Goal: Task Accomplishment & Management: Use online tool/utility

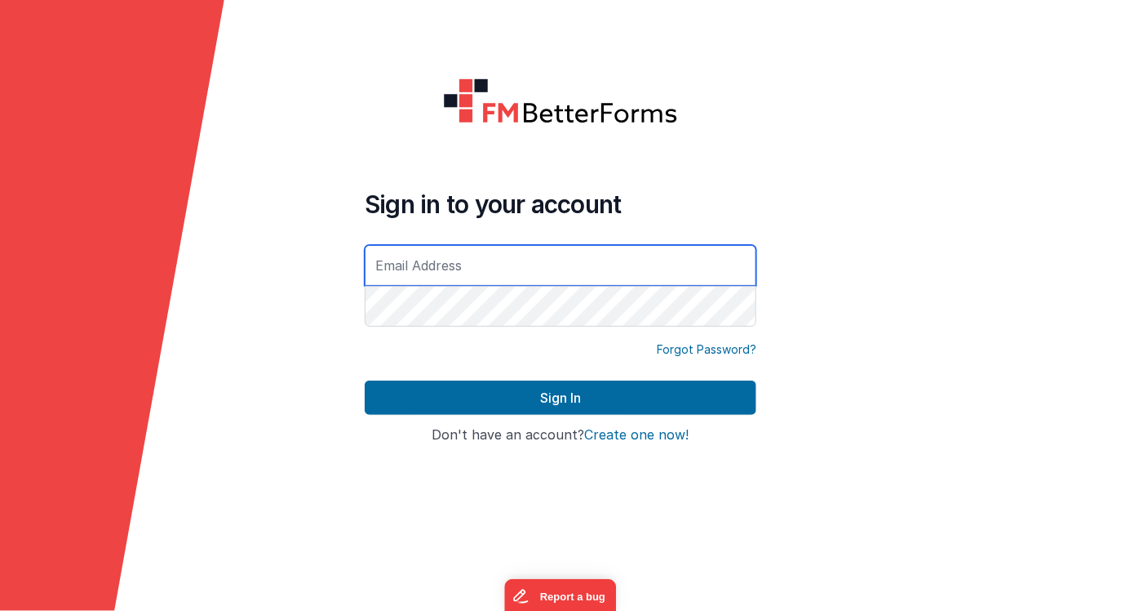
type input "[EMAIL_ADDRESS][DOMAIN_NAME]"
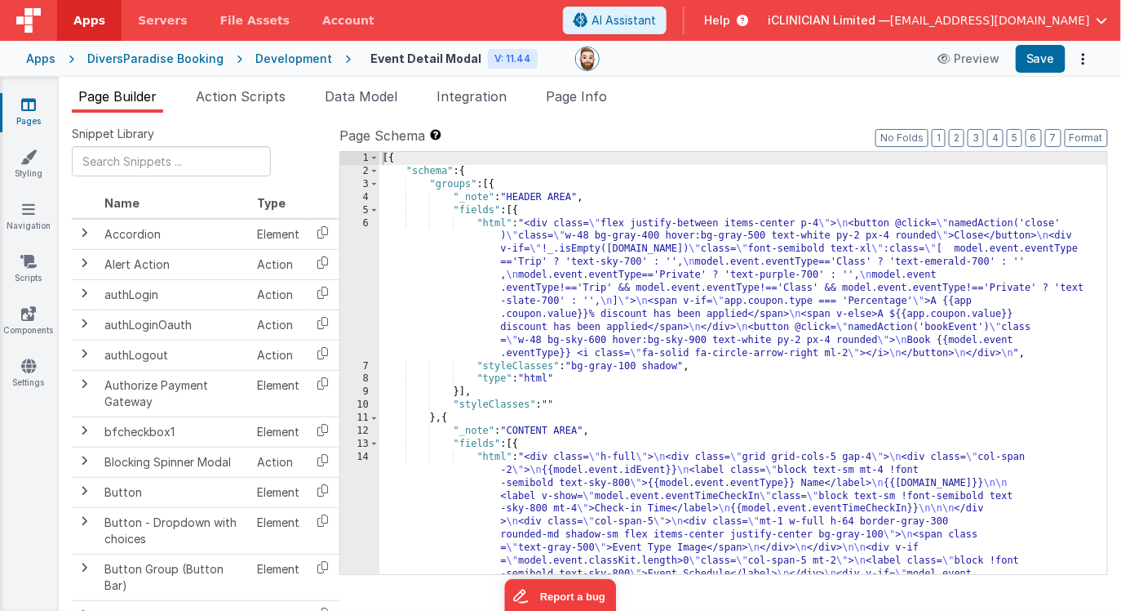
click at [29, 116] on link "Pages" at bounding box center [28, 112] width 59 height 33
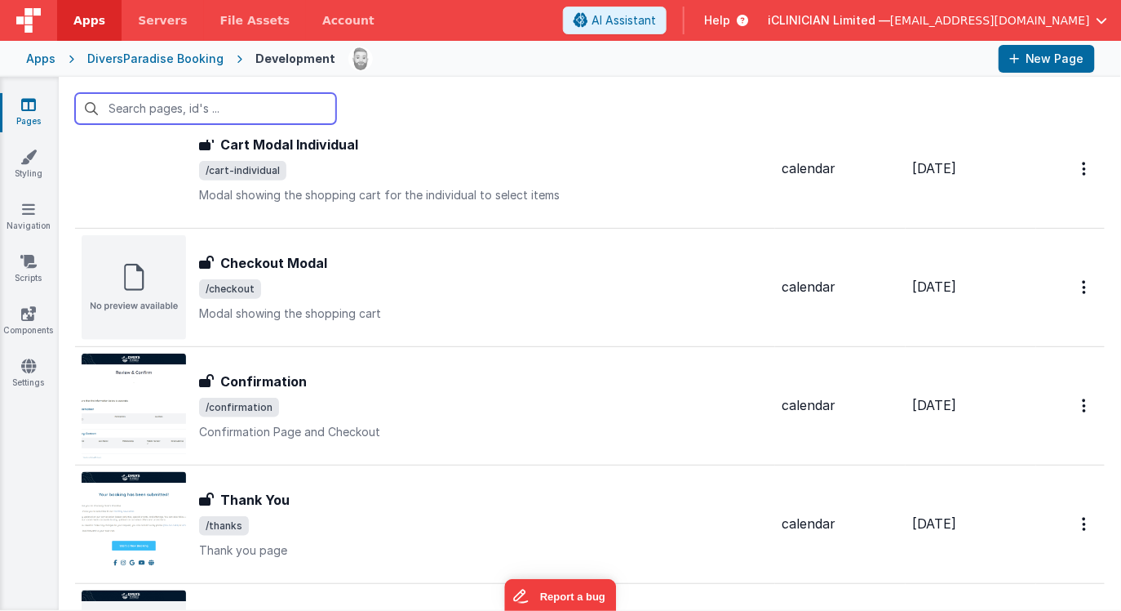
scroll to position [539, 0]
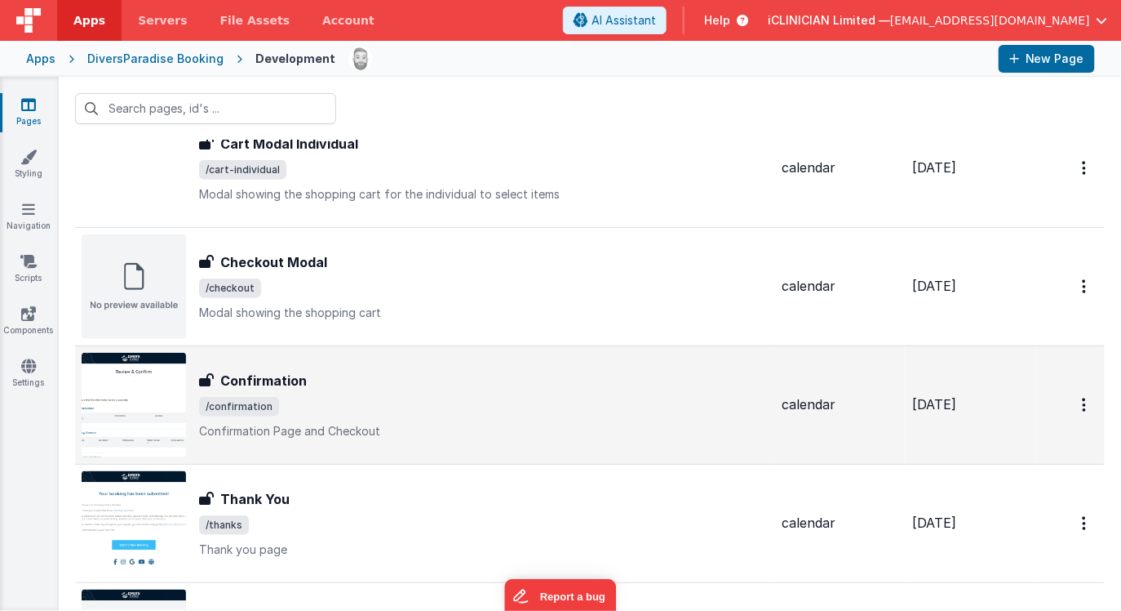
click at [332, 397] on span "/confirmation" at bounding box center [484, 407] width 570 height 20
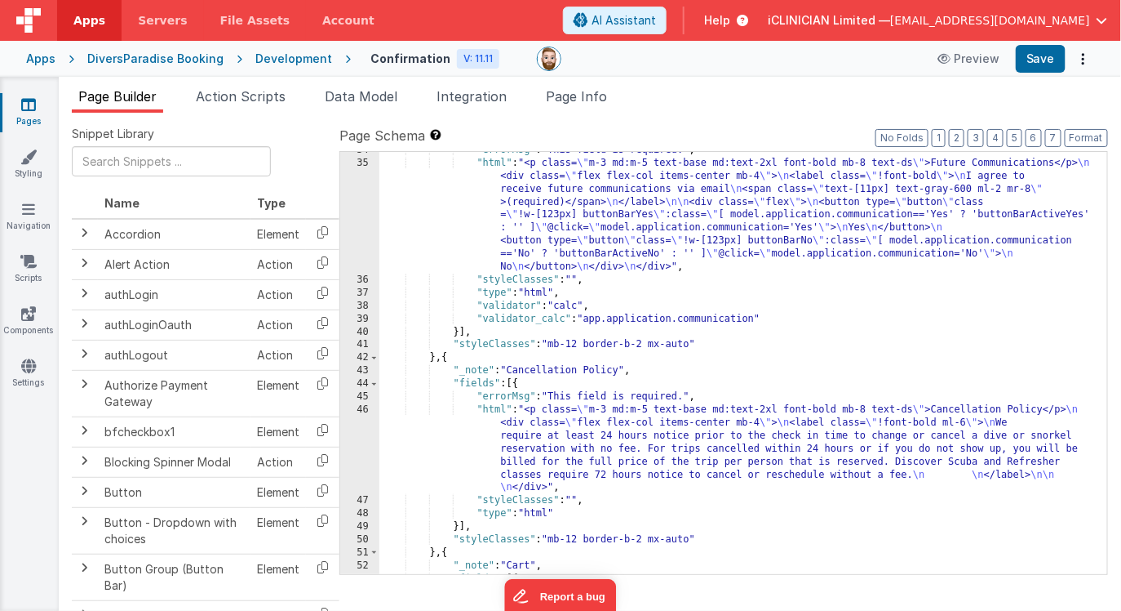
scroll to position [987, 0]
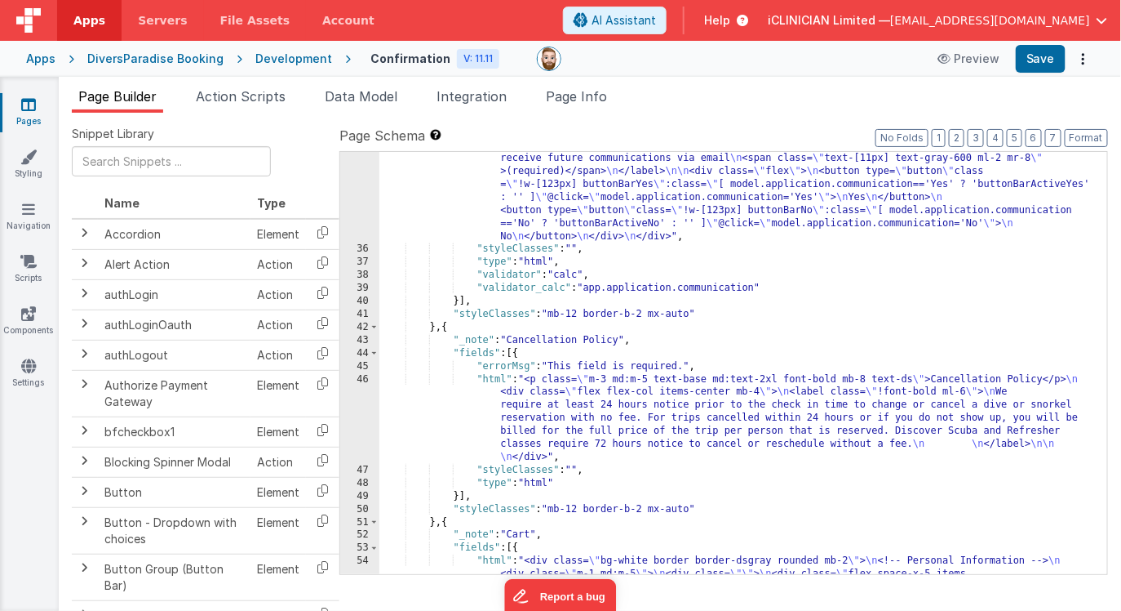
click at [450, 326] on div ""html" : "<p class= \" m-3 md:m-5 text-base md:text-2xl font-bold mb-8 text-ds …" at bounding box center [744, 584] width 729 height 916
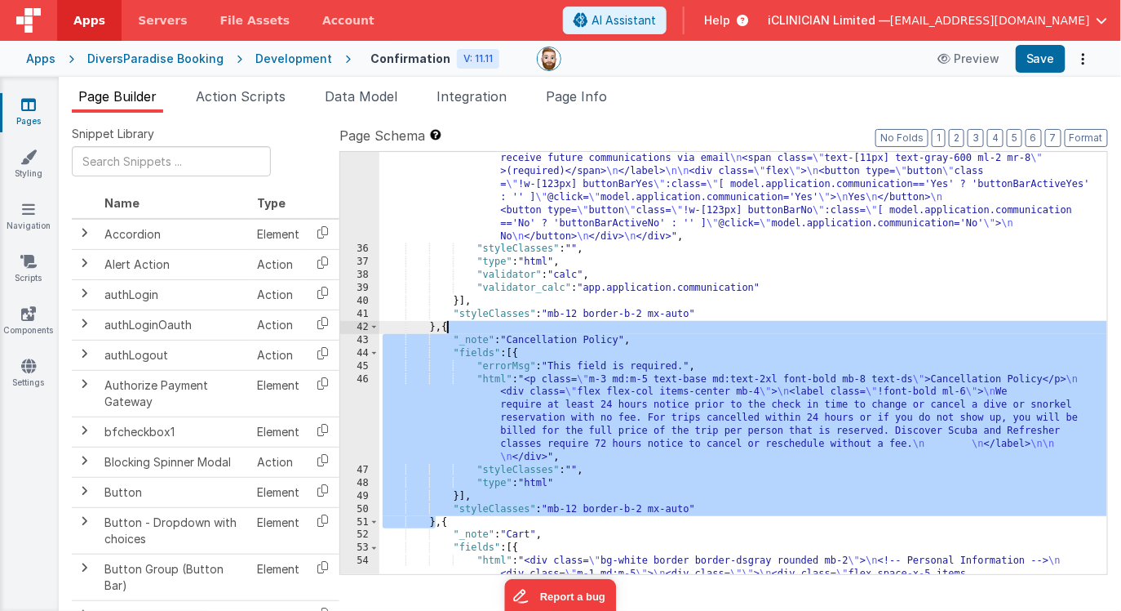
click at [450, 326] on div ""html" : "<p class= \" m-3 md:m-5 text-base md:text-2xl font-bold mb-8 text-ds …" at bounding box center [744, 584] width 729 height 916
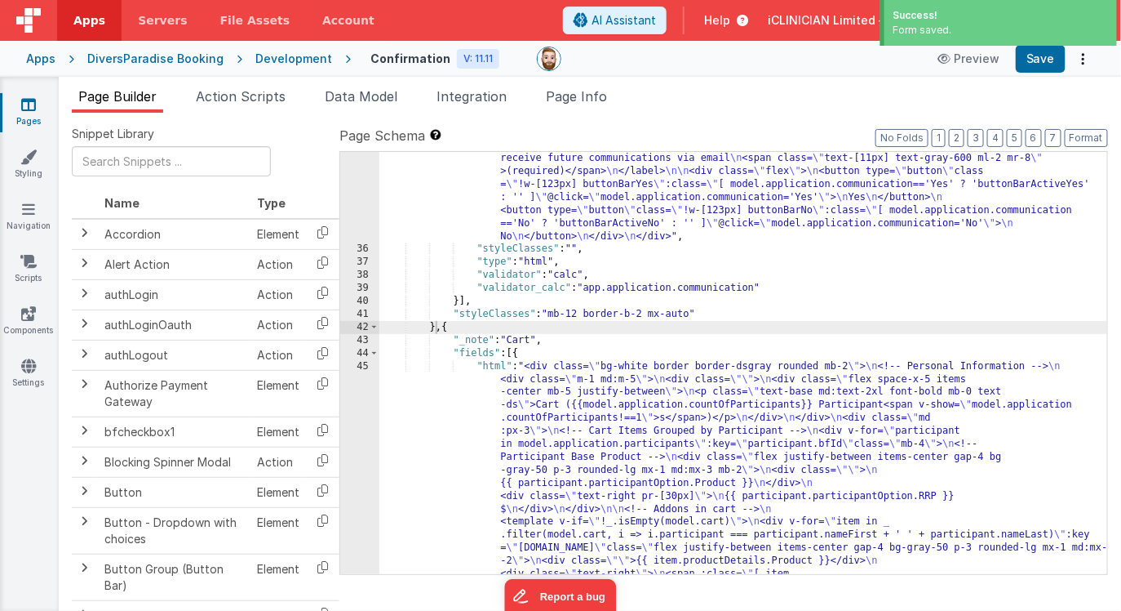
click at [19, 103] on link "Pages" at bounding box center [28, 112] width 59 height 33
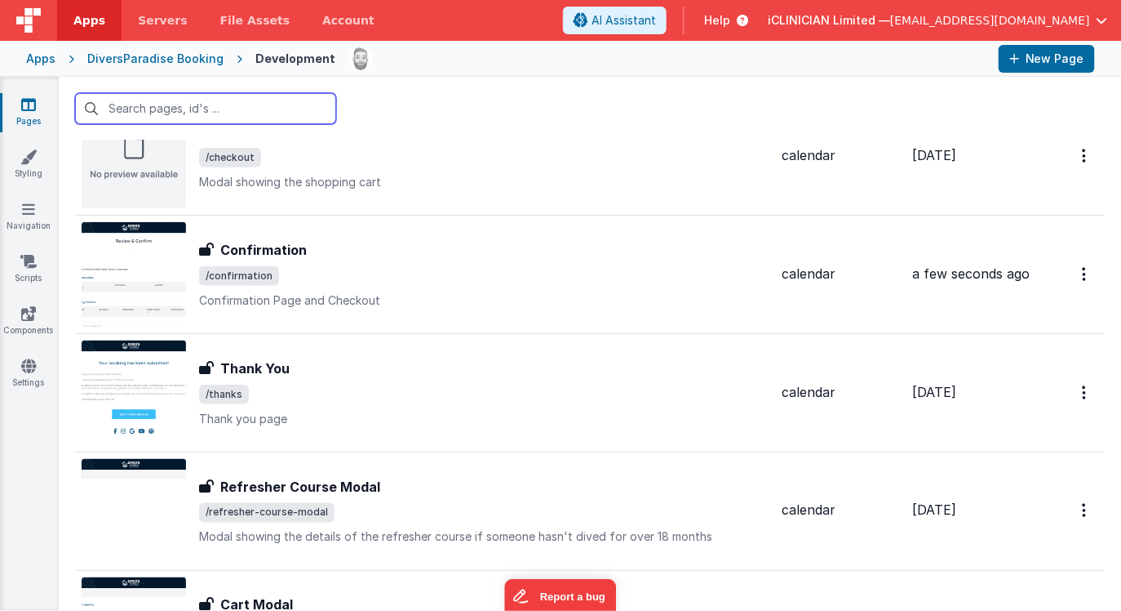
scroll to position [670, 0]
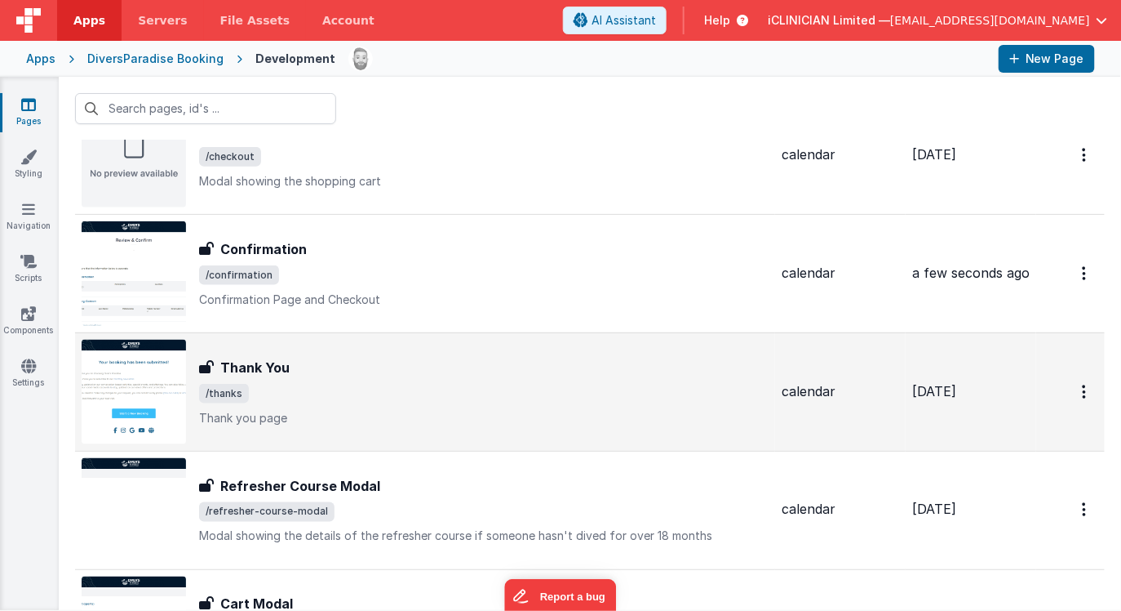
click at [321, 395] on span "/thanks" at bounding box center [484, 394] width 570 height 20
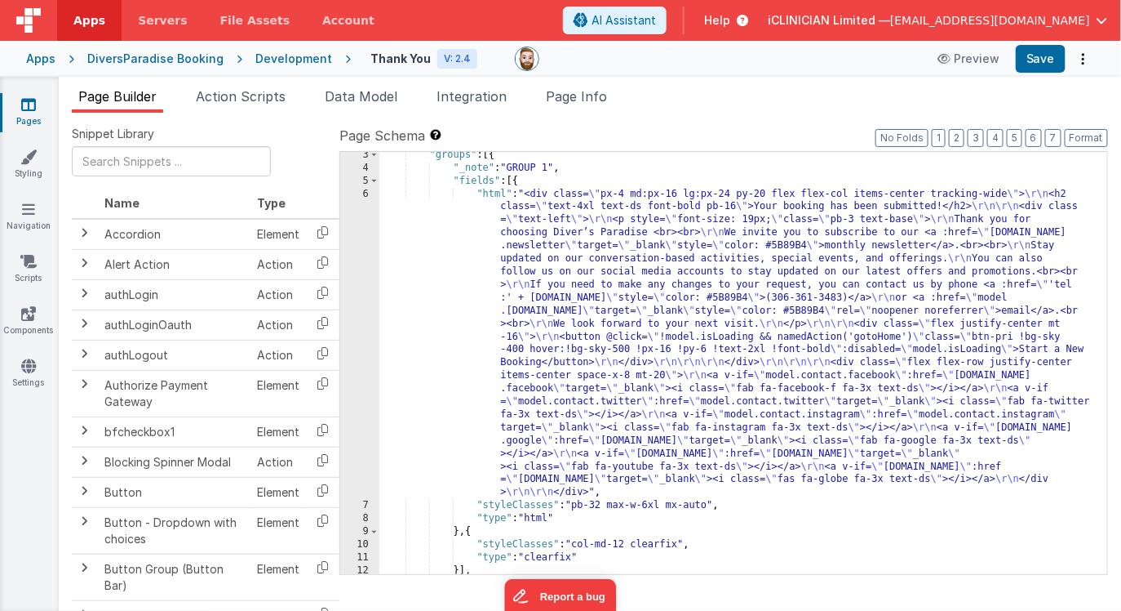
scroll to position [80, 0]
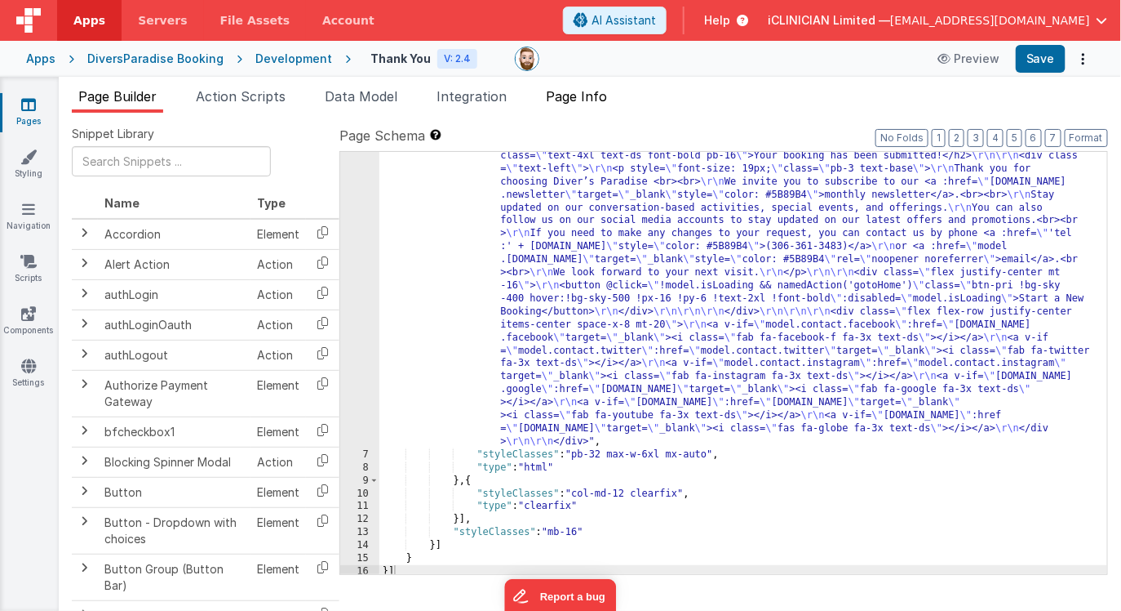
click at [584, 97] on span "Page Info" at bounding box center [576, 96] width 61 height 16
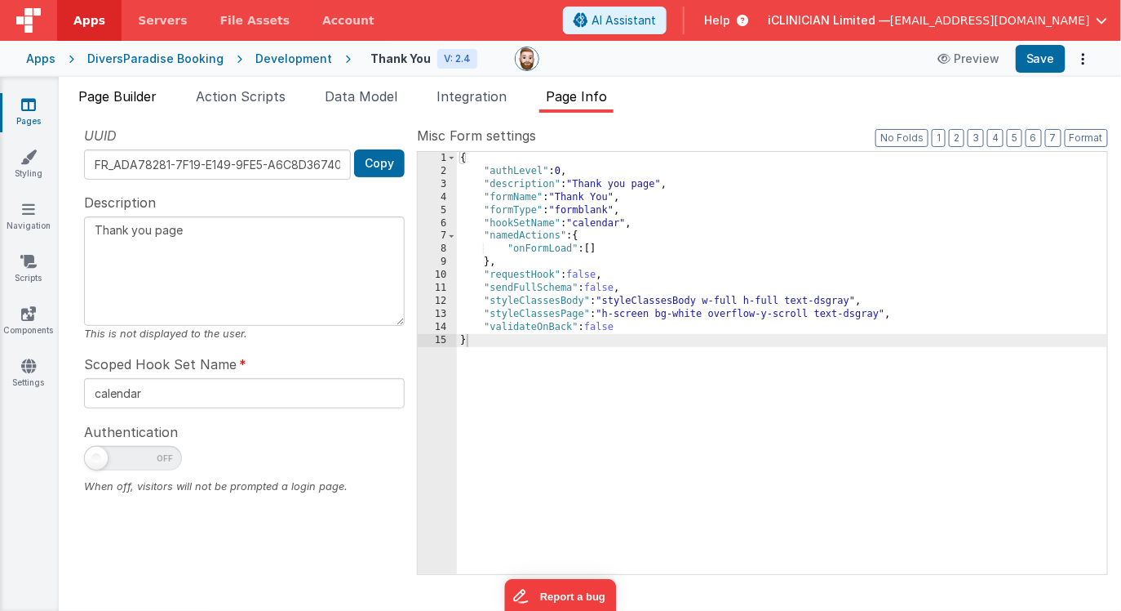
click at [102, 98] on span "Page Builder" at bounding box center [117, 96] width 78 height 16
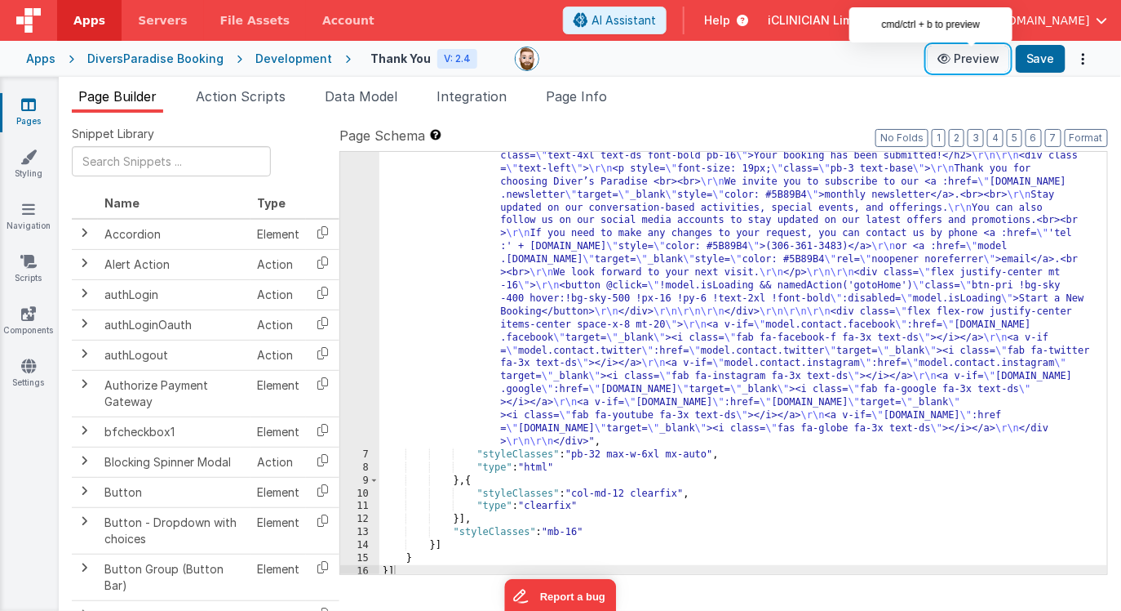
click at [989, 59] on button "Preview" at bounding box center [969, 59] width 82 height 26
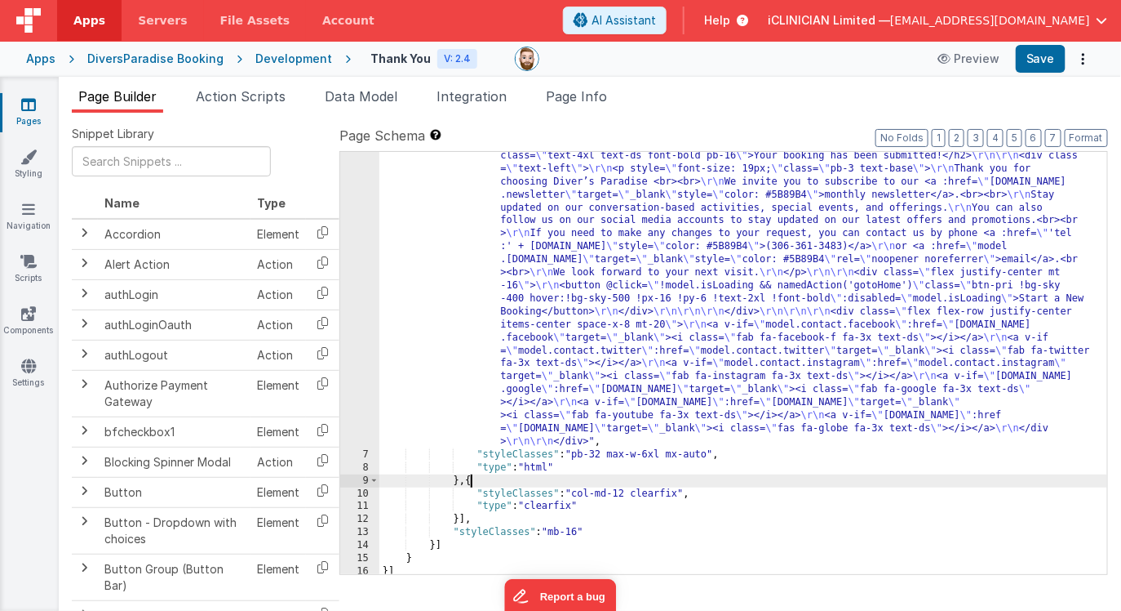
click at [472, 480] on div ""html" : "<div class= \" px-4 md:px-16 lg:px-24 py-20 flex flex-col items-cente…" at bounding box center [744, 509] width 729 height 747
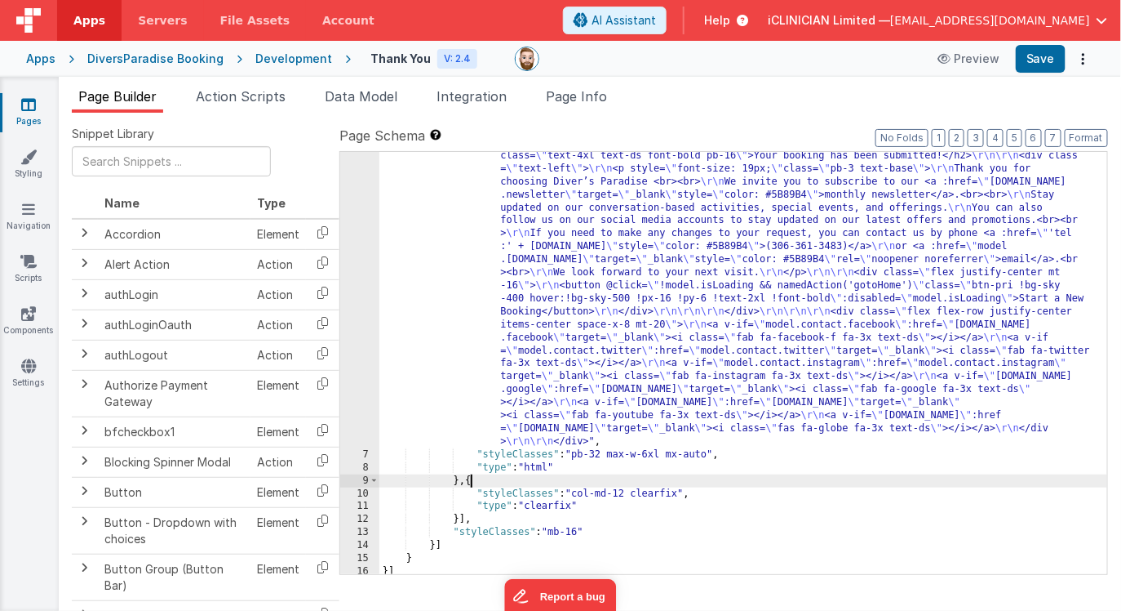
paste textarea
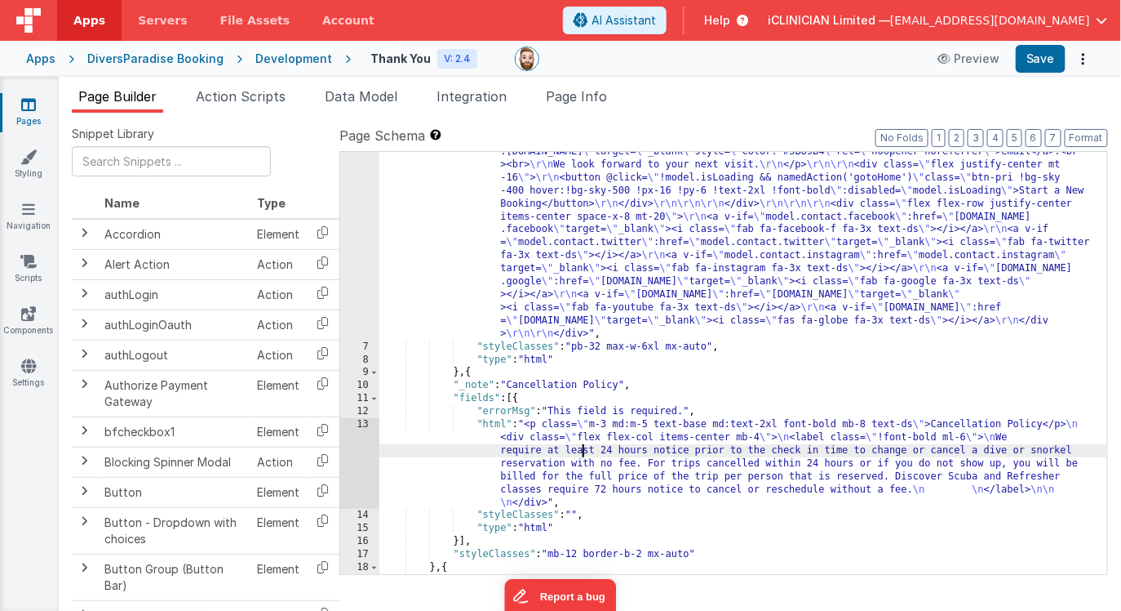
click at [584, 454] on div ""html" : "<div class= \" px-4 md:px-16 lg:px-24 py-20 flex flex-col items-cente…" at bounding box center [744, 402] width 729 height 747
click at [359, 458] on div "13" at bounding box center [359, 463] width 39 height 91
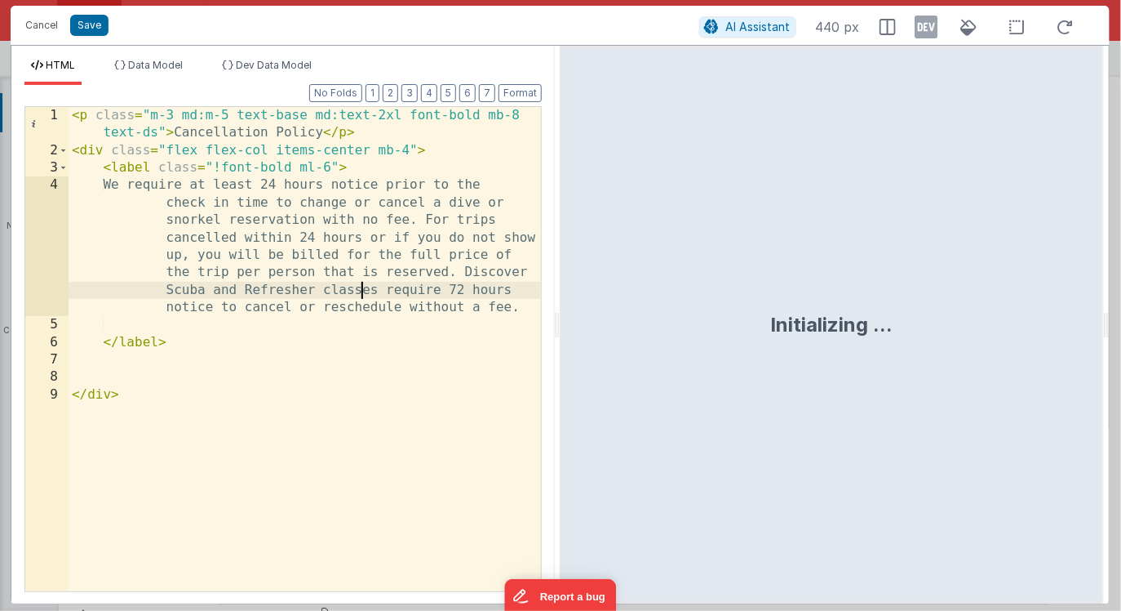
click at [365, 286] on div "< p class = "m-3 md:m-5 text-base md:text-2xl font-bold mb-8 text-ds" > Cancell…" at bounding box center [305, 375] width 473 height 536
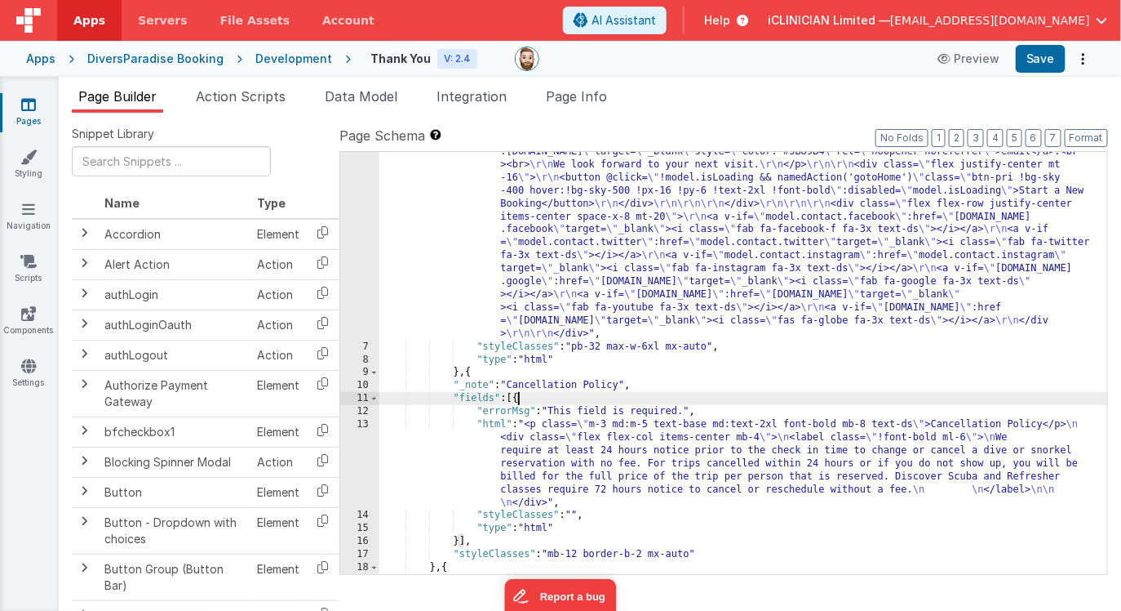
click at [517, 402] on div ""html" : "<div class= \" px-4 md:px-16 lg:px-24 py-20 flex flex-col items-cente…" at bounding box center [744, 402] width 729 height 747
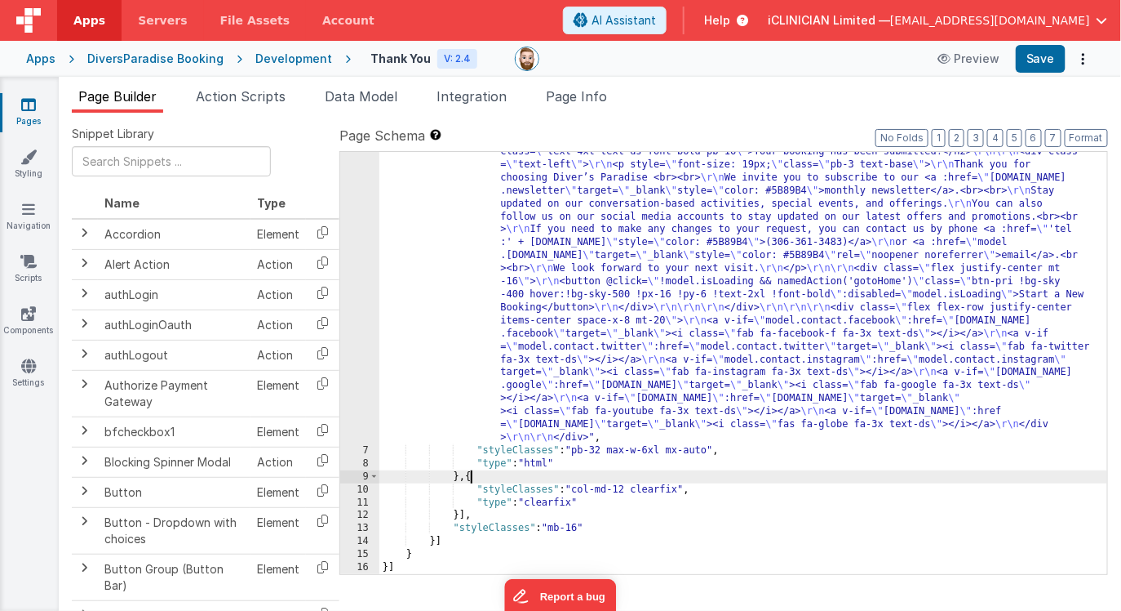
scroll to position [84, 0]
click at [587, 242] on div ""html" : "<div class= \" px-4 md:px-16 lg:px-24 py-20 flex flex-col items-cente…" at bounding box center [744, 505] width 729 height 747
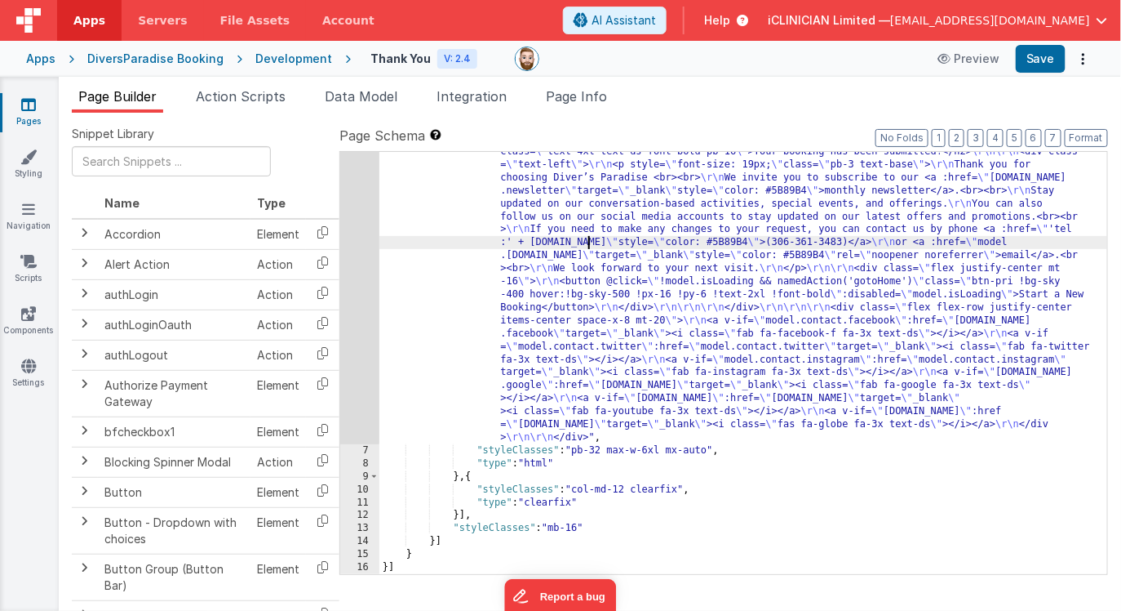
click at [355, 310] on div "6" at bounding box center [359, 288] width 39 height 312
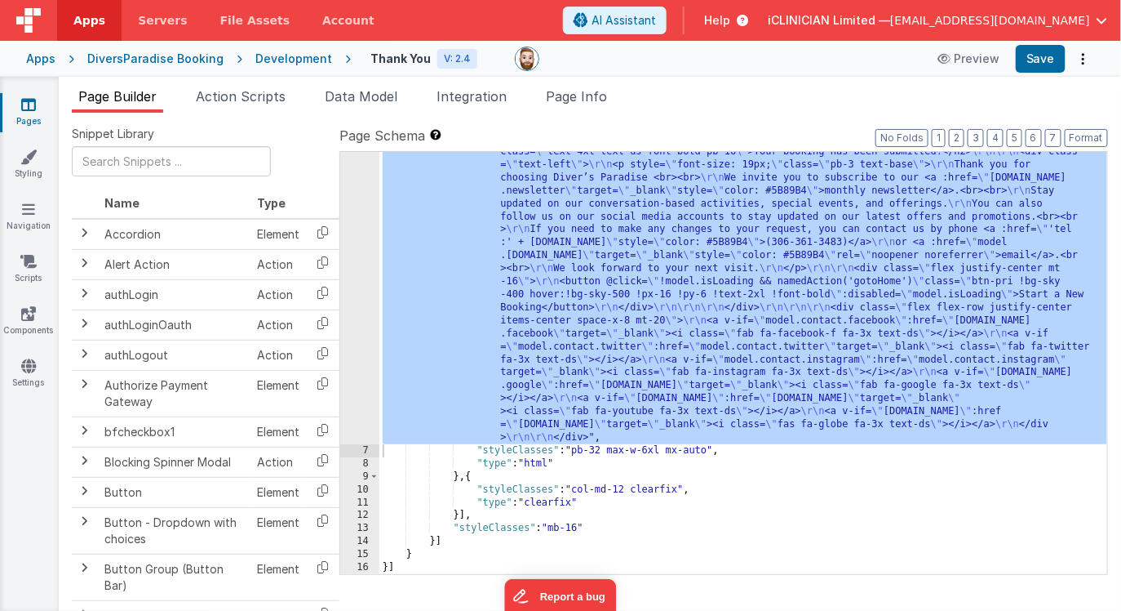
click at [25, 113] on link "Pages" at bounding box center [28, 112] width 59 height 33
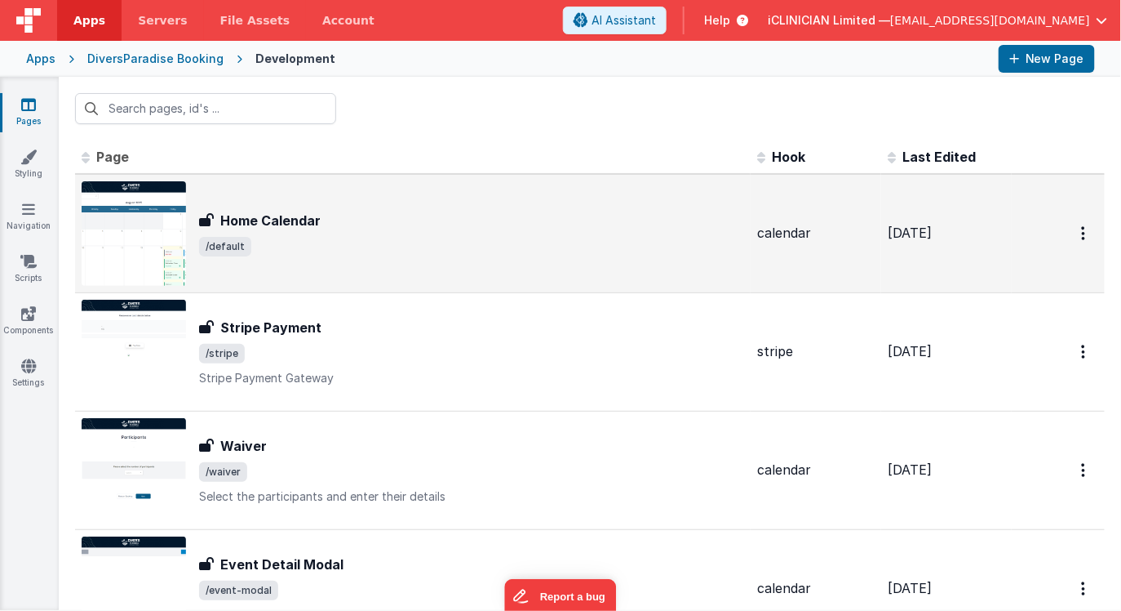
click at [272, 247] on span "/default" at bounding box center [471, 247] width 545 height 20
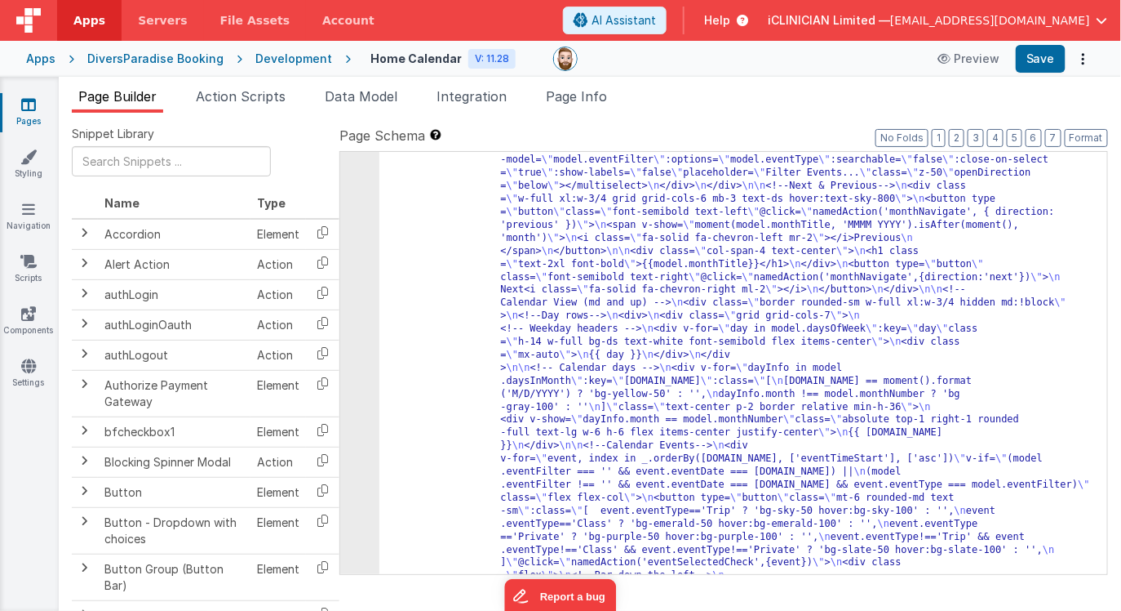
scroll to position [99, 0]
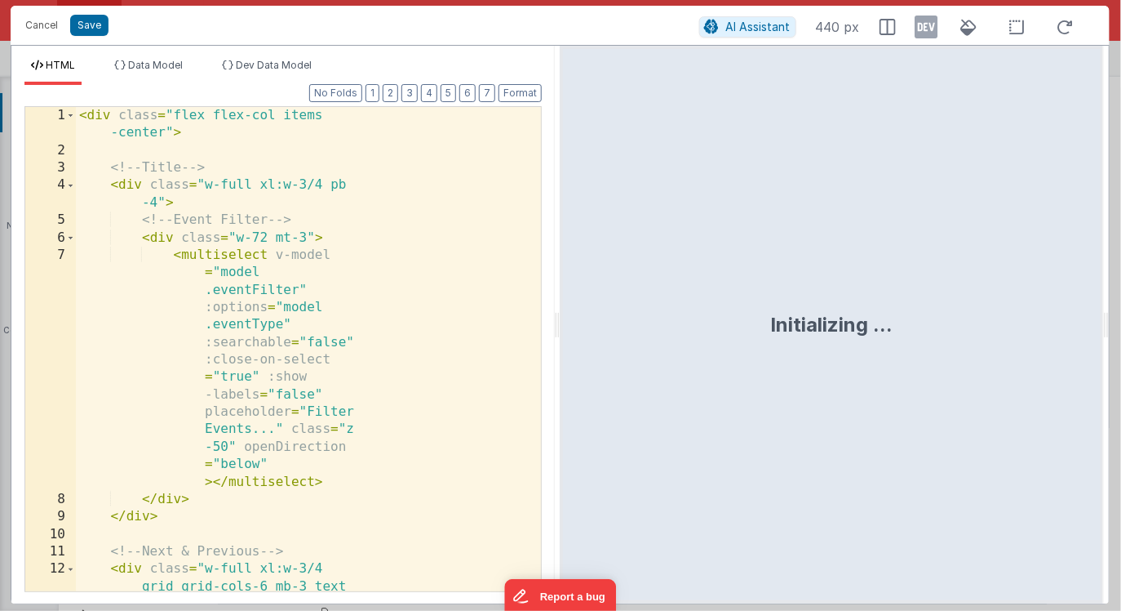
scroll to position [1071, 0]
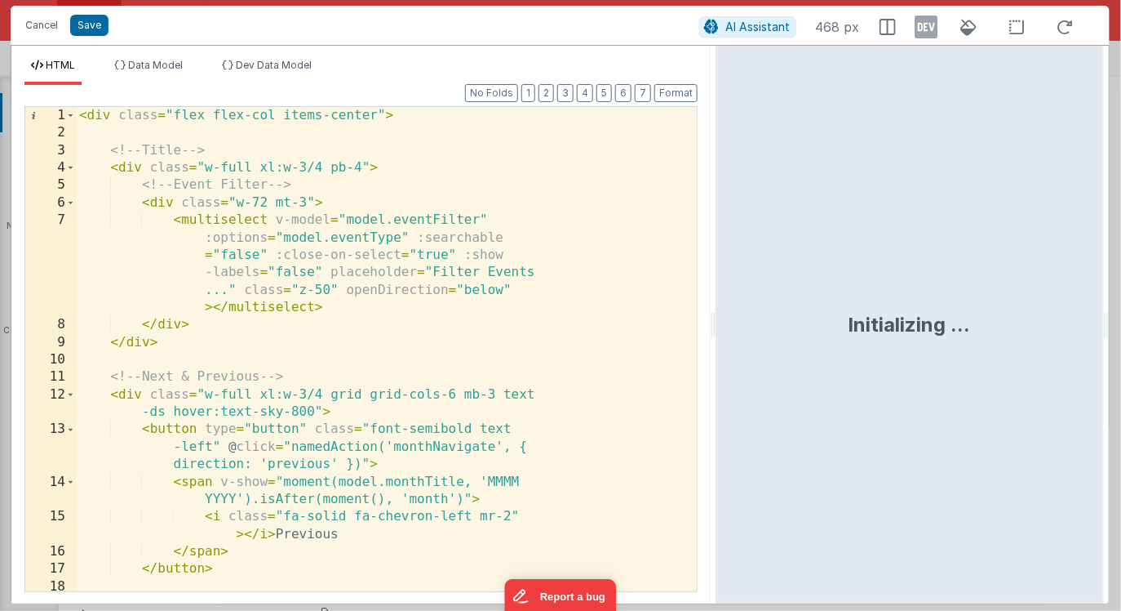
drag, startPoint x: 557, startPoint y: 328, endPoint x: 717, endPoint y: 327, distance: 160.8
click at [717, 327] on html "Cancel Save AI Assistant 468 px HTML Data Model Dev Data Model Format 7 6 5 4 3…" at bounding box center [560, 305] width 1121 height 611
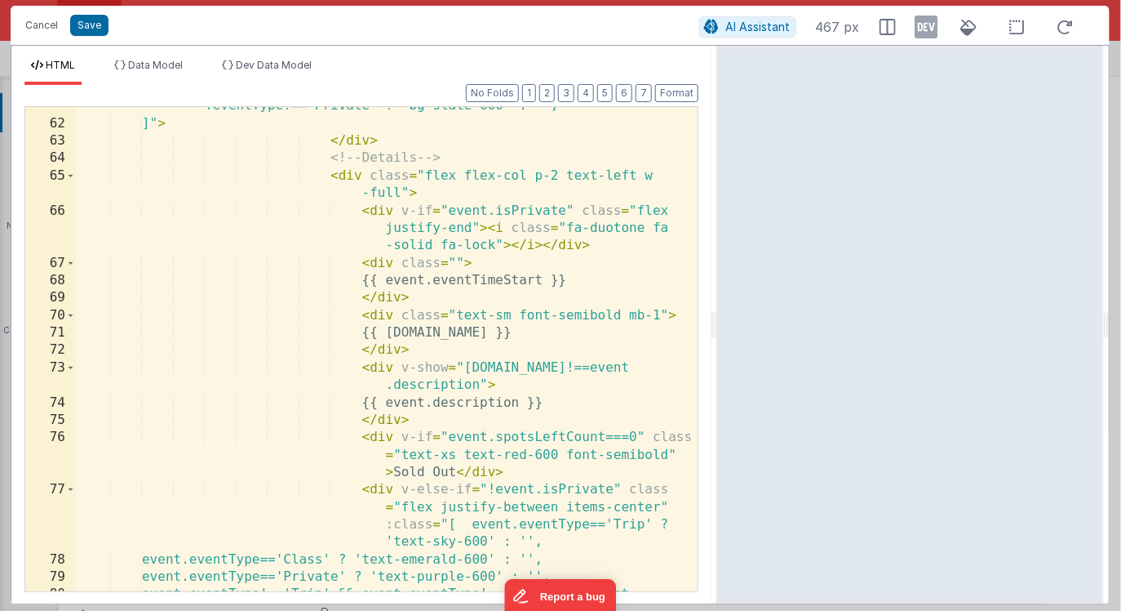
scroll to position [1516, 0]
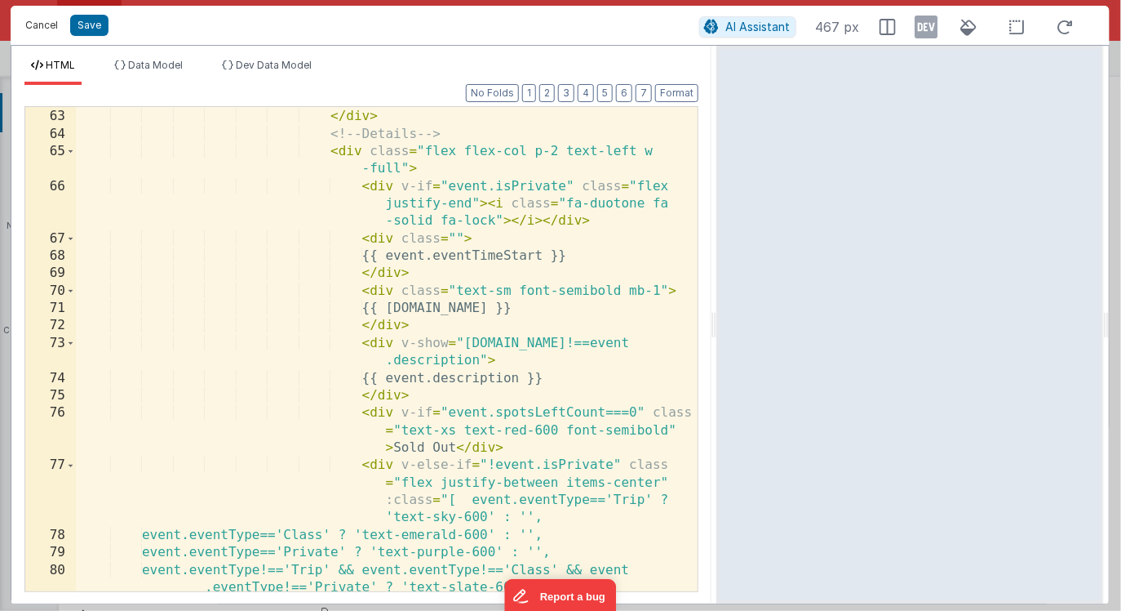
click at [44, 26] on button "Cancel" at bounding box center [41, 25] width 49 height 23
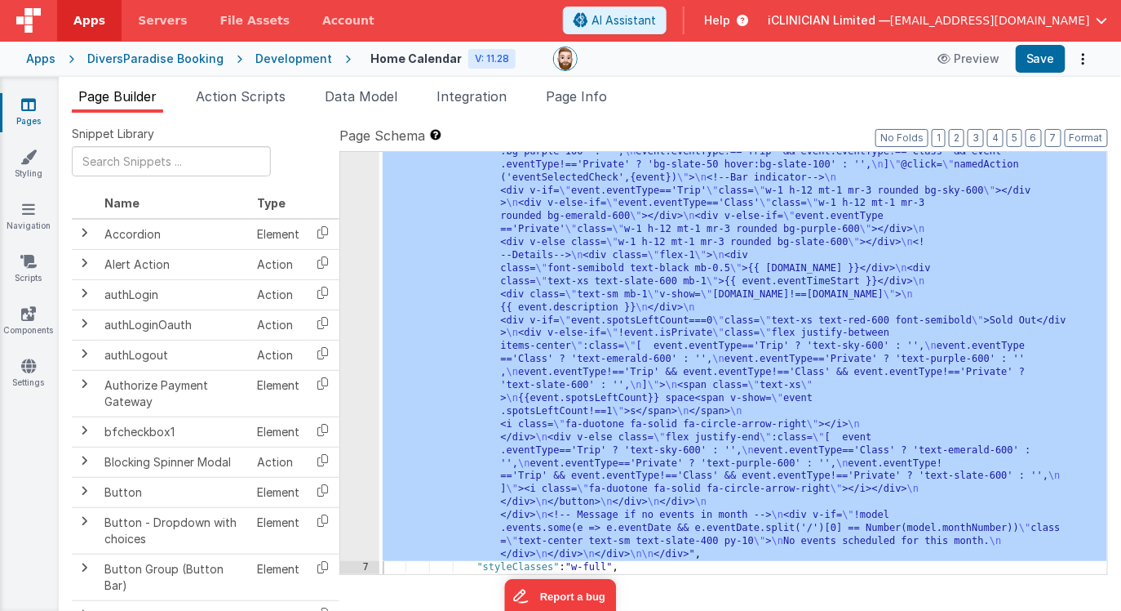
click at [577, 85] on div "Page Builder Action Scripts Data Model Integration Page Info Snippet Library Na…" at bounding box center [590, 344] width 1063 height 534
click at [575, 92] on span "Page Info" at bounding box center [576, 96] width 61 height 16
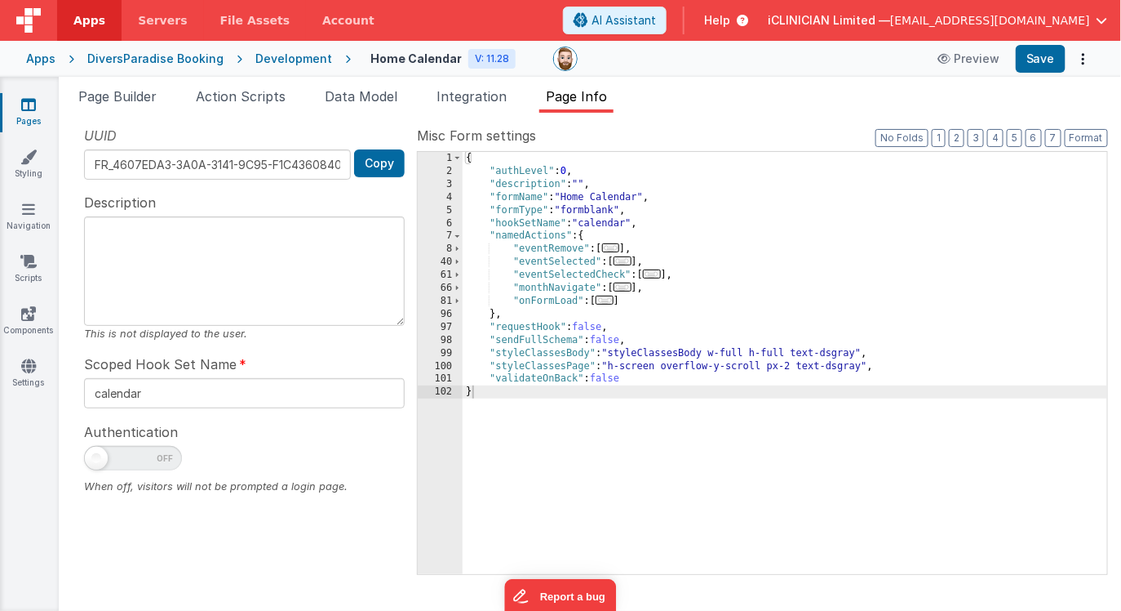
click at [610, 300] on span "..." at bounding box center [605, 299] width 18 height 9
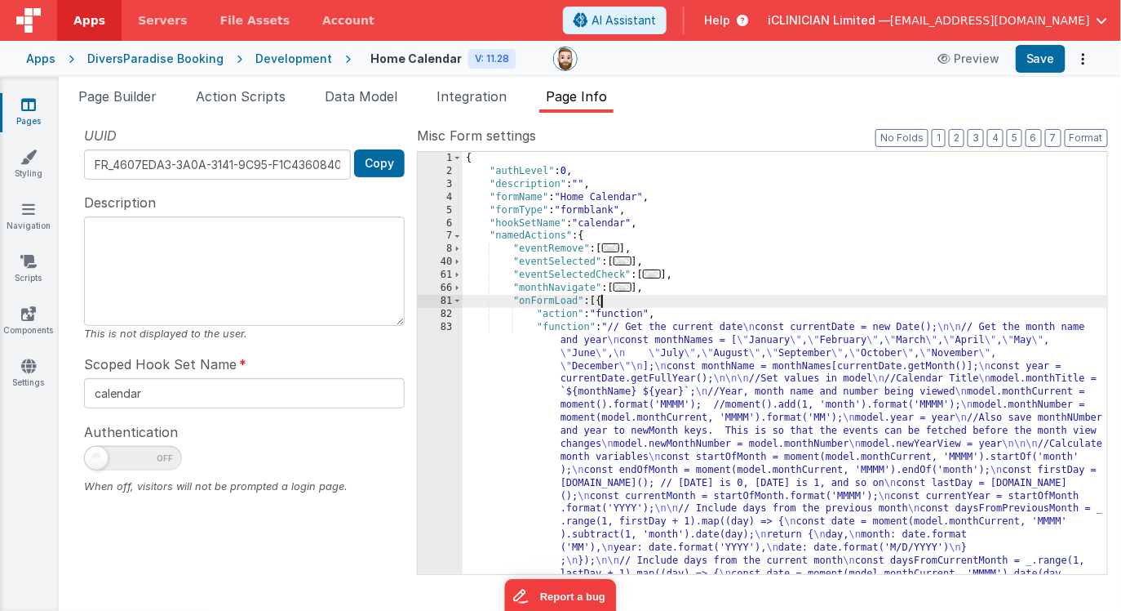
click at [659, 394] on div "{ "authLevel" : 0 , "description" : "" , "formName" : "Home Calendar" , "formTy…" at bounding box center [785, 564] width 645 height 824
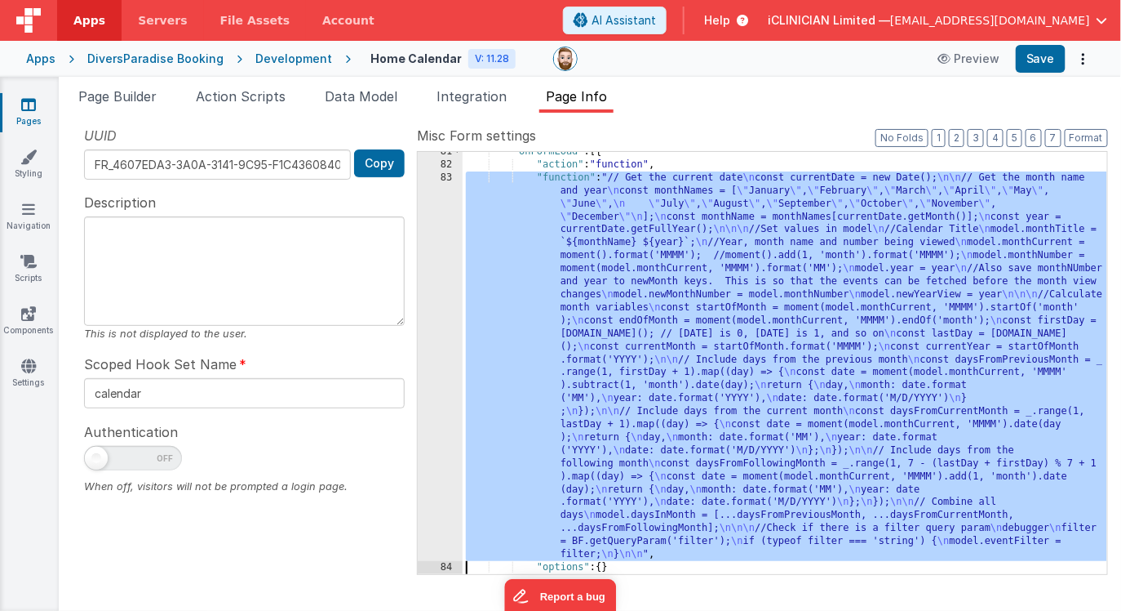
scroll to position [149, 0]
click at [446, 374] on div "83" at bounding box center [440, 365] width 45 height 389
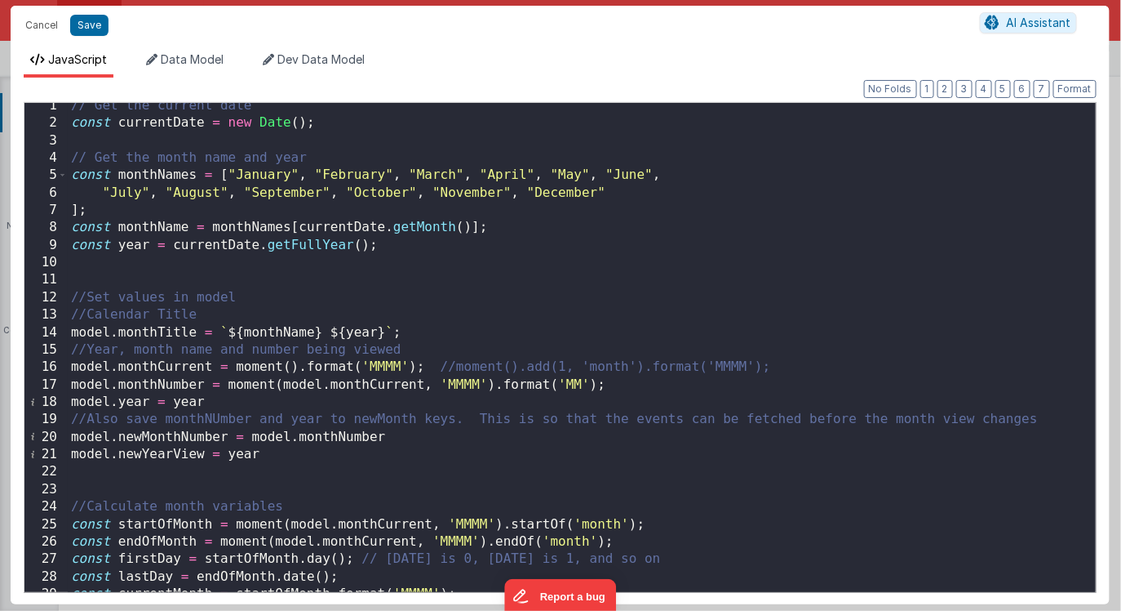
scroll to position [0, 0]
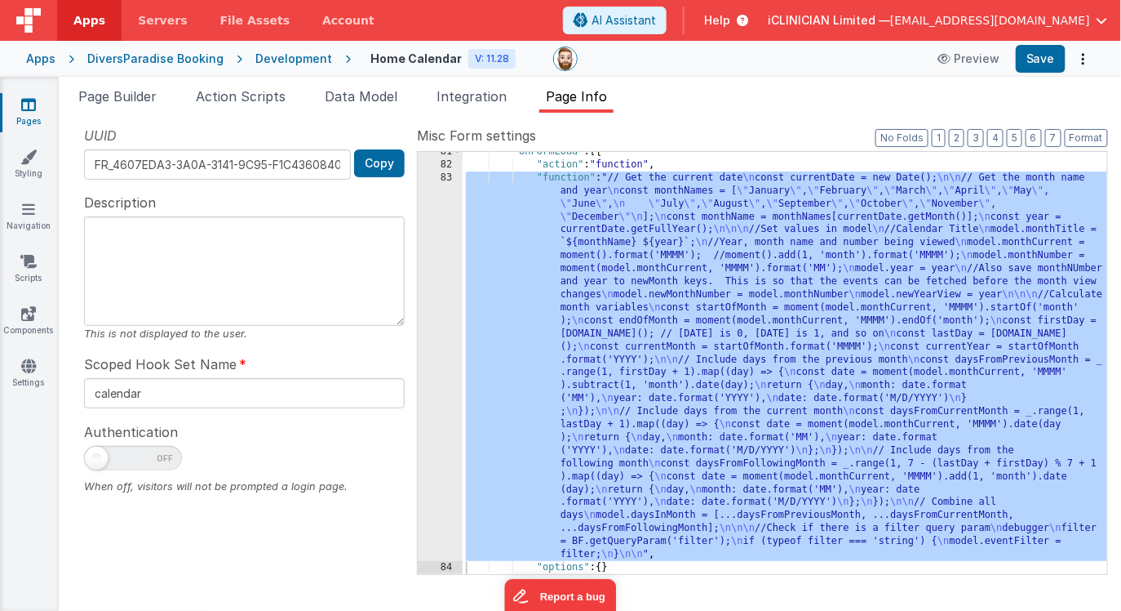
click at [37, 108] on link "Pages" at bounding box center [28, 112] width 59 height 33
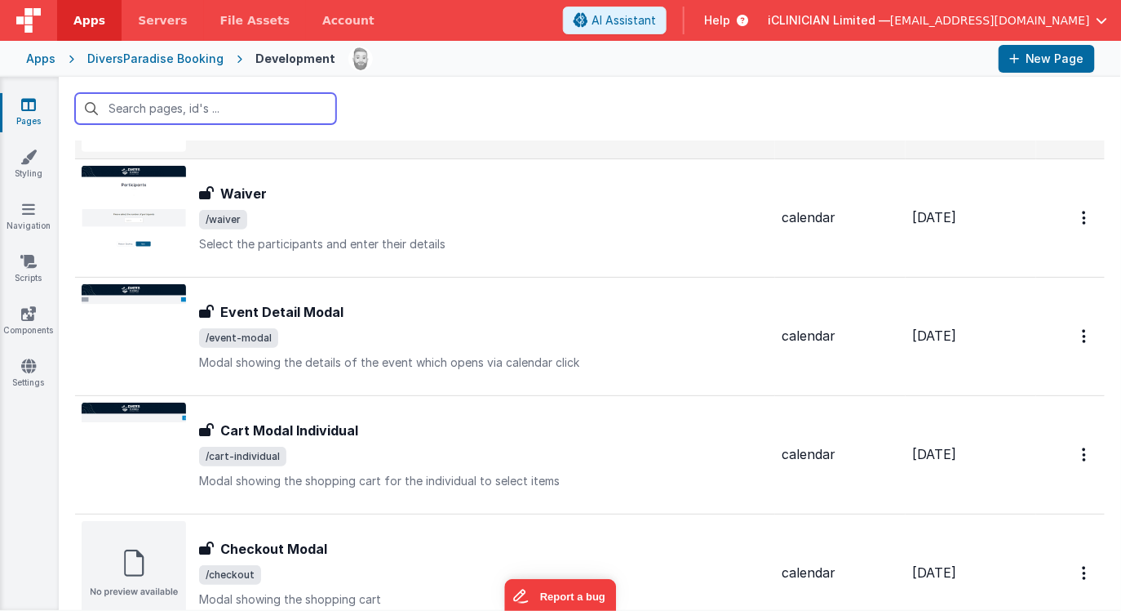
scroll to position [266, 0]
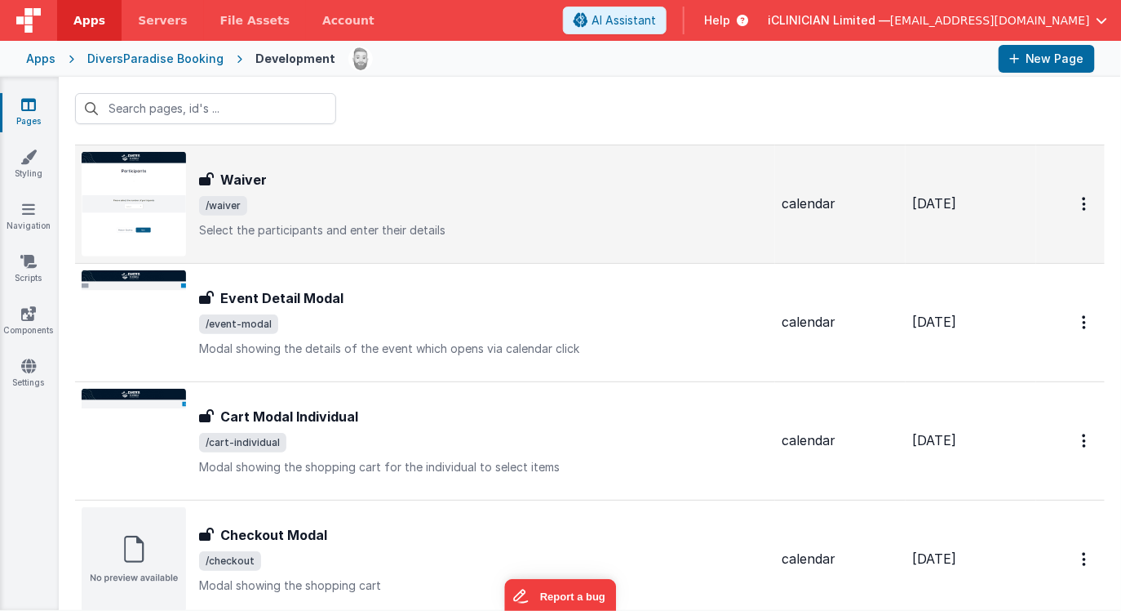
click at [371, 238] on div "Waiver Waiver /waiver Select the participants and enter their details" at bounding box center [425, 204] width 687 height 104
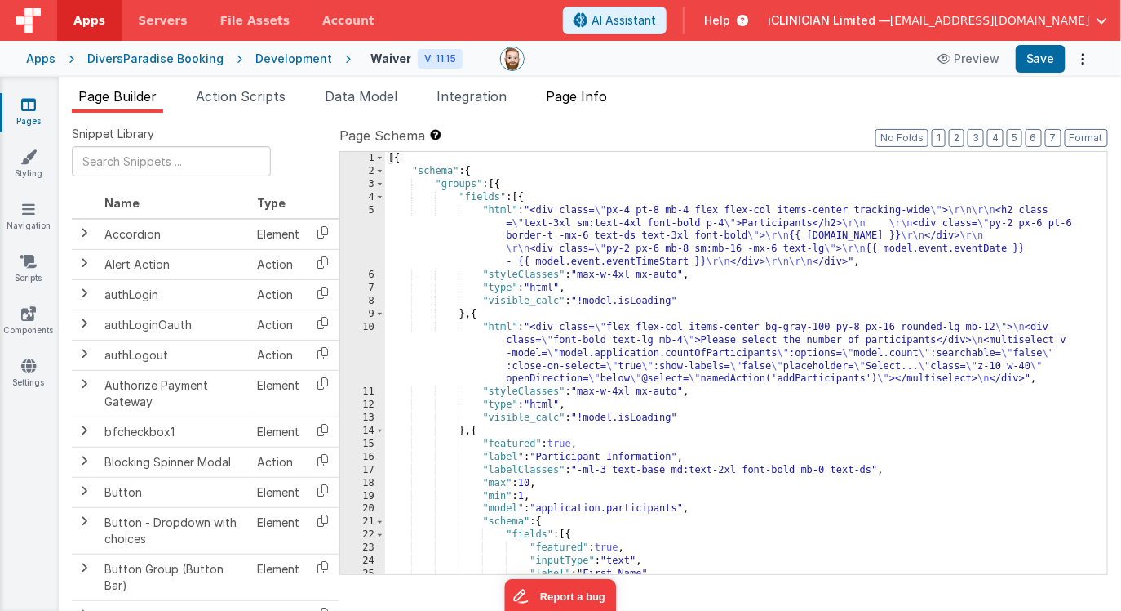
click at [602, 102] on span "Page Info" at bounding box center [576, 96] width 61 height 16
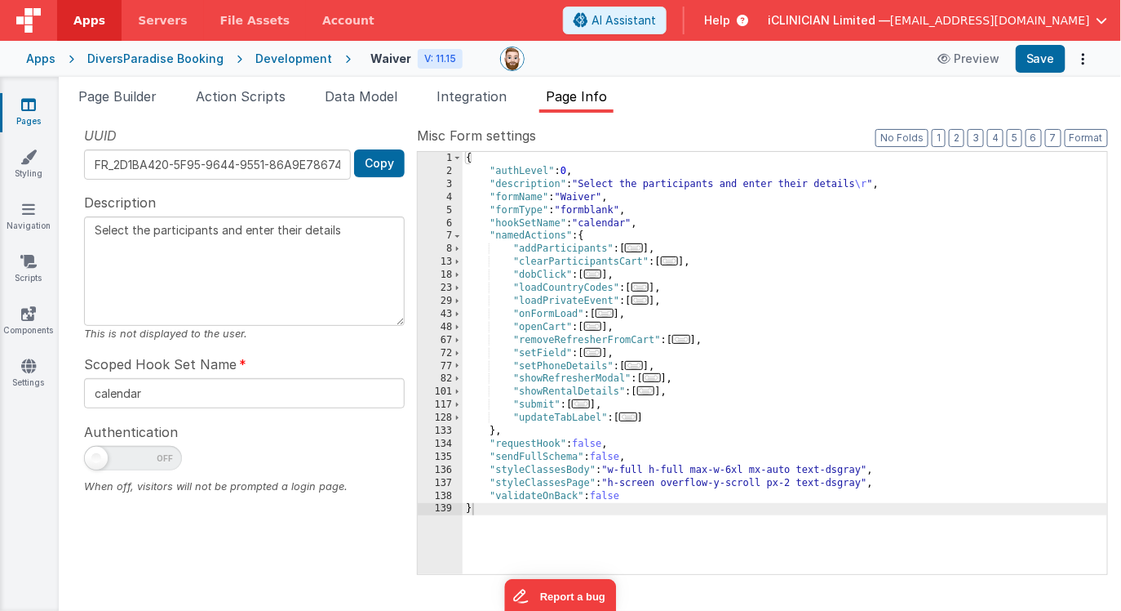
click at [611, 311] on span "..." at bounding box center [605, 313] width 18 height 9
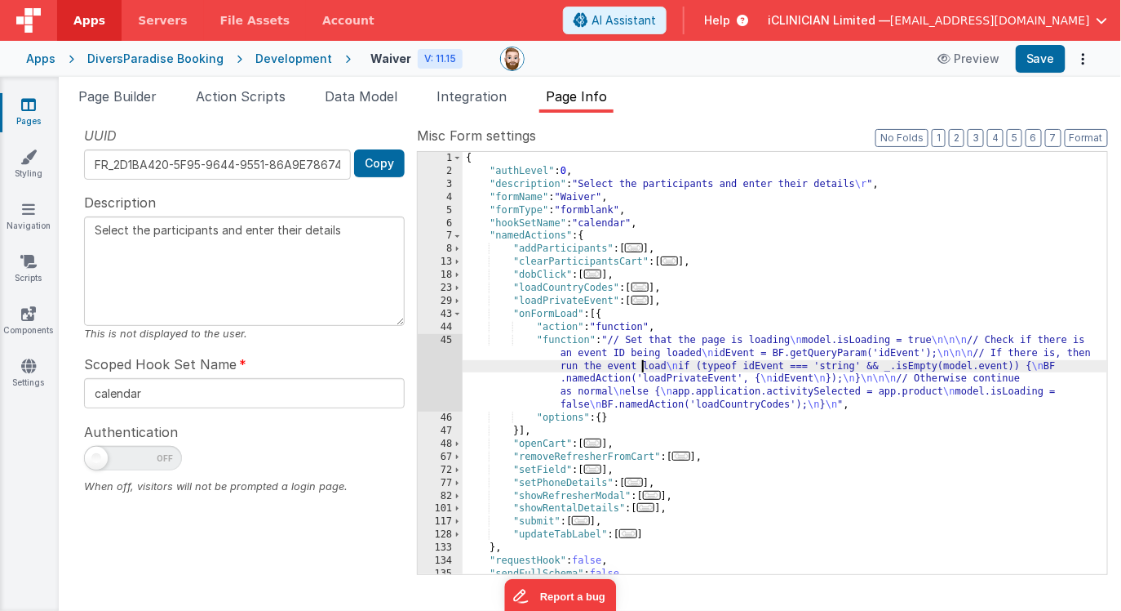
click at [641, 367] on div "{ "authLevel" : 0 , "description" : "Select the participants and enter their de…" at bounding box center [785, 376] width 645 height 448
click at [443, 360] on div "45" at bounding box center [440, 373] width 45 height 78
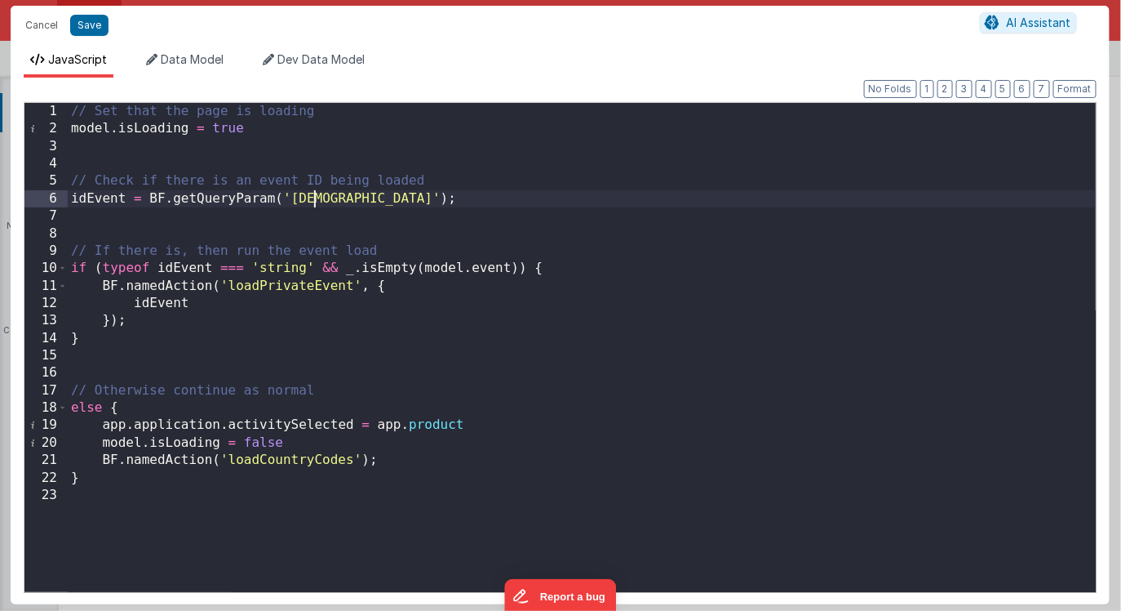
click at [311, 199] on div "// Set that the page is loading model . isLoading = true // Check if there is a…" at bounding box center [582, 365] width 1028 height 524
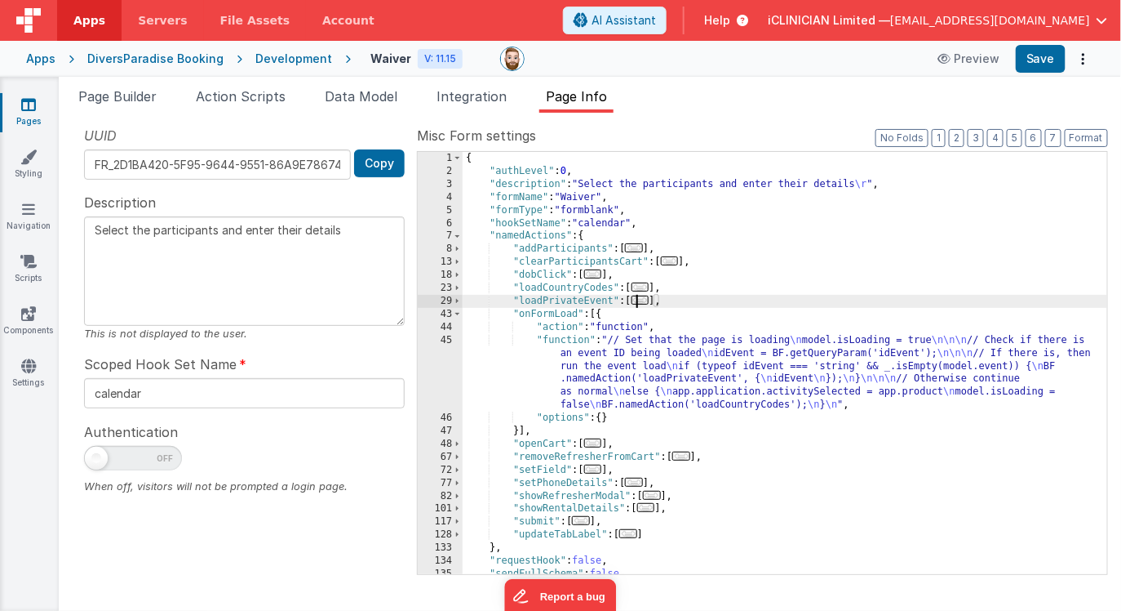
click at [645, 300] on span "..." at bounding box center [641, 299] width 18 height 9
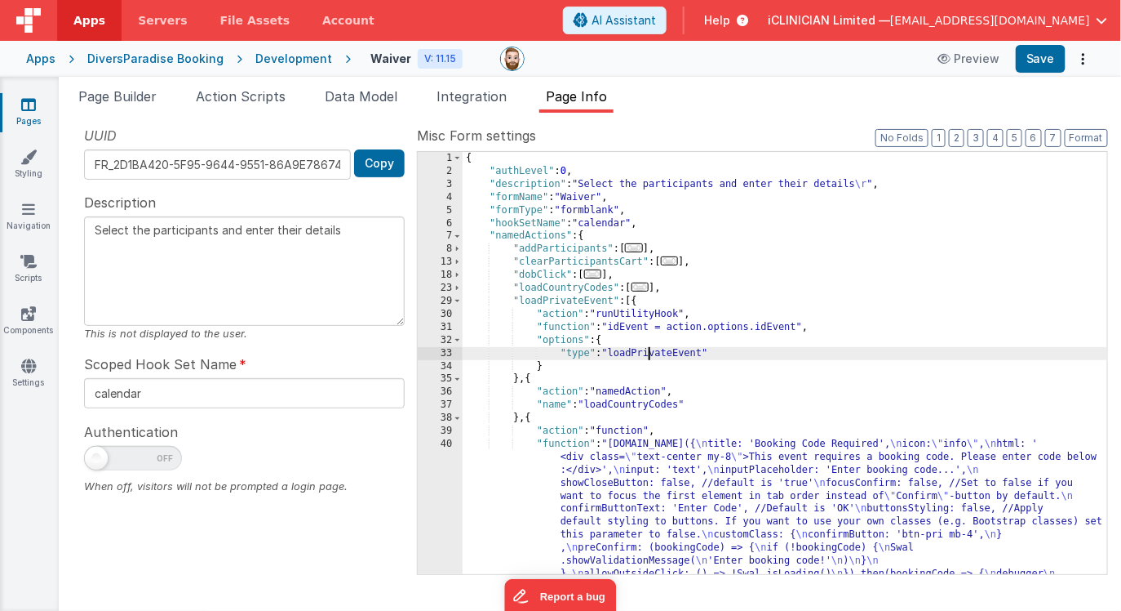
click at [648, 351] on div "{ "authLevel" : 0 , "description" : "Select the participants and enter their de…" at bounding box center [785, 479] width 645 height 655
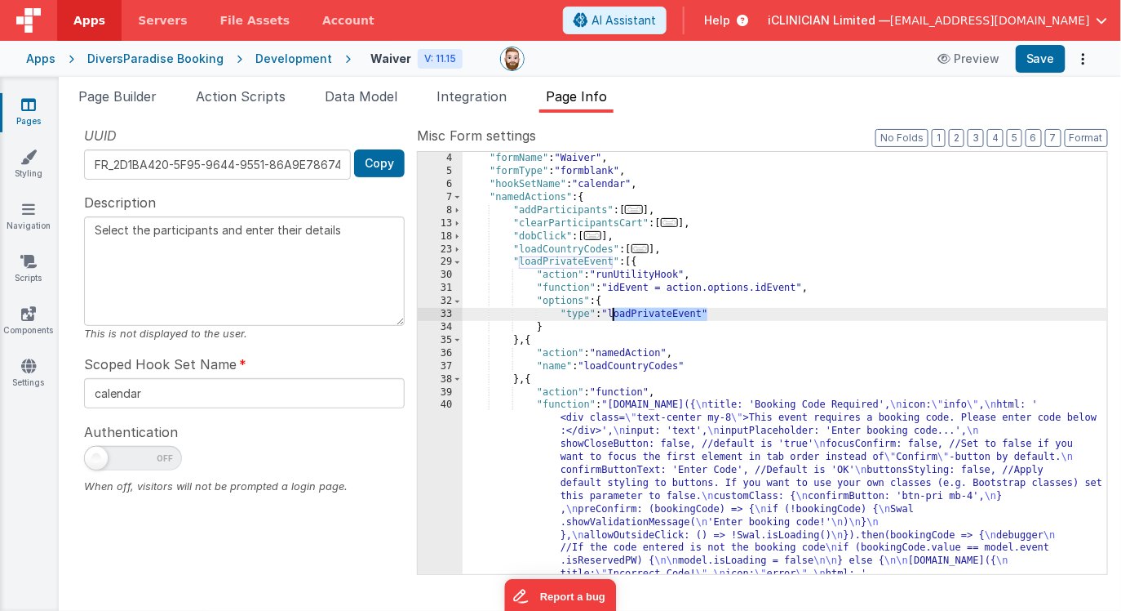
scroll to position [48, 0]
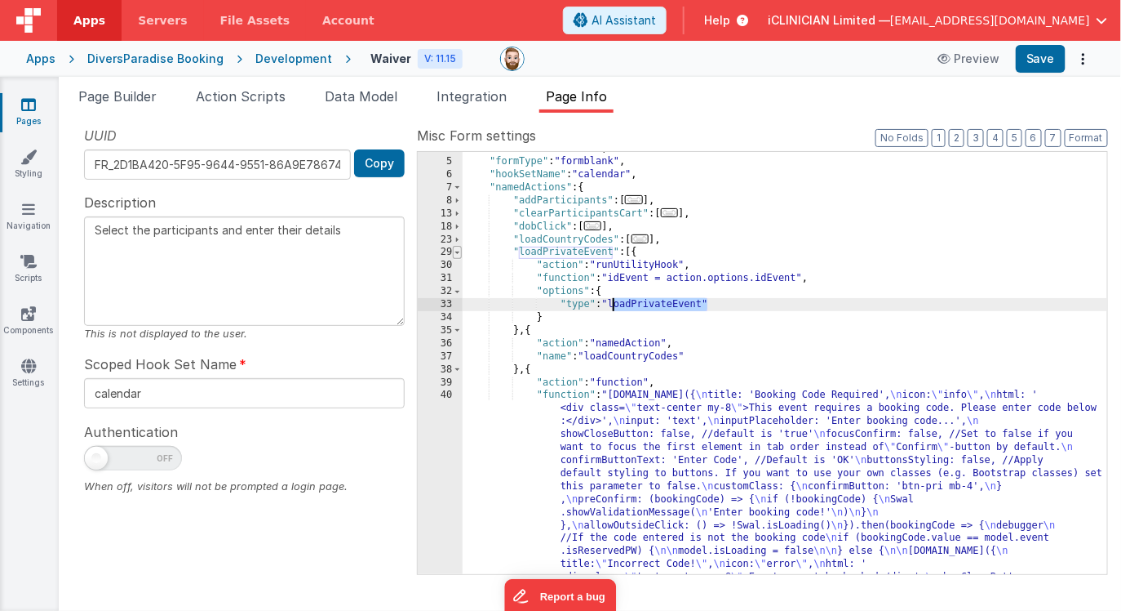
click at [458, 252] on span at bounding box center [457, 252] width 9 height 13
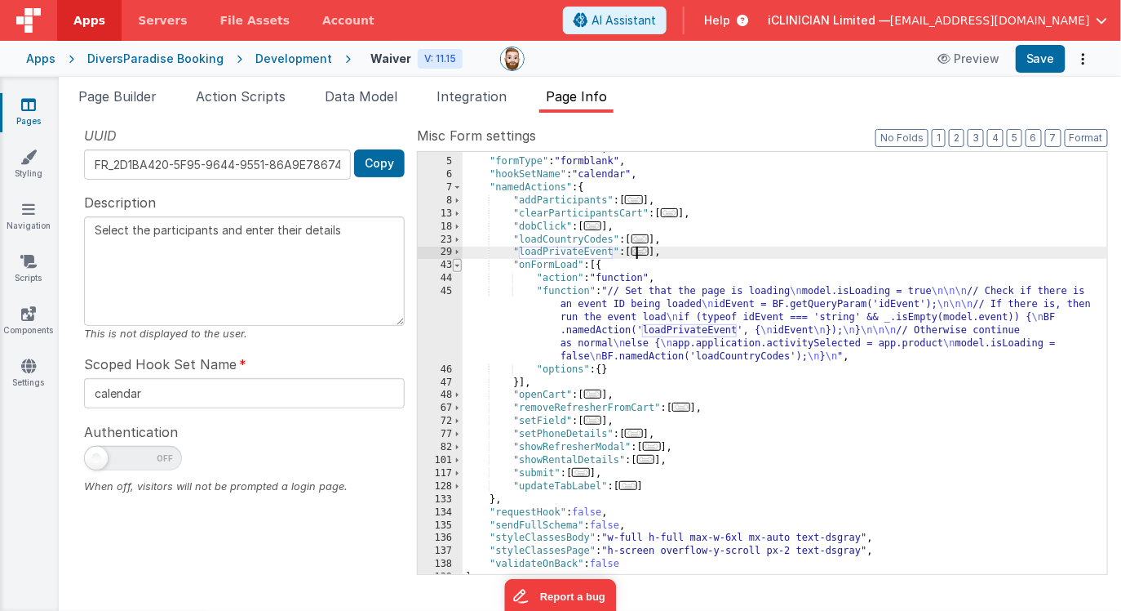
click at [460, 263] on span at bounding box center [457, 265] width 9 height 13
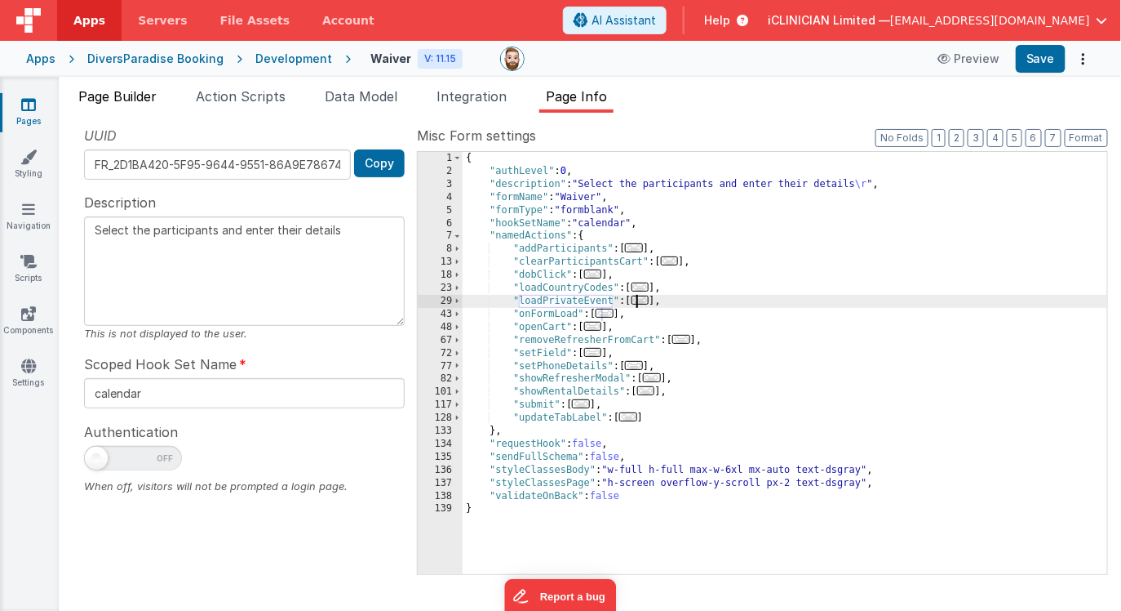
click at [140, 97] on span "Page Builder" at bounding box center [117, 96] width 78 height 16
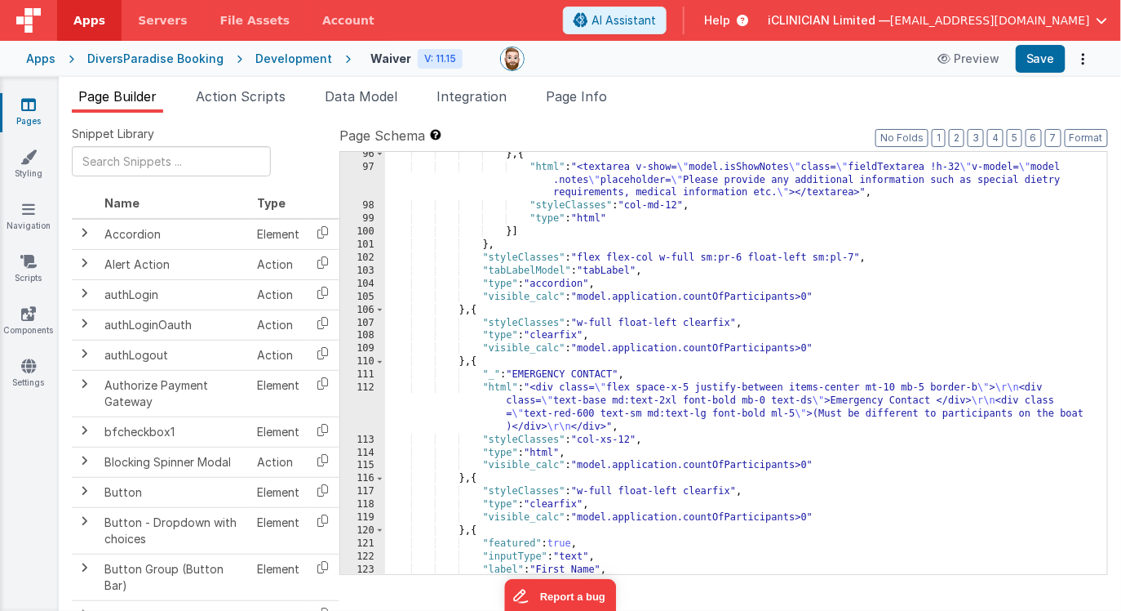
scroll to position [5135, 0]
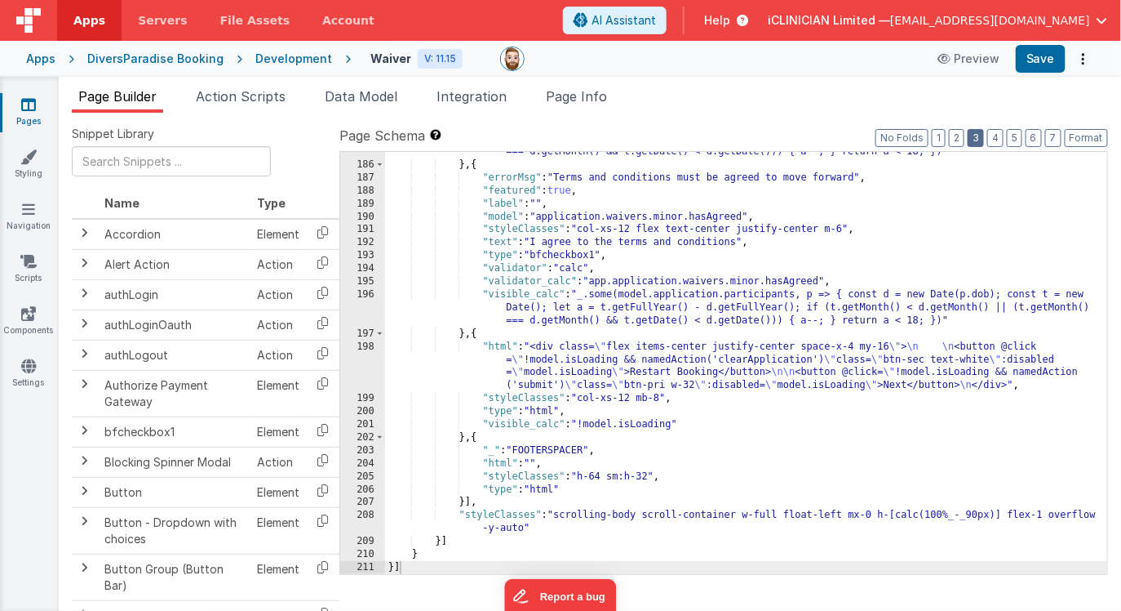
click at [984, 135] on button "3" at bounding box center [976, 138] width 16 height 18
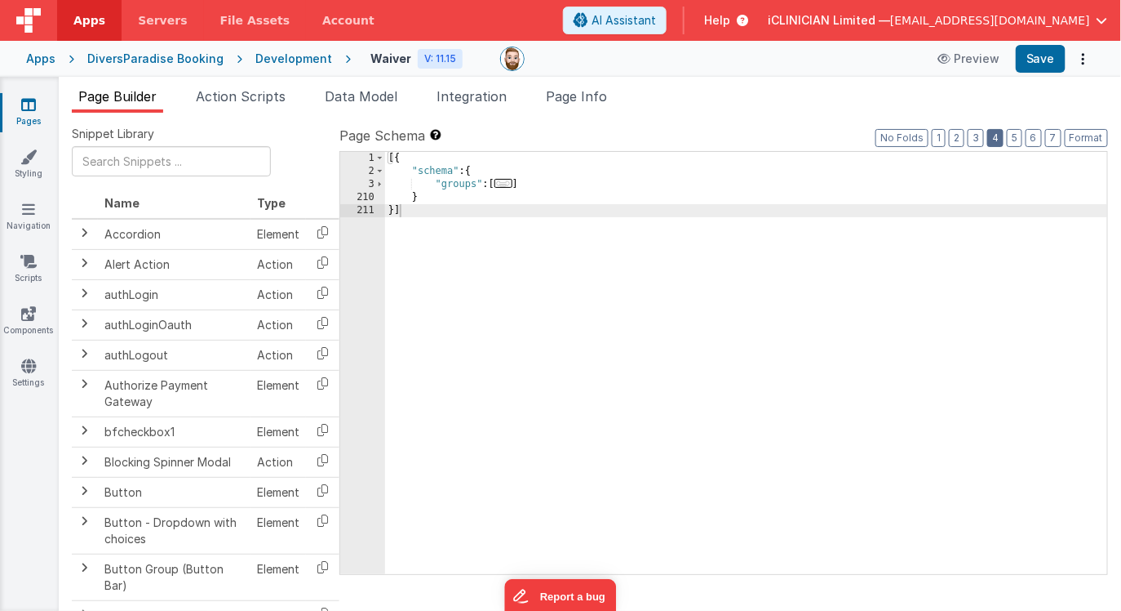
click at [998, 132] on button "4" at bounding box center [996, 138] width 16 height 18
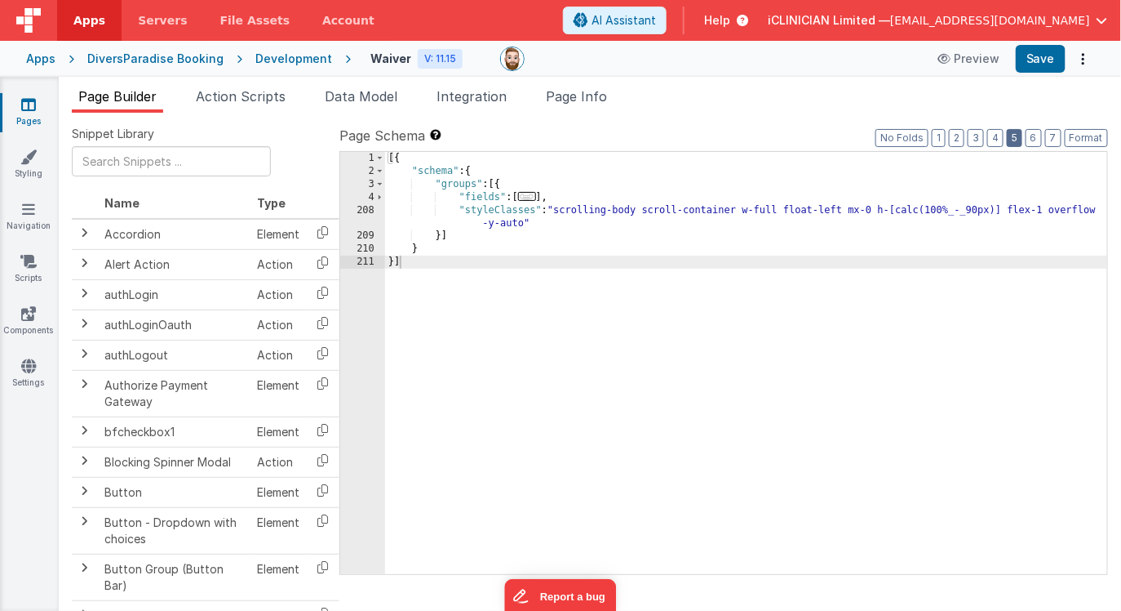
click at [1016, 132] on button "5" at bounding box center [1015, 138] width 16 height 18
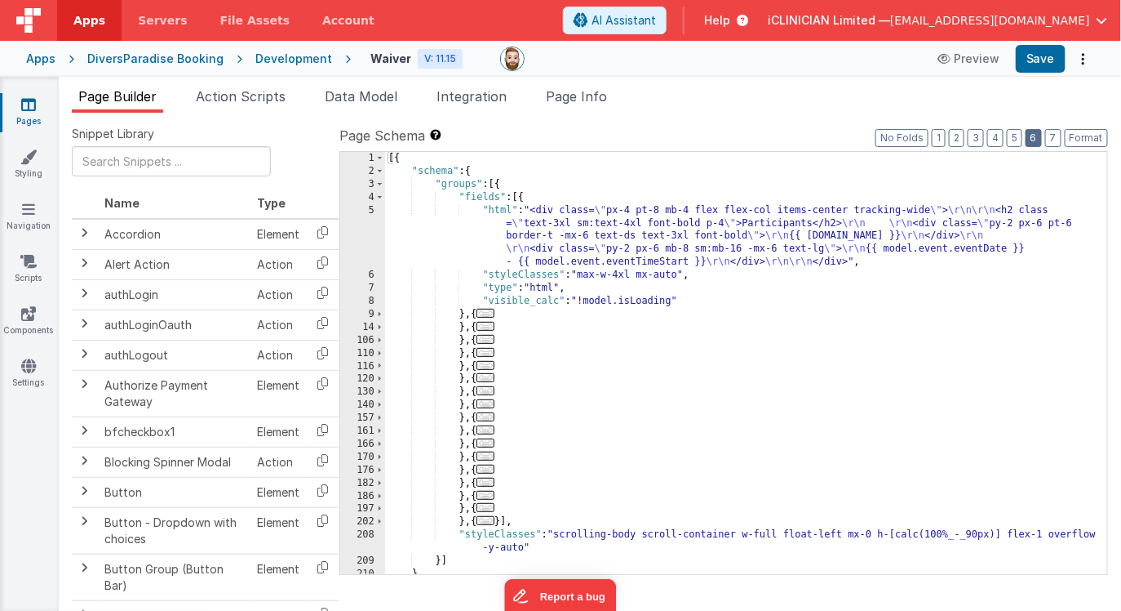
click at [1039, 140] on button "6" at bounding box center [1034, 138] width 16 height 18
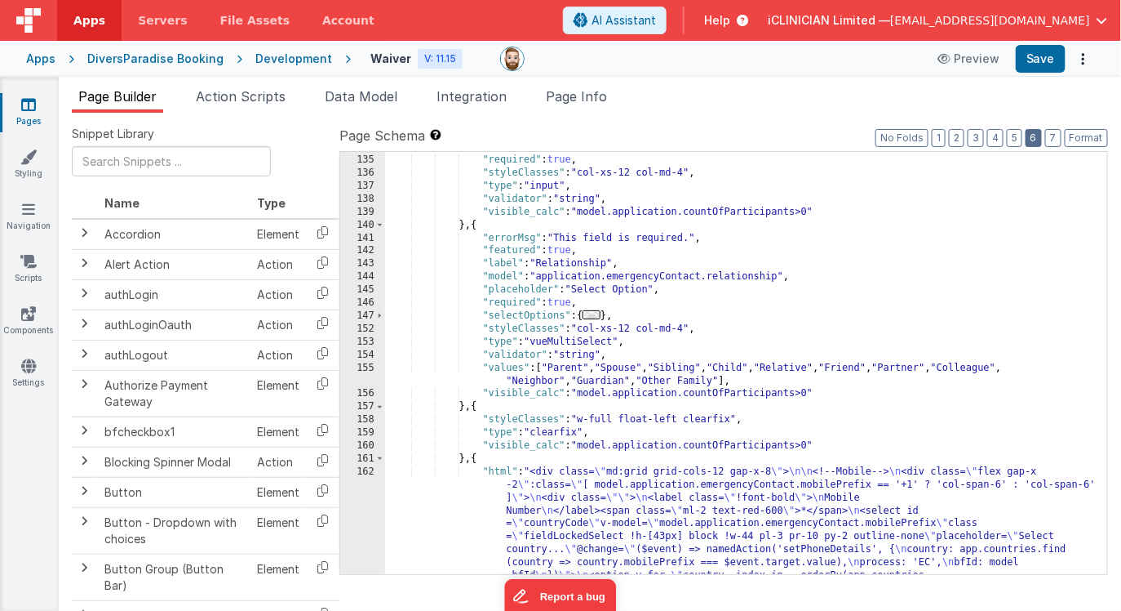
scroll to position [1889, 0]
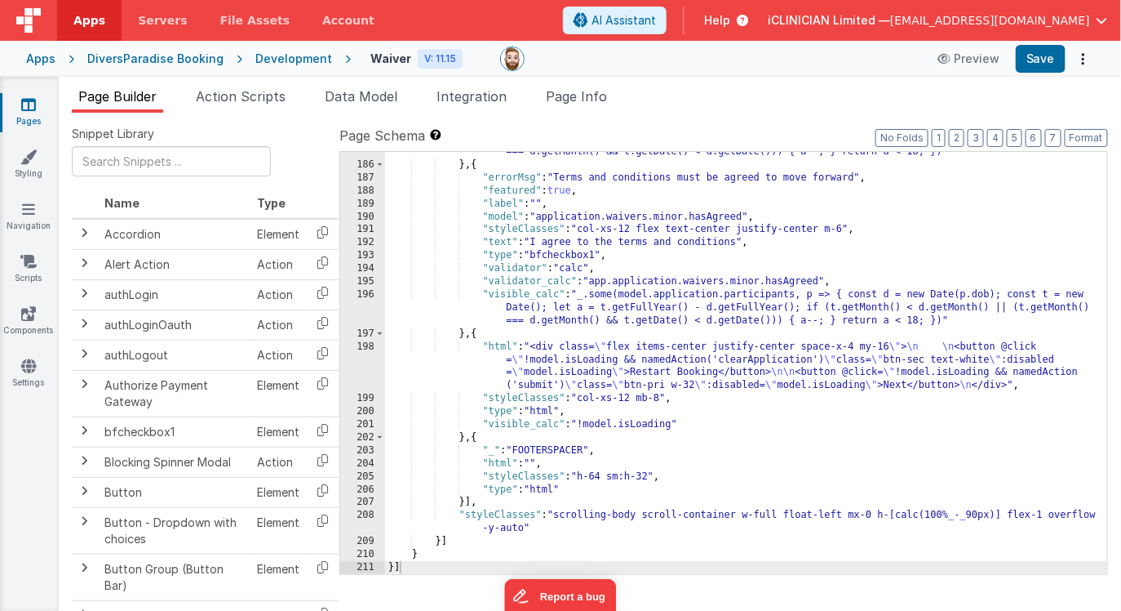
click at [813, 377] on div ""visible_calc" : "_.some(model.application.participants, p => { const d = new D…" at bounding box center [746, 356] width 723 height 474
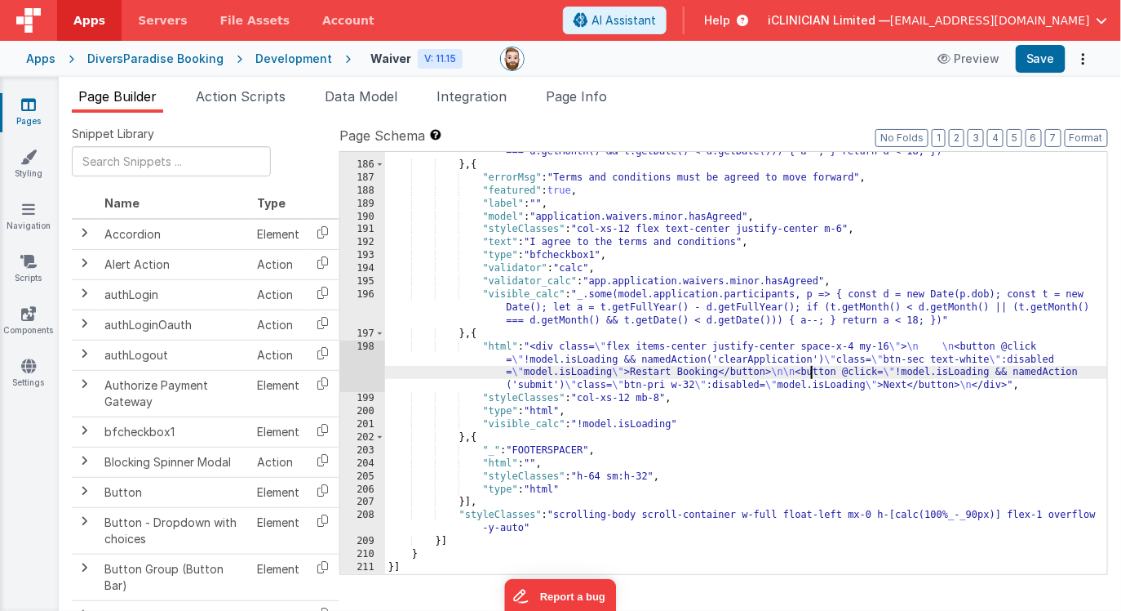
click at [365, 360] on div "198" at bounding box center [362, 366] width 45 height 52
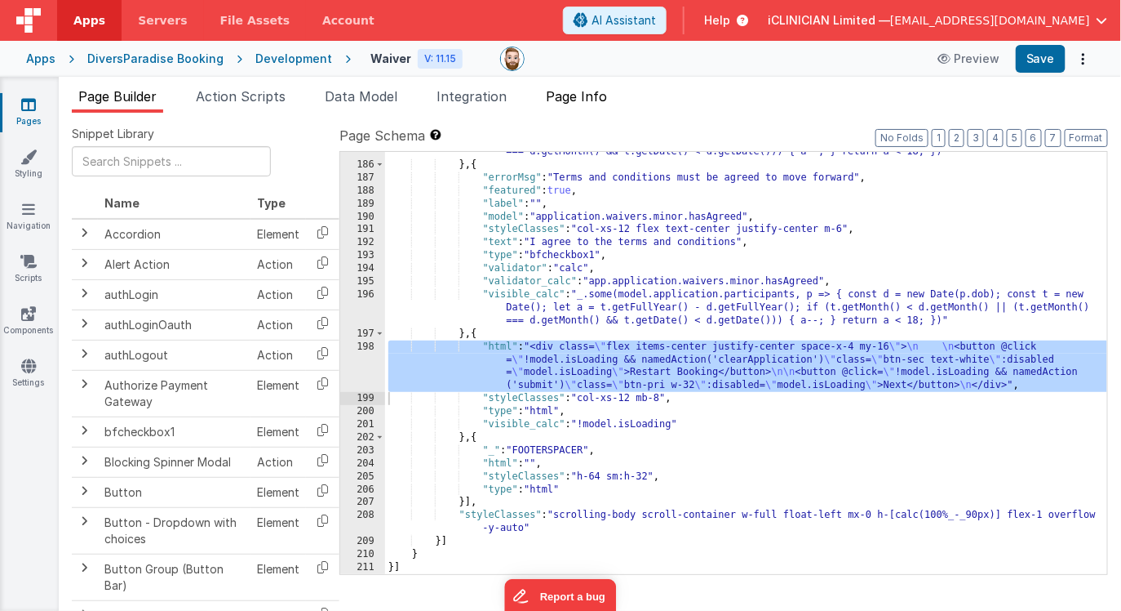
click at [564, 91] on span "Page Info" at bounding box center [576, 96] width 61 height 16
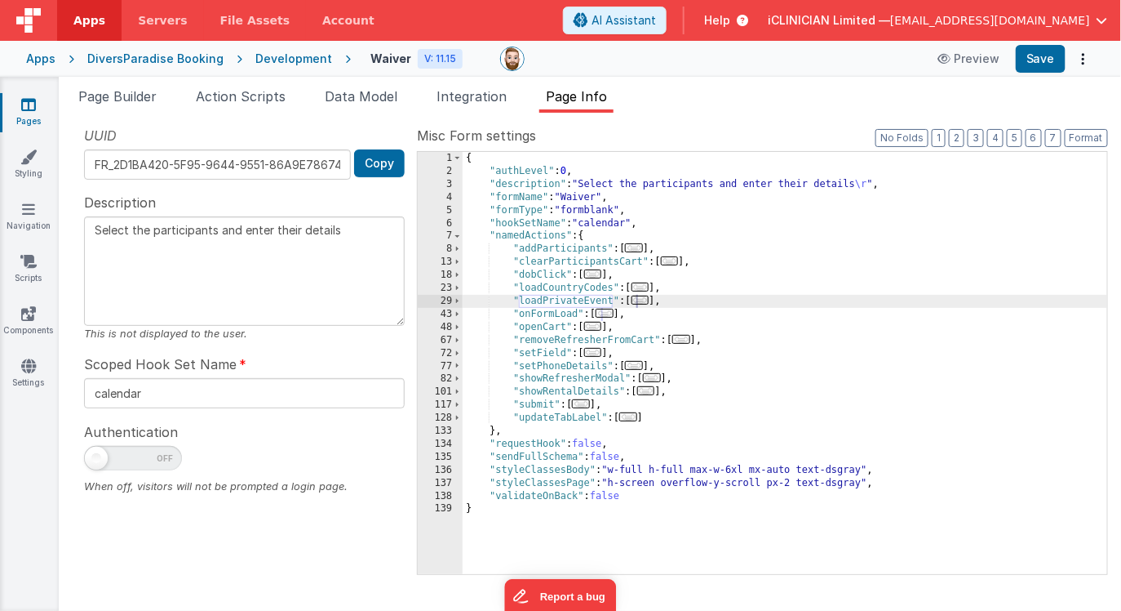
click at [590, 403] on span "..." at bounding box center [581, 403] width 18 height 9
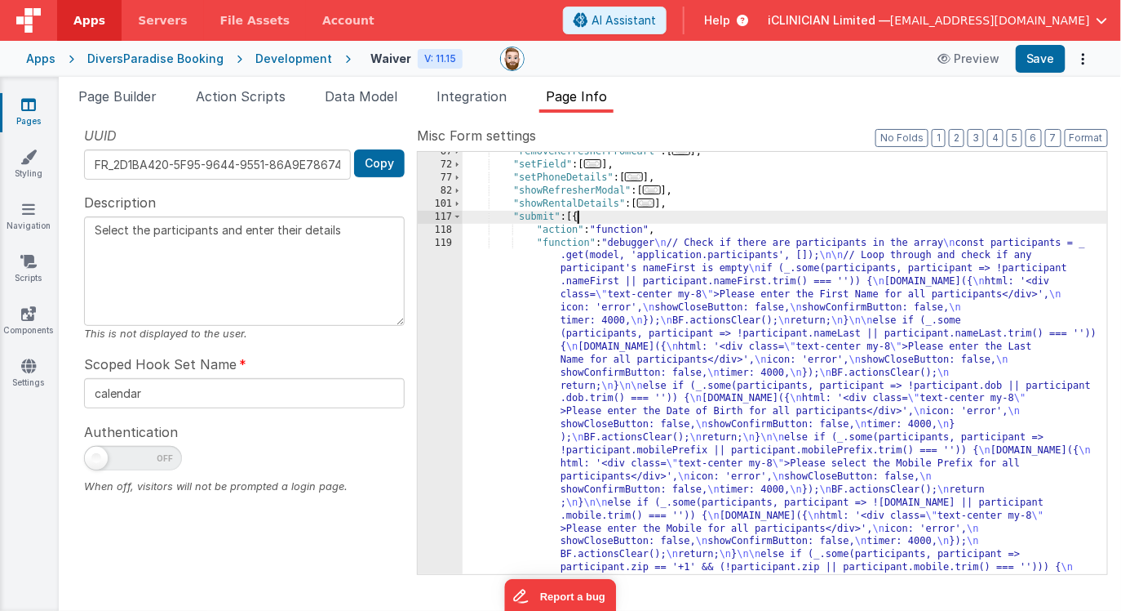
scroll to position [188, 0]
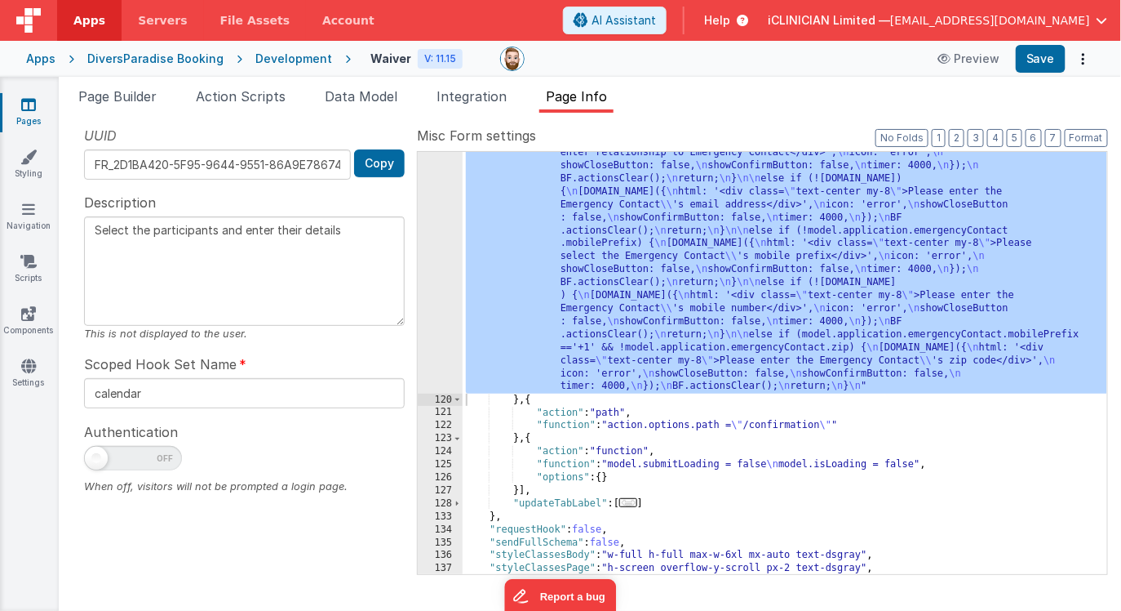
scroll to position [1278, 0]
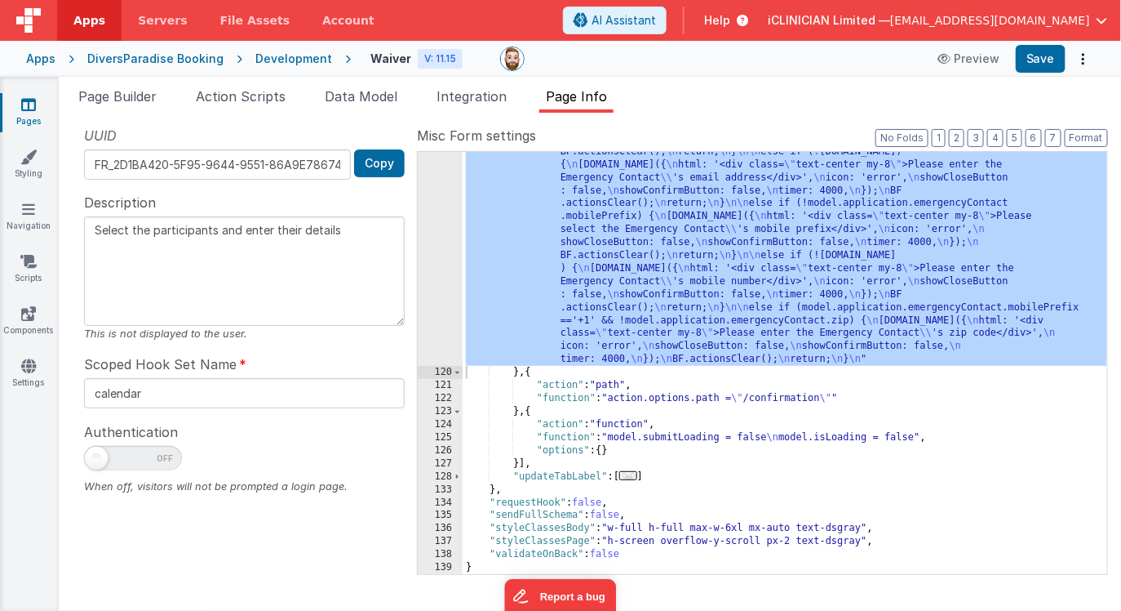
click at [24, 106] on icon at bounding box center [28, 104] width 15 height 16
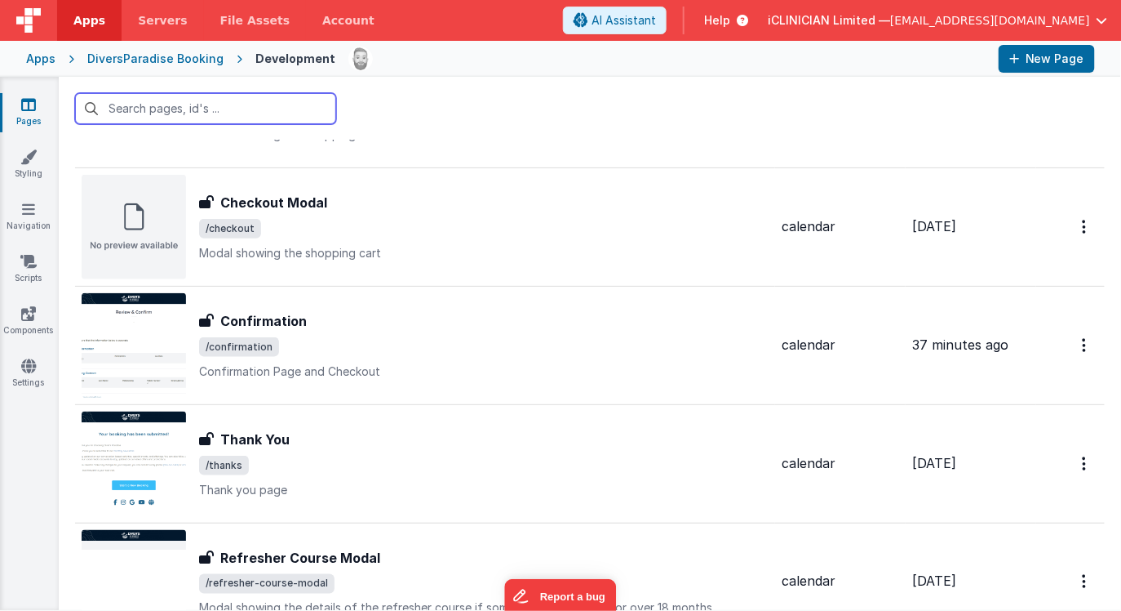
scroll to position [607, 0]
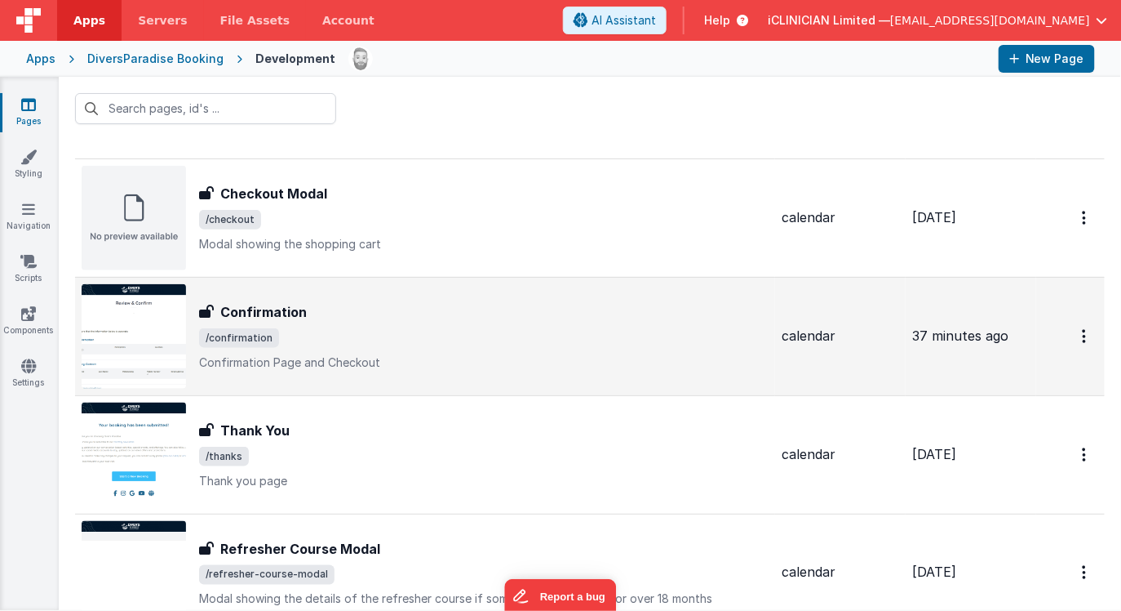
click at [335, 324] on div "Confirmation Confirmation /confirmation Confirmation Page and Checkout" at bounding box center [484, 336] width 570 height 69
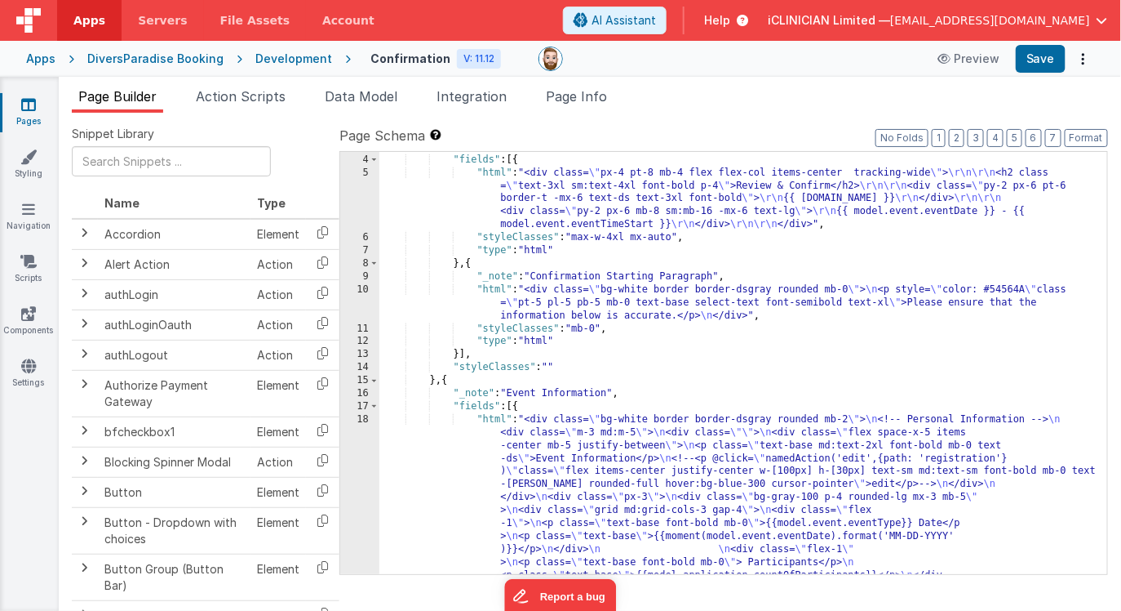
scroll to position [56, 0]
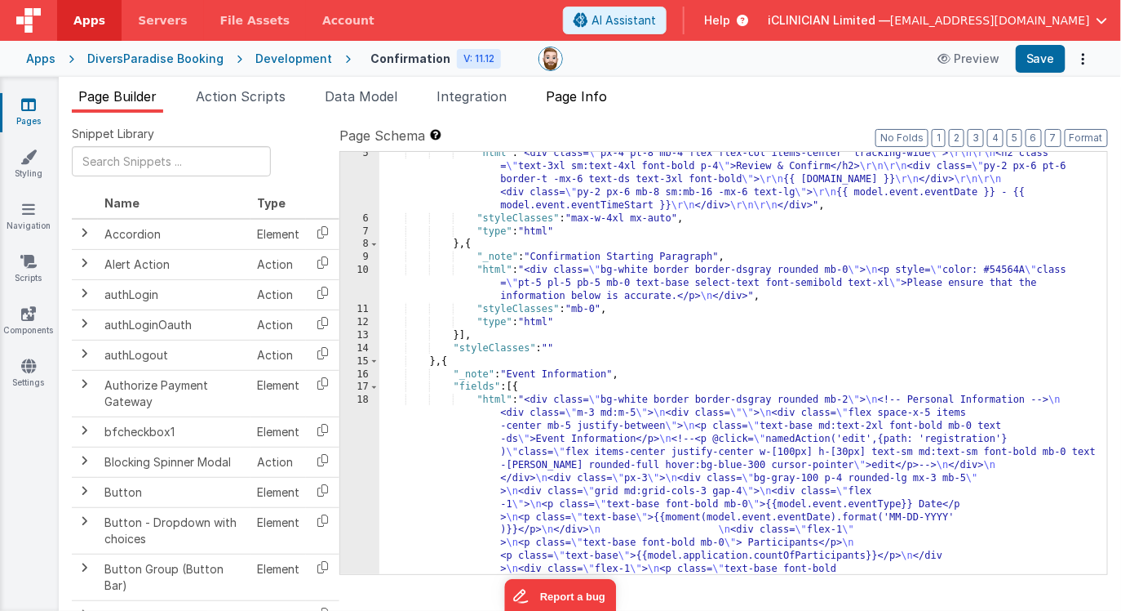
click at [580, 109] on li "Page Info" at bounding box center [577, 100] width 74 height 26
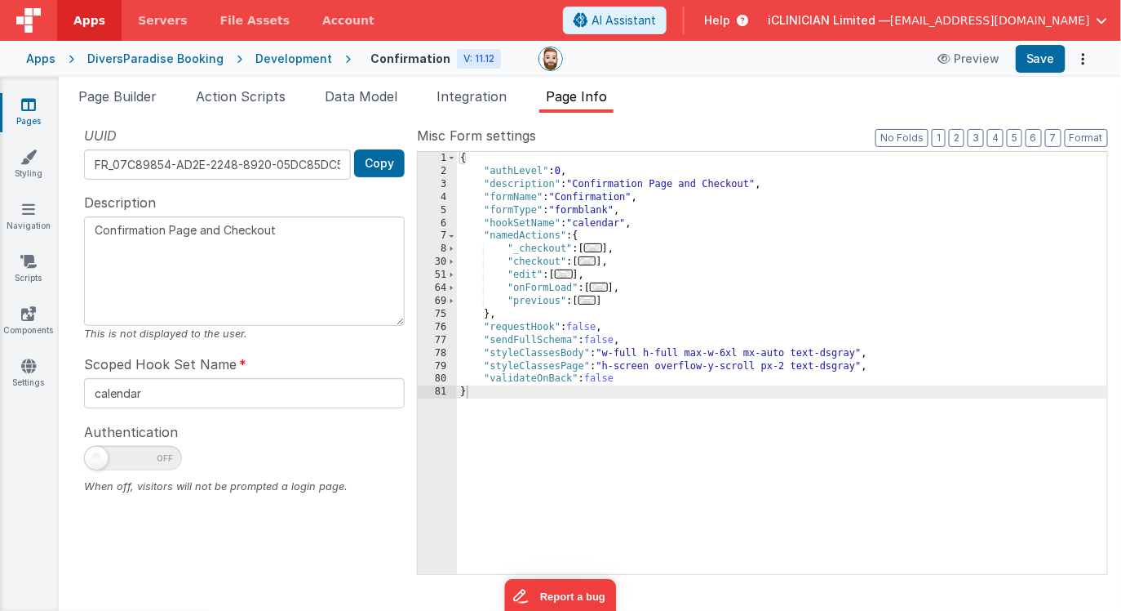
click at [597, 264] on span "..." at bounding box center [588, 260] width 18 height 9
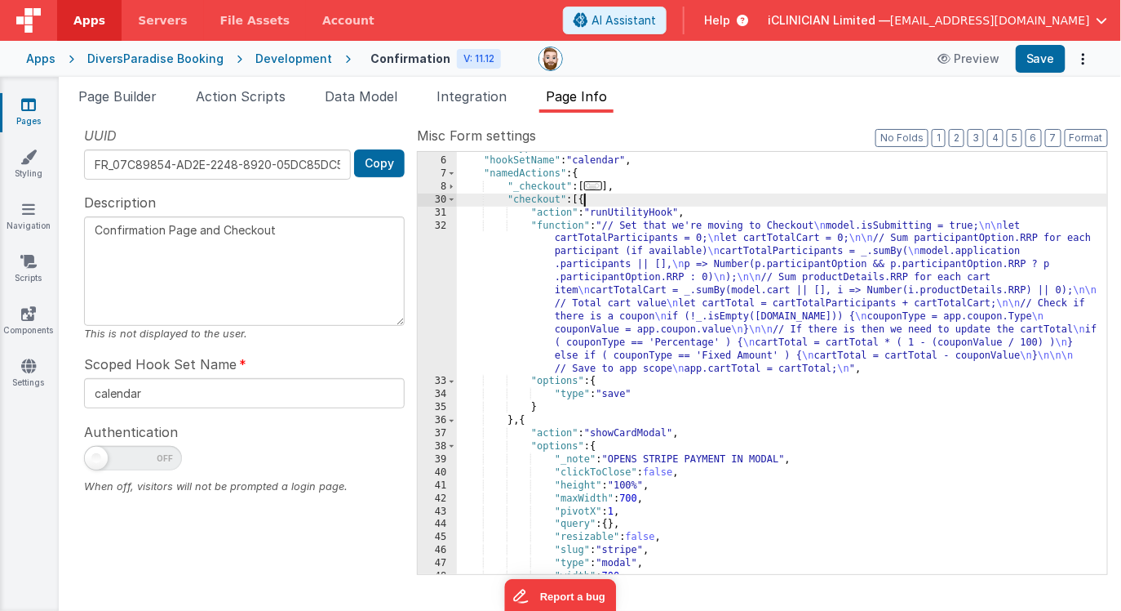
scroll to position [57, 0]
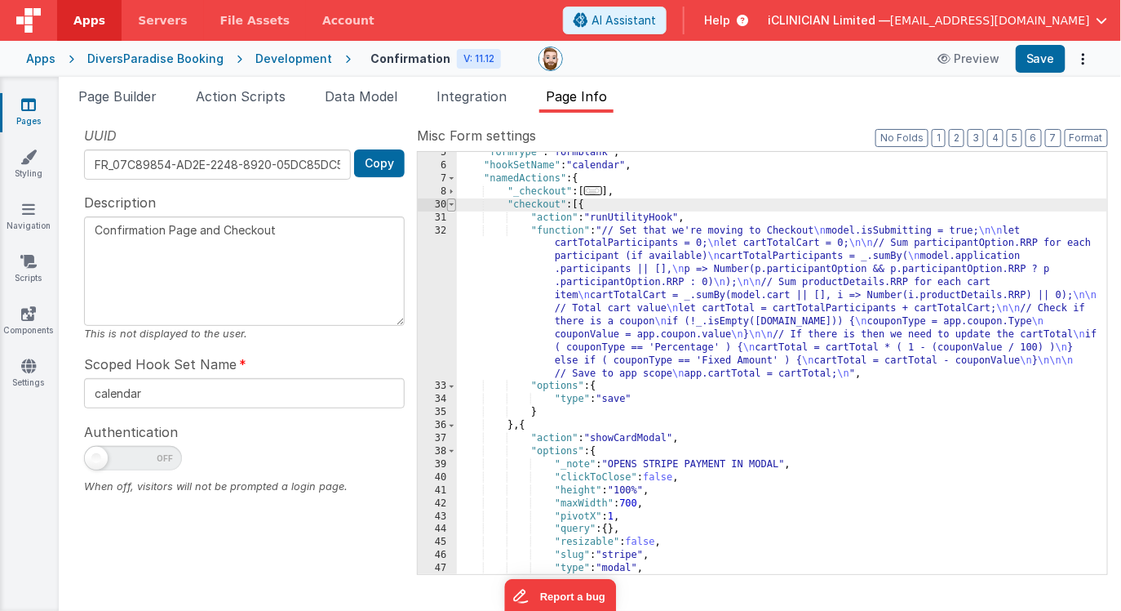
click at [448, 204] on span at bounding box center [451, 204] width 9 height 13
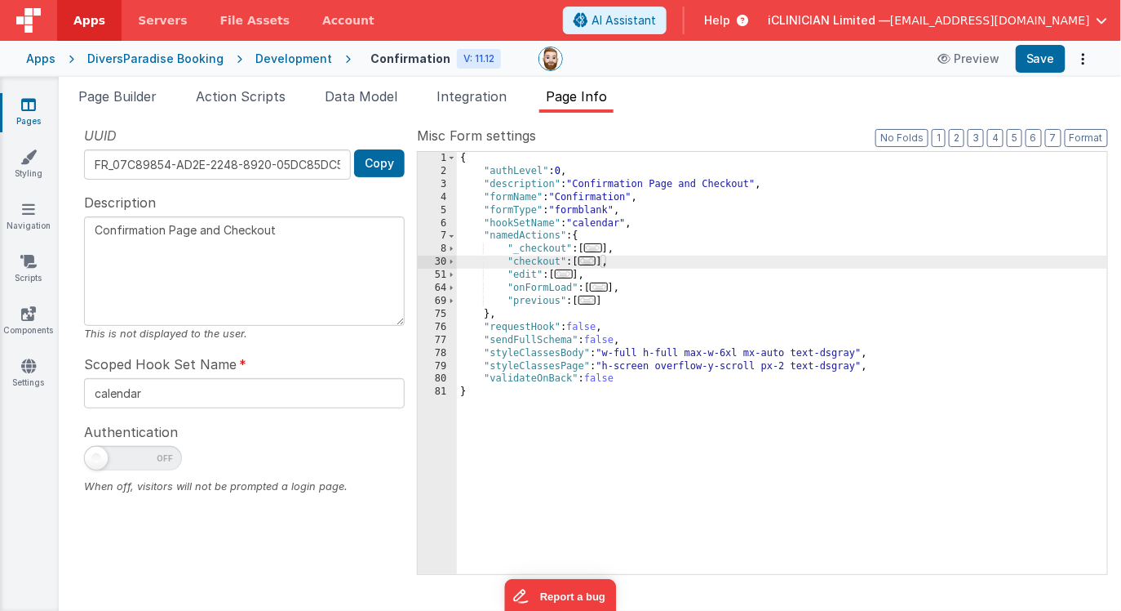
click at [593, 260] on span "..." at bounding box center [588, 260] width 18 height 9
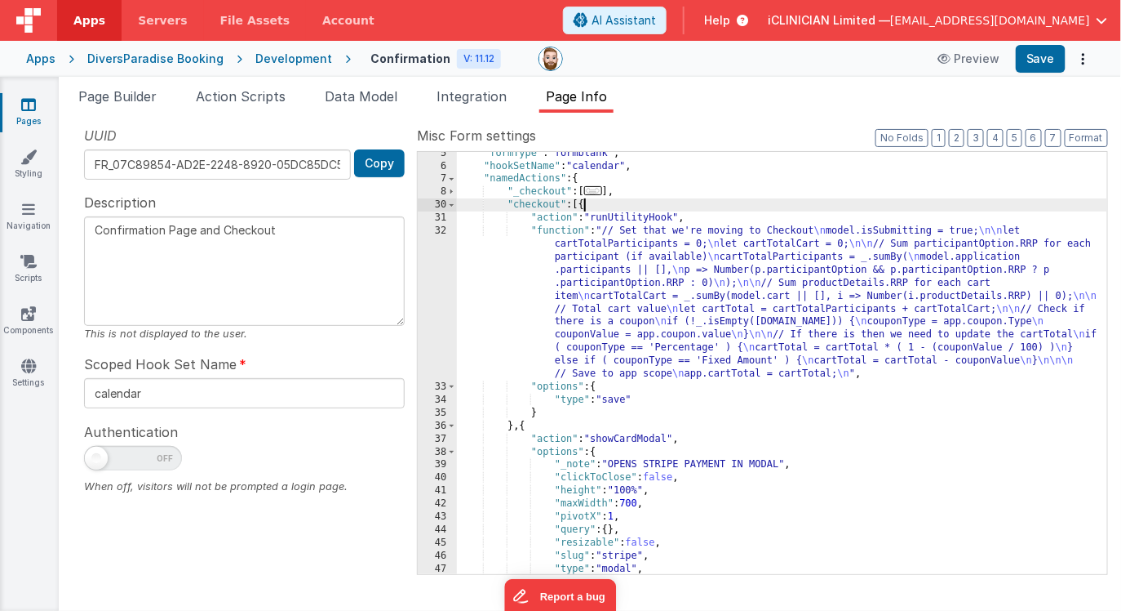
scroll to position [53, 0]
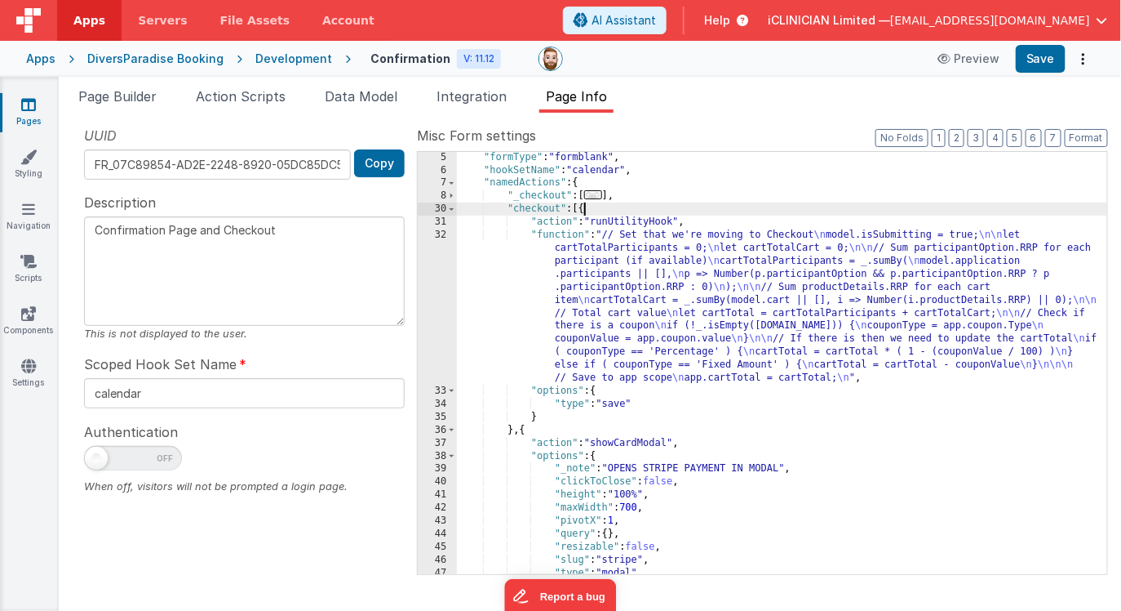
click at [676, 319] on div ""formType" : "formblank" , "hookSetName" : "calendar" , "namedActions" : { "_ch…" at bounding box center [782, 375] width 651 height 448
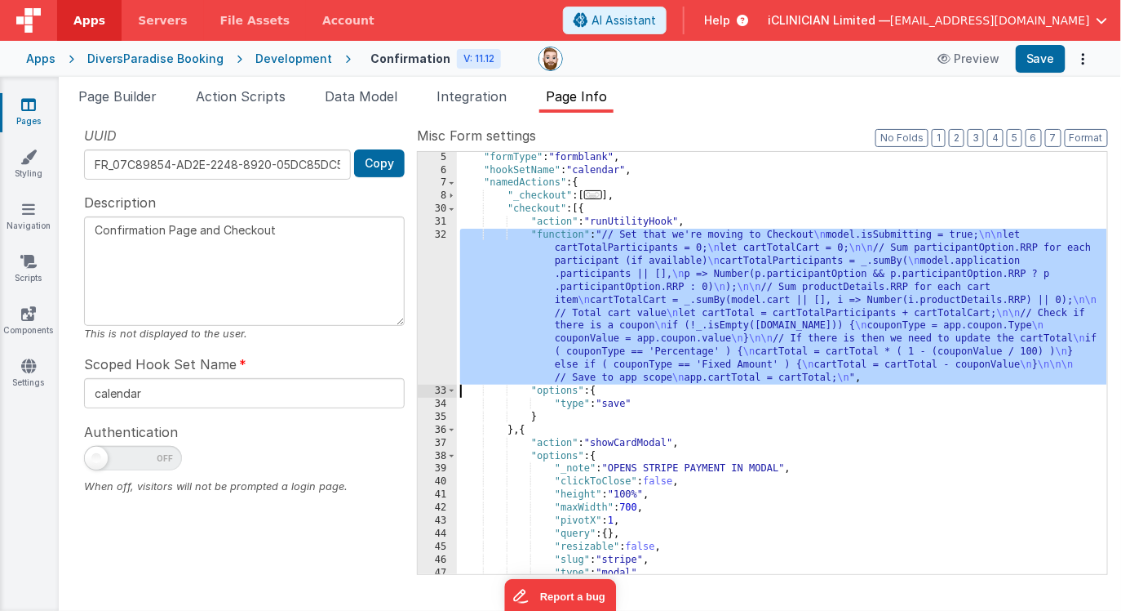
click at [438, 280] on div "32" at bounding box center [437, 307] width 39 height 156
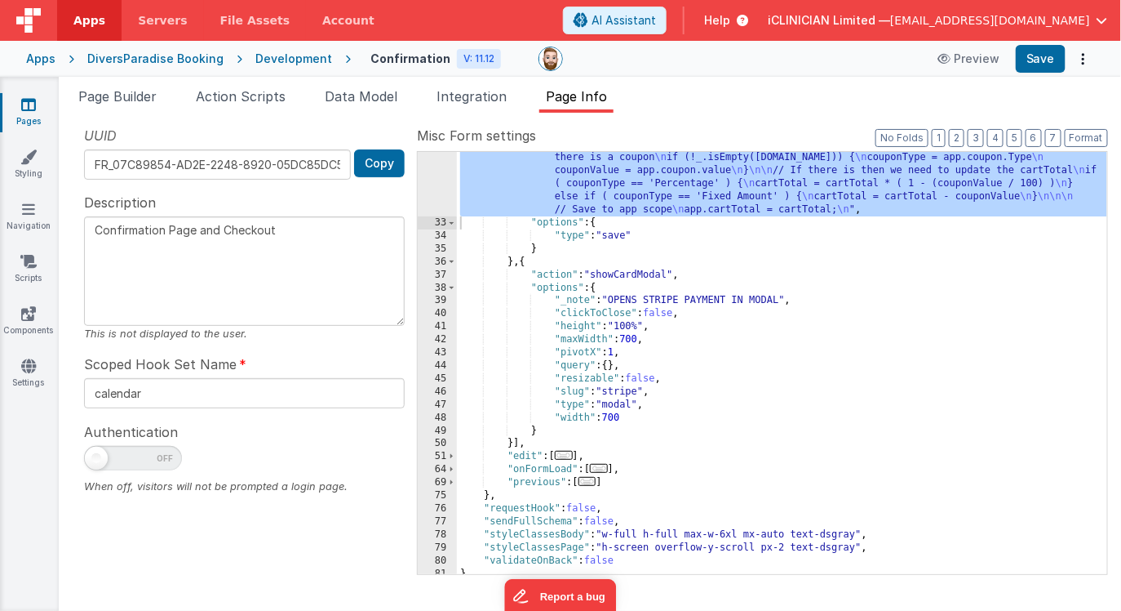
scroll to position [0, 0]
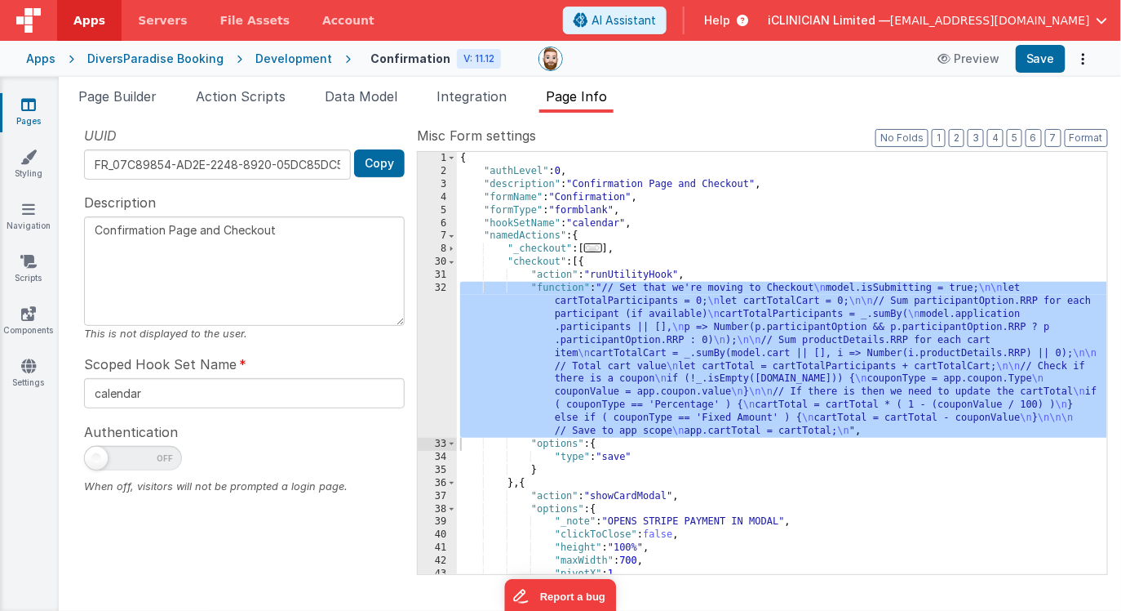
click at [27, 109] on icon at bounding box center [28, 104] width 15 height 16
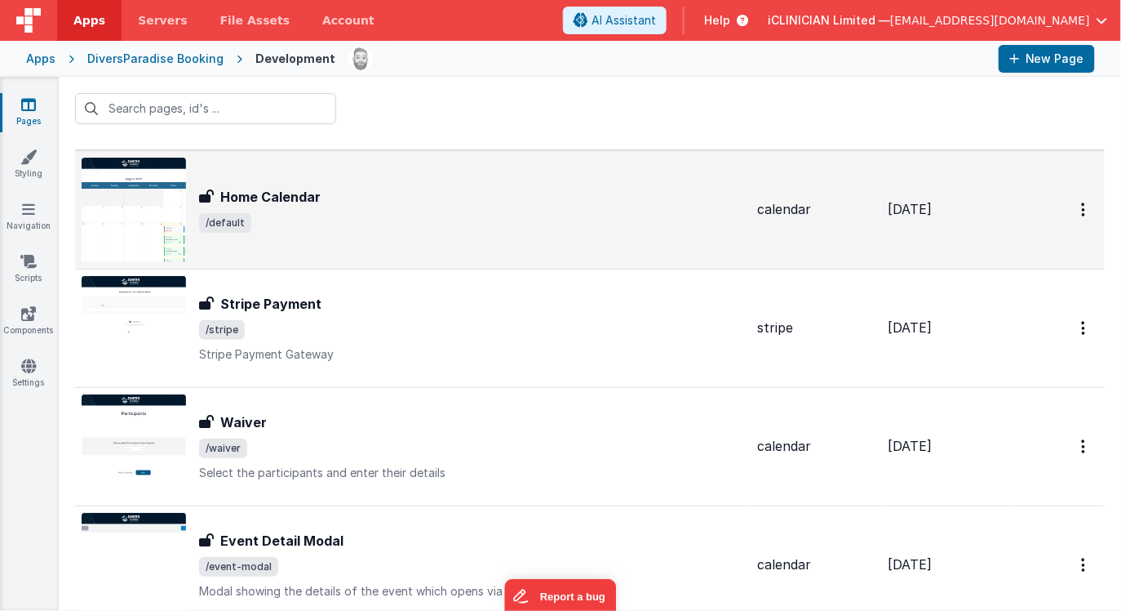
scroll to position [9, 0]
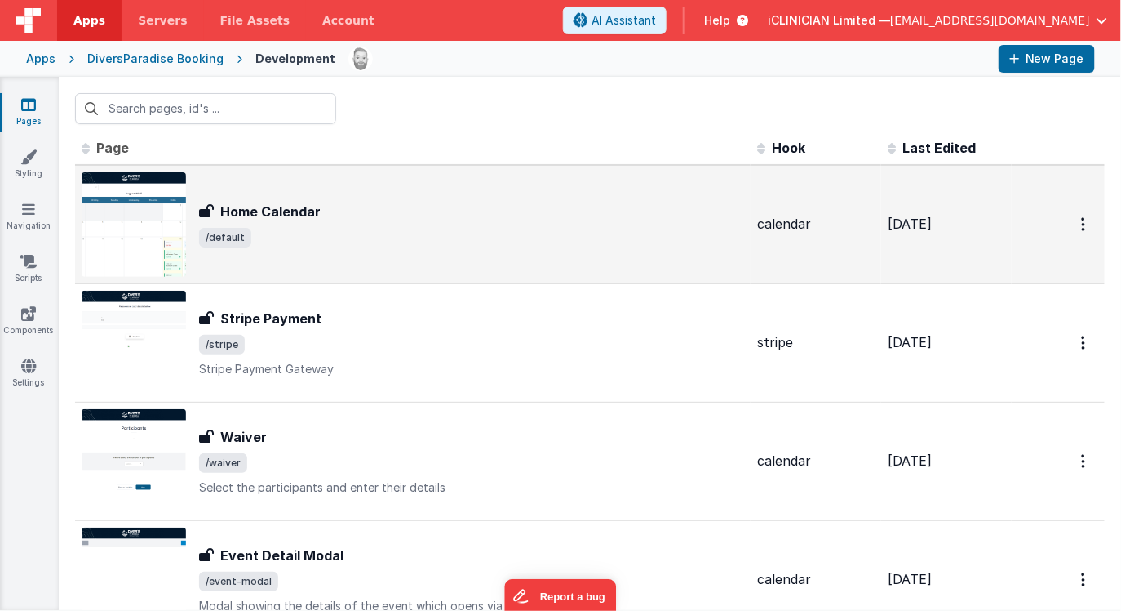
click at [300, 264] on div "Home Calendar Home Calendar /default" at bounding box center [413, 224] width 663 height 104
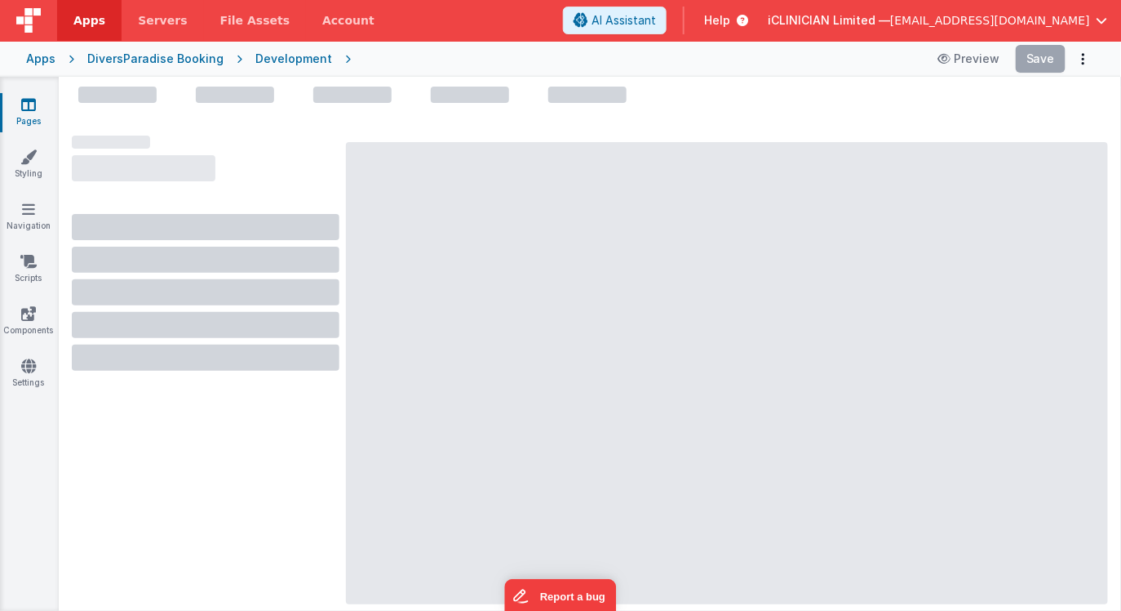
click at [24, 102] on icon at bounding box center [28, 104] width 15 height 16
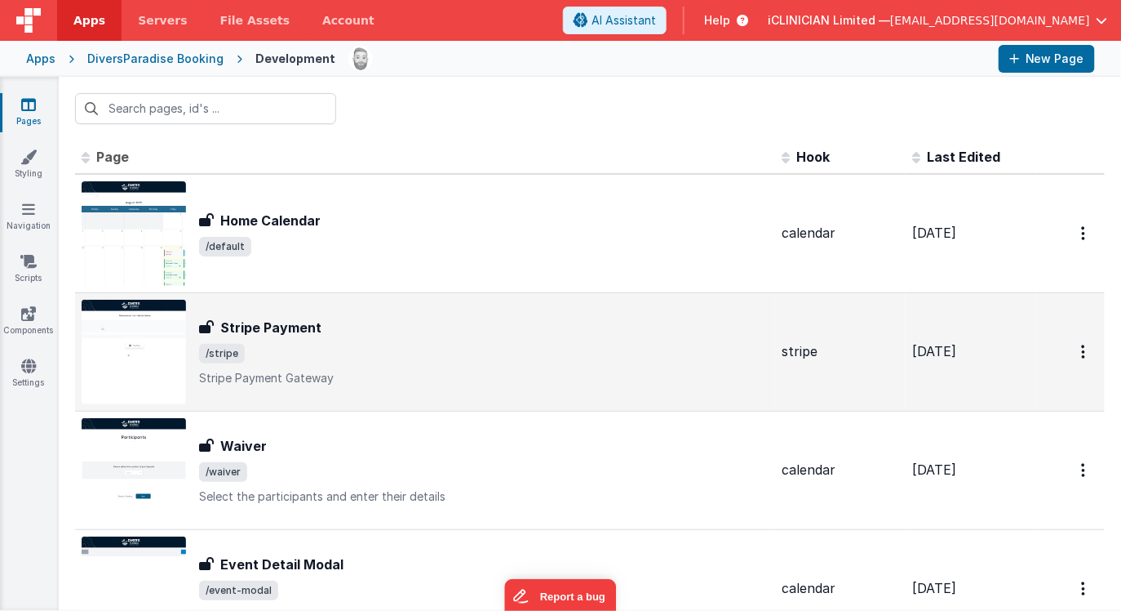
click at [339, 346] on span "/stripe" at bounding box center [484, 354] width 570 height 20
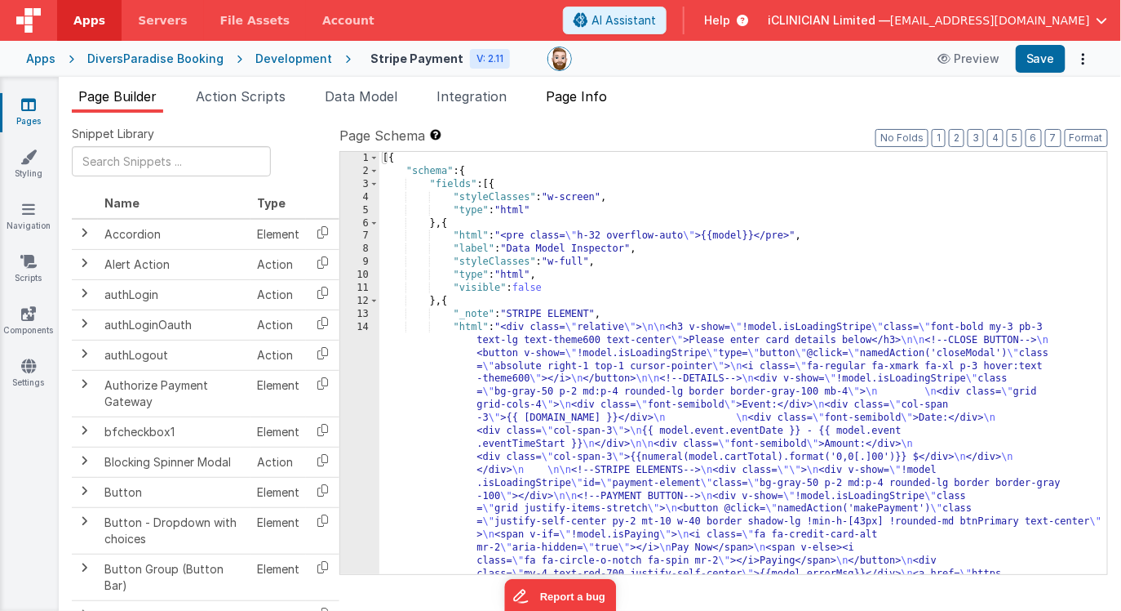
click at [564, 106] on li "Page Info" at bounding box center [577, 100] width 74 height 26
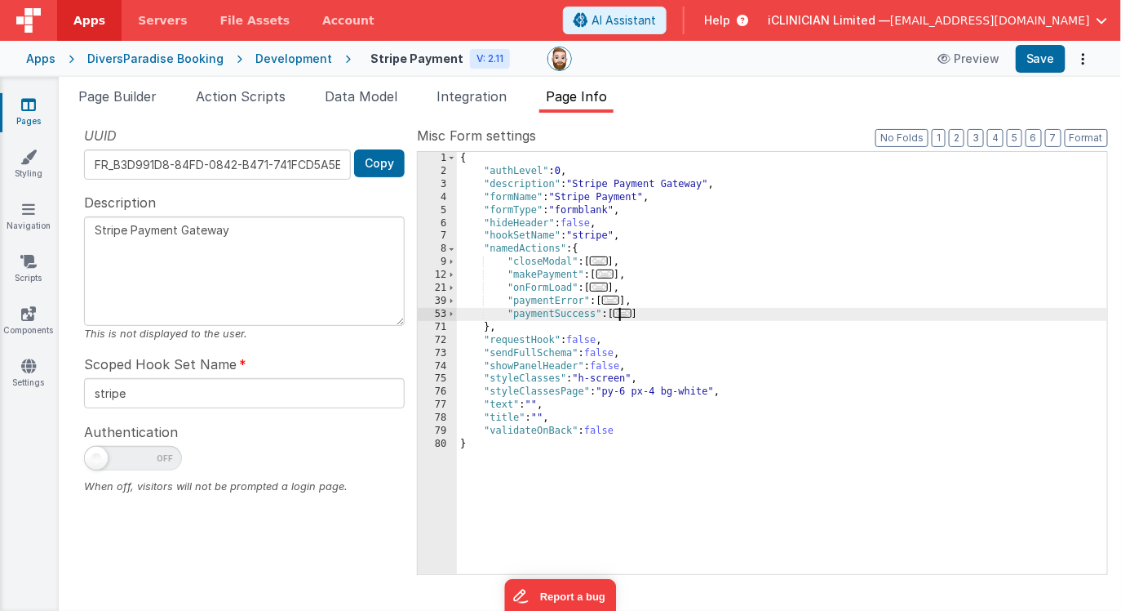
click at [631, 314] on span "..." at bounding box center [623, 313] width 18 height 9
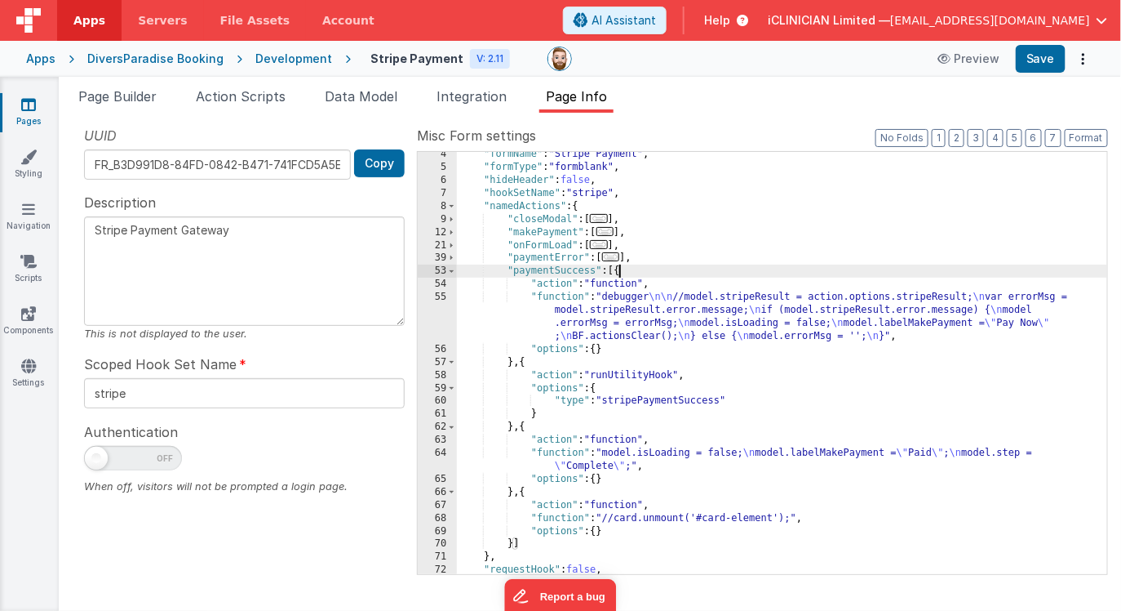
scroll to position [66, 0]
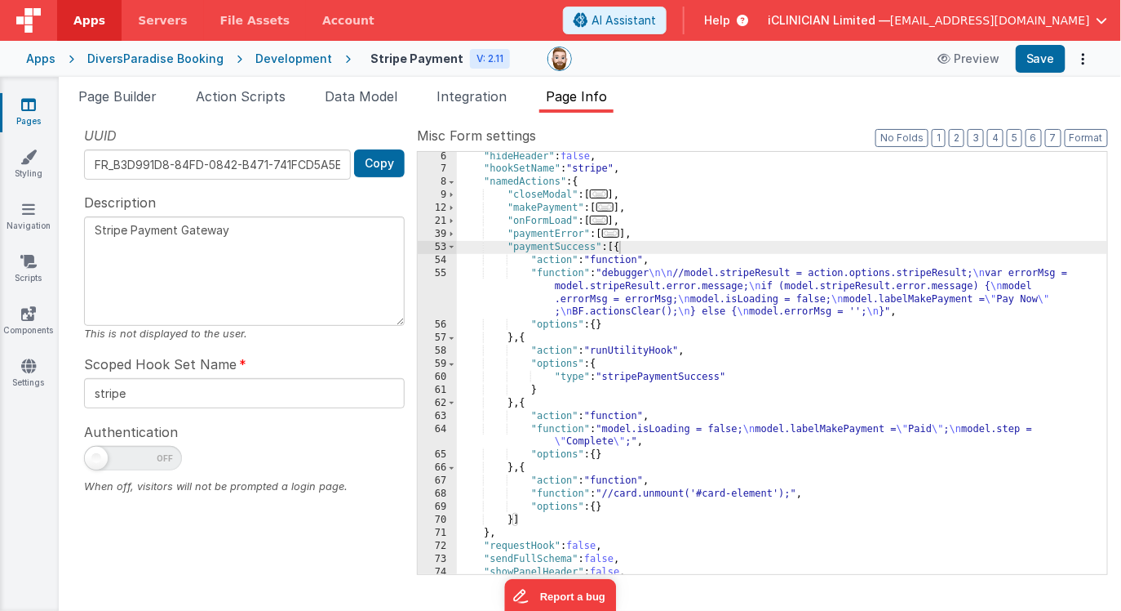
click at [21, 111] on icon at bounding box center [28, 104] width 15 height 16
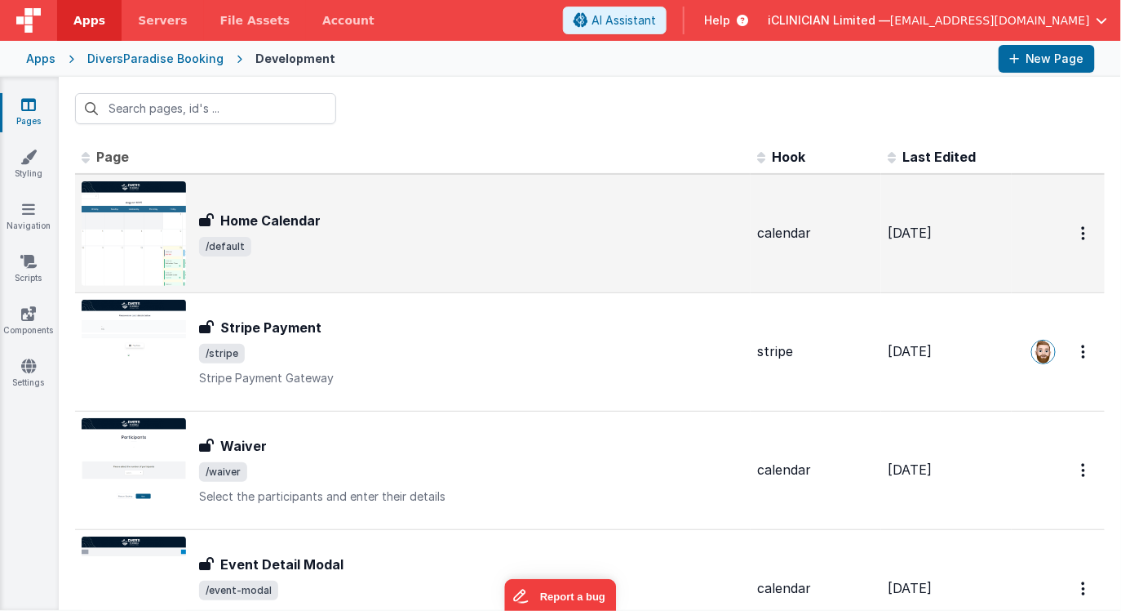
click at [279, 239] on span "/default" at bounding box center [471, 247] width 545 height 20
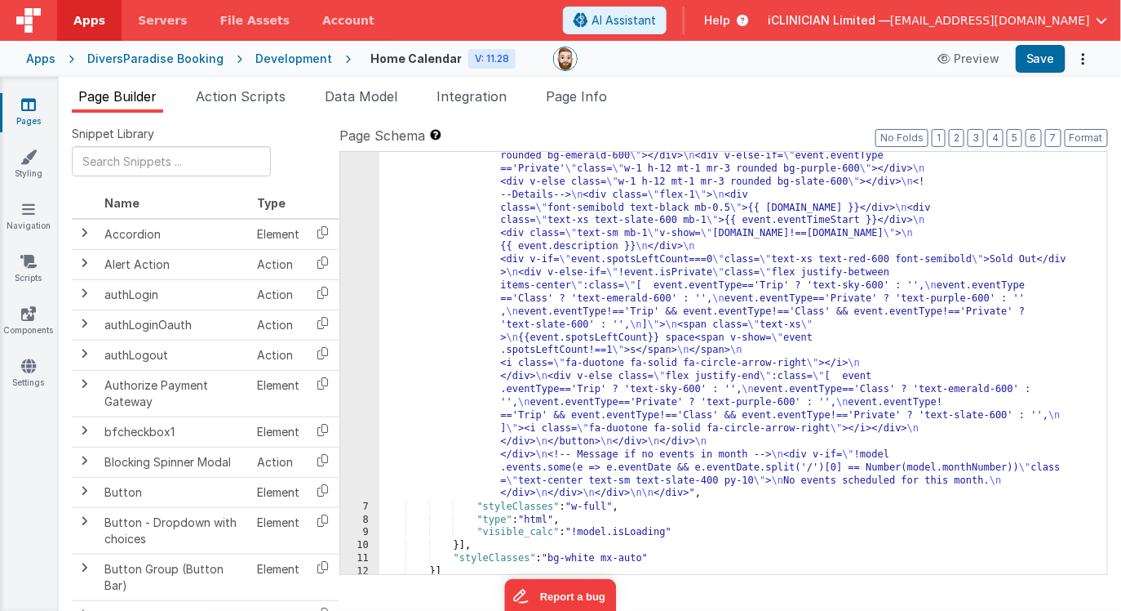
scroll to position [1151, 0]
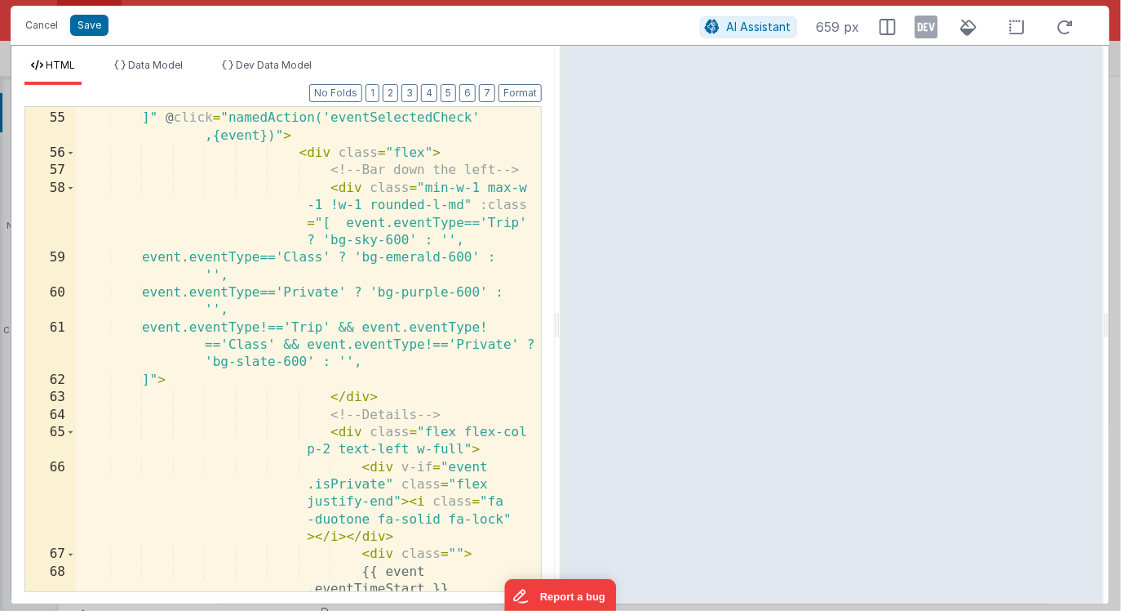
scroll to position [1677, 0]
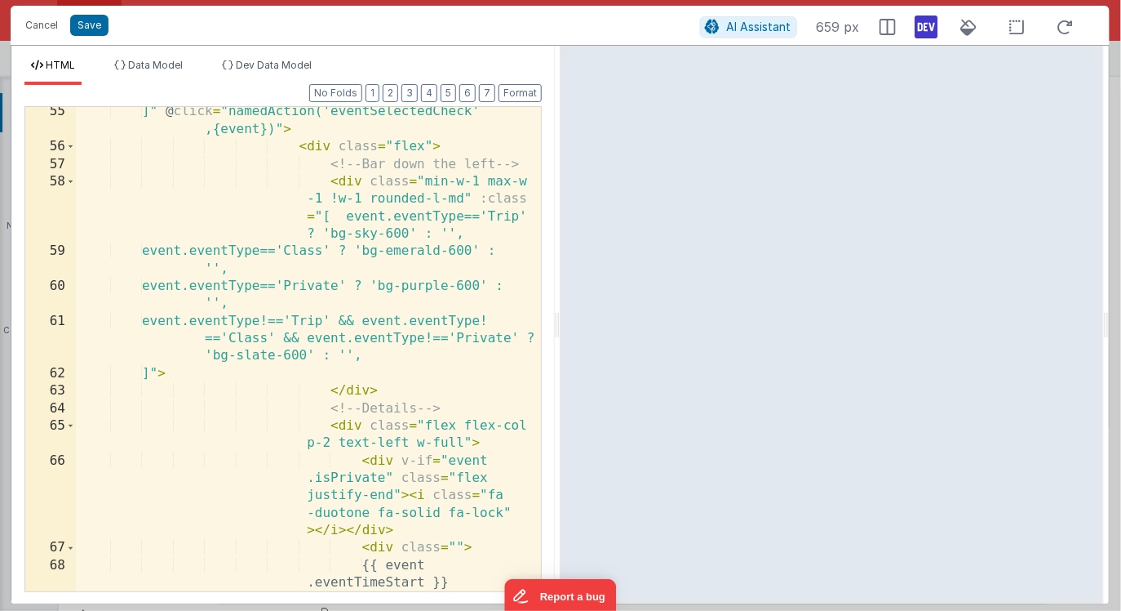
click at [935, 27] on icon at bounding box center [927, 27] width 23 height 26
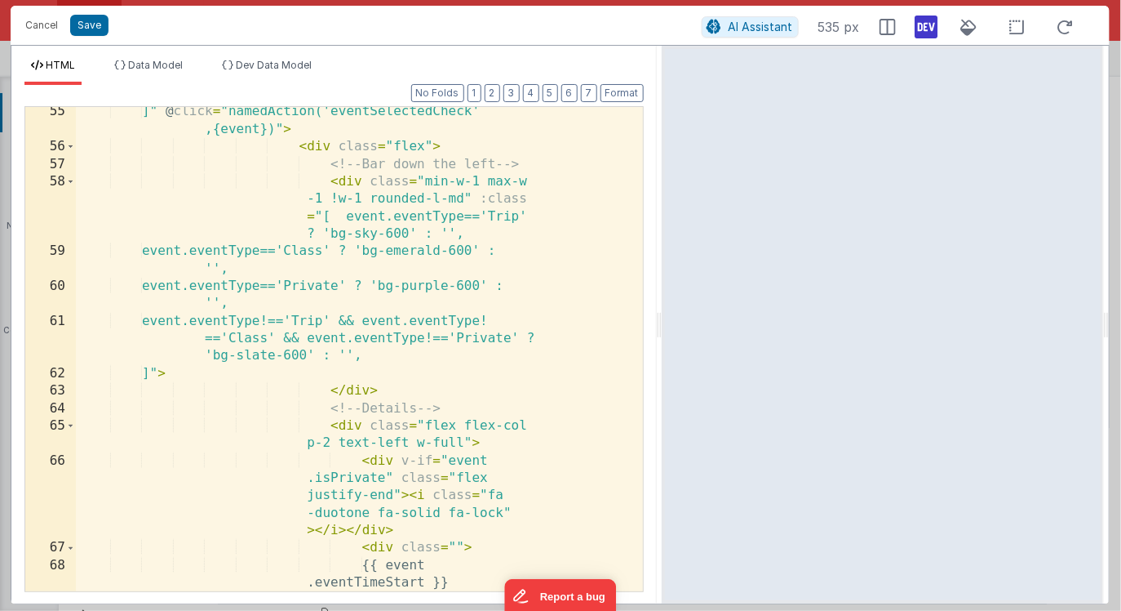
drag, startPoint x: 557, startPoint y: 335, endPoint x: 662, endPoint y: 314, distance: 106.4
click at [662, 314] on html "Cancel Save AI Assistant 535 px HTML Data Model Dev Data Model Format 7 6 5 4 3…" at bounding box center [560, 305] width 1121 height 611
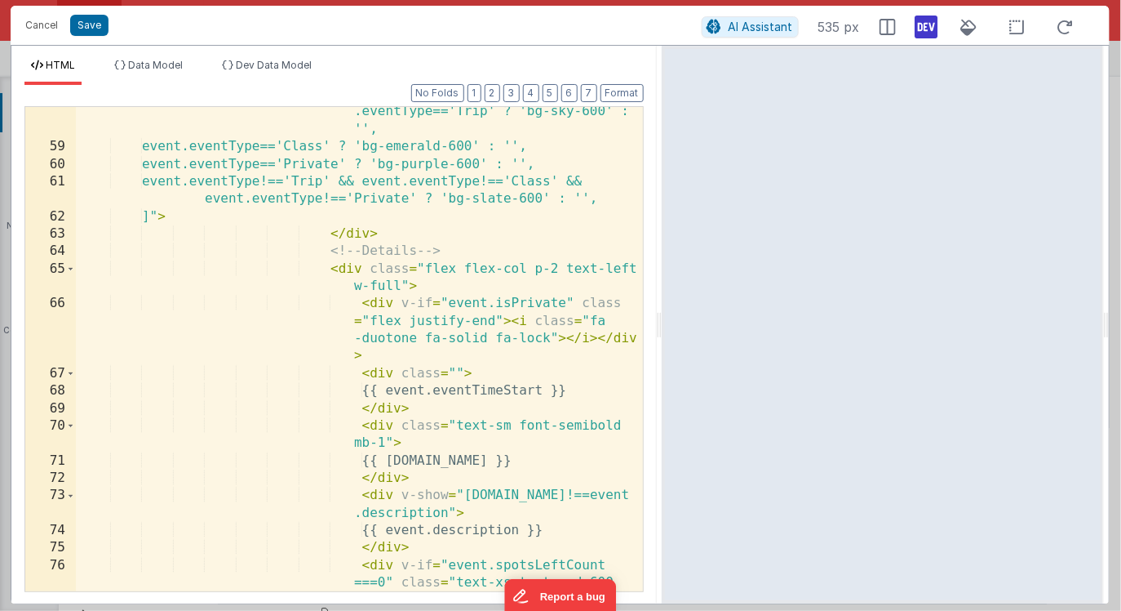
scroll to position [1485, 0]
click at [264, 66] on span "Dev Data Model" at bounding box center [274, 65] width 76 height 12
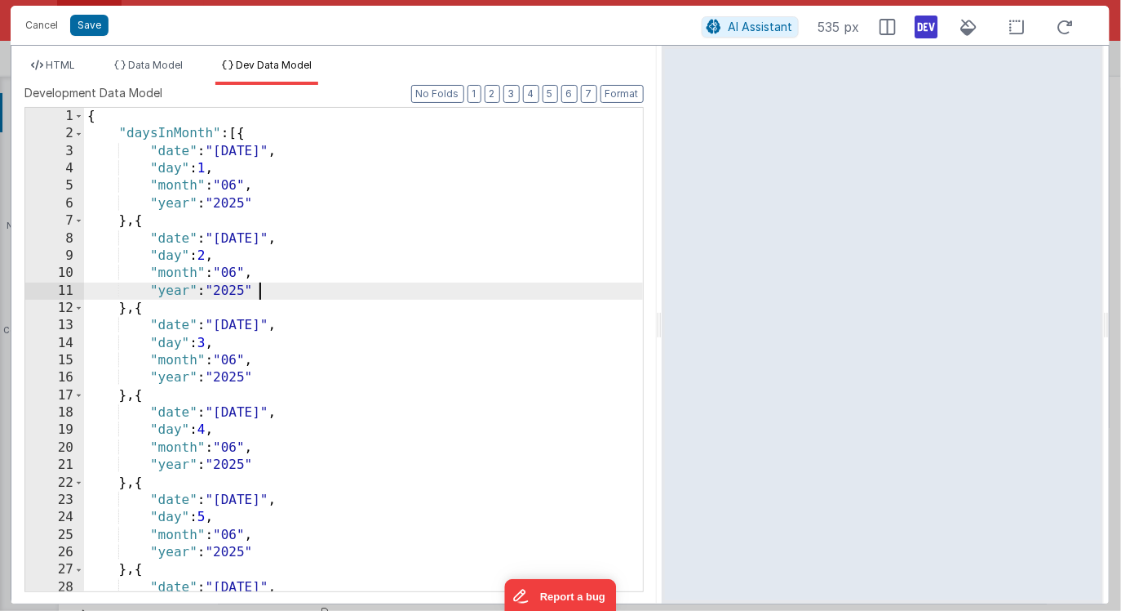
click at [451, 291] on div "{ "daysInMonth" : [{ "date" : "6/1/2025" , "day" : 1 , "month" : "06" , "year" …" at bounding box center [363, 367] width 559 height 518
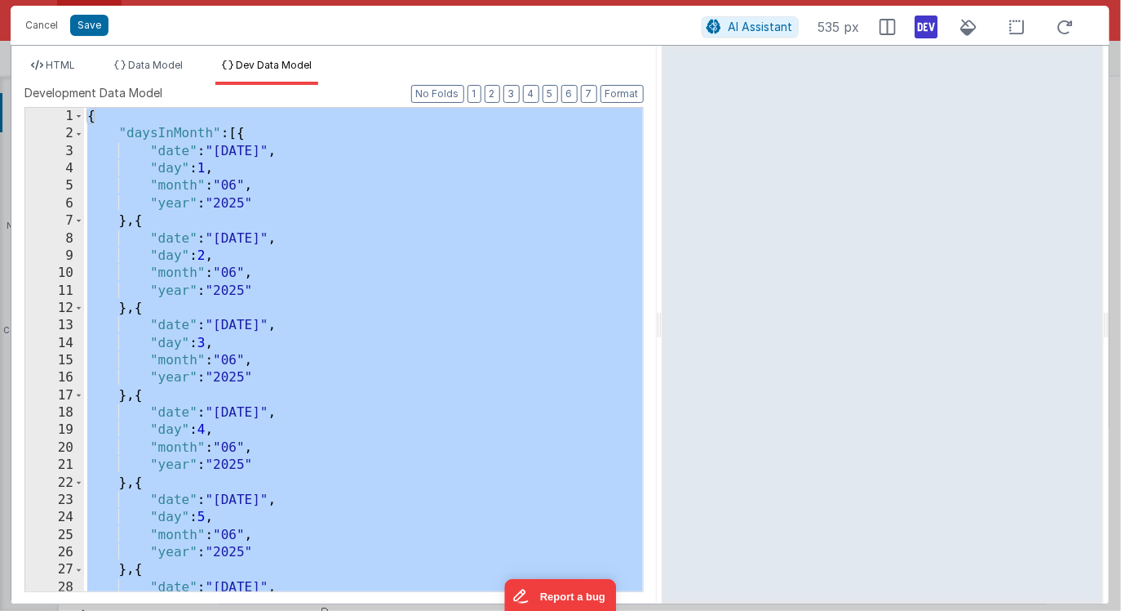
scroll to position [20336, 0]
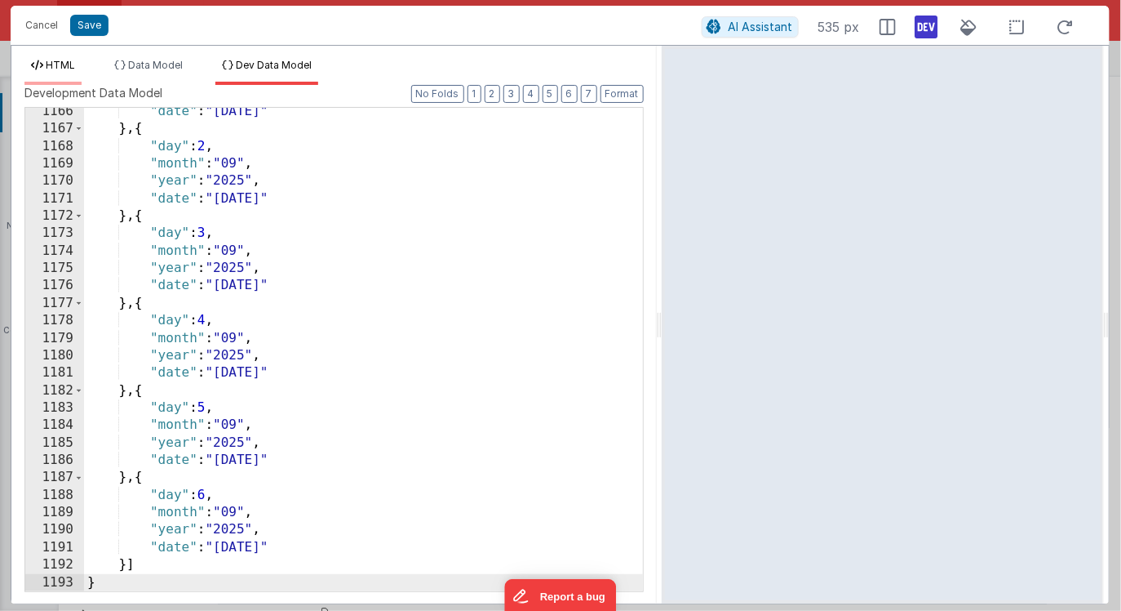
click at [72, 66] on span "HTML" at bounding box center [60, 65] width 29 height 12
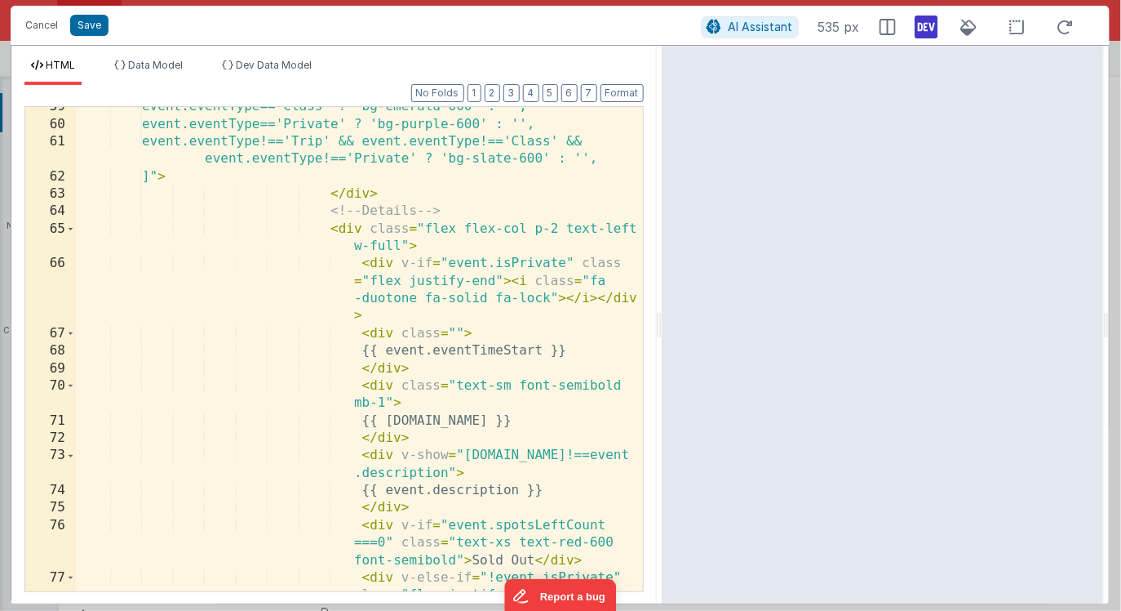
scroll to position [0, 0]
click at [413, 437] on div "event.eventType=='Class' ? 'bg-emerald-600' : '', event.eventType=='Private' ? …" at bounding box center [359, 383] width 567 height 571
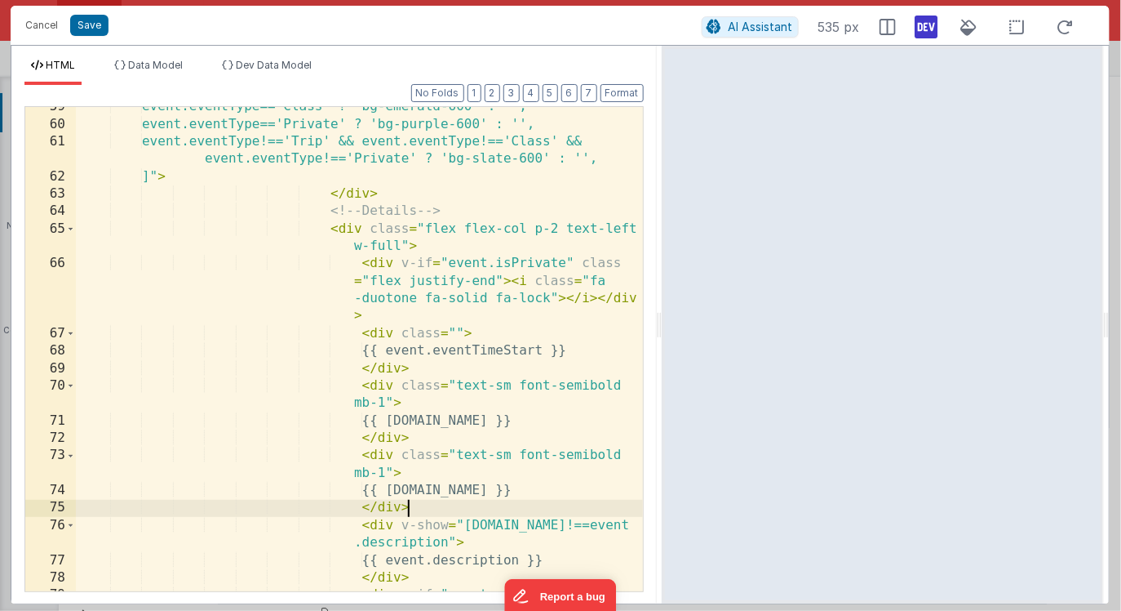
click at [527, 455] on div "event.eventType=='Class' ? 'bg-emerald-600' : '', event.eventType=='Private' ? …" at bounding box center [359, 374] width 567 height 553
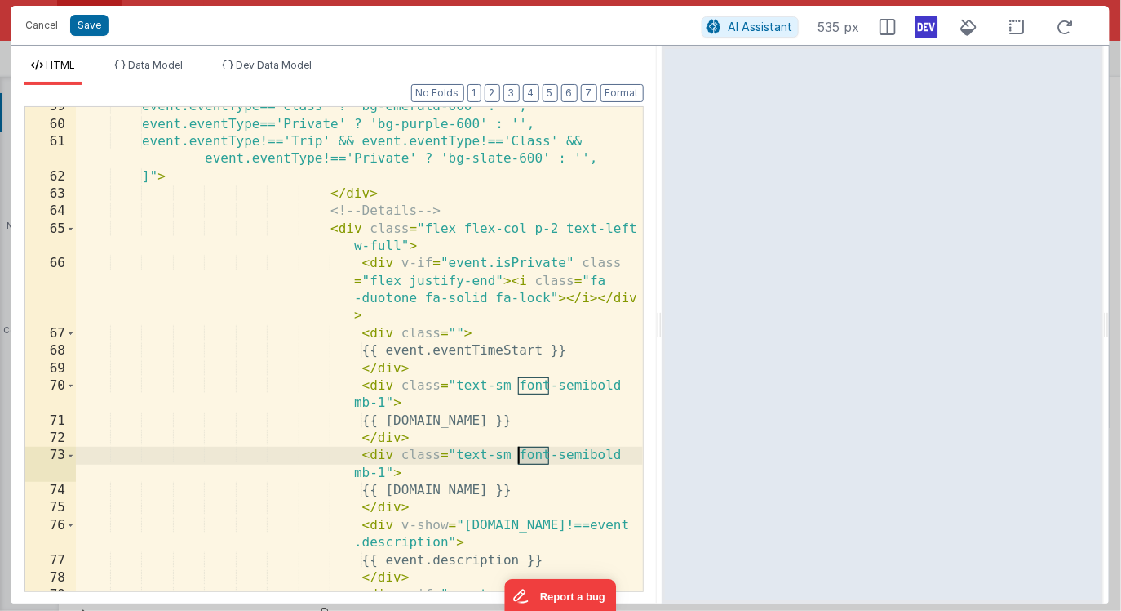
click at [527, 455] on div "event.eventType=='Class' ? 'bg-emerald-600' : '', event.eventType=='Private' ? …" at bounding box center [359, 374] width 567 height 553
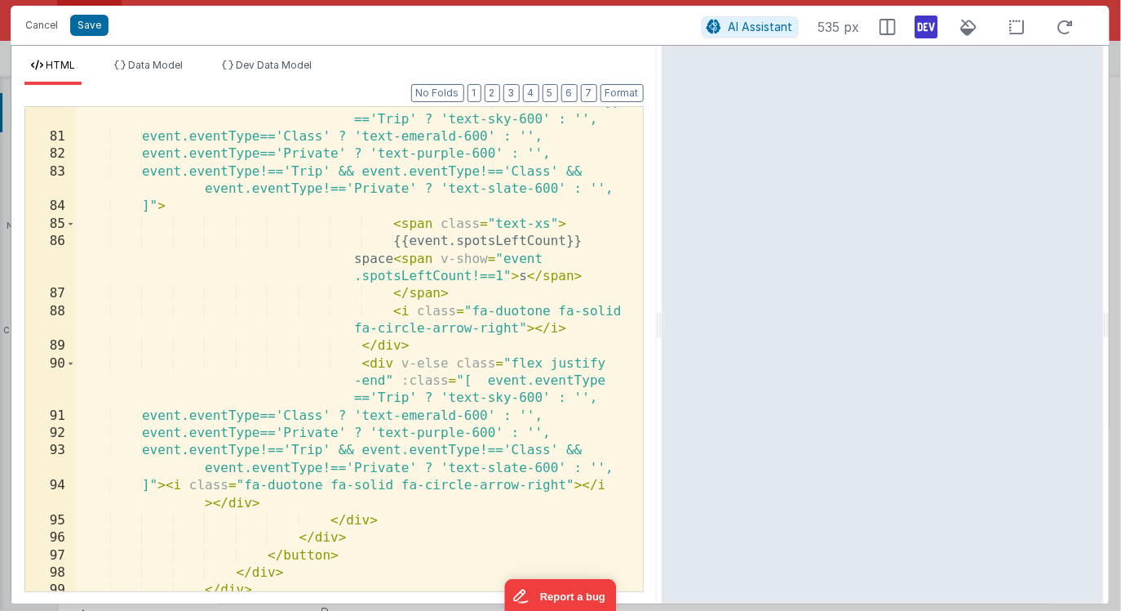
scroll to position [1881, 0]
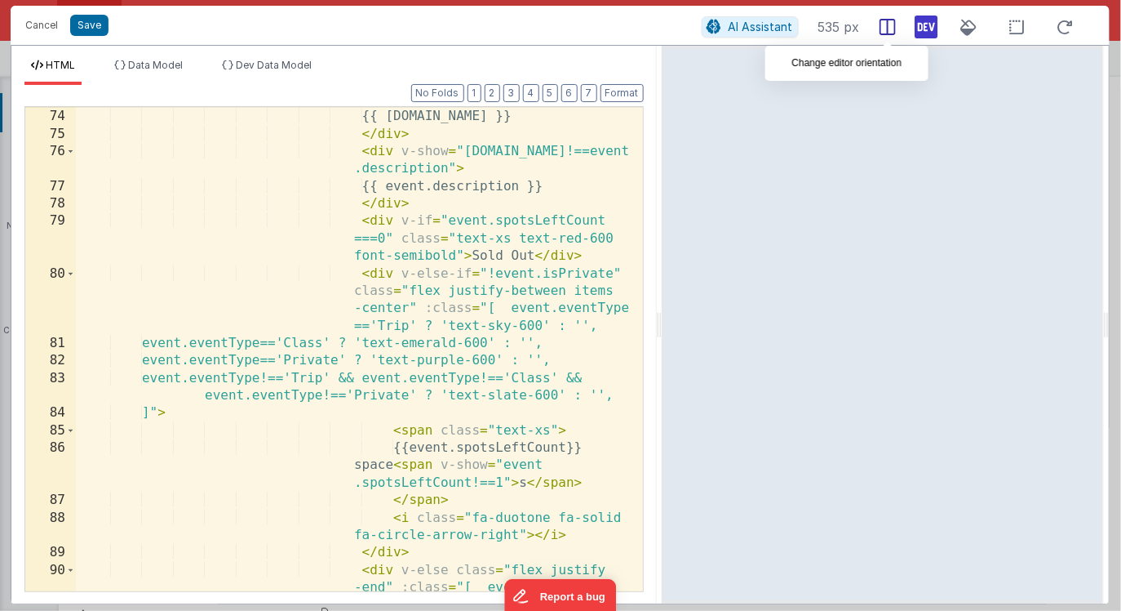
click at [894, 28] on icon at bounding box center [888, 27] width 16 height 16
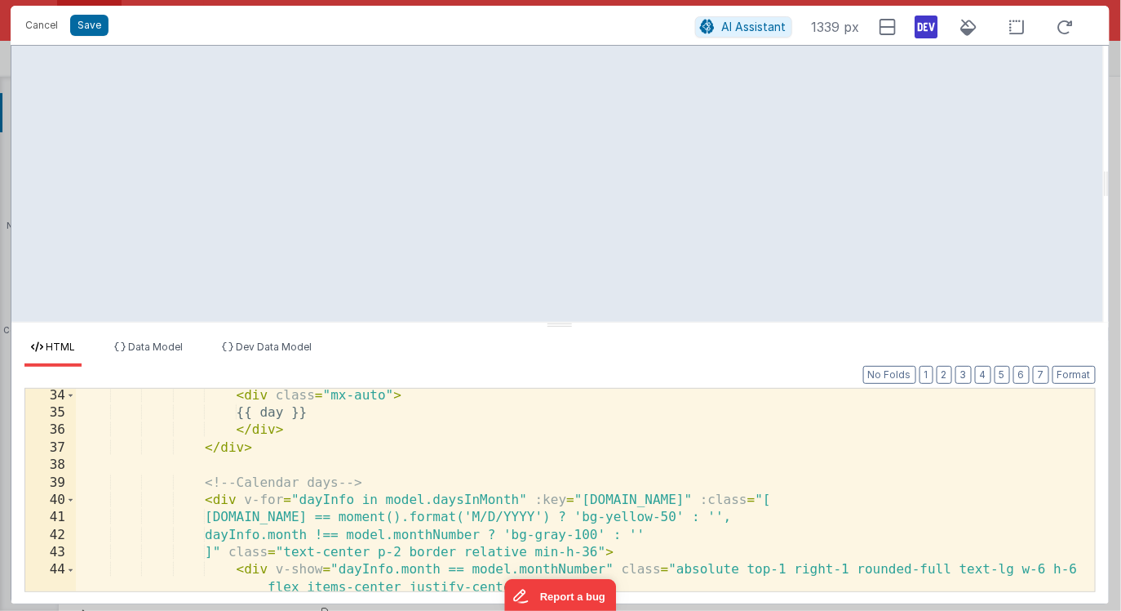
scroll to position [592, 0]
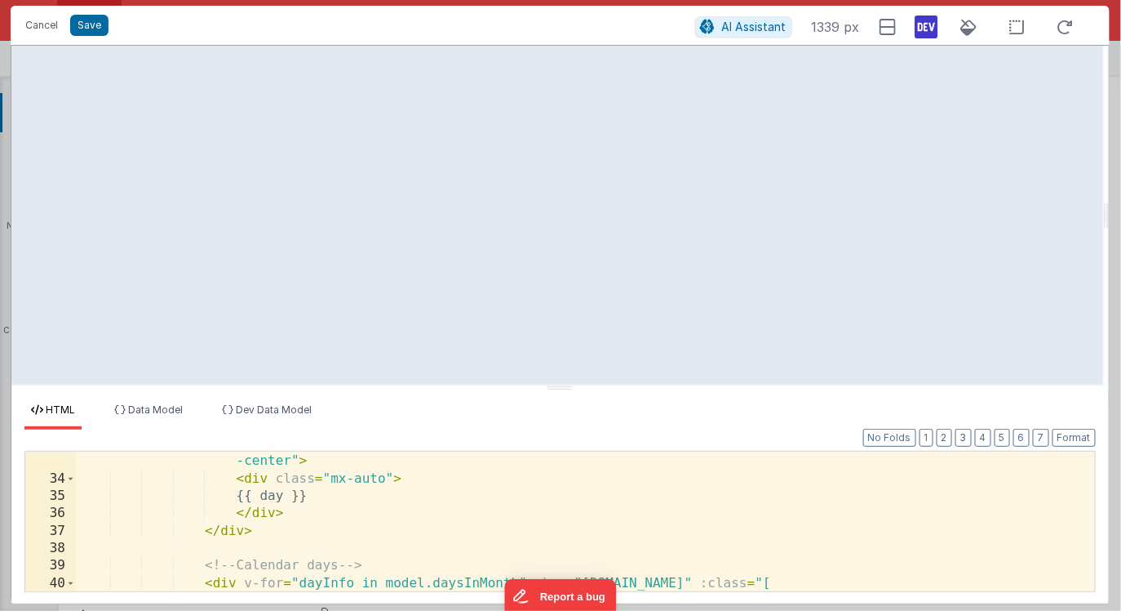
drag, startPoint x: 559, startPoint y: 326, endPoint x: 564, endPoint y: 385, distance: 59.8
click at [564, 388] on html "Cancel Save AI Assistant 1339 px HTML Data Model Dev Data Model Format 7 6 5 4 …" at bounding box center [560, 305] width 1121 height 611
click at [890, 28] on icon at bounding box center [888, 27] width 16 height 16
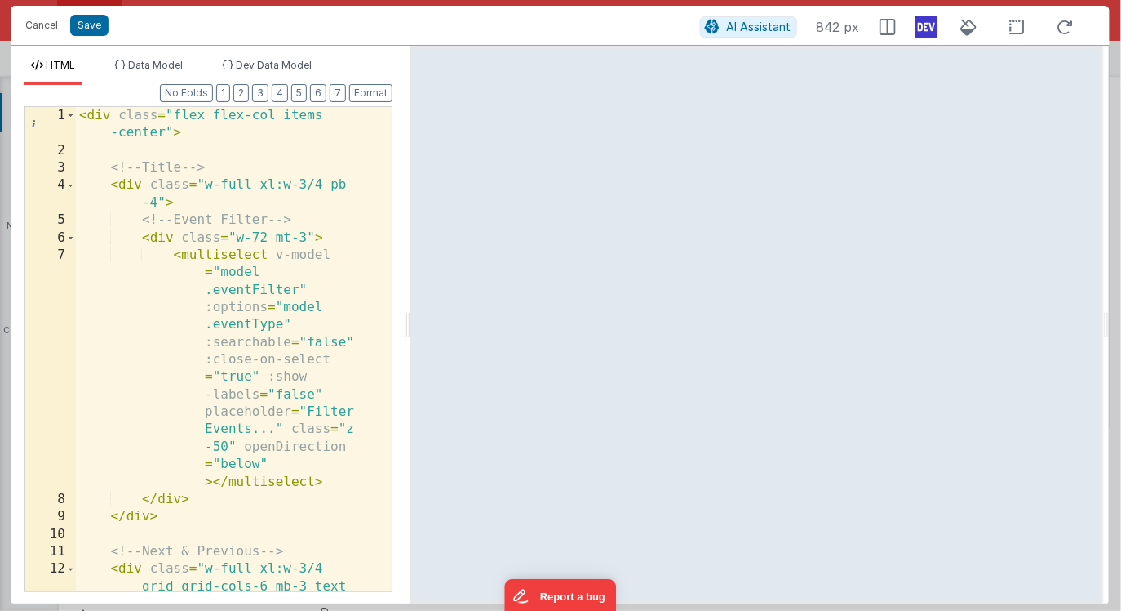
drag, startPoint x: 557, startPoint y: 324, endPoint x: 409, endPoint y: 319, distance: 147.8
click at [409, 319] on html "Cancel Save AI Assistant 842 px HTML Data Model Dev Data Model Format 7 6 5 4 3…" at bounding box center [560, 305] width 1121 height 611
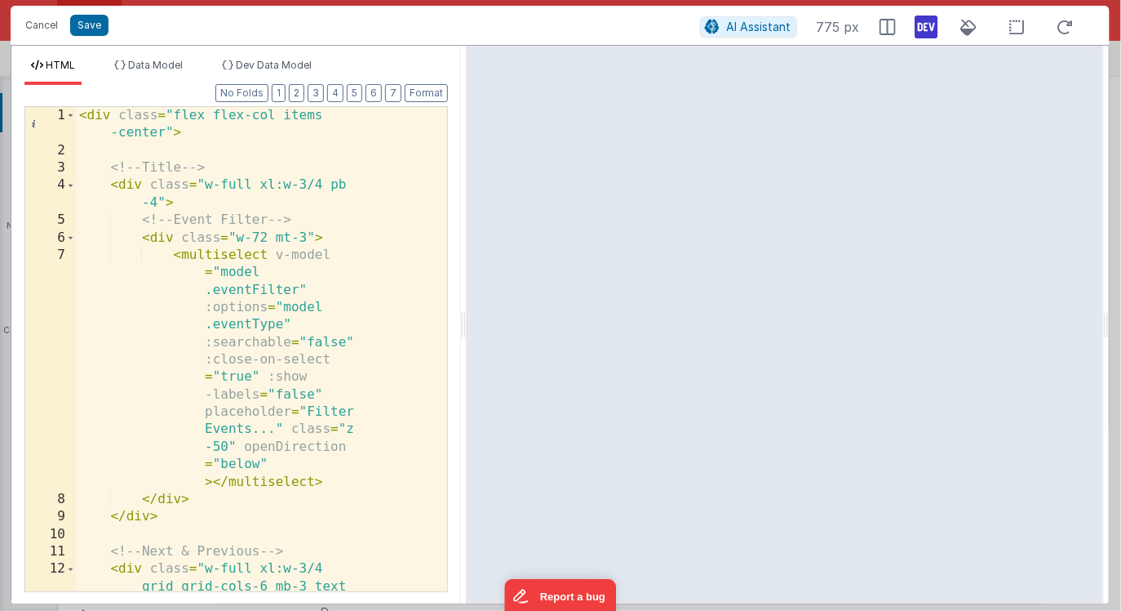
drag, startPoint x: 409, startPoint y: 326, endPoint x: 464, endPoint y: 318, distance: 56.0
click at [464, 318] on html "Cancel Save AI Assistant 775 px HTML Data Model Dev Data Model Format 7 6 5 4 3…" at bounding box center [560, 305] width 1121 height 611
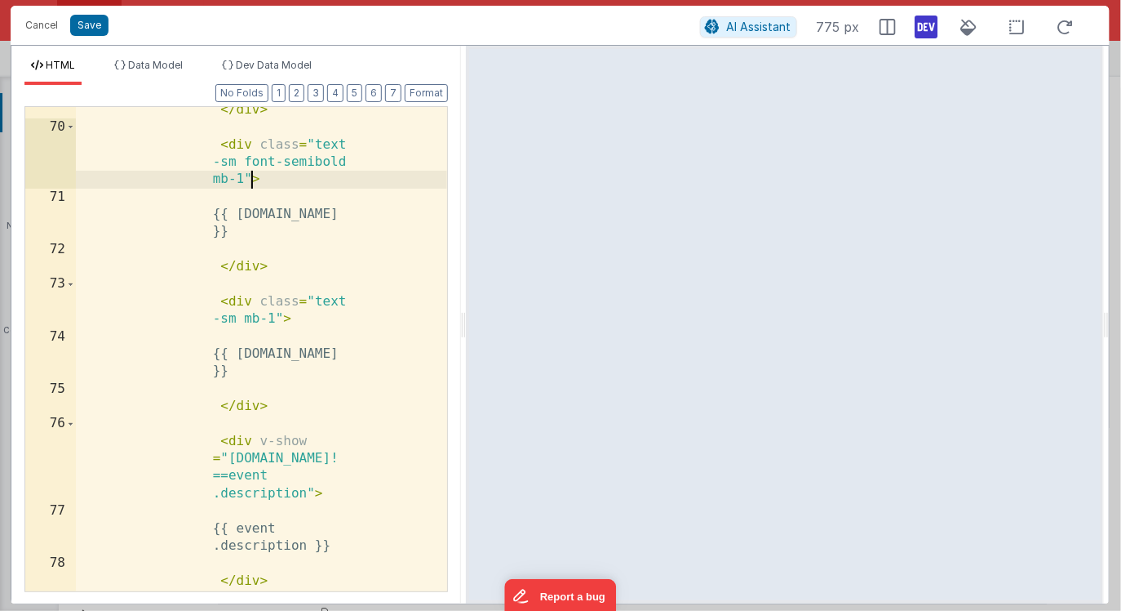
scroll to position [0, 0]
click at [254, 180] on div "</ div > < div class = "text -sm font-semibold mb-1" > {{ event.name }} </ div …" at bounding box center [261, 404] width 371 height 641
paste textarea
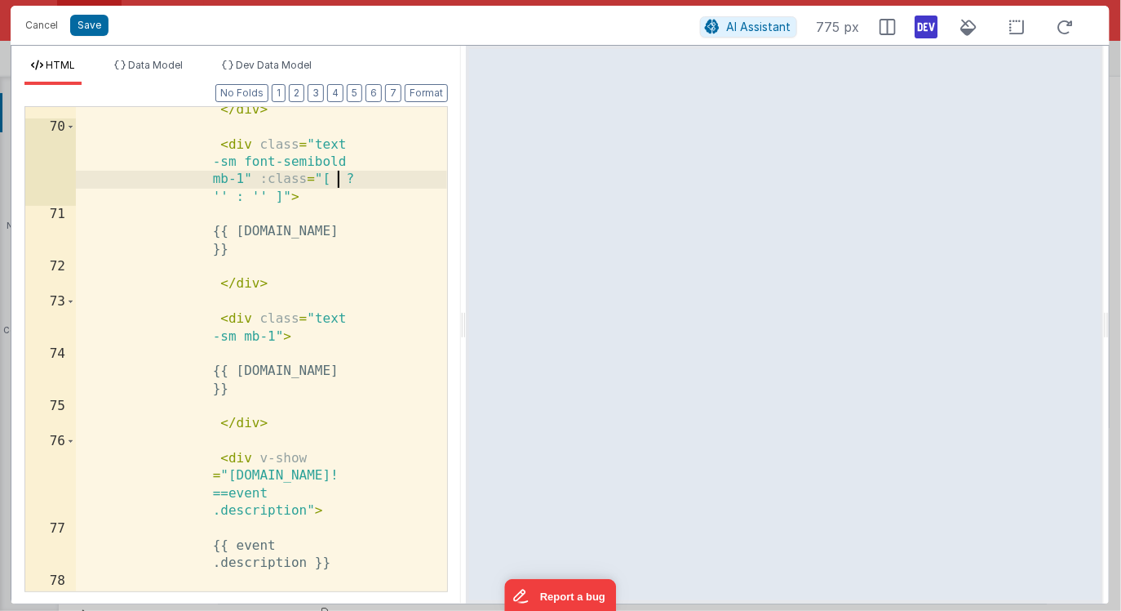
click at [335, 180] on div "</ div > < div class = "text -sm font-semibold mb-1" :class = "[ ? '' : '' ]" >…" at bounding box center [261, 360] width 371 height 553
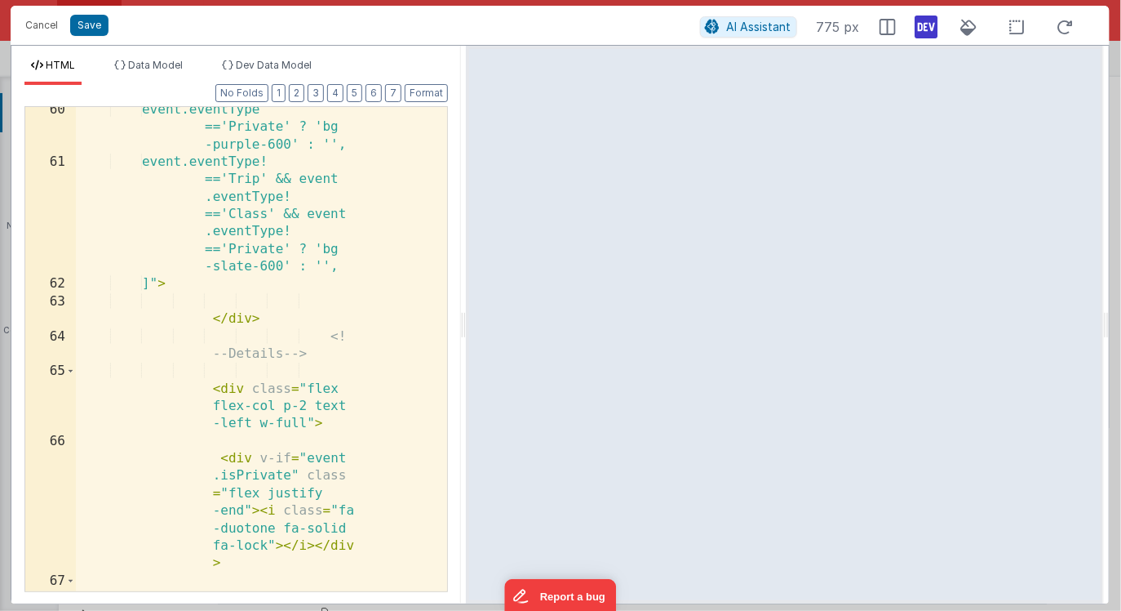
scroll to position [3261, 0]
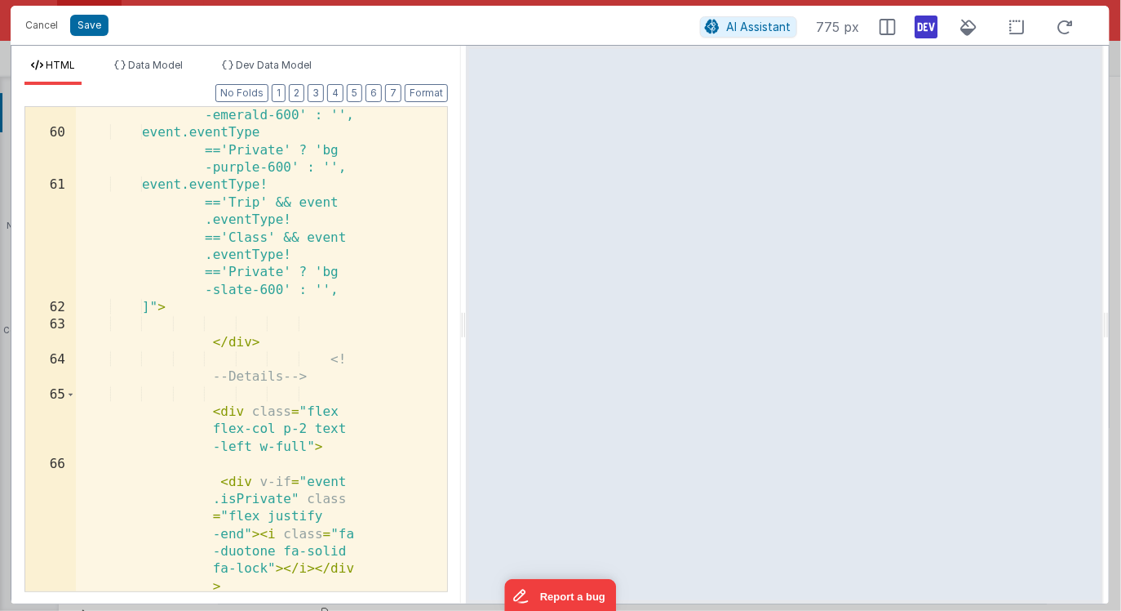
click at [250, 188] on div "event.eventType =='Class' ? 'bg -emerald-600' : '', event.eventType =='Private'…" at bounding box center [261, 357] width 371 height 571
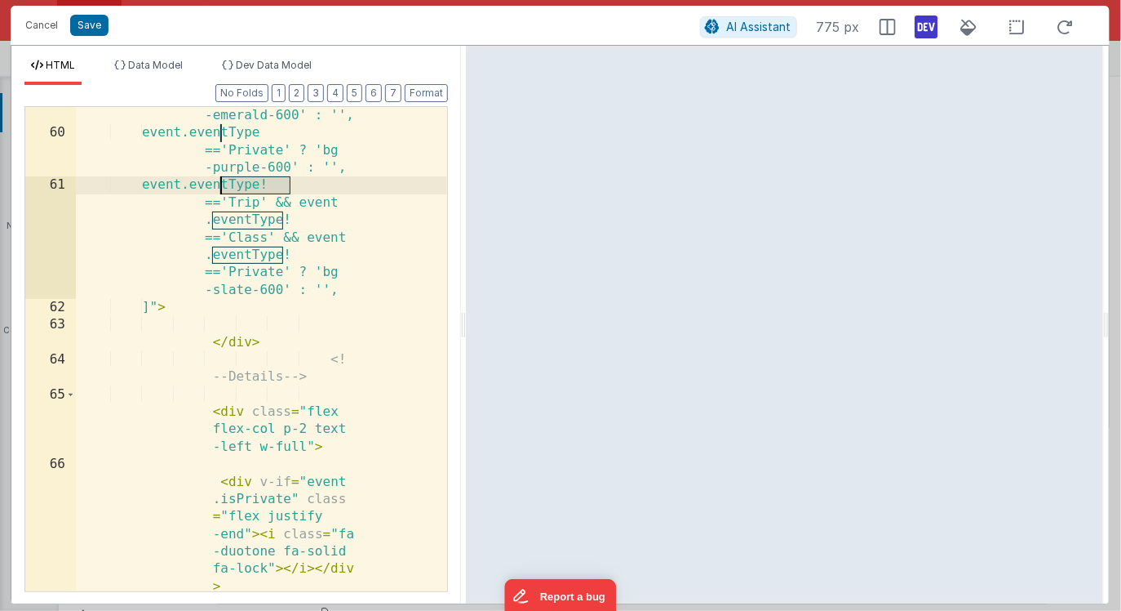
click at [250, 188] on div "event.eventType =='Class' ? 'bg -emerald-600' : '', event.eventType =='Private'…" at bounding box center [261, 357] width 371 height 571
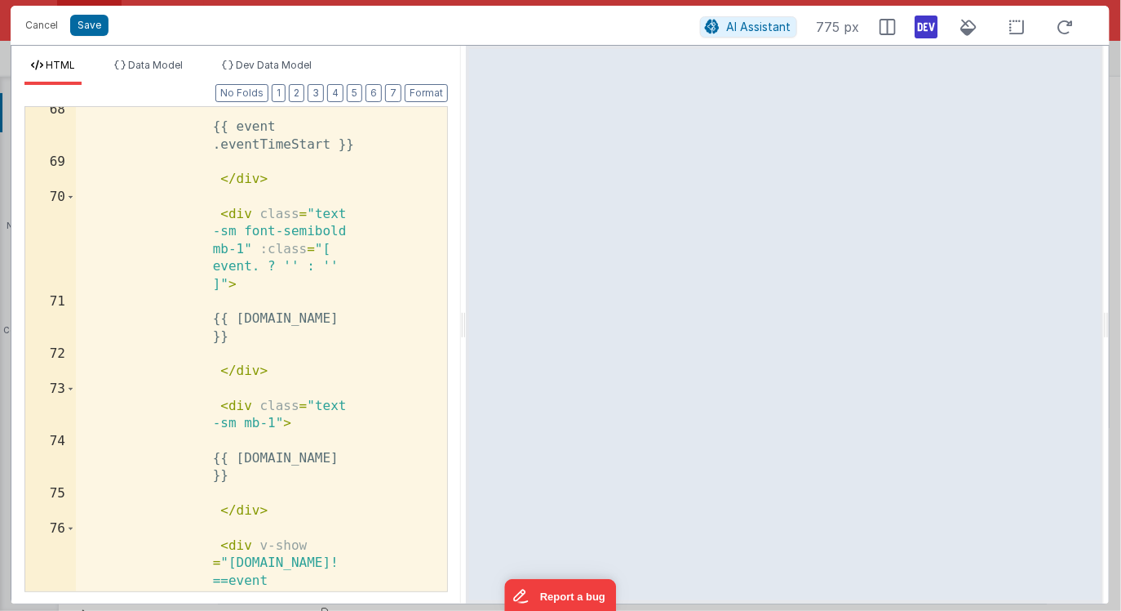
scroll to position [3790, 0]
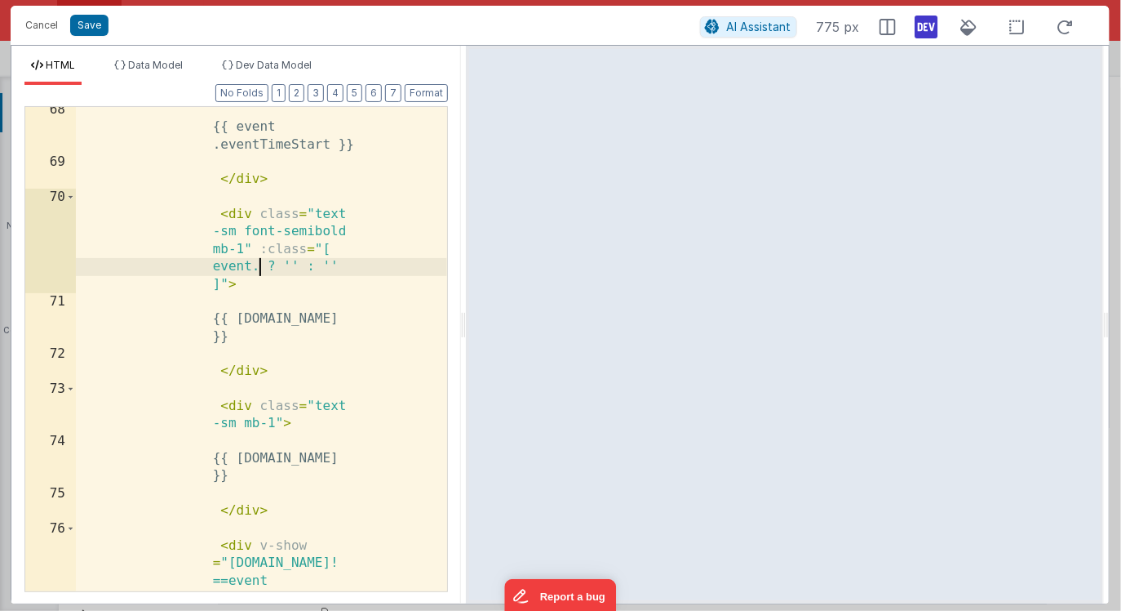
click at [256, 266] on div "{{ event .eventTimeStart }} </ div > < div class = "text -sm font-semibold mb-1…" at bounding box center [261, 413] width 371 height 624
paste textarea
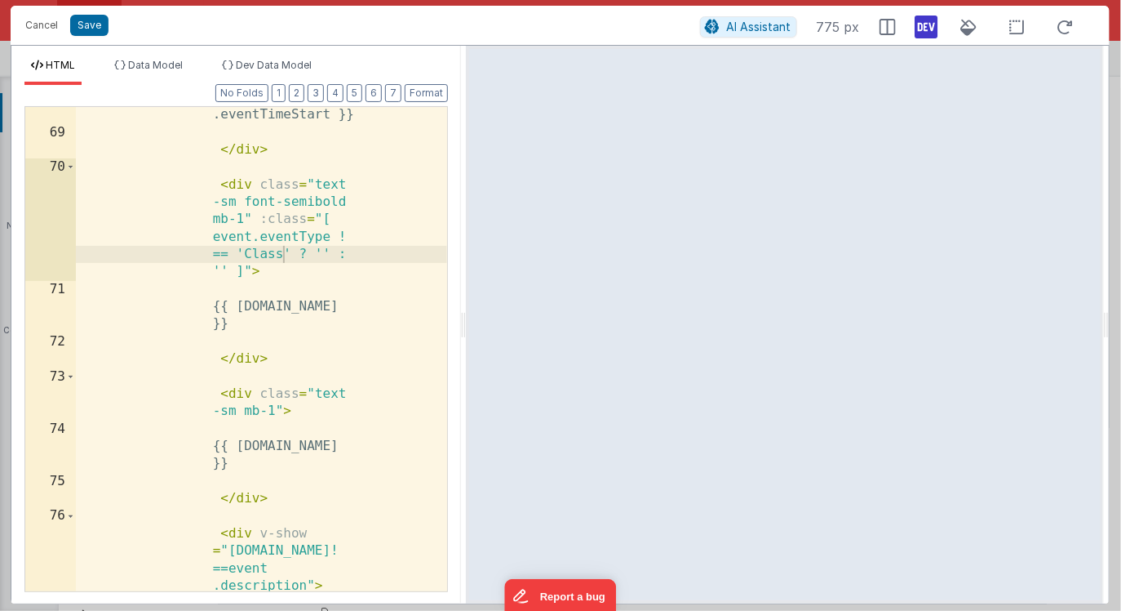
scroll to position [3821, 0]
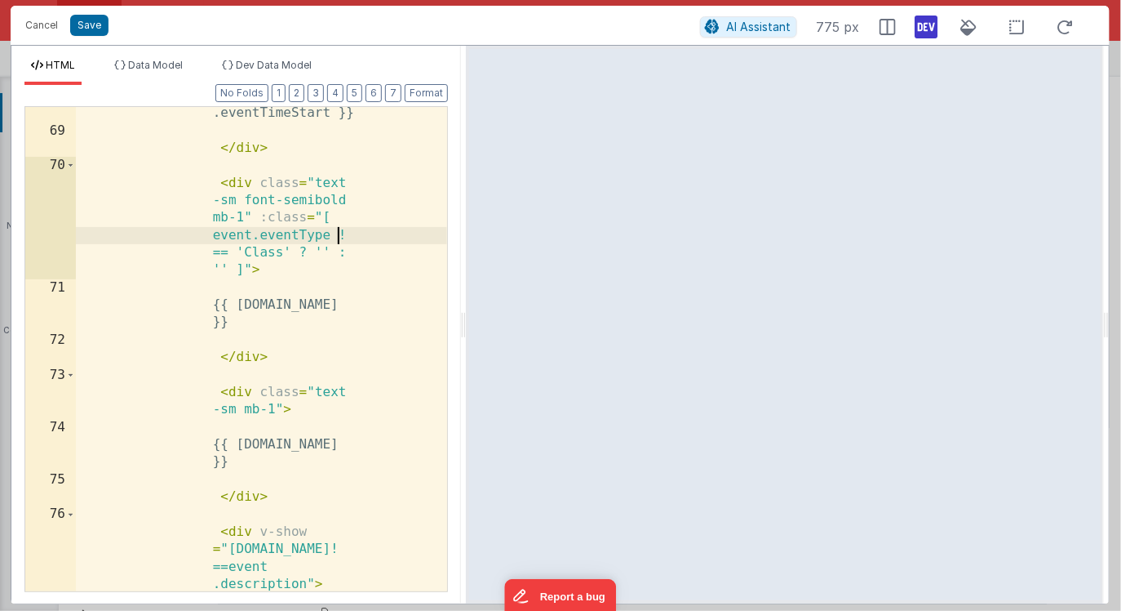
click at [338, 237] on div "{{ event .eventTimeStart }} </ div > < div class = "text -sm font-semibold mb-1…" at bounding box center [261, 363] width 371 height 588
click at [299, 250] on div "{{ event .eventTimeStart }} </ div > < div class = "text -sm font-semibold mb-1…" at bounding box center [261, 363] width 371 height 588
click at [242, 215] on div "{{ event .eventTimeStart }} </ div > < div class = "text -sm font-semibold mb-1…" at bounding box center [261, 363] width 371 height 588
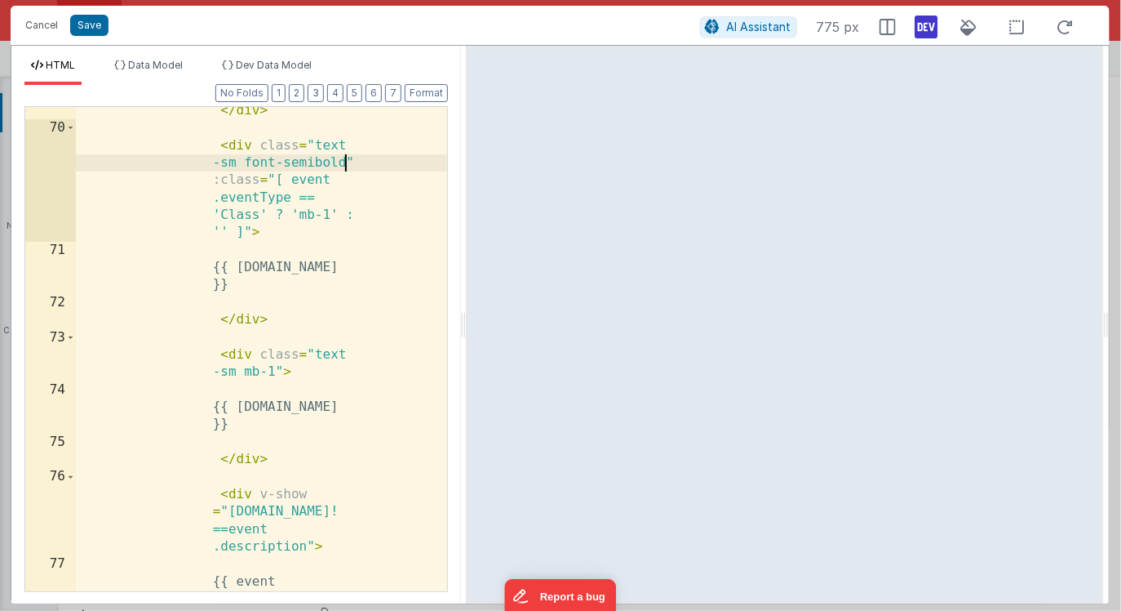
scroll to position [3897, 0]
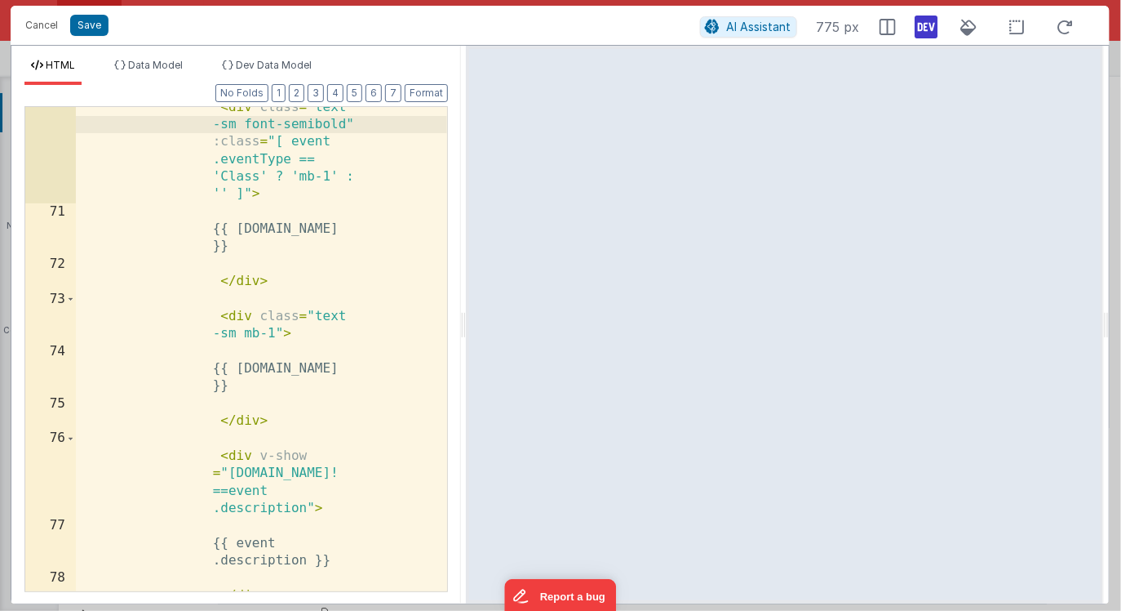
click at [253, 317] on div "< div class = "text -sm font-semibold" :class = "[ event .eventType == 'Class' …" at bounding box center [261, 401] width 371 height 641
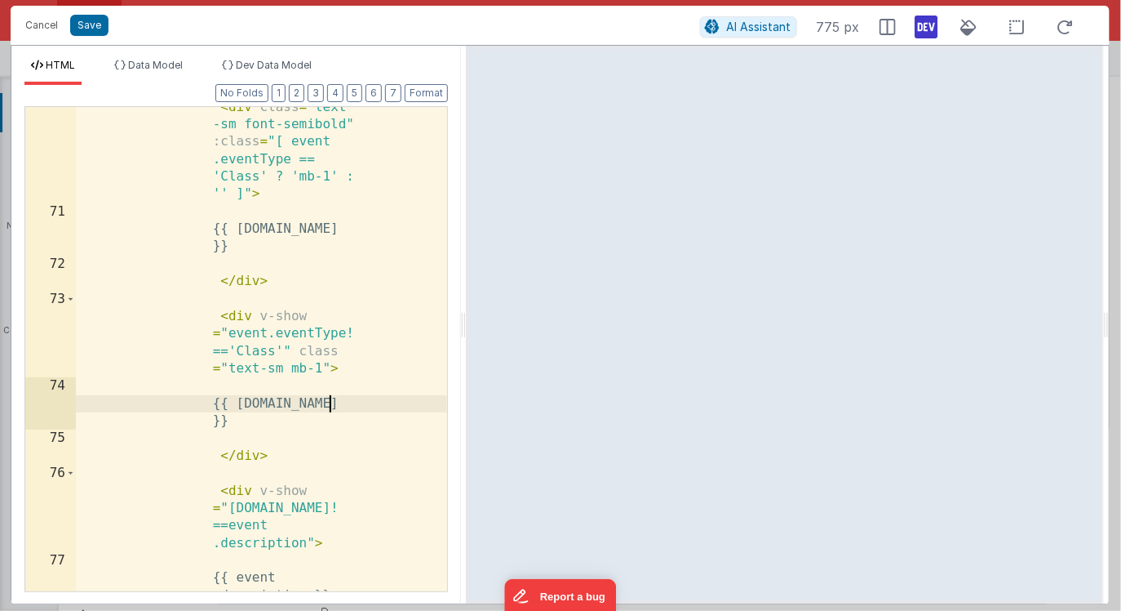
click at [331, 401] on div "< div class = "text -sm font-semibold" :class = "[ event .eventType == 'Class' …" at bounding box center [261, 410] width 371 height 659
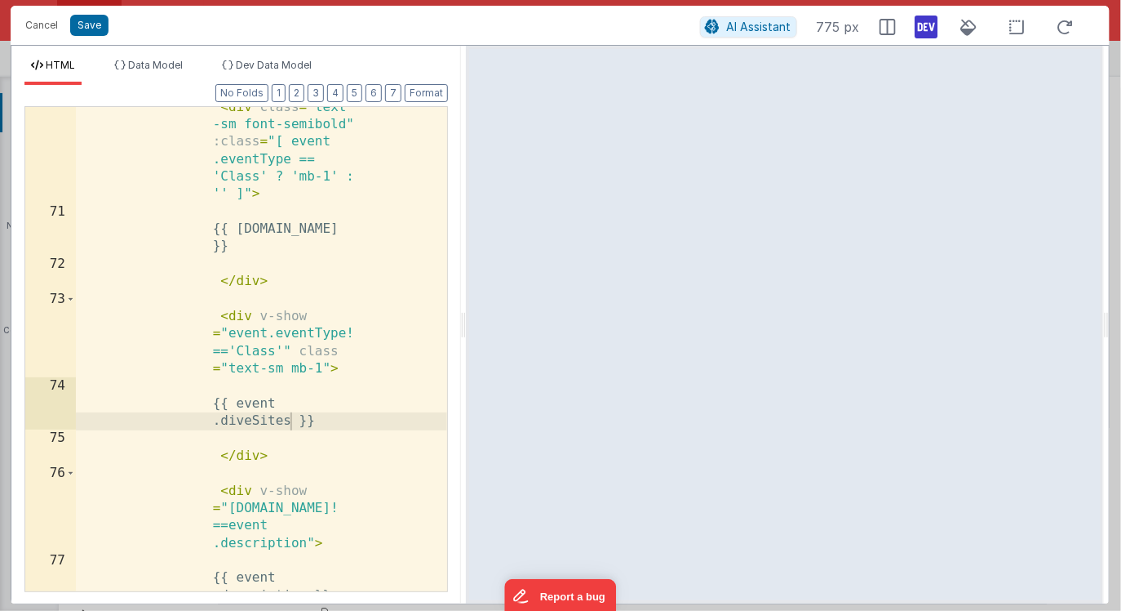
click at [347, 331] on div "< div class = "text -sm font-semibold" :class = "[ event .eventType == 'Class' …" at bounding box center [261, 410] width 371 height 659
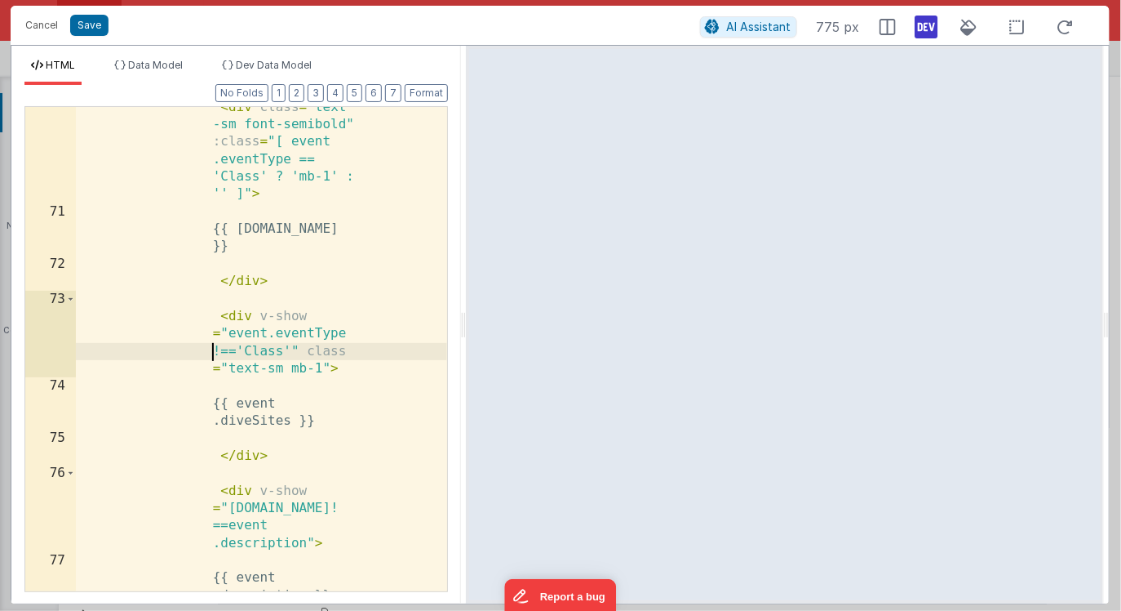
click at [347, 331] on div "< div class = "text -sm font-semibold" :class = "[ event .eventType == 'Class' …" at bounding box center [261, 410] width 371 height 659
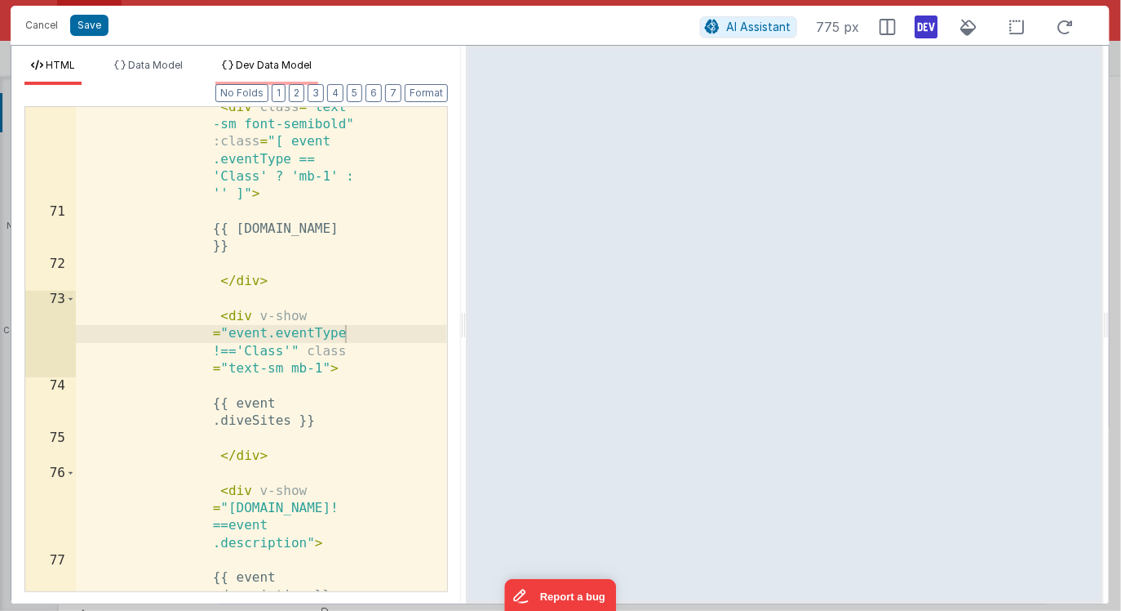
click at [295, 69] on span "Dev Data Model" at bounding box center [274, 65] width 76 height 12
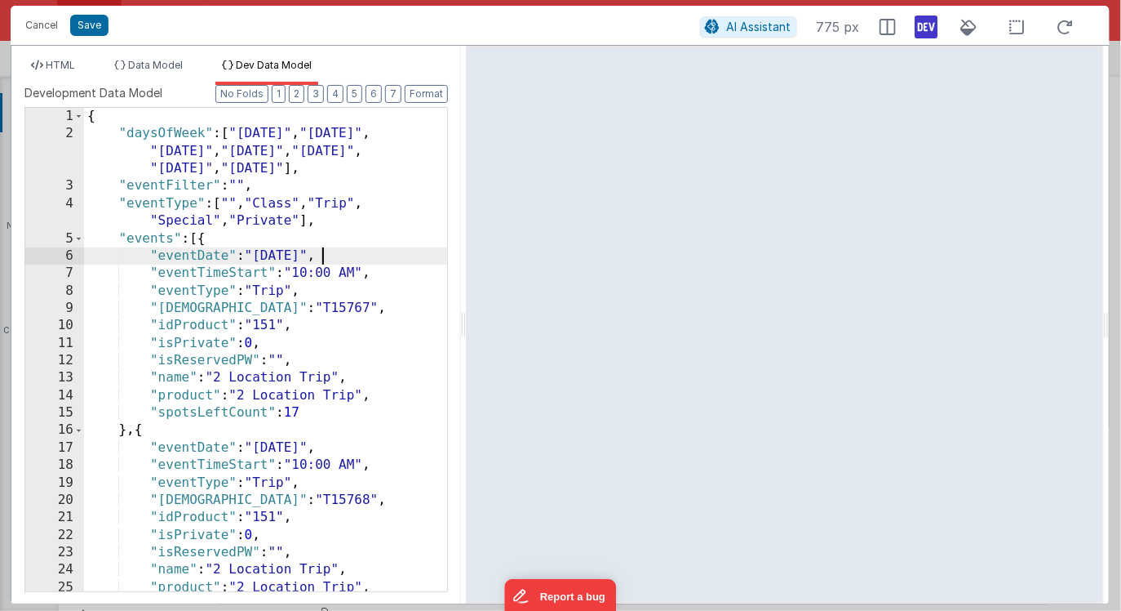
click at [325, 255] on div "{ "daysOfWeek" : [ "Sunday" , "Monday" , "Tuesday" , "Wednesday" , "Thursday" ,…" at bounding box center [265, 367] width 363 height 518
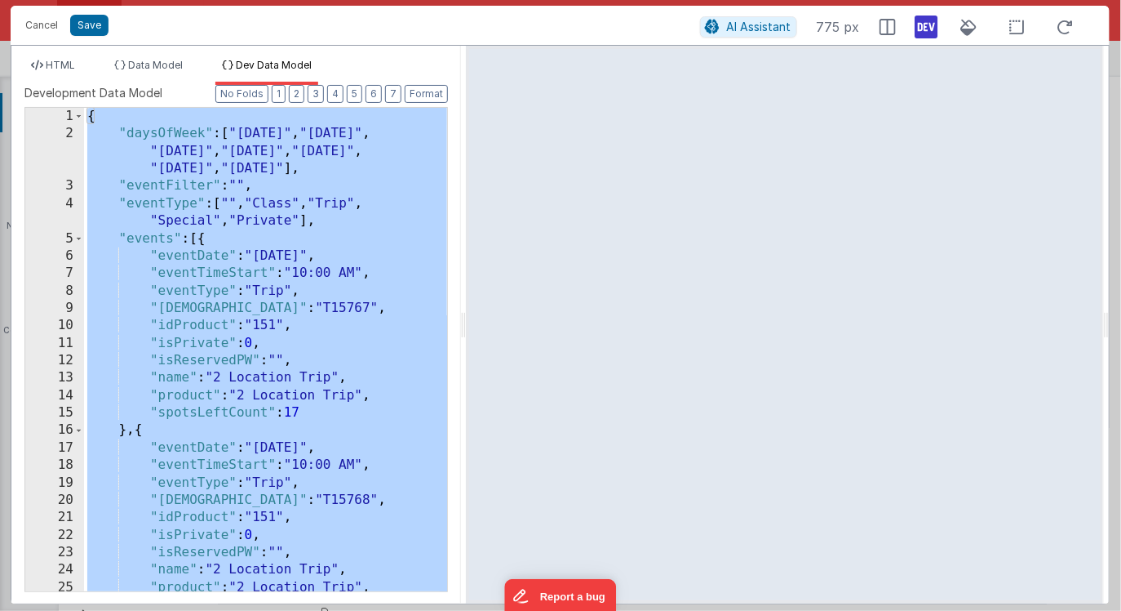
scroll to position [22446, 0]
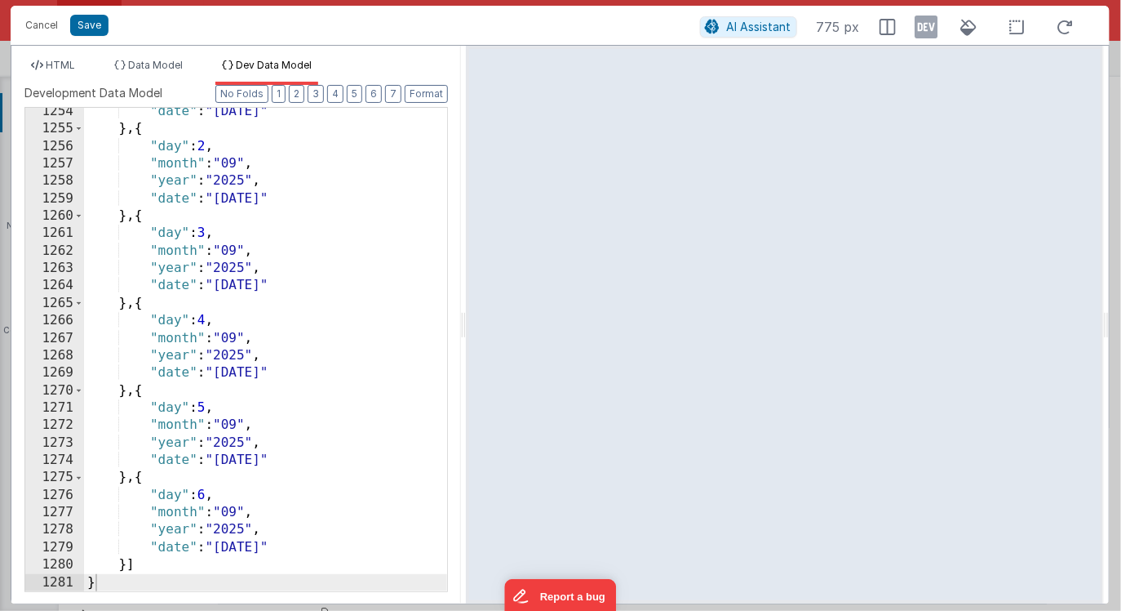
click at [929, 31] on icon at bounding box center [927, 27] width 23 height 26
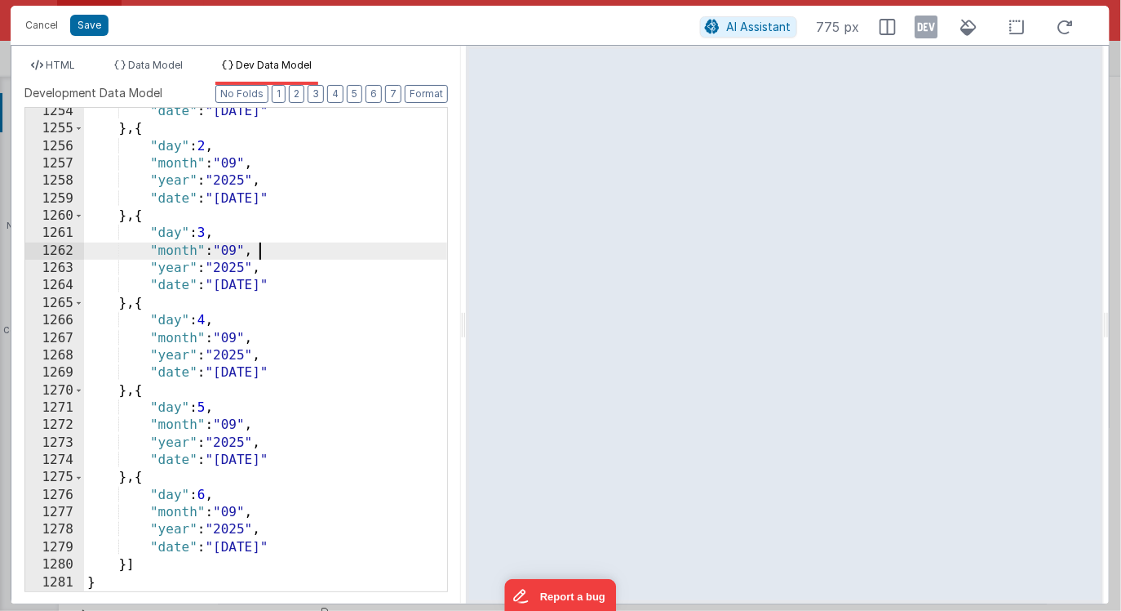
click at [366, 249] on div ""date" : "9/1/2025" } , { "day" : 2 , "month" : "09" , "year" : "2025" , "date"…" at bounding box center [265, 362] width 363 height 518
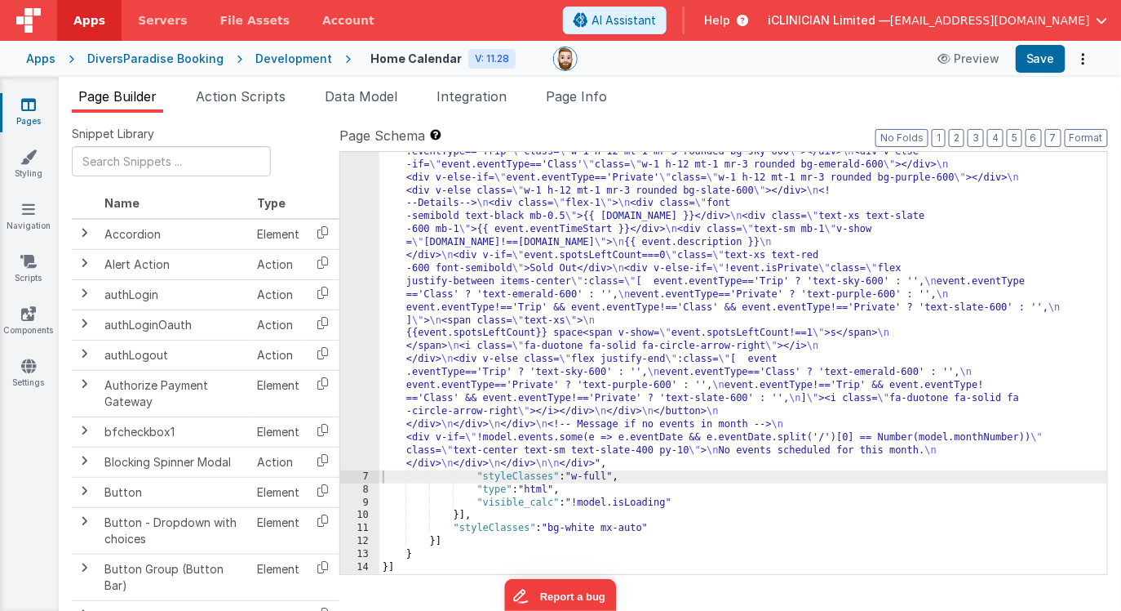
scroll to position [993, 0]
click at [1039, 60] on button "Save" at bounding box center [1041, 59] width 50 height 28
click at [500, 388] on div ""html" : "<div class= \" flex flex-col items-center \" > \n\n <!--Title--> \n <…" at bounding box center [744, 63] width 729 height 1681
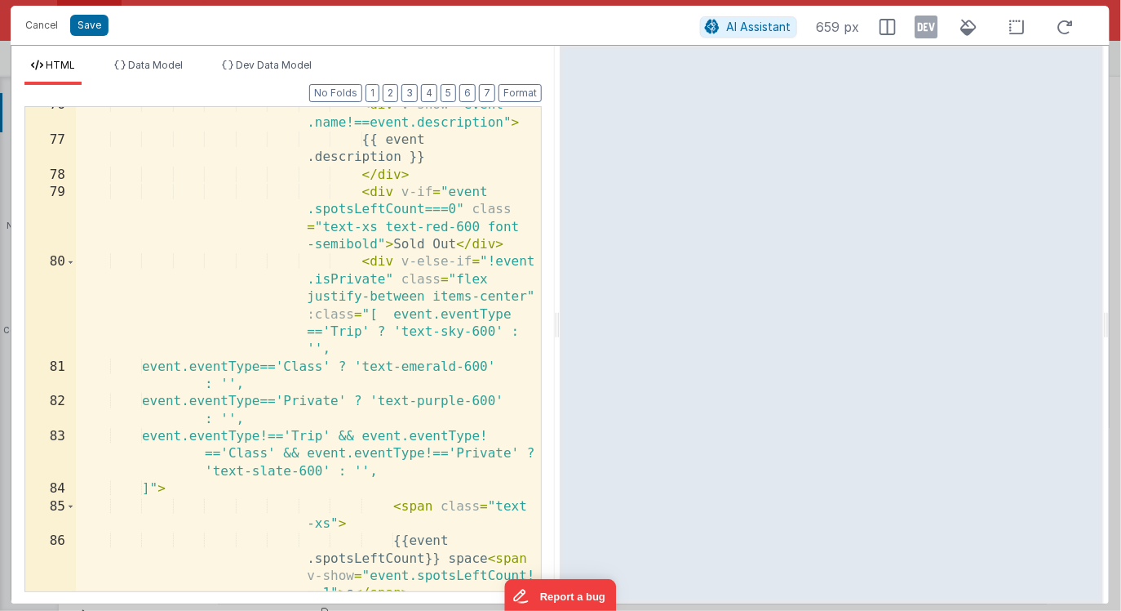
scroll to position [2449, 0]
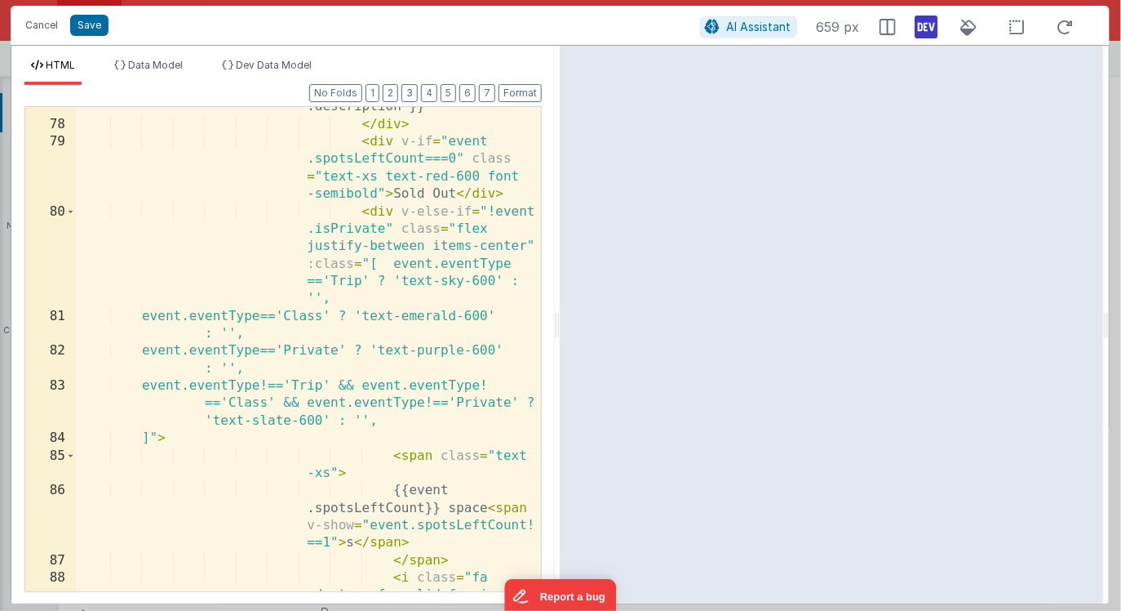
click at [931, 35] on icon at bounding box center [927, 27] width 23 height 26
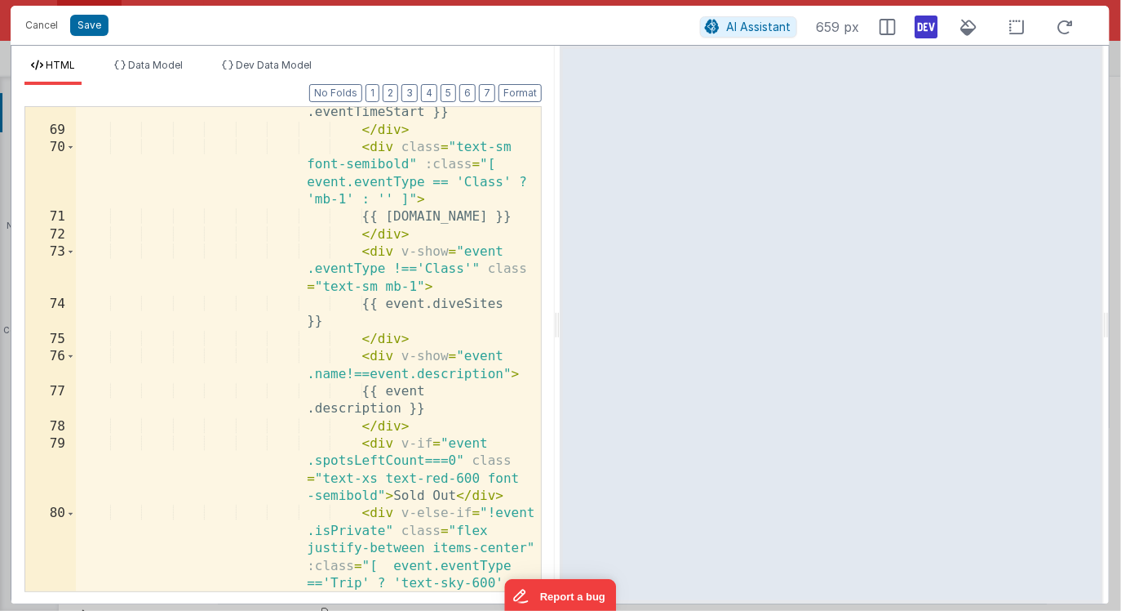
scroll to position [2147, 0]
click at [361, 251] on div "{{ event .eventTimeStart }} </ div > < div class = "text-sm font-semibold" :cla…" at bounding box center [309, 399] width 466 height 624
click at [411, 339] on div "{{ event .eventTimeStart }} </ div > < div class = "text-sm font-semibold" :cla…" at bounding box center [309, 399] width 466 height 624
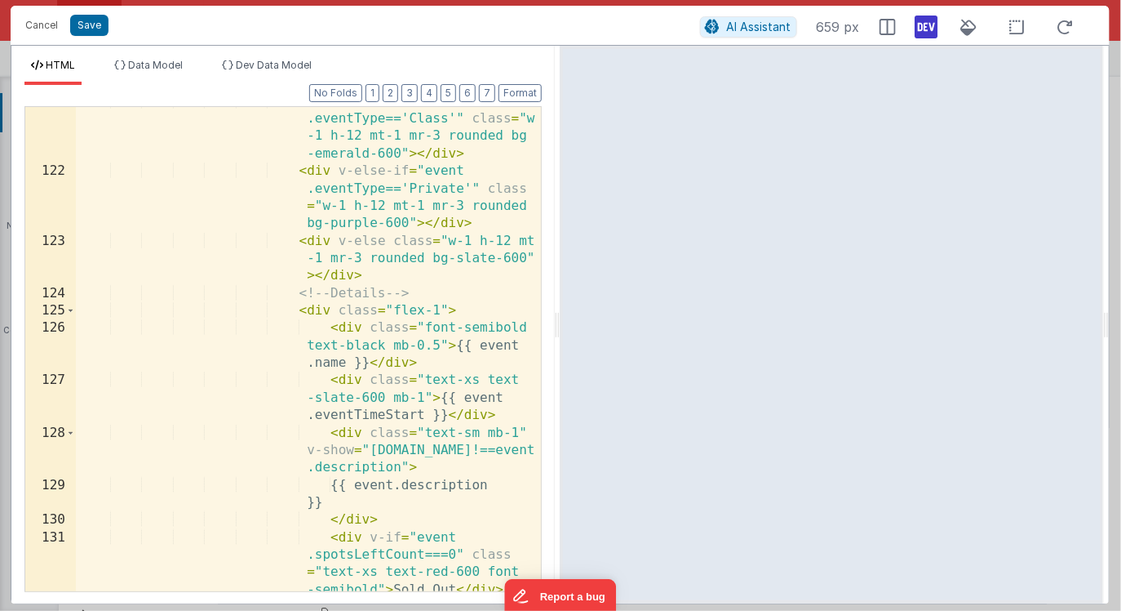
scroll to position [4211, 0]
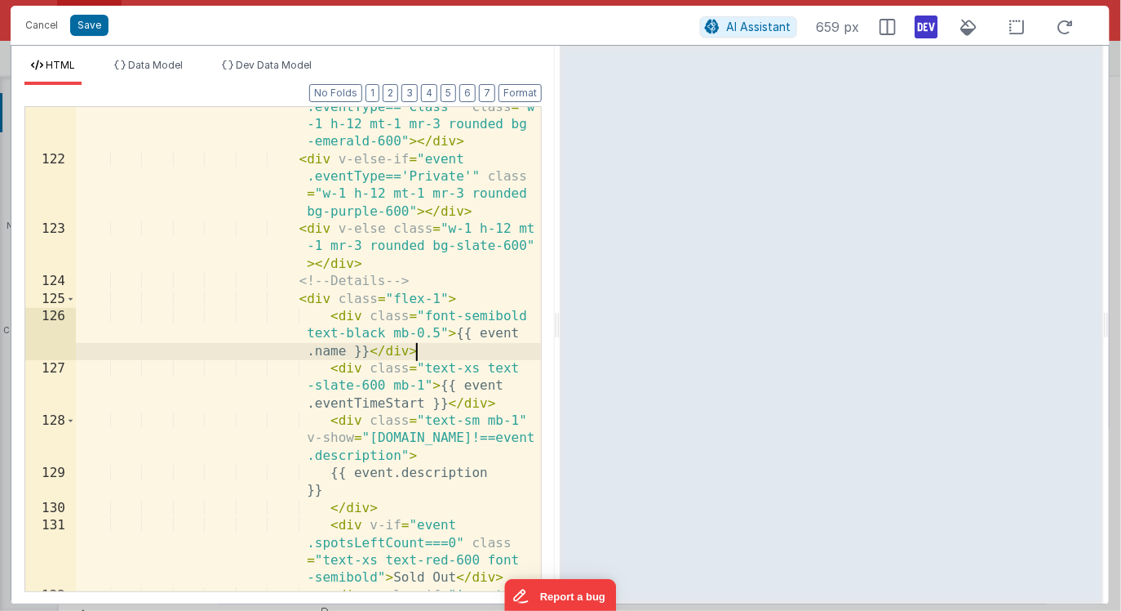
click at [427, 351] on div "< div v-else-if = "event .eventType=='Class'" class = "w -1 h-12 mt-1 mr-3 roun…" at bounding box center [309, 410] width 466 height 659
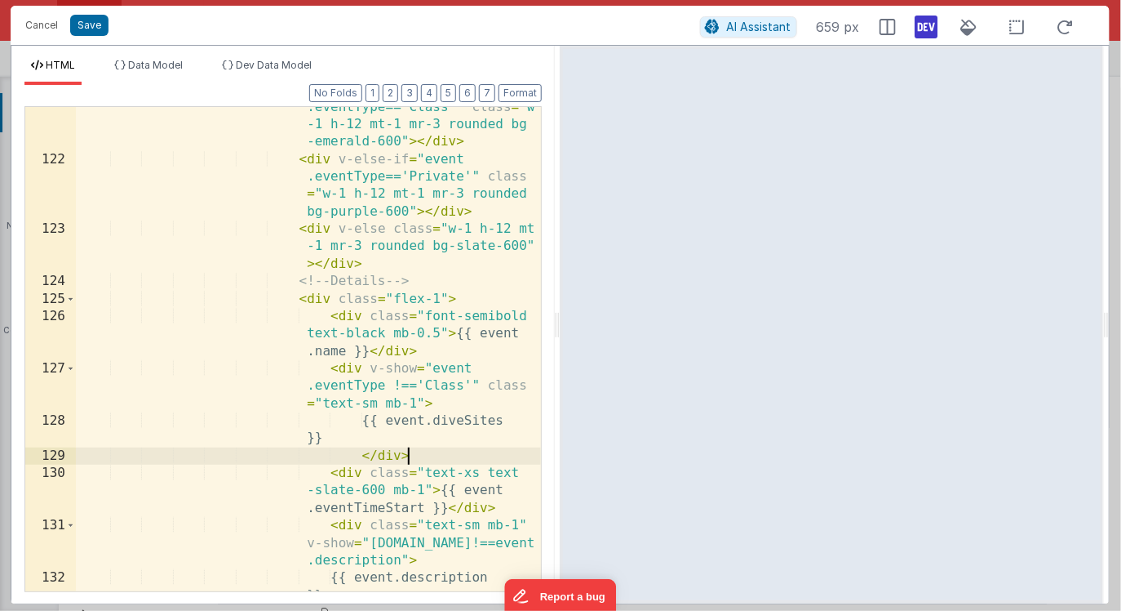
click at [263, 433] on div "< div v-else-if = "event .eventType=='Class'" class = "w -1 h-12 mt-1 mr-3 roun…" at bounding box center [309, 375] width 466 height 588
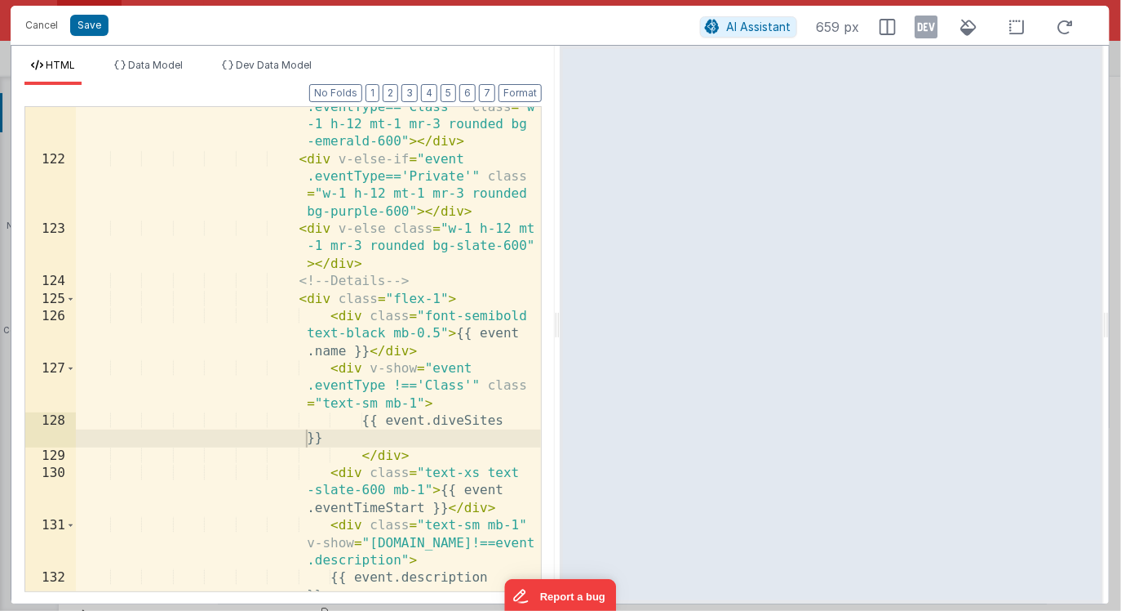
click at [926, 30] on icon at bounding box center [927, 27] width 23 height 26
click at [499, 372] on div "< div v-else-if = "event .eventType=='Class'" class = "w -1 h-12 mt-1 mr-3 roun…" at bounding box center [309, 375] width 466 height 588
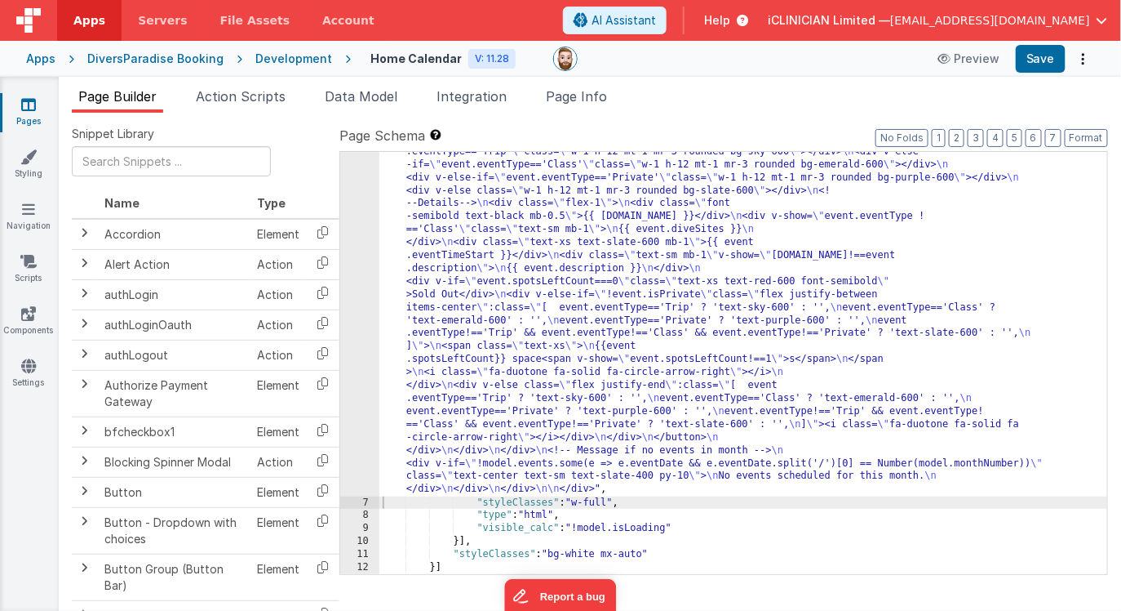
scroll to position [993, 0]
click at [757, 326] on div ""html" : "<div class= \" flex flex-col items-center \" > \n\n <!--Title--> \n <…" at bounding box center [744, 77] width 729 height 1708
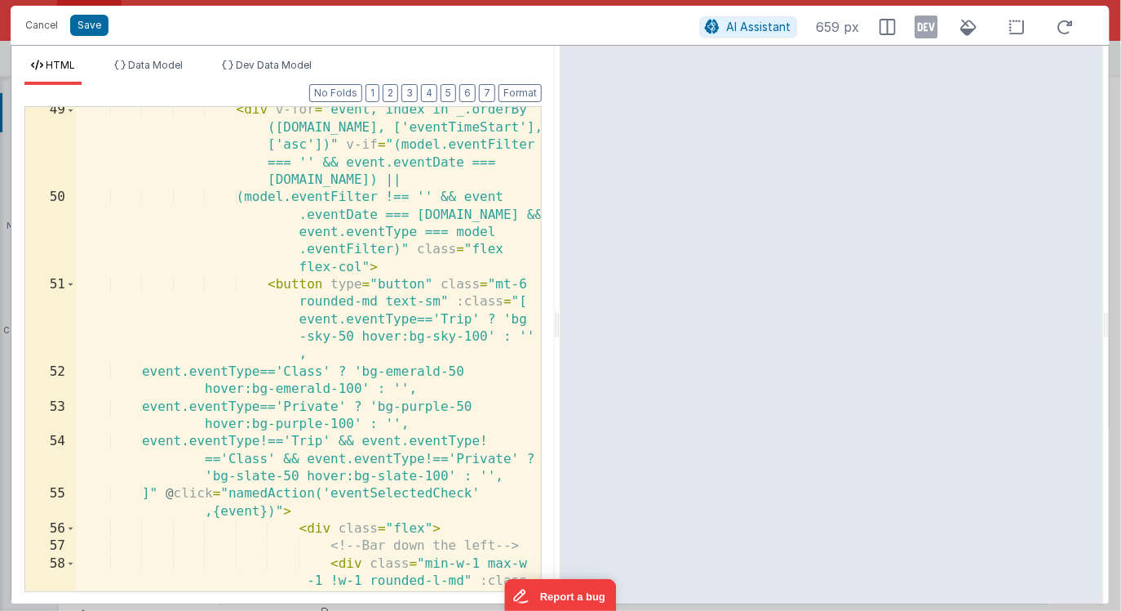
scroll to position [1308, 0]
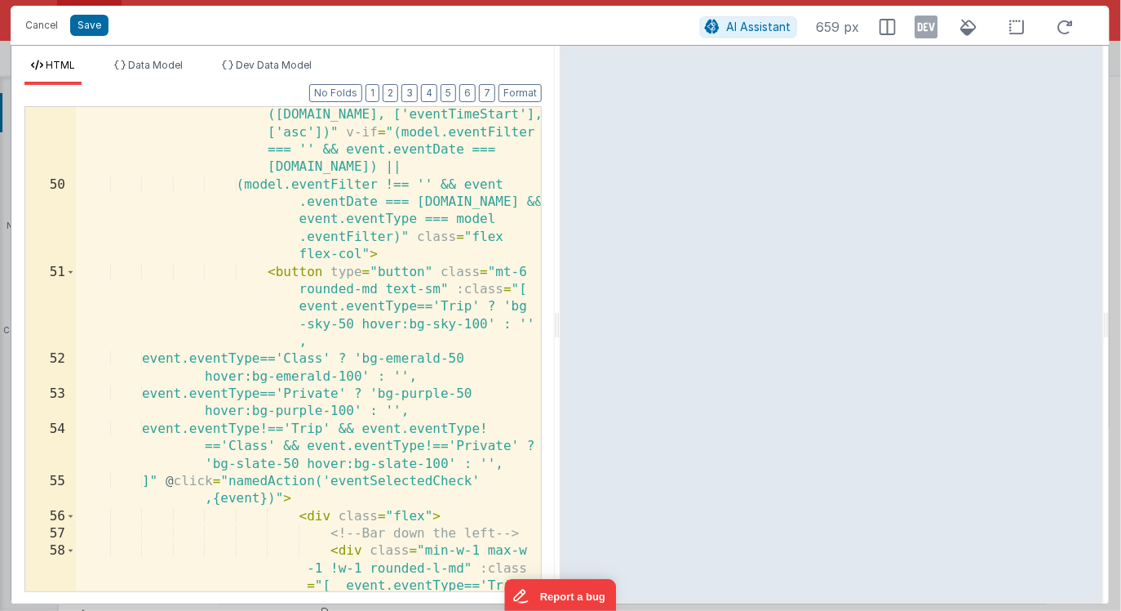
click at [438, 291] on div "< div v-for = "event, index in _.orderBy (model.events, ['eventTimeStart'], ['a…" at bounding box center [309, 409] width 466 height 641
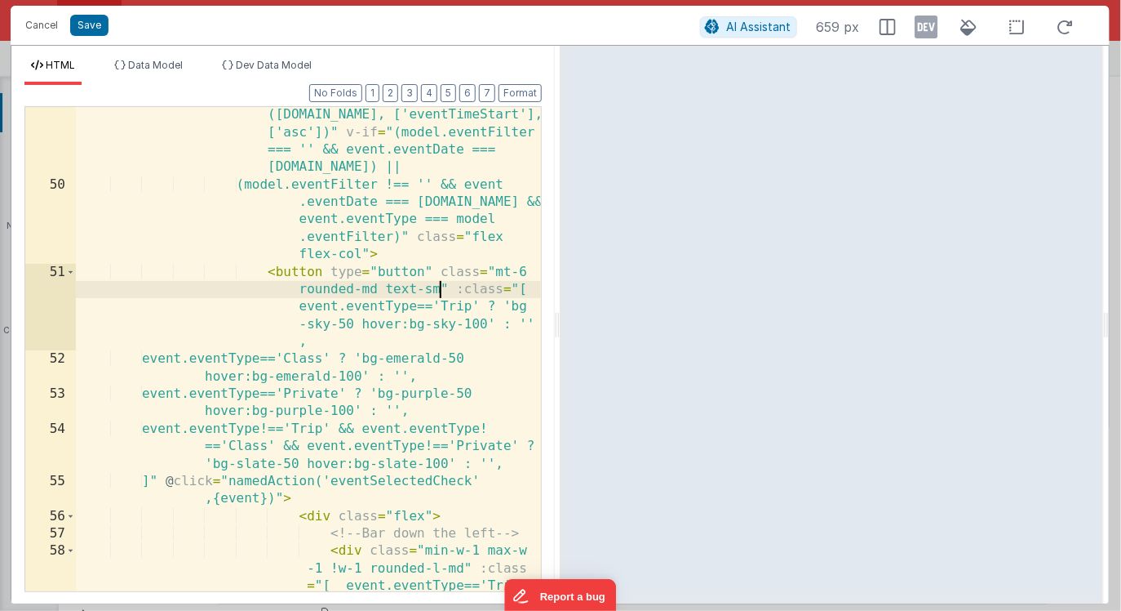
scroll to position [0, 0]
click at [929, 36] on icon at bounding box center [927, 27] width 23 height 26
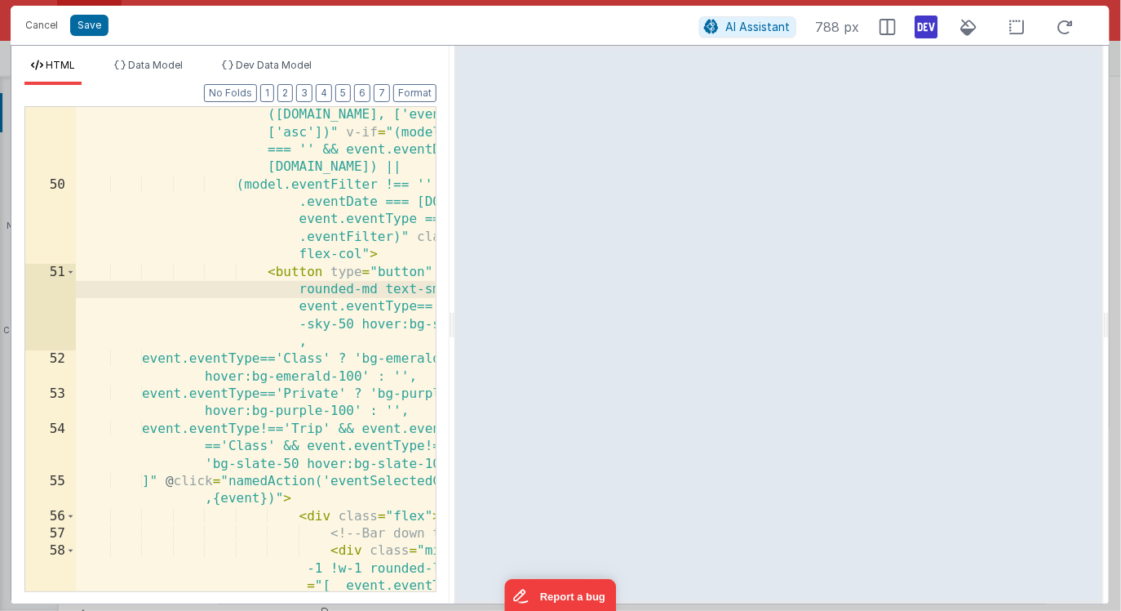
drag, startPoint x: 555, startPoint y: 219, endPoint x: 453, endPoint y: 220, distance: 102.0
click at [453, 220] on html "Cancel Save AI Assistant 788 px HTML Data Model Dev Data Model Format 7 6 5 4 3…" at bounding box center [560, 305] width 1121 height 611
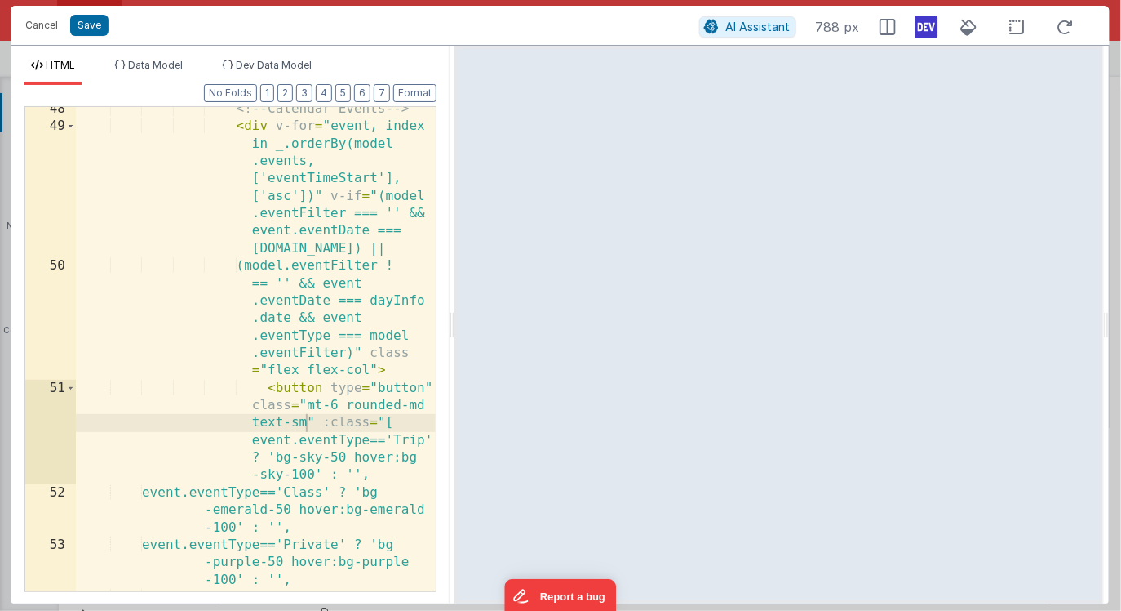
scroll to position [1560, 0]
click at [307, 419] on div "<!-- Calendar Events --> < div v-for = "event, index in _.orderBy(model .events…" at bounding box center [256, 393] width 360 height 588
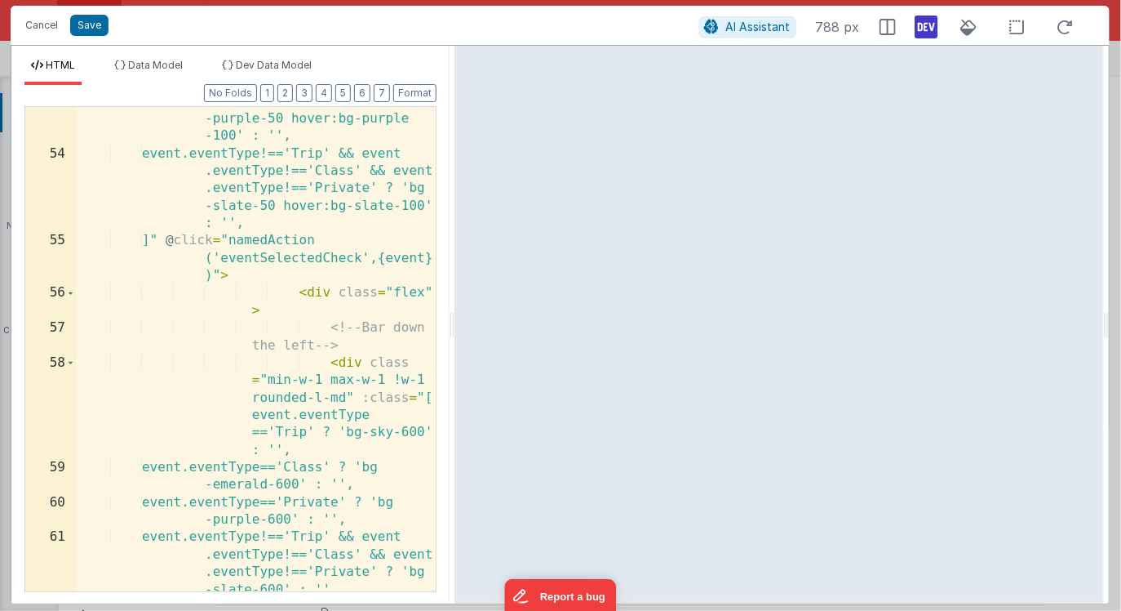
scroll to position [2003, 0]
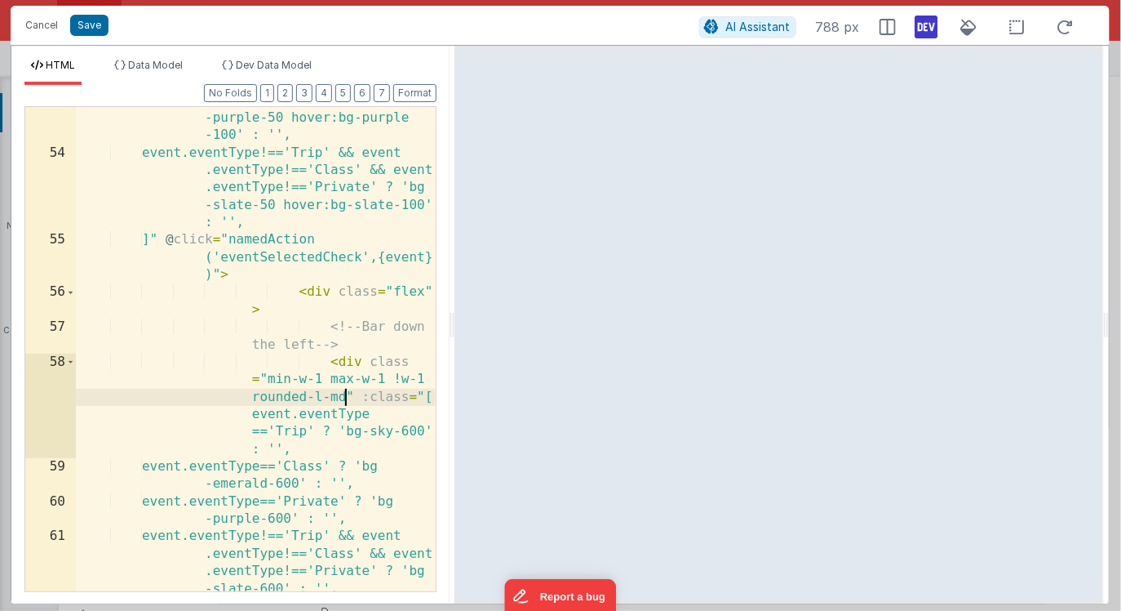
click at [345, 396] on div "event.eventType=='Private' ? 'bg -purple-50 hover:bg-purple -100' : '', event.e…" at bounding box center [256, 394] width 360 height 606
click at [352, 322] on div "event.eventType=='Private' ? 'bg -purple-50 hover:bg-purple -100' : '', event.e…" at bounding box center [256, 394] width 360 height 606
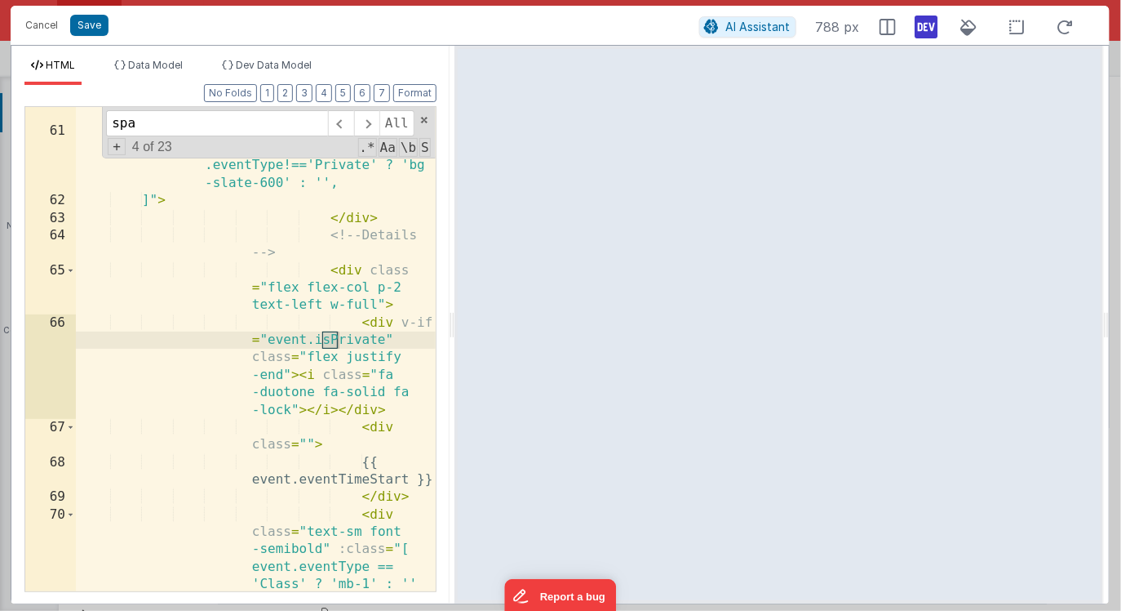
scroll to position [3350, 0]
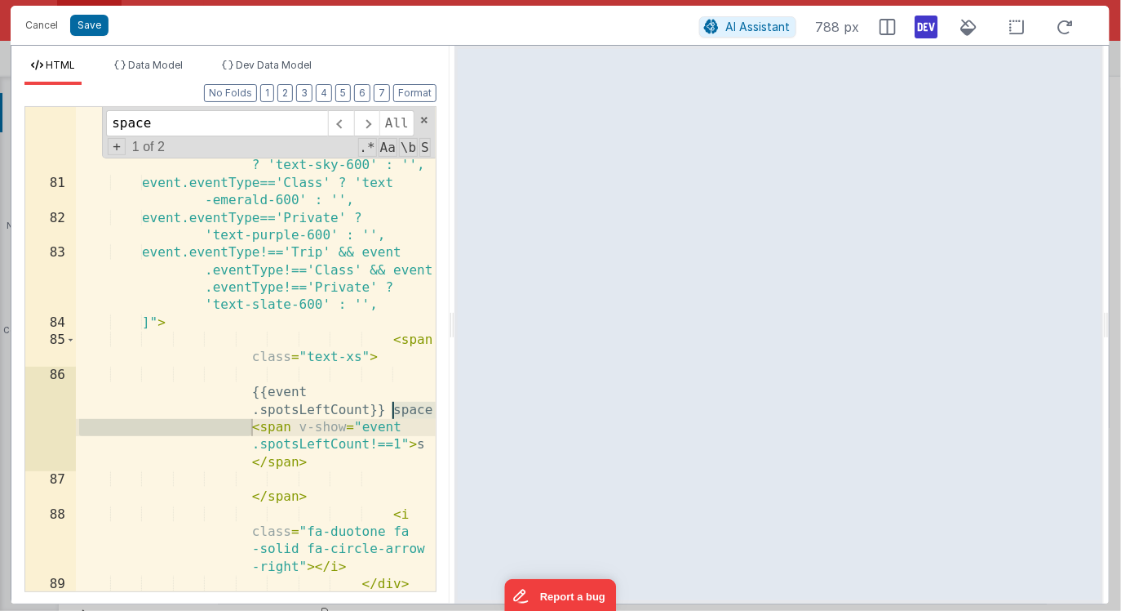
type input "space"
click at [366, 318] on div "< div v -else-if = "!event .isPrivate" class = "flex justify-between items -cen…" at bounding box center [256, 407] width 360 height 711
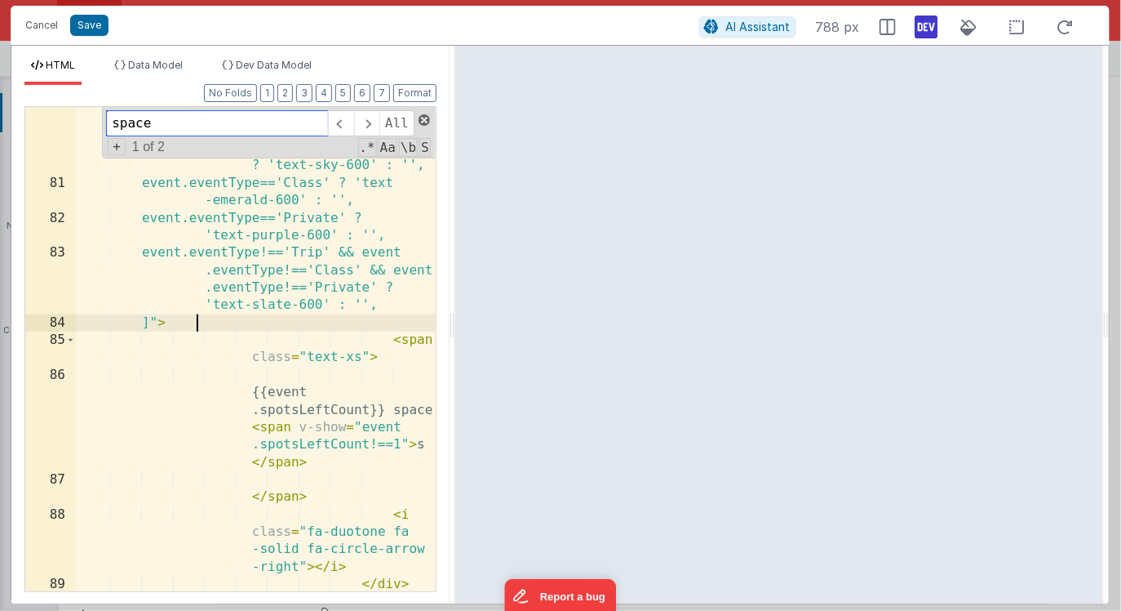
click at [426, 121] on span at bounding box center [424, 119] width 11 height 11
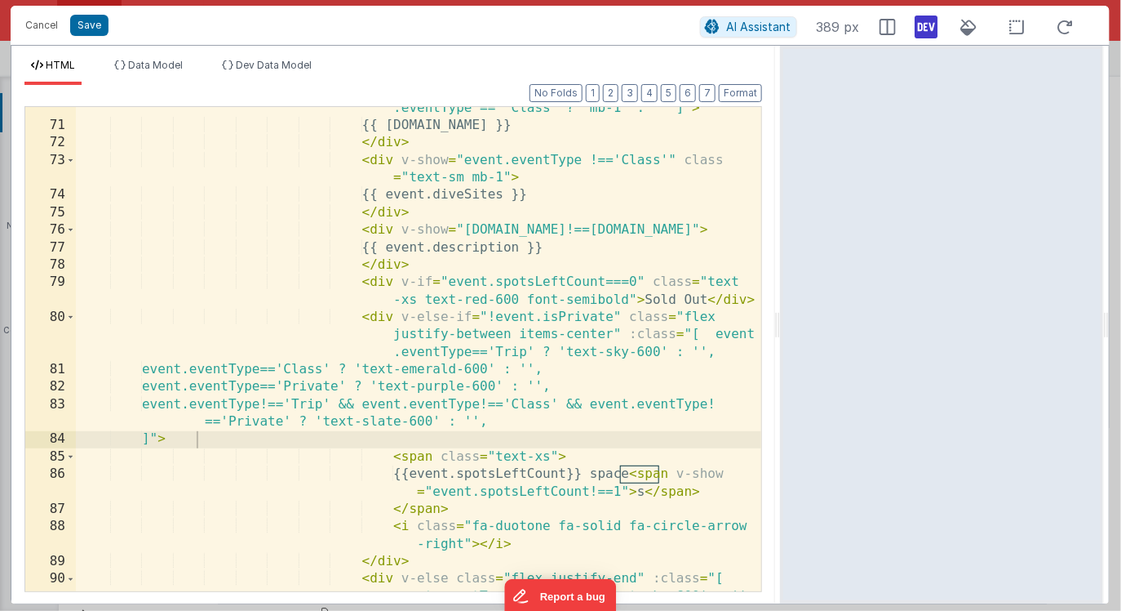
scroll to position [1612, 0]
drag, startPoint x: 453, startPoint y: 326, endPoint x: 782, endPoint y: 337, distance: 329.1
click at [782, 337] on html "Cancel Save AI Assistant 389 px HTML Data Model Dev Data Model Format 7 6 5 4 3…" at bounding box center [560, 305] width 1121 height 611
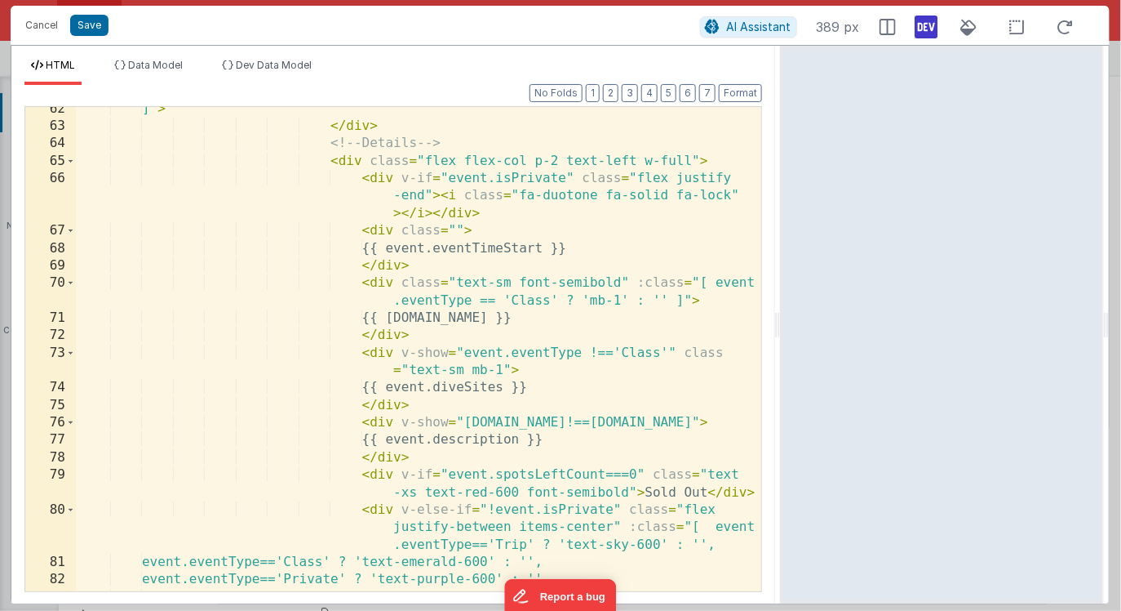
scroll to position [1421, 0]
click at [70, 158] on span at bounding box center [70, 158] width 9 height 17
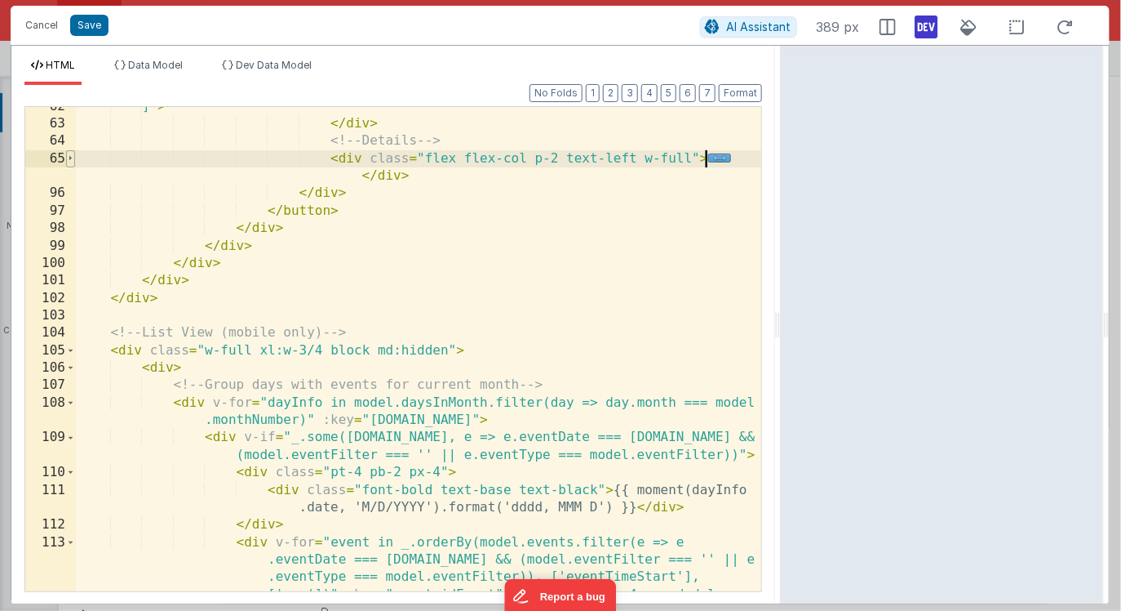
click at [70, 158] on span at bounding box center [70, 158] width 9 height 17
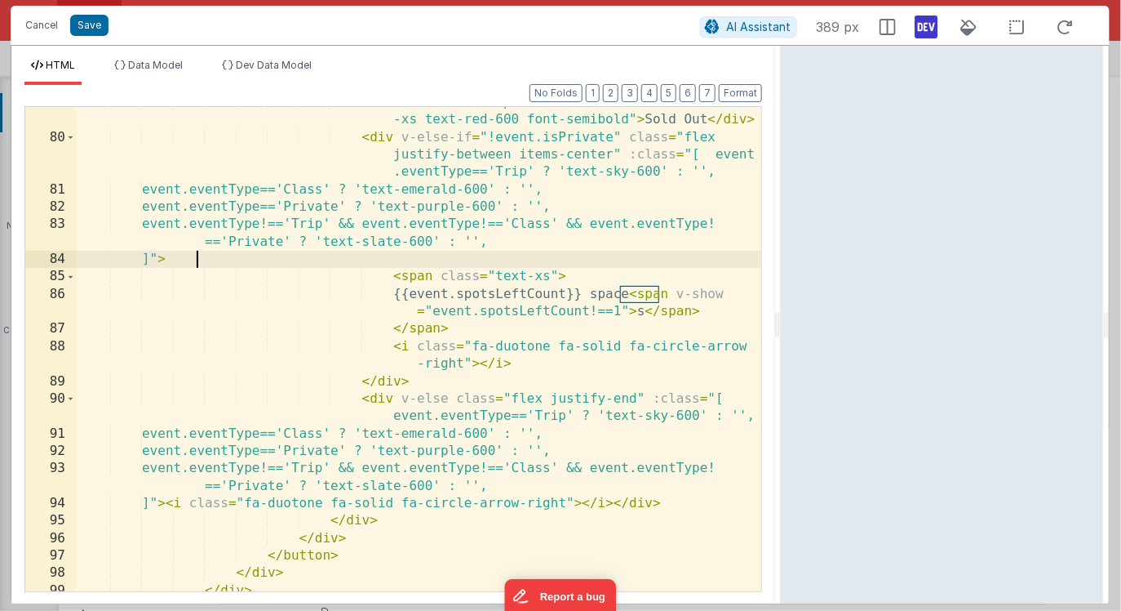
scroll to position [1790, 0]
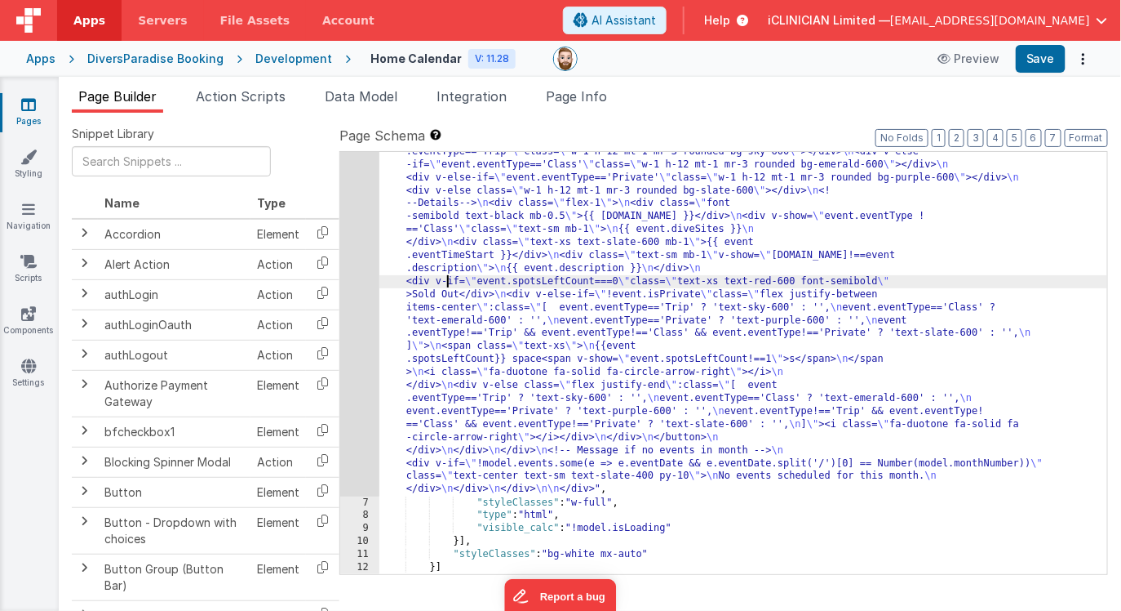
click at [449, 286] on div ""html" : "<div class= \" flex flex-col items-center \" > \n\n <!--Title--> \n <…" at bounding box center [744, 77] width 729 height 1708
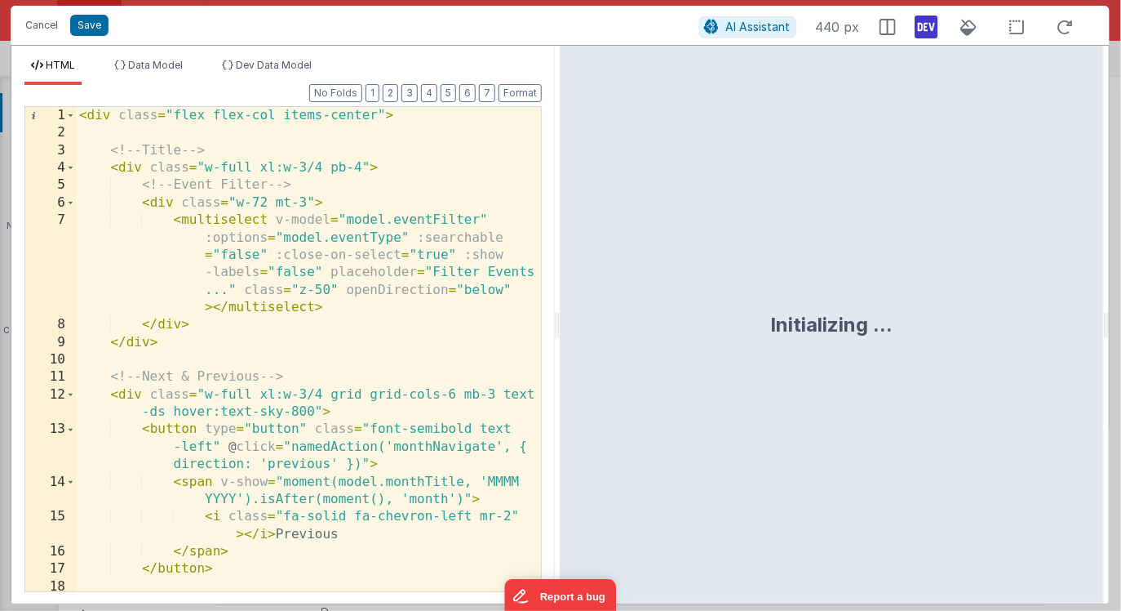
drag, startPoint x: 557, startPoint y: 326, endPoint x: 654, endPoint y: 326, distance: 97.1
click at [654, 326] on html "Cancel Save AI Assistant 440 px HTML Data Model Dev Data Model Format 7 6 5 4 3…" at bounding box center [560, 305] width 1121 height 611
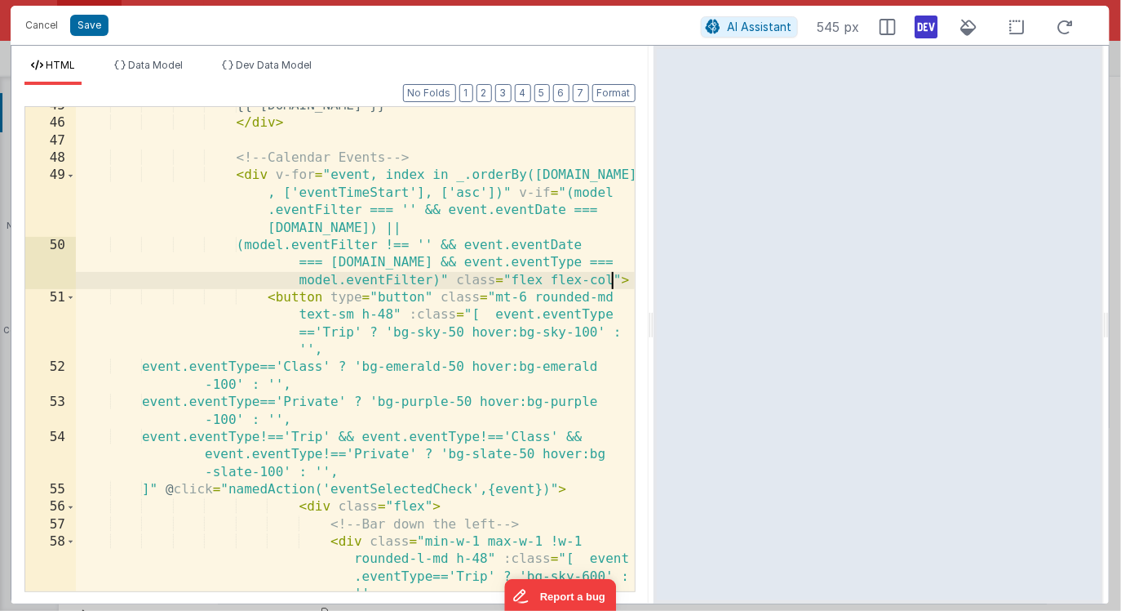
scroll to position [0, 0]
click at [612, 278] on div "{{ dayInfo.day }} </ div > <!-- Calendar Events --> < div v-for = "event, index…" at bounding box center [355, 382] width 559 height 571
click at [76, 296] on div "{{ dayInfo.day }} </ div > <!-- Calendar Events --> < div v-for = "event, index…" at bounding box center [355, 382] width 559 height 571
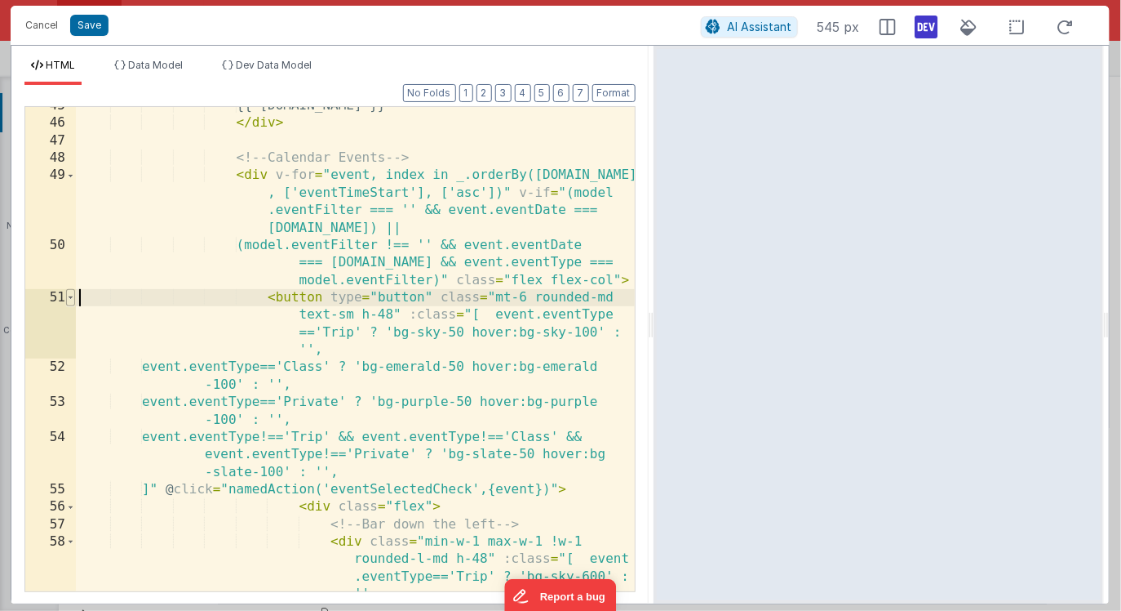
click at [70, 293] on span at bounding box center [70, 297] width 9 height 17
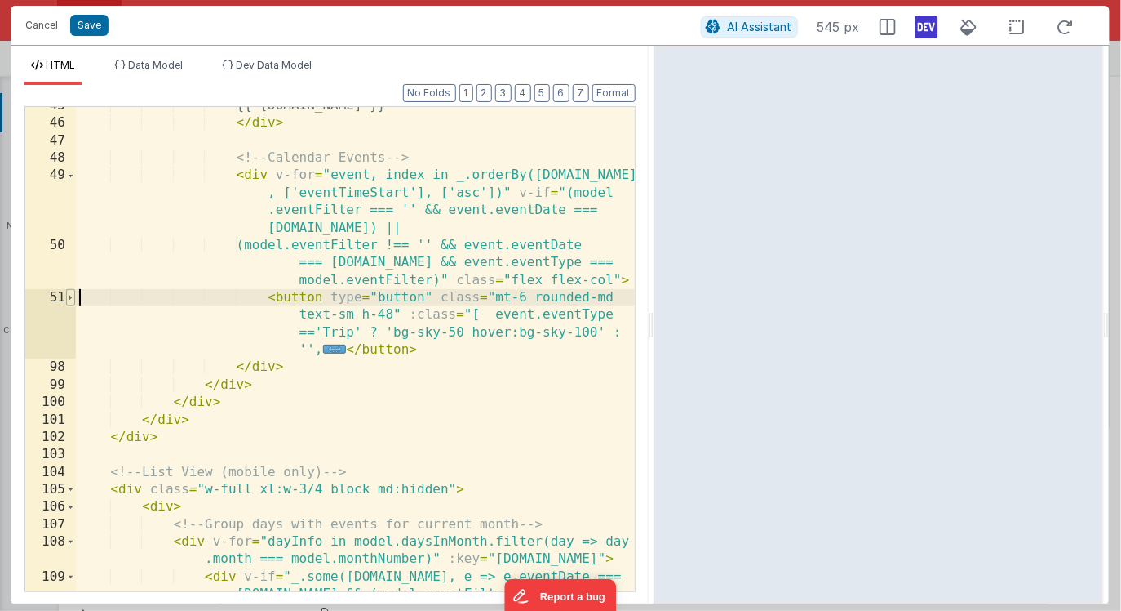
click at [70, 293] on span at bounding box center [70, 297] width 9 height 17
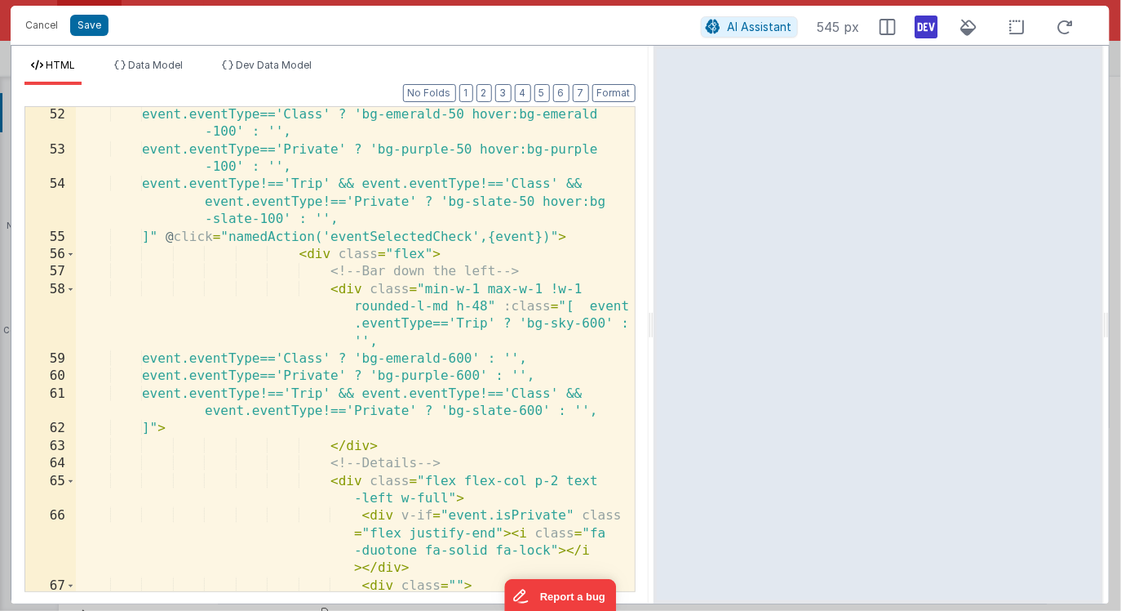
scroll to position [1343, 0]
click at [70, 253] on span at bounding box center [70, 254] width 9 height 17
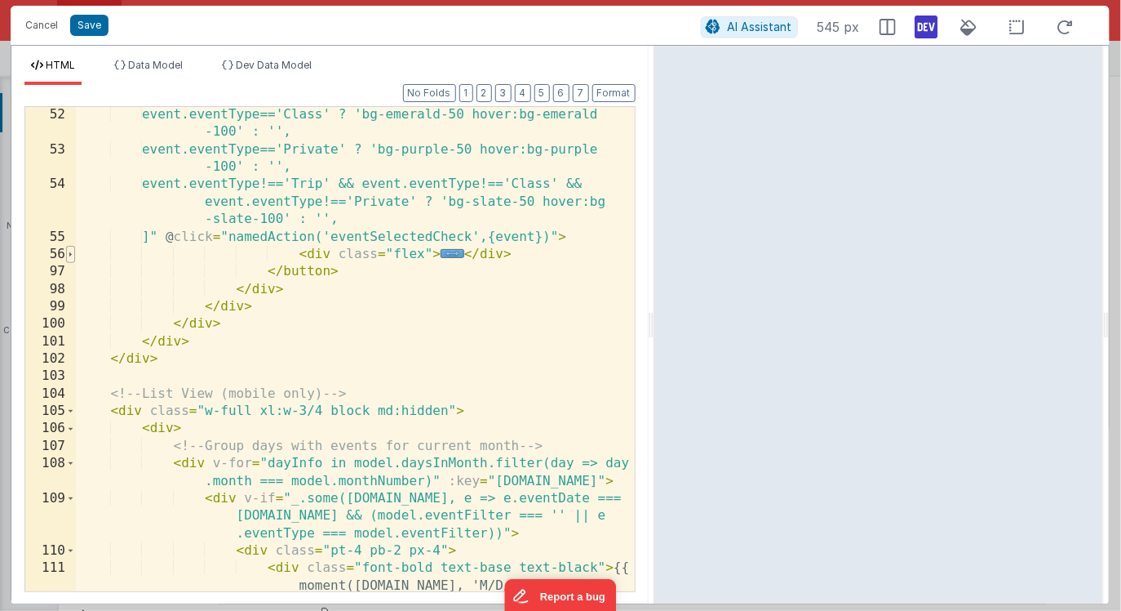
click at [70, 253] on span at bounding box center [70, 254] width 9 height 17
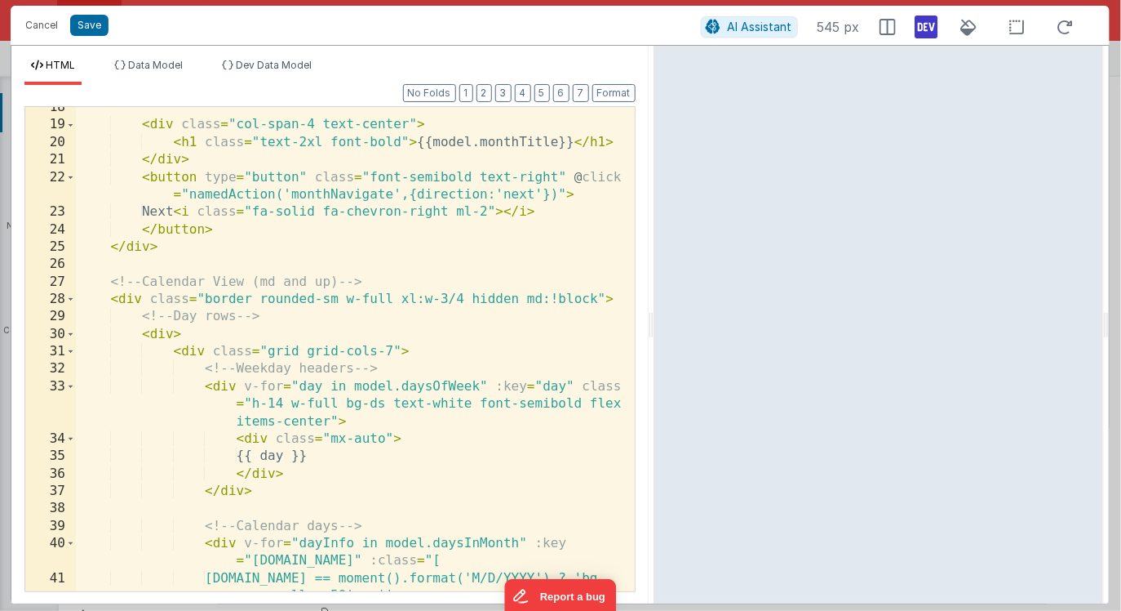
scroll to position [476, 0]
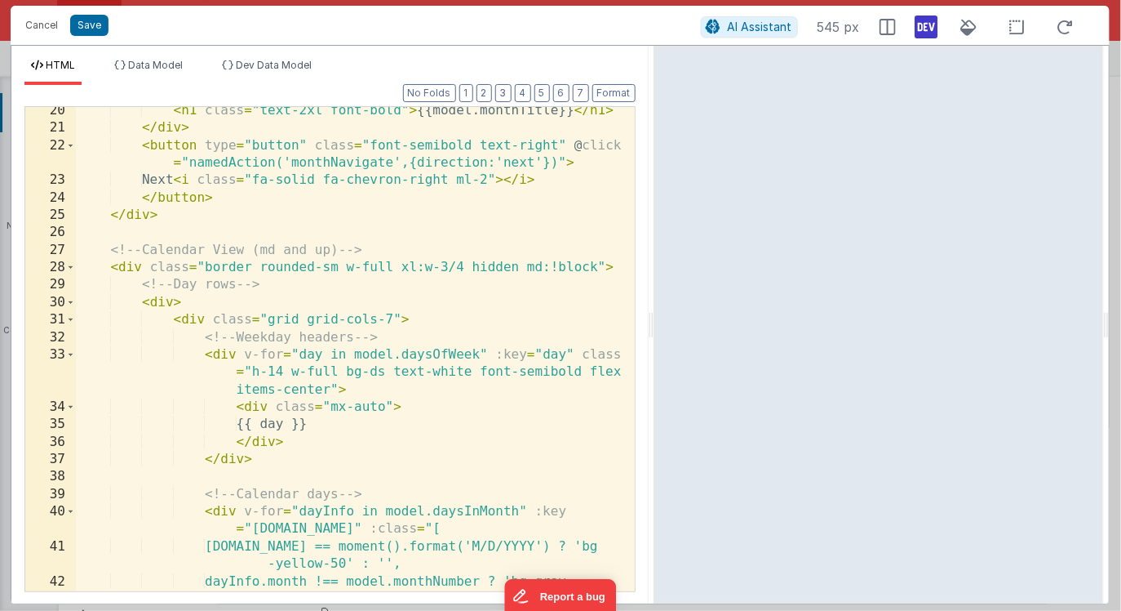
click at [555, 267] on div "< h1 class = "text-2xl font-bold" > {{model.monthTitle}} </ h1 > </ div > < but…" at bounding box center [355, 370] width 559 height 536
click at [480, 268] on div "< h1 class = "text-2xl font-bold" > {{model.monthTitle}} </ h1 > </ div > < but…" at bounding box center [355, 370] width 559 height 536
click at [469, 266] on div "< h1 class = "text-2xl font-bold" > {{model.monthTitle}} </ h1 > </ div > < but…" at bounding box center [355, 370] width 559 height 536
click at [890, 25] on icon at bounding box center [888, 27] width 16 height 16
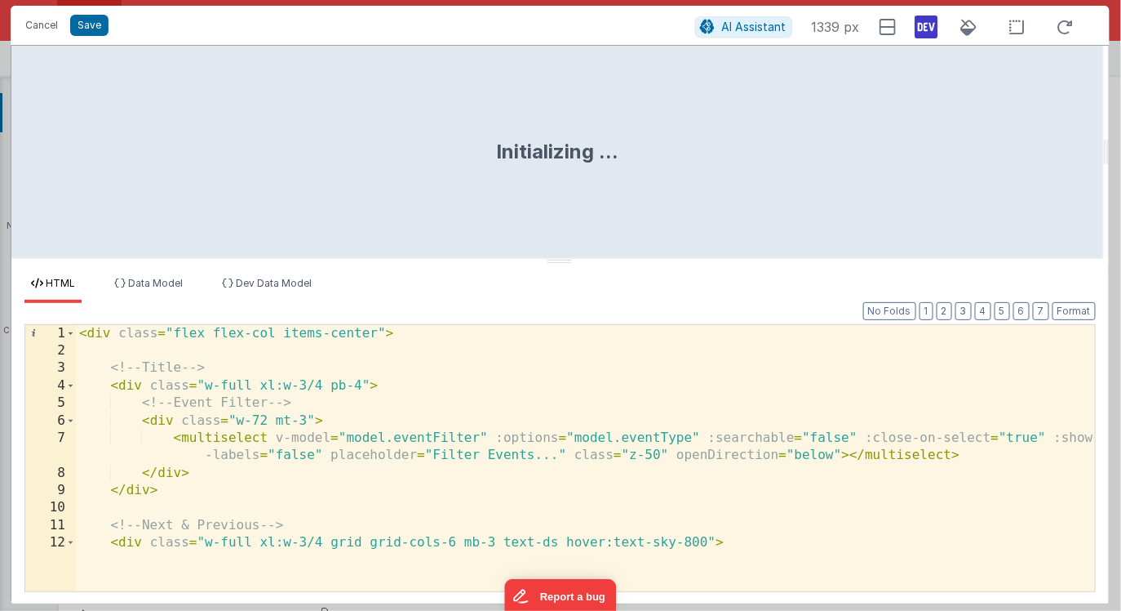
drag, startPoint x: 557, startPoint y: 322, endPoint x: 571, endPoint y: 260, distance: 64.5
click at [571, 260] on html "Cancel Save AI Assistant 1339 px Initializing ... HTML Data Model Dev Data Mode…" at bounding box center [560, 305] width 1121 height 611
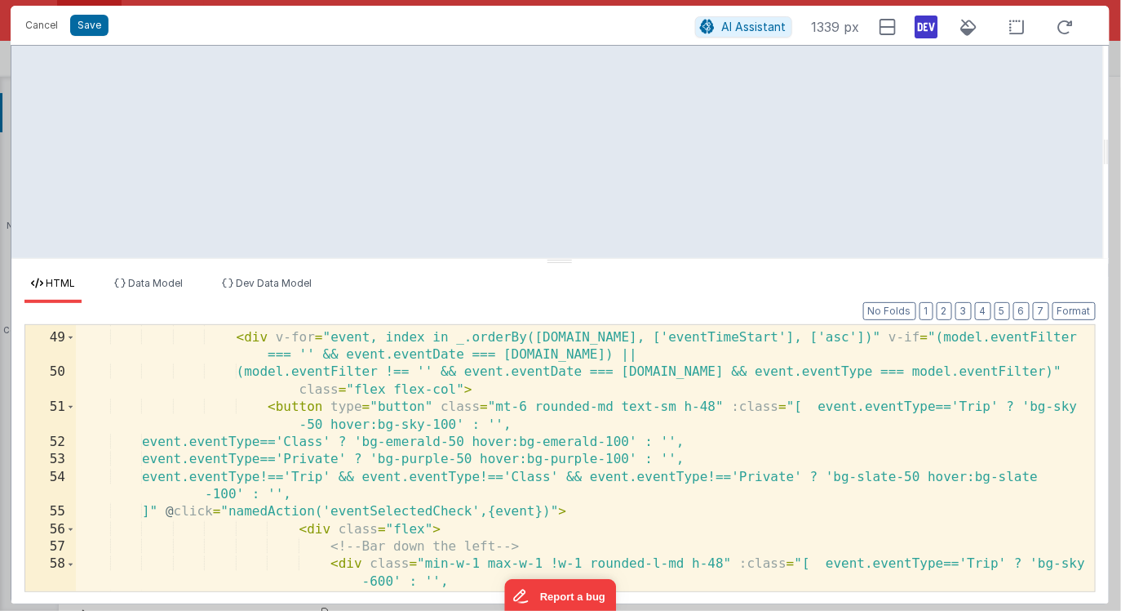
scroll to position [864, 0]
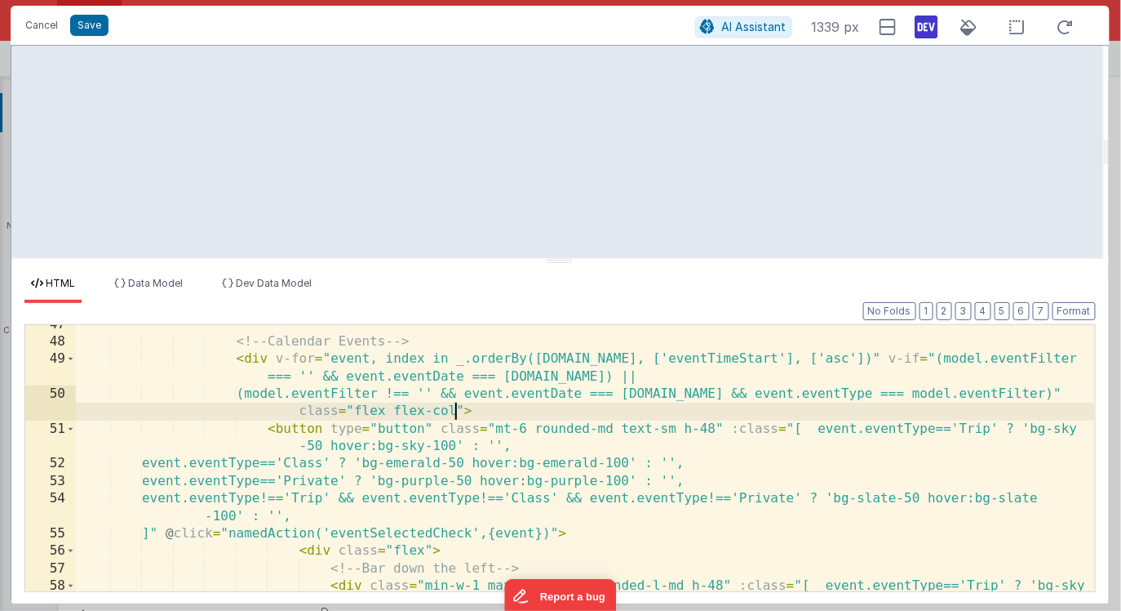
click at [456, 411] on div "<!-- Calendar Events --> < div v-for = "event, index in _.orderBy(model.events,…" at bounding box center [585, 475] width 1019 height 319
click at [546, 445] on div "<!-- Calendar Events --> < div v-for = "event, index in _.orderBy(model.events,…" at bounding box center [585, 475] width 1019 height 319
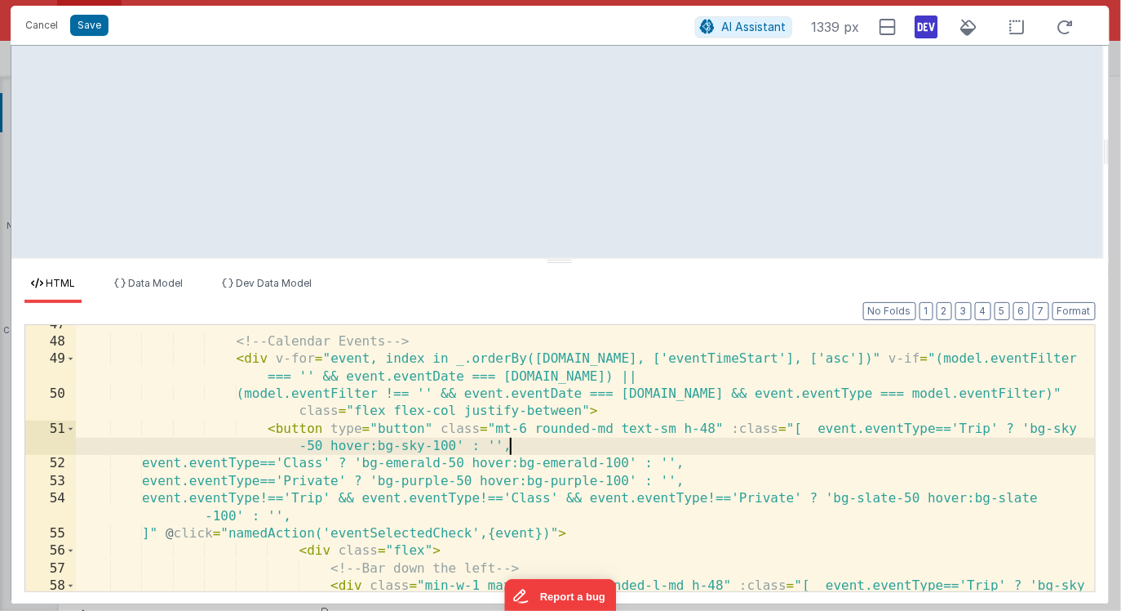
click at [465, 413] on div "<!-- Calendar Events --> < div v-for = "event, index in _.orderBy(model.events,…" at bounding box center [585, 475] width 1019 height 319
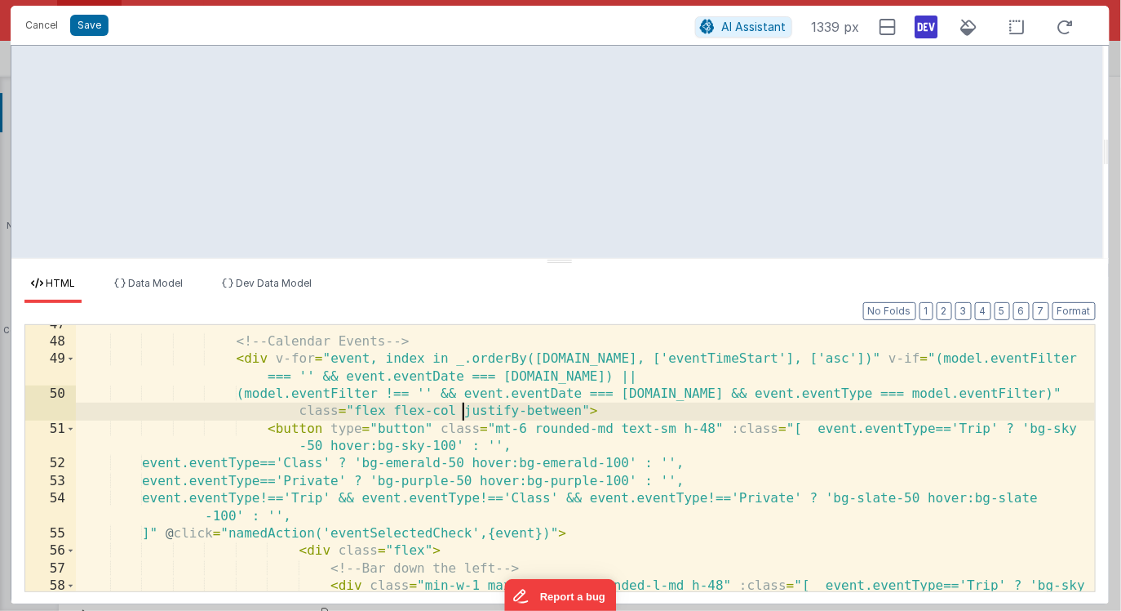
click at [584, 413] on div "<!-- Calendar Events --> < div v-for = "event, index in _.orderBy(model.events,…" at bounding box center [585, 475] width 1019 height 319
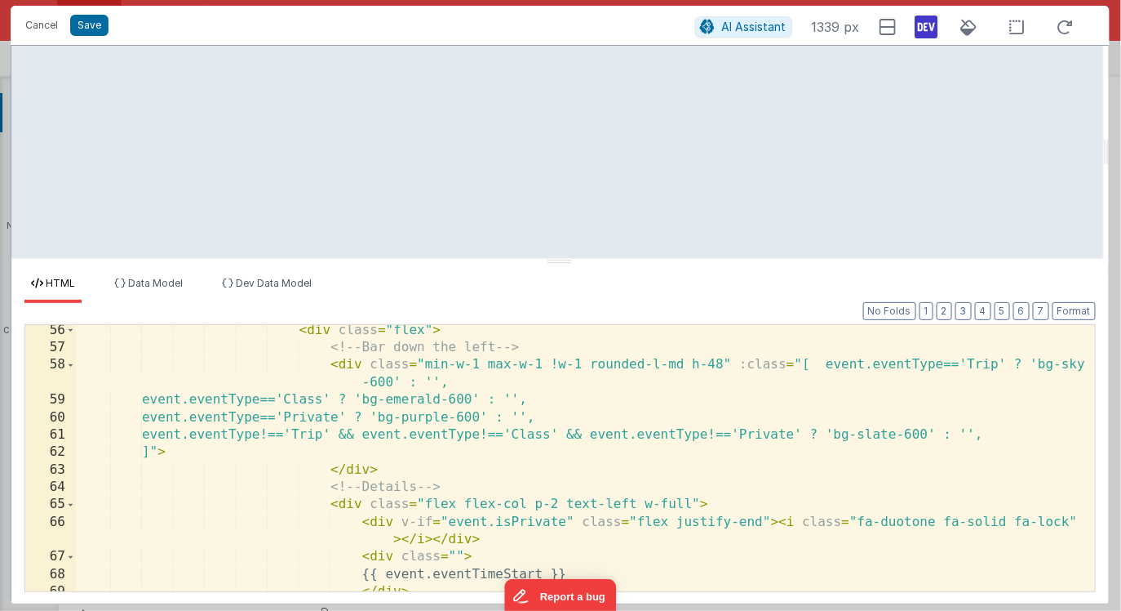
scroll to position [1084, 0]
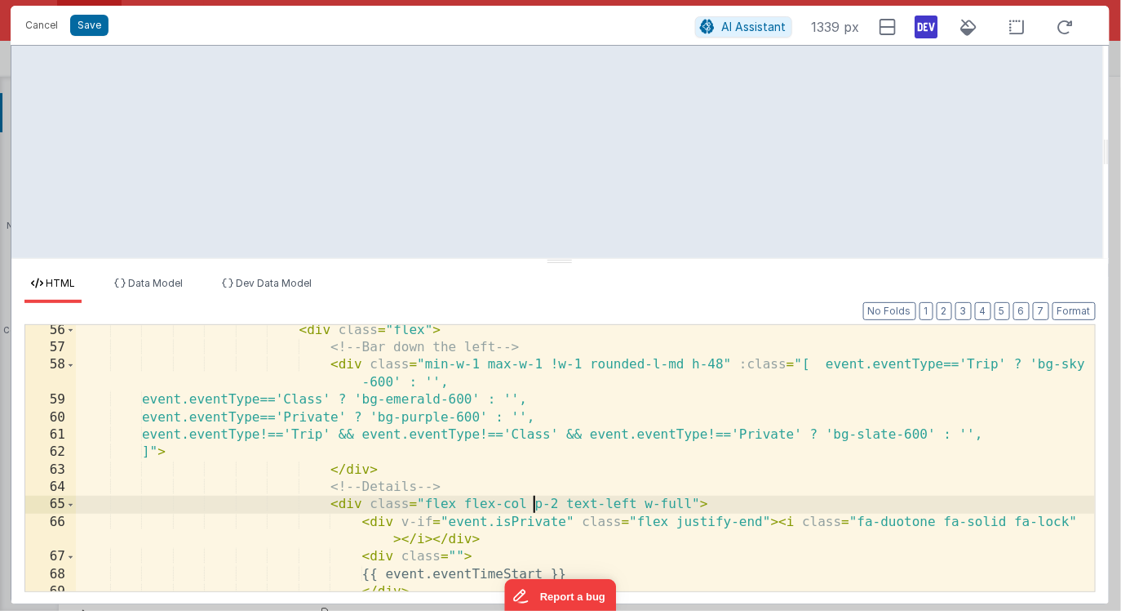
click at [531, 505] on div "< div class = "flex" > <!-- Bar down the left --> < div class = "min-w-1 max-w-…" at bounding box center [585, 473] width 1019 height 302
paste textarea
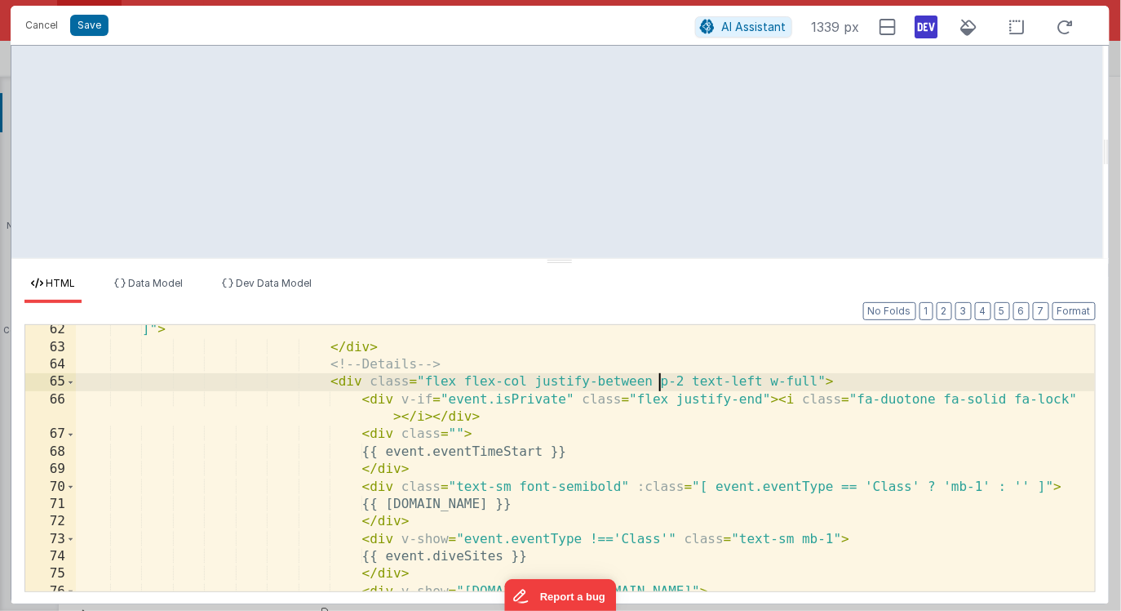
scroll to position [1215, 0]
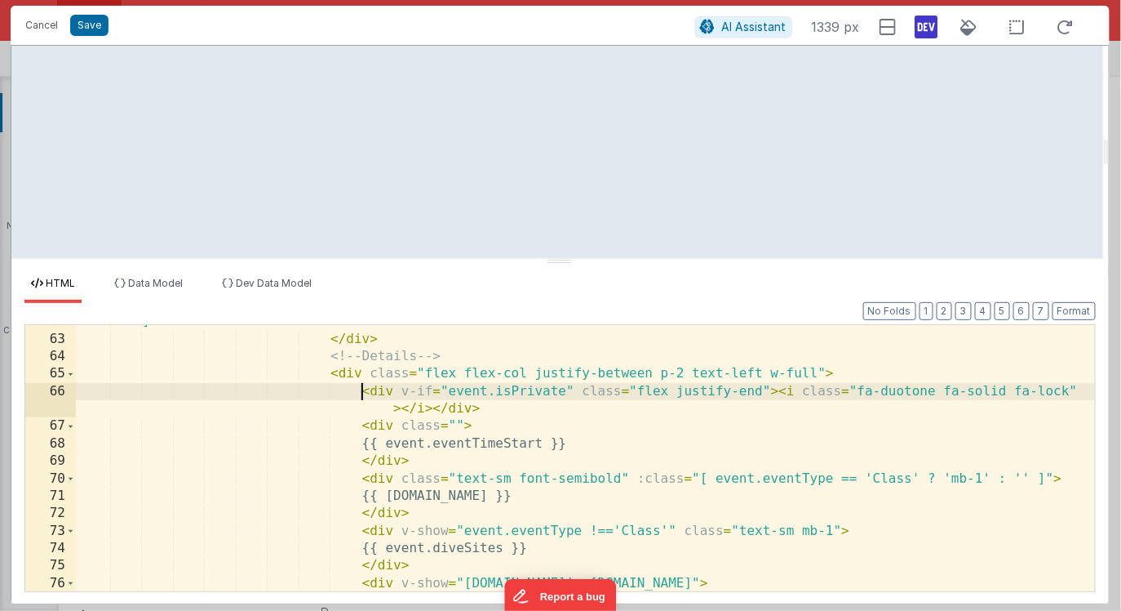
click at [362, 390] on div "]" > </ div > <!-- Details --> < div class = "flex flex-col justify-between p-2…" at bounding box center [585, 464] width 1019 height 302
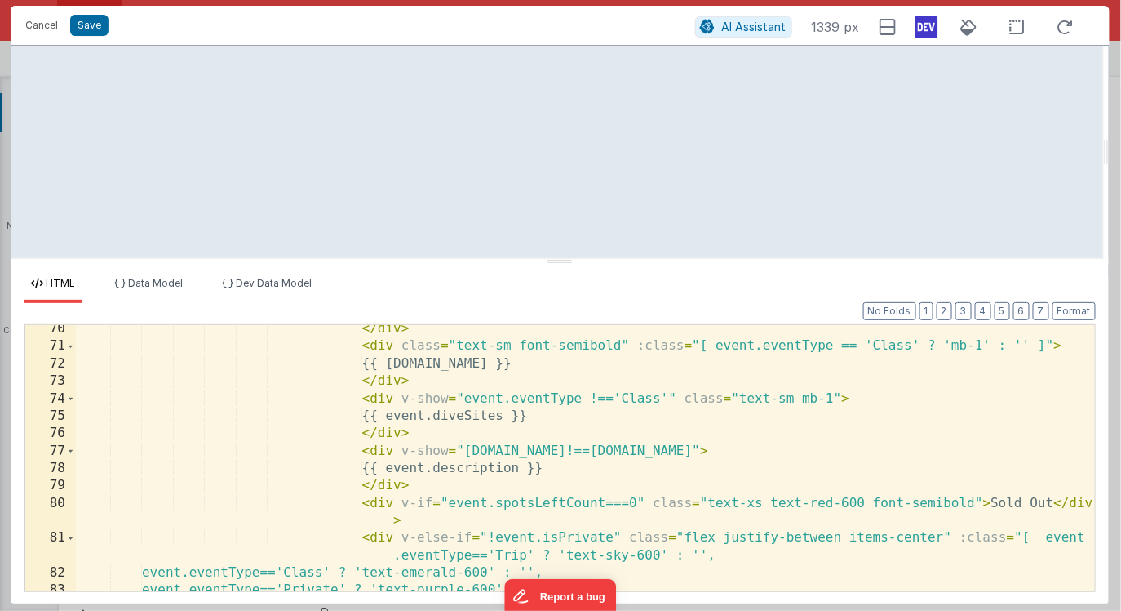
scroll to position [1388, 0]
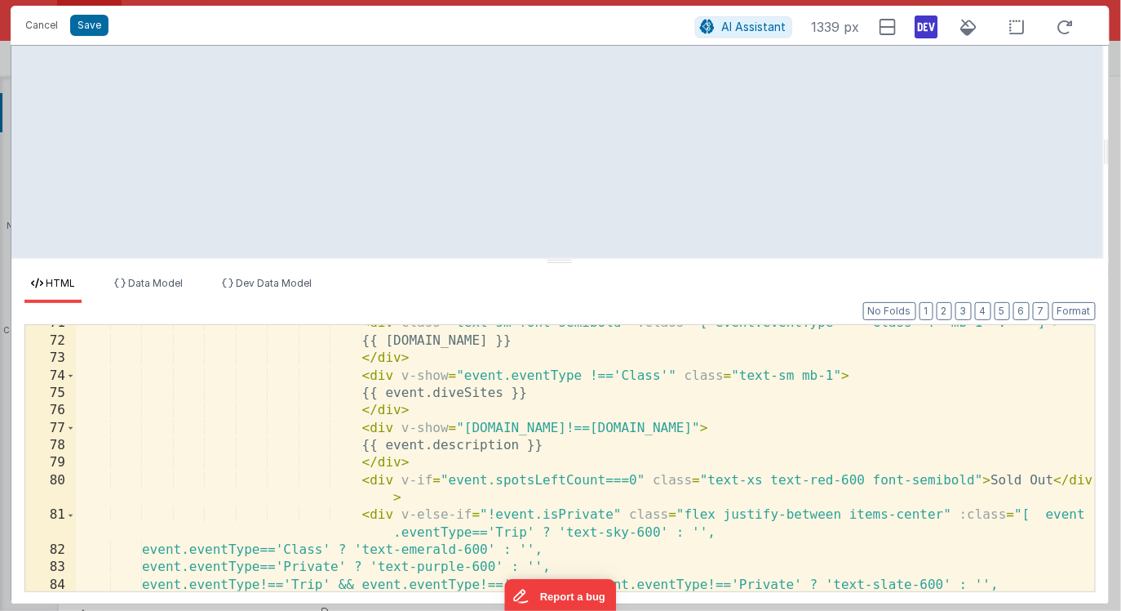
click at [412, 461] on div "< div class = "text-sm font-semibold" :class = "[ event.eventType == 'Class' ? …" at bounding box center [585, 465] width 1019 height 302
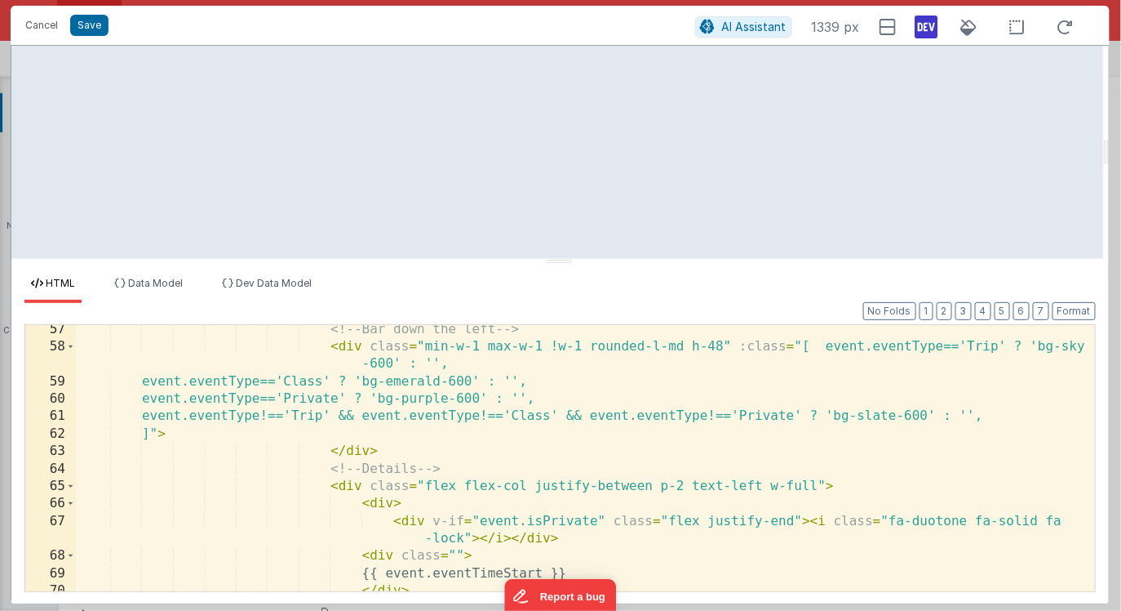
scroll to position [1081, 0]
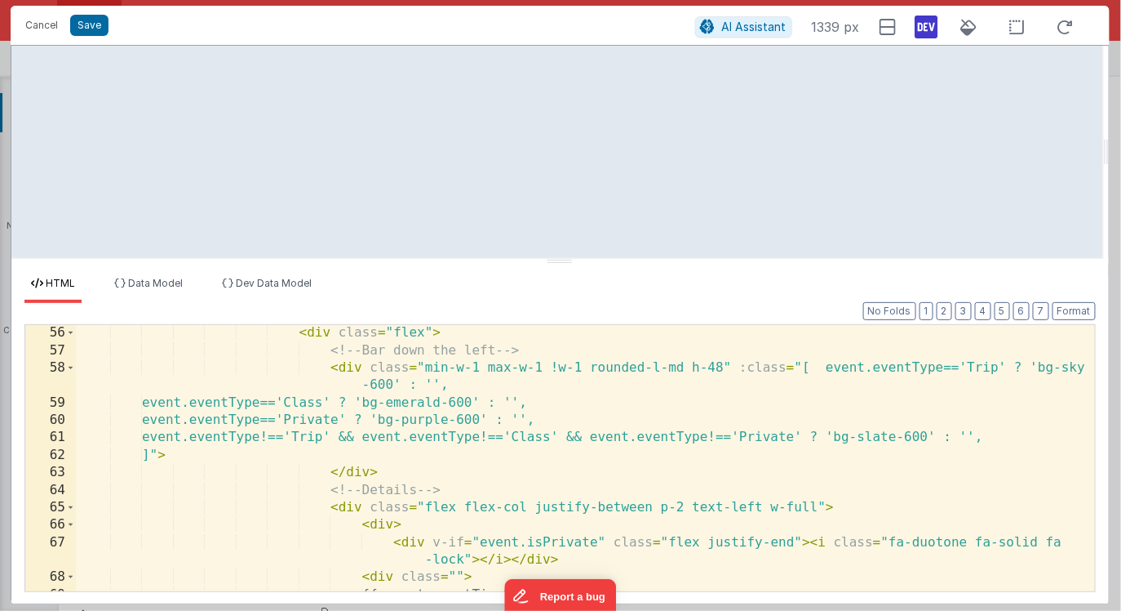
click at [714, 364] on div "< div class = "flex" > <!-- Bar down the left --> < div class = "min-w-1 max-w-…" at bounding box center [585, 475] width 1019 height 302
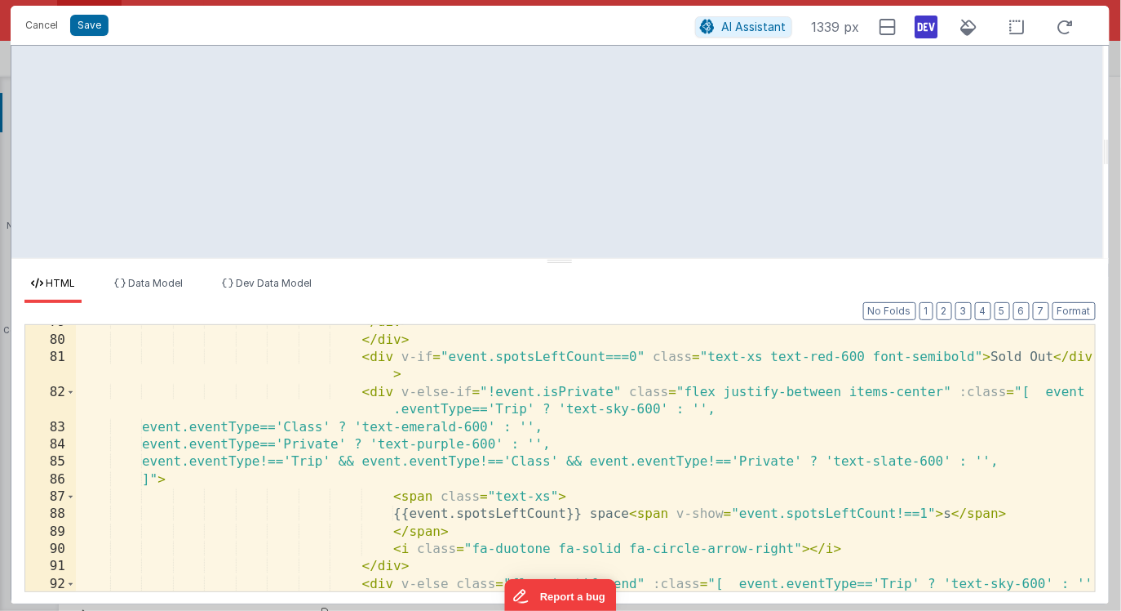
scroll to position [1496, 0]
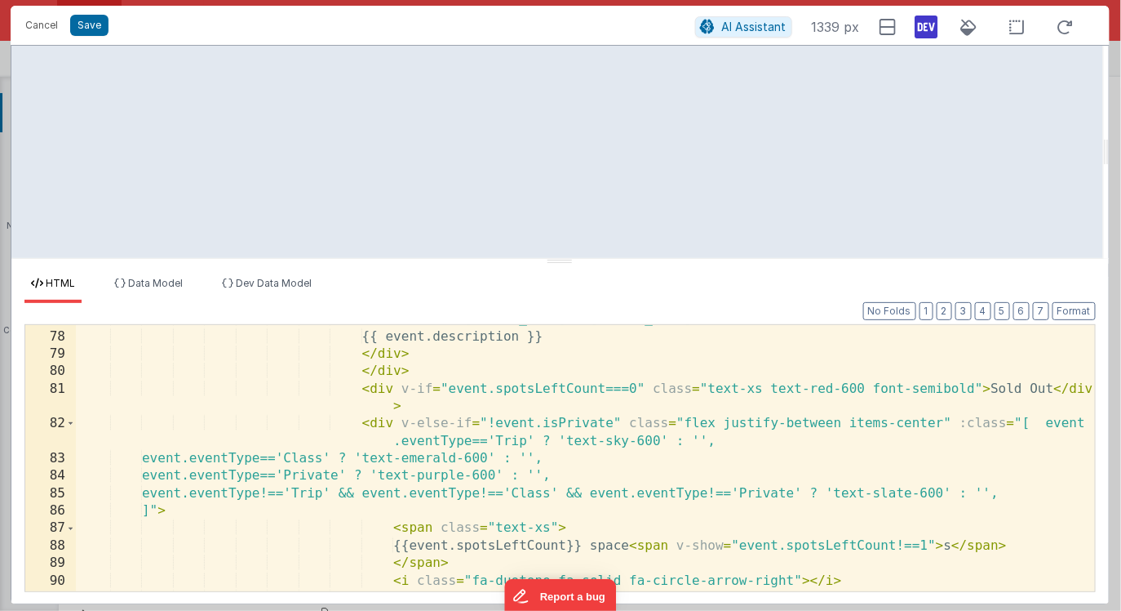
click at [691, 416] on div "< div v-show = "event.name!==event.description" > {{ event.description }} </ di…" at bounding box center [585, 461] width 1019 height 302
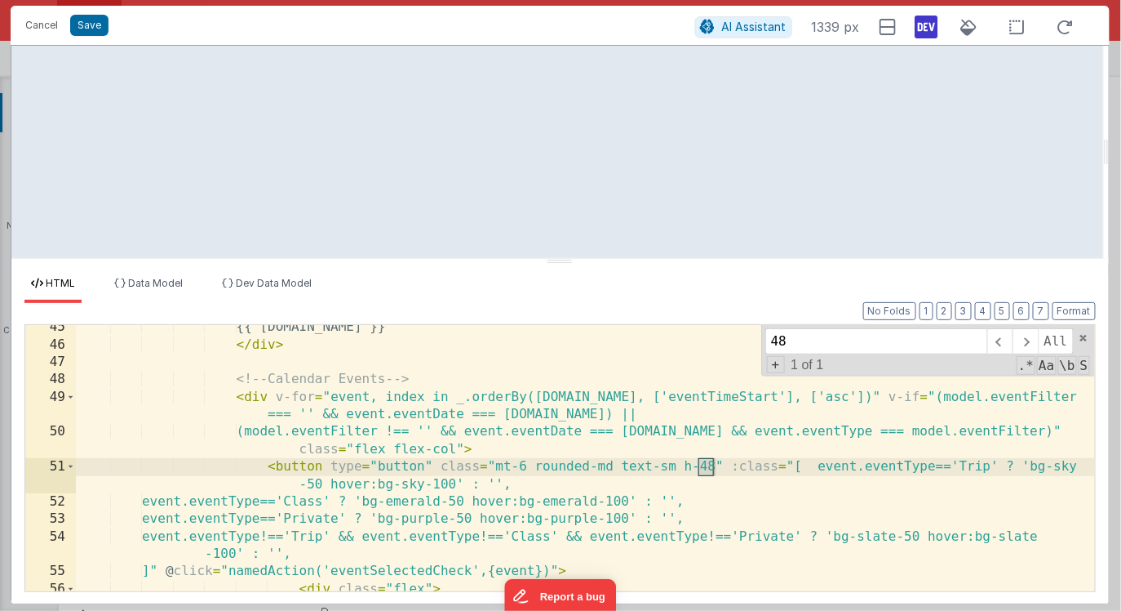
scroll to position [825, 0]
type input "48"
click at [710, 465] on div "{{ dayInfo.day }} </ div > <!-- Calendar Events --> < div v-for = "event, index…" at bounding box center [585, 469] width 1019 height 302
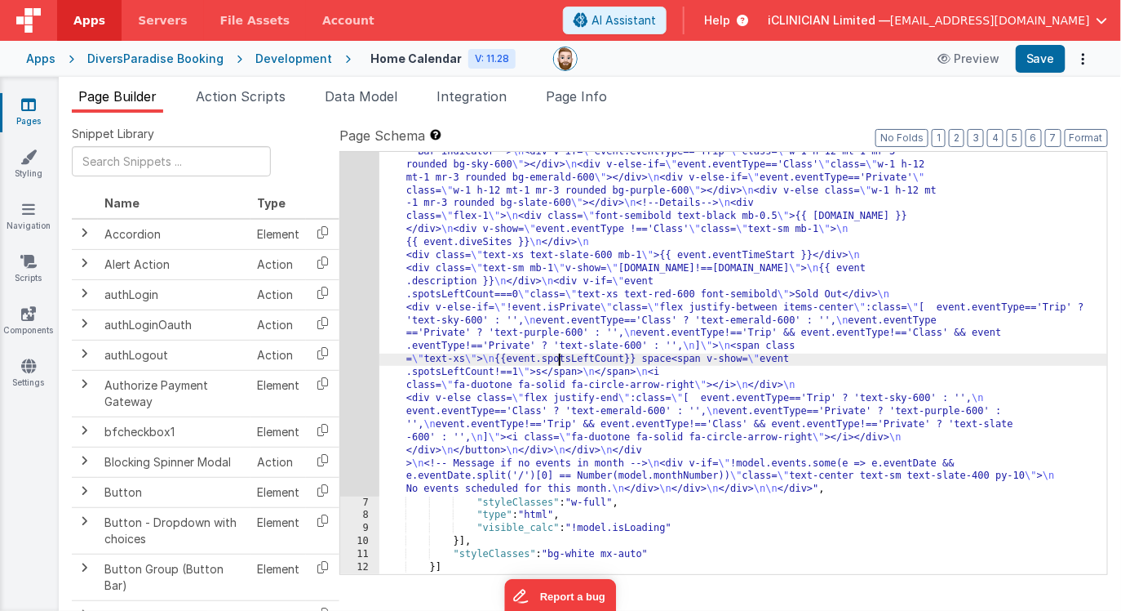
click at [558, 364] on div ""html" : "<div class= \" flex flex-col items-center \" > \n\n <!--Title--> \n <…" at bounding box center [744, 77] width 729 height 1708
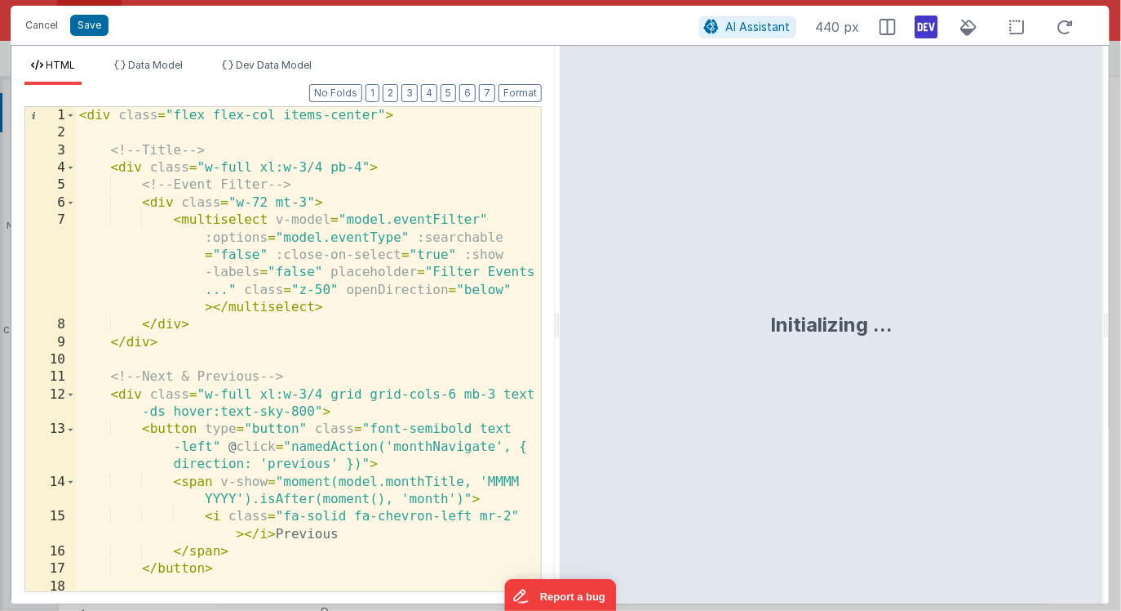
scroll to position [0, 0]
click at [397, 341] on div "< div class = "flex flex-col items-center" > <!-- Title --> < div class = "w-fu…" at bounding box center [309, 366] width 466 height 519
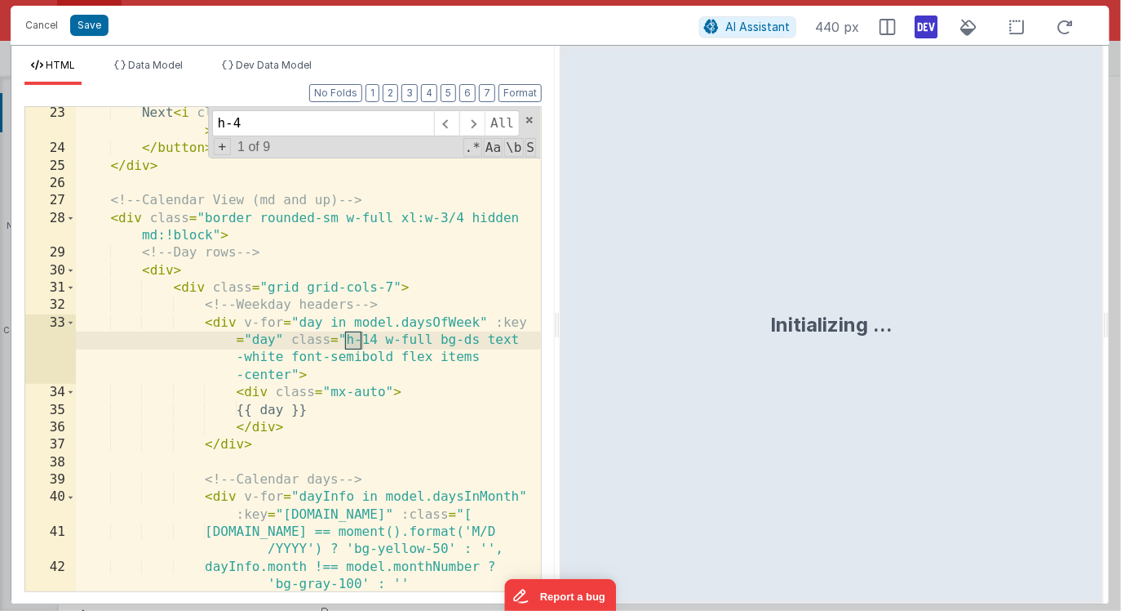
scroll to position [1257, 0]
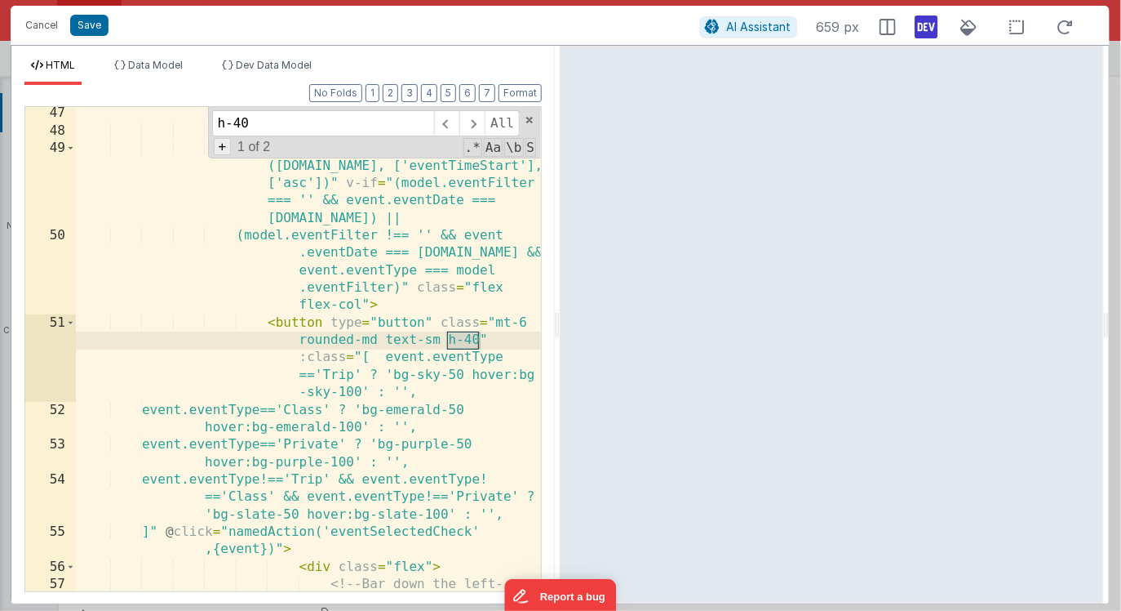
type input "h-40"
click at [217, 152] on span "+" at bounding box center [223, 146] width 18 height 17
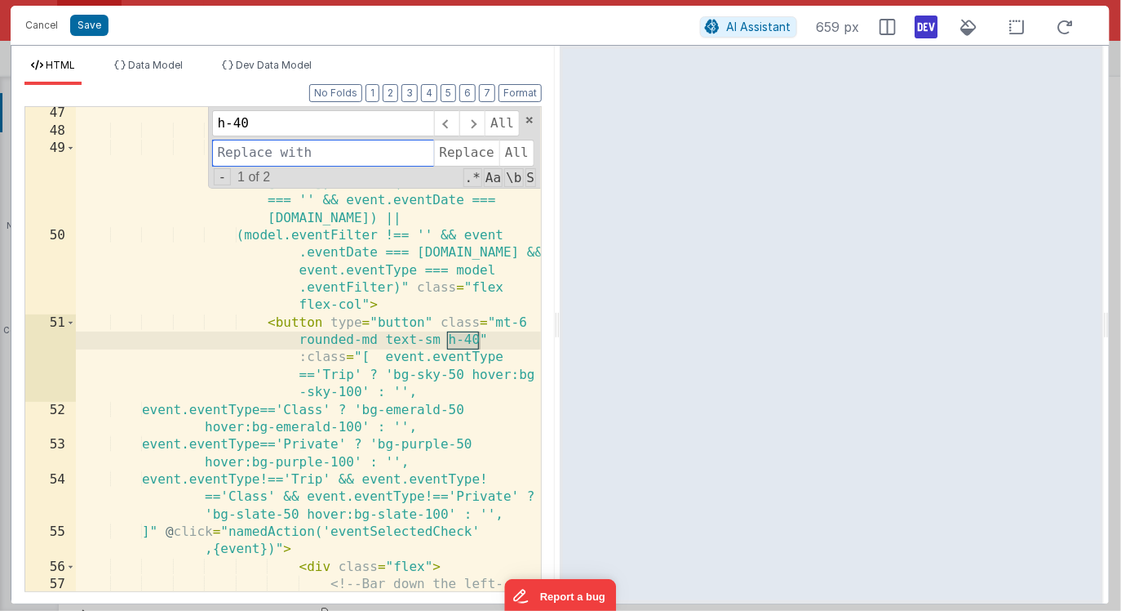
click at [242, 153] on input at bounding box center [323, 153] width 222 height 26
type input "h-32"
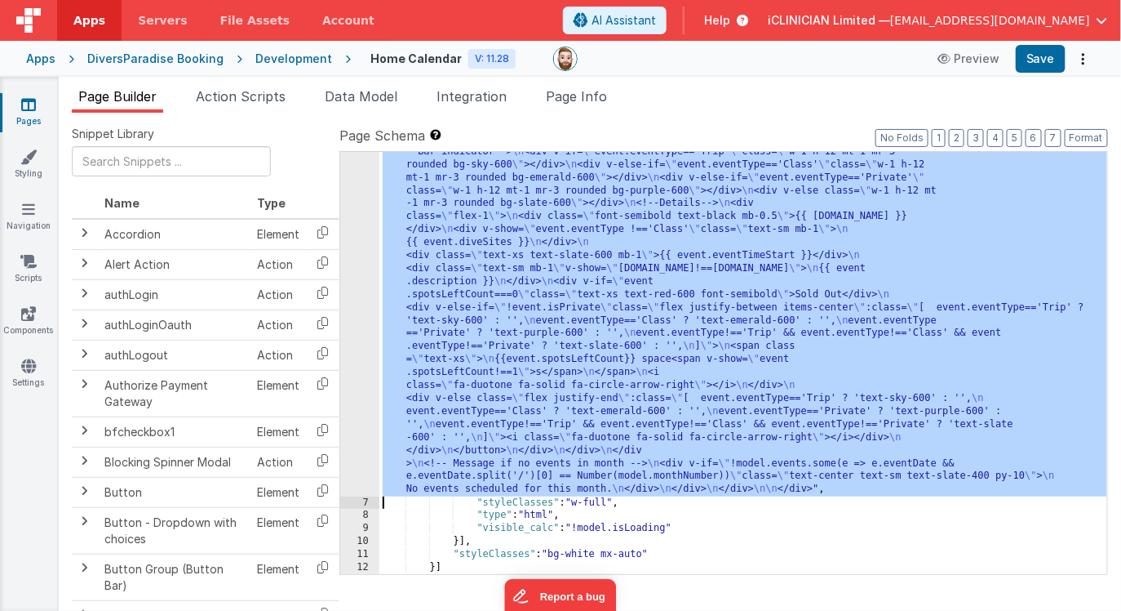
click at [669, 371] on div ""html" : "<div class= \" flex flex-col items-center \" > \n\n <!--Title--> \n <…" at bounding box center [744, 77] width 729 height 1708
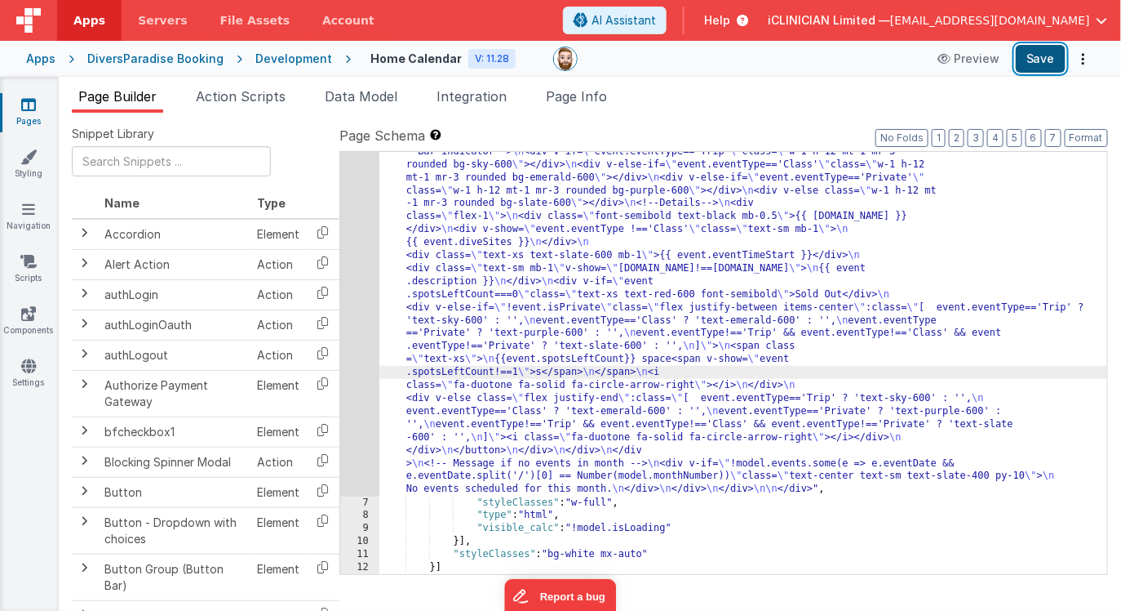
click at [1049, 54] on button "Save" at bounding box center [1041, 59] width 50 height 28
click at [704, 315] on div ""html" : "<div class= \" flex flex-col items-center \" > \n\n <!--Title--> \n <…" at bounding box center [744, 77] width 729 height 1708
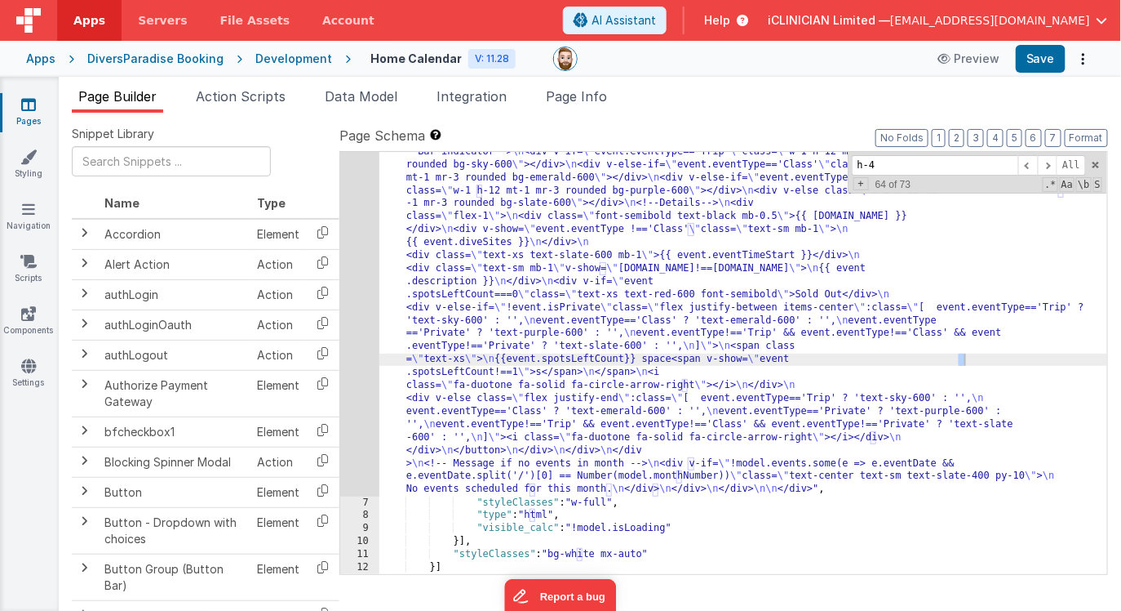
scroll to position [22, 0]
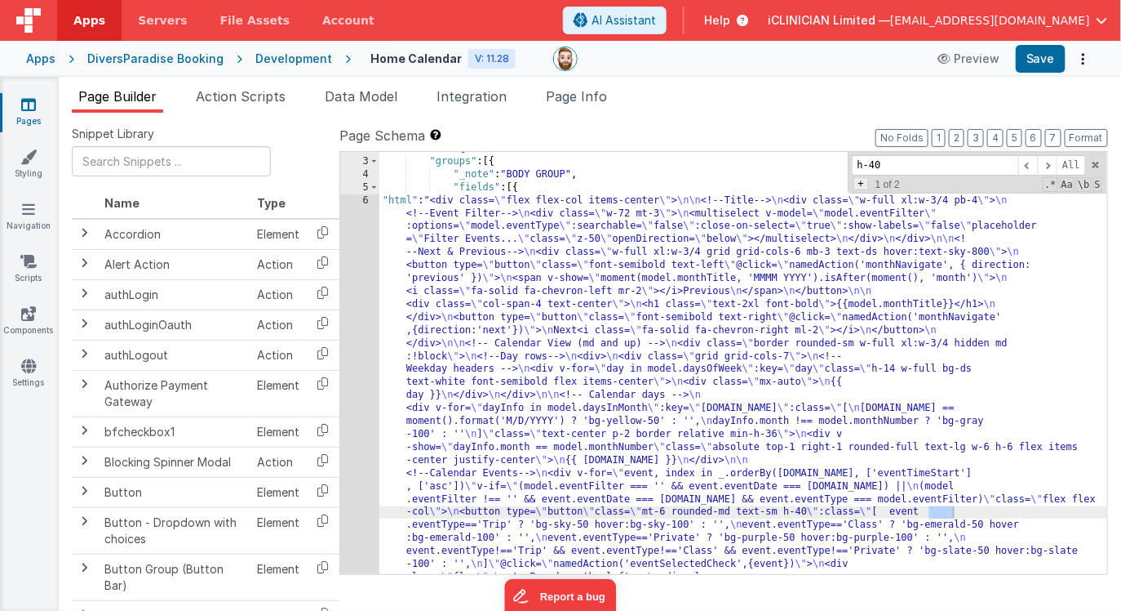
type input "h-40"
click at [862, 181] on span "+" at bounding box center [862, 183] width 16 height 13
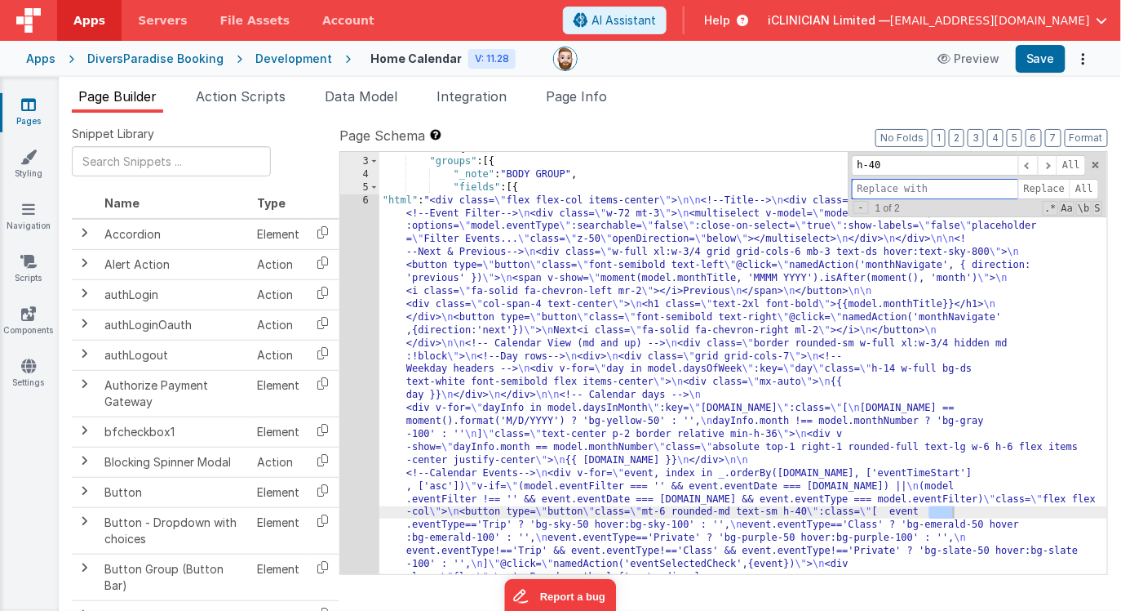
click at [869, 183] on input at bounding box center [935, 189] width 167 height 20
type input "h-32"
click at [1089, 189] on span "All" at bounding box center [1084, 189] width 29 height 20
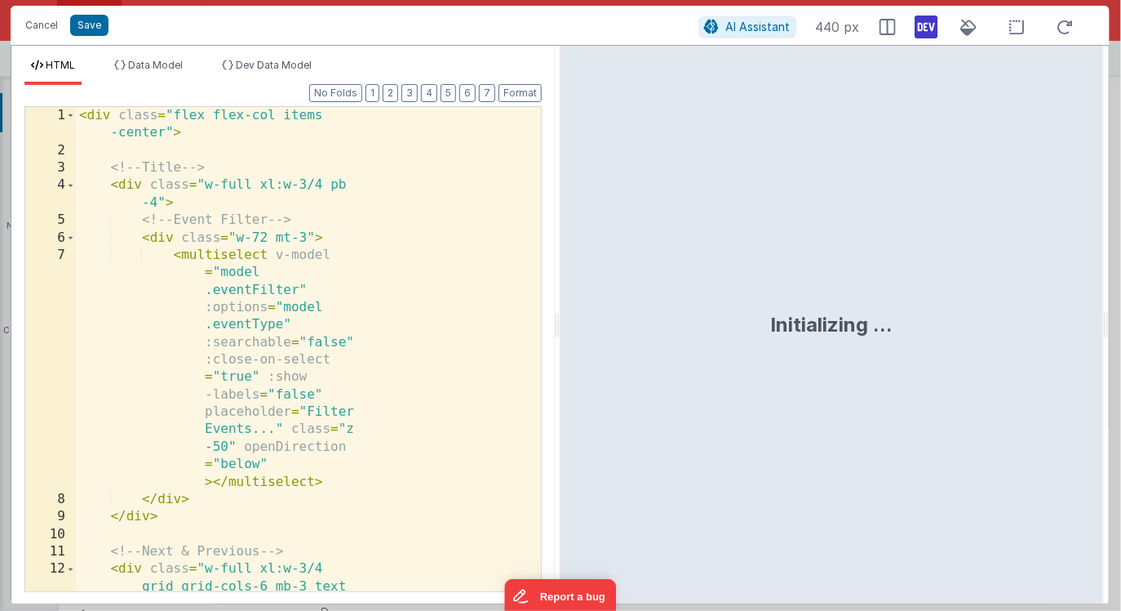
scroll to position [928, 0]
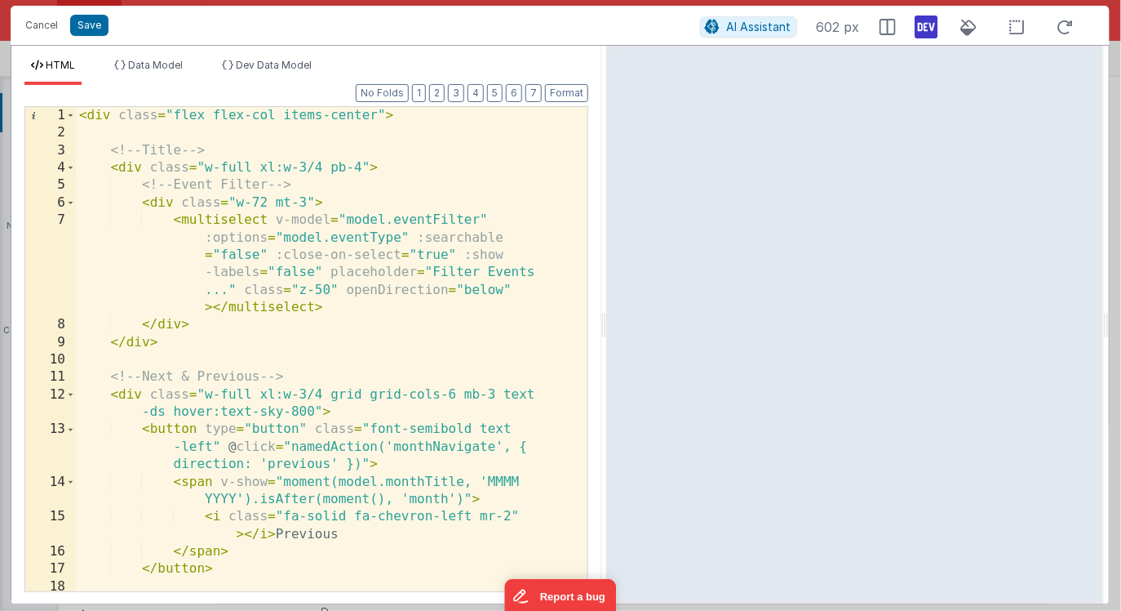
click at [606, 317] on html "Cancel Save AI Assistant 602 px HTML Data Model Dev Data Model Format 7 6 5 4 3…" at bounding box center [560, 305] width 1121 height 611
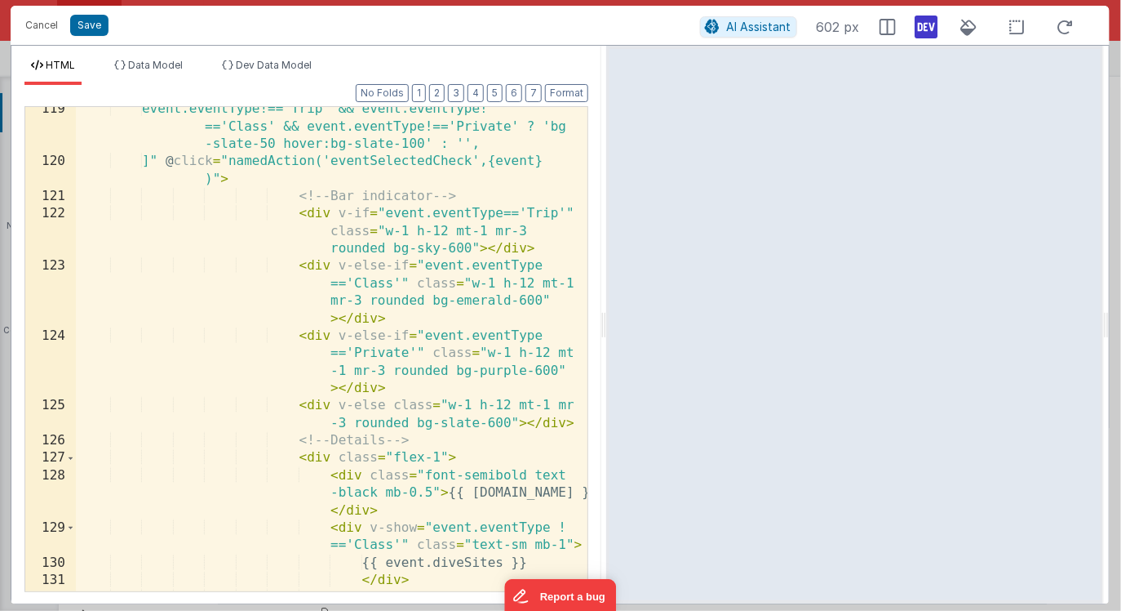
scroll to position [3634, 0]
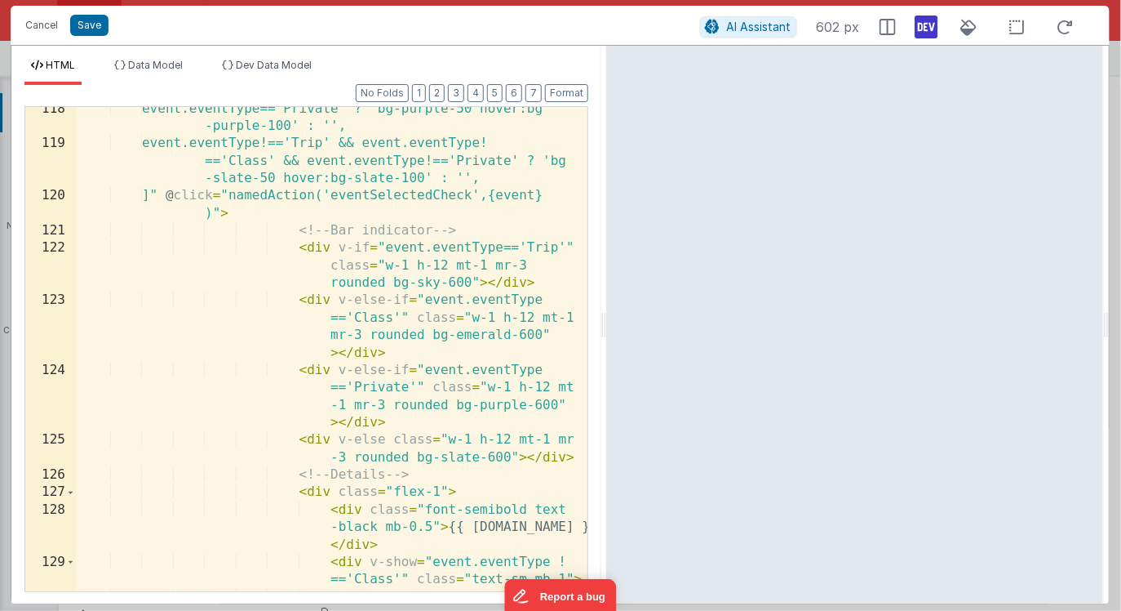
click at [447, 266] on div "event.eventType=='Private' ? 'bg-purple-50 hover:bg -purple-100' : '', event.ev…" at bounding box center [332, 368] width 512 height 536
click at [416, 264] on div "event.eventType=='Private' ? 'bg-purple-50 hover:bg -purple-100' : '', event.ev…" at bounding box center [332, 368] width 512 height 536
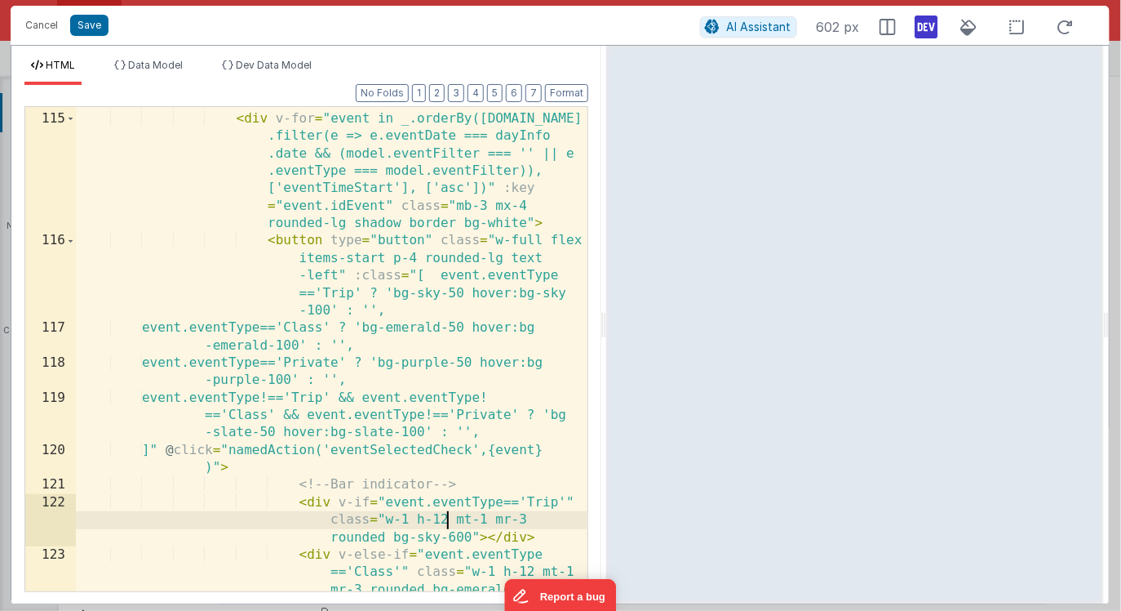
scroll to position [3366, 0]
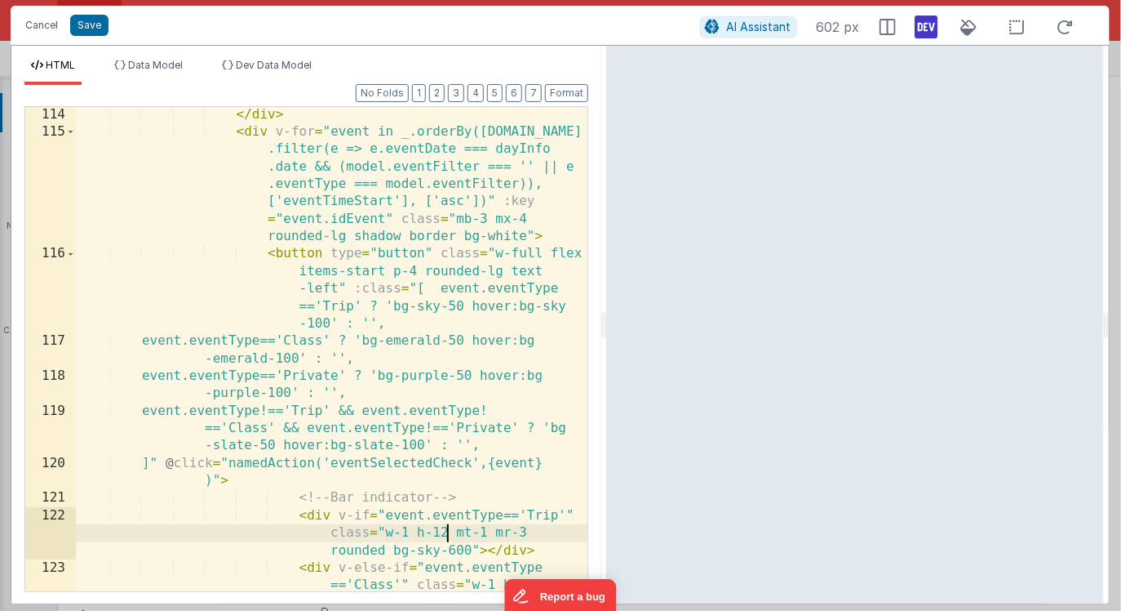
click at [339, 288] on div "</ div > < div v-for = "event in _.orderBy(model.events .filter(e => e.eventDat…" at bounding box center [332, 391] width 512 height 571
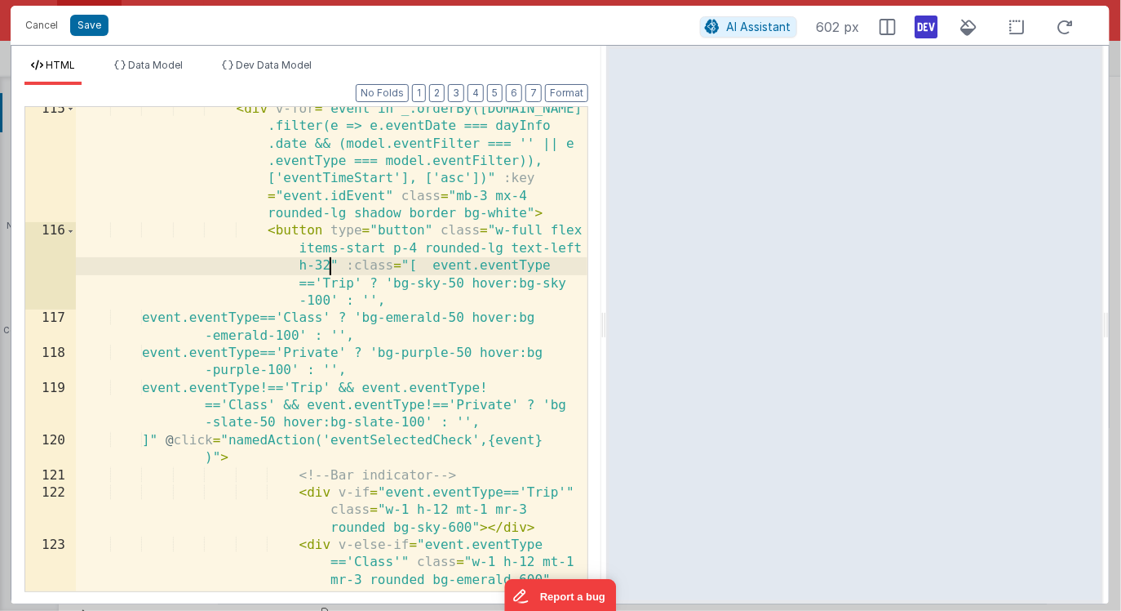
scroll to position [3389, 0]
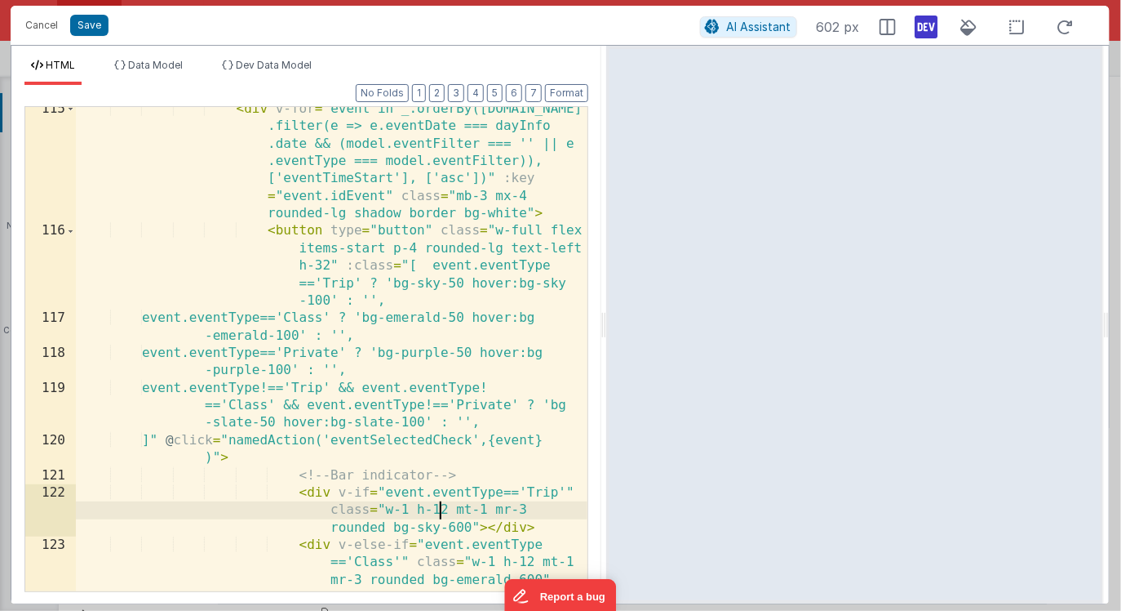
click at [443, 510] on div "< div v-for = "event in _.orderBy(model.events .filter(e => e.eventDate === day…" at bounding box center [332, 438] width 512 height 676
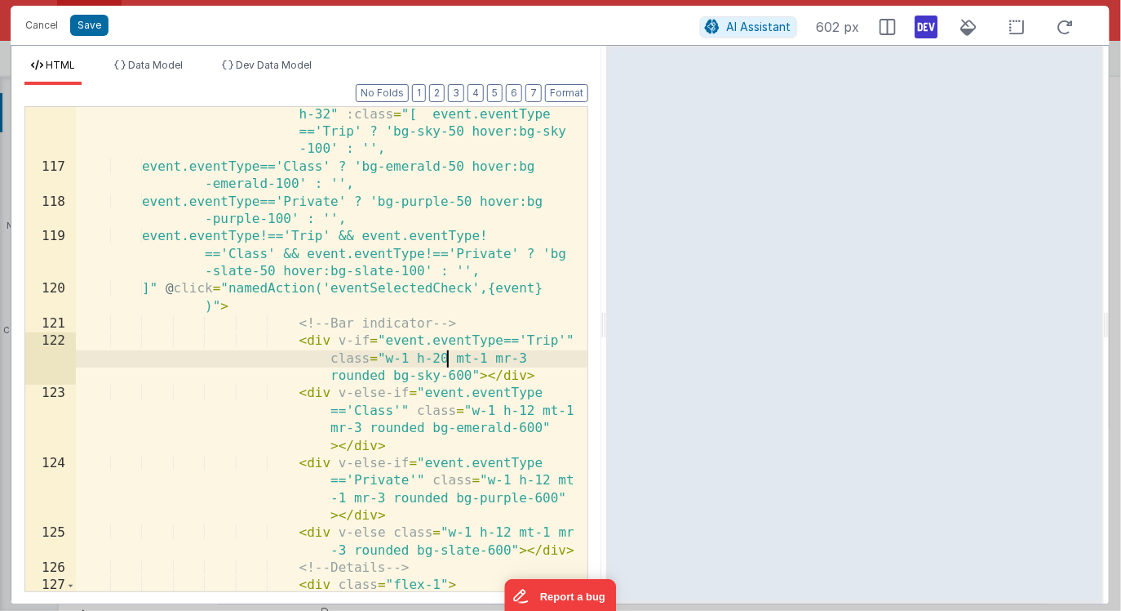
scroll to position [3560, 0]
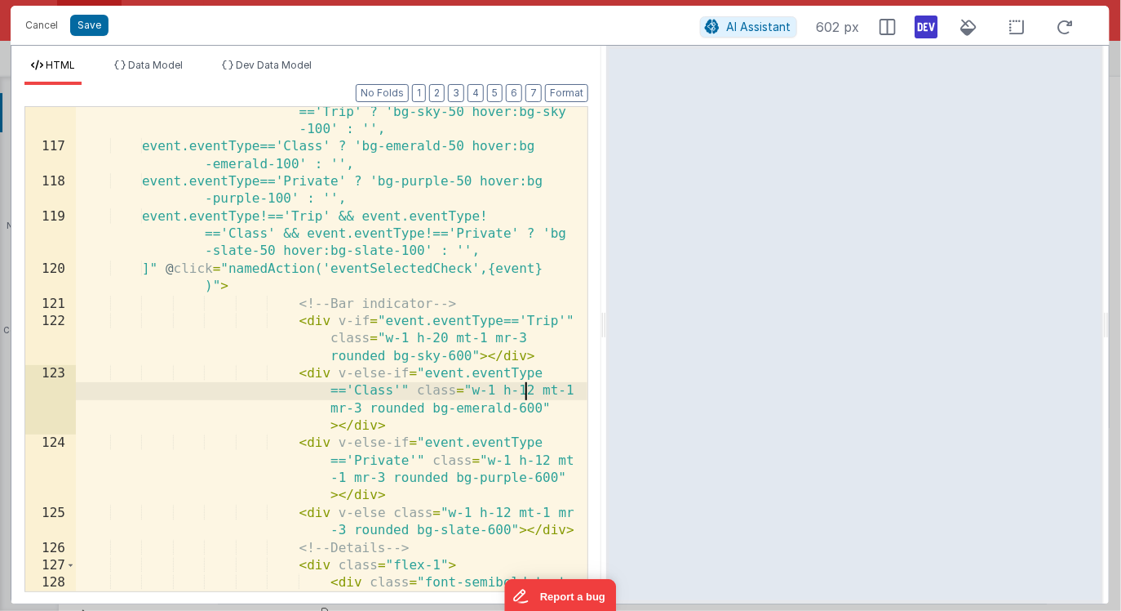
click at [525, 393] on div "< button type = "button" class = "w-full flex items-start p-4 rounded-lg text-l…" at bounding box center [332, 363] width 512 height 624
click at [542, 460] on div "< button type = "button" class = "w-full flex items-start p-4 rounded-lg text-l…" at bounding box center [332, 363] width 512 height 624
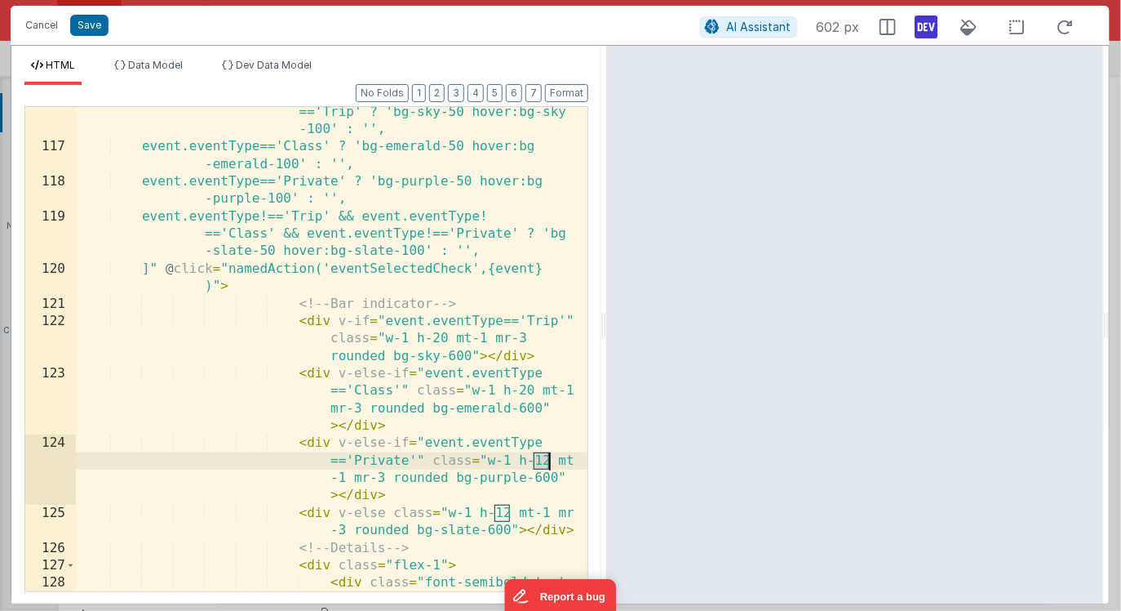
click at [542, 460] on div "< button type = "button" class = "w-full flex items-start p-4 rounded-lg text-l…" at bounding box center [332, 363] width 512 height 624
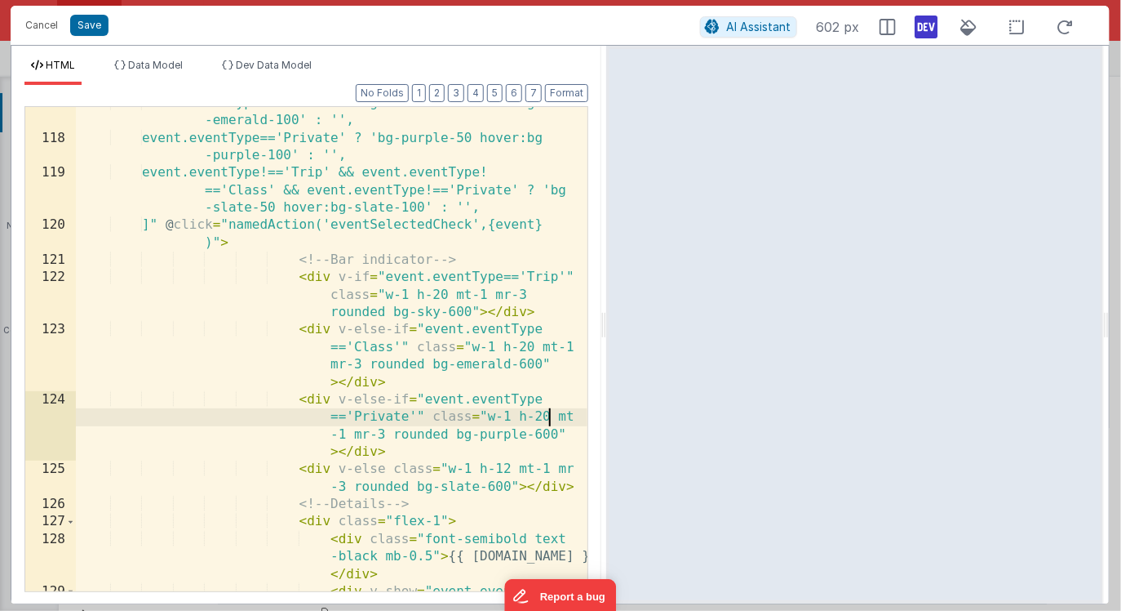
scroll to position [3605, 0]
click at [500, 467] on div "event.eventType=='Class' ? 'bg-emerald-50 hover:bg -emerald-100' : '', event.ev…" at bounding box center [332, 370] width 512 height 553
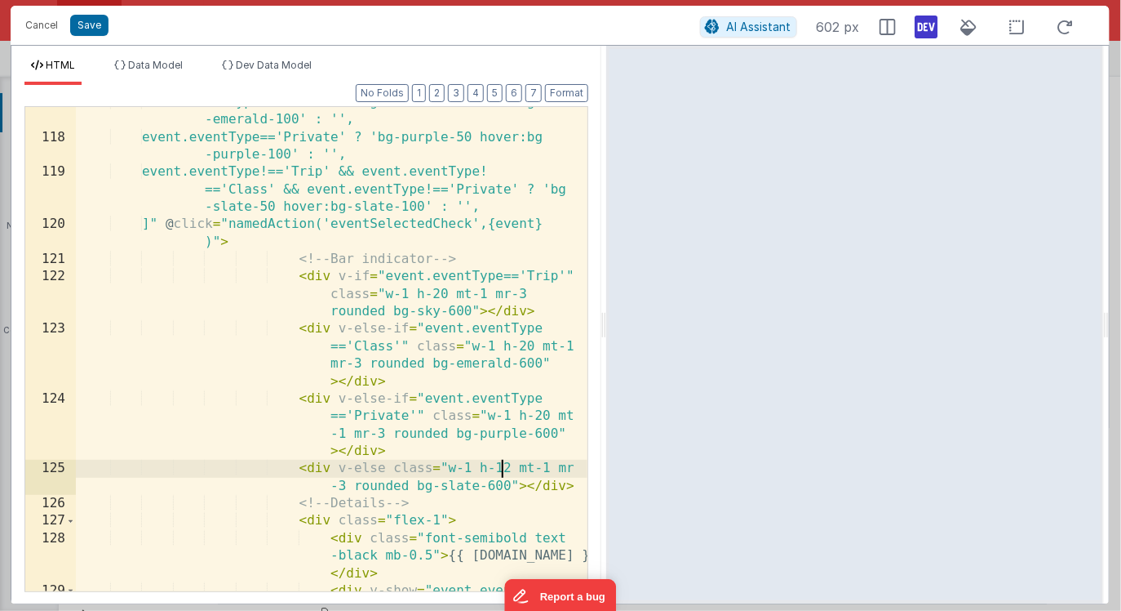
click at [500, 467] on div "event.eventType=='Class' ? 'bg-emerald-50 hover:bg -emerald-100' : '', event.ev…" at bounding box center [332, 370] width 512 height 553
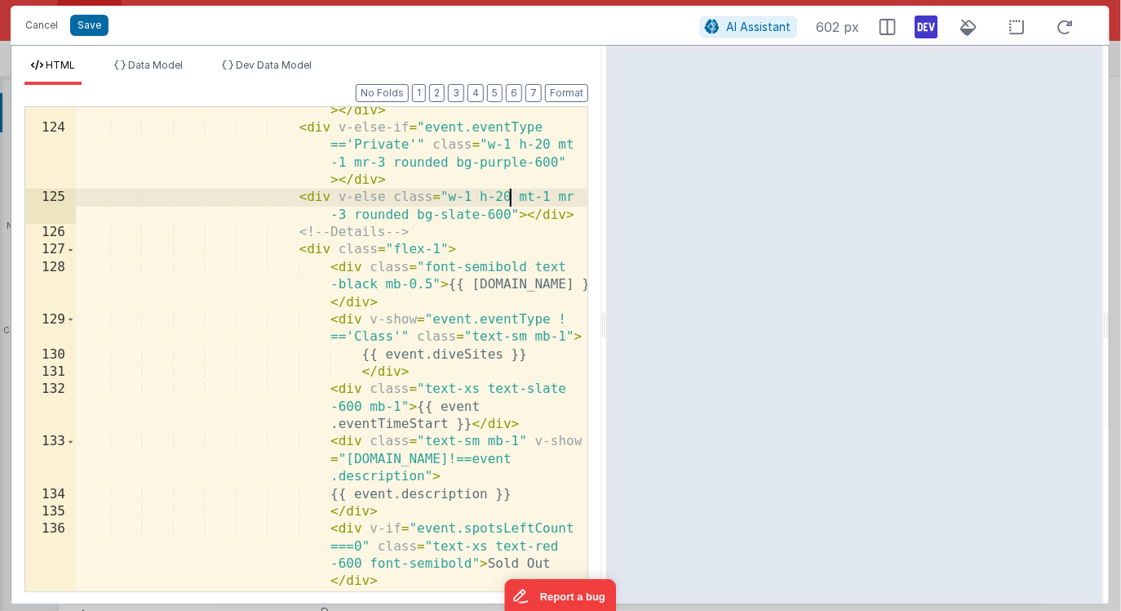
scroll to position [3872, 0]
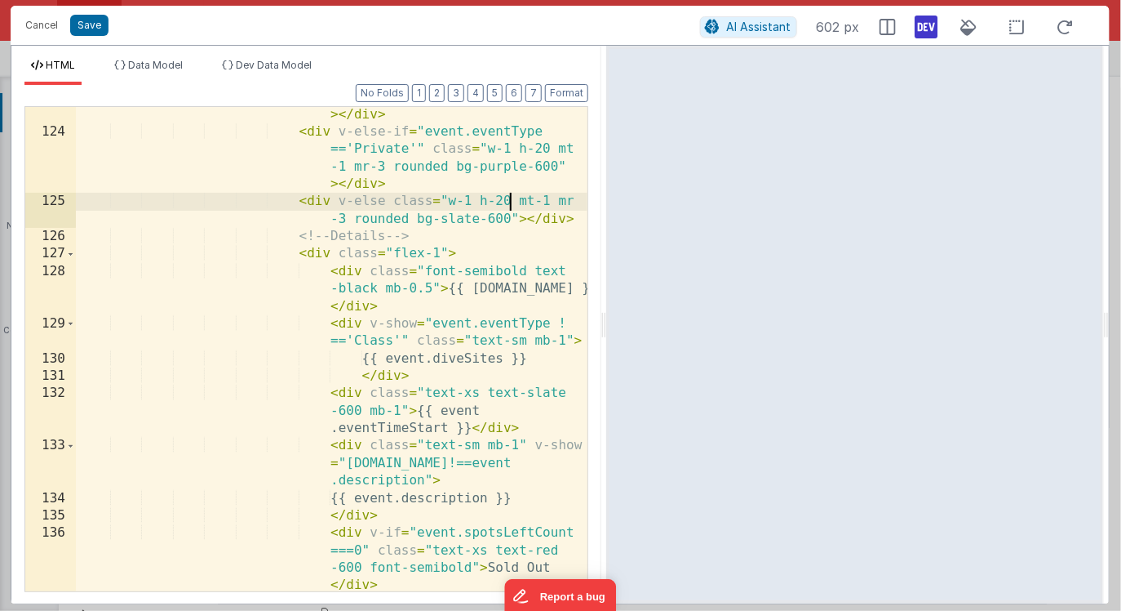
click at [438, 255] on div "< div v-else-if = "event.eventType =='Class'" class = "w-1 h-20 mt-1 mr-3 round…" at bounding box center [332, 374] width 512 height 641
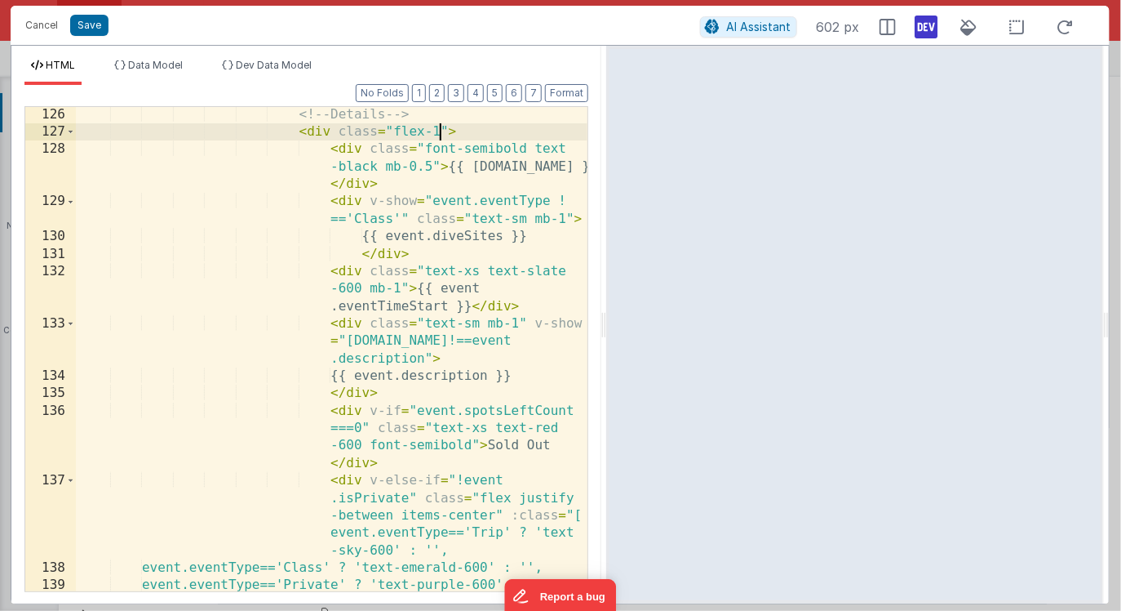
scroll to position [3986, 0]
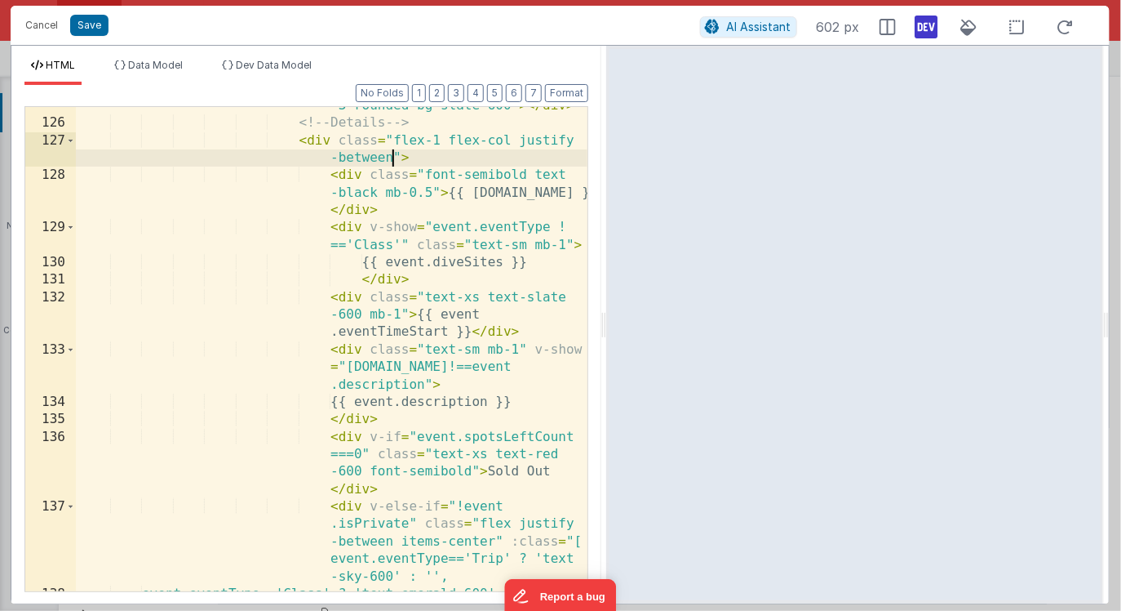
click at [427, 163] on div "< div v-else class = "w-1 h-20 mt-1 mr -3 rounded bg-slate-600" > </ div > <!--…" at bounding box center [332, 347] width 512 height 536
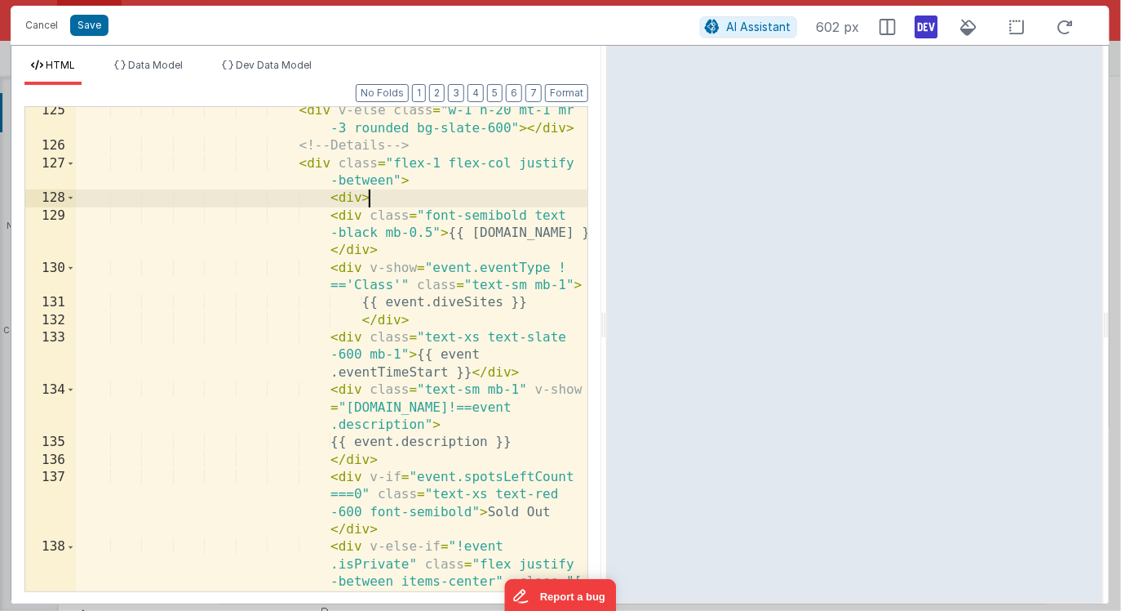
scroll to position [3978, 0]
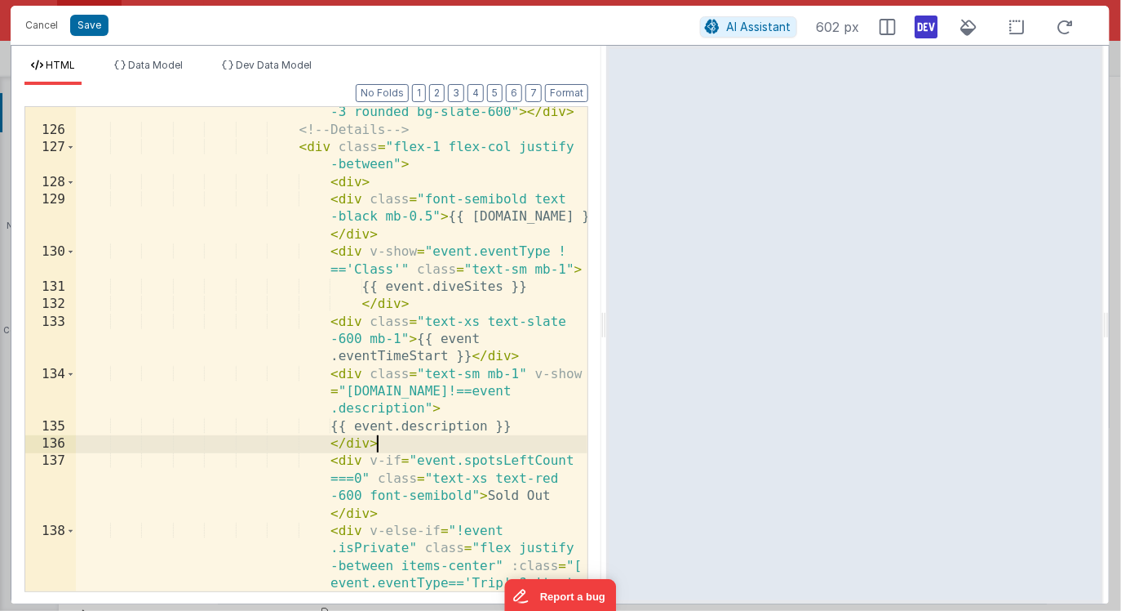
click at [398, 440] on div "< div v-else class = "w-1 h-20 mt-1 mr -3 rounded bg-slate-600" > </ div > <!--…" at bounding box center [332, 390] width 512 height 606
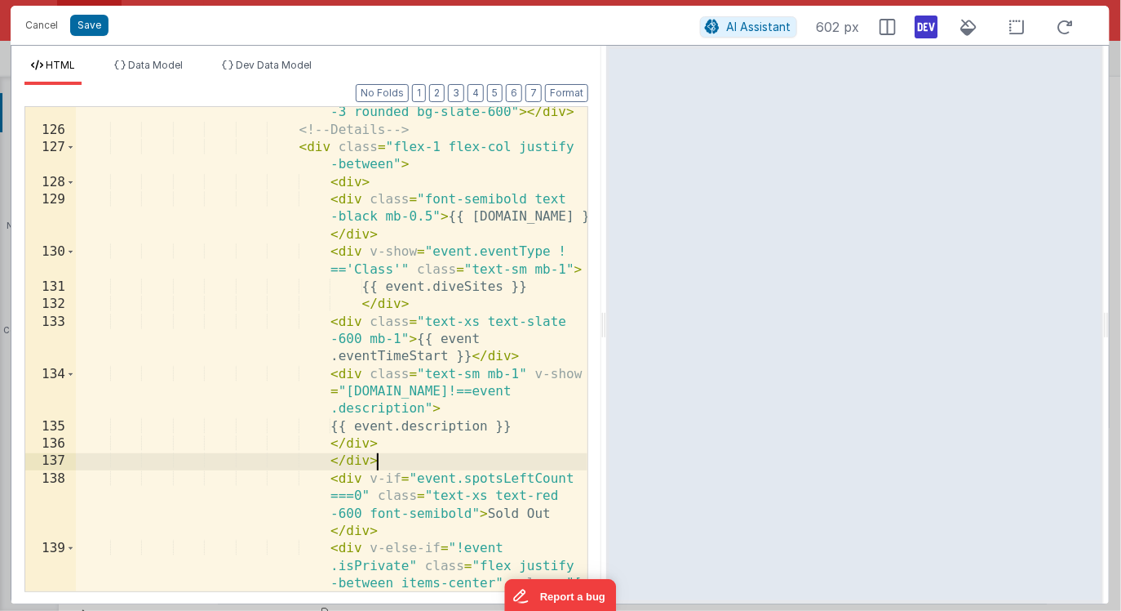
click at [440, 150] on div "< div v-else class = "w-1 h-20 mt-1 mr -3 rounded bg-slate-600" > </ div > <!--…" at bounding box center [332, 390] width 512 height 606
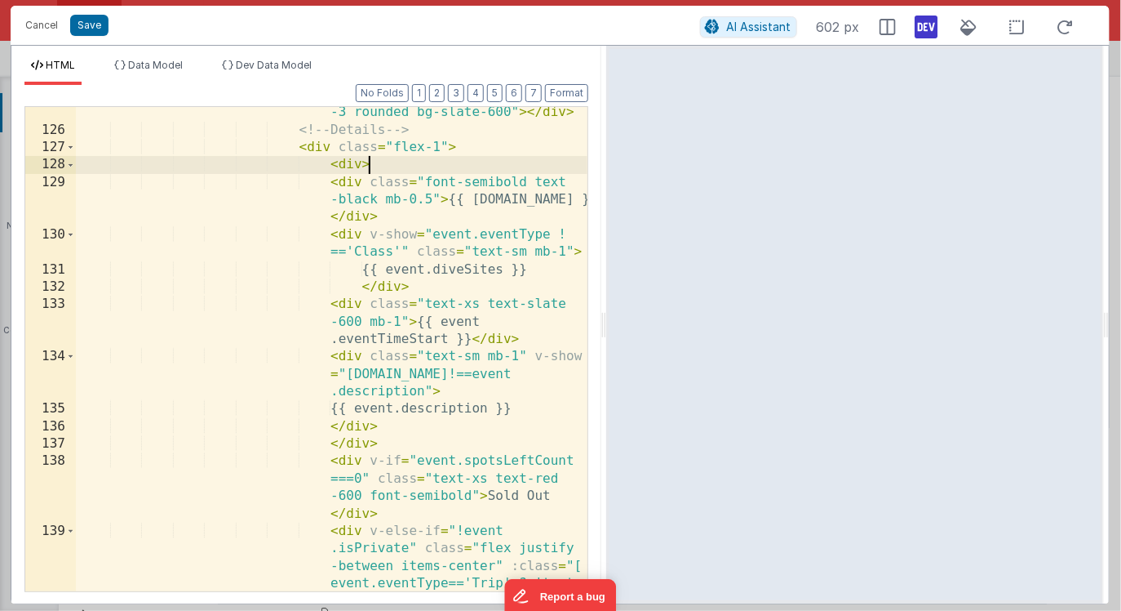
click at [420, 165] on div "< div v-else class = "w-1 h-20 mt-1 mr -3 rounded bg-slate-600" > </ div > <!--…" at bounding box center [332, 390] width 512 height 606
click at [476, 149] on div "< div v-else class = "w-1 h-20 mt-1 mr -3 rounded bg-slate-600" > </ div > <!--…" at bounding box center [332, 390] width 512 height 606
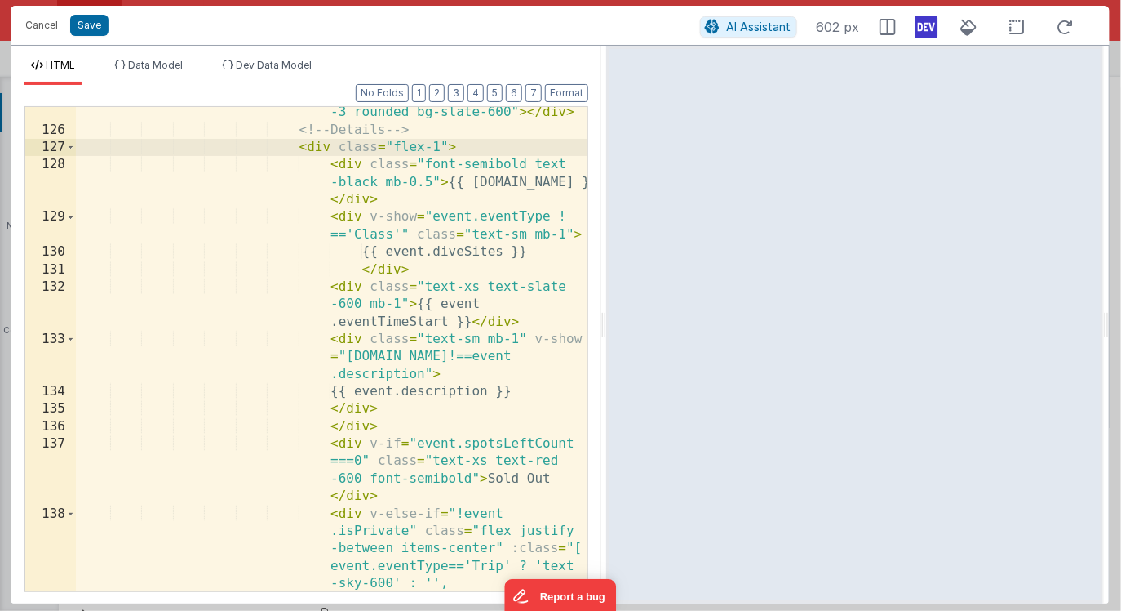
click at [390, 425] on div "< div v-else class = "w-1 h-20 mt-1 mr -3 rounded bg-slate-600" > </ div > <!--…" at bounding box center [332, 355] width 512 height 536
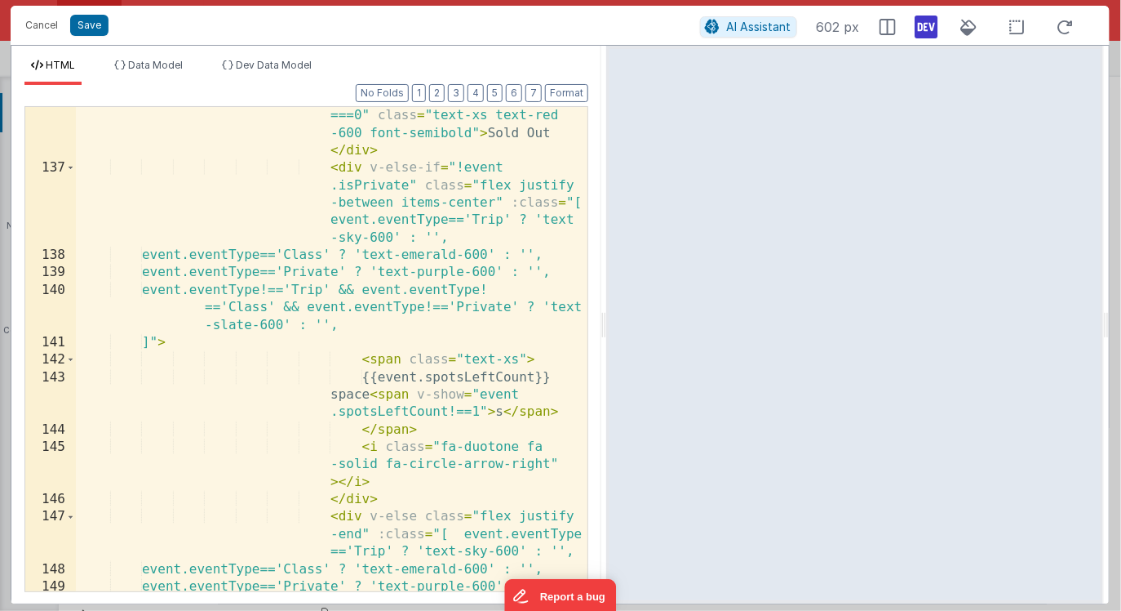
scroll to position [4306, 0]
click at [379, 500] on div "< div v-if = "event.spotsLeftCount ===0" class = "text-xs text-red -600 font-se…" at bounding box center [332, 375] width 512 height 571
click at [379, 482] on div "< div v-if = "event.spotsLeftCount ===0" class = "text-xs text-red -600 font-se…" at bounding box center [332, 375] width 512 height 571
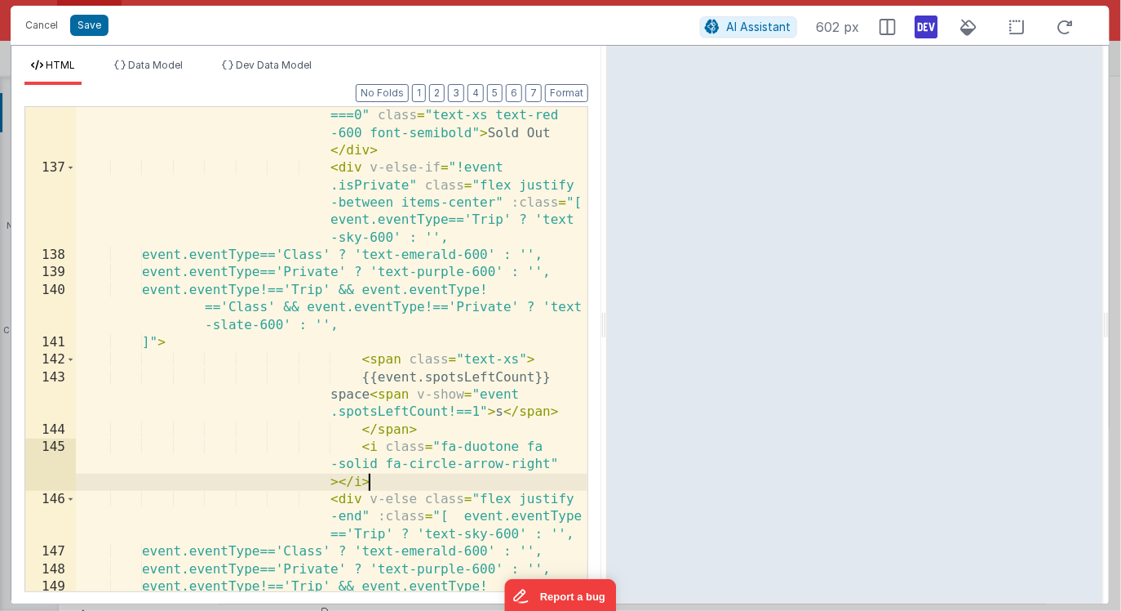
click at [398, 488] on div "< div v-if = "event.spotsLeftCount ===0" class = "text-xs text-red -600 font-se…" at bounding box center [332, 393] width 512 height 606
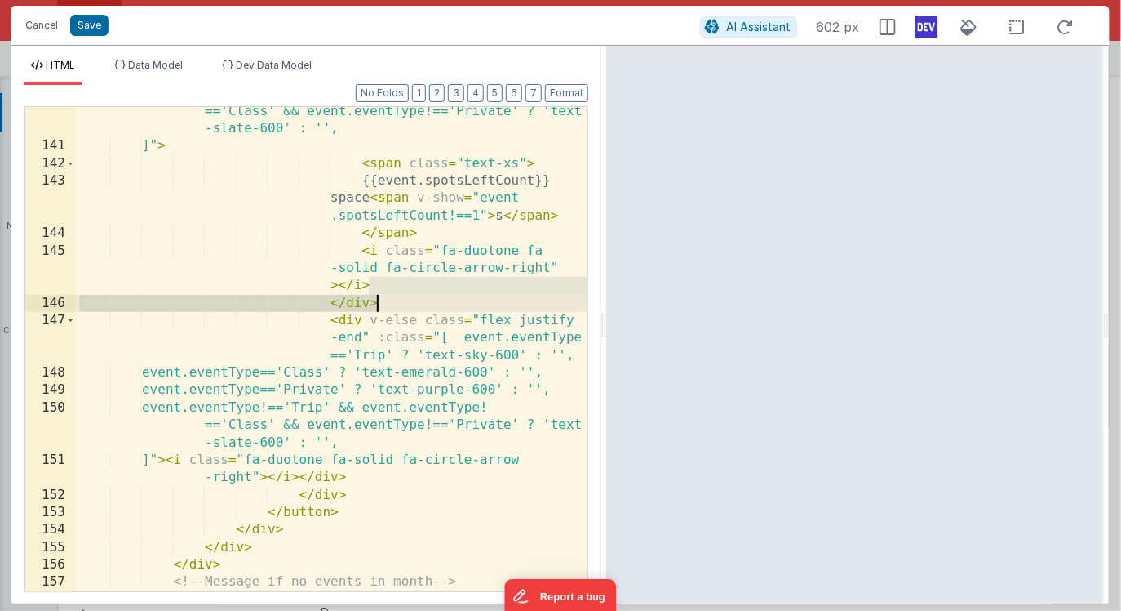
scroll to position [4506, 0]
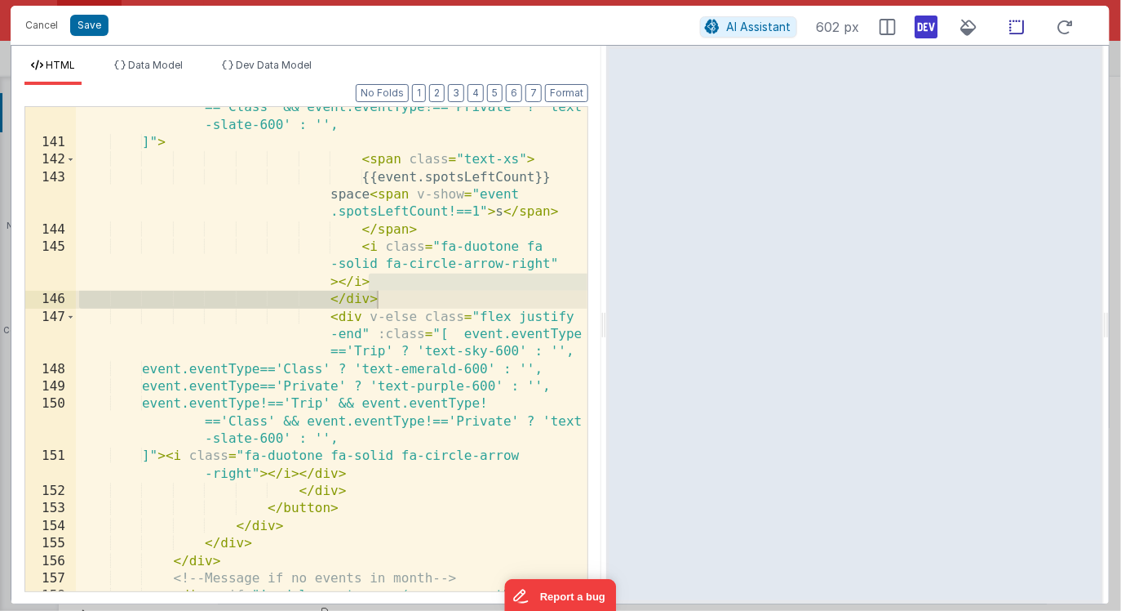
click at [1014, 29] on icon at bounding box center [1018, 27] width 34 height 20
click at [1013, 29] on icon at bounding box center [1018, 27] width 34 height 20
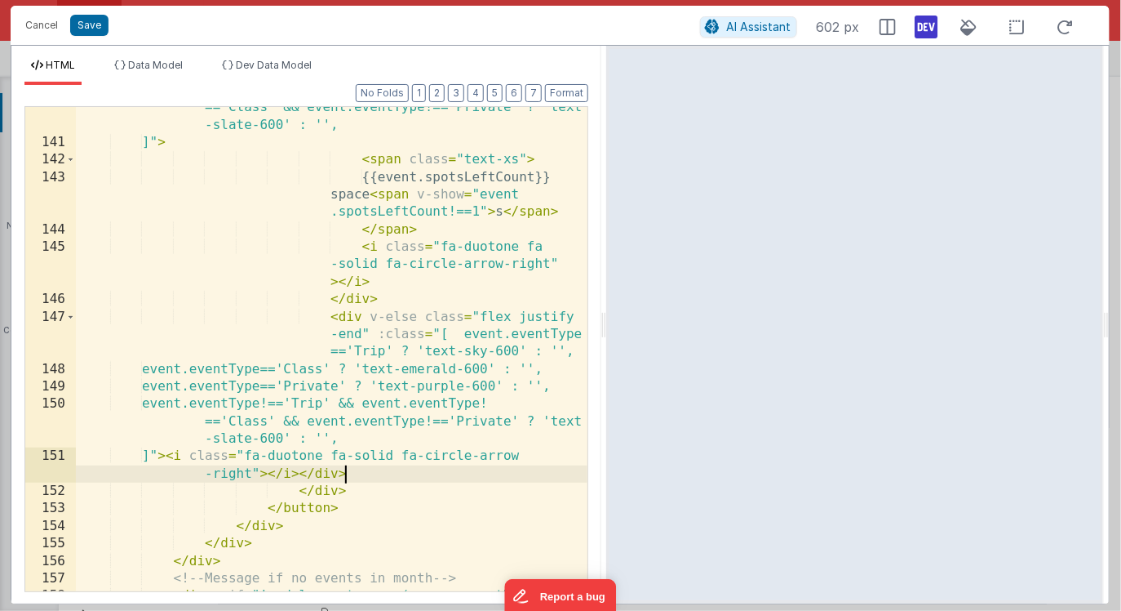
click at [490, 471] on div "event.eventType!=='Trip' && event.eventType! =='Class' && event.eventType!=='Pr…" at bounding box center [332, 385] width 512 height 606
click at [930, 28] on icon at bounding box center [927, 27] width 23 height 26
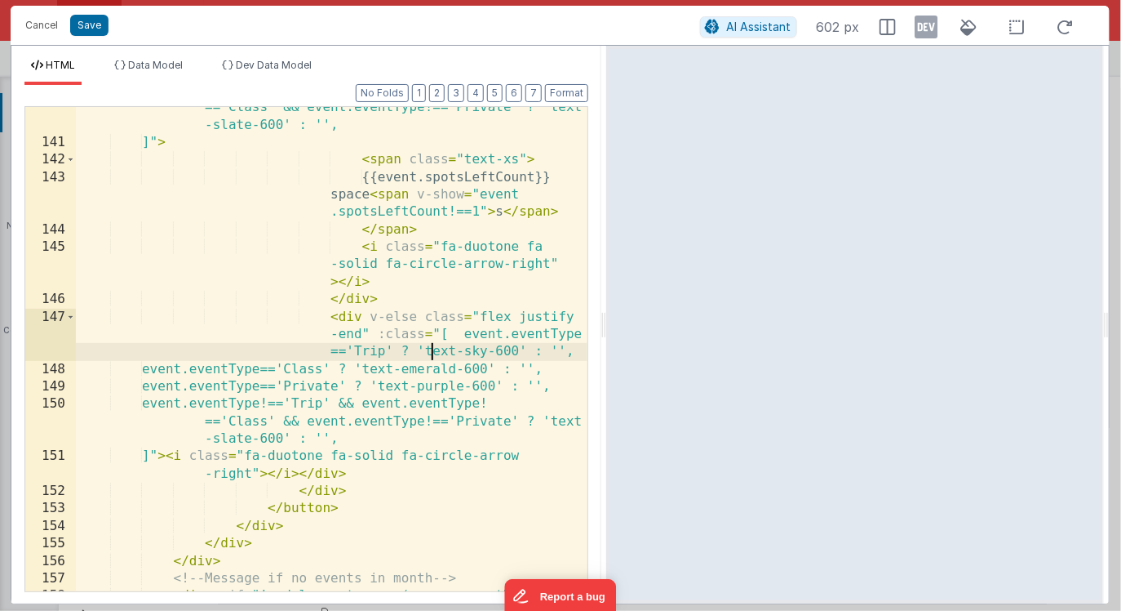
click at [433, 355] on div "event.eventType!=='Trip' && event.eventType! =='Class' && event.eventType!=='Pr…" at bounding box center [332, 385] width 512 height 606
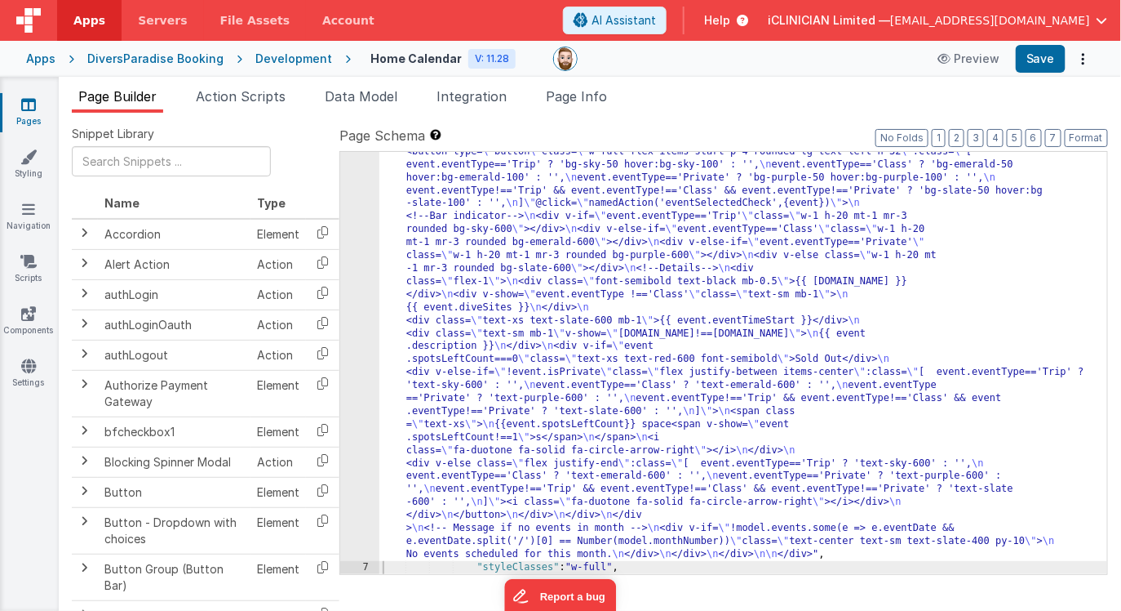
click at [29, 113] on link "Pages" at bounding box center [28, 112] width 59 height 33
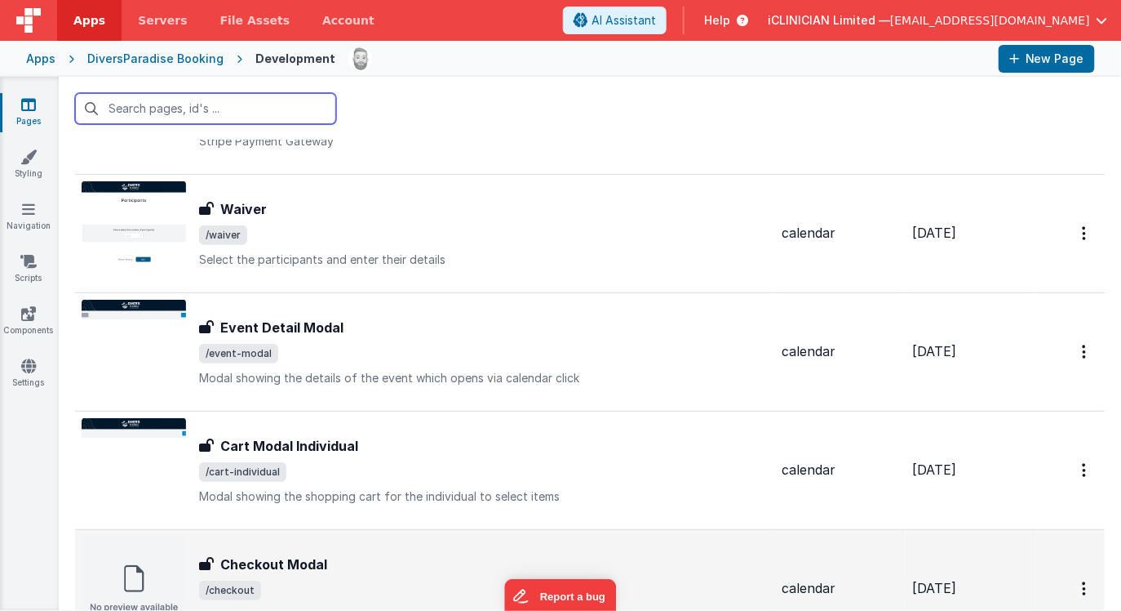
scroll to position [232, 0]
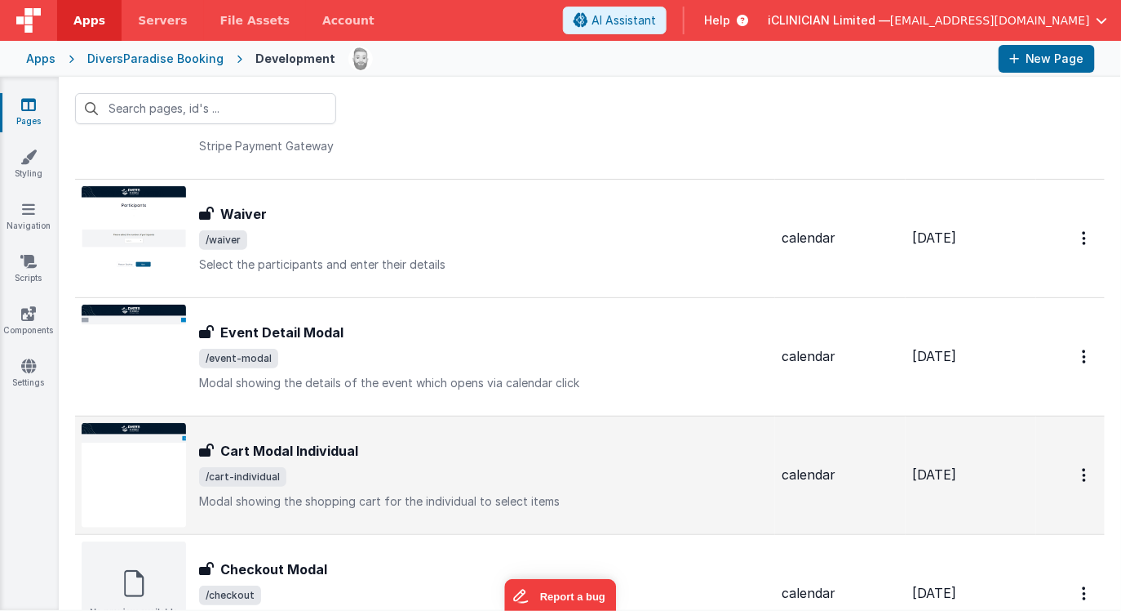
click at [346, 471] on span "/cart-individual" at bounding box center [484, 477] width 570 height 20
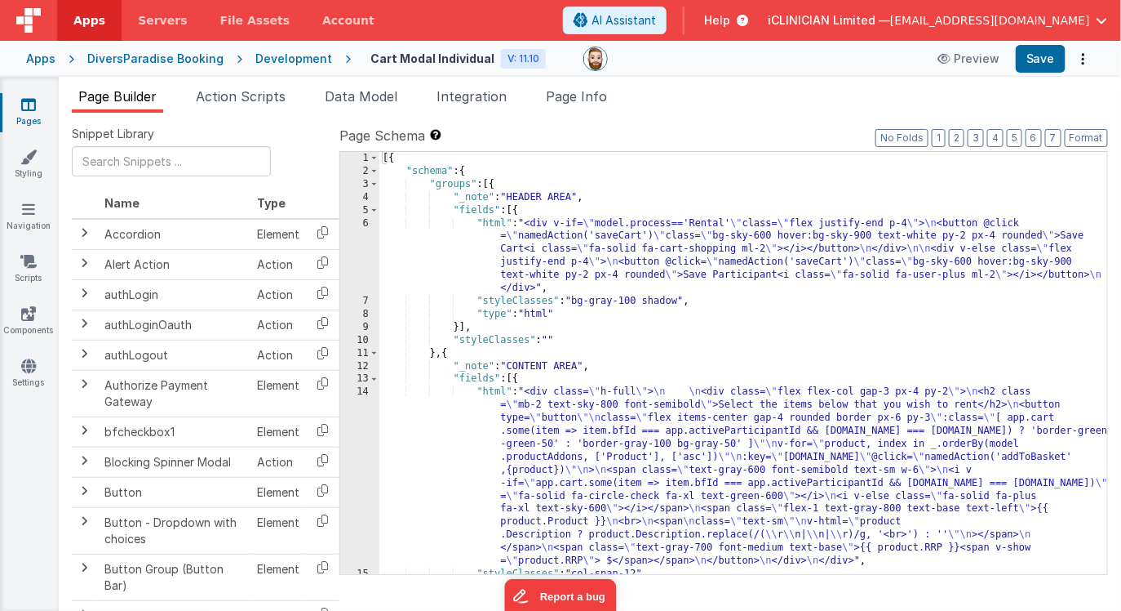
click at [29, 102] on icon at bounding box center [28, 104] width 15 height 16
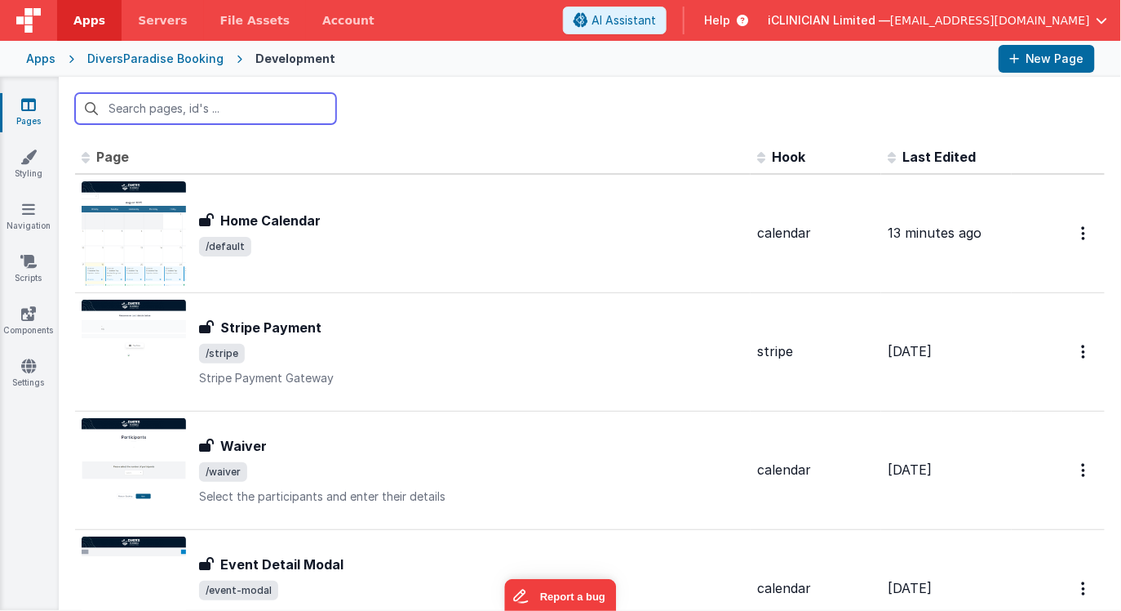
click at [188, 113] on input "text" at bounding box center [205, 108] width 261 height 31
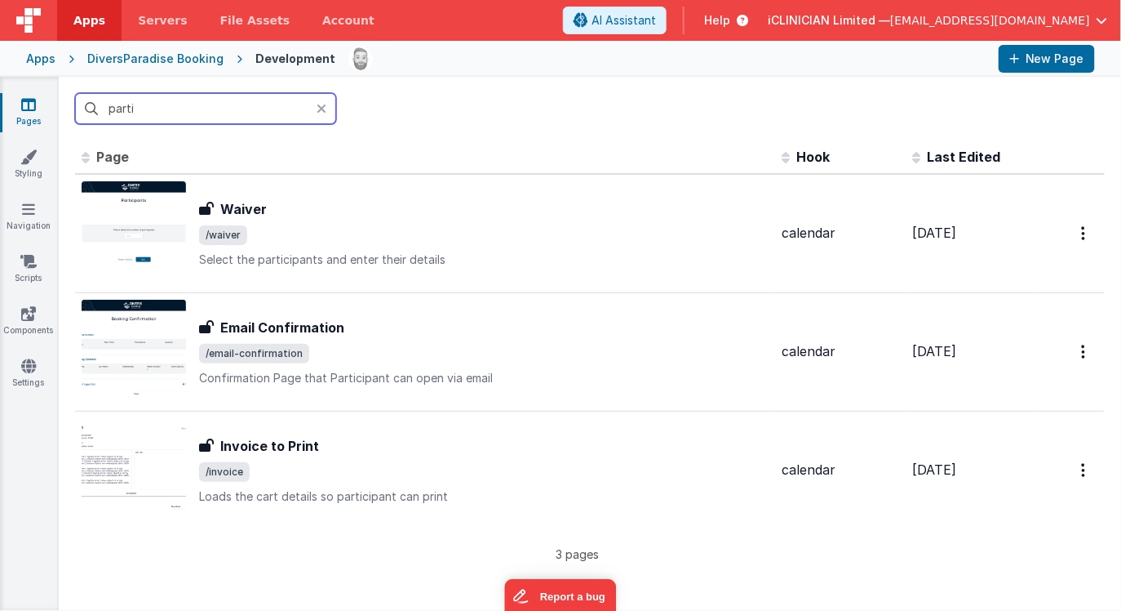
click at [147, 106] on input "parti" at bounding box center [205, 108] width 261 height 31
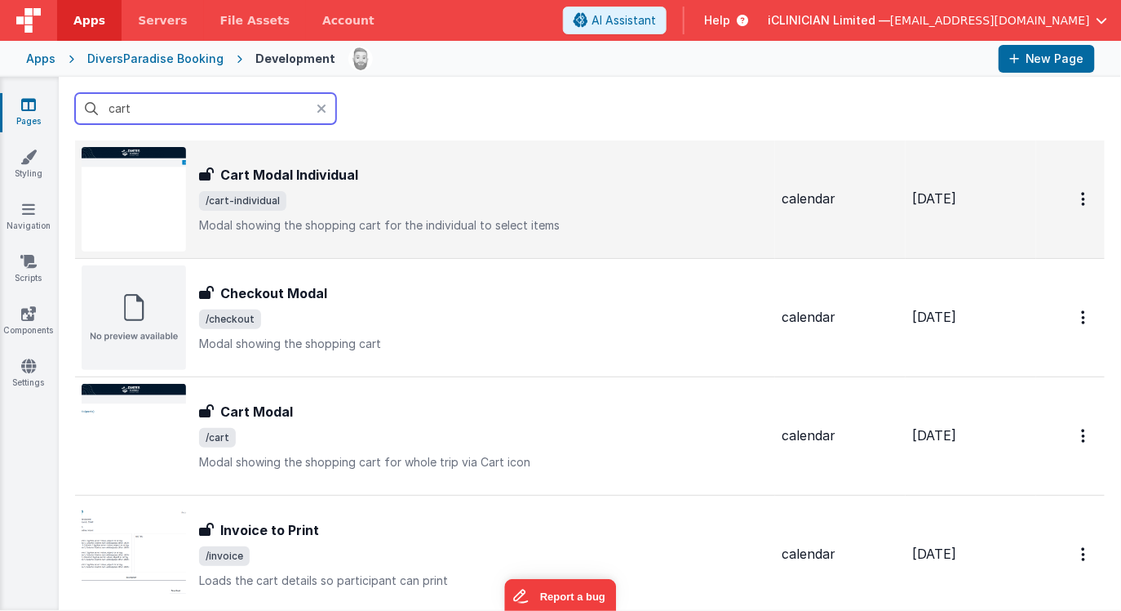
scroll to position [36, 0]
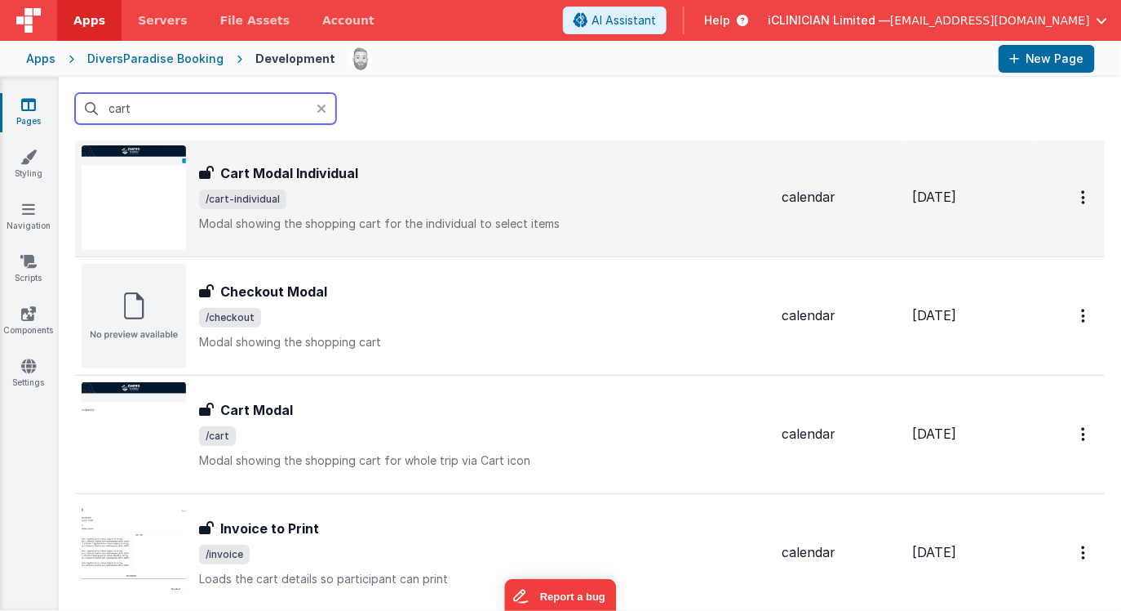
type input "cart"
click at [344, 181] on h3 "Cart Modal Individual" at bounding box center [289, 173] width 138 height 20
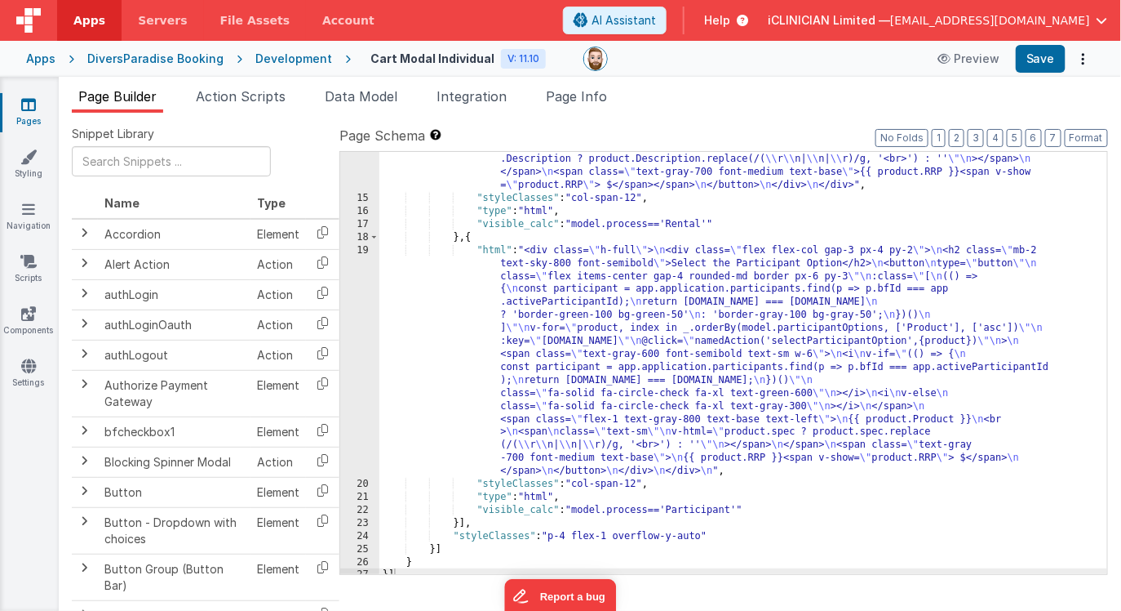
scroll to position [383, 0]
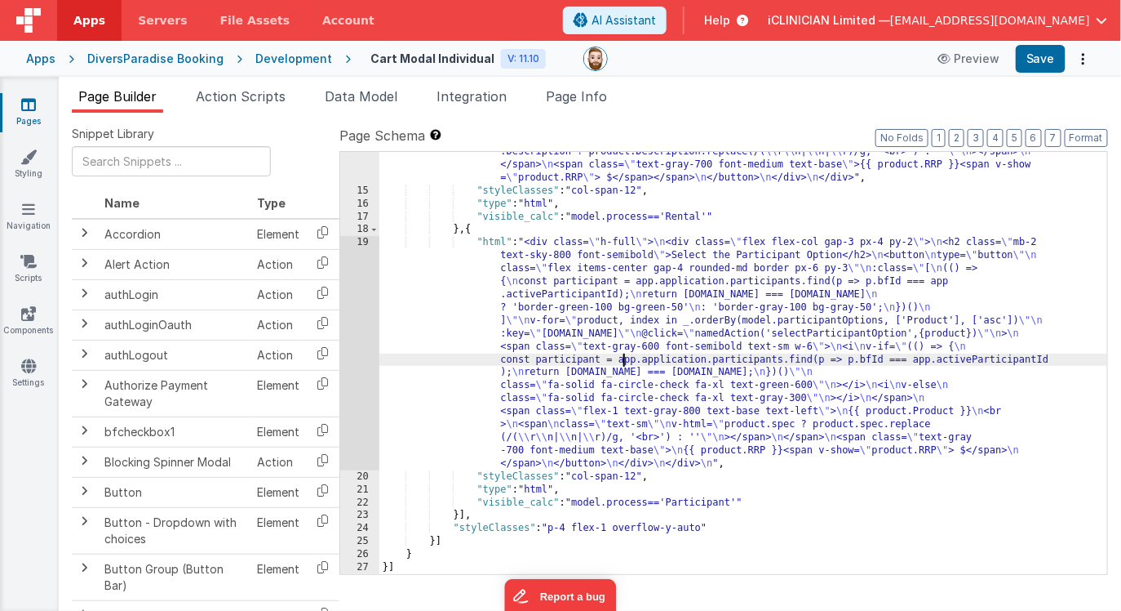
click at [622, 363] on div ""html" : "<div class= \" h-full \" > \n \n <div class= \" flex flex-col gap-3 p…" at bounding box center [744, 310] width 729 height 617
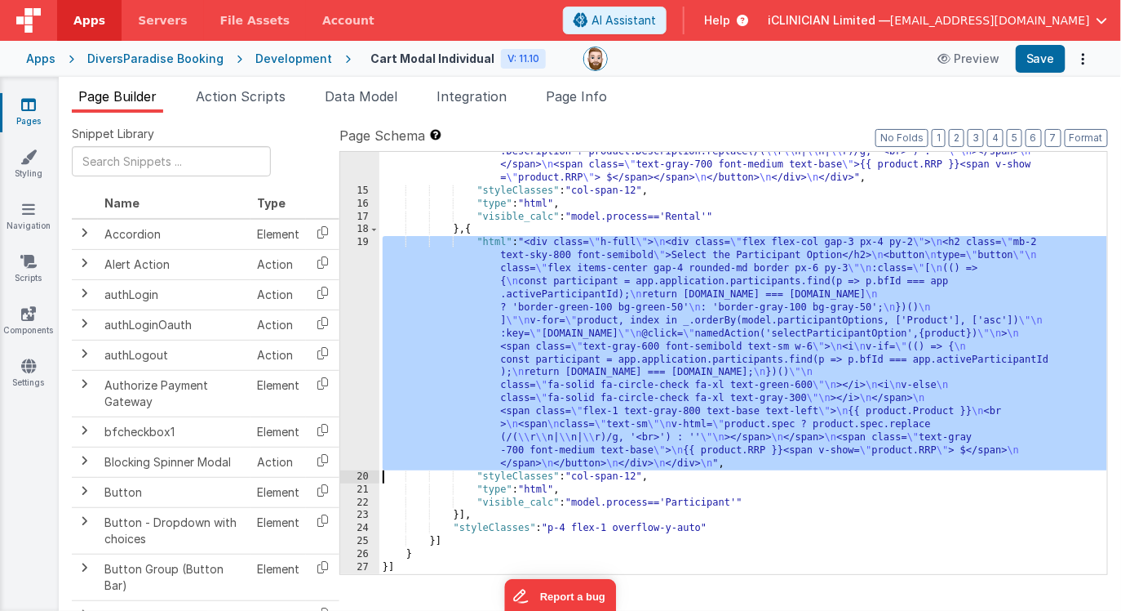
click at [362, 358] on div "19" at bounding box center [359, 352] width 39 height 233
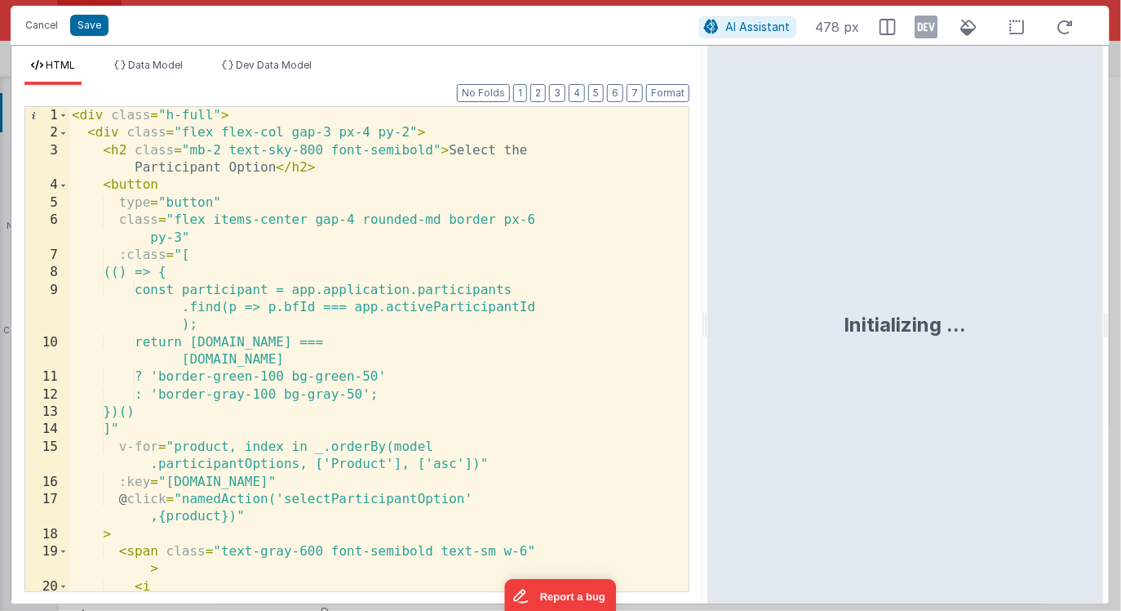
drag, startPoint x: 557, startPoint y: 326, endPoint x: 712, endPoint y: 326, distance: 154.3
click at [712, 326] on html "Cancel Save AI Assistant 478 px HTML Data Model Dev Data Model Format 7 6 5 4 3…" at bounding box center [560, 305] width 1121 height 611
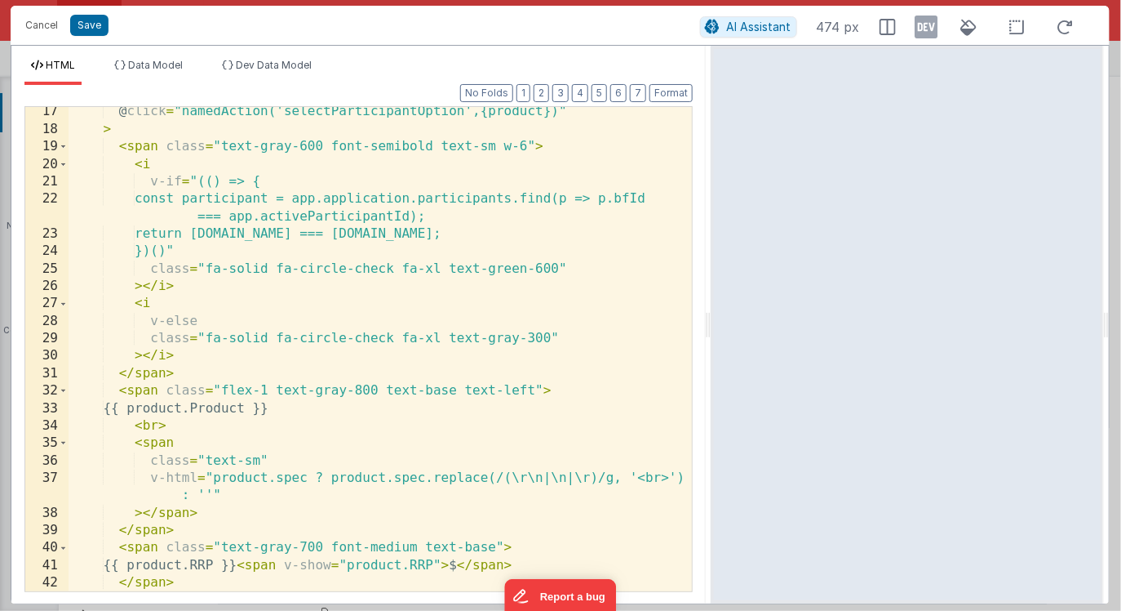
scroll to position [348, 0]
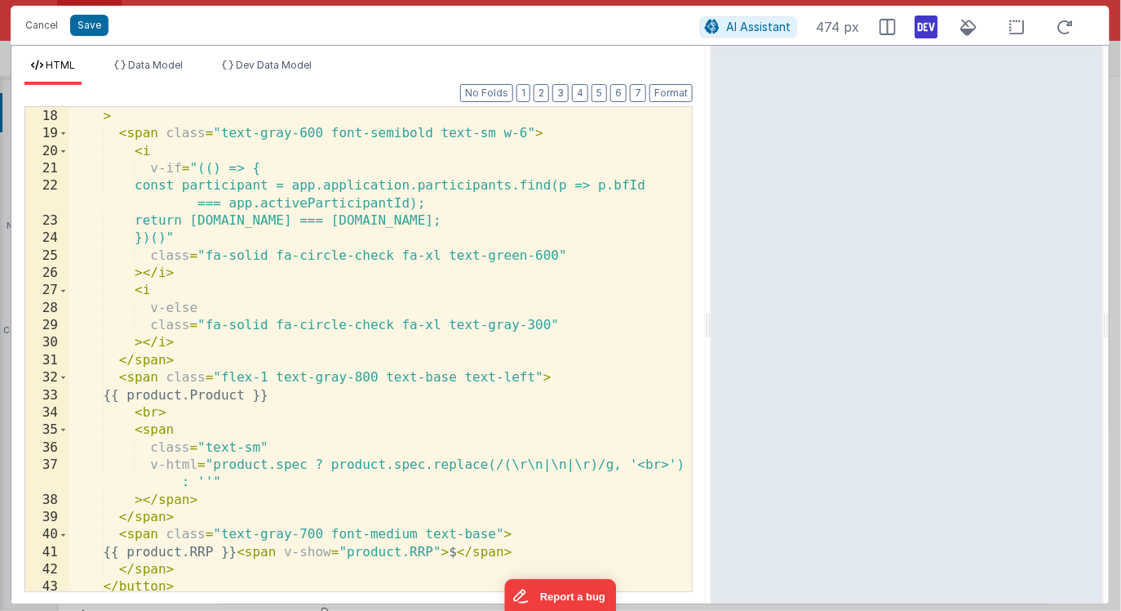
click at [923, 23] on icon at bounding box center [927, 27] width 23 height 26
click at [930, 24] on icon at bounding box center [927, 27] width 23 height 26
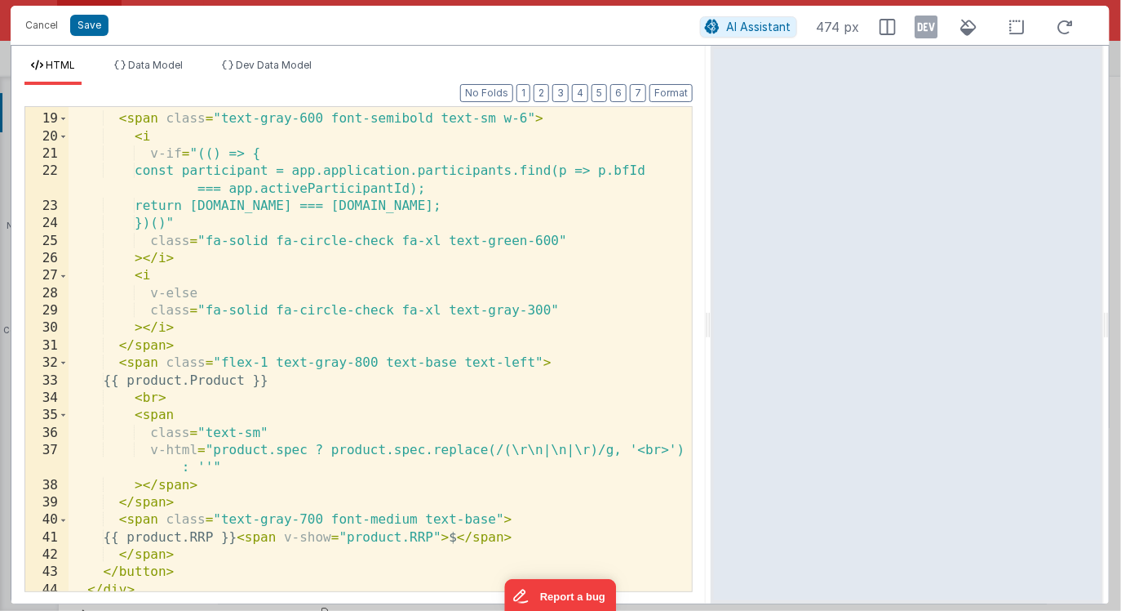
scroll to position [404, 0]
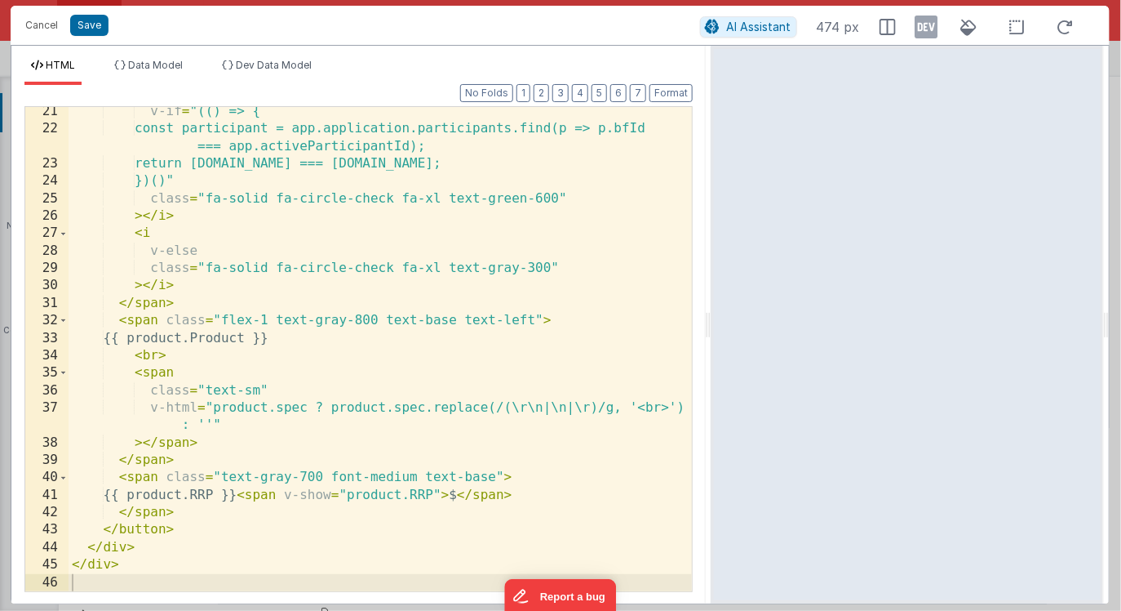
click at [155, 477] on div "v-if = "(() => { const participant = app.application.participants.find(p => p.b…" at bounding box center [381, 362] width 624 height 519
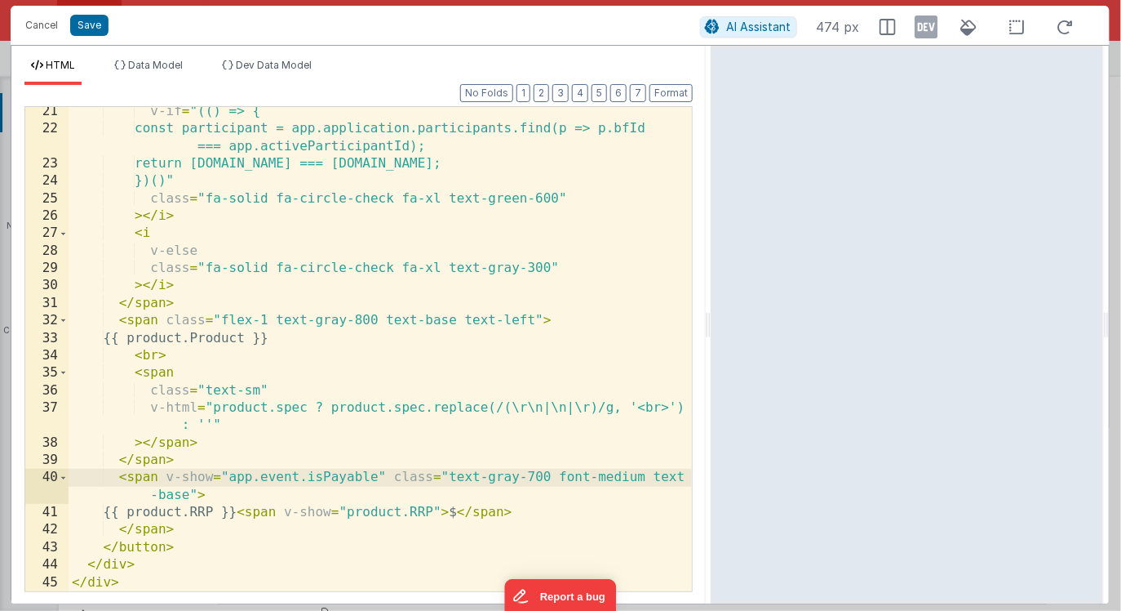
scroll to position [405, 0]
click at [491, 462] on div "v-if = "(() => { const participant = app.application.participants.find(p => p.b…" at bounding box center [381, 362] width 624 height 519
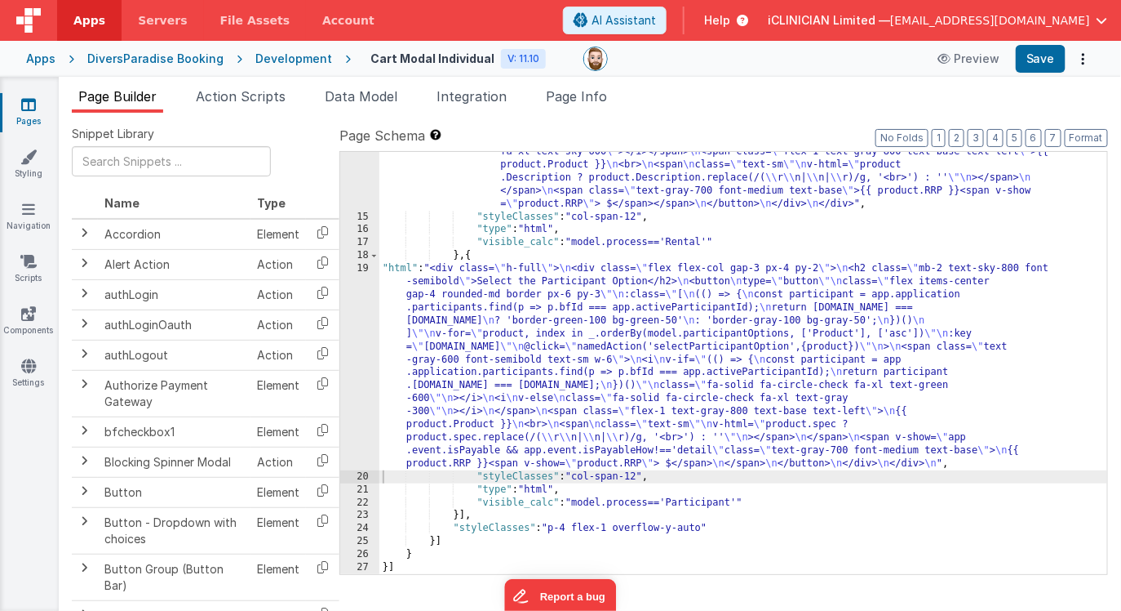
scroll to position [357, 0]
click at [502, 343] on div ""html" : "<div class= \" h-full \" > \n \n <div class= \" flex flex-col gap-3 p…" at bounding box center [744, 337] width 729 height 617
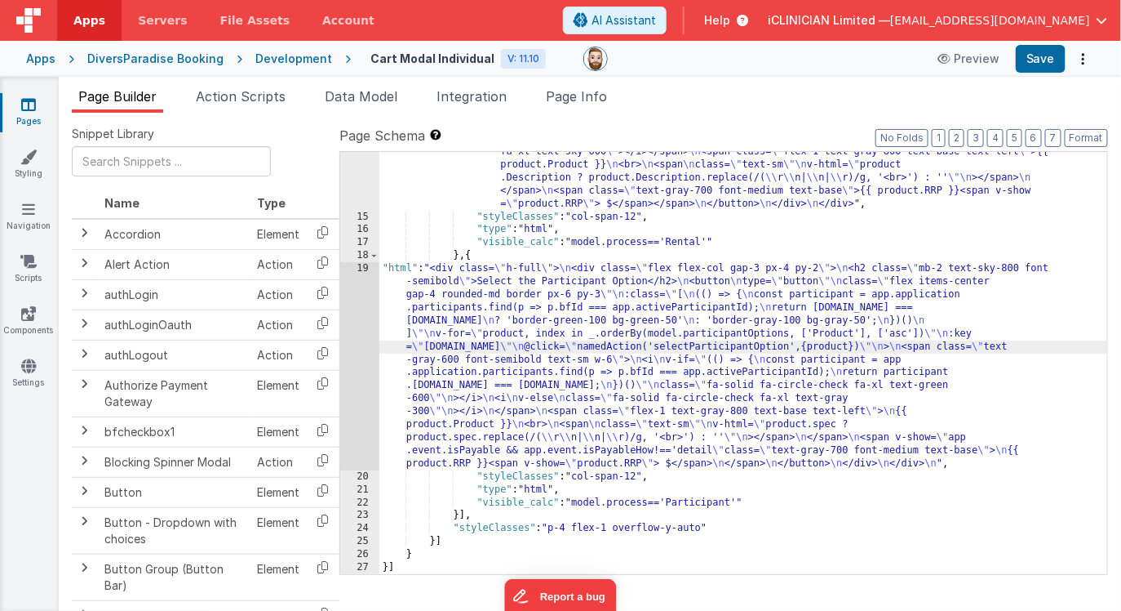
click at [357, 355] on div "19" at bounding box center [359, 366] width 39 height 208
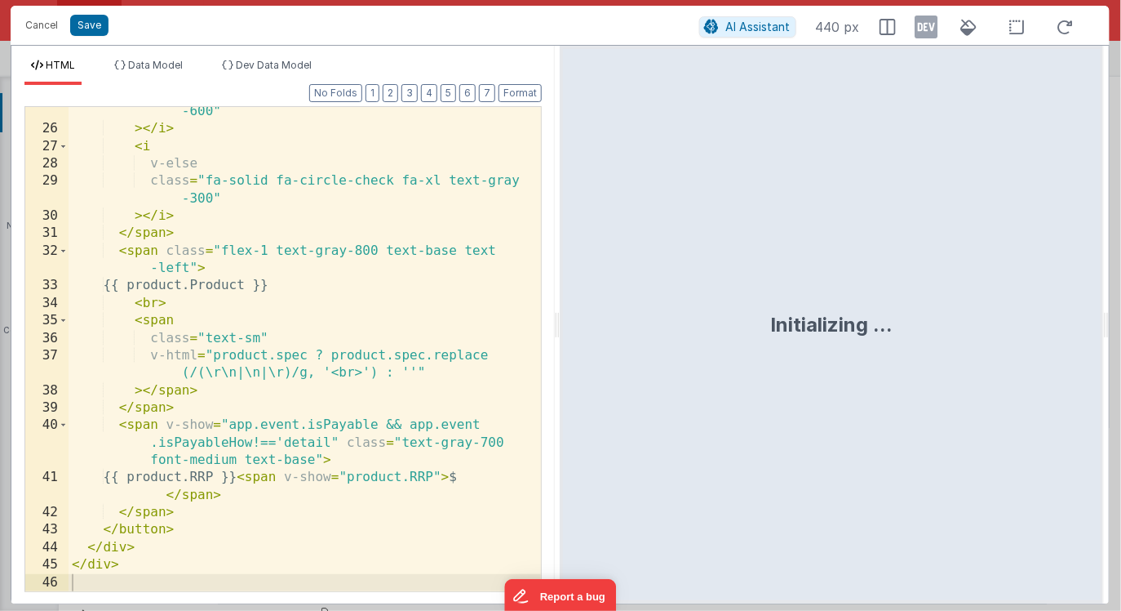
scroll to position [631, 0]
click at [336, 442] on div "class = "fa-solid fa-circle-check fa-xl text-green -600" > </ i > < i v-else cl…" at bounding box center [305, 353] width 473 height 536
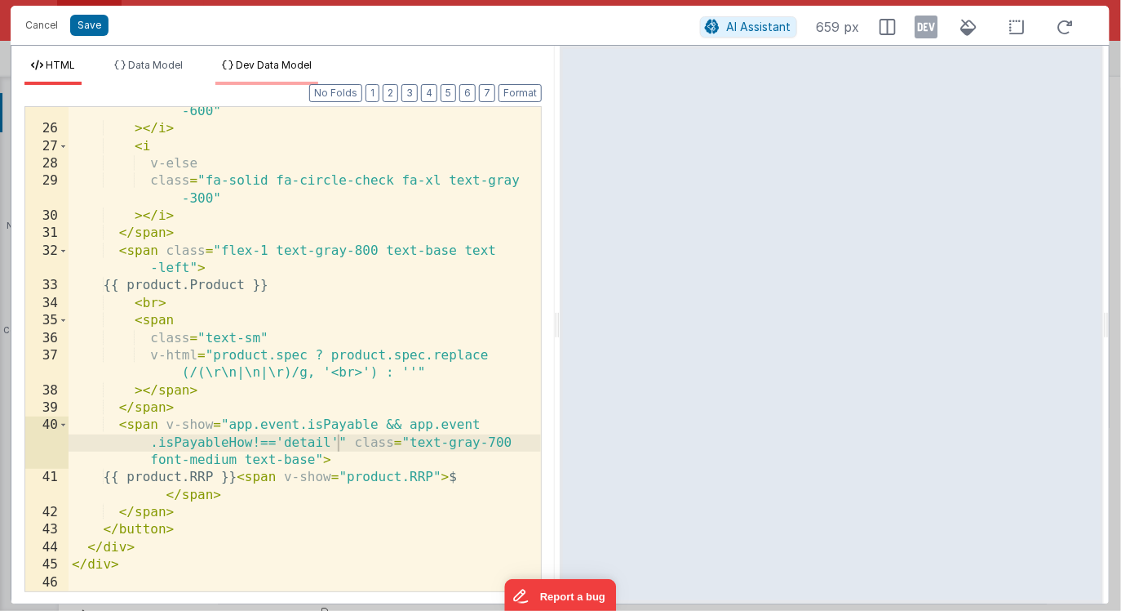
click at [270, 68] on span "Dev Data Model" at bounding box center [274, 65] width 76 height 12
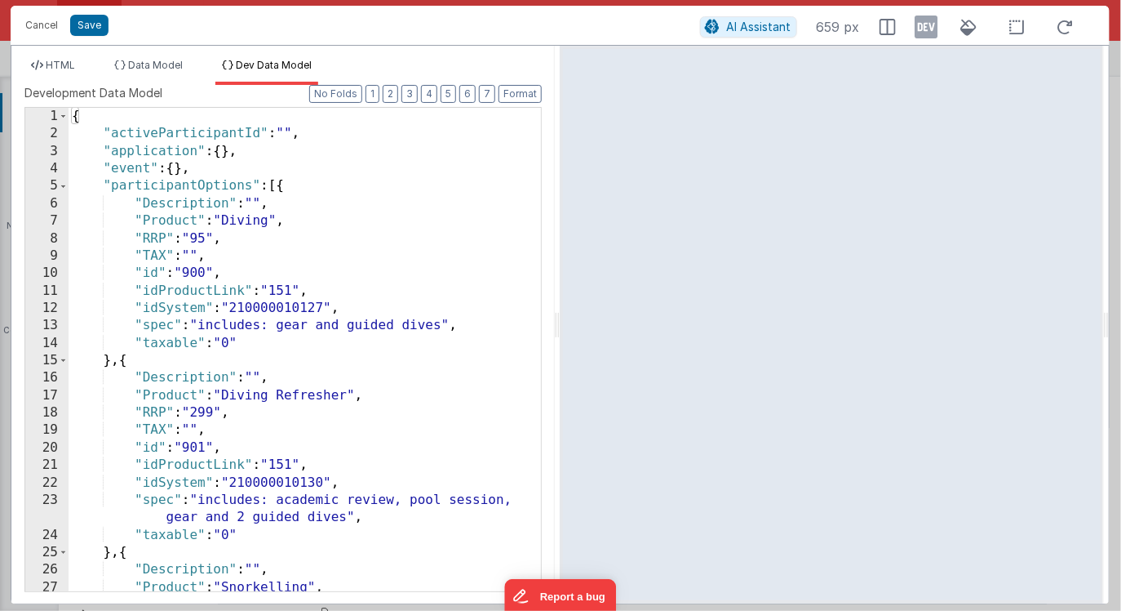
click at [366, 212] on div "{ "activeParticipantId" : "" , "application" : { } , "event" : { } , "participa…" at bounding box center [305, 367] width 473 height 518
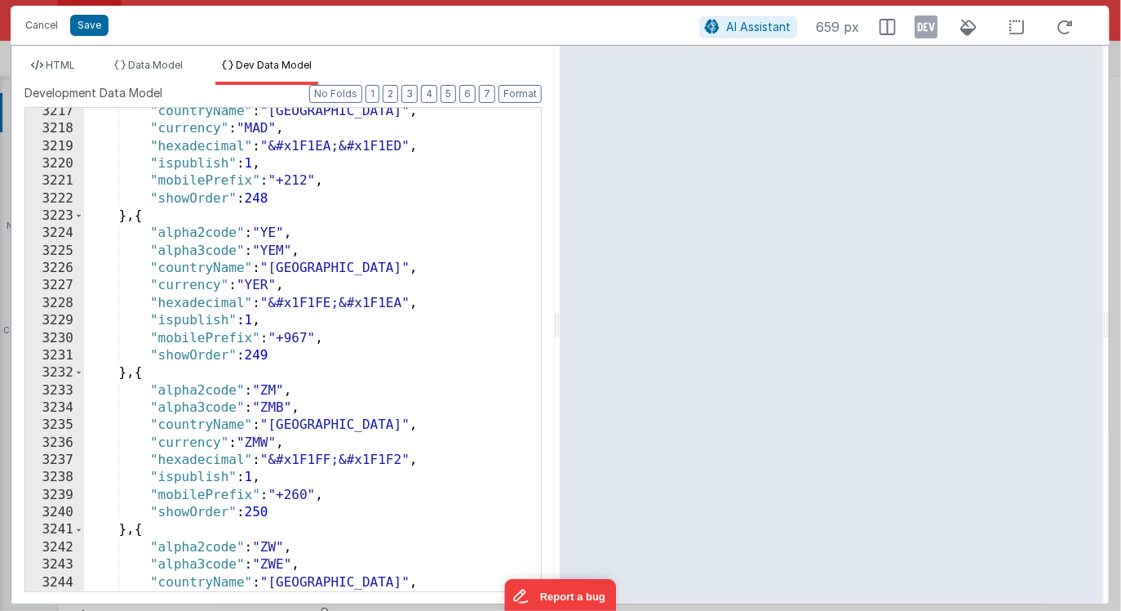
scroll to position [26261, 0]
click at [923, 18] on icon at bounding box center [927, 27] width 23 height 26
click at [932, 33] on icon at bounding box center [927, 27] width 23 height 26
click at [56, 63] on span "HTML" at bounding box center [60, 65] width 29 height 12
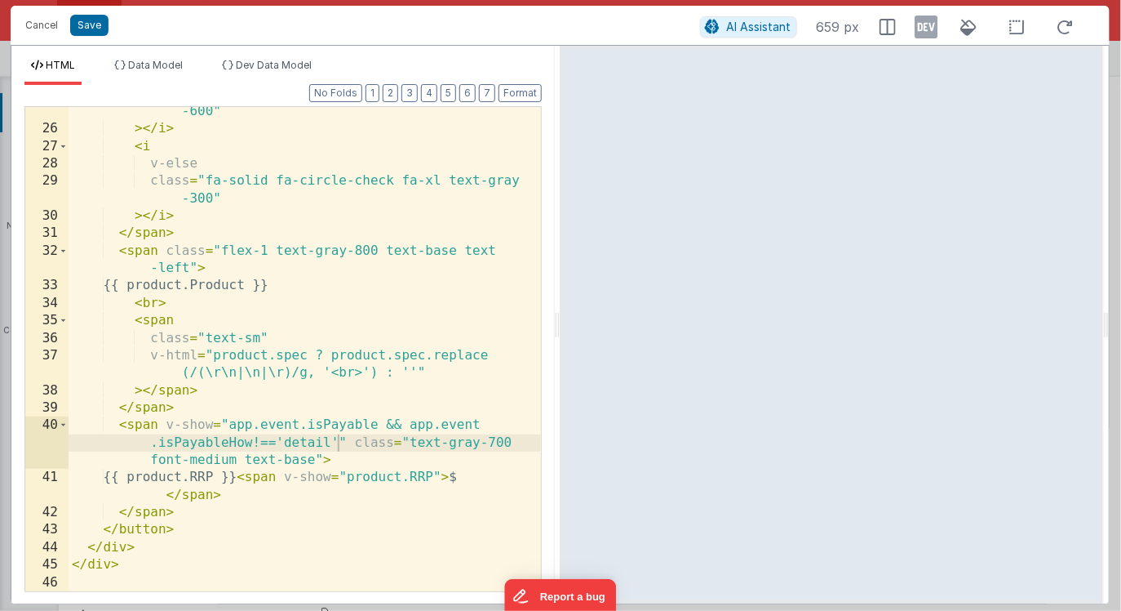
scroll to position [631, 0]
click at [242, 427] on div "class = "fa-solid fa-circle-check fa-xl text-green -600" > </ i > < i v-else cl…" at bounding box center [305, 353] width 473 height 536
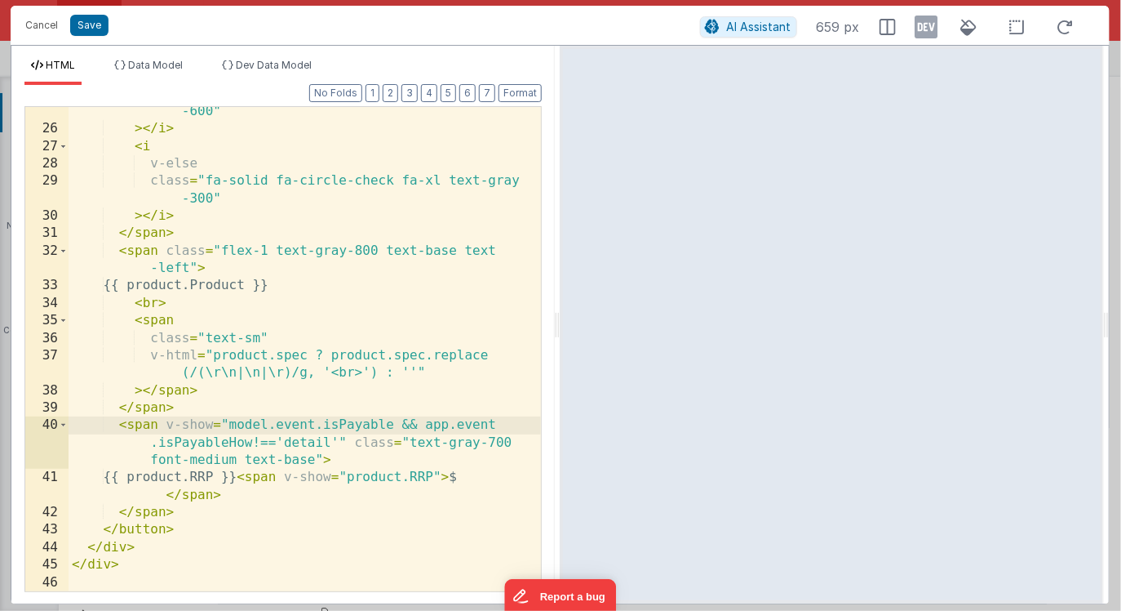
click at [430, 424] on div "class = "fa-solid fa-circle-check fa-xl text-green -600" > </ i > < i v-else cl…" at bounding box center [305, 353] width 473 height 536
click at [927, 29] on icon at bounding box center [927, 27] width 23 height 26
click at [334, 430] on div "class = "fa-solid fa-circle-check fa-xl text-green -600" > </ i > < i v-else cl…" at bounding box center [305, 353] width 473 height 536
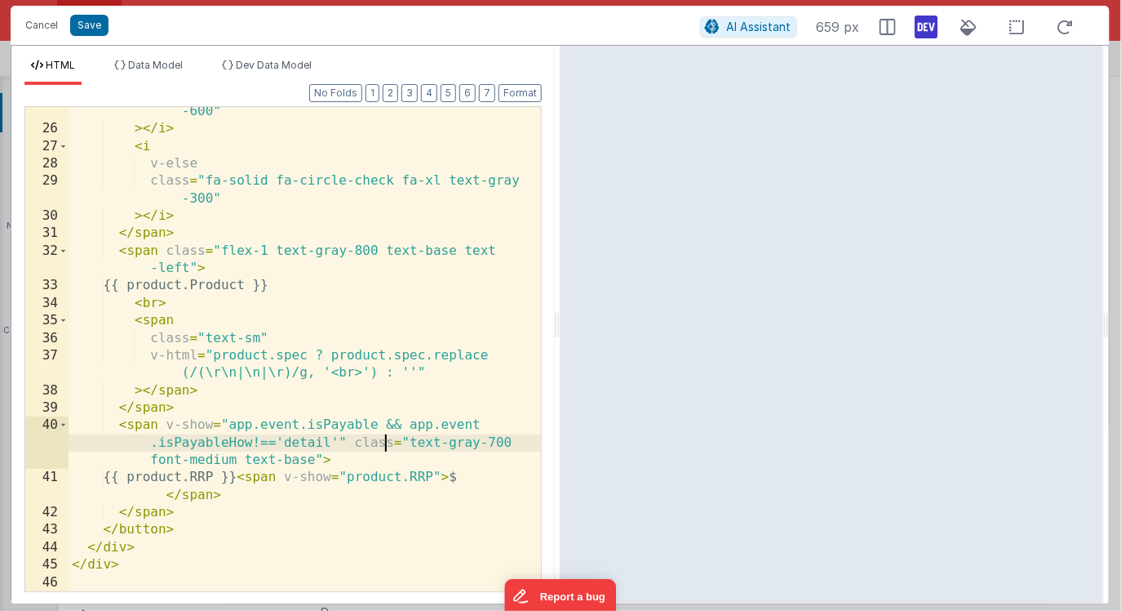
click at [383, 451] on div "class = "fa-solid fa-circle-check fa-xl text-green -600" > </ i > < i v-else cl…" at bounding box center [305, 353] width 473 height 536
click at [925, 27] on icon at bounding box center [927, 27] width 23 height 26
click at [351, 437] on div "class = "fa-solid fa-circle-check fa-xl text-green -600" > </ i > < i v-else cl…" at bounding box center [305, 353] width 473 height 536
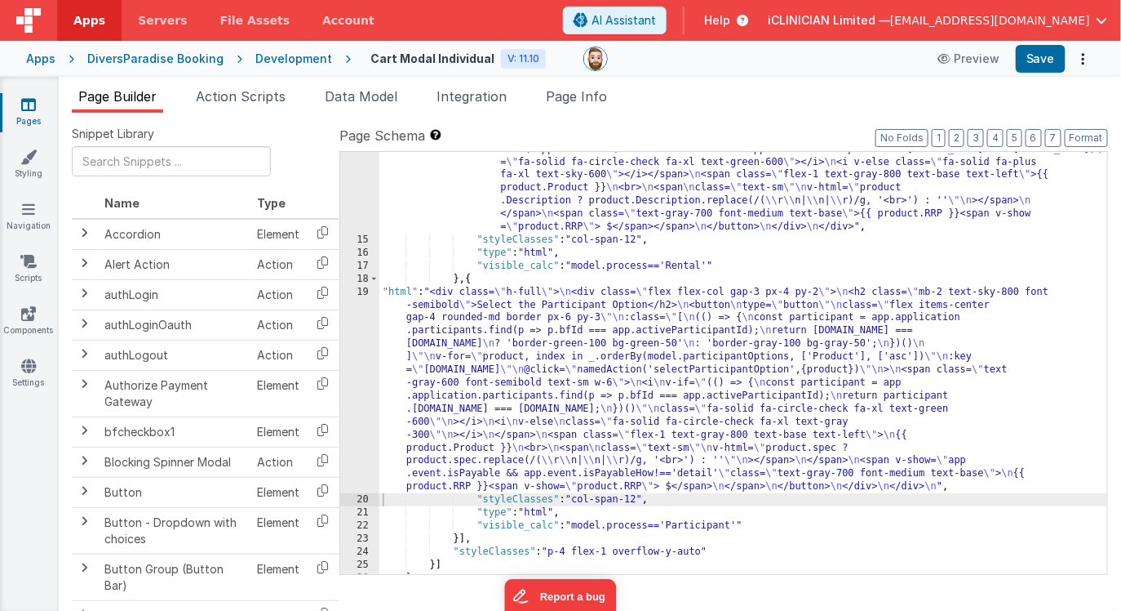
scroll to position [357, 0]
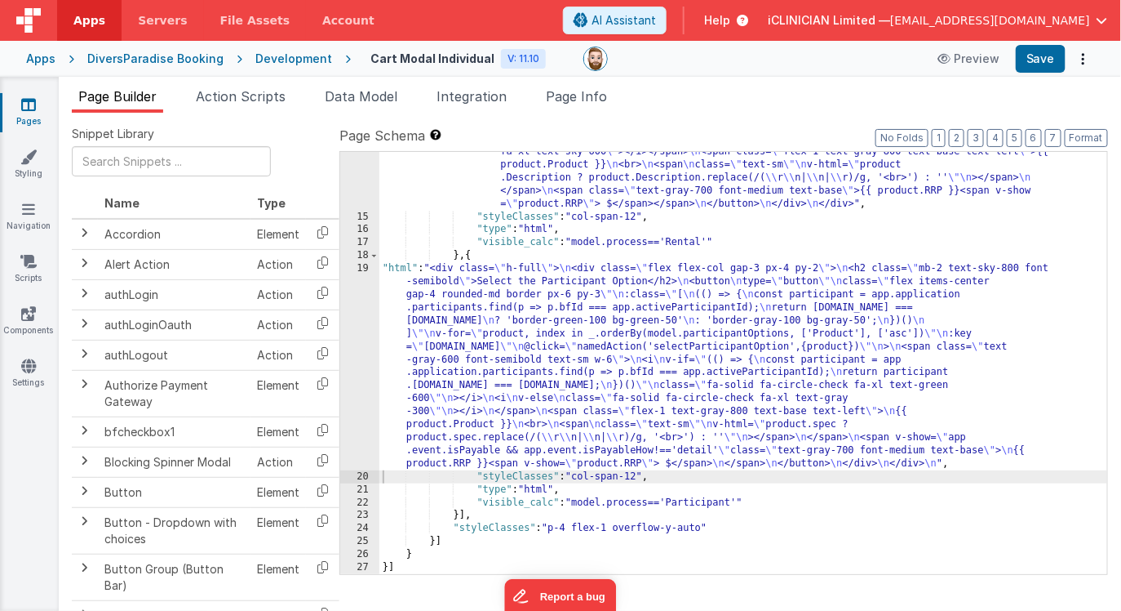
click at [551, 343] on div ""html" : "<div class= \" h-full \" > \n \n <div class= \" flex flex-col gap-3 p…" at bounding box center [744, 337] width 729 height 617
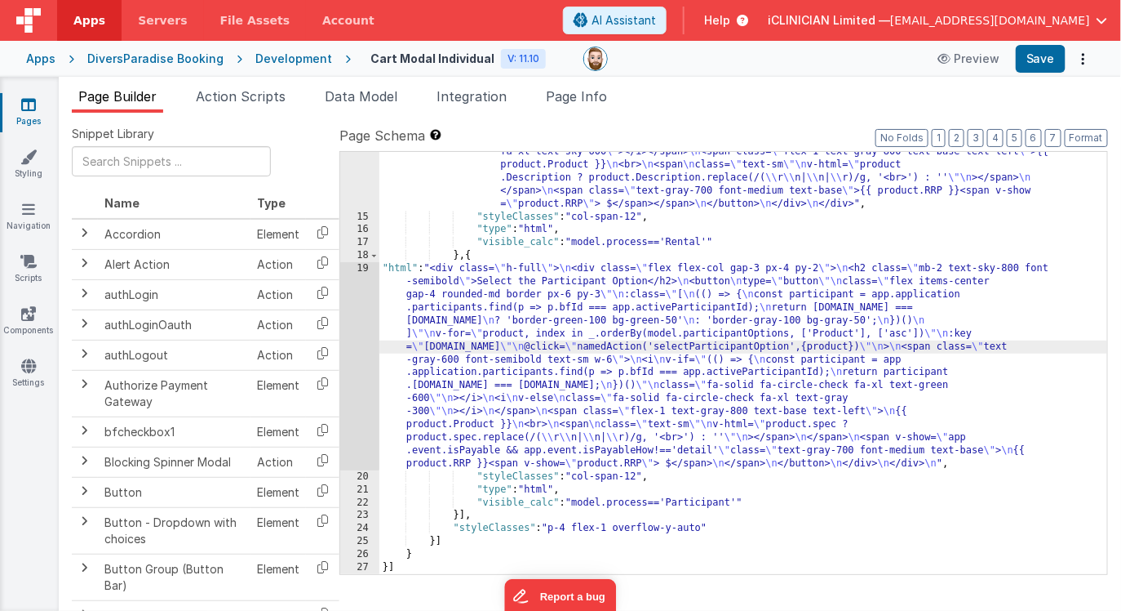
click at [356, 363] on div "19" at bounding box center [359, 366] width 39 height 208
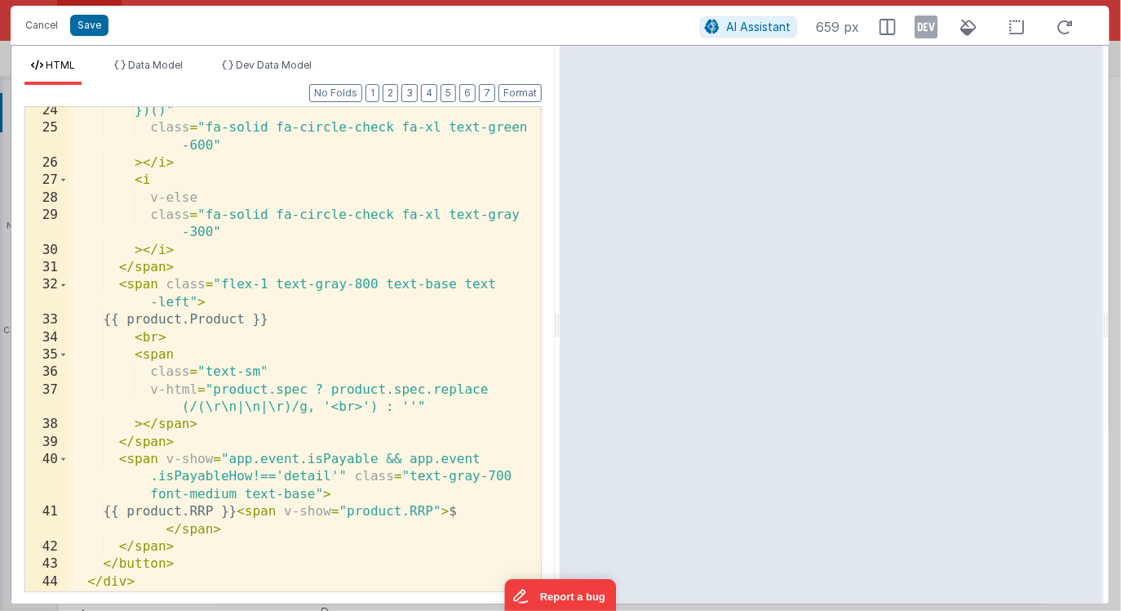
scroll to position [631, 0]
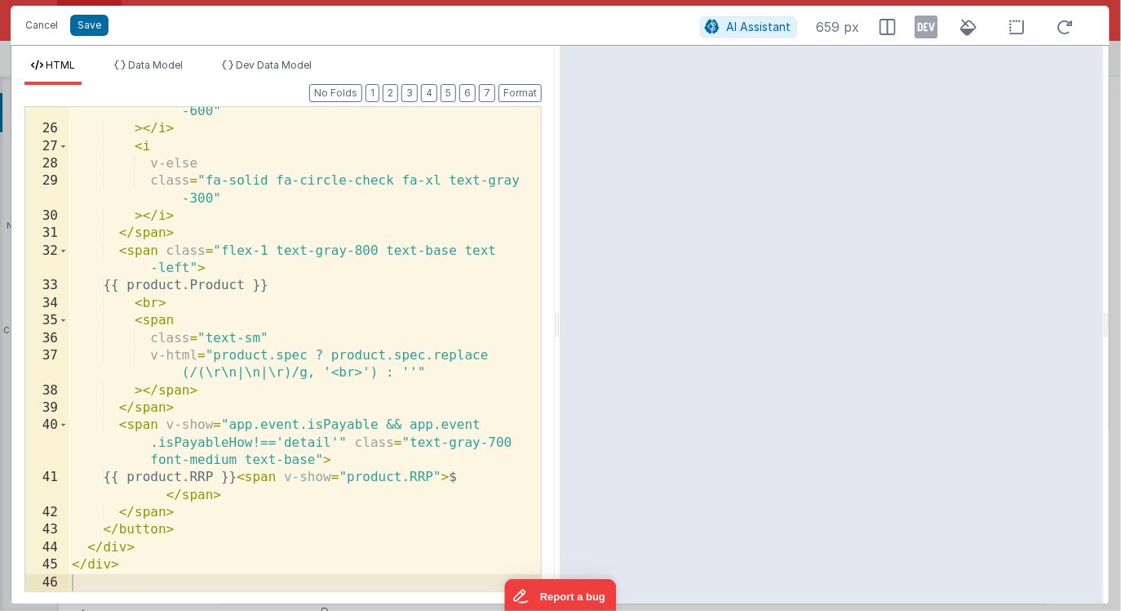
click at [271, 467] on div "class = "fa-solid fa-circle-check fa-xl text-green -600" > </ i > < i v-else cl…" at bounding box center [305, 353] width 473 height 536
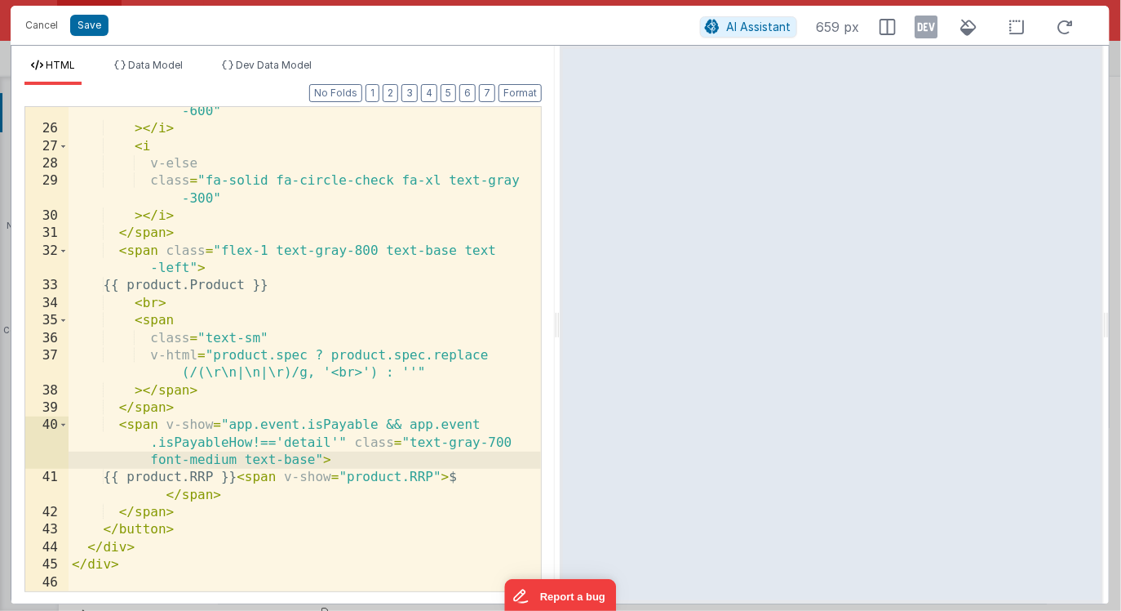
click at [257, 442] on div "class = "fa-solid fa-circle-check fa-xl text-green -600" > </ i > < i v-else cl…" at bounding box center [305, 353] width 473 height 536
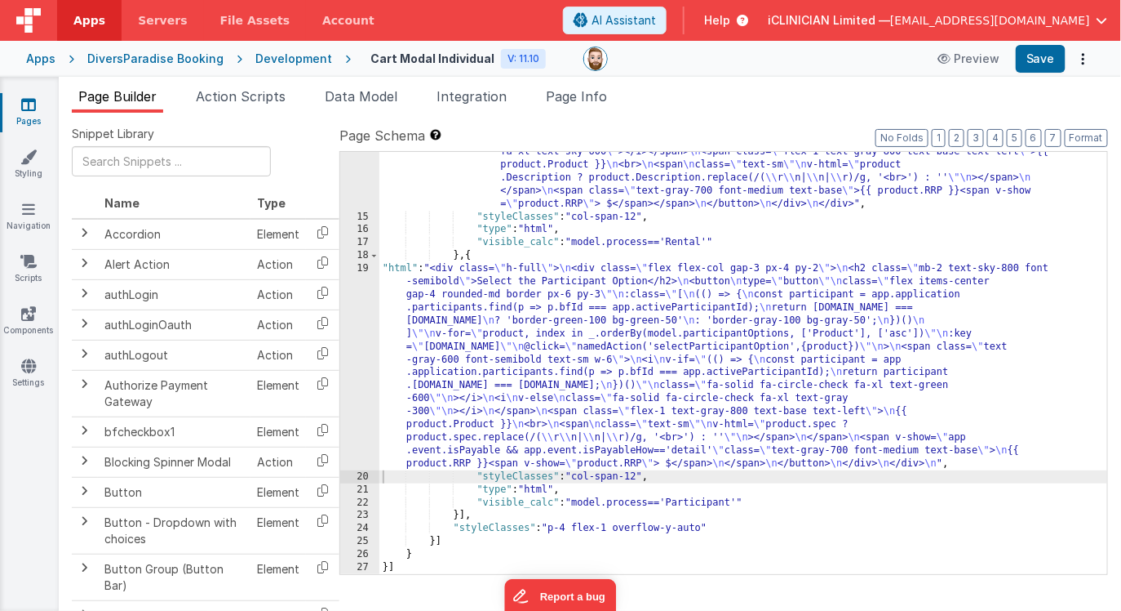
click at [481, 317] on div ""html" : "<div class= \" h-full \" > \n \n <div class= \" flex flex-col gap-3 p…" at bounding box center [744, 337] width 729 height 617
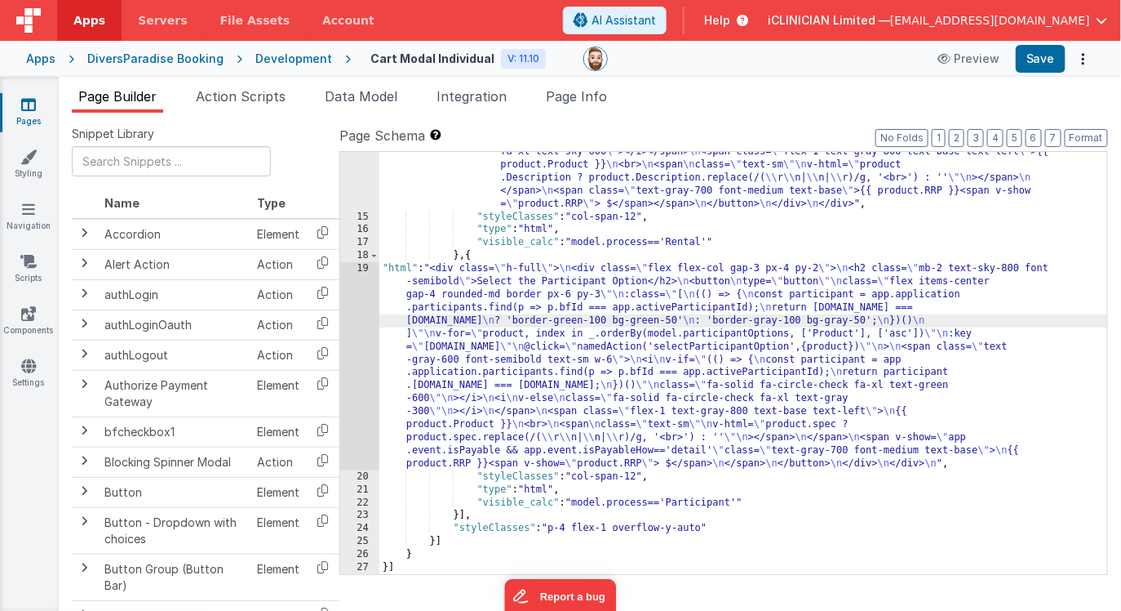
click at [357, 339] on div "19" at bounding box center [359, 366] width 39 height 208
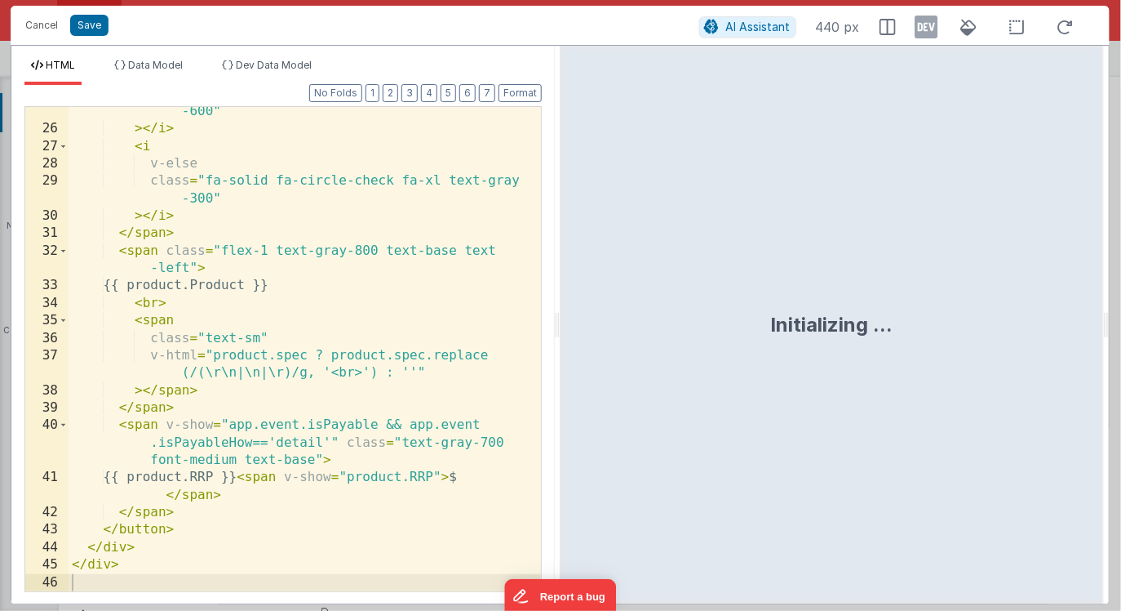
click at [164, 425] on div "class = "fa-solid fa-circle-check fa-xl text-green -600" > </ i > < i v-else cl…" at bounding box center [305, 353] width 473 height 536
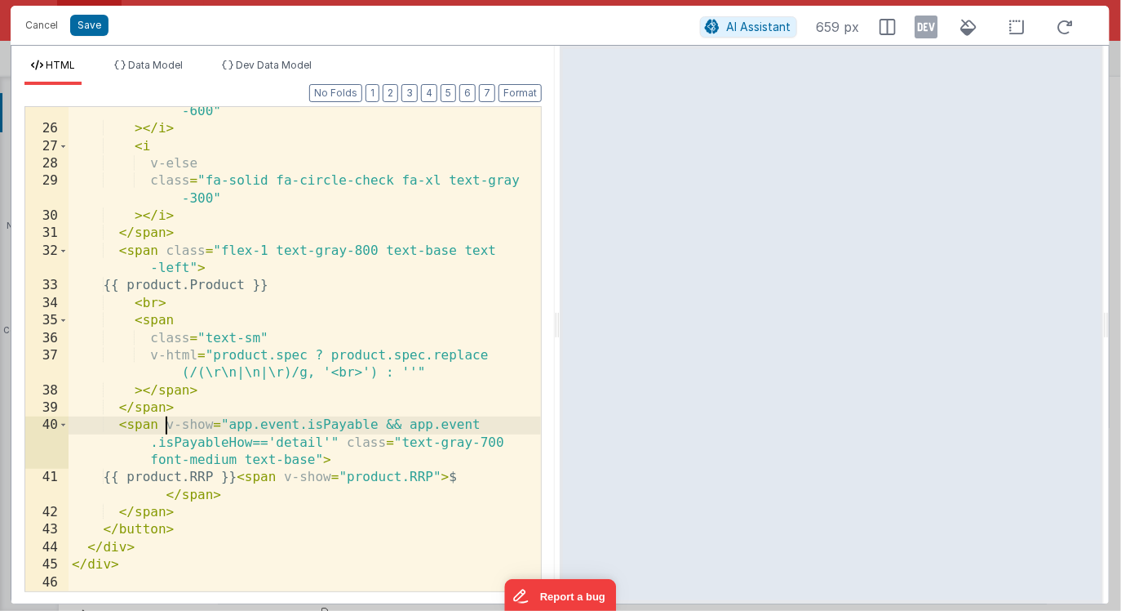
click at [338, 441] on div "class = "fa-solid fa-circle-check fa-xl text-green -600" > </ i > < i v-else cl…" at bounding box center [305, 353] width 473 height 536
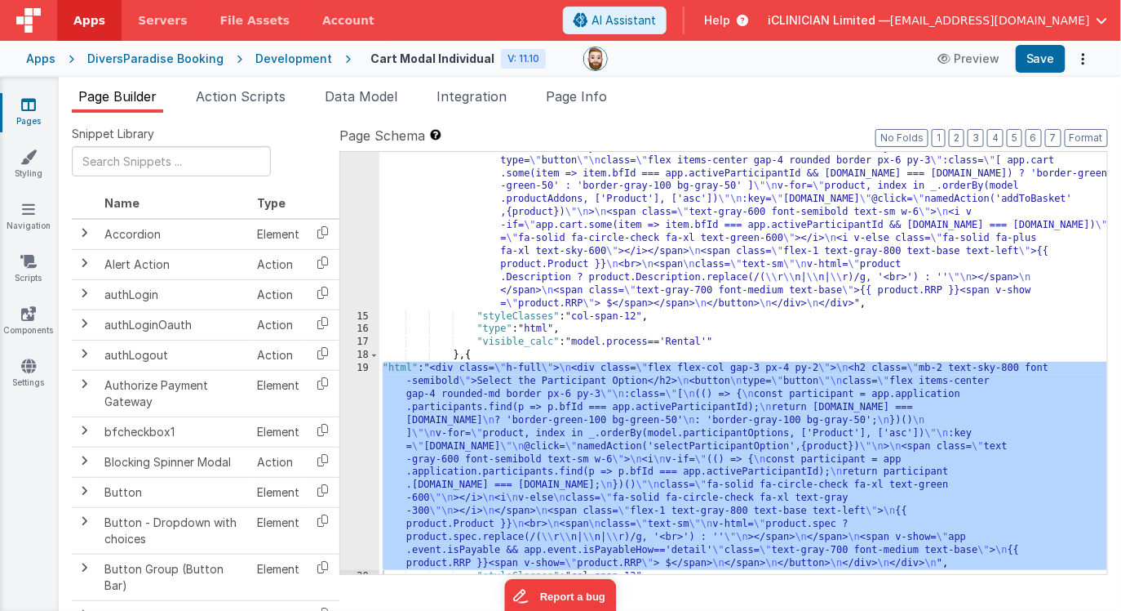
scroll to position [256, 0]
click at [620, 258] on div ""html" : "<div class= \" h-full \" > \n \n <div class= \" flex flex-col gap-3 p…" at bounding box center [744, 437] width 729 height 617
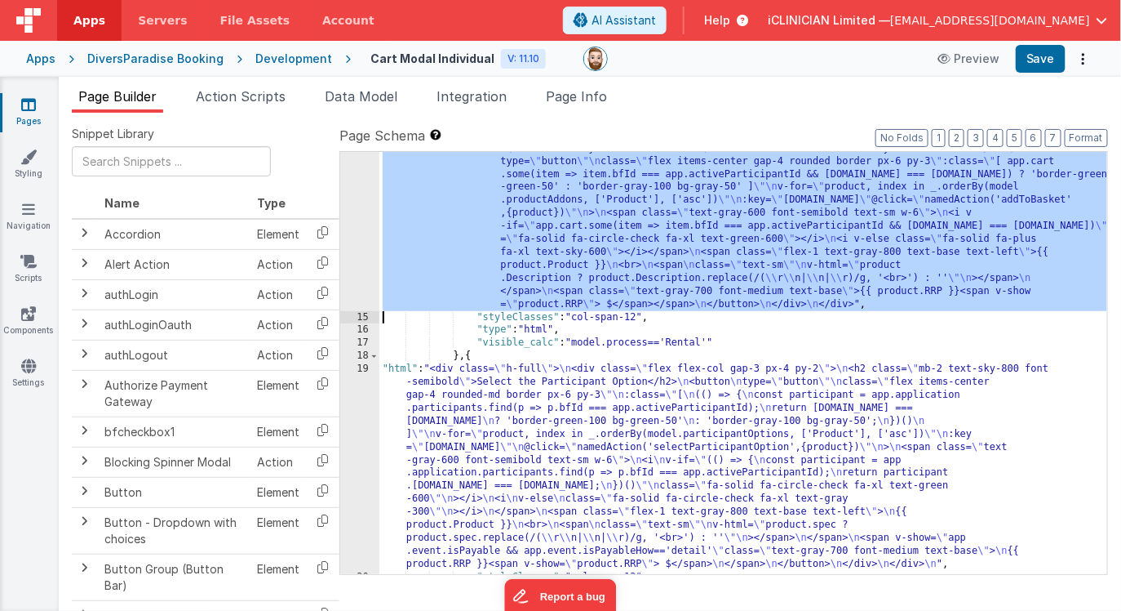
click at [360, 235] on div "14" at bounding box center [359, 220] width 39 height 182
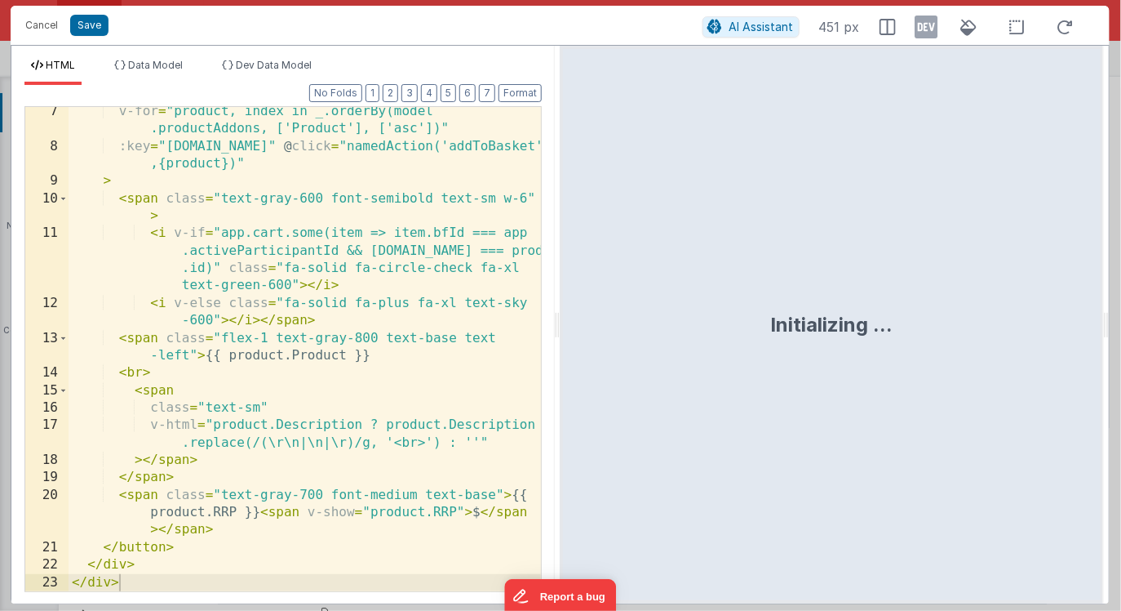
scroll to position [195, 0]
click at [157, 496] on div "v-for = "product, index in _.orderBy(model .productAddons, ['Product'], ['asc']…" at bounding box center [305, 371] width 473 height 536
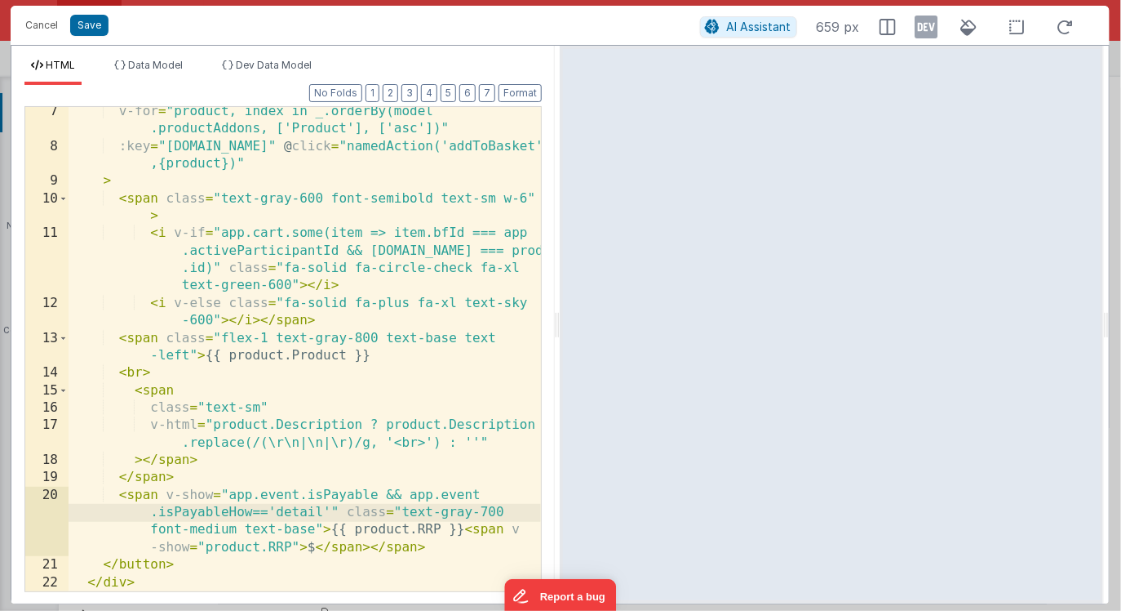
scroll to position [196, 0]
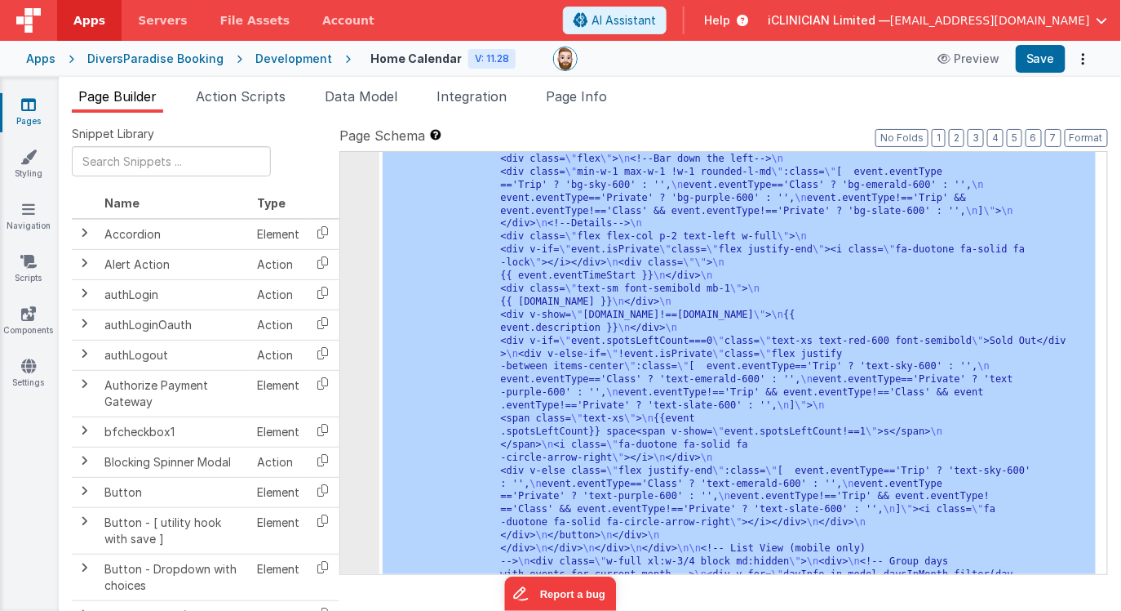
scroll to position [505, 0]
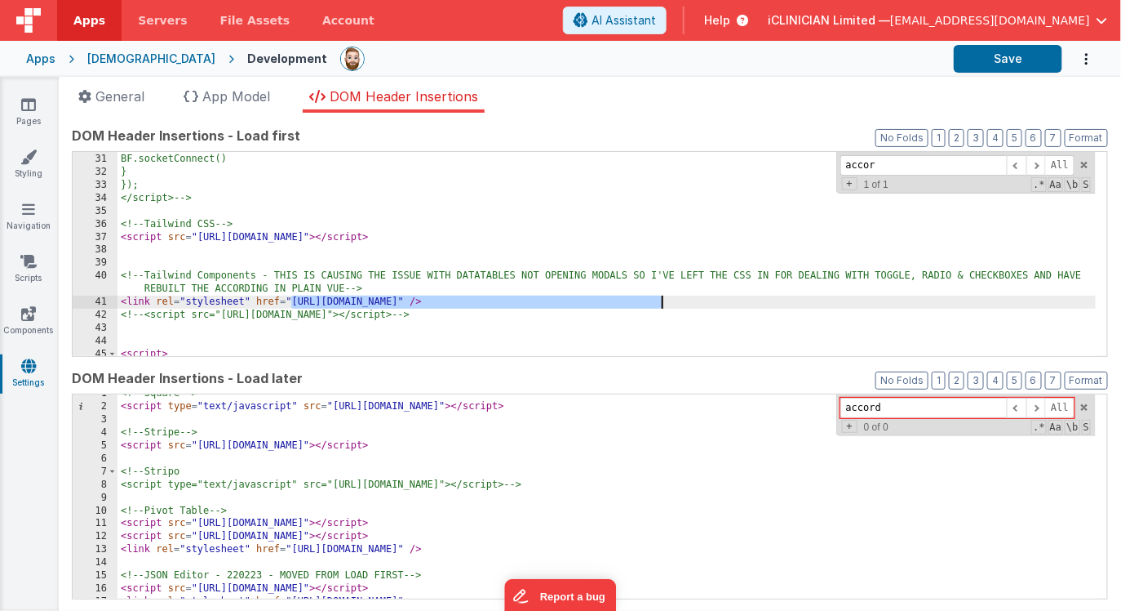
scroll to position [7, 0]
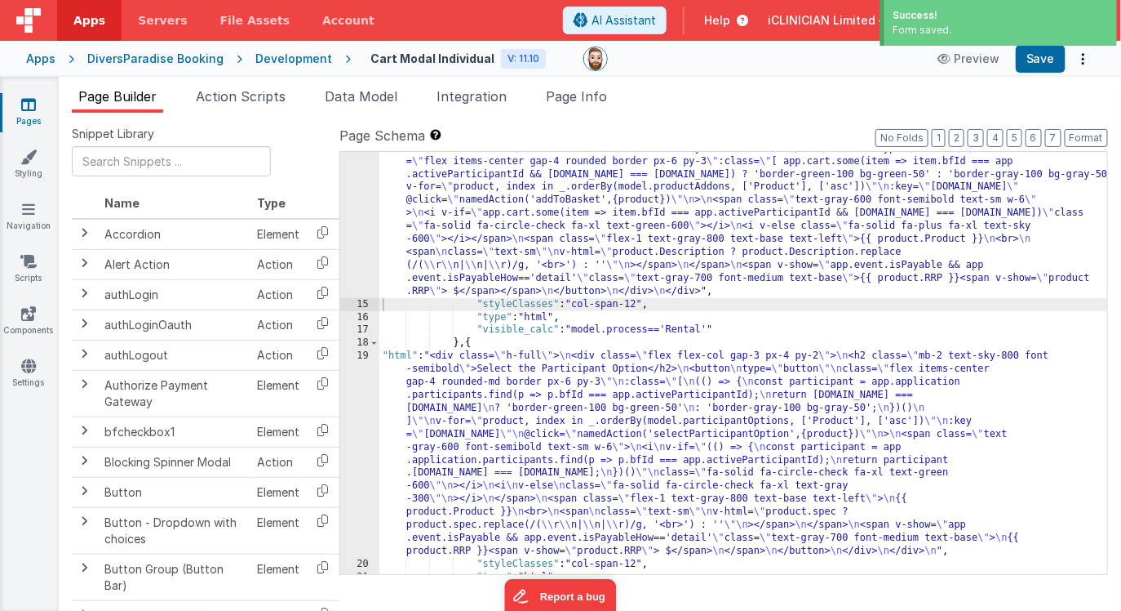
scroll to position [256, 0]
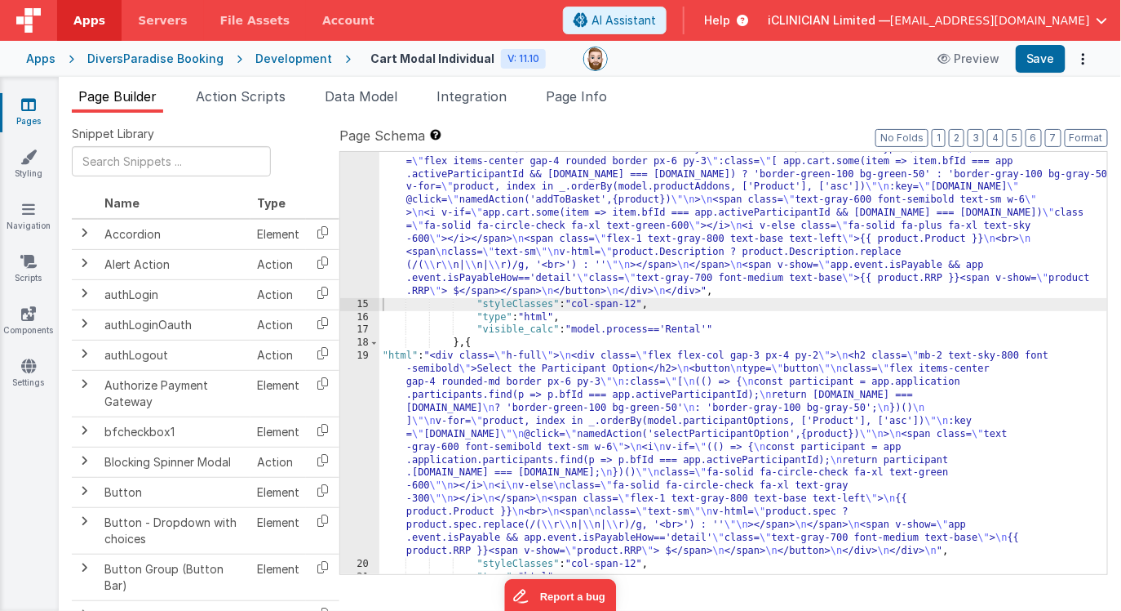
click at [30, 110] on icon at bounding box center [28, 104] width 15 height 16
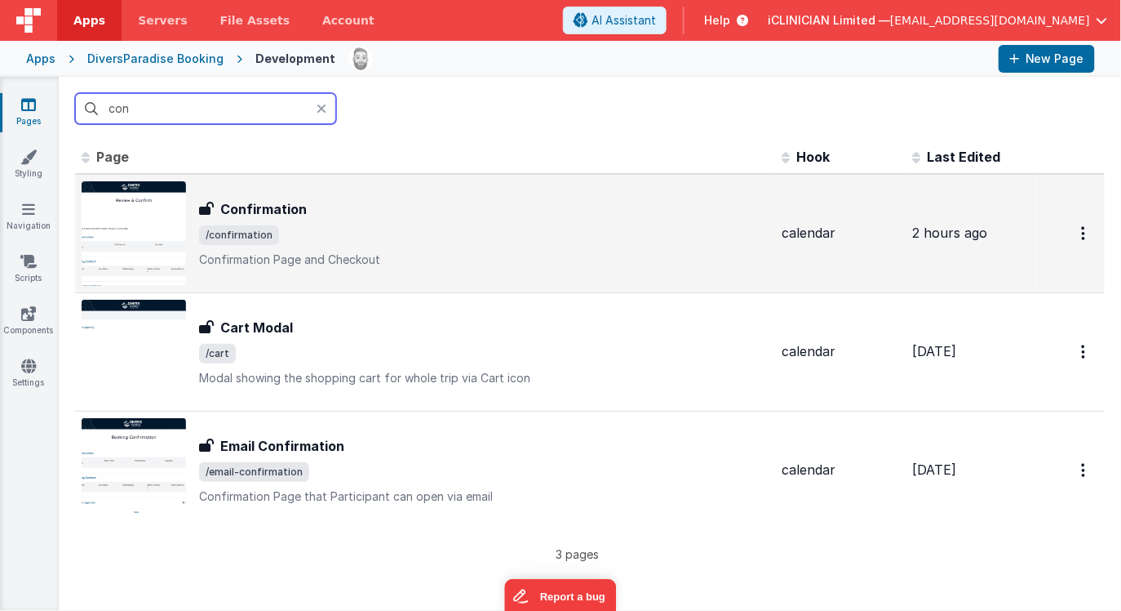
type input "con"
click at [303, 211] on h3 "Confirmation" at bounding box center [263, 209] width 87 height 20
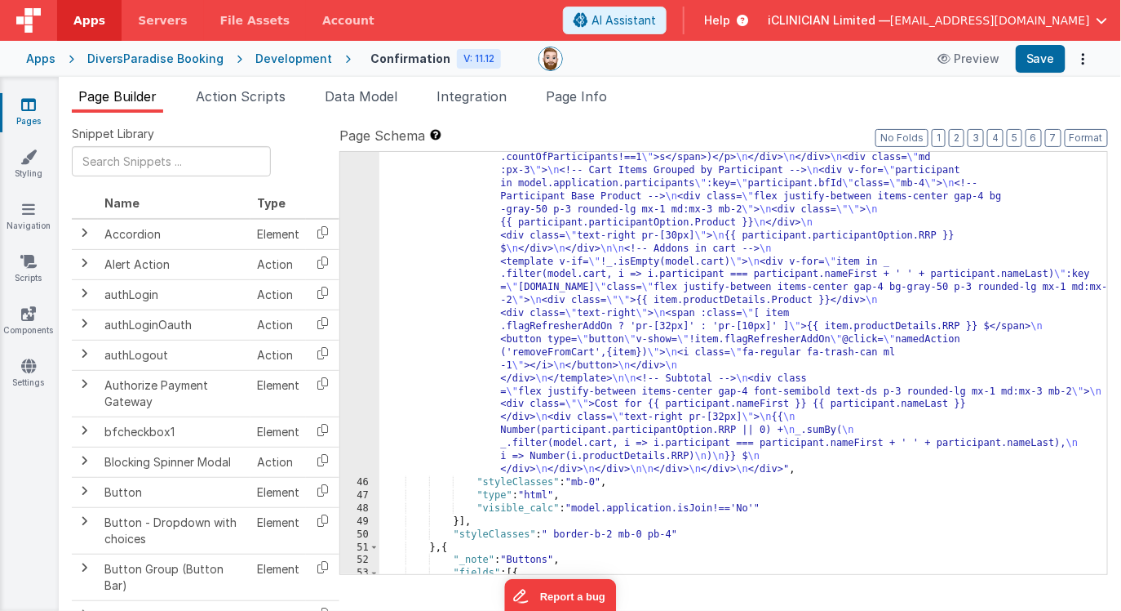
scroll to position [1277, 0]
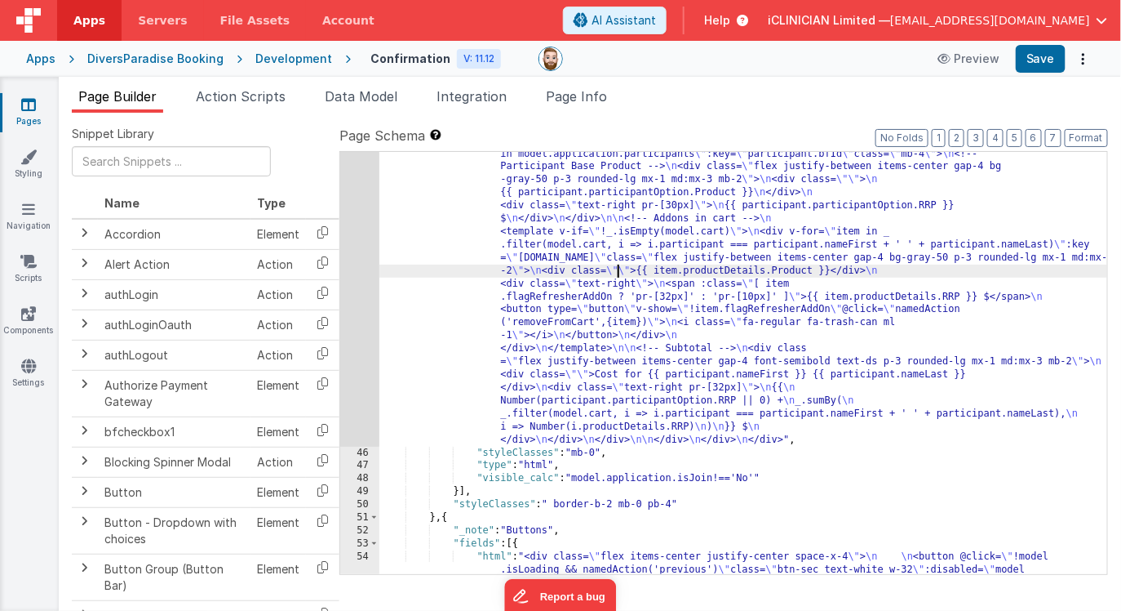
click at [620, 265] on div ""html" : "<div class= \" bg-white border border-dsgray rounded mb-2 \" > \n <!-…" at bounding box center [744, 494] width 729 height 850
click at [351, 283] on div "45" at bounding box center [359, 257] width 39 height 376
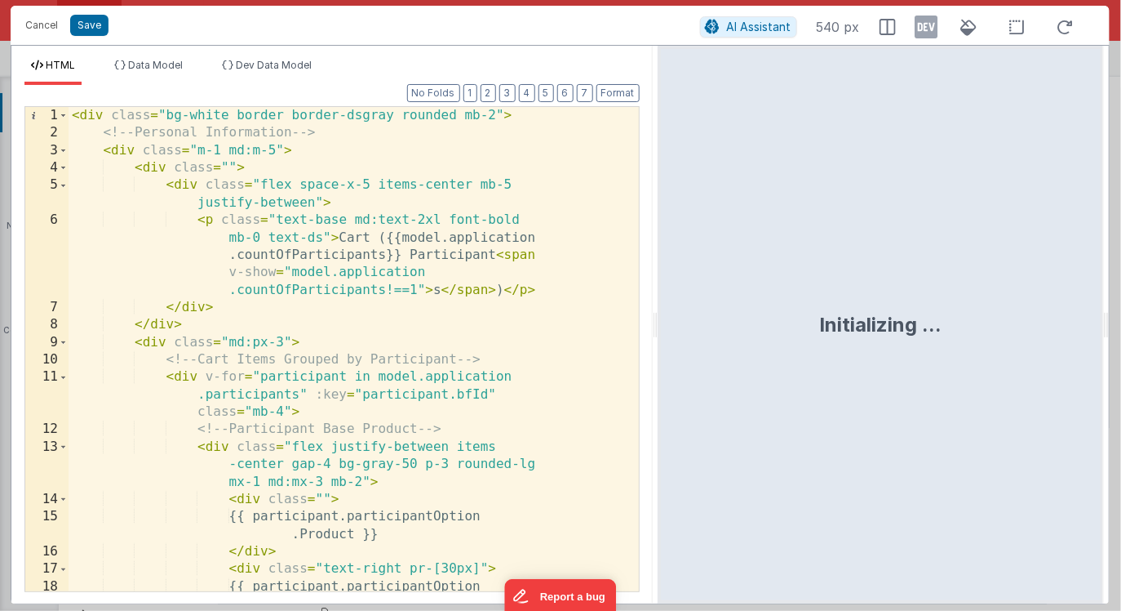
drag, startPoint x: 557, startPoint y: 332, endPoint x: 658, endPoint y: 332, distance: 100.4
click at [658, 332] on html "Cancel Save AI Assistant 540 px HTML Data Model Dev Data Model Format 7 6 5 4 3…" at bounding box center [560, 305] width 1121 height 611
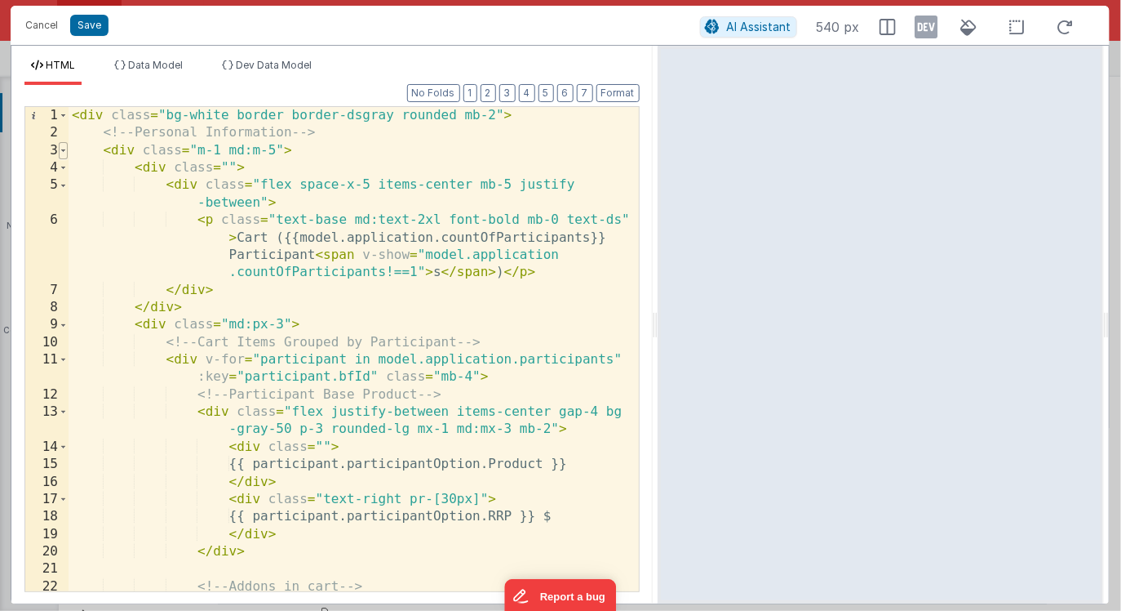
scroll to position [0, 0]
click at [62, 149] on span at bounding box center [63, 150] width 9 height 17
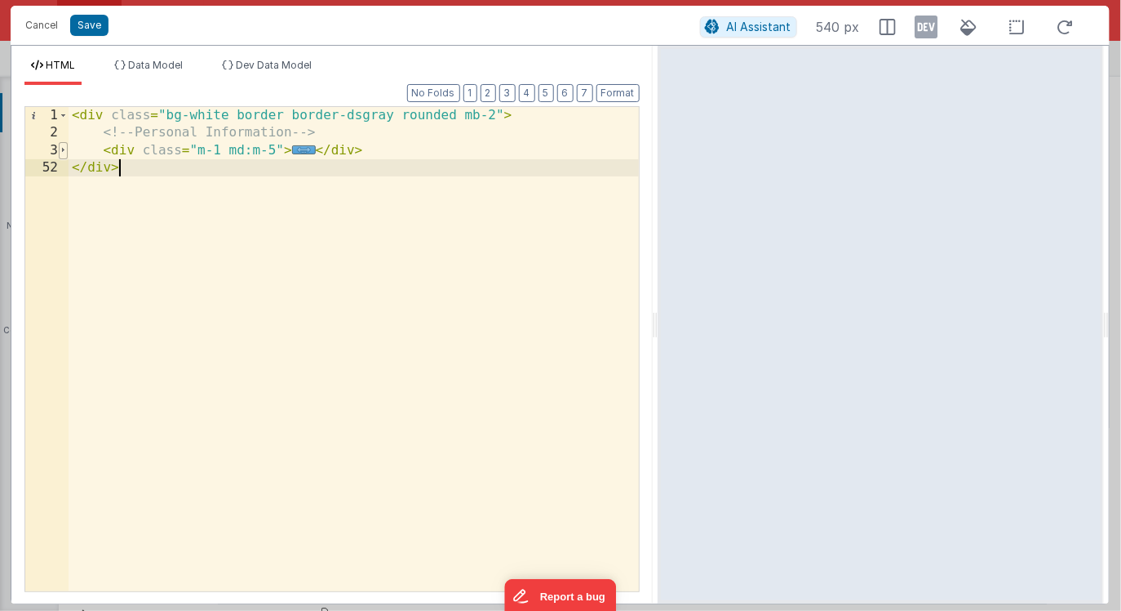
click at [62, 149] on span at bounding box center [63, 150] width 9 height 17
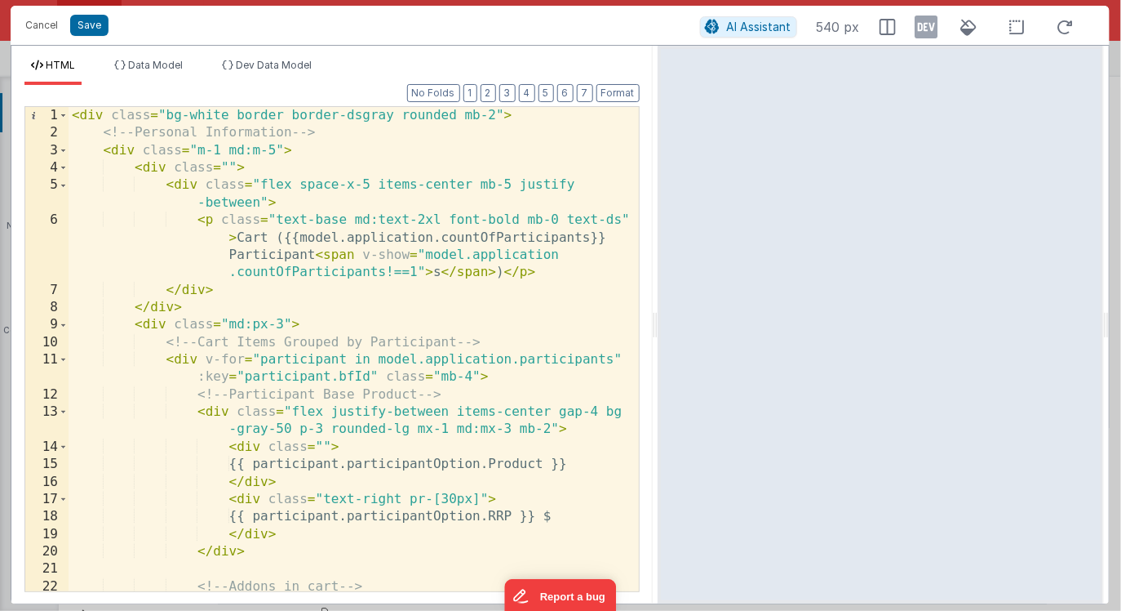
click at [134, 150] on div "< div class = "bg-white border border-dsgray rounded mb-2" > <!-- Personal Info…" at bounding box center [354, 366] width 571 height 519
paste textarea
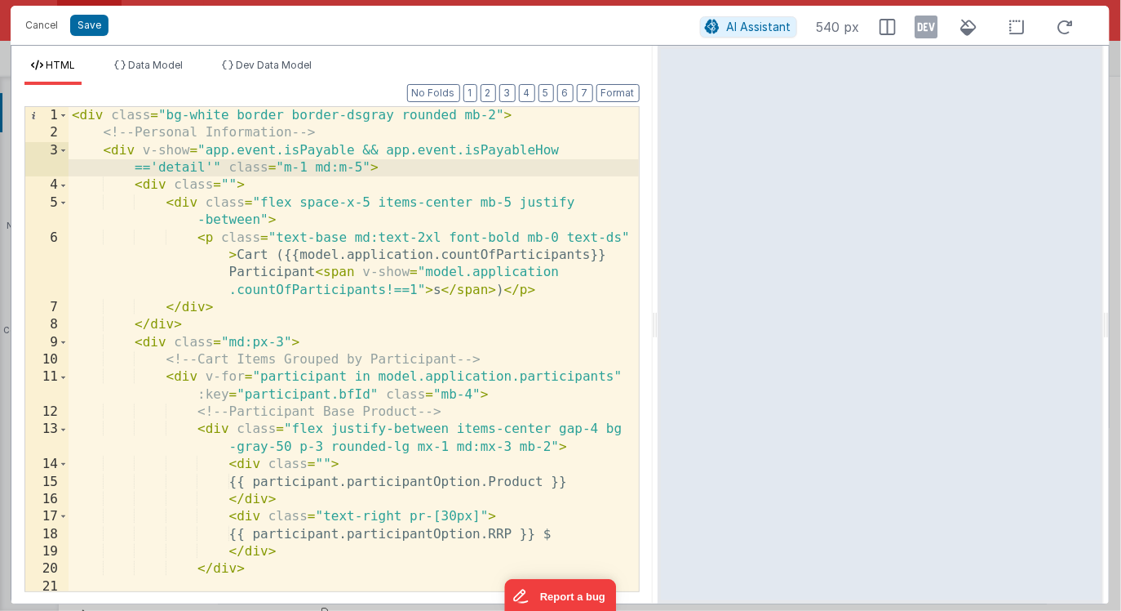
click at [178, 151] on div "< div class = "bg-white border border-dsgray rounded mb-2" > <!-- Personal Info…" at bounding box center [354, 366] width 571 height 519
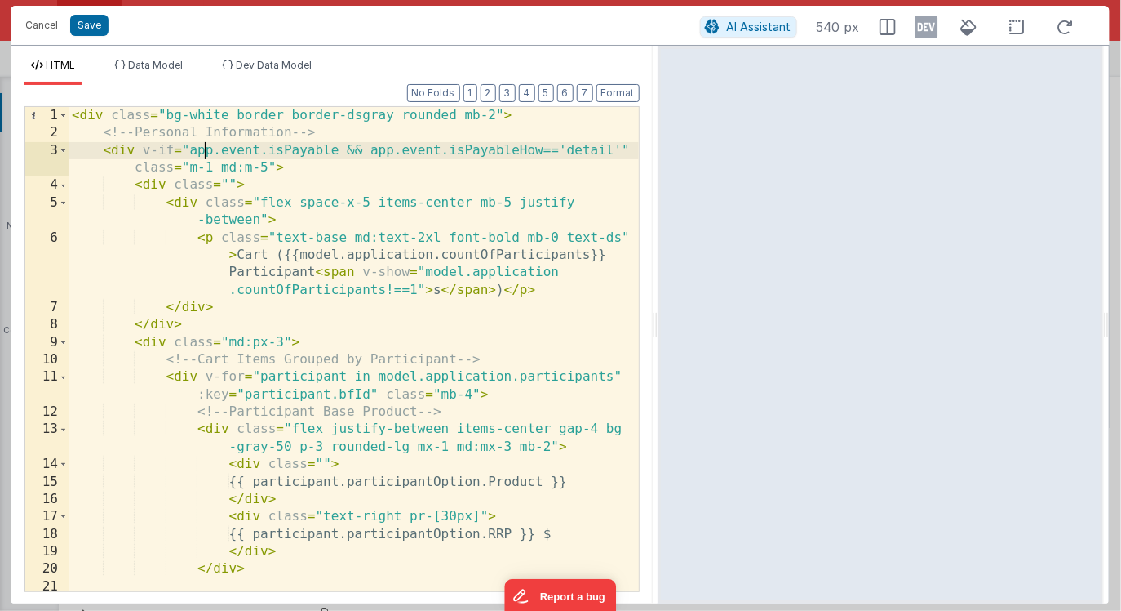
click at [202, 153] on div "< div class = "bg-white border border-dsgray rounded mb-2" > <!-- Personal Info…" at bounding box center [354, 366] width 571 height 519
click at [400, 153] on div "< div class = "bg-white border border-dsgray rounded mb-2" > <!-- Personal Info…" at bounding box center [354, 366] width 571 height 519
click at [926, 33] on icon at bounding box center [927, 27] width 23 height 26
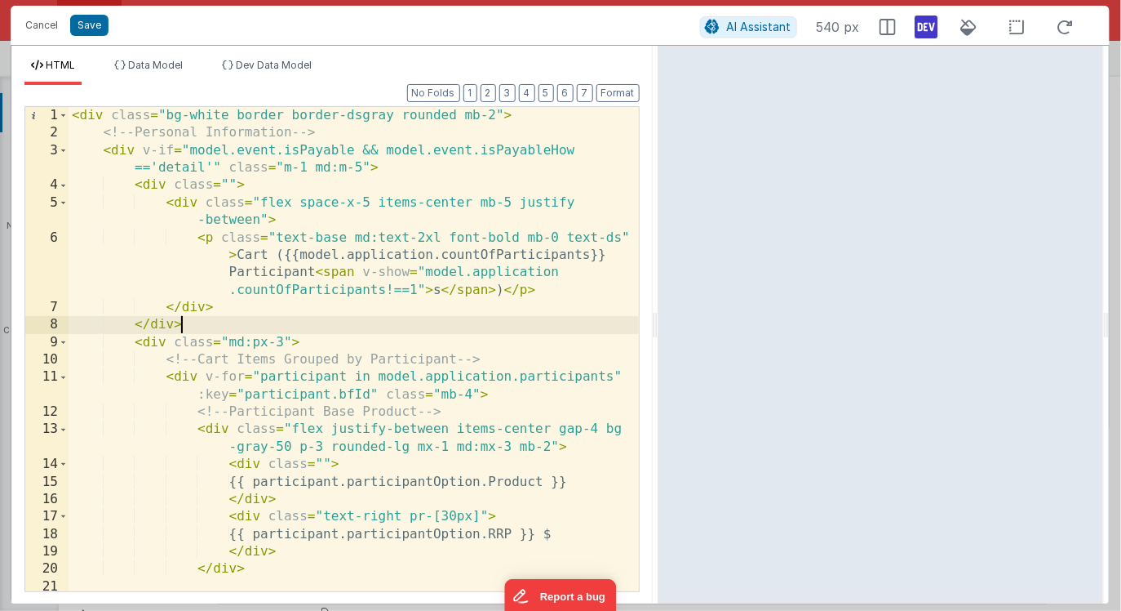
click at [595, 327] on div "< div class = "bg-white border border-dsgray rounded mb-2" > <!-- Personal Info…" at bounding box center [354, 366] width 571 height 519
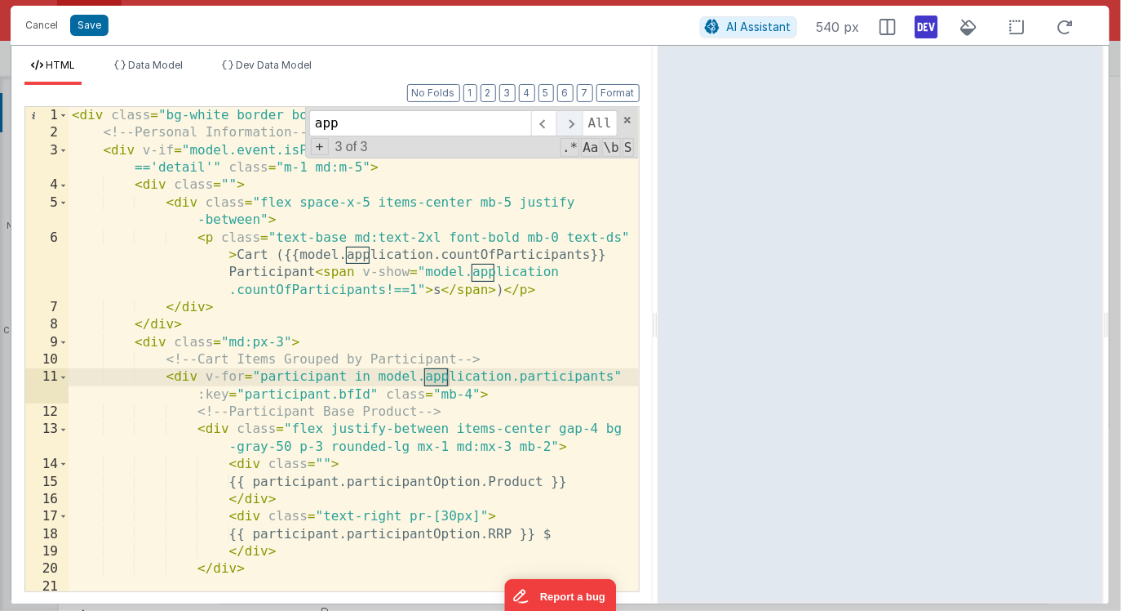
type input "app"
click at [571, 121] on span at bounding box center [569, 123] width 25 height 26
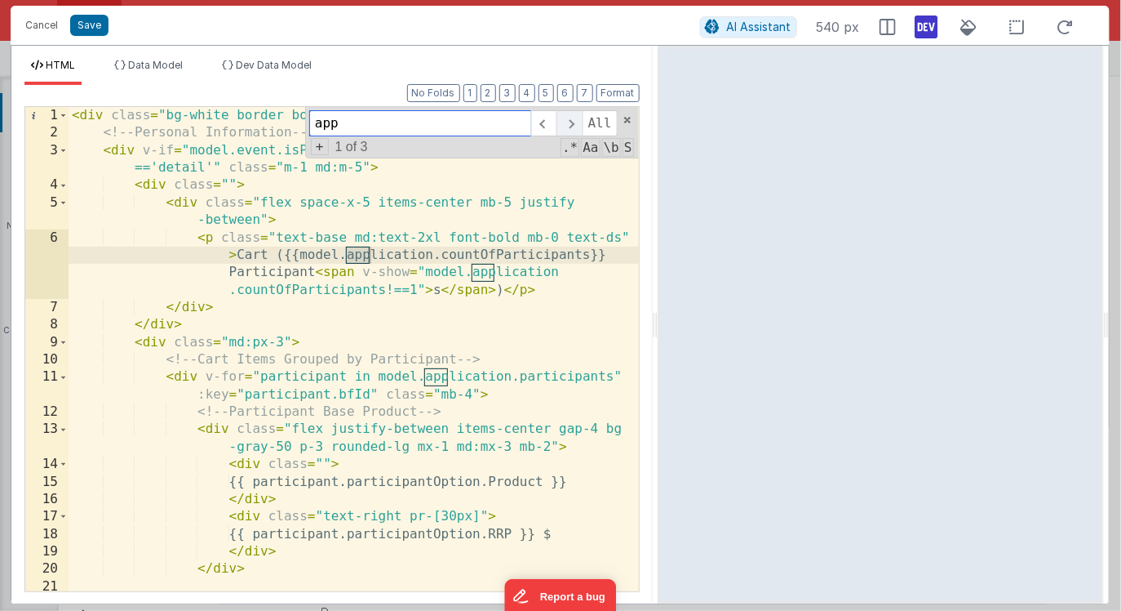
click at [571, 121] on span at bounding box center [569, 123] width 25 height 26
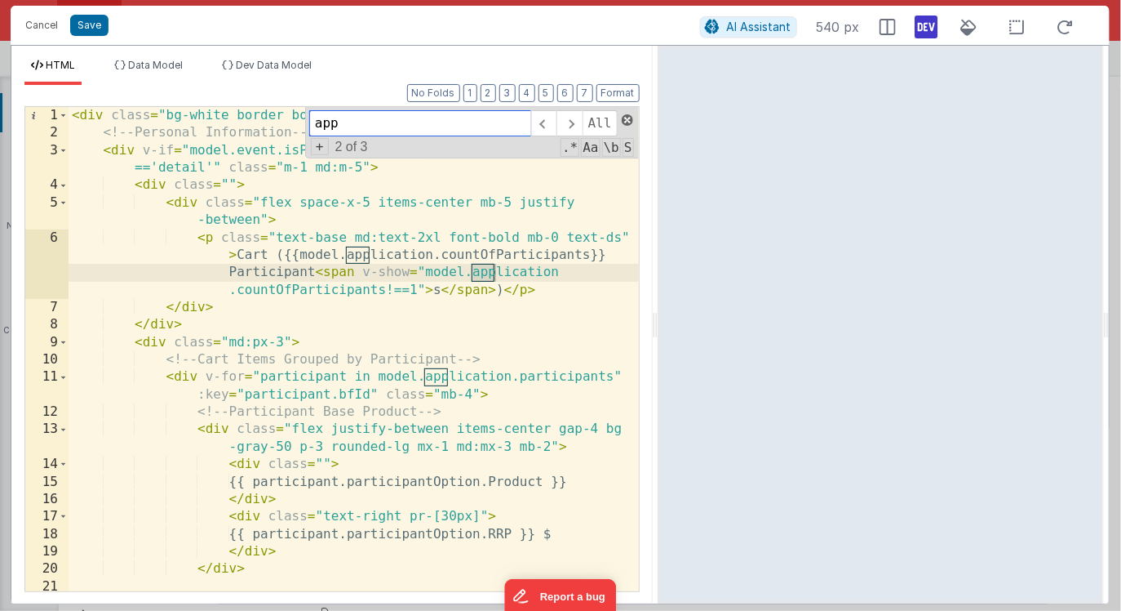
click at [632, 120] on span at bounding box center [627, 119] width 11 height 11
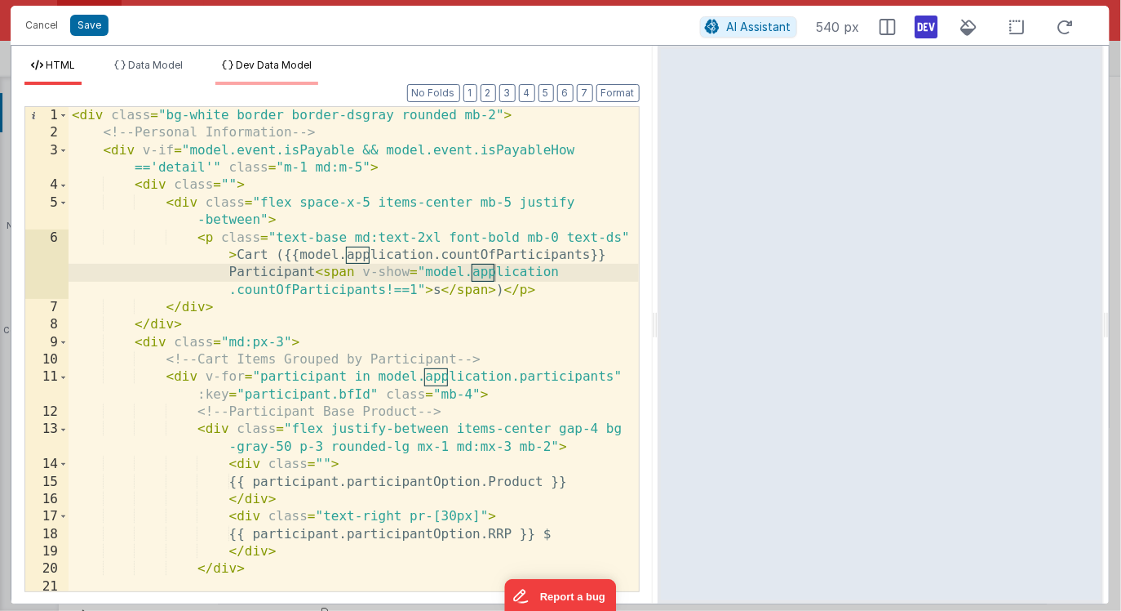
click at [265, 67] on span "Dev Data Model" at bounding box center [274, 65] width 76 height 12
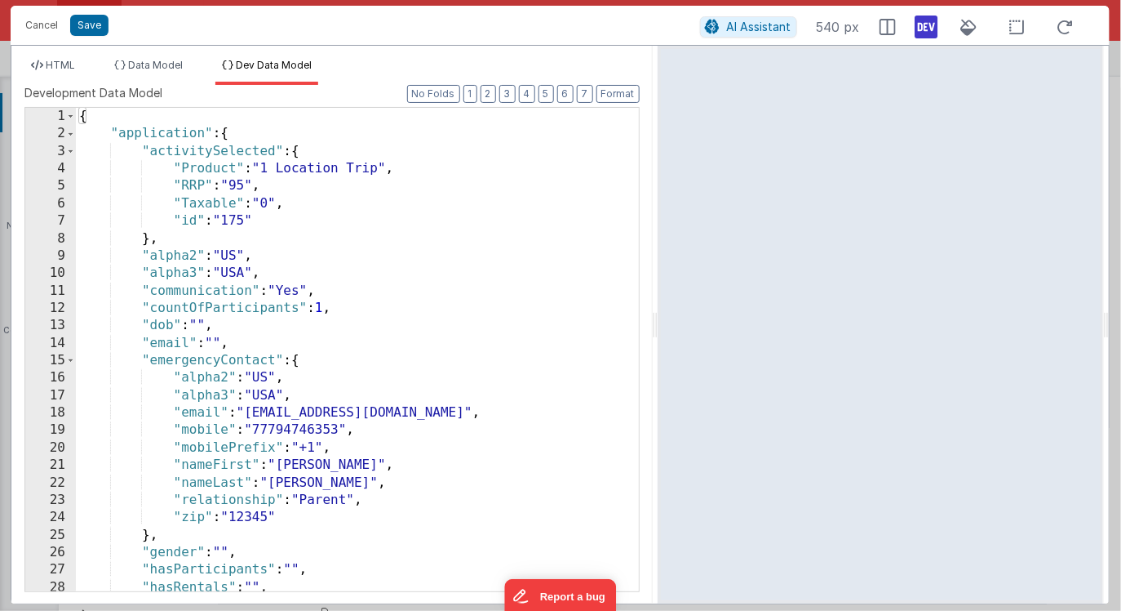
click at [412, 201] on div "{ "application" : { "activitySelected" : { "Product" : "1 Location Trip" , "RRP…" at bounding box center [357, 367] width 563 height 518
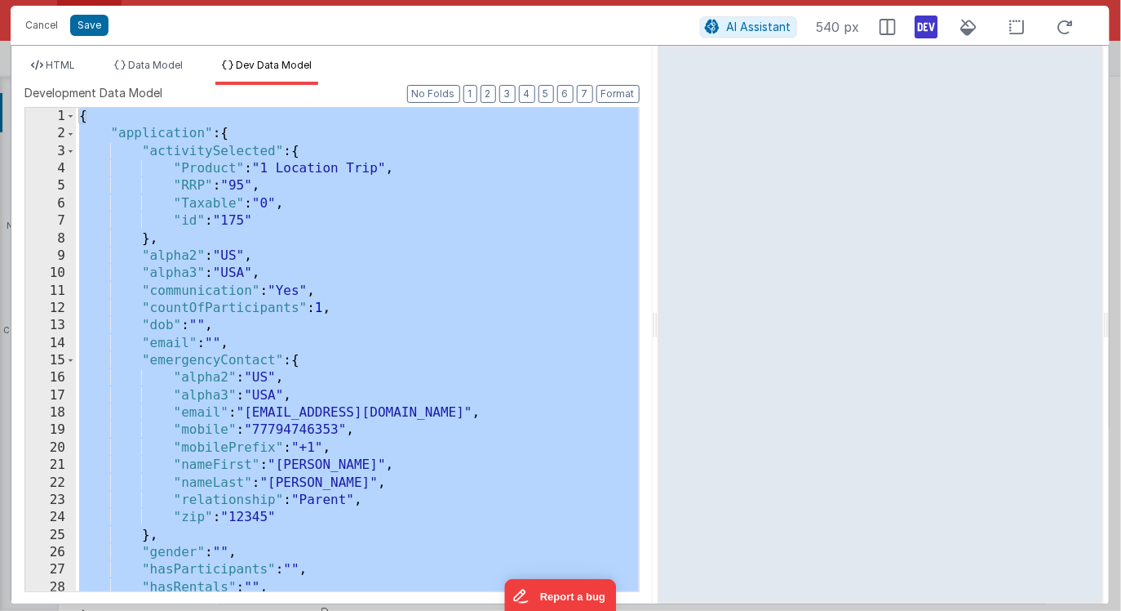
scroll to position [4538, 0]
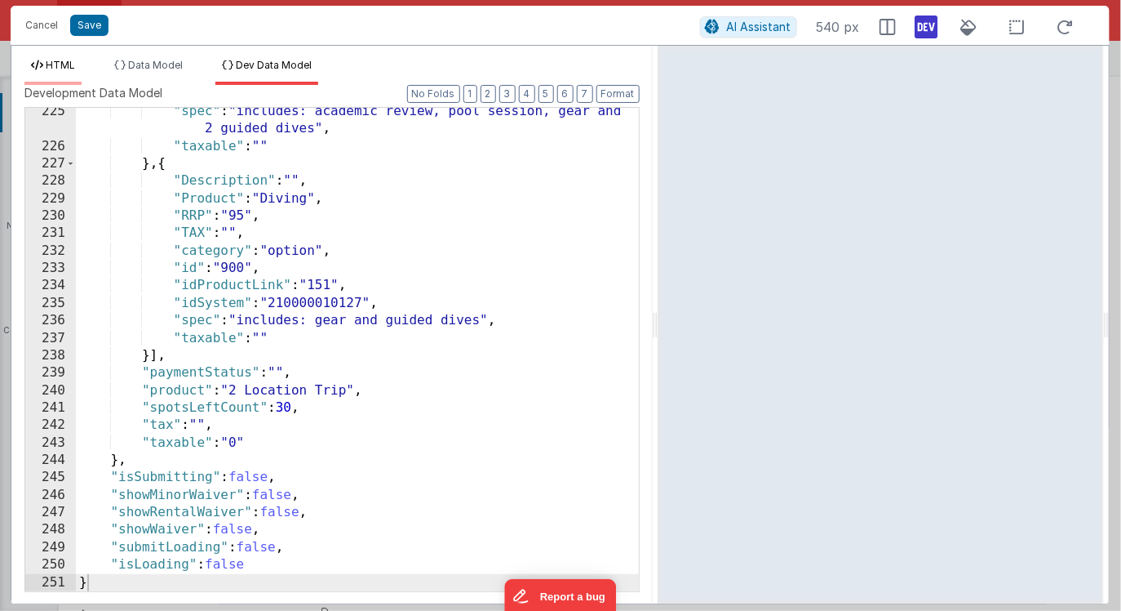
click at [72, 60] on span "HTML" at bounding box center [60, 65] width 29 height 12
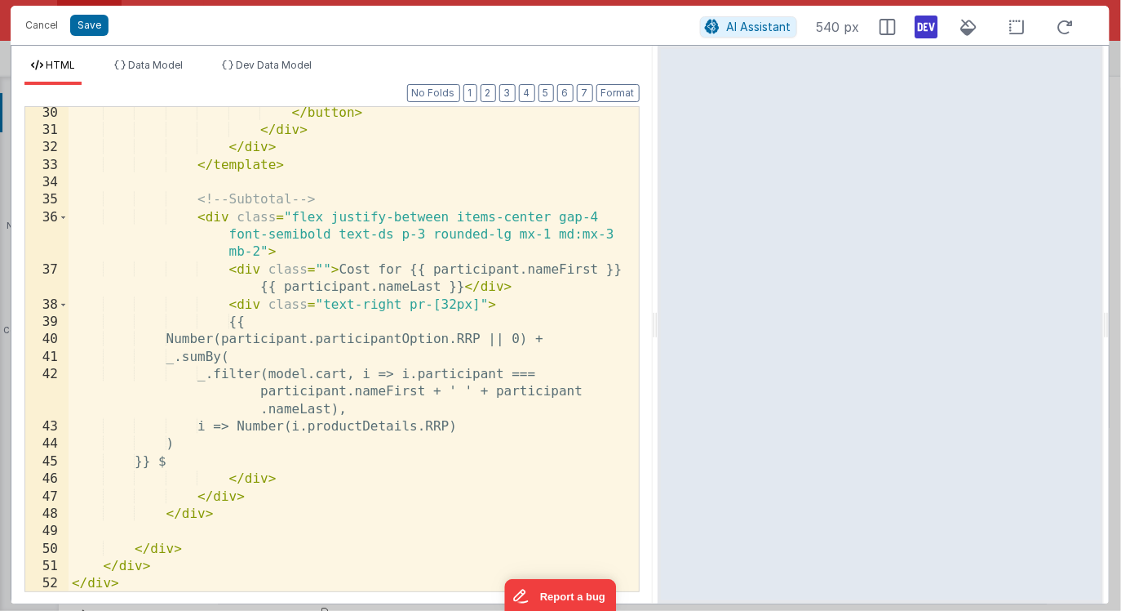
scroll to position [823, 0]
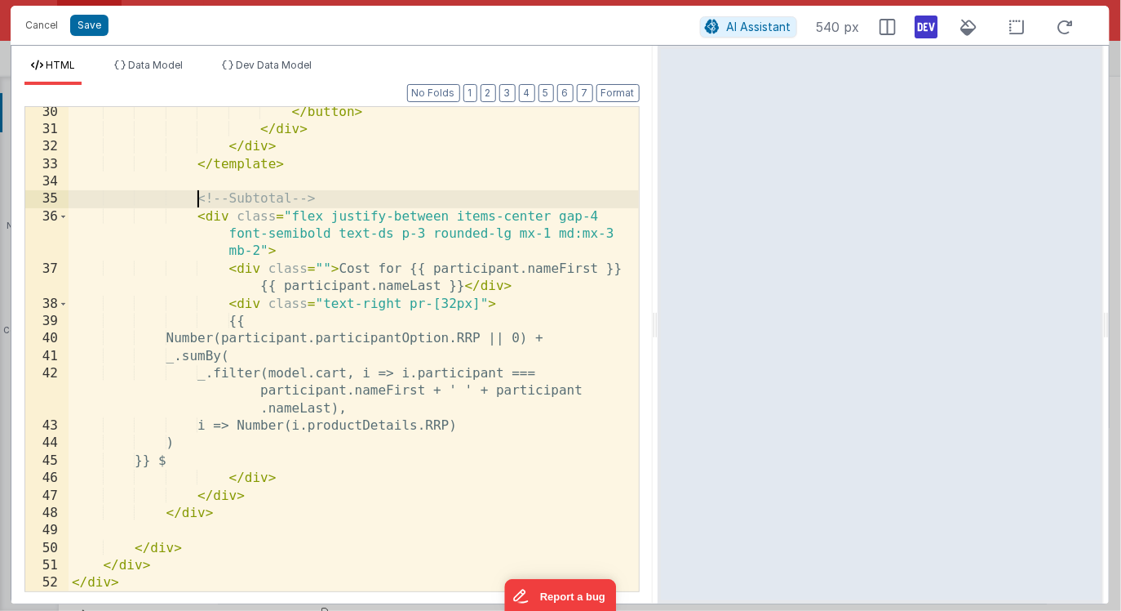
click at [198, 194] on div "</ button > </ div > </ div > </ template > <!-- Subtotal --> < div class = "fl…" at bounding box center [354, 363] width 571 height 519
click at [269, 497] on div "</ button > </ div > </ div > </ template > <!-- Subtotal --> < div class = "fl…" at bounding box center [354, 363] width 571 height 519
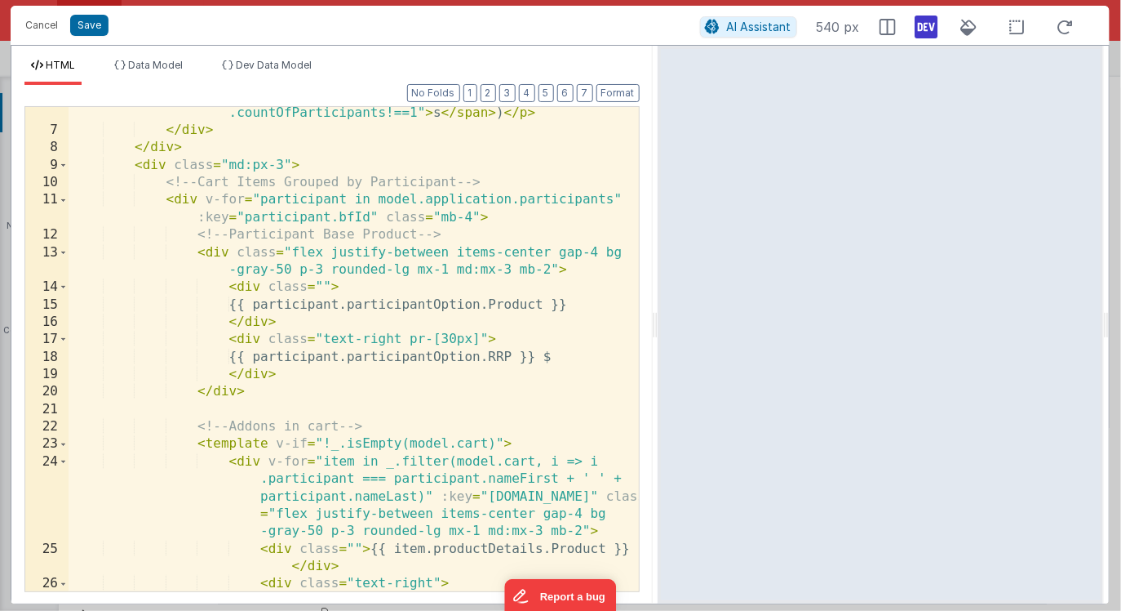
scroll to position [200, 0]
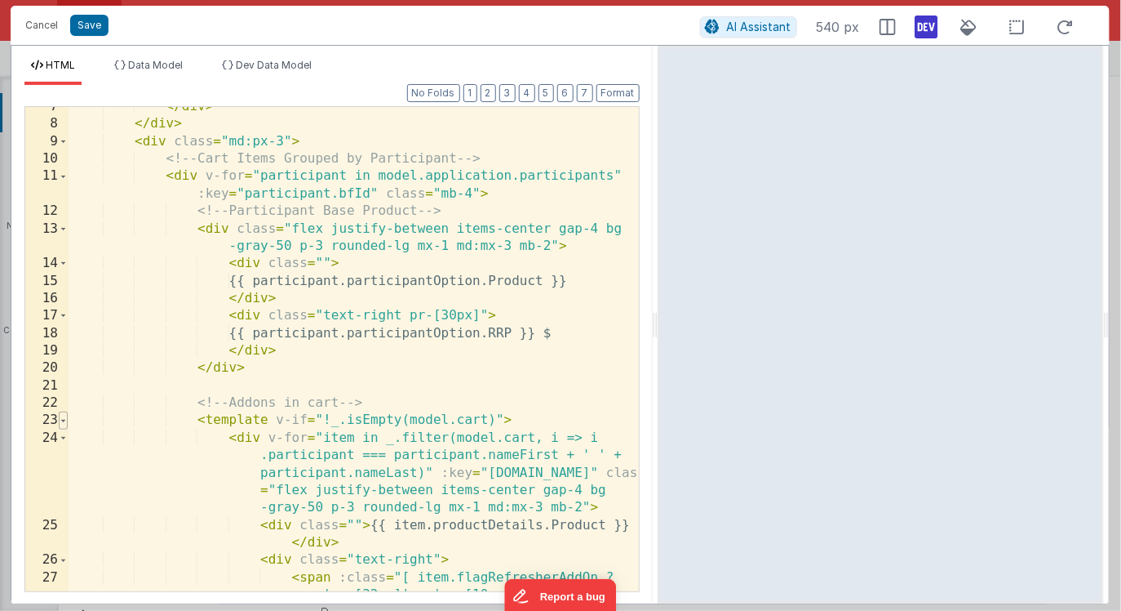
click at [64, 419] on span at bounding box center [63, 419] width 9 height 17
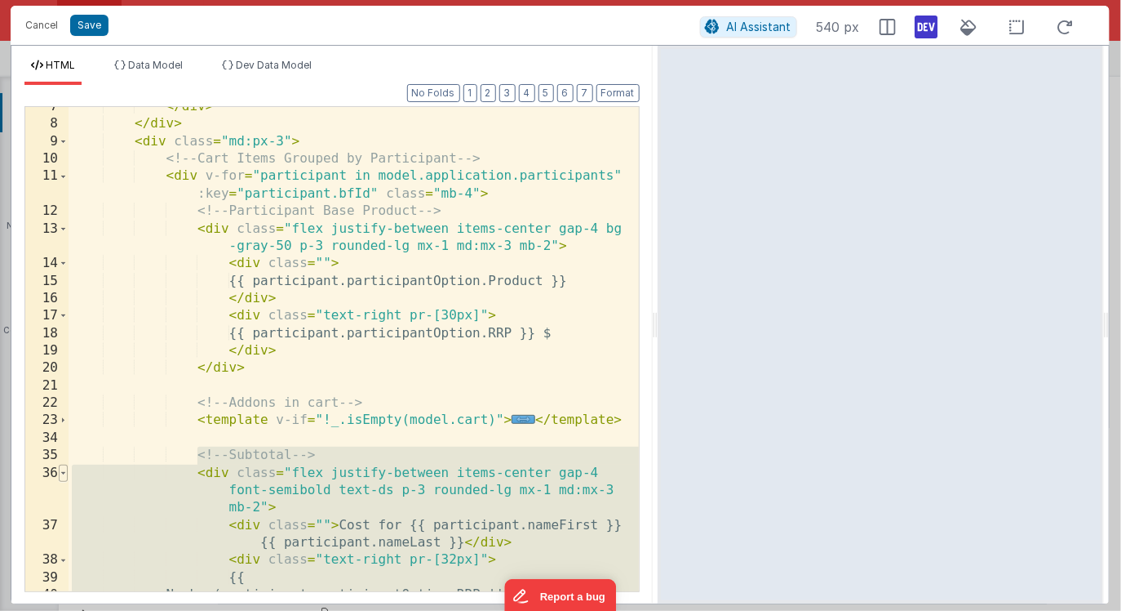
click at [64, 471] on span at bounding box center [63, 472] width 9 height 17
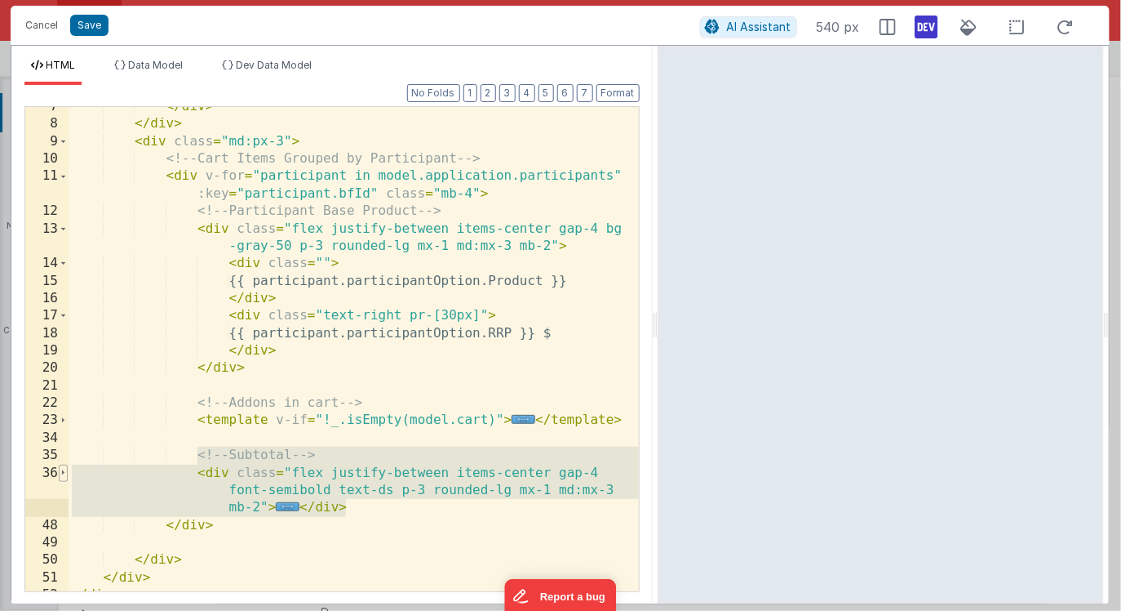
scroll to position [212, 0]
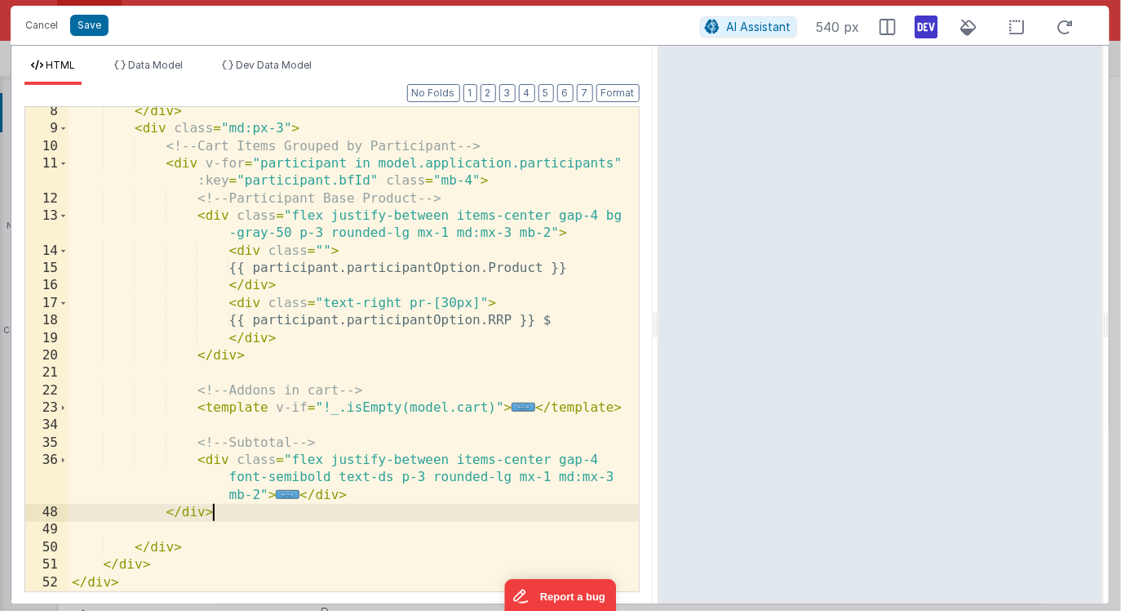
click at [227, 513] on div "</ div > < div class = "md:px-3" > <!-- Cart Items Grouped by Participant --> <…" at bounding box center [354, 362] width 571 height 519
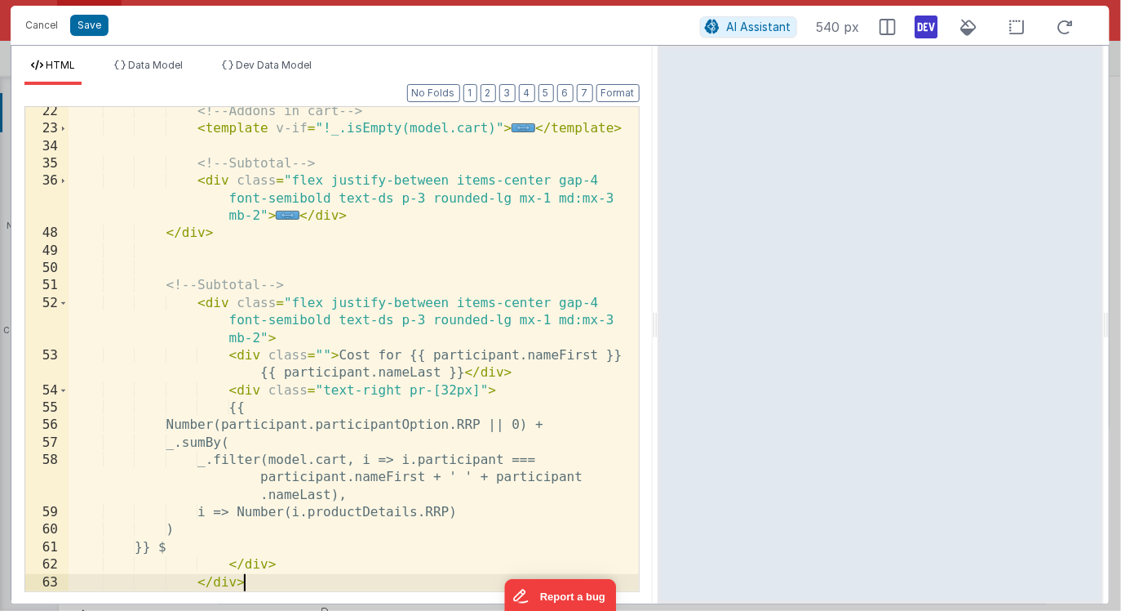
scroll to position [492, 0]
click at [615, 87] on button "Format" at bounding box center [618, 93] width 43 height 18
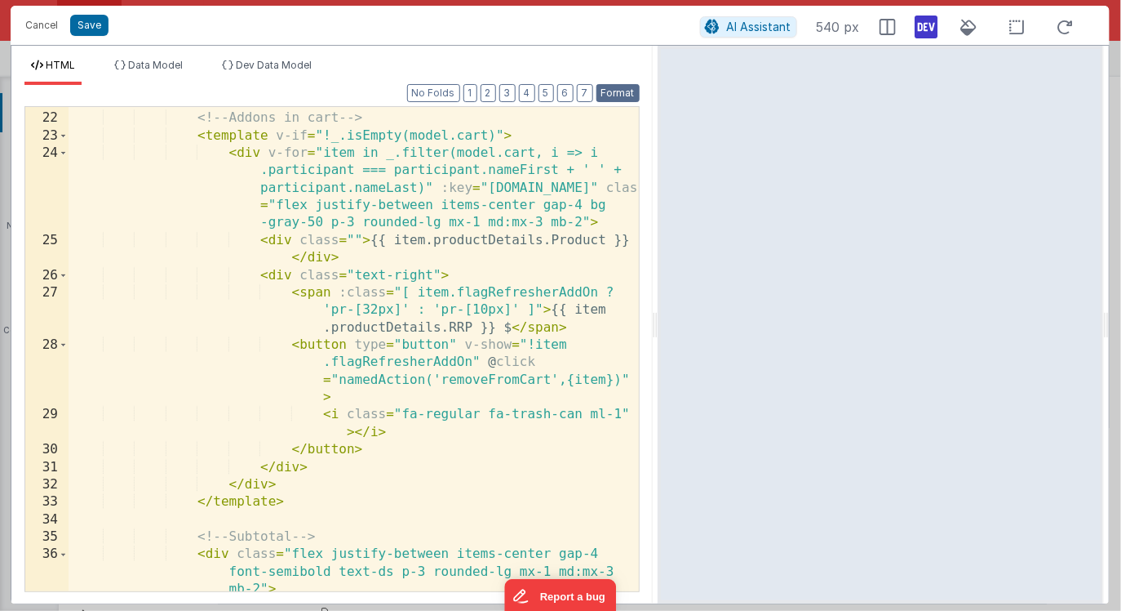
scroll to position [396, 0]
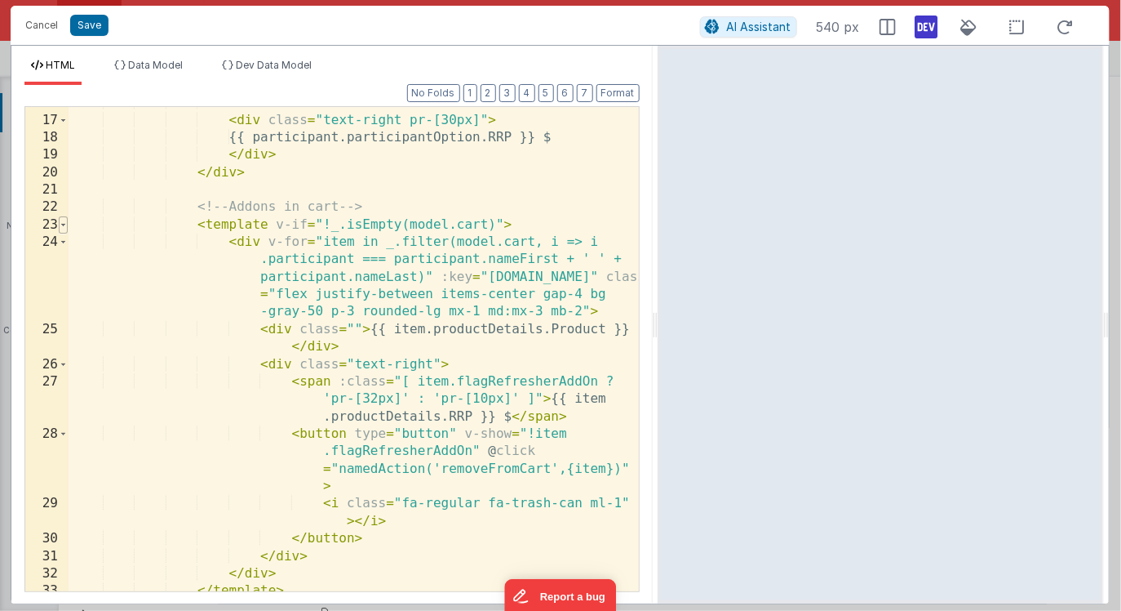
click at [64, 223] on span at bounding box center [63, 224] width 9 height 17
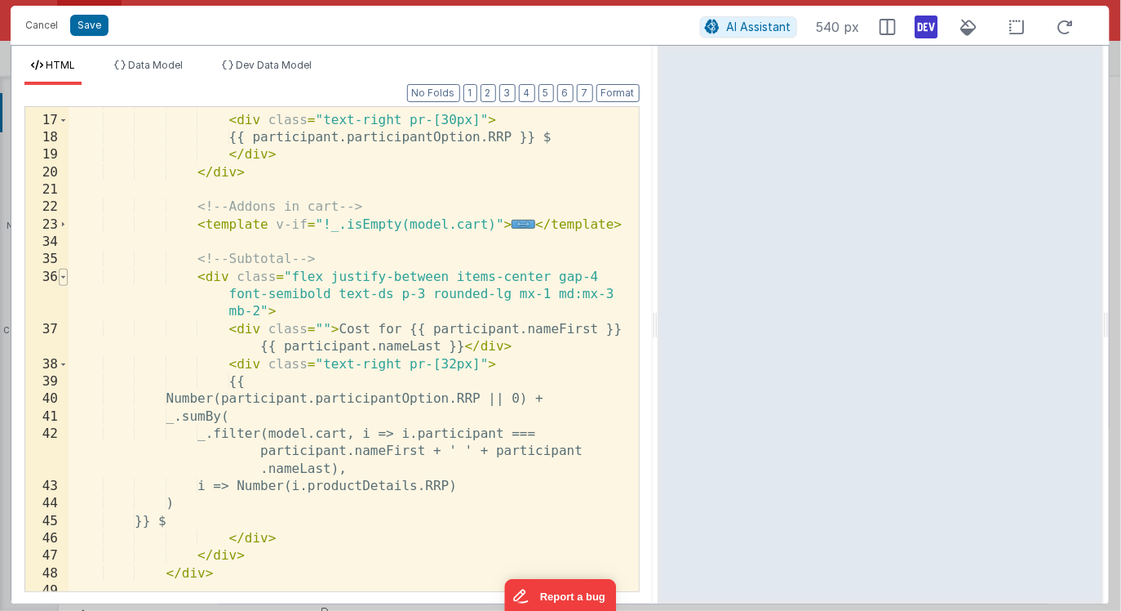
click at [62, 277] on span at bounding box center [63, 277] width 9 height 17
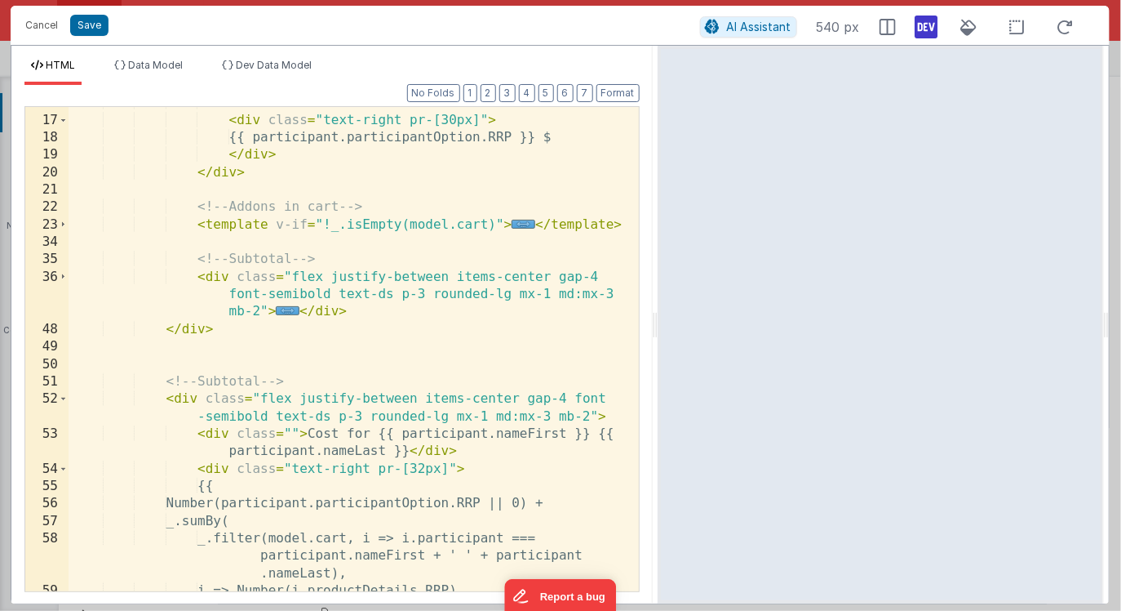
click at [199, 402] on div "</ div > < div class = "text-right pr-[30px]" > {{ participant.participantOptio…" at bounding box center [354, 353] width 571 height 519
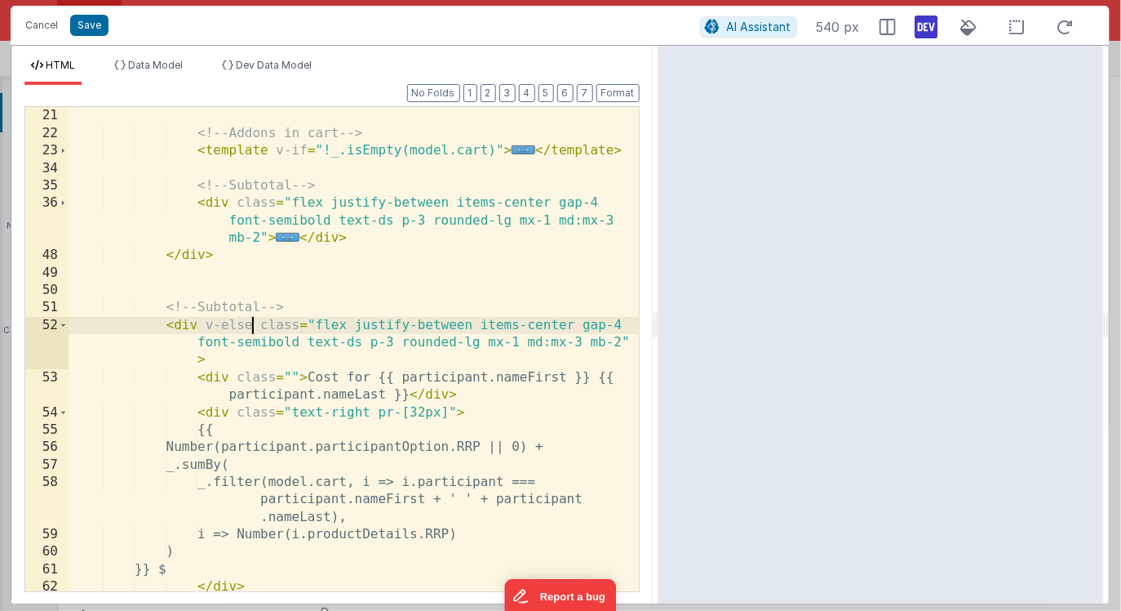
scroll to position [472, 0]
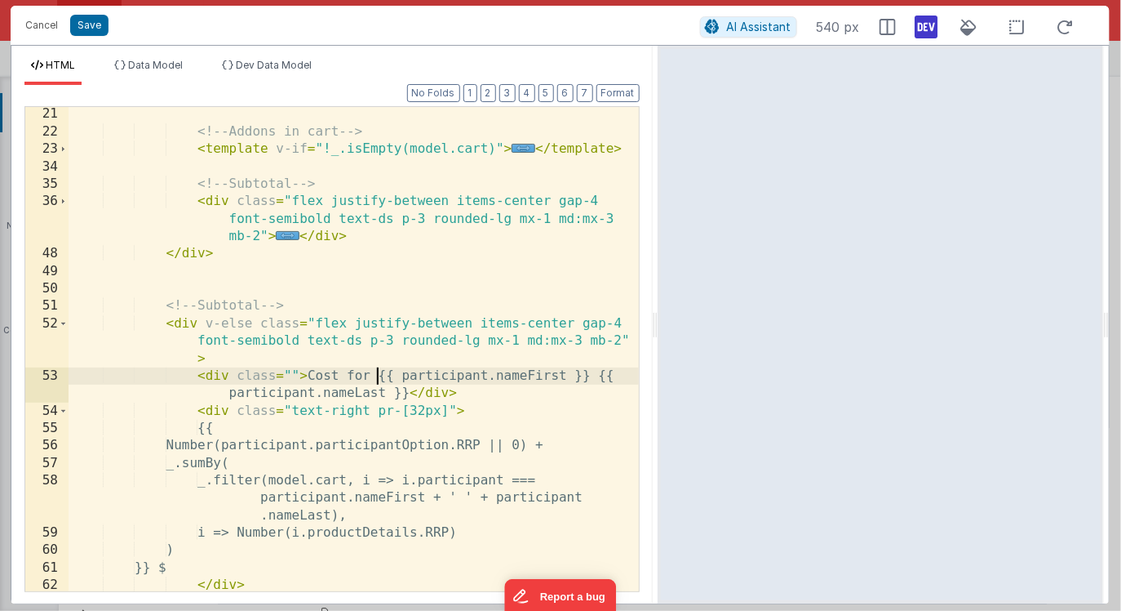
click at [377, 376] on div "<!-- Addons in cart --> < template v-if = "!_.isEmpty(model.cart)" > ... </ tem…" at bounding box center [354, 364] width 571 height 519
click at [406, 393] on div "<!-- Addons in cart --> < template v-if = "!_.isEmpty(model.cart)" > ... </ tem…" at bounding box center [354, 364] width 571 height 519
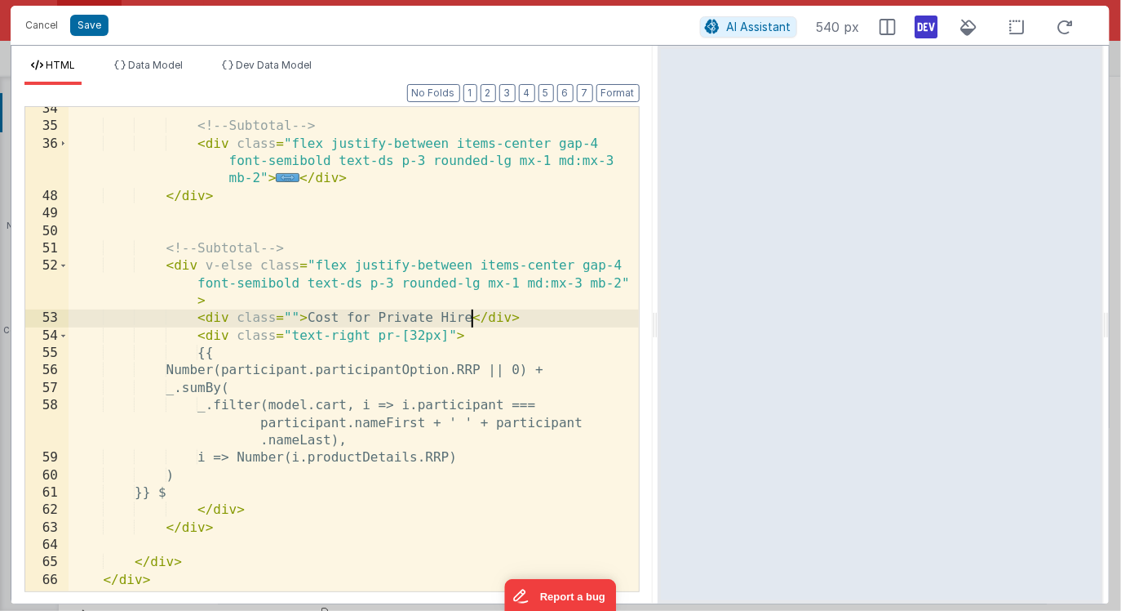
scroll to position [528, 0]
click at [250, 371] on div "<!-- Subtotal --> < div class = "flex justify-between items-center gap-4 font-s…" at bounding box center [354, 360] width 571 height 519
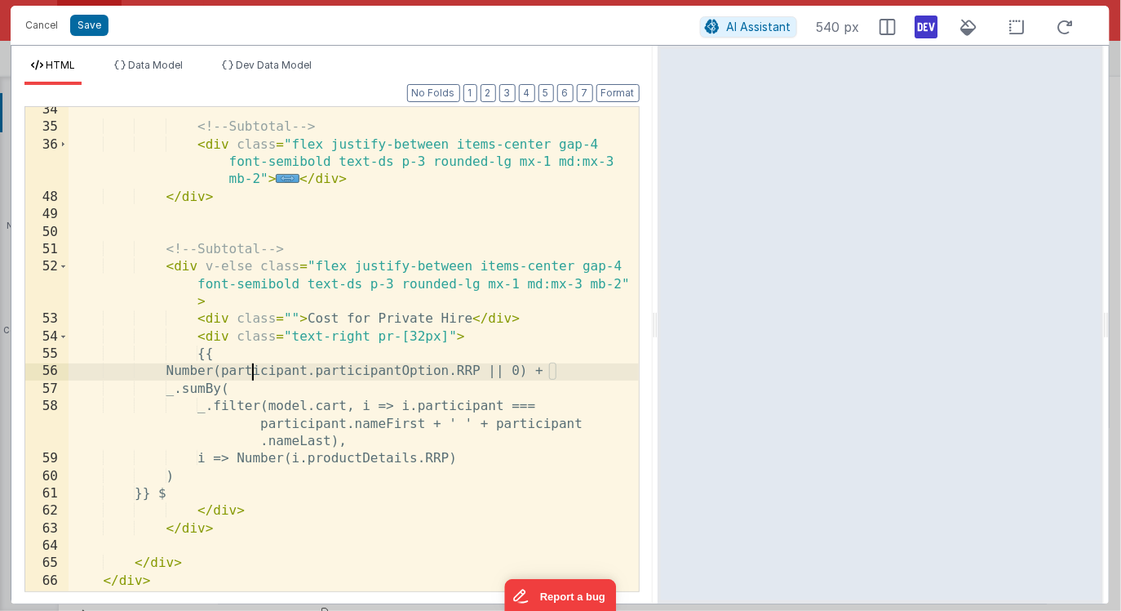
click at [478, 371] on div "<!-- Subtotal --> < div class = "flex justify-between items-center gap-4 font-s…" at bounding box center [354, 360] width 571 height 519
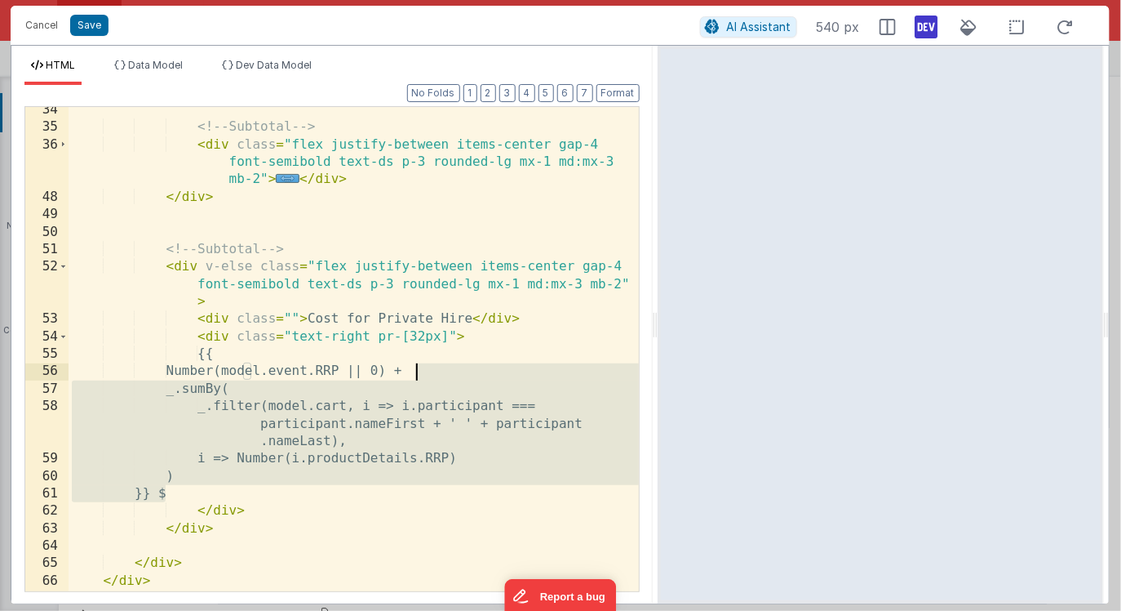
drag, startPoint x: 166, startPoint y: 495, endPoint x: 419, endPoint y: 372, distance: 281.1
click at [419, 372] on div "<!-- Subtotal --> < div class = "flex justify-between items-center gap-4 font-s…" at bounding box center [354, 360] width 571 height 519
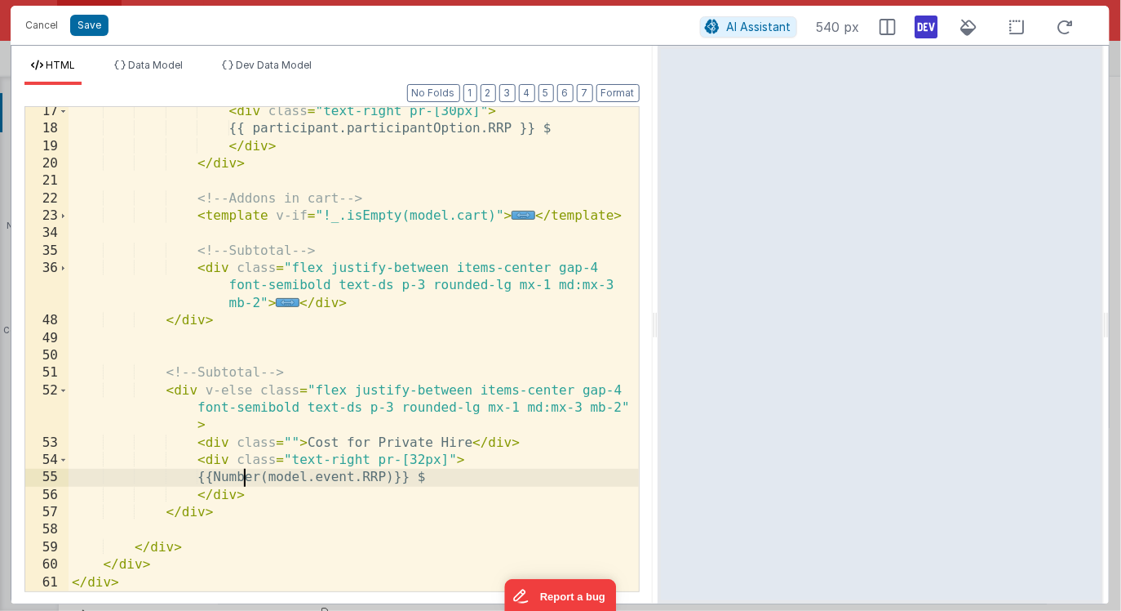
scroll to position [404, 0]
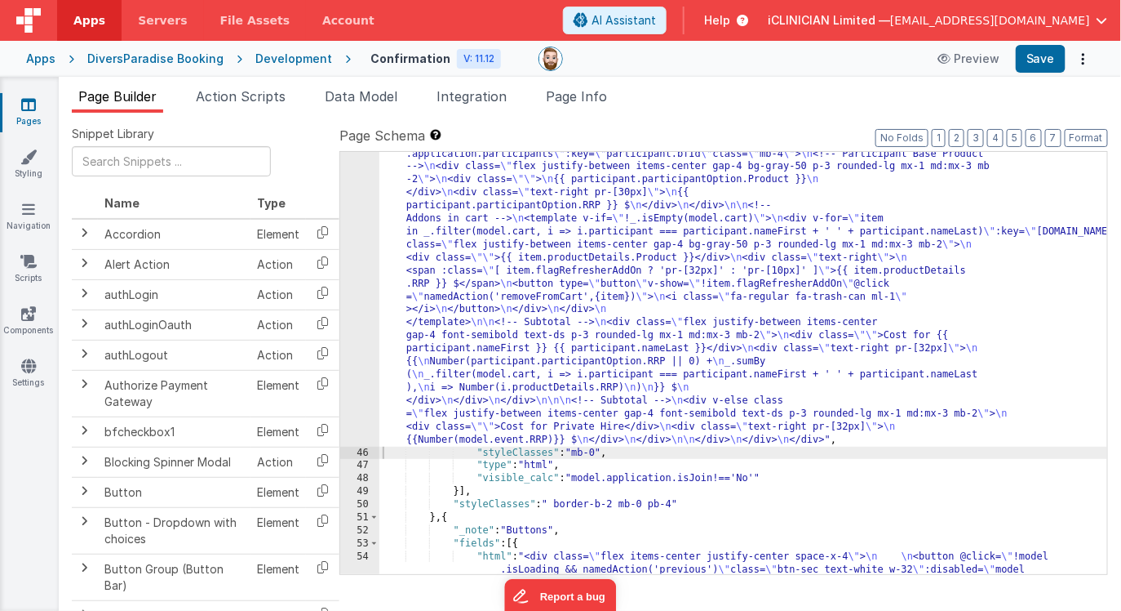
click at [460, 286] on div ""html" : "<div class= \" bg-white border border-dsgray rounded mb-2 \" > \n <!-…" at bounding box center [744, 494] width 729 height 850
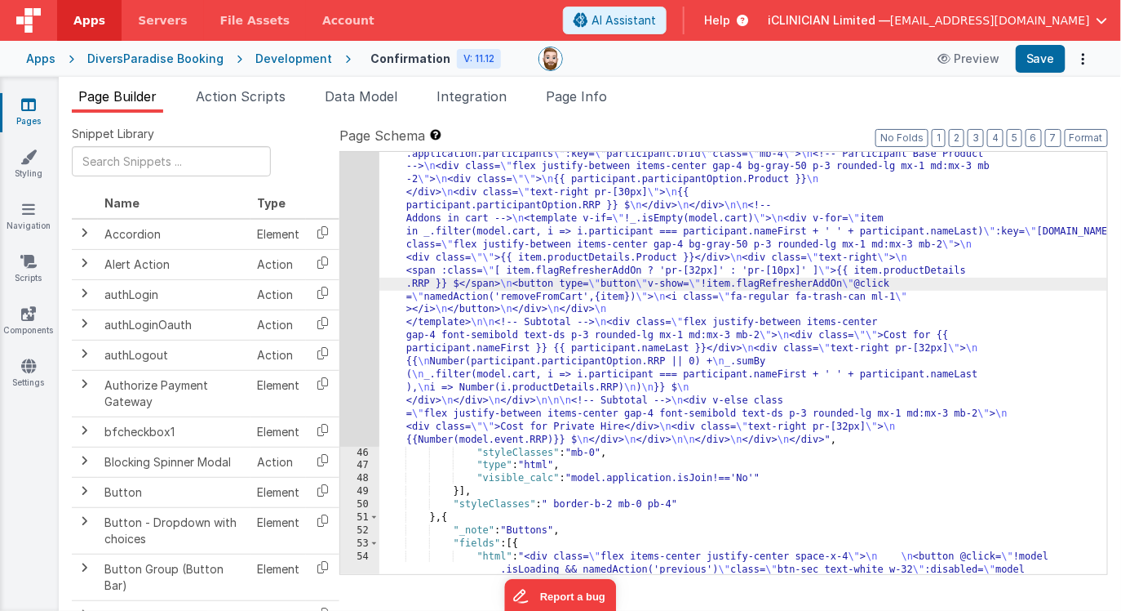
click at [362, 283] on div "45" at bounding box center [359, 257] width 39 height 376
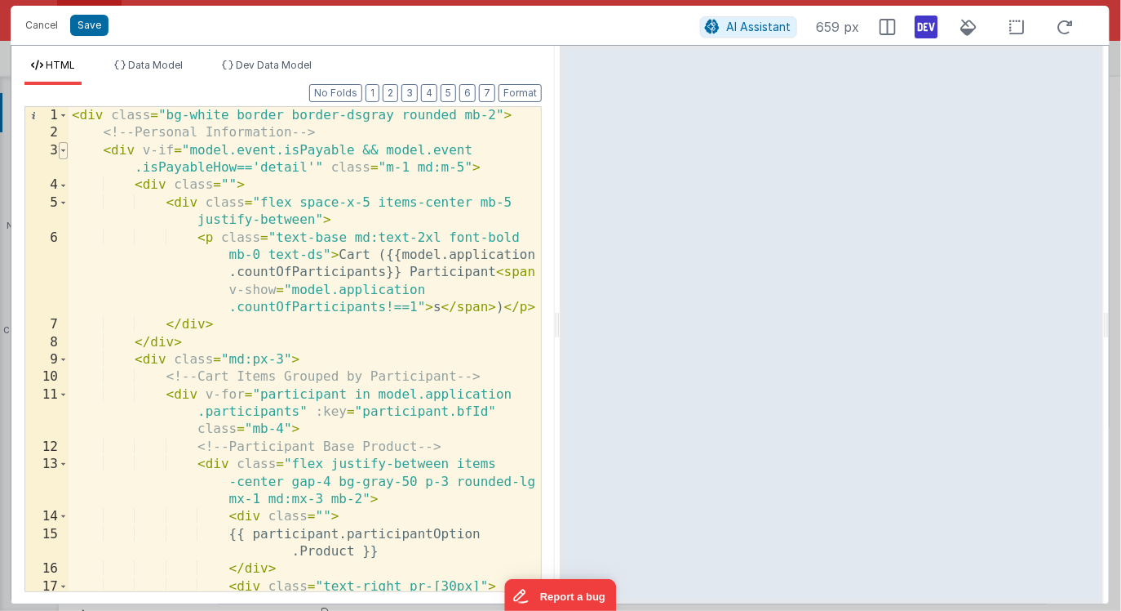
click at [62, 147] on span at bounding box center [63, 150] width 9 height 17
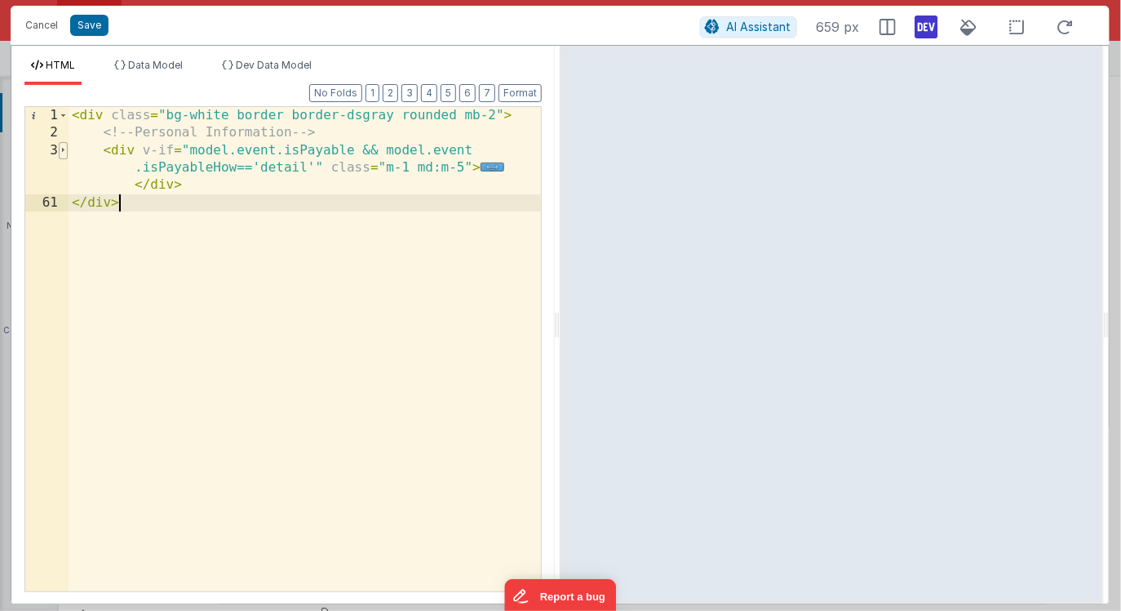
click at [62, 147] on span at bounding box center [63, 150] width 9 height 17
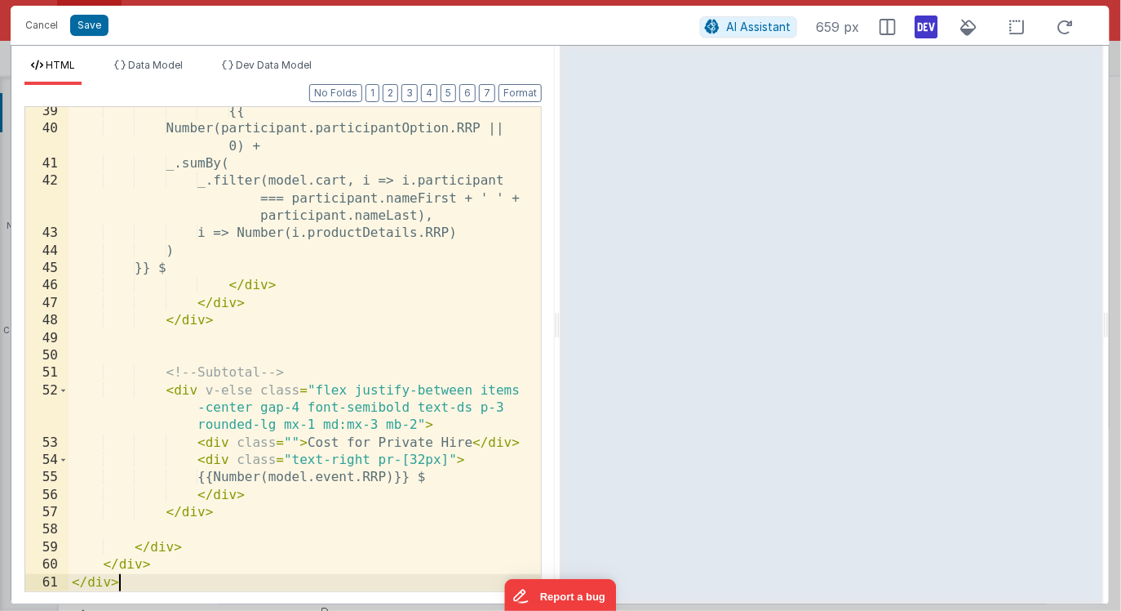
scroll to position [1224, 0]
click at [167, 375] on div "{{ Number(participant.participantOption.RRP || 0) + _.sumBy( _.filter(model.car…" at bounding box center [305, 362] width 473 height 519
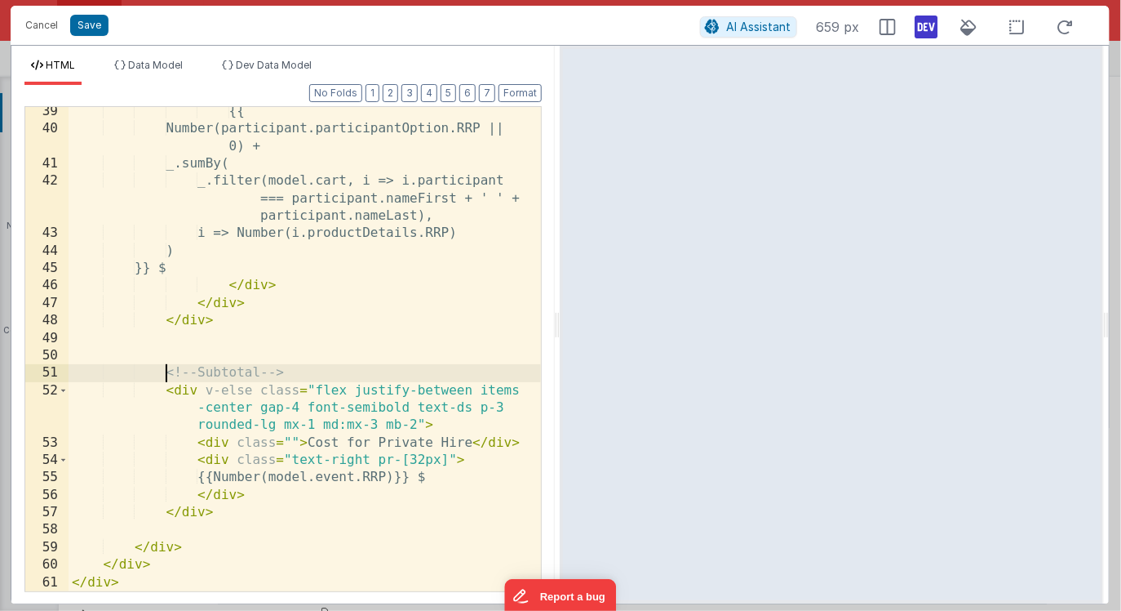
click at [222, 513] on div "{{ Number(participant.participantOption.RRP || 0) + _.sumBy( _.filter(model.car…" at bounding box center [305, 362] width 473 height 519
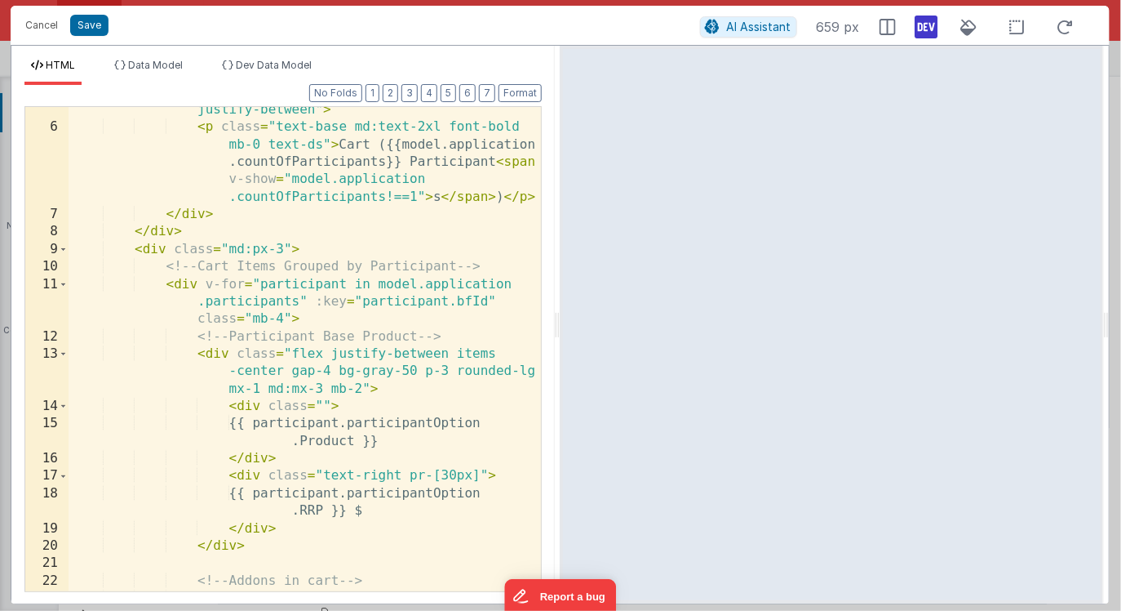
scroll to position [0, 0]
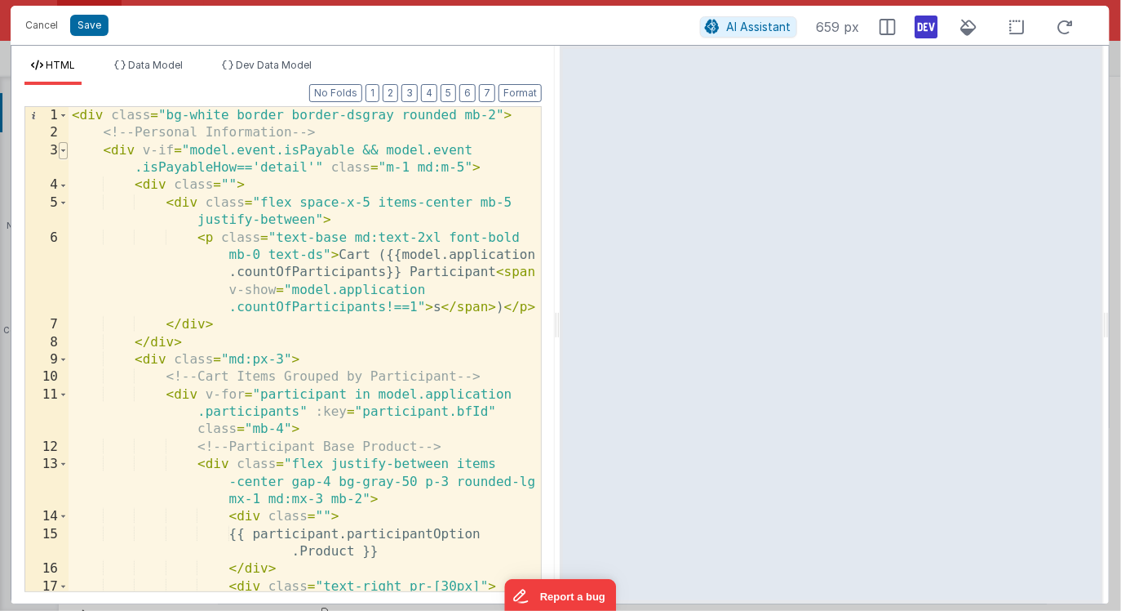
click at [62, 149] on span at bounding box center [63, 150] width 9 height 17
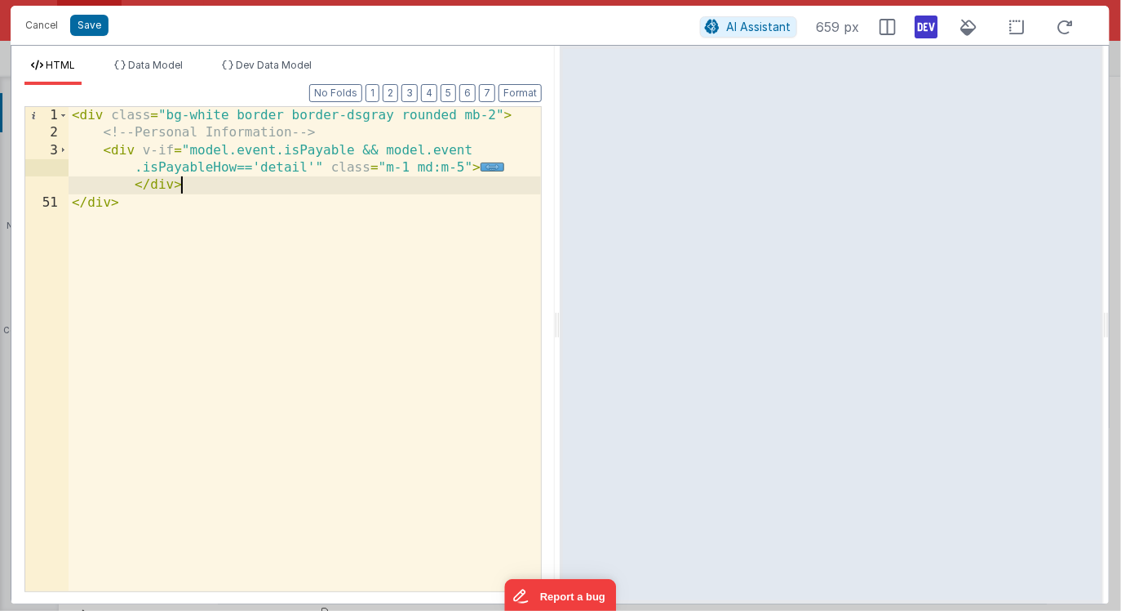
click at [193, 187] on div "< div class = "bg-white border border-dsgray rounded mb-2" > <!-- Personal Info…" at bounding box center [305, 366] width 473 height 519
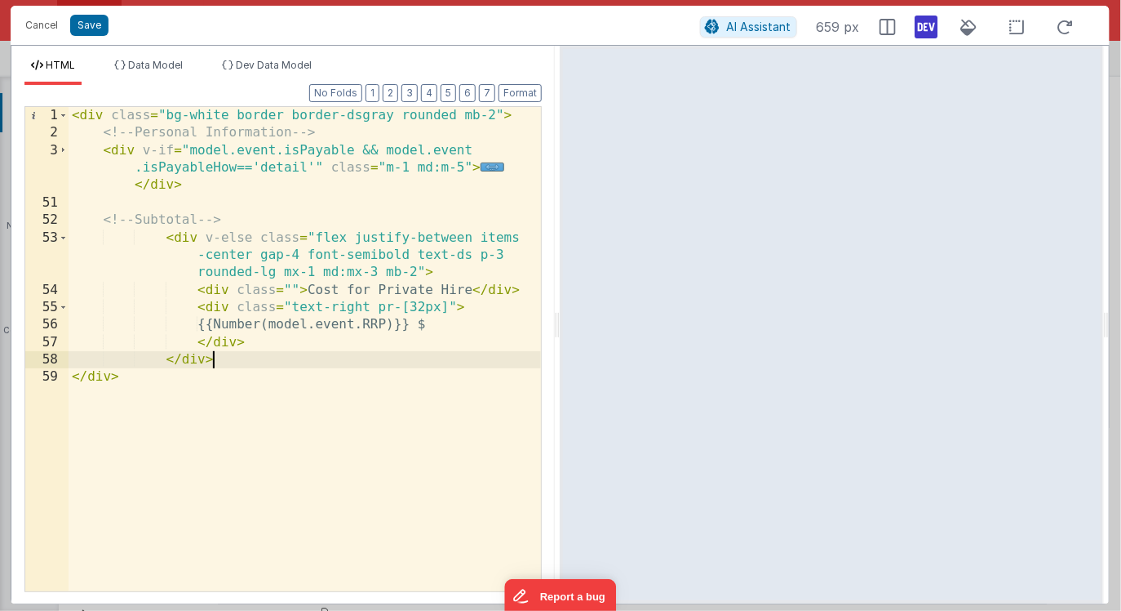
click at [179, 217] on div "< div class = "bg-white border border-dsgray rounded mb-2" > <!-- Personal Info…" at bounding box center [305, 366] width 473 height 519
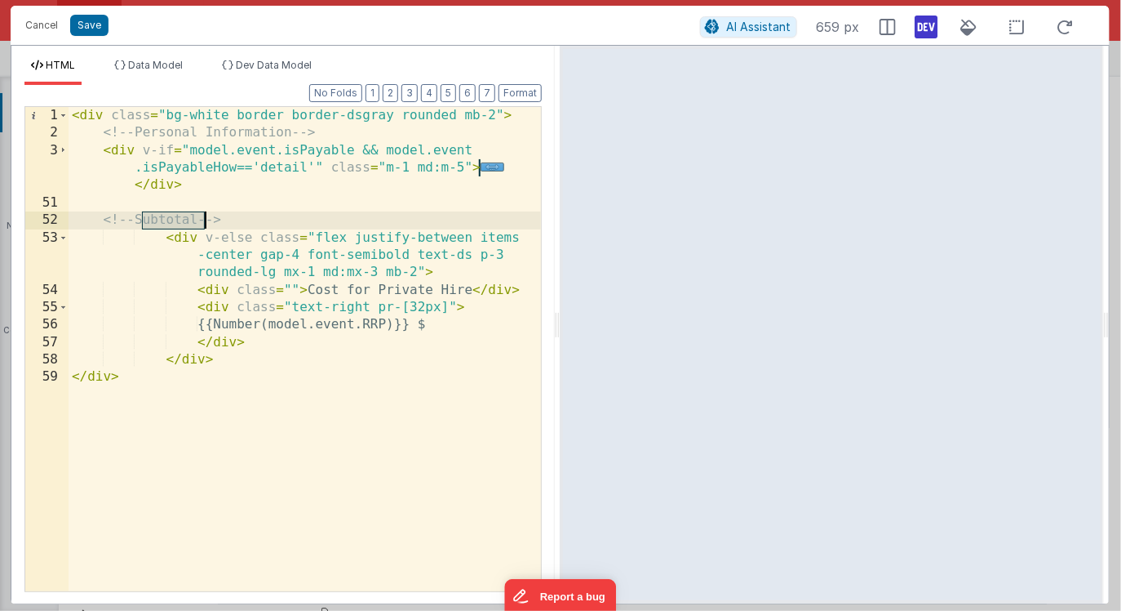
click at [179, 217] on div "< div class = "bg-white border border-dsgray rounded mb-2" > <!-- Personal Info…" at bounding box center [305, 366] width 473 height 519
click at [517, 94] on button "Format" at bounding box center [520, 93] width 43 height 18
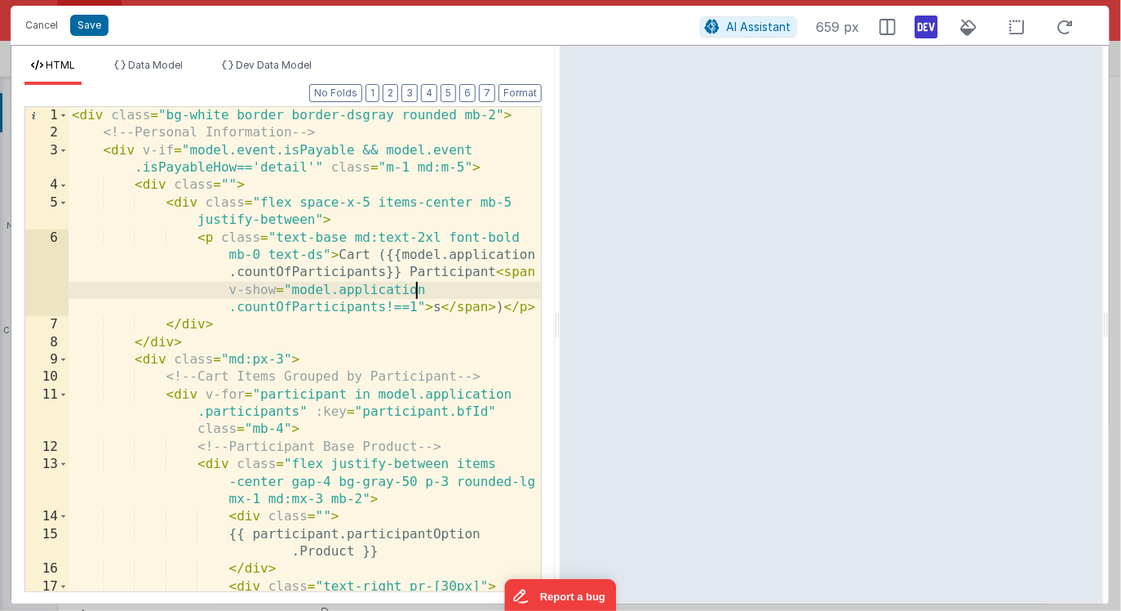
click at [450, 282] on div "< div class = "bg-white border border-dsgray rounded mb-2" > <!-- Personal Info…" at bounding box center [305, 375] width 473 height 536
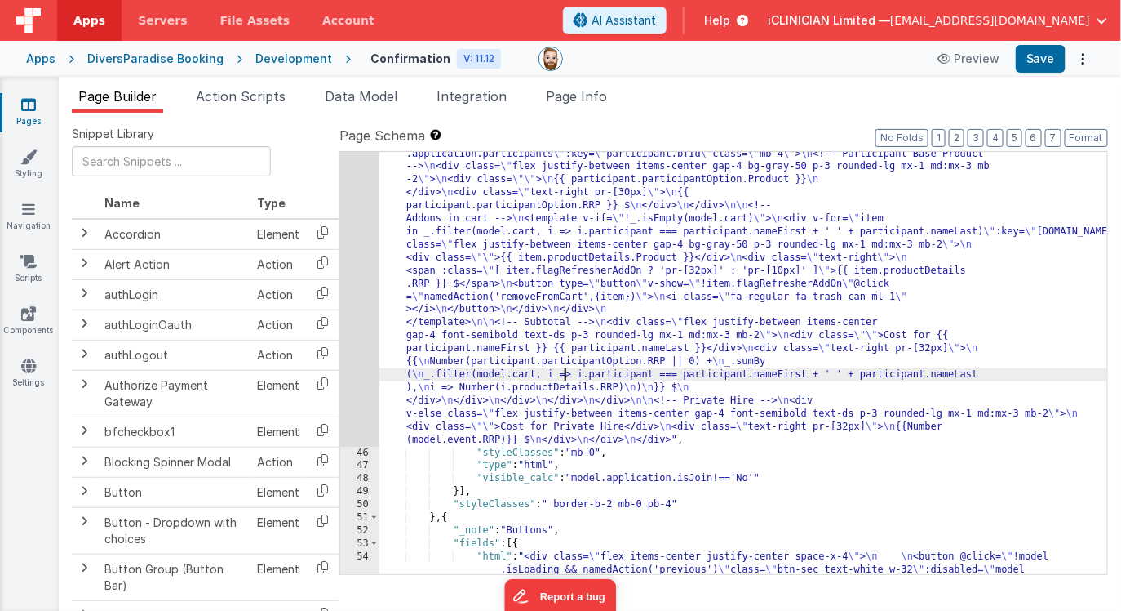
click at [562, 372] on div ""html" : "<div class= \" bg-white border border-dsgray rounded mb-2 \" > \n <!-…" at bounding box center [744, 494] width 729 height 850
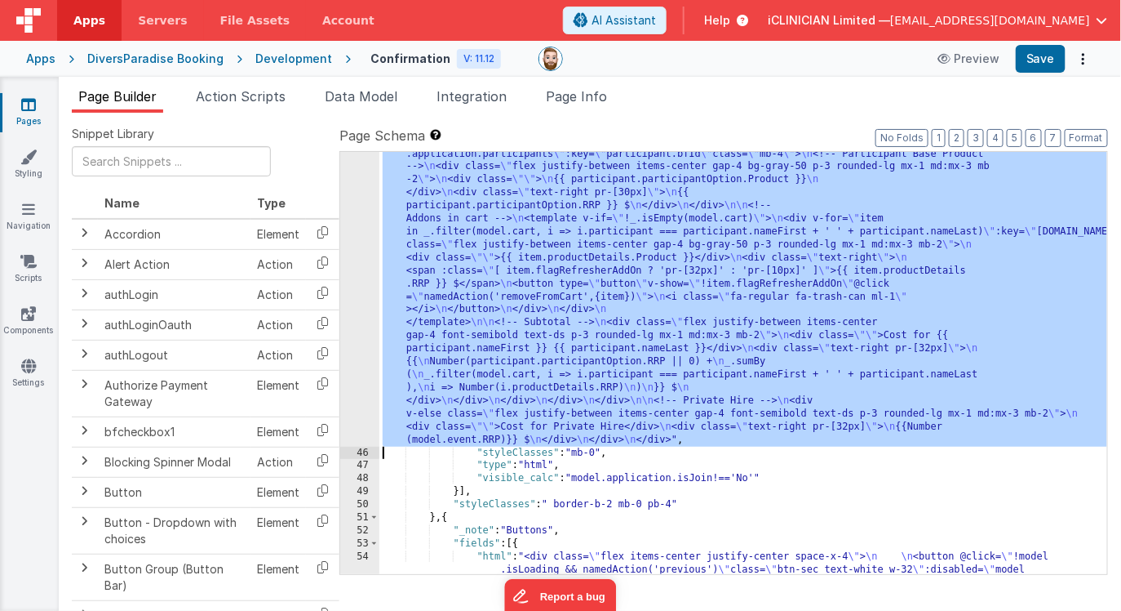
click at [355, 360] on div "45" at bounding box center [359, 257] width 39 height 376
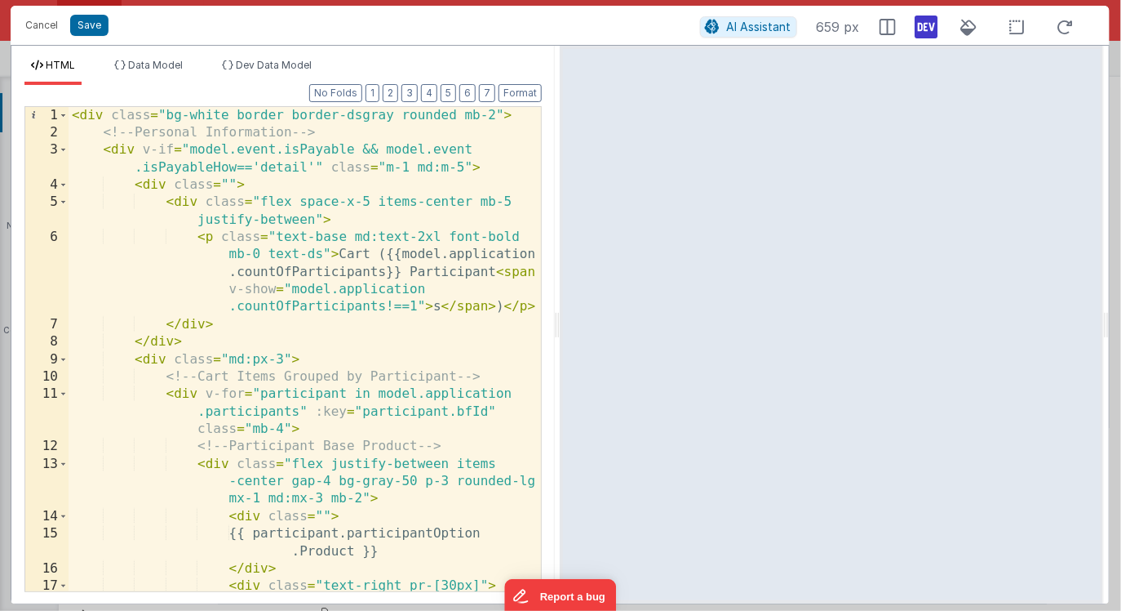
click at [140, 185] on div "< div class = "bg-white border border-dsgray rounded mb-2" > <!-- Personal Info…" at bounding box center [305, 375] width 473 height 536
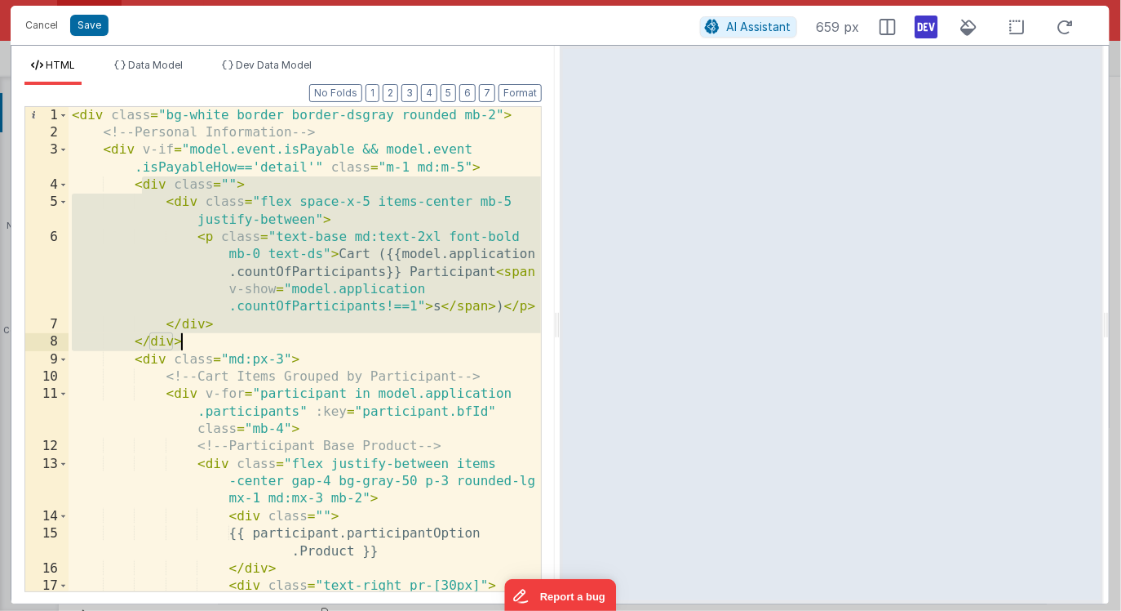
click at [197, 339] on div "< div class = "bg-white border border-dsgray rounded mb-2" > <!-- Personal Info…" at bounding box center [305, 375] width 473 height 536
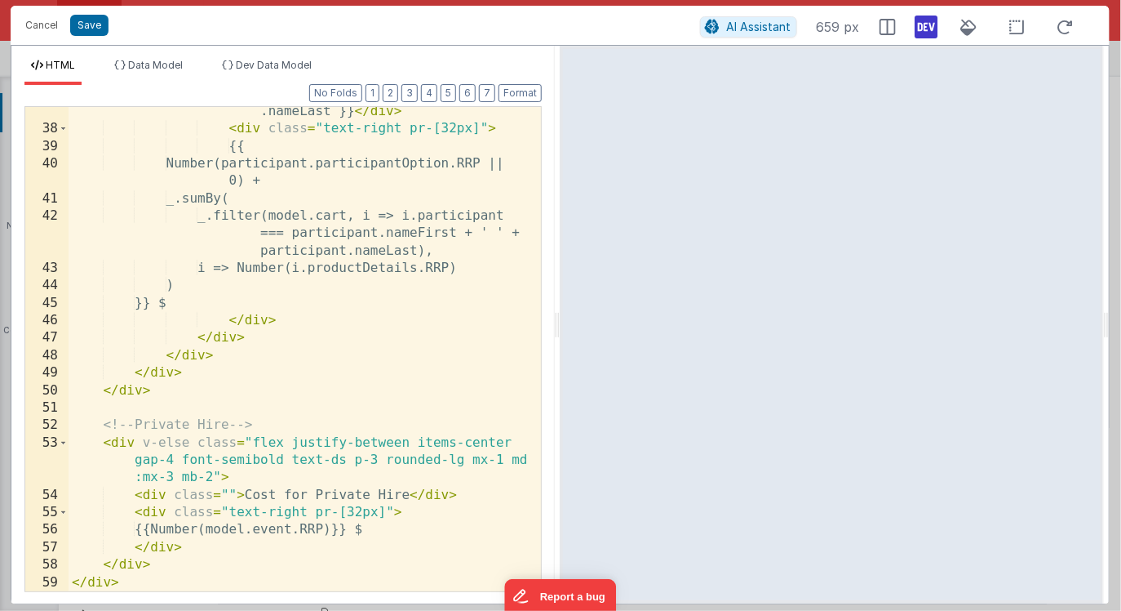
scroll to position [1189, 0]
click at [251, 441] on div "< div class = "" > Cost for {{ participant .nameFirst }} {{ participant .nameLa…" at bounding box center [305, 344] width 473 height 553
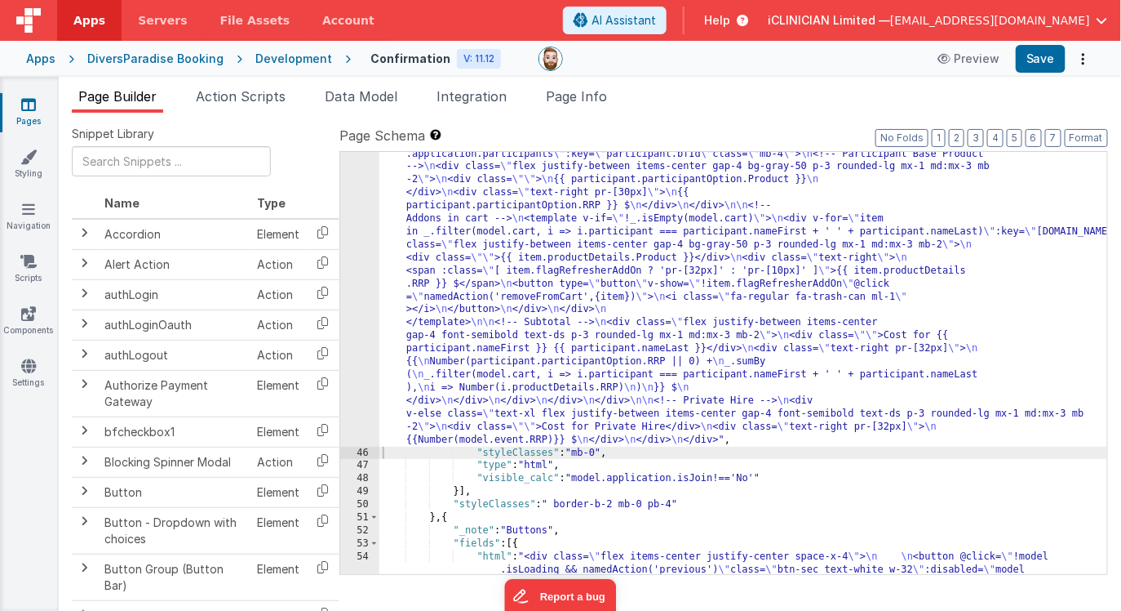
click at [656, 381] on div ""html" : "<div class= \" bg-white border border-dsgray rounded mb-2 \" > \n <!-…" at bounding box center [744, 494] width 729 height 850
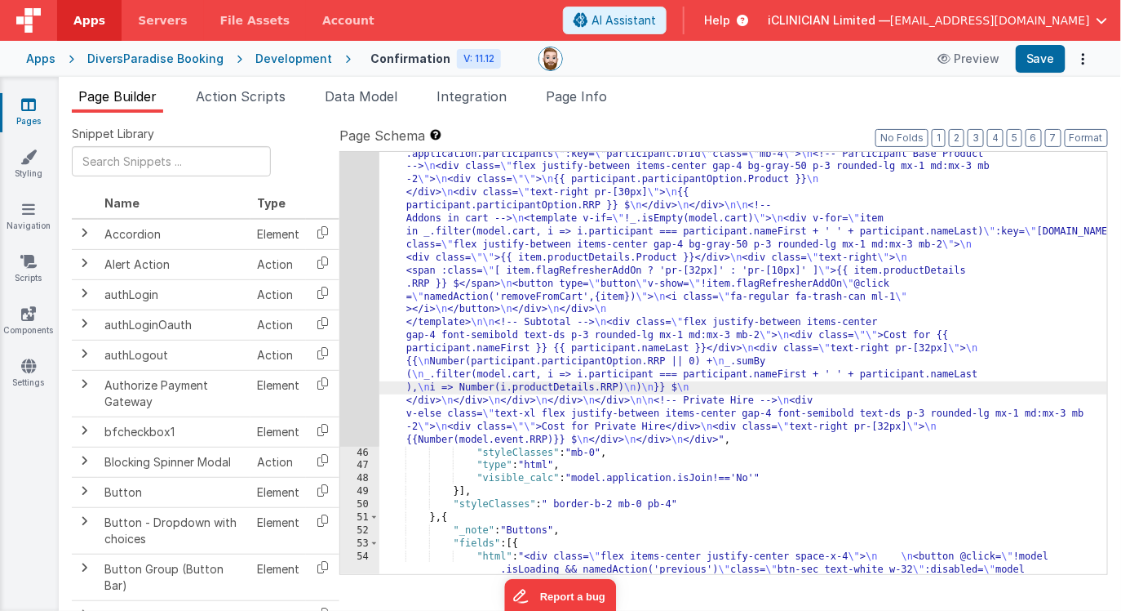
click at [358, 393] on div "45" at bounding box center [359, 257] width 39 height 376
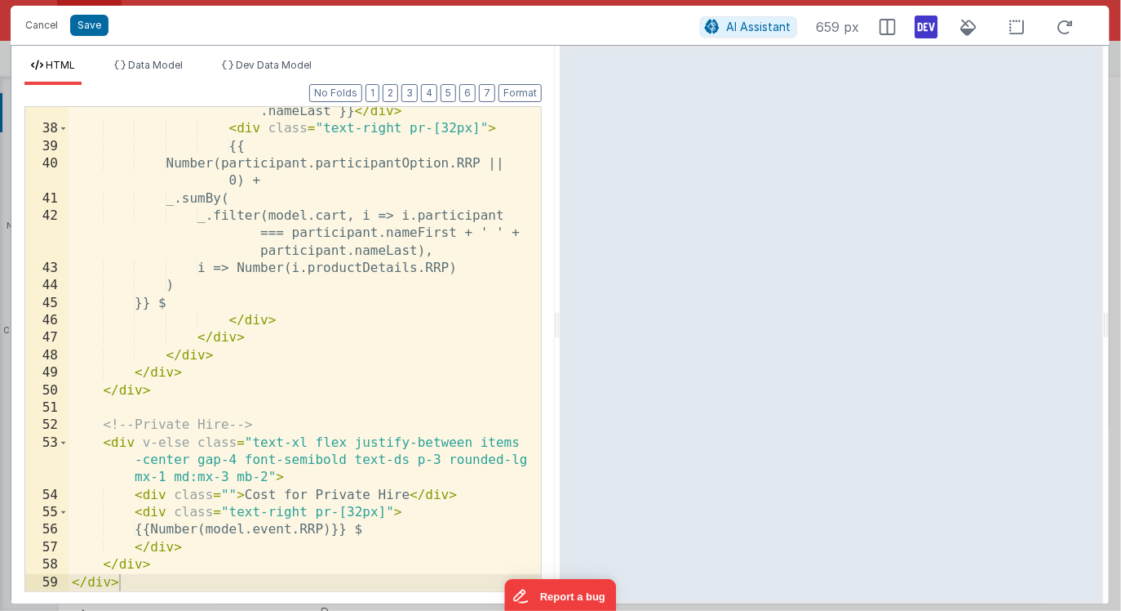
click at [250, 442] on div "< div class = "" > Cost for {{ participant .nameFirst }} {{ participant .nameLa…" at bounding box center [305, 344] width 473 height 553
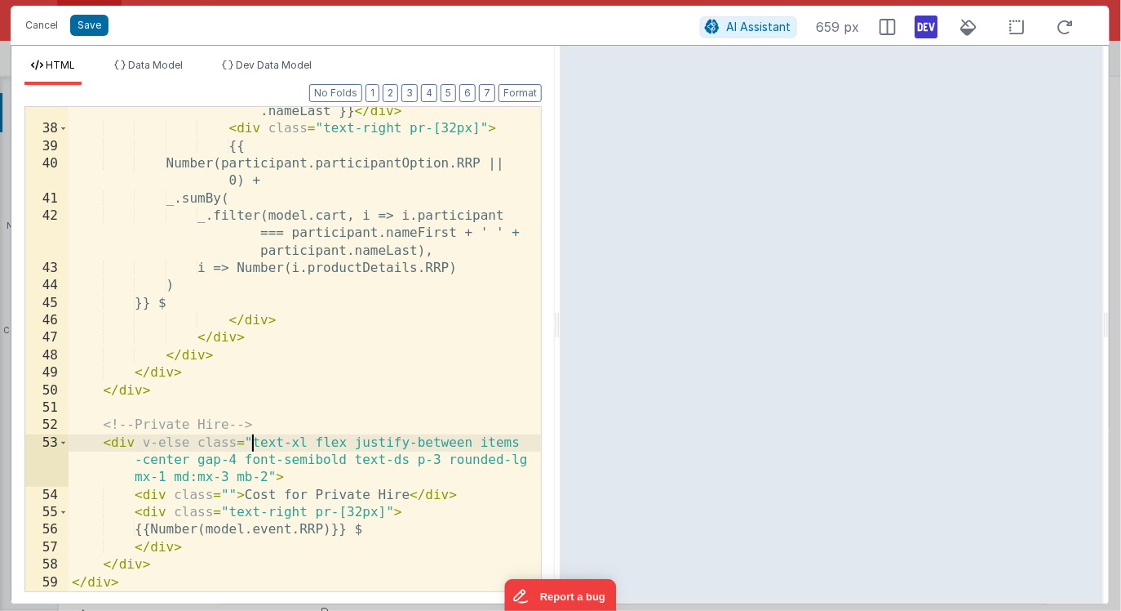
click at [265, 477] on div "< div class = "" > Cost for {{ participant .nameFirst }} {{ participant .nameLa…" at bounding box center [305, 344] width 473 height 553
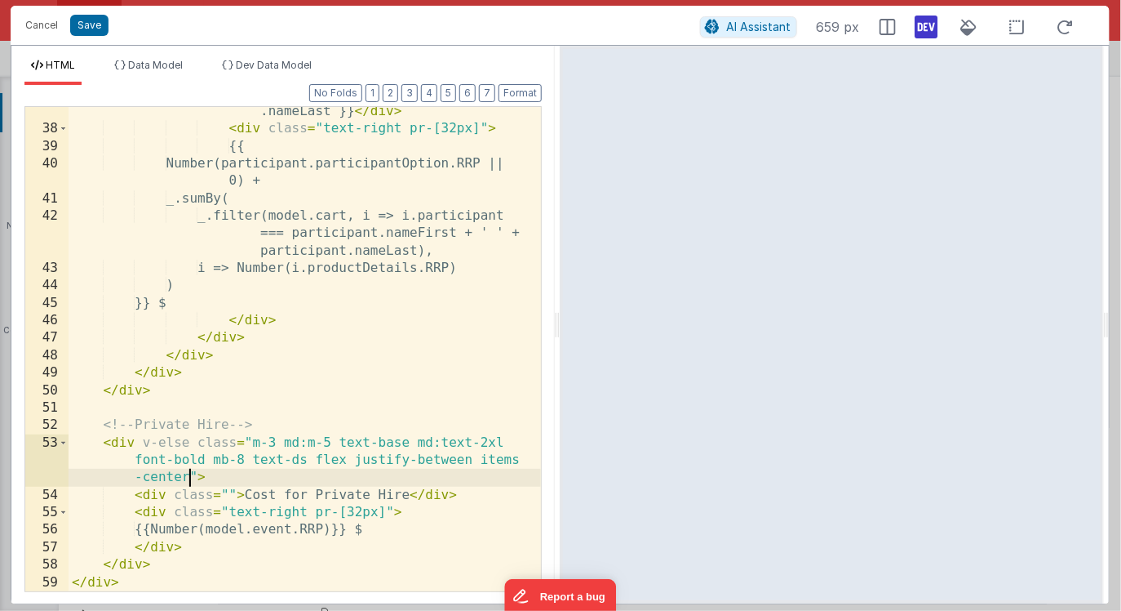
click at [316, 461] on div "< div class = "" > Cost for {{ participant .nameFirst }} {{ participant .nameLa…" at bounding box center [305, 344] width 473 height 553
click at [188, 480] on div "< div class = "" > Cost for {{ participant .nameFirst }} {{ participant .nameLa…" at bounding box center [305, 344] width 473 height 553
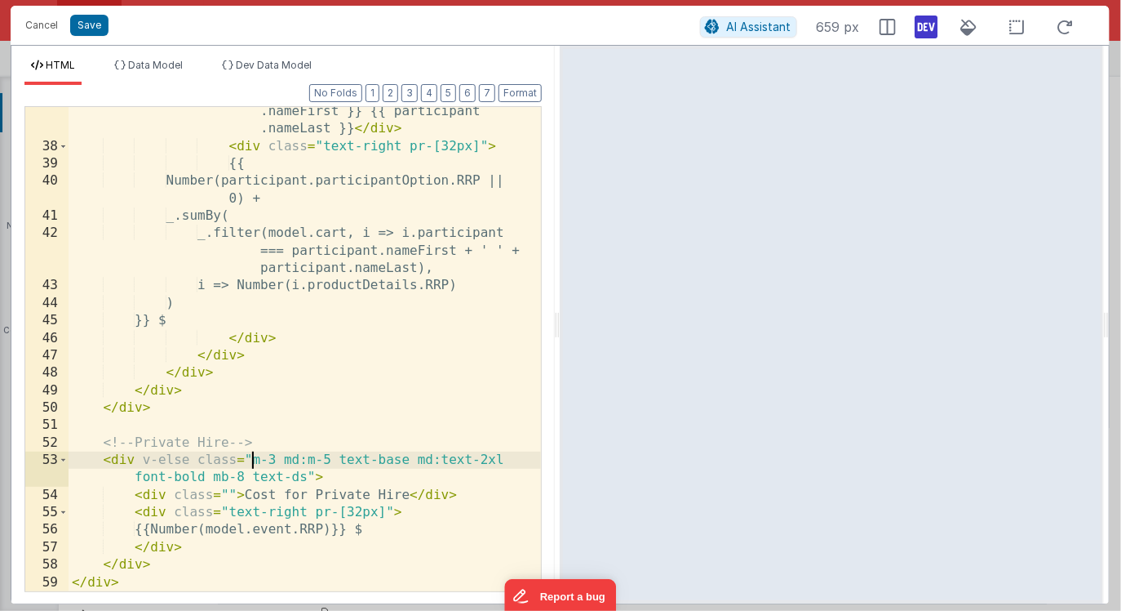
paste textarea
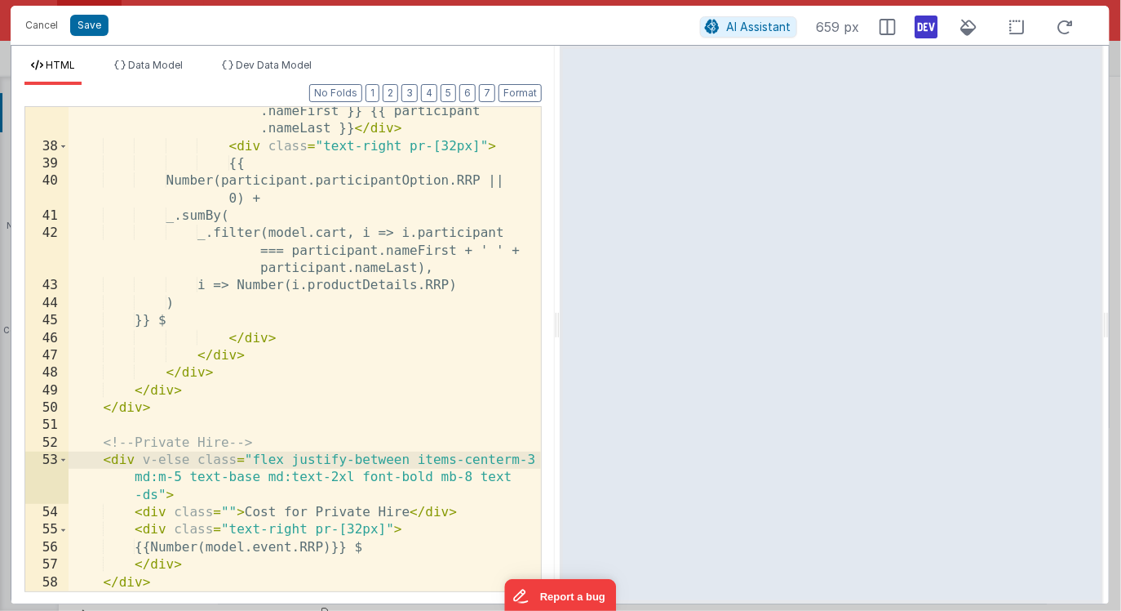
scroll to position [1172, 0]
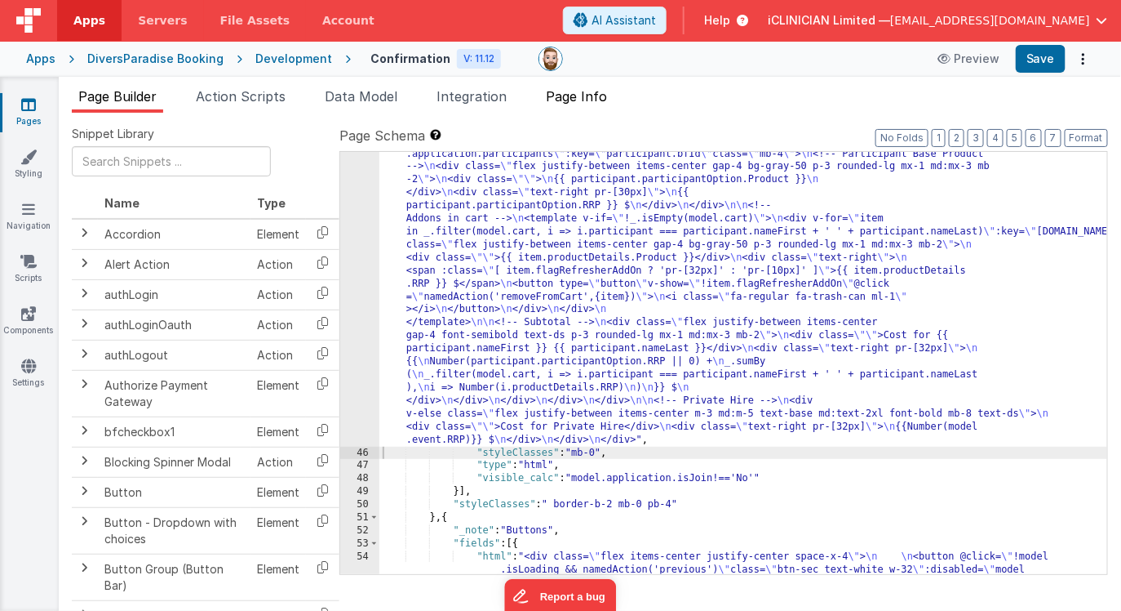
click at [591, 107] on li "Page Info" at bounding box center [577, 100] width 74 height 26
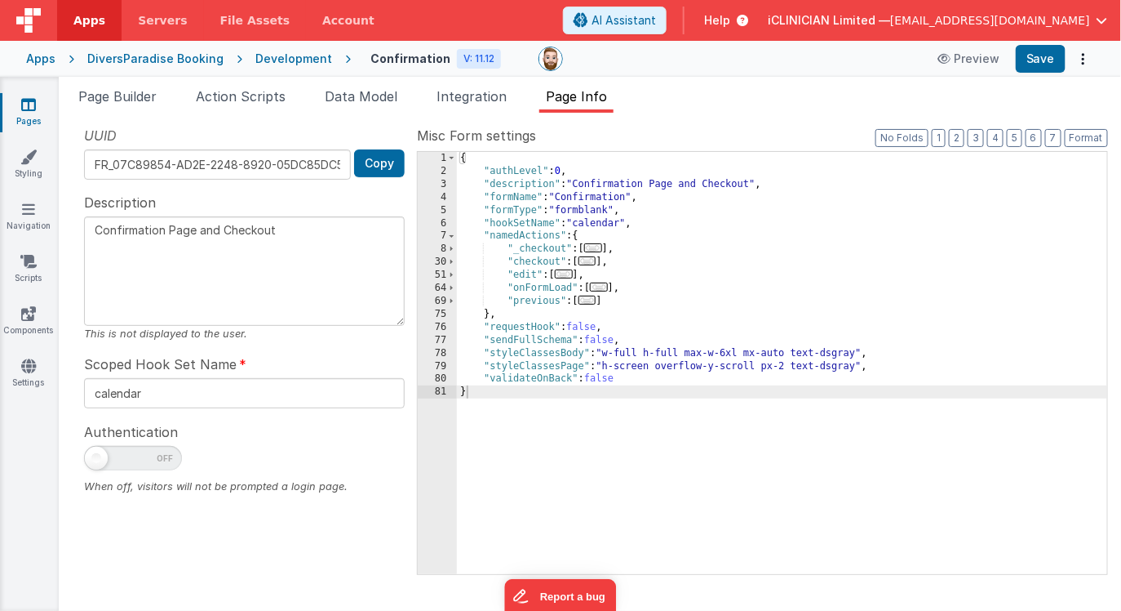
click at [593, 263] on span "..." at bounding box center [588, 260] width 18 height 9
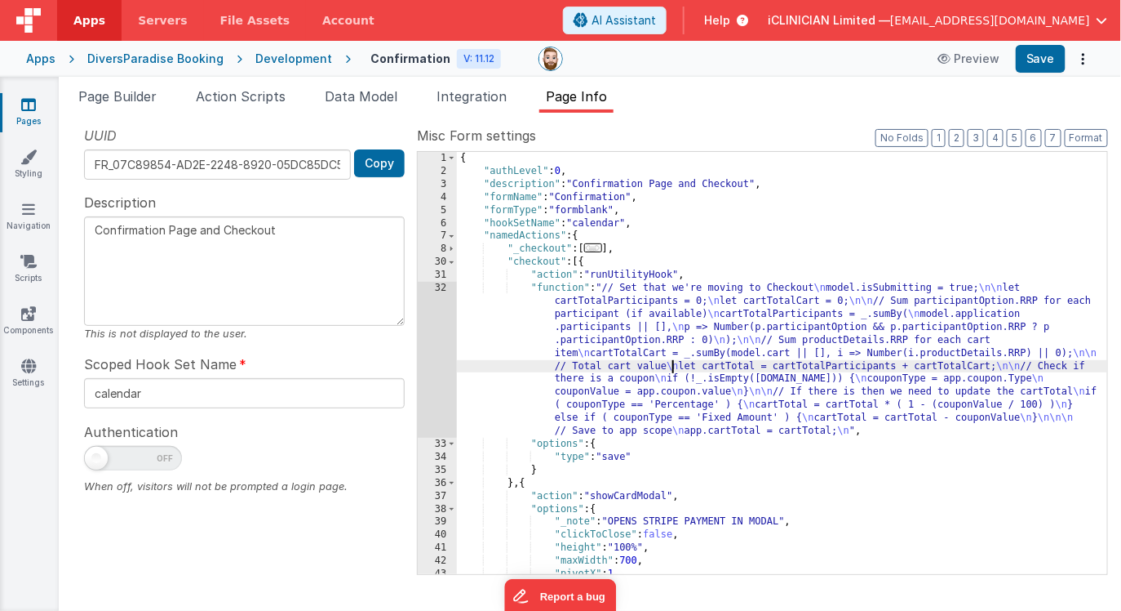
click at [674, 363] on div "{ "authLevel" : 0 , "description" : "Confirmation Page and Checkout" , "formNam…" at bounding box center [782, 376] width 651 height 448
click at [433, 336] on div "32" at bounding box center [437, 360] width 39 height 156
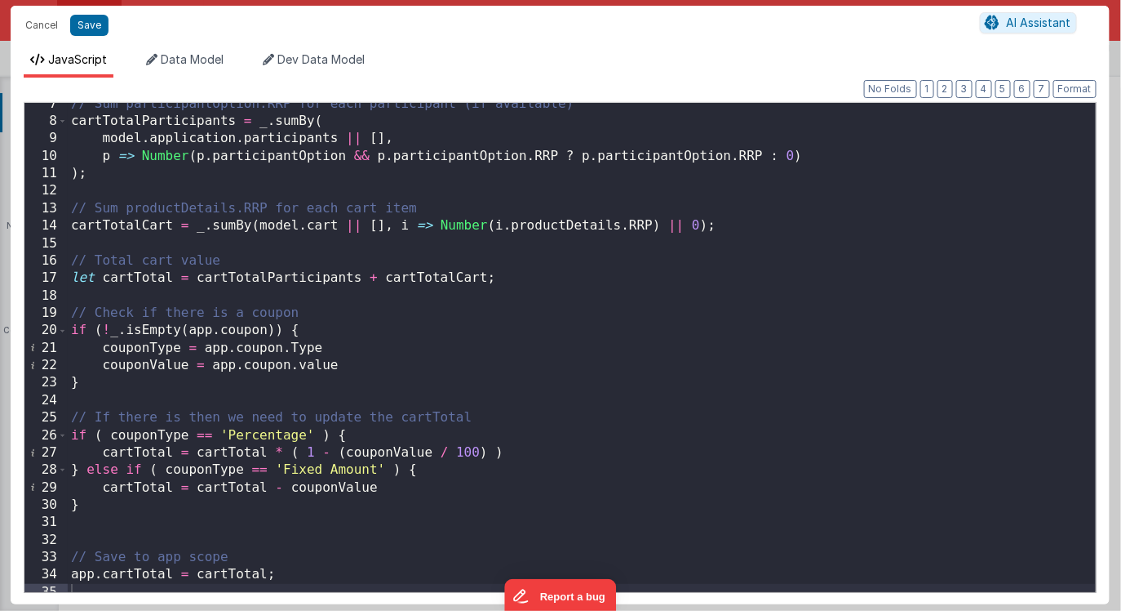
scroll to position [121, 0]
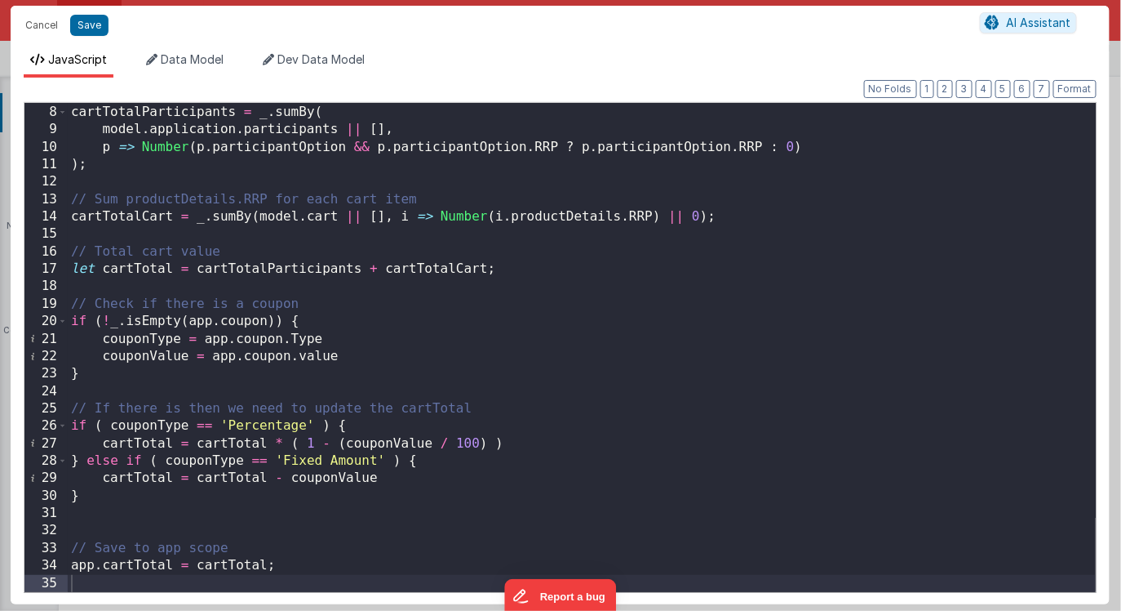
click at [496, 409] on div "// Sum participantOption.RRP for each participant (if available) cartTotalParti…" at bounding box center [582, 348] width 1028 height 524
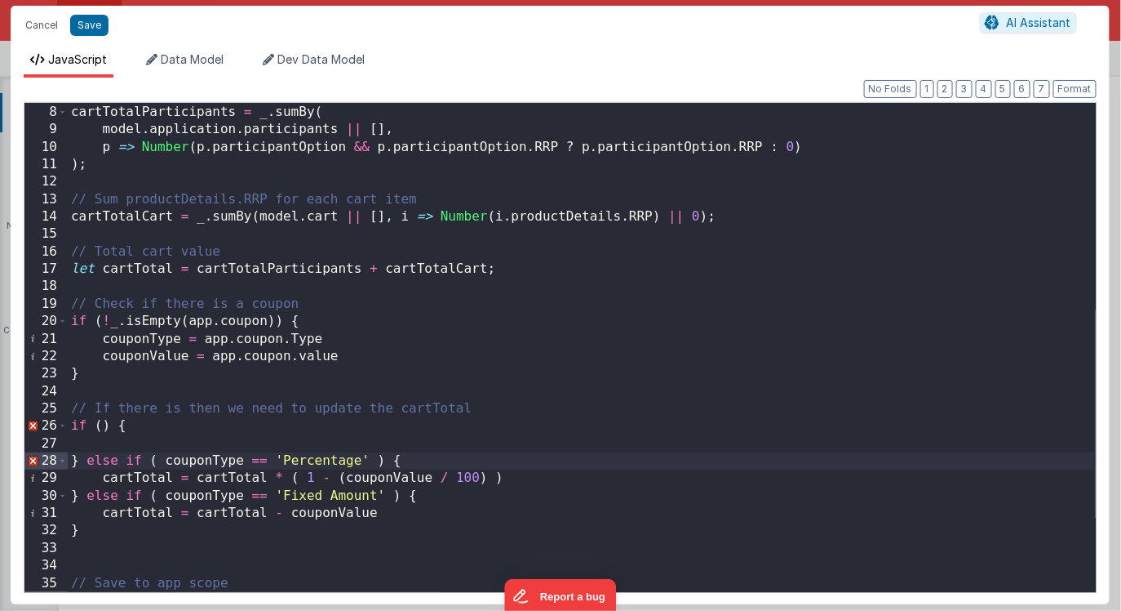
click at [101, 426] on div "// Sum participantOption.RRP for each participant (if available) cartTotalParti…" at bounding box center [582, 348] width 1028 height 524
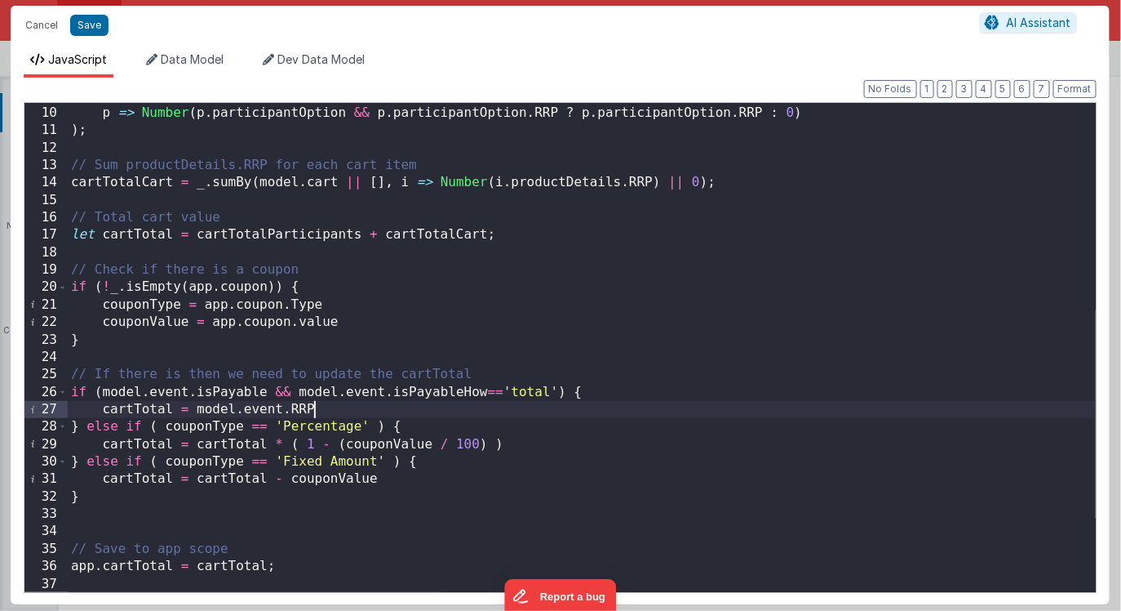
scroll to position [155, 0]
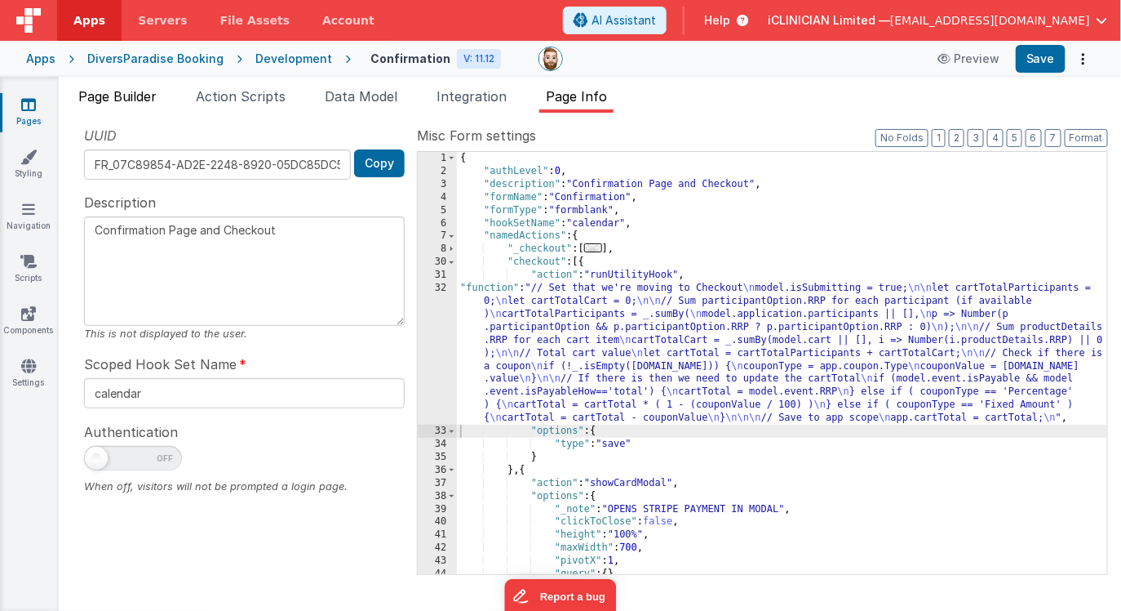
click at [116, 95] on span "Page Builder" at bounding box center [117, 96] width 78 height 16
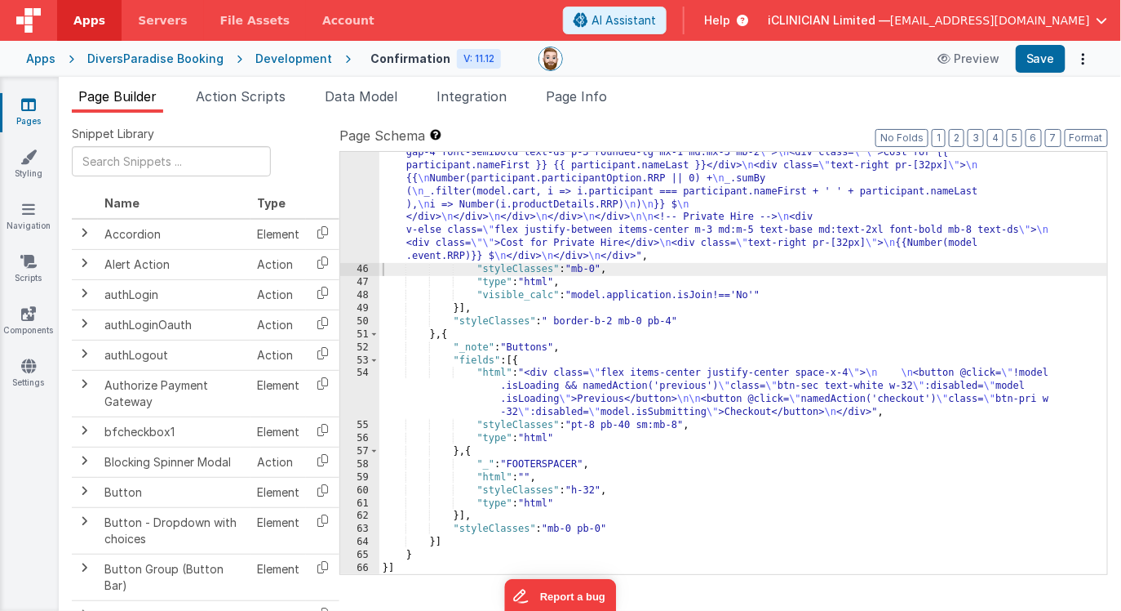
scroll to position [1459, 0]
click at [580, 95] on span "Page Info" at bounding box center [576, 96] width 61 height 16
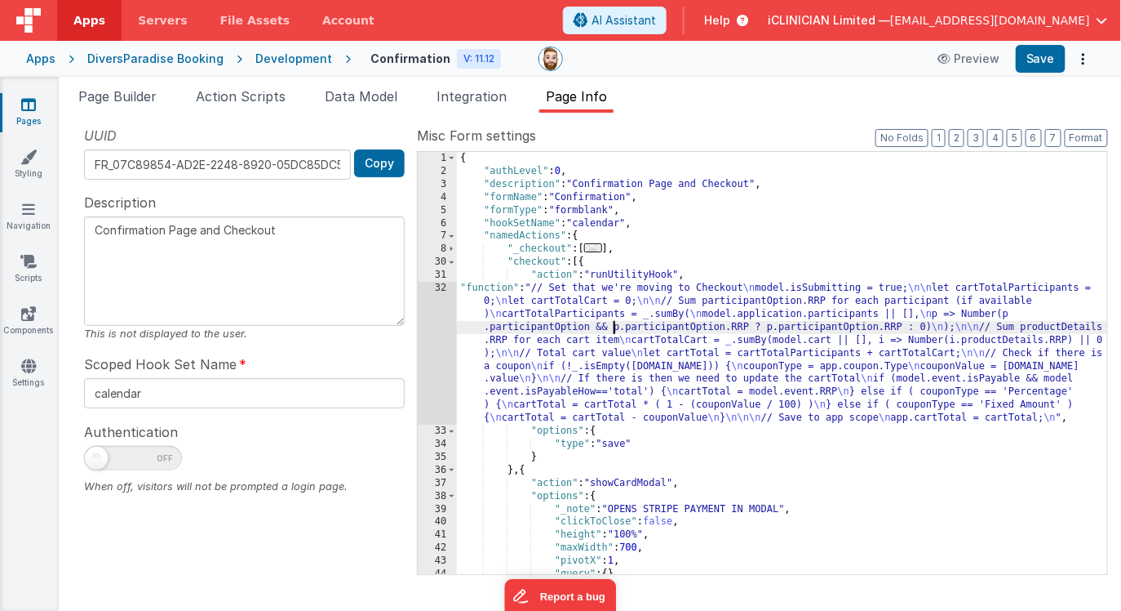
click at [616, 322] on div "{ "authLevel" : 0 , "description" : "Confirmation Page and Checkout" , "formNam…" at bounding box center [782, 376] width 651 height 448
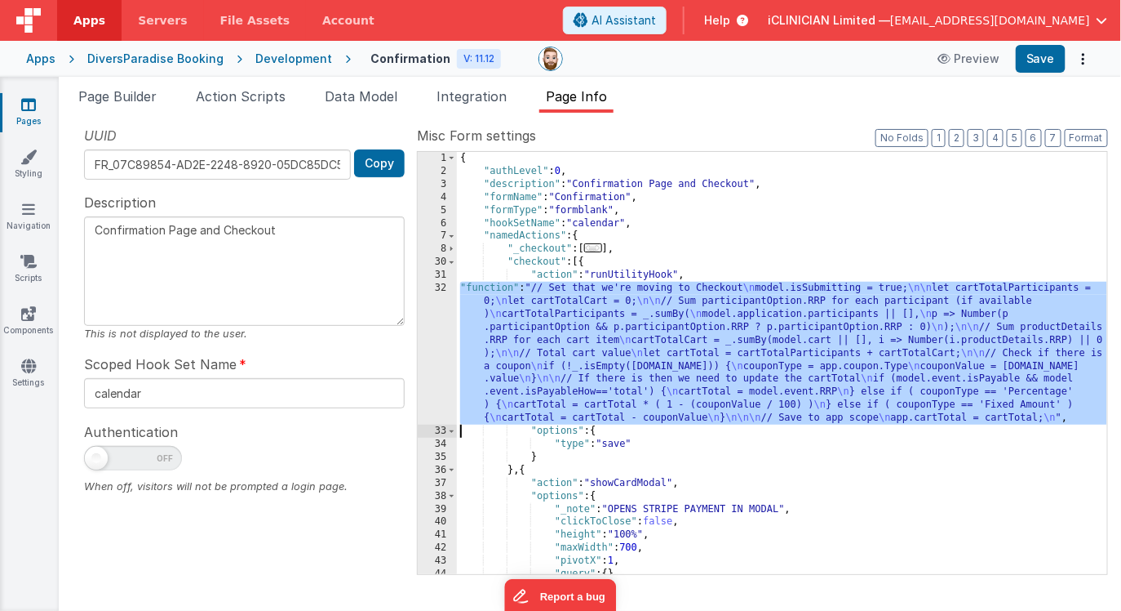
click at [433, 327] on div "32" at bounding box center [437, 353] width 39 height 143
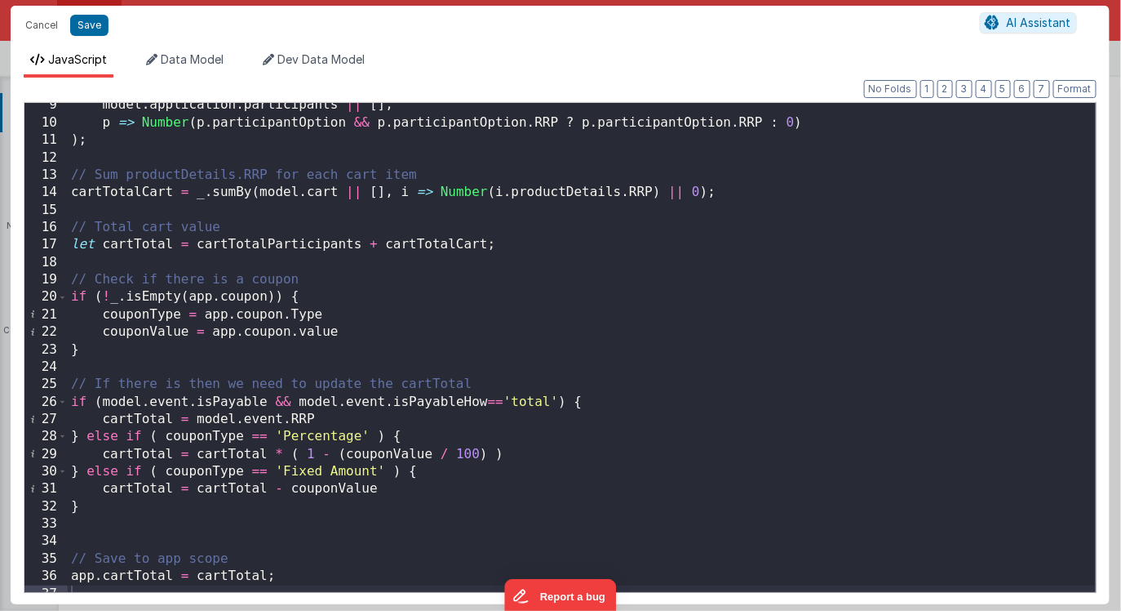
scroll to position [156, 0]
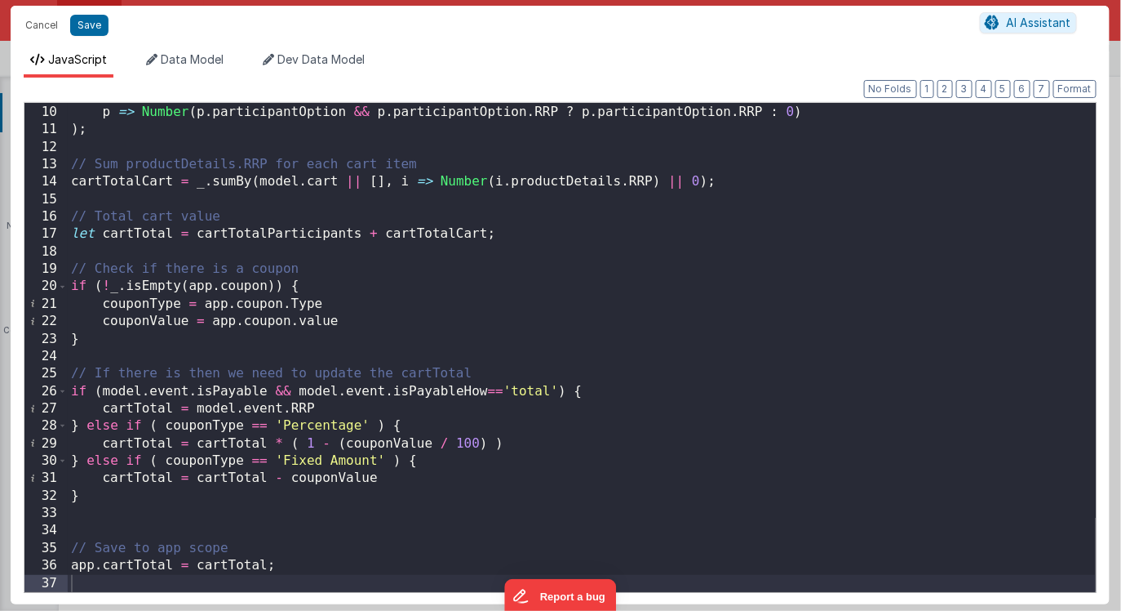
click at [282, 355] on div "model . application . participants || [ ] , p => Number ( p . participantOption…" at bounding box center [582, 348] width 1028 height 524
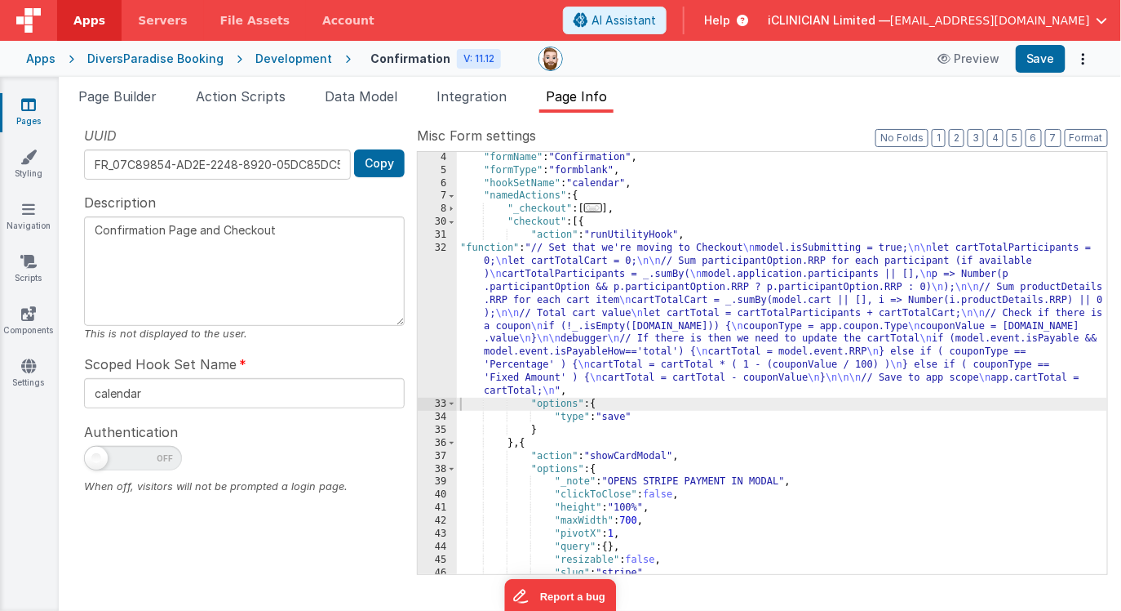
scroll to position [41, 0]
click at [139, 96] on span "Page Builder" at bounding box center [117, 96] width 78 height 16
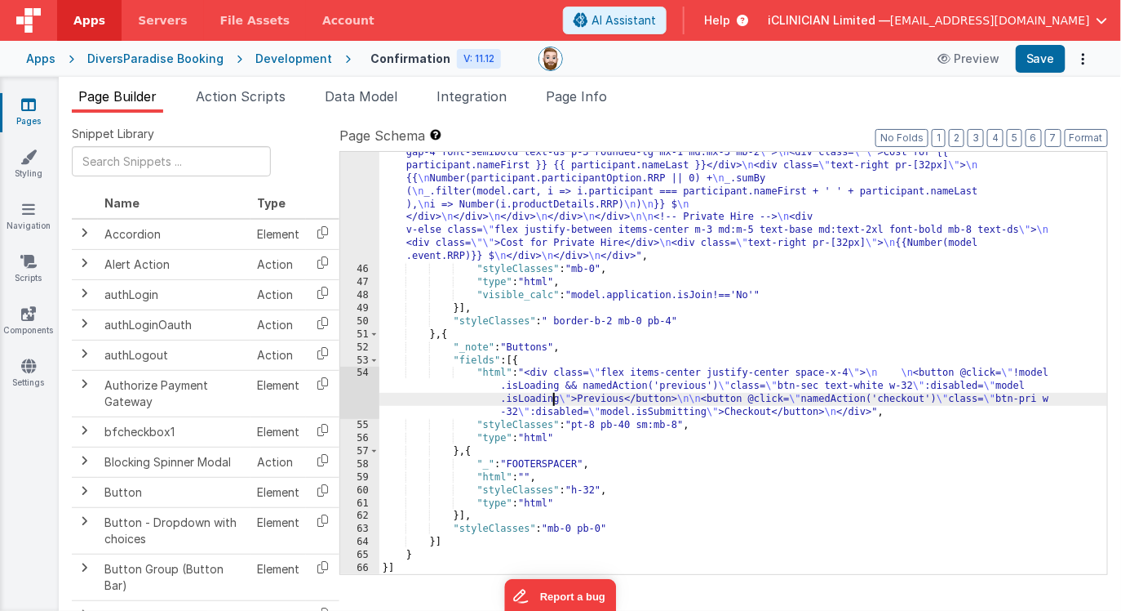
click at [552, 397] on div ""html" : "<div class= \" bg-white border border-dsgray rounded mb-2 \" > \n <!-…" at bounding box center [744, 292] width 729 height 811
click at [358, 389] on div "54" at bounding box center [359, 392] width 39 height 52
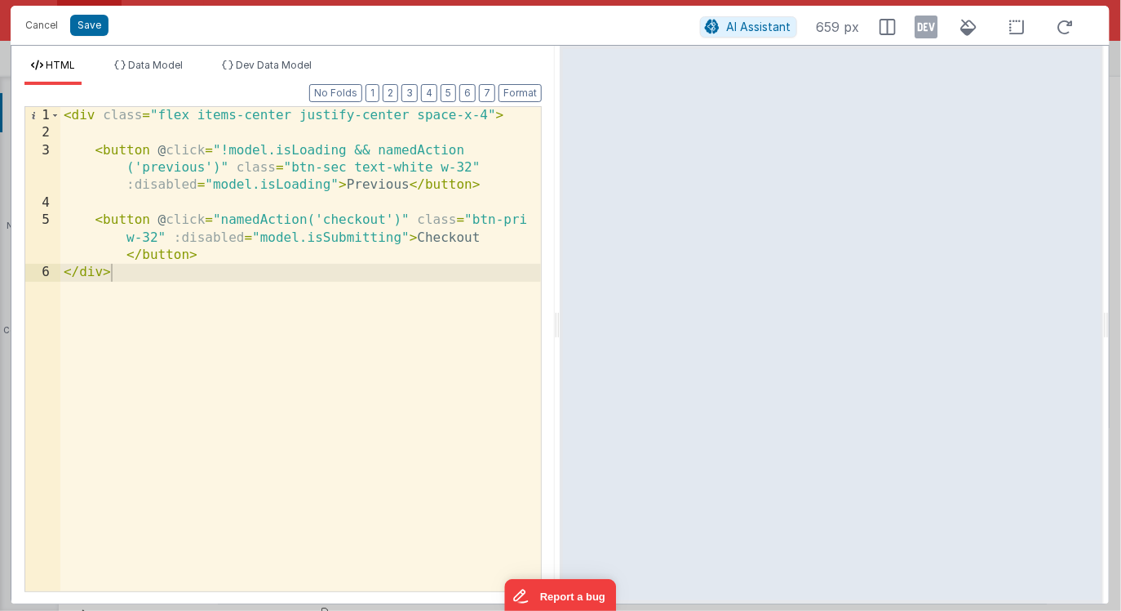
click at [926, 29] on icon at bounding box center [927, 27] width 23 height 26
click at [314, 340] on div "< div class = "flex items-center justify-center space-x-4" > < button @ click =…" at bounding box center [301, 366] width 482 height 519
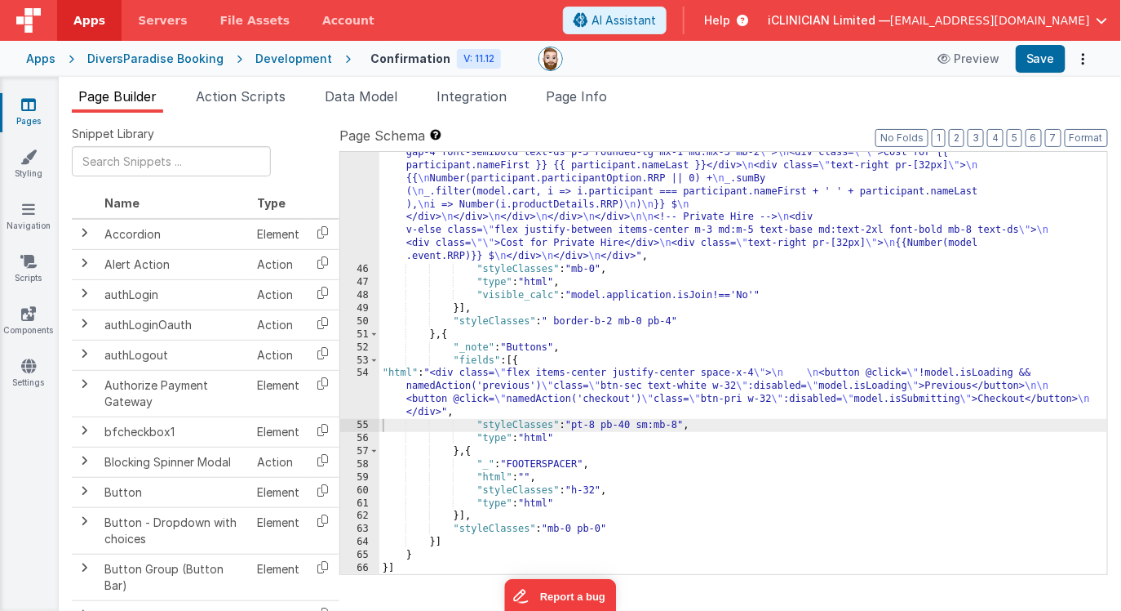
click at [29, 108] on icon at bounding box center [28, 104] width 15 height 16
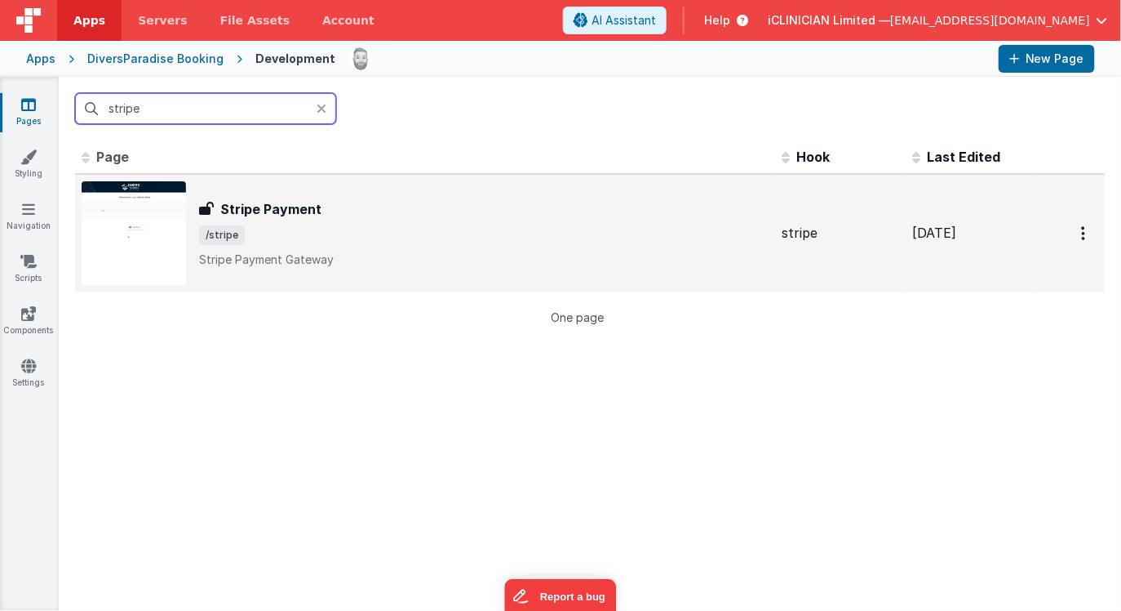
type input "stripe"
click at [335, 215] on div "Stripe Payment" at bounding box center [484, 209] width 570 height 20
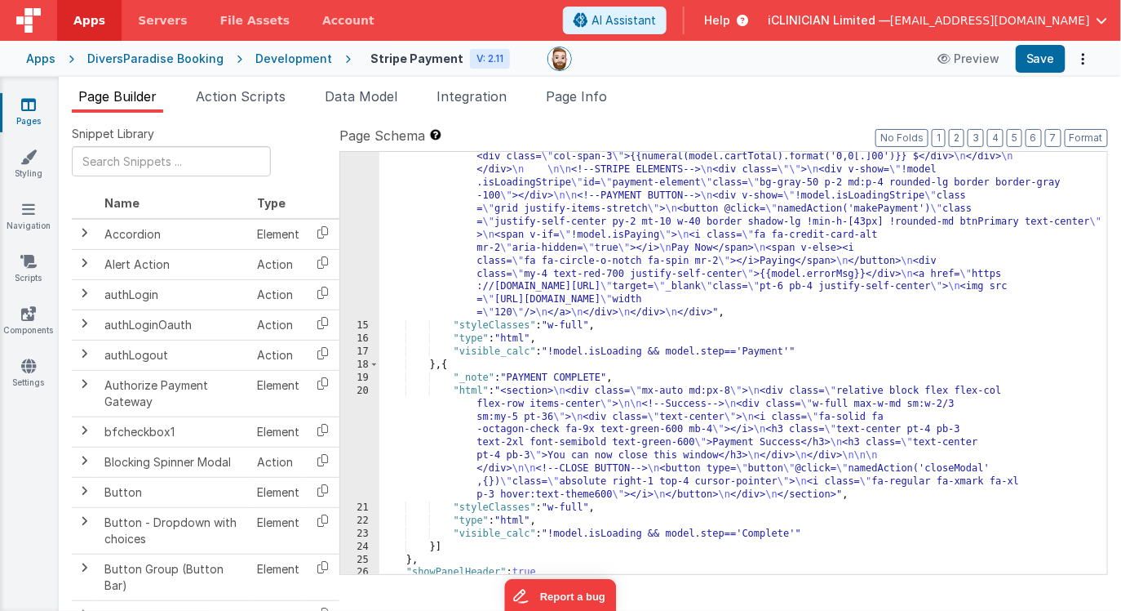
scroll to position [318, 0]
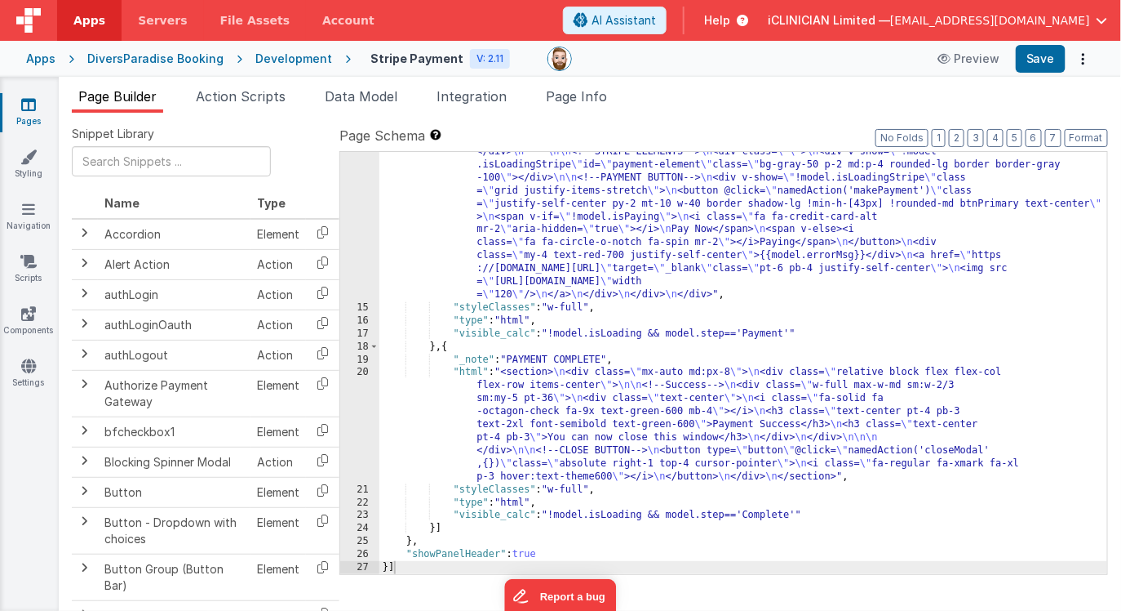
click at [651, 232] on div ""html" : "<div class= \" relative \" > \n\n <h3 v-show= \" !model.isLoadingStri…" at bounding box center [744, 369] width 729 height 734
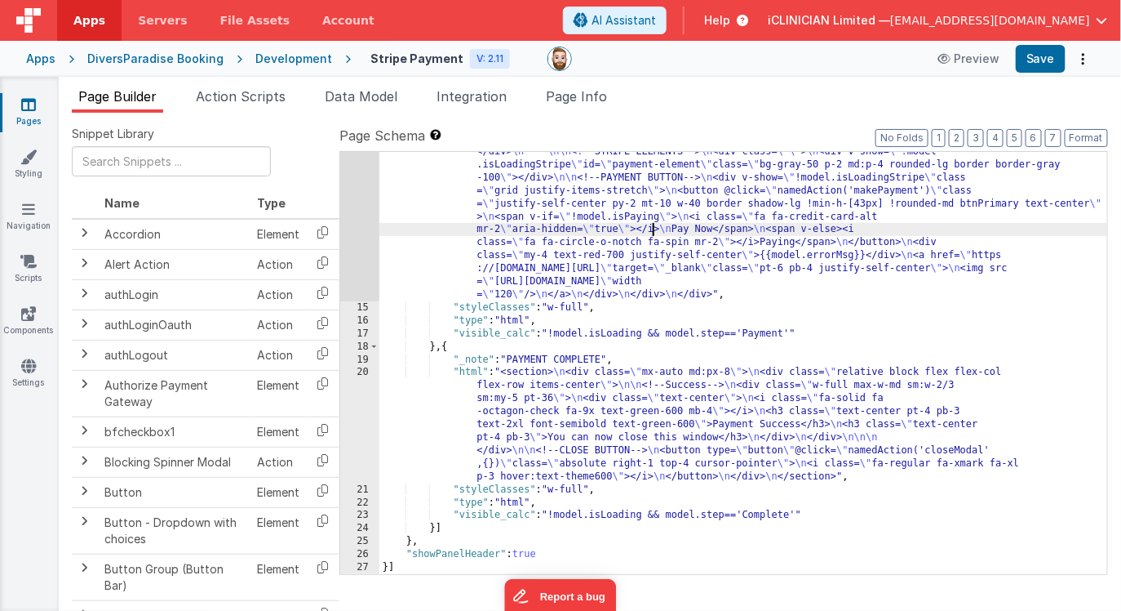
click at [361, 246] on div "14" at bounding box center [359, 151] width 39 height 299
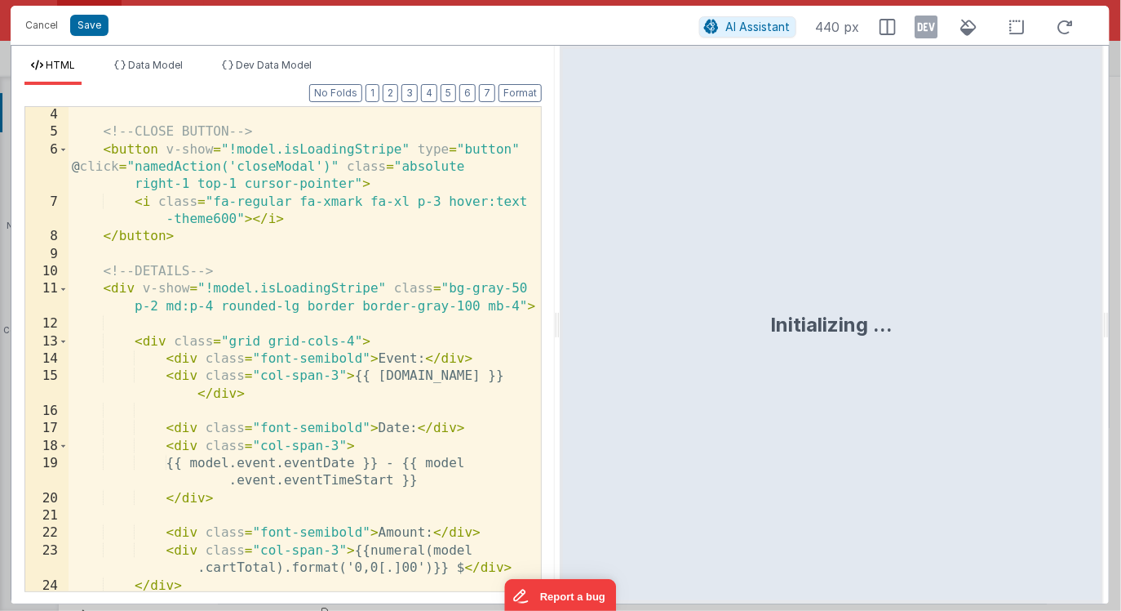
scroll to position [718, 0]
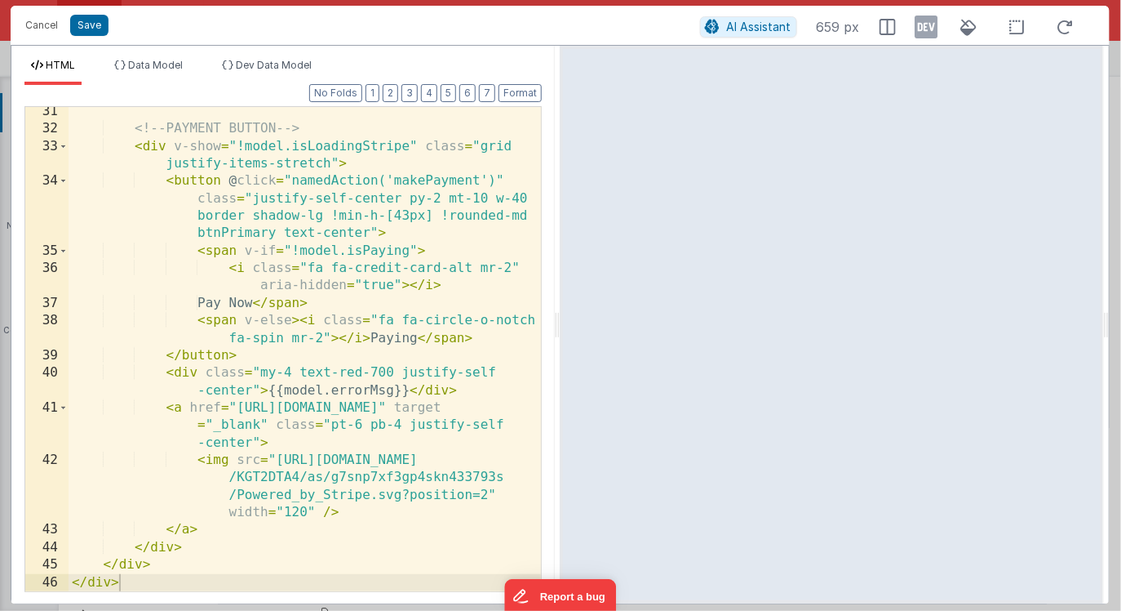
click at [165, 407] on div "<!-- PAYMENT BUTTON --> < div v-show = "!model.isLoadingStripe" class = "grid j…" at bounding box center [305, 362] width 473 height 519
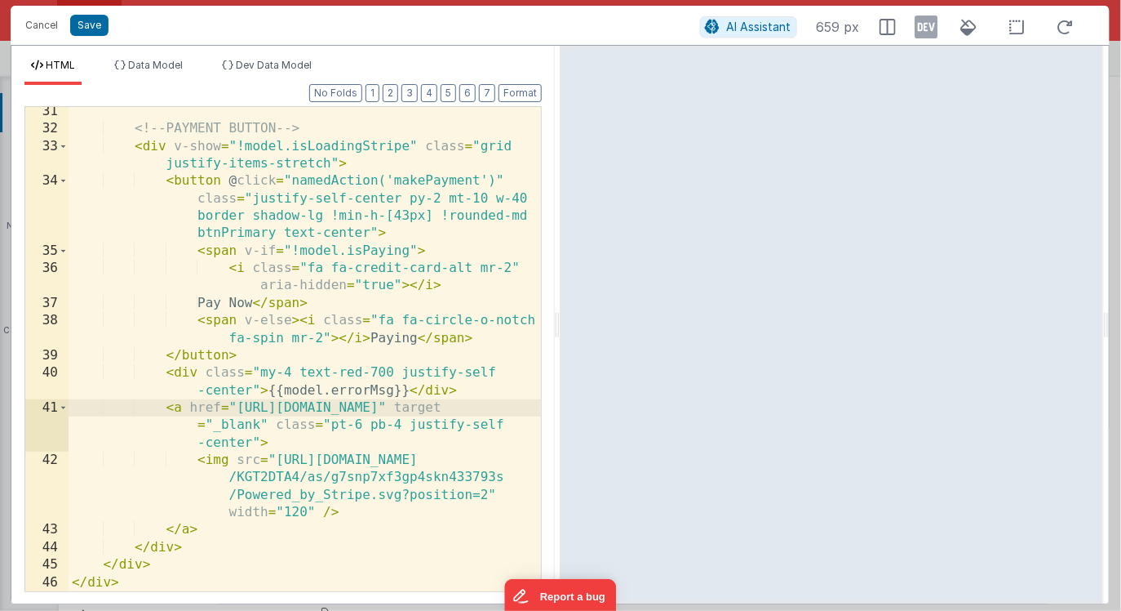
click at [215, 536] on div "<!-- PAYMENT BUTTON --> < div v-show = "!model.isLoadingStripe" class = "grid j…" at bounding box center [305, 362] width 473 height 519
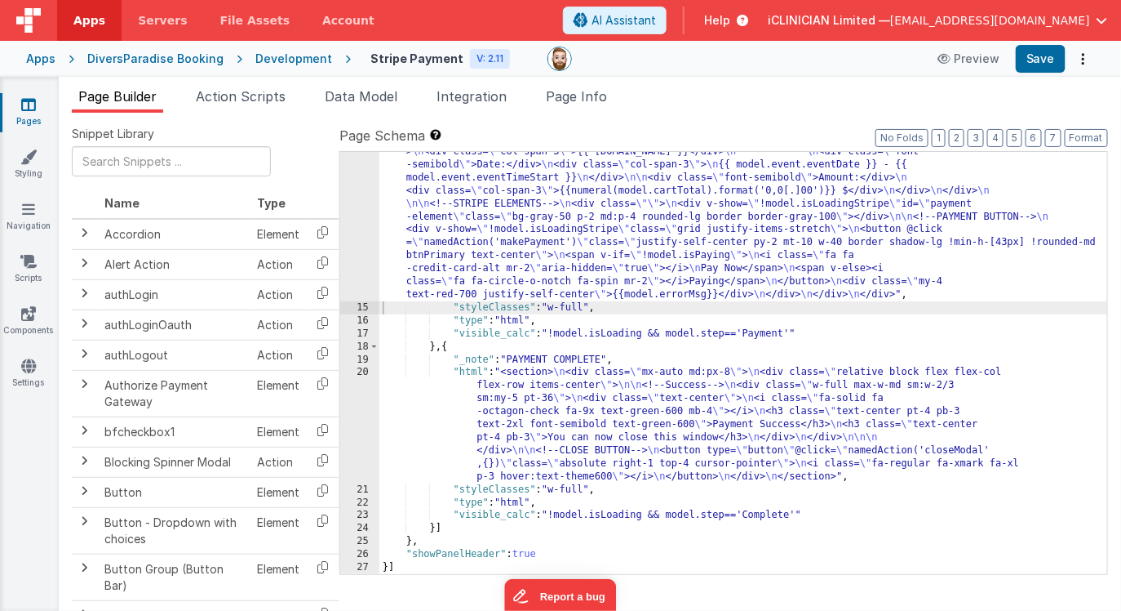
scroll to position [253, 0]
click at [33, 104] on icon at bounding box center [28, 104] width 15 height 16
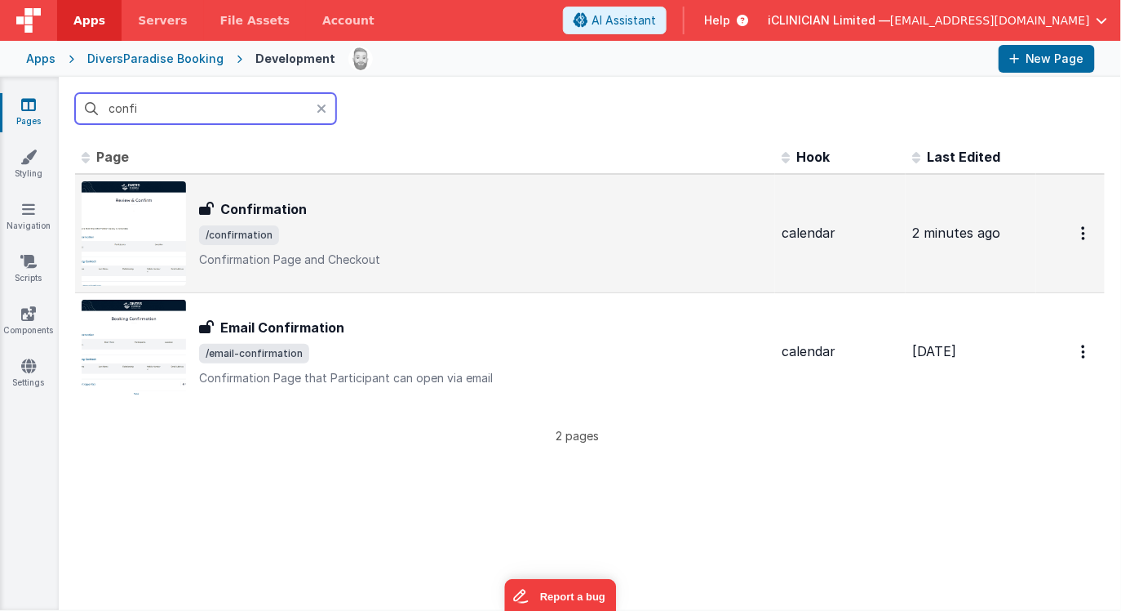
type input "confi"
click at [334, 256] on p "Confirmation Page and Checkout" at bounding box center [484, 259] width 570 height 16
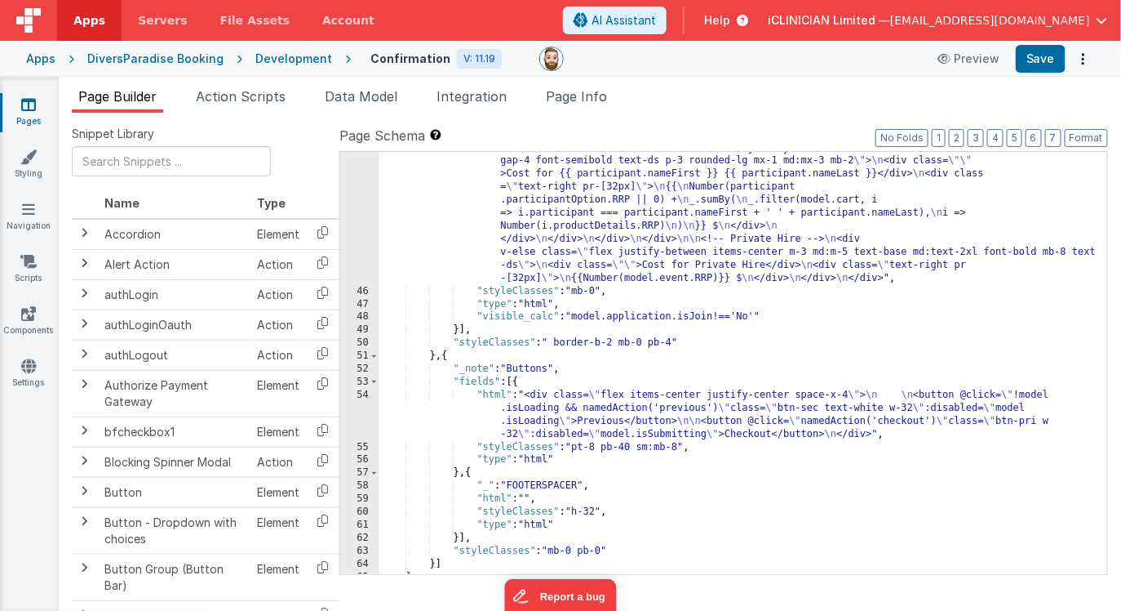
scroll to position [1512, 0]
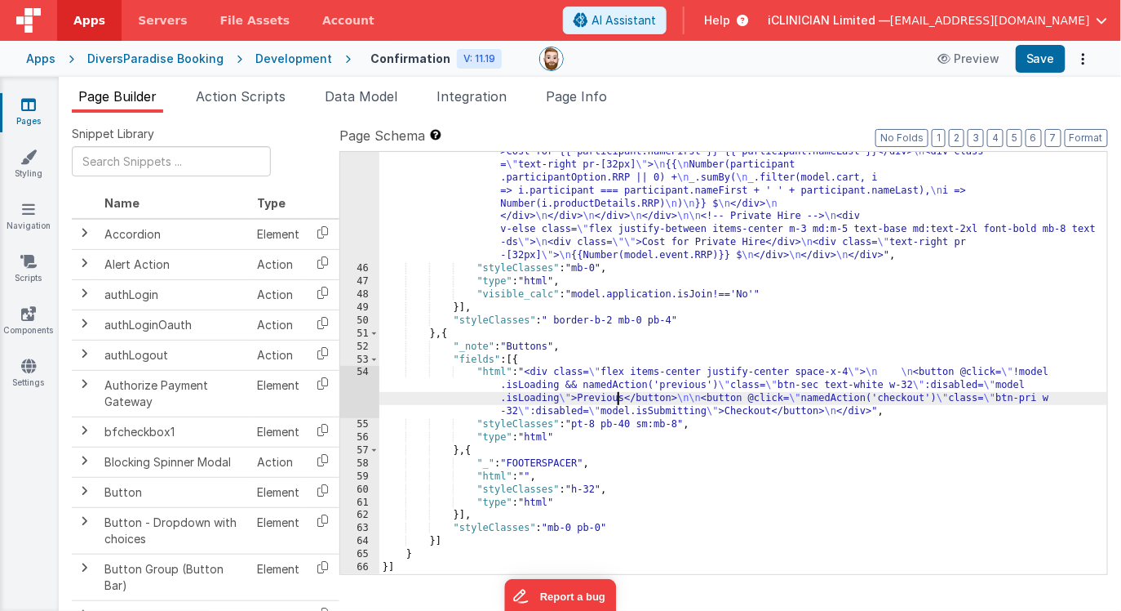
click at [617, 395] on div ""html" : "<div class= \" bg-white border border-dsgray rounded mb-2 \" > \n <!-…" at bounding box center [744, 265] width 729 height 864
click at [356, 386] on div "54" at bounding box center [359, 392] width 39 height 52
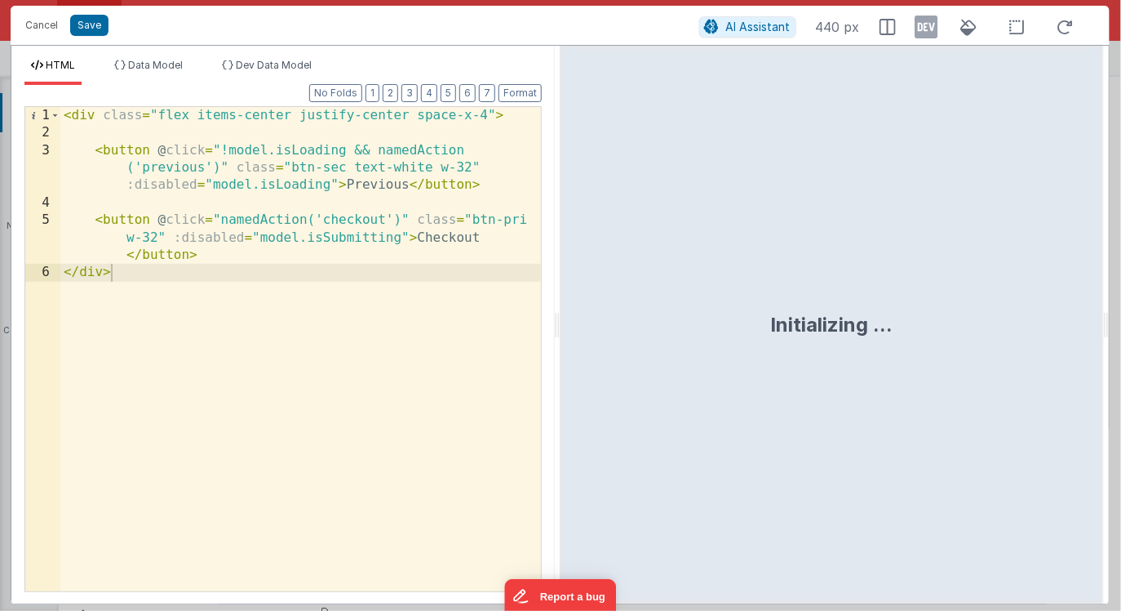
click at [149, 220] on div "< div class = "flex items-center justify-center space-x-4" > < button @ click =…" at bounding box center [301, 366] width 482 height 519
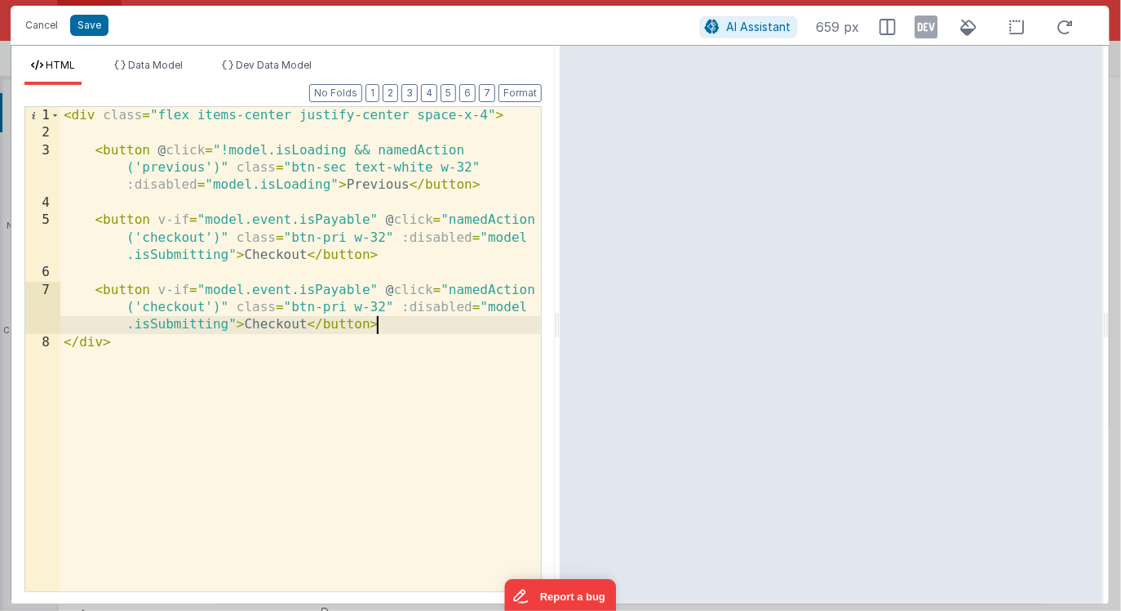
click at [186, 289] on div "< div class = "flex items-center justify-center space-x-4" > < button @ click =…" at bounding box center [301, 366] width 482 height 519
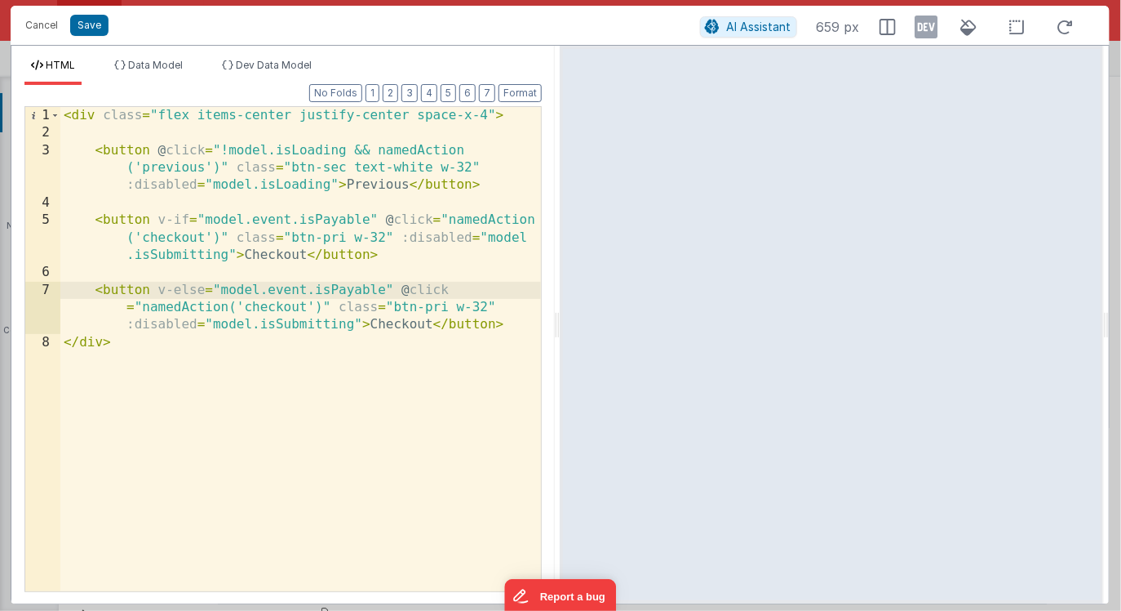
click at [389, 287] on div "< div class = "flex items-center justify-center space-x-4" > < button @ click =…" at bounding box center [301, 366] width 482 height 519
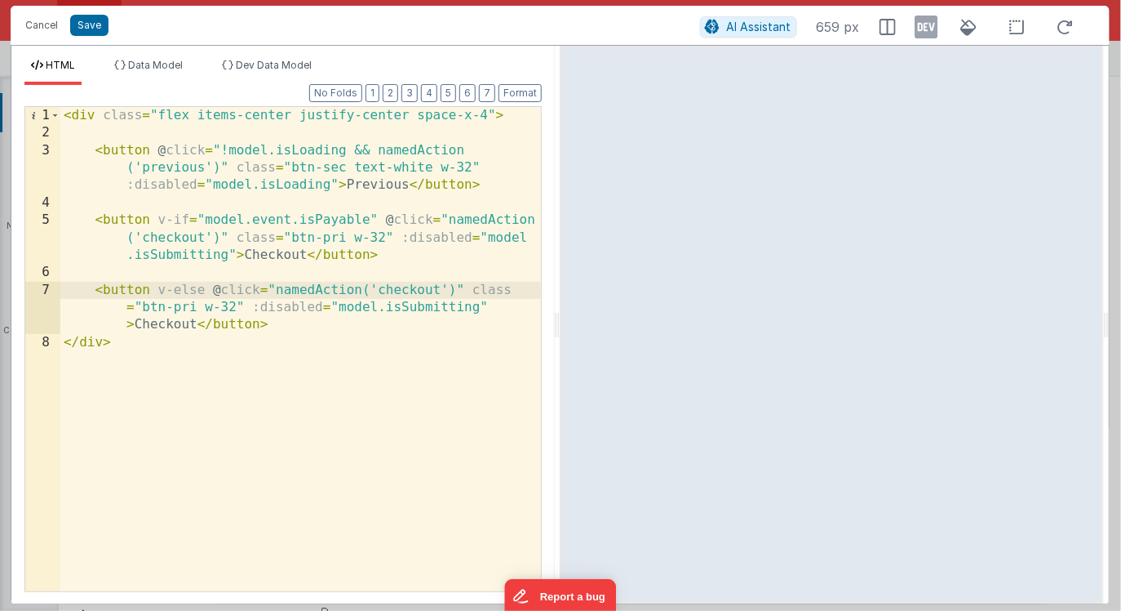
click at [400, 294] on div "< div class = "flex items-center justify-center space-x-4" > < button @ click =…" at bounding box center [301, 366] width 482 height 519
click at [171, 328] on div "< div class = "flex items-center justify-center space-x-4" > < button @ click =…" at bounding box center [301, 366] width 482 height 519
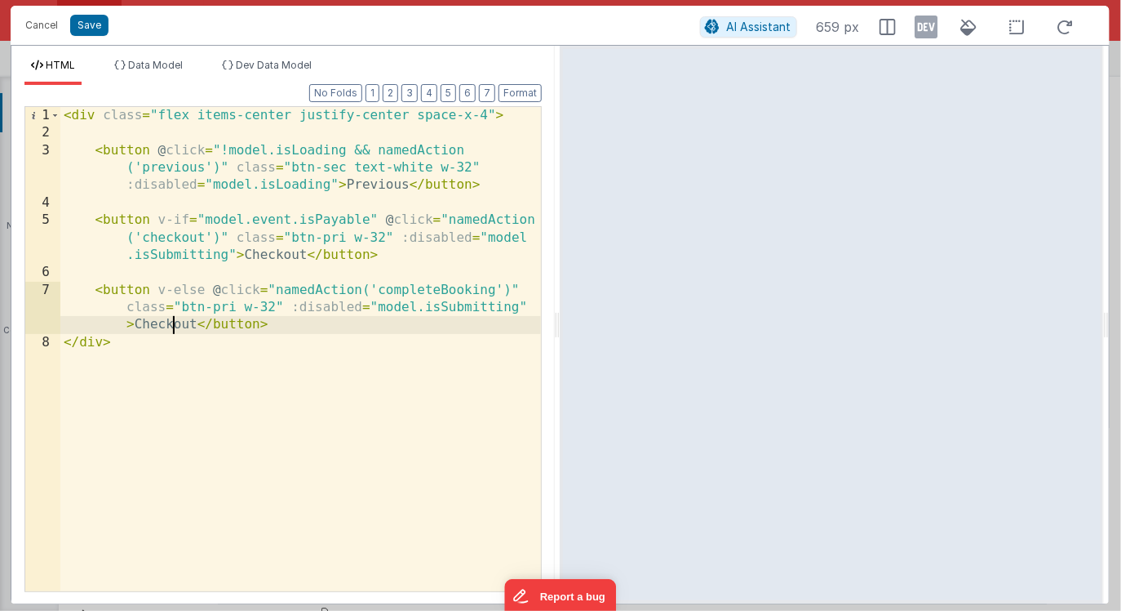
click at [171, 328] on div "< div class = "flex items-center justify-center space-x-4" > < button @ click =…" at bounding box center [301, 366] width 482 height 519
click at [167, 325] on div "< div class = "flex items-center justify-center space-x-4" > < button @ click =…" at bounding box center [301, 366] width 482 height 519
click at [441, 288] on div "< div class = "flex items-center justify-center space-x-4" > < button @ click =…" at bounding box center [301, 366] width 482 height 519
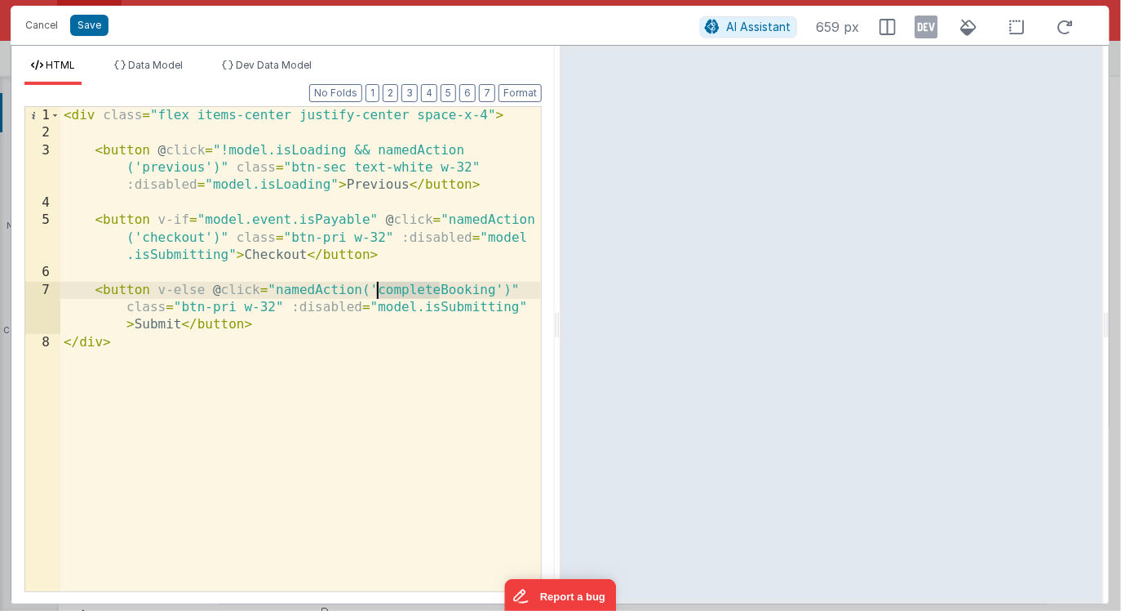
click at [375, 295] on div "< div class = "flex items-center justify-center space-x-4" > < button @ click =…" at bounding box center [301, 366] width 482 height 519
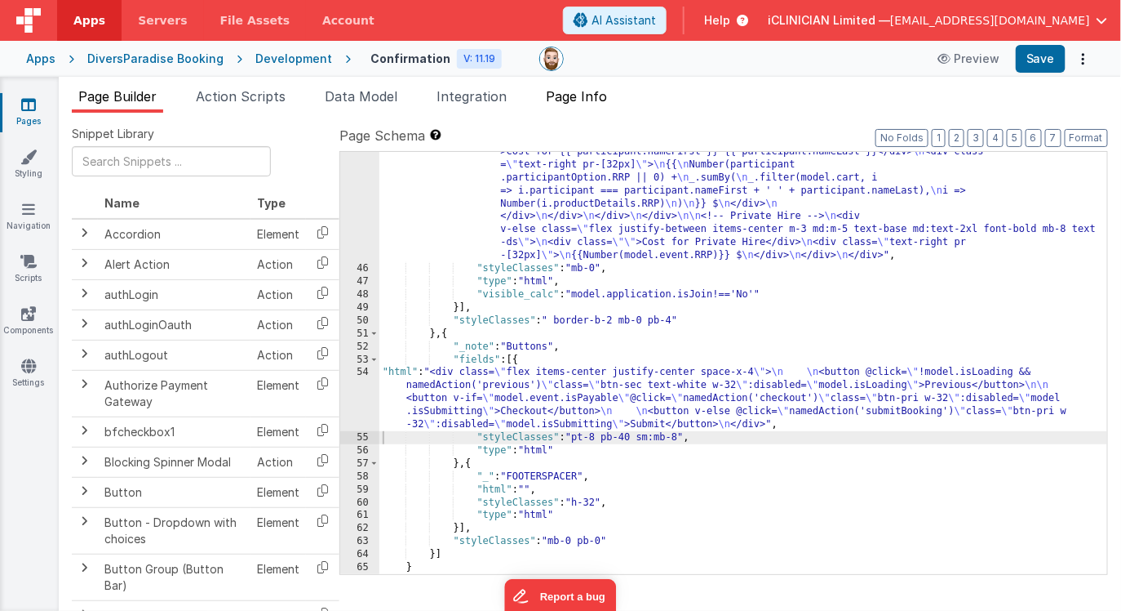
click at [574, 100] on span "Page Info" at bounding box center [576, 96] width 61 height 16
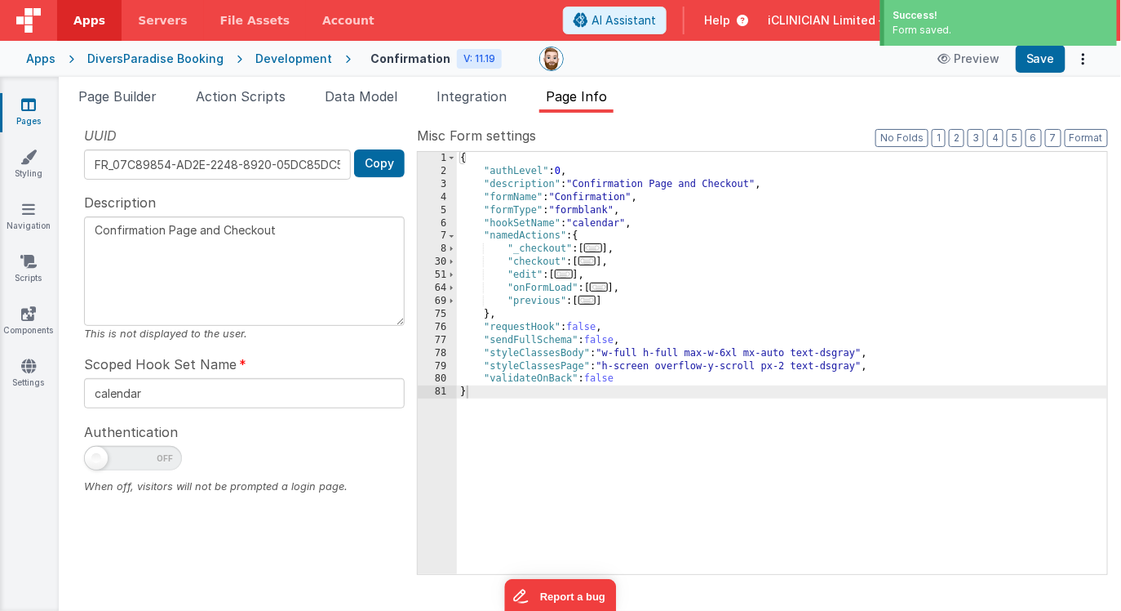
click at [588, 263] on span "..." at bounding box center [588, 260] width 18 height 9
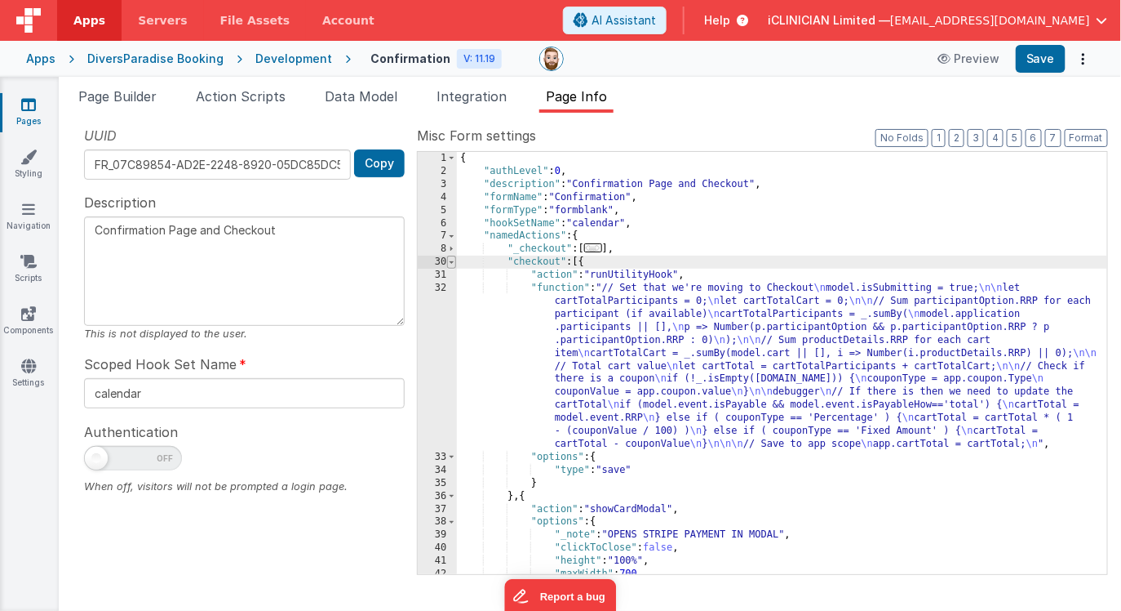
click at [451, 261] on span at bounding box center [451, 261] width 9 height 13
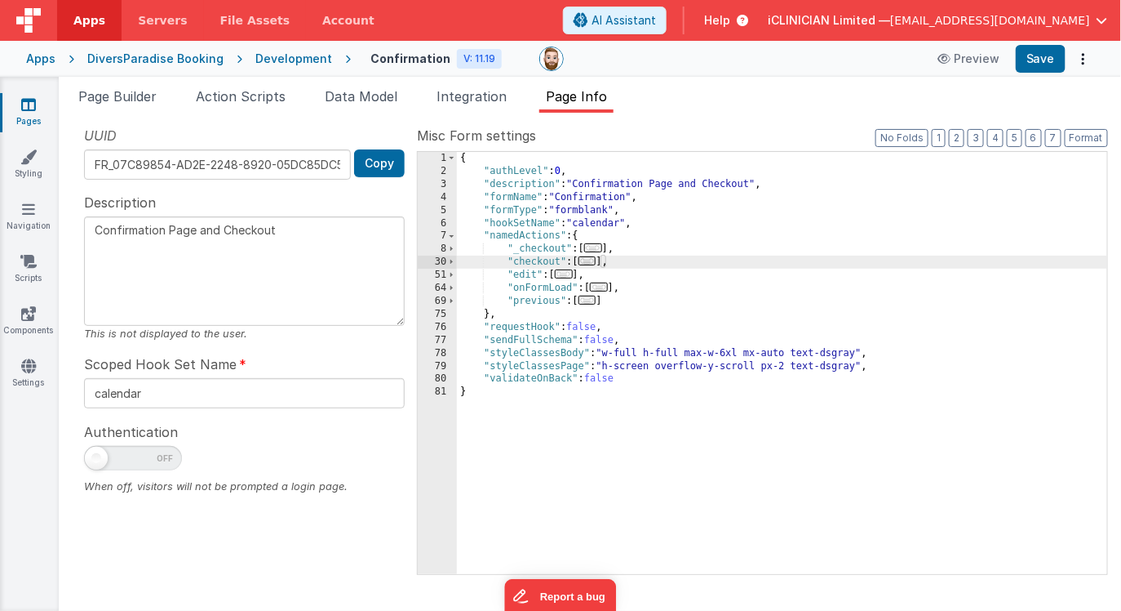
click at [636, 264] on div "{ "authLevel" : 0 , "description" : "Confirmation Page and Checkout" , "formNam…" at bounding box center [782, 376] width 651 height 448
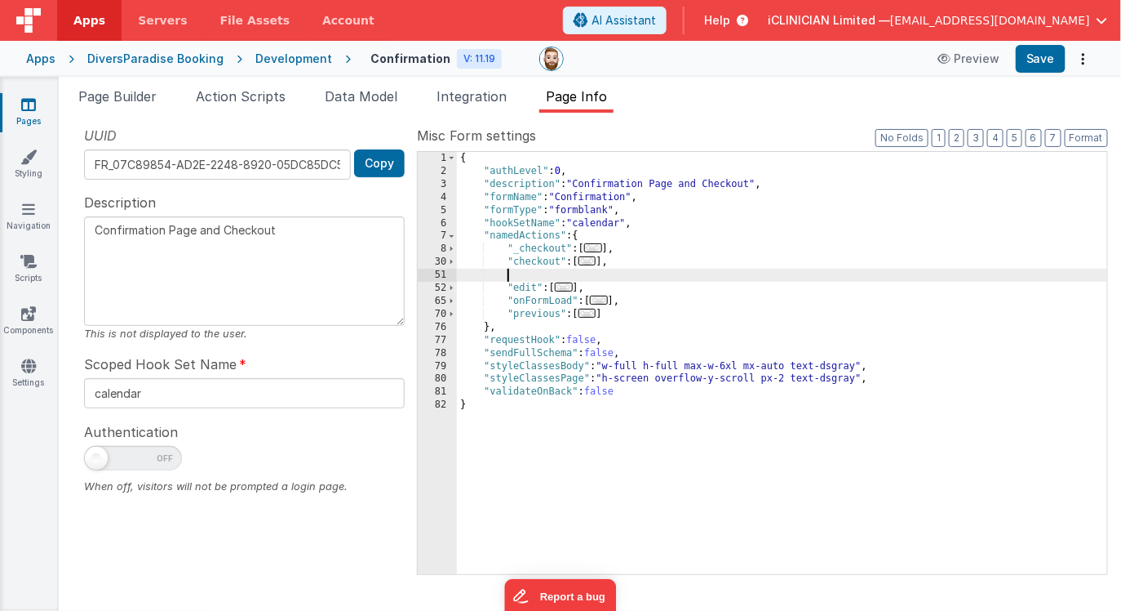
paste textarea
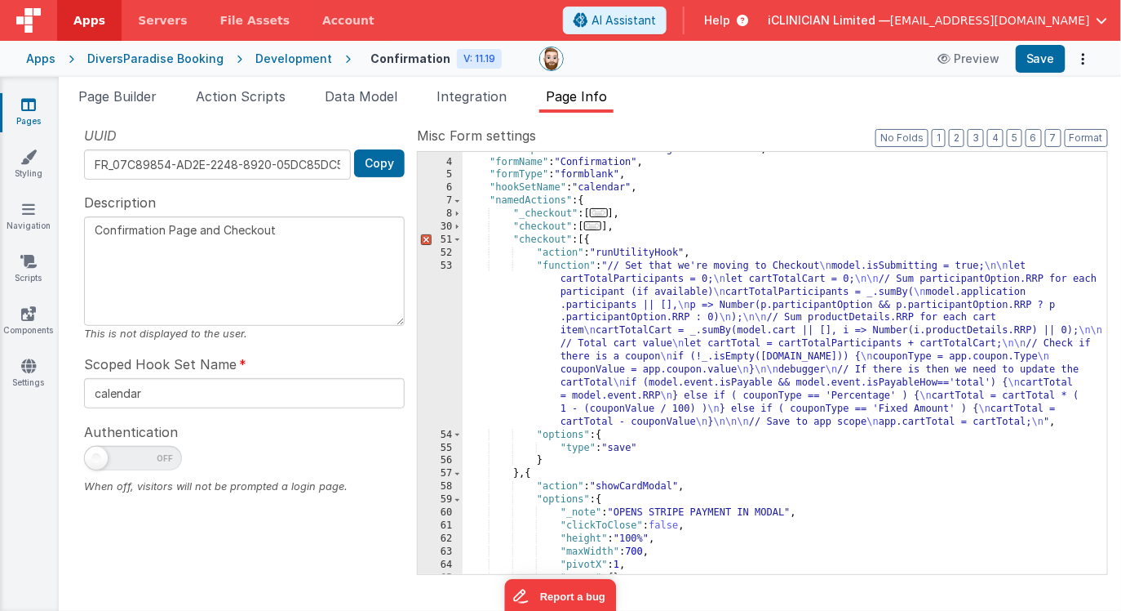
scroll to position [29, 0]
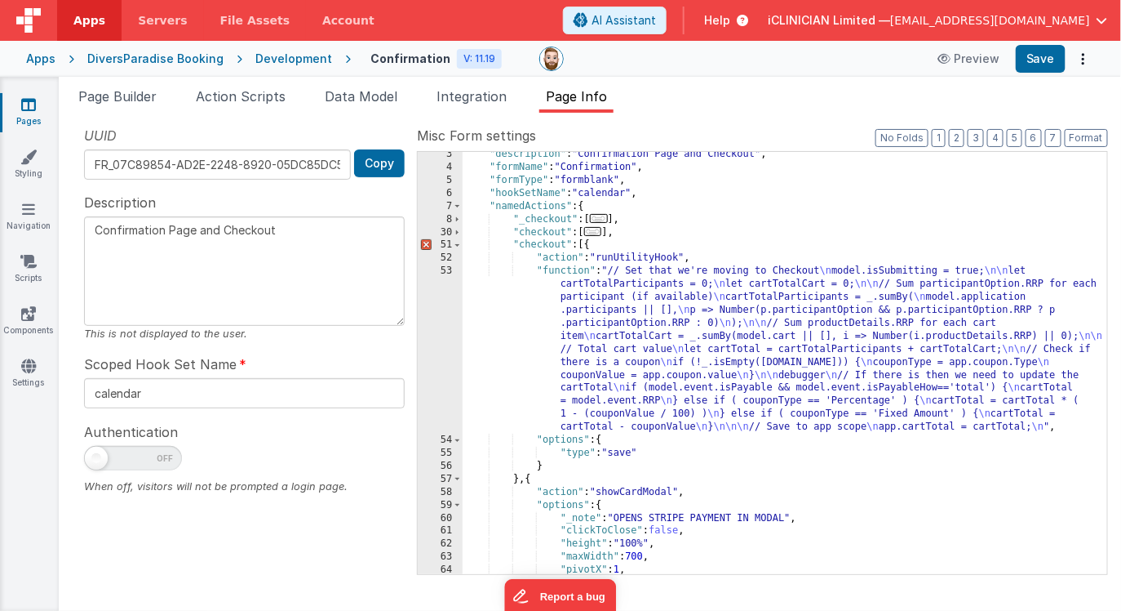
click at [549, 243] on div ""description" : "Confirmation Page and Checkout" , "formName" : "Confirmation" …" at bounding box center [785, 372] width 645 height 448
click at [640, 326] on div ""description" : "Confirmation Page and Checkout" , "formName" : "Confirmation" …" at bounding box center [785, 372] width 645 height 448
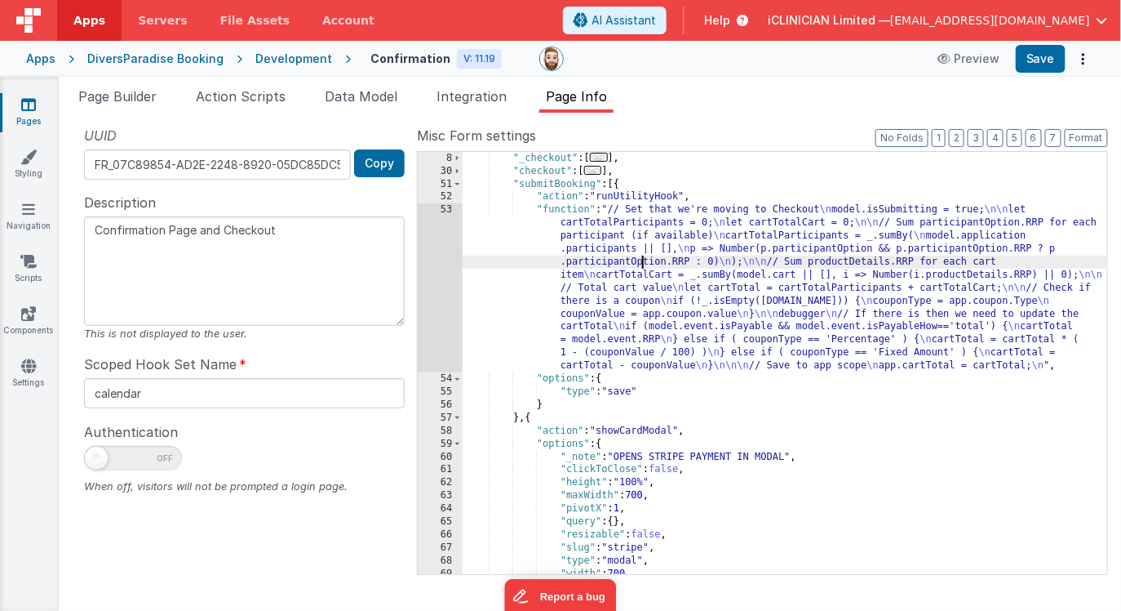
scroll to position [98, 0]
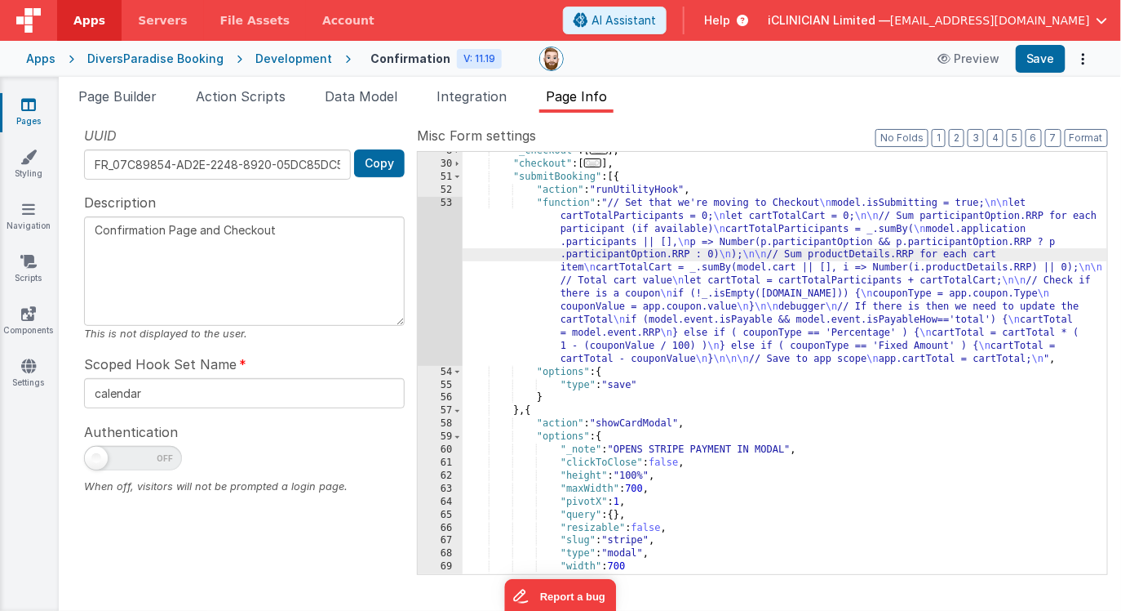
click at [530, 412] on div ""_checkout" : [ ... ] , "checkout" : [ ... ] , "submitBooking" : [{ "action" : …" at bounding box center [785, 368] width 645 height 448
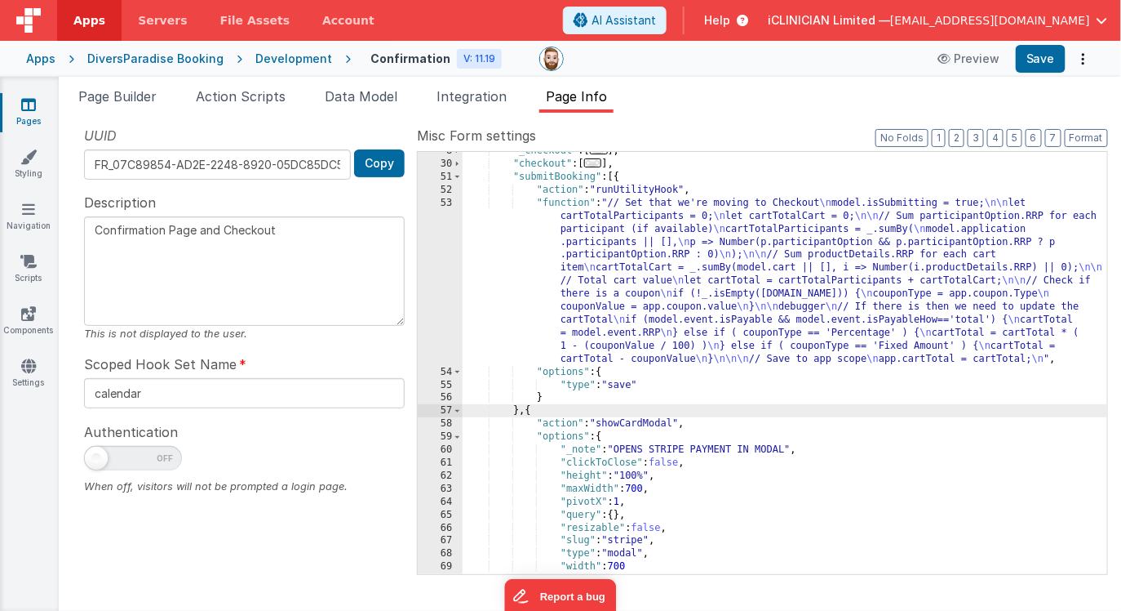
click at [531, 411] on div ""_checkout" : [ ... ] , "checkout" : [ ... ] , "submitBooking" : [{ "action" : …" at bounding box center [785, 368] width 645 height 448
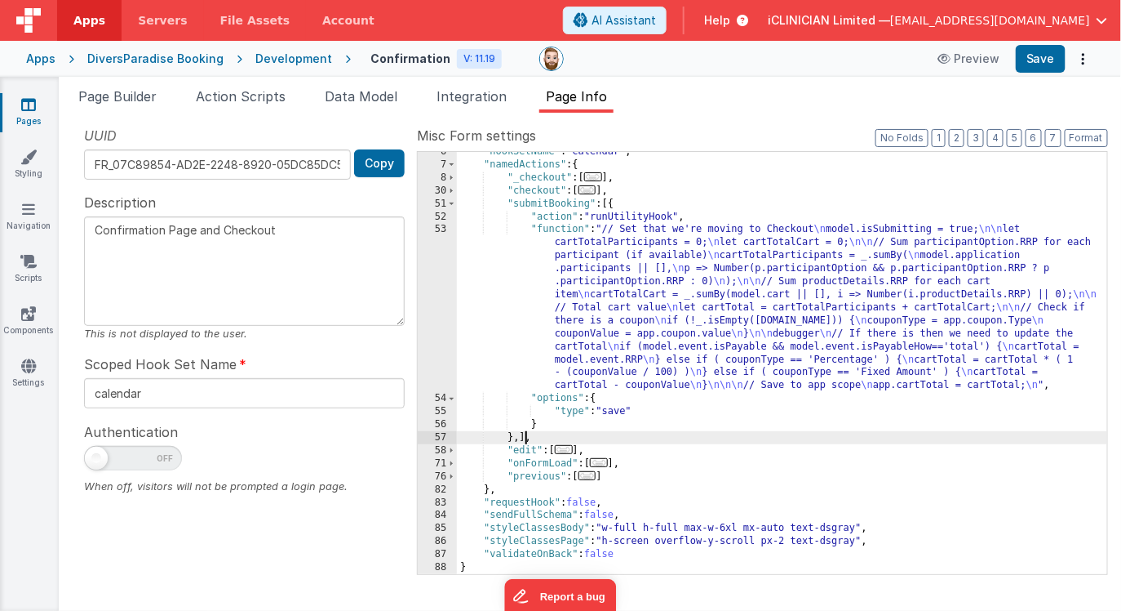
scroll to position [71, 0]
click at [616, 330] on div ""hookSetName" : "calendar" , "namedActions" : { "_checkout" : [ ... ] , "checko…" at bounding box center [782, 369] width 651 height 448
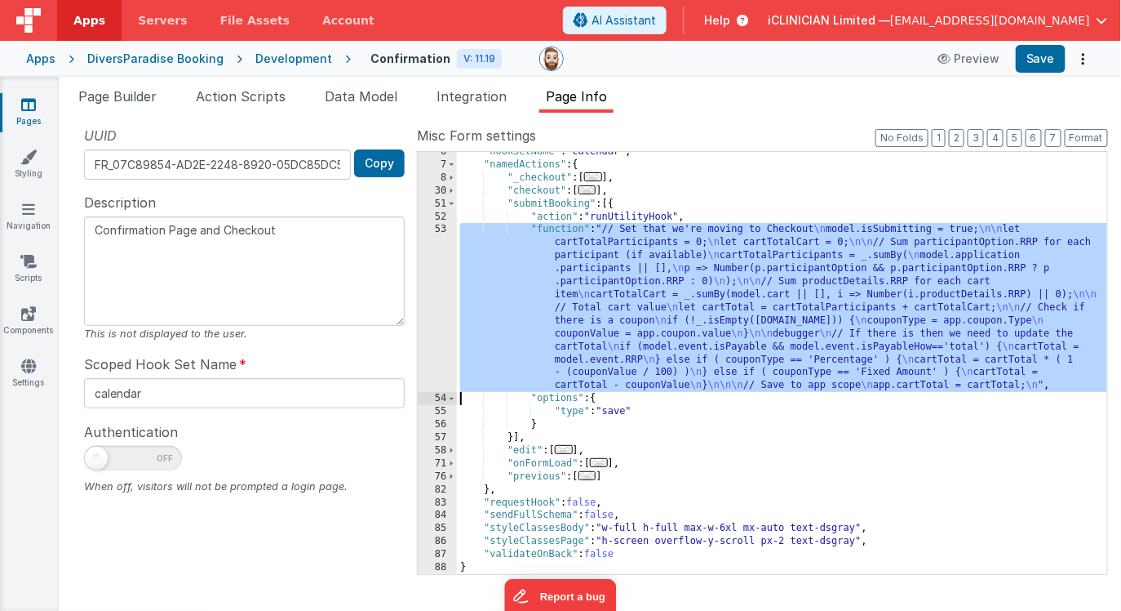
click at [423, 323] on div "53" at bounding box center [437, 307] width 39 height 169
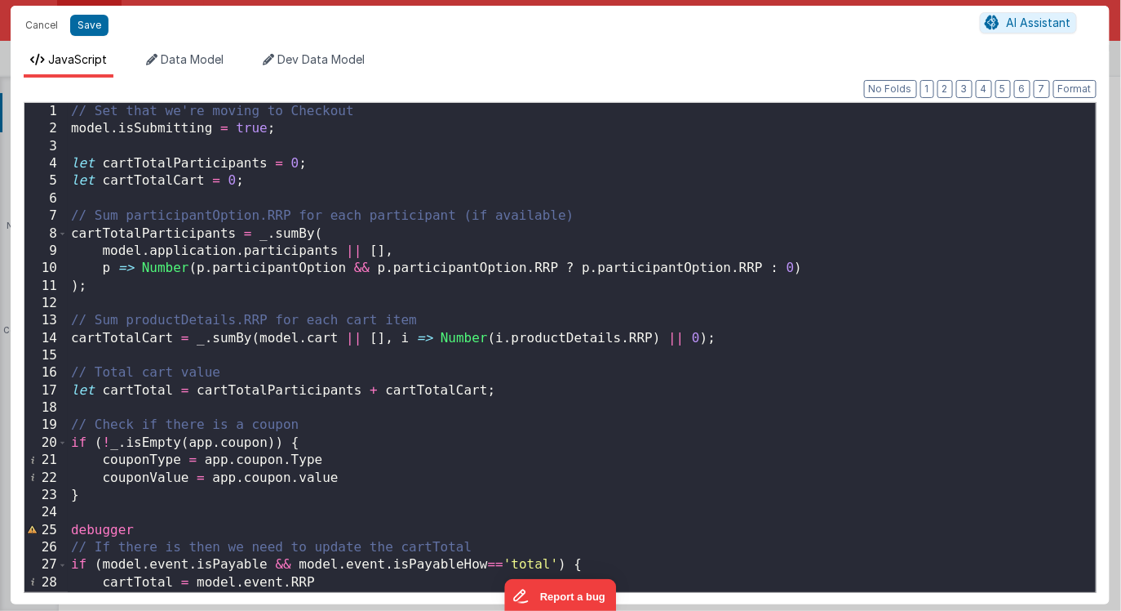
scroll to position [0, 0]
click at [73, 162] on div "// Set that we're moving to Checkout model . isSubmitting = true ; let cartTota…" at bounding box center [582, 365] width 1028 height 524
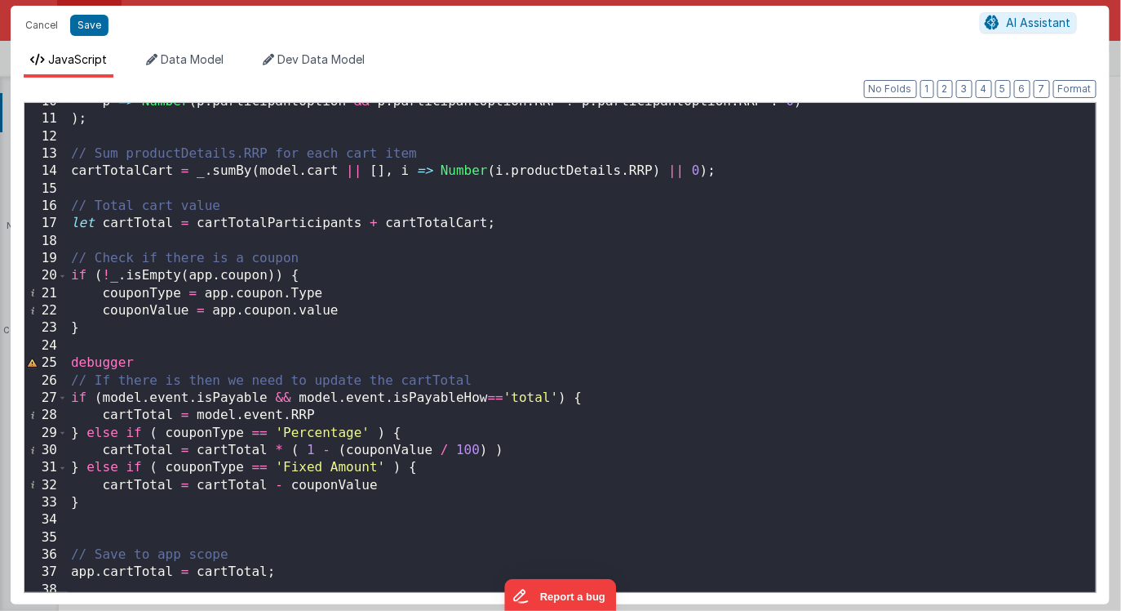
scroll to position [173, 0]
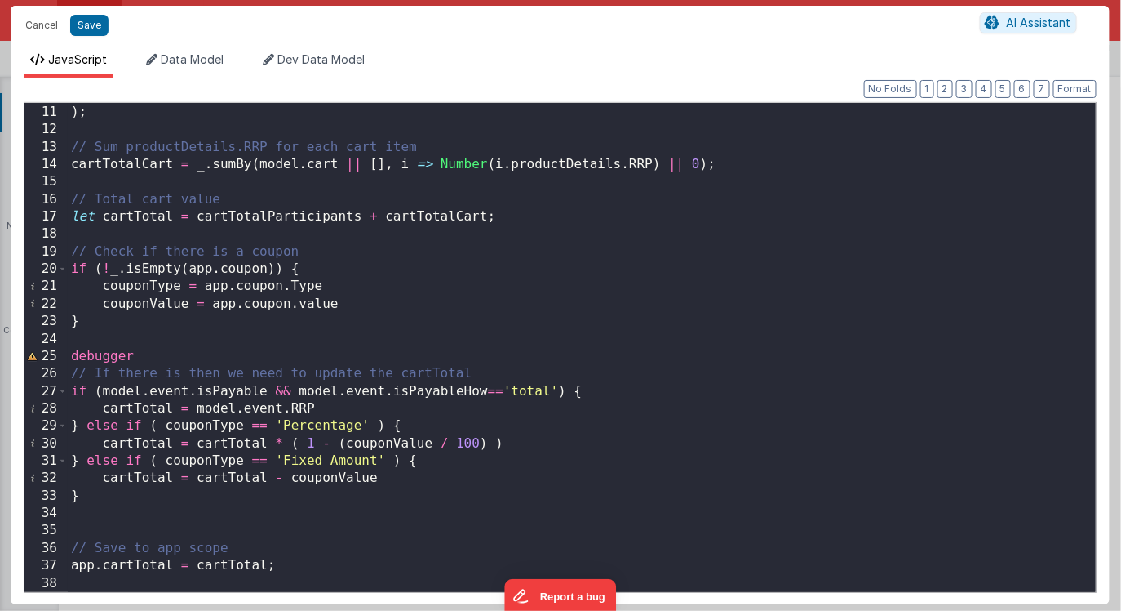
click at [286, 566] on div "p => Number ( p . participantOption && p . participantOption . RRP ? p . partic…" at bounding box center [582, 348] width 1028 height 524
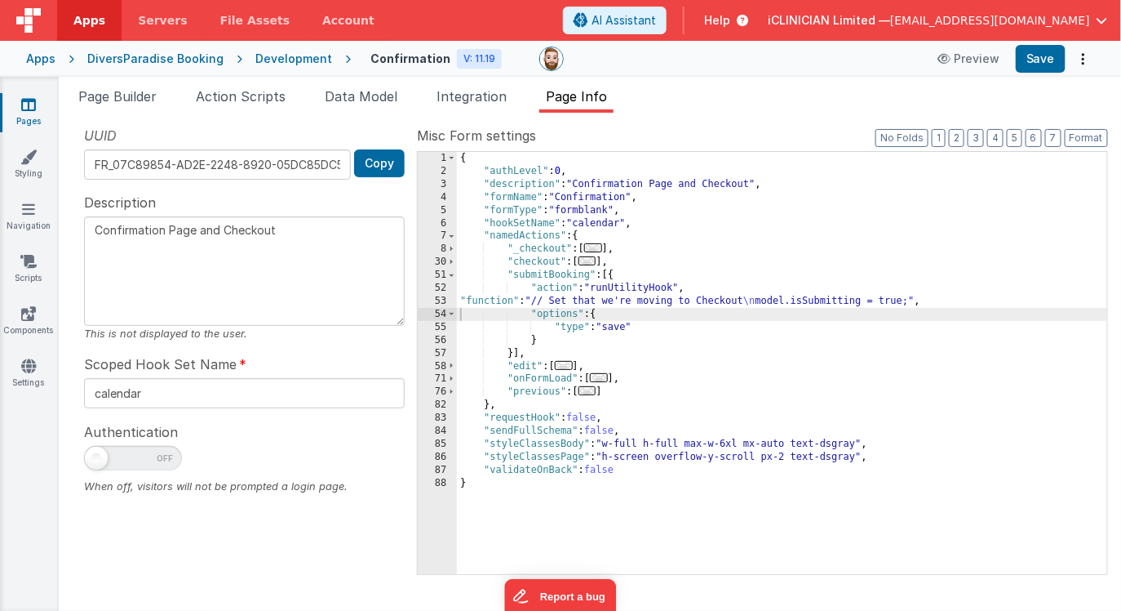
click at [620, 325] on div "{ "authLevel" : 0 , "description" : "Confirmation Page and Checkout" , "formNam…" at bounding box center [782, 376] width 651 height 448
click at [557, 272] on div "{ "authLevel" : 0 , "description" : "Confirmation Page and Checkout" , "formNam…" at bounding box center [782, 376] width 651 height 448
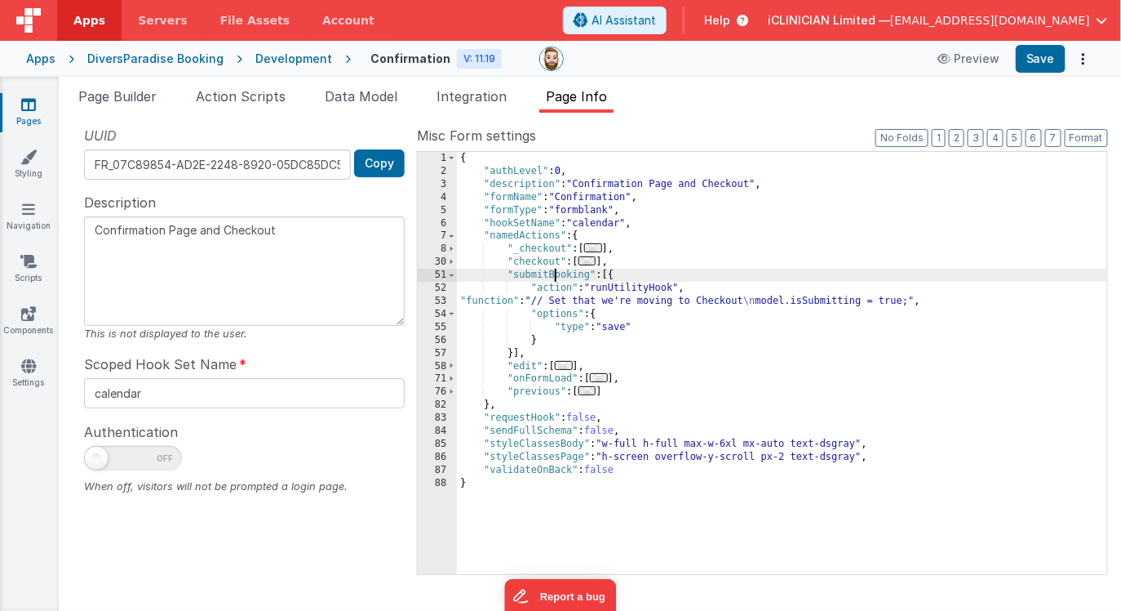
click at [557, 272] on div "{ "authLevel" : 0 , "description" : "Confirmation Page and Checkout" , "formNam…" at bounding box center [782, 376] width 651 height 448
click at [620, 327] on div "{ "authLevel" : 0 , "description" : "Confirmation Page and Checkout" , "formNam…" at bounding box center [782, 376] width 651 height 448
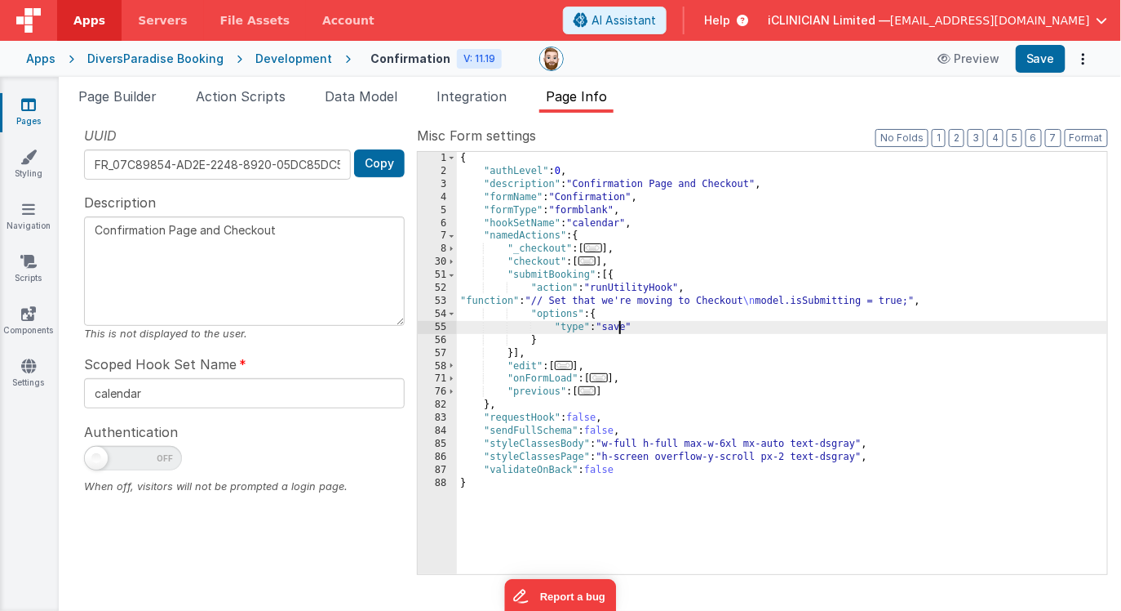
click at [620, 327] on div "{ "authLevel" : 0 , "description" : "Confirmation Page and Checkout" , "formNam…" at bounding box center [782, 376] width 651 height 448
click at [451, 259] on span at bounding box center [451, 261] width 9 height 13
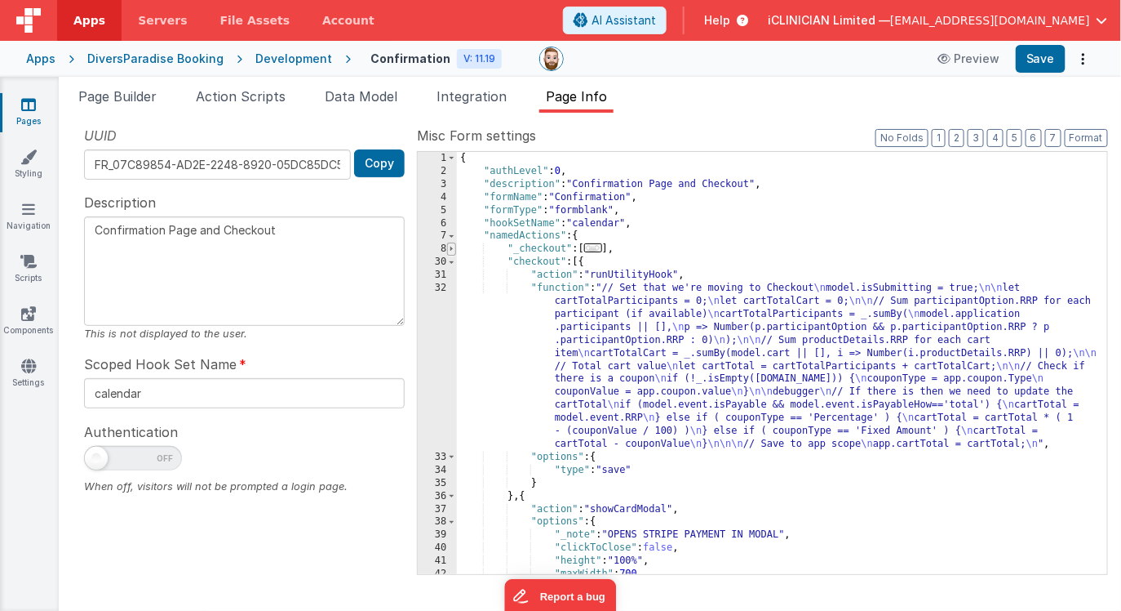
click at [452, 248] on span at bounding box center [451, 248] width 9 height 13
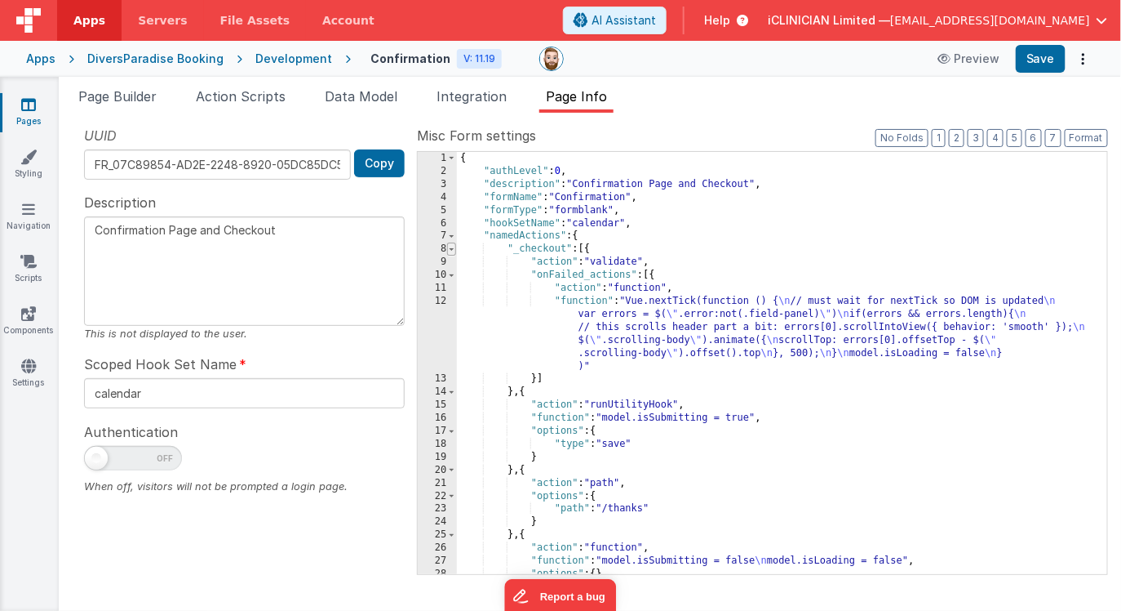
click at [452, 248] on span at bounding box center [451, 248] width 9 height 13
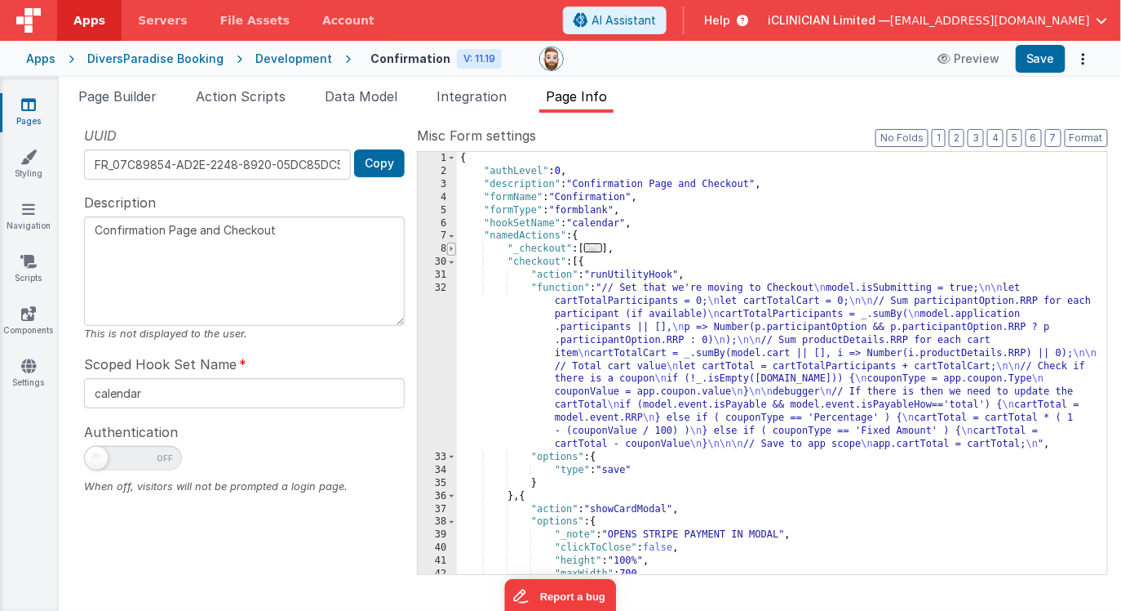
click at [453, 249] on span at bounding box center [451, 248] width 9 height 13
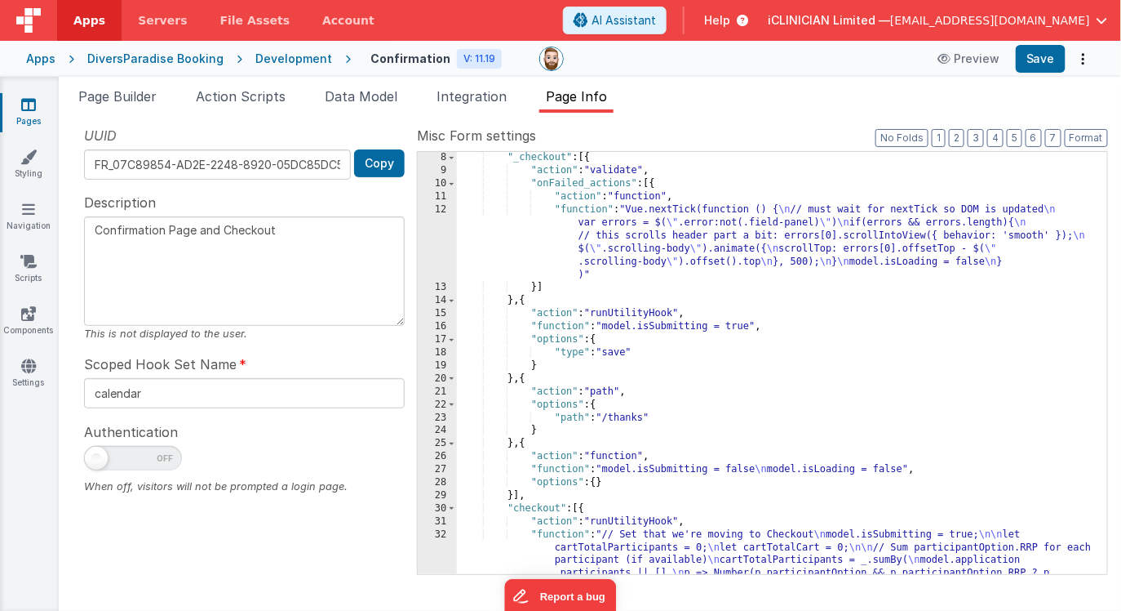
scroll to position [93, 0]
click at [526, 378] on div ""_checkout" : [{ "action" : "validate" , "onFailed_actions" : [{ "action" : "fu…" at bounding box center [782, 451] width 651 height 604
click at [515, 492] on div ""_checkout" : [{ "action" : "validate" , "onFailed_actions" : [{ "action" : "fu…" at bounding box center [782, 451] width 651 height 604
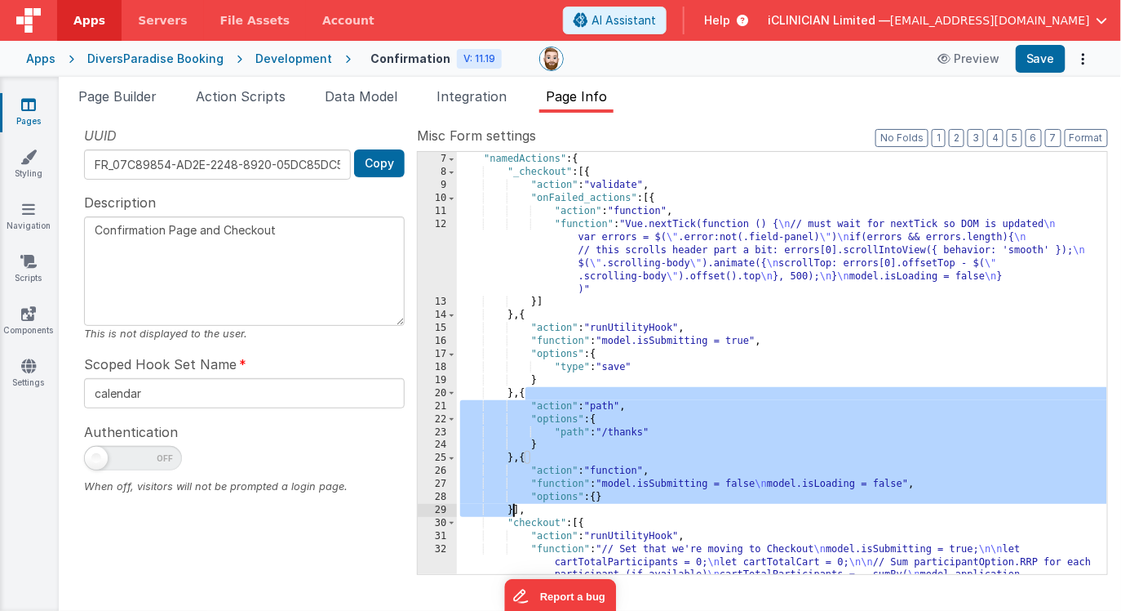
scroll to position [68, 0]
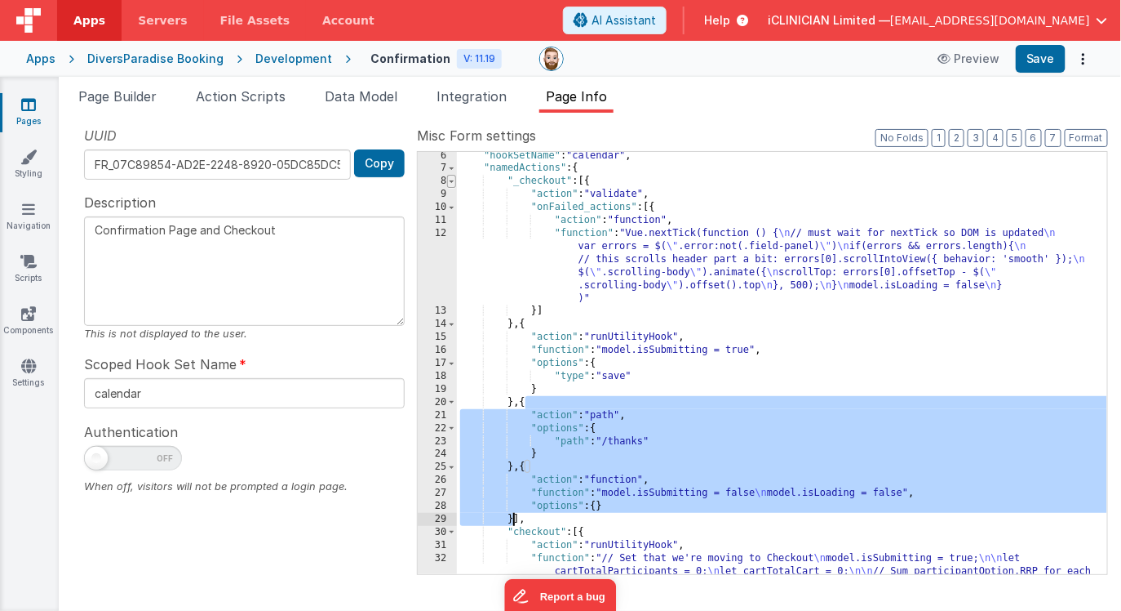
click at [451, 181] on span at bounding box center [451, 181] width 9 height 13
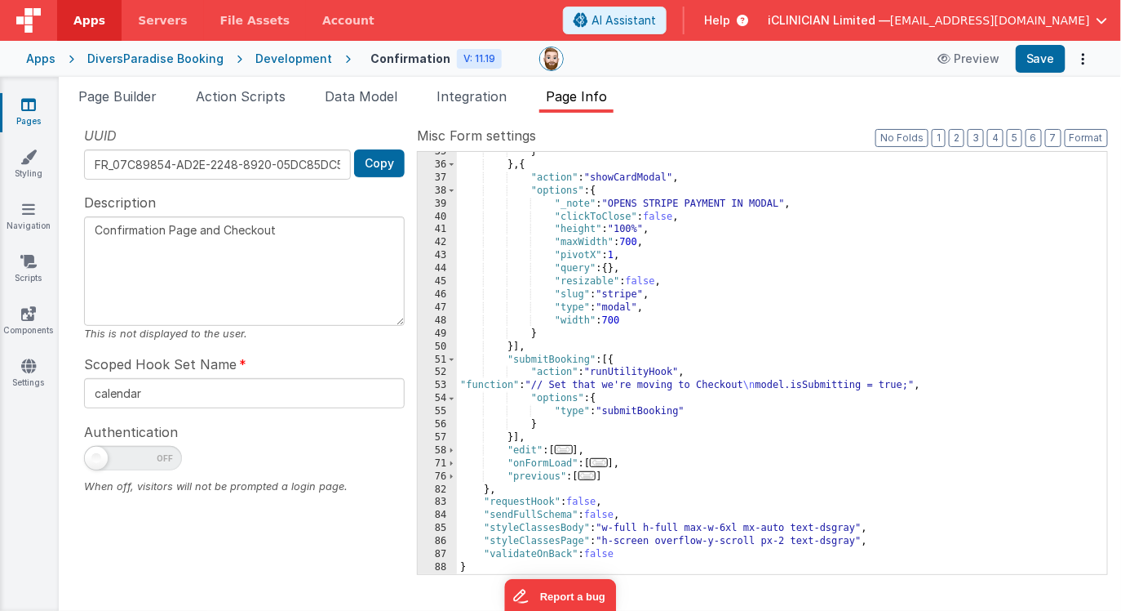
scroll to position [331, 0]
click at [515, 438] on div "} } , { "action" : "showCardModal" , "options" : { "_note" : "OPENS STRIPE PAYM…" at bounding box center [782, 369] width 651 height 448
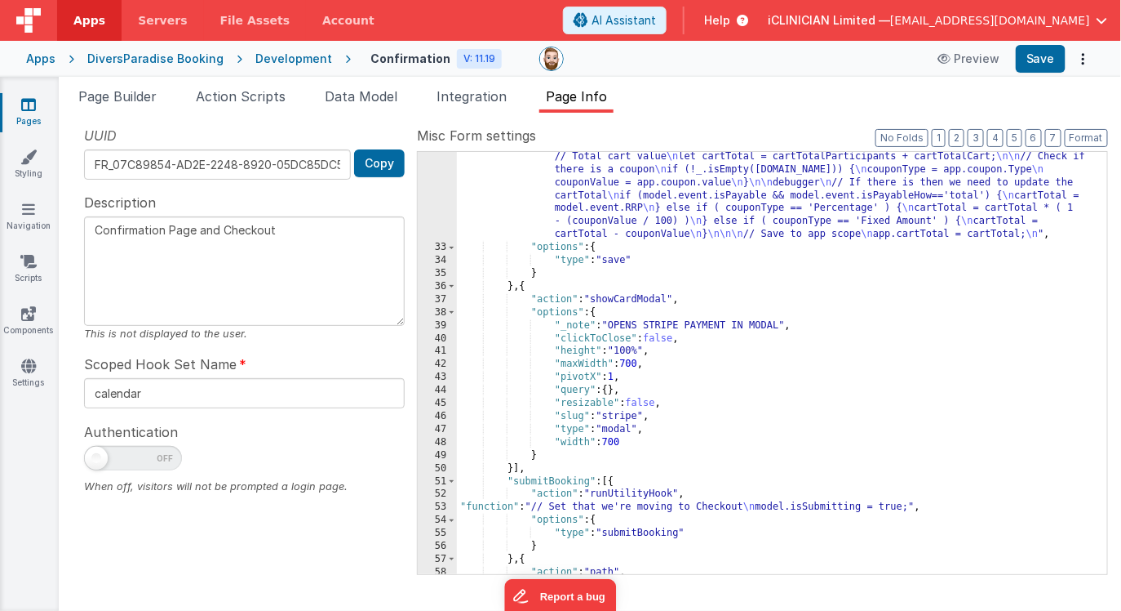
scroll to position [196, 0]
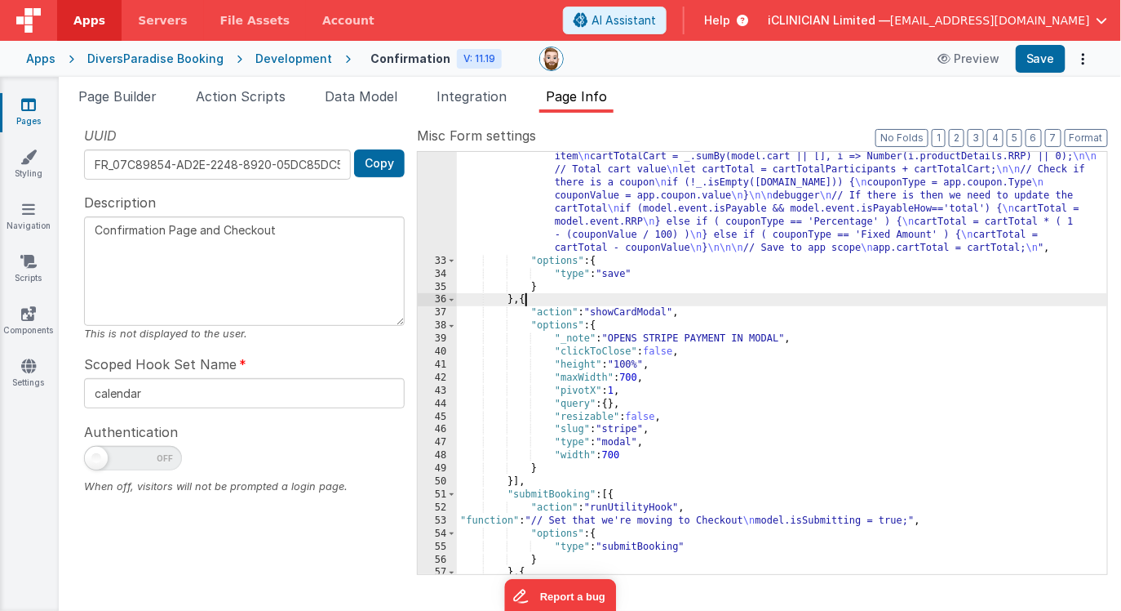
click at [526, 301] on div ""function" : "// Set that we're moving to Checkout \n model.isSubmitting = true…" at bounding box center [782, 388] width 651 height 604
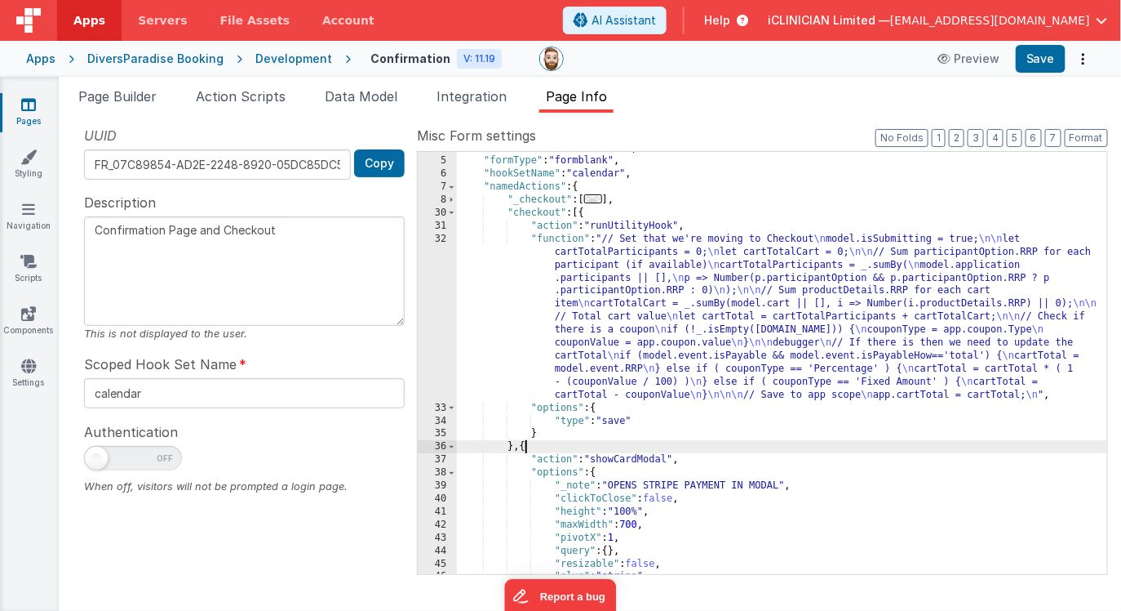
scroll to position [40, 0]
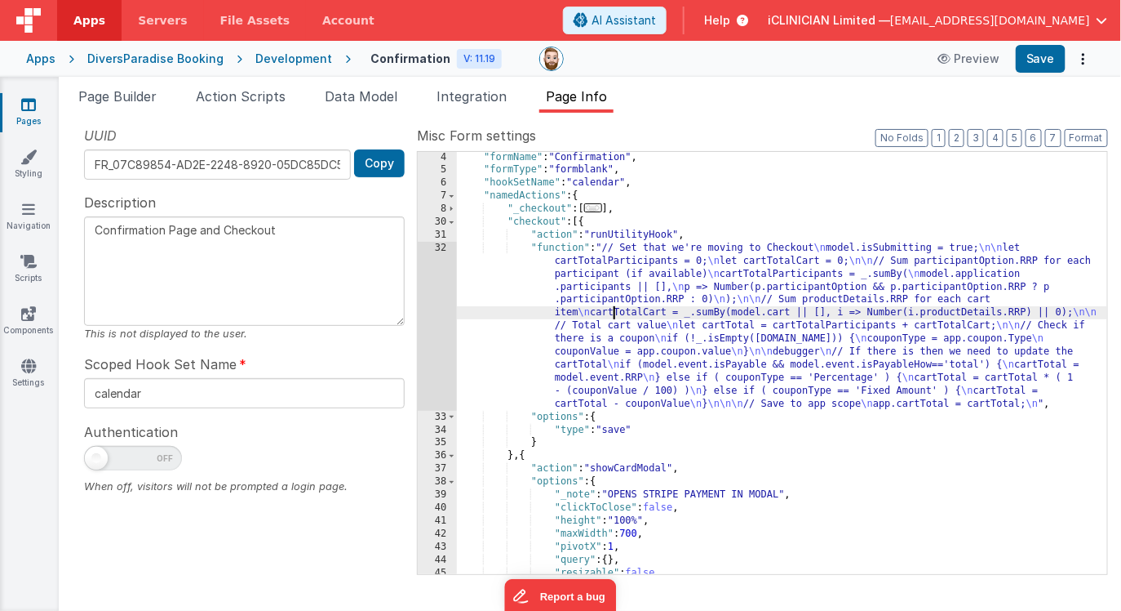
click at [613, 314] on div ""formName" : "Confirmation" , "formType" : "formblank" , "hookSetName" : "calen…" at bounding box center [782, 375] width 651 height 448
click at [583, 223] on div ""formName" : "Confirmation" , "formType" : "formblank" , "hookSetName" : "calen…" at bounding box center [782, 375] width 651 height 448
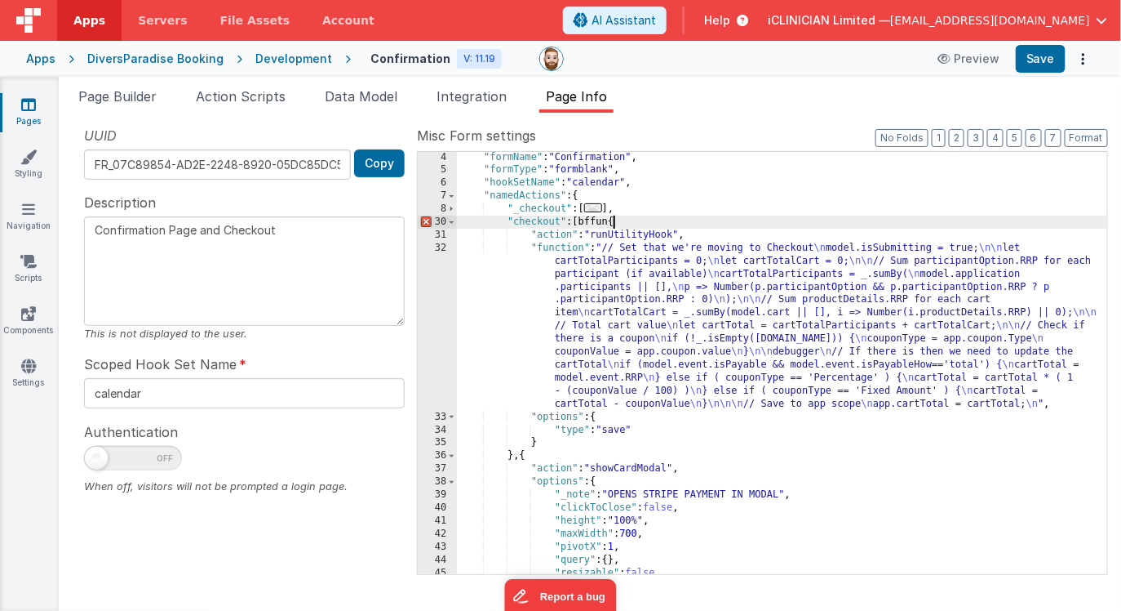
paste textarea
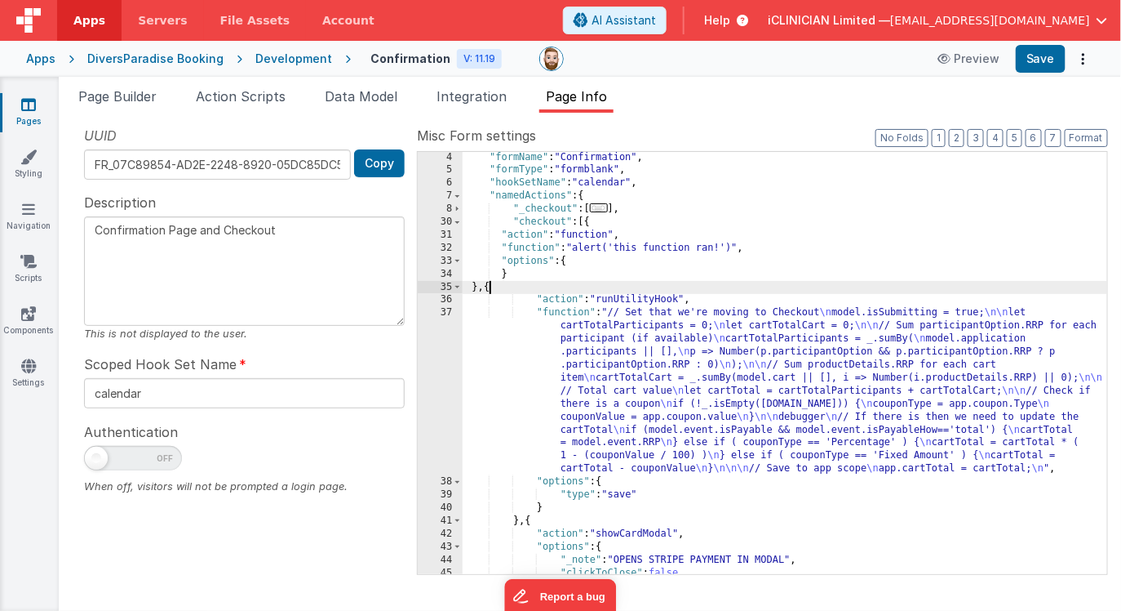
click at [538, 313] on div ""formName" : "Confirmation" , "formType" : "formblank" , "hookSetName" : "calen…" at bounding box center [785, 375] width 645 height 448
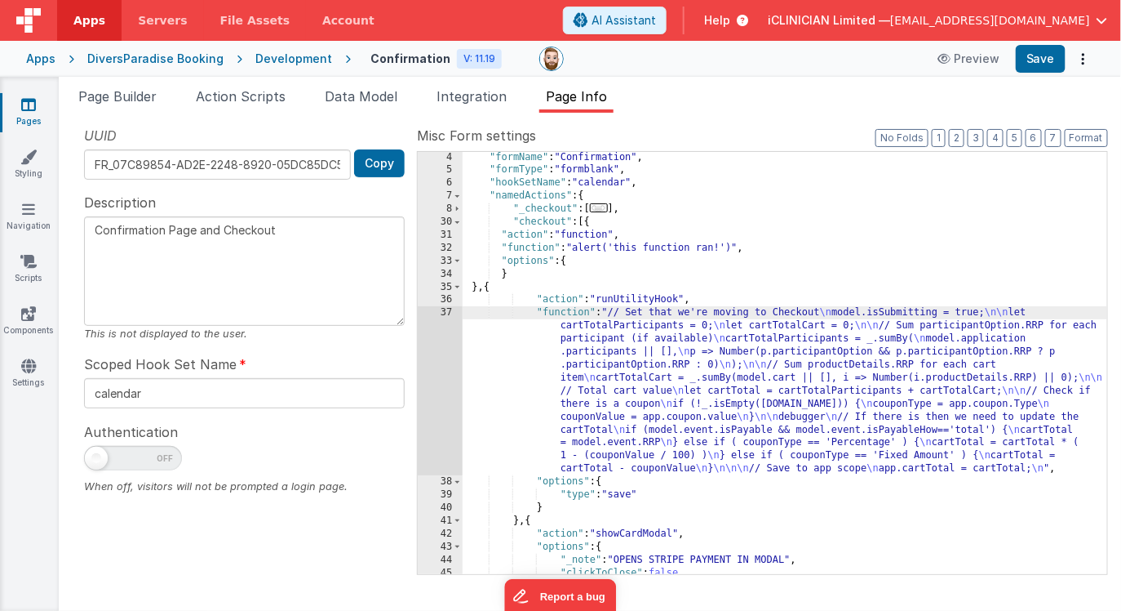
click at [1055, 468] on div ""formName" : "Confirmation" , "formType" : "formblank" , "hookSetName" : "calen…" at bounding box center [785, 375] width 645 height 448
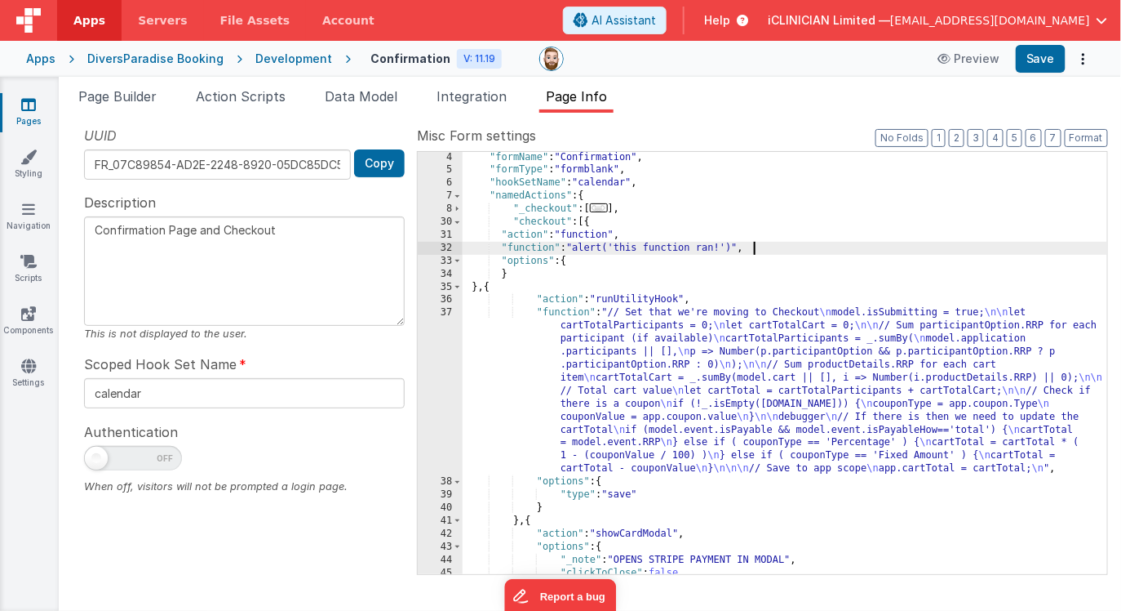
click at [773, 247] on div ""formName" : "Confirmation" , "formType" : "formblank" , "hookSetName" : "calen…" at bounding box center [785, 375] width 645 height 448
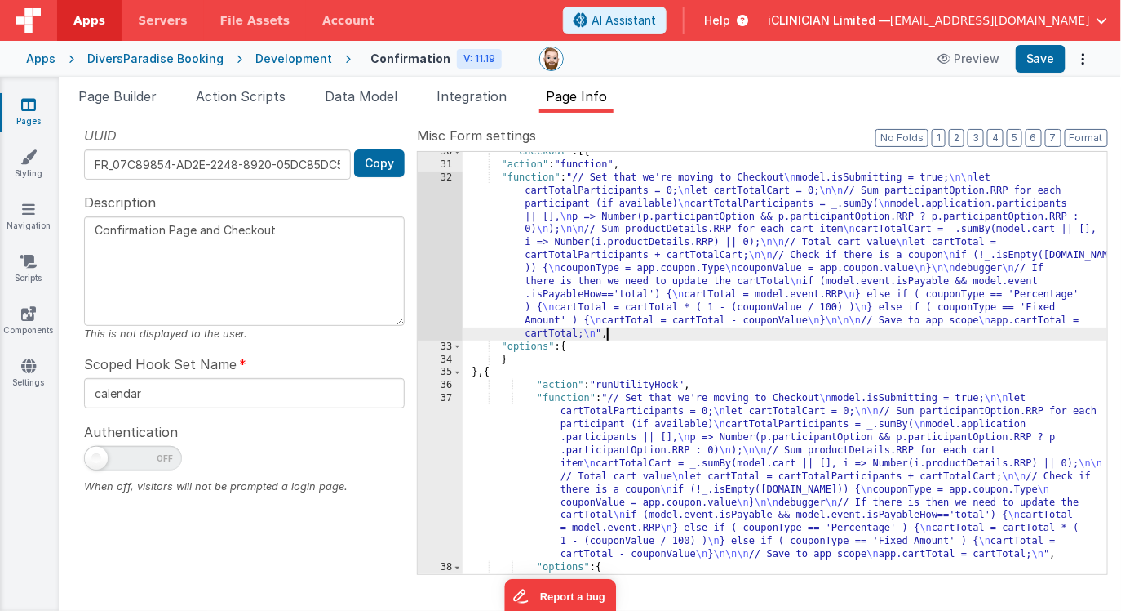
scroll to position [215, 0]
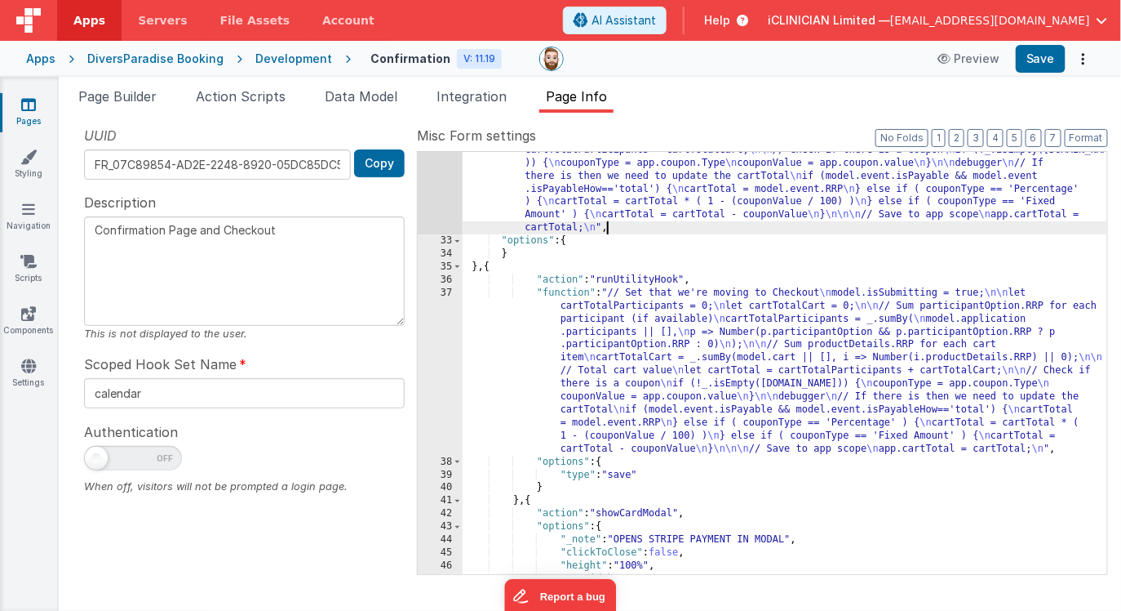
click at [491, 265] on div ""function" : "// Set that we're moving to Checkout \n model.isSubmitting = true…" at bounding box center [785, 367] width 645 height 604
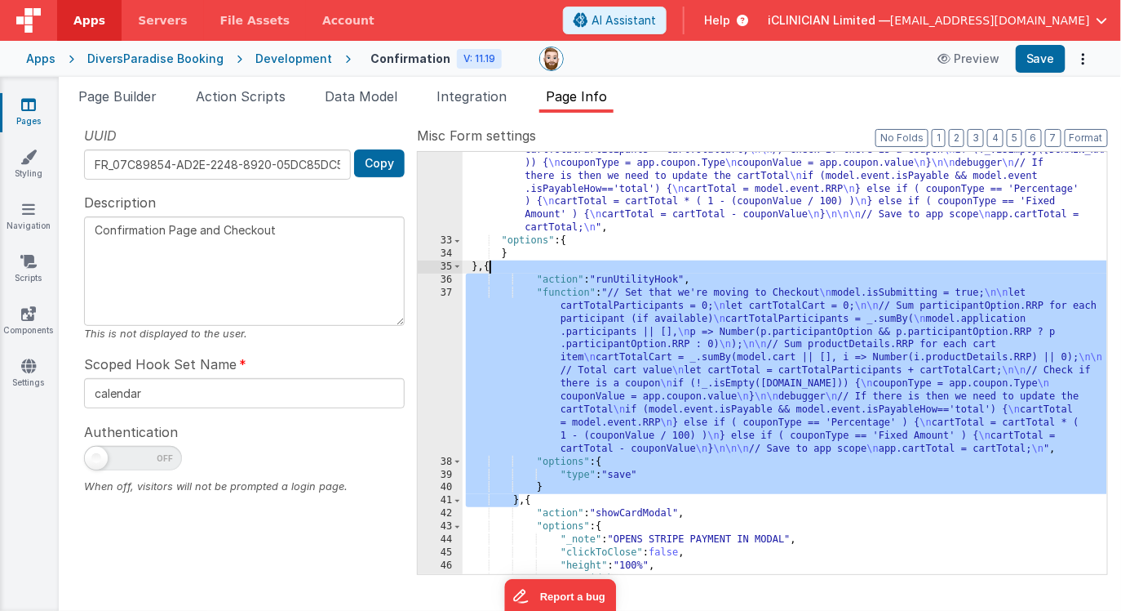
click at [491, 265] on div ""function" : "// Set that we're moving to Checkout \n model.isSubmitting = true…" at bounding box center [785, 367] width 645 height 604
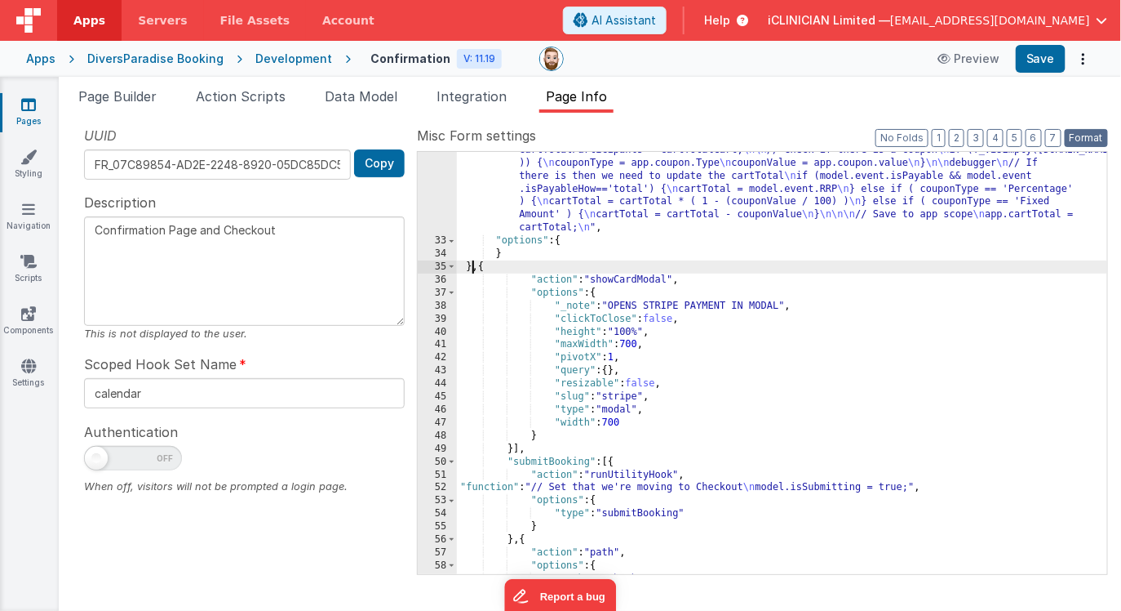
click at [1090, 142] on button "Format" at bounding box center [1086, 138] width 43 height 18
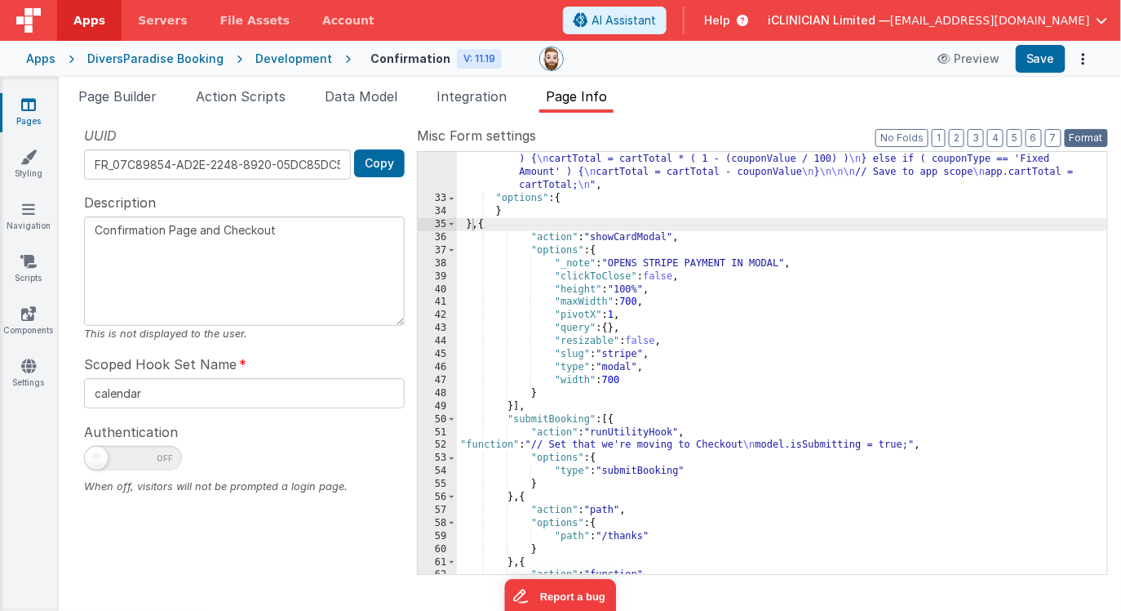
scroll to position [307, 0]
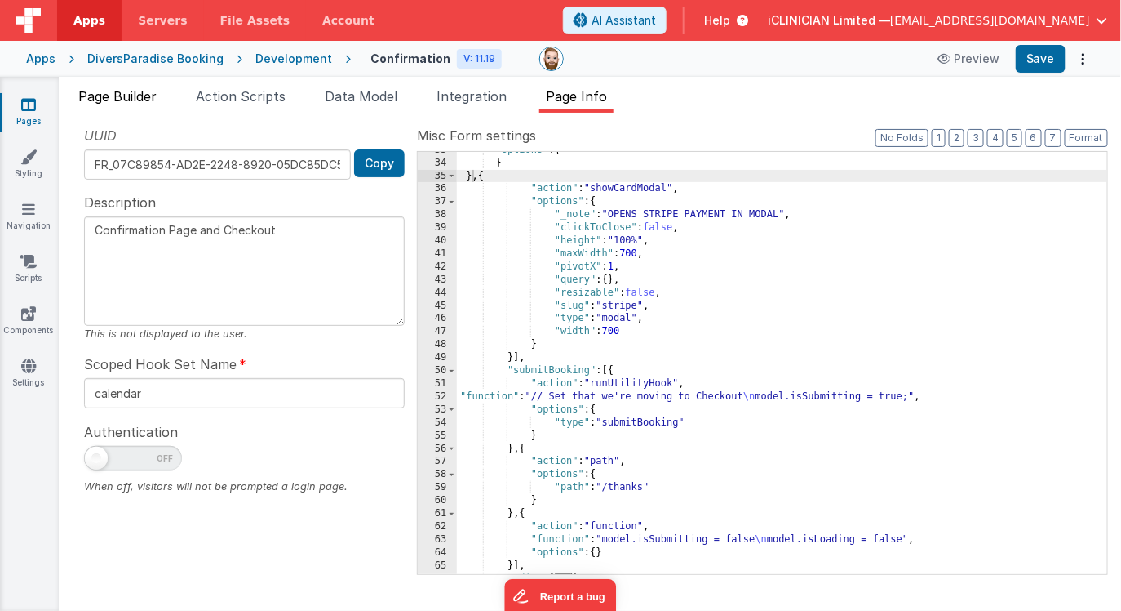
click at [142, 94] on span "Page Builder" at bounding box center [117, 96] width 78 height 16
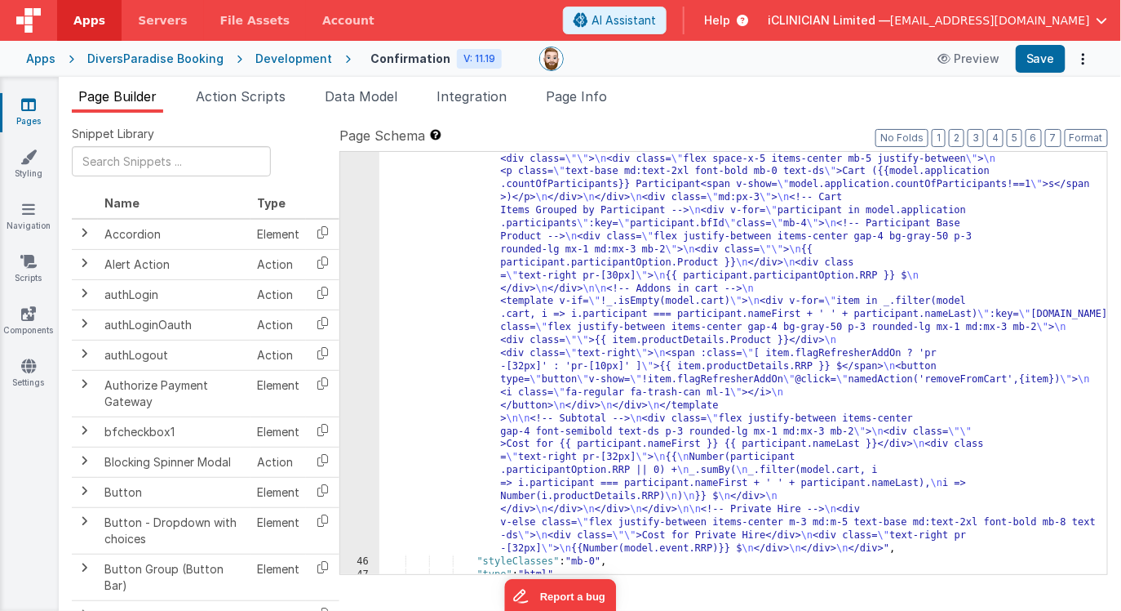
scroll to position [1220, 0]
click at [611, 344] on div ""html" : "<div class= \" bg-white border border-dsgray rounded mb-2 \" > \n <!-…" at bounding box center [744, 559] width 729 height 864
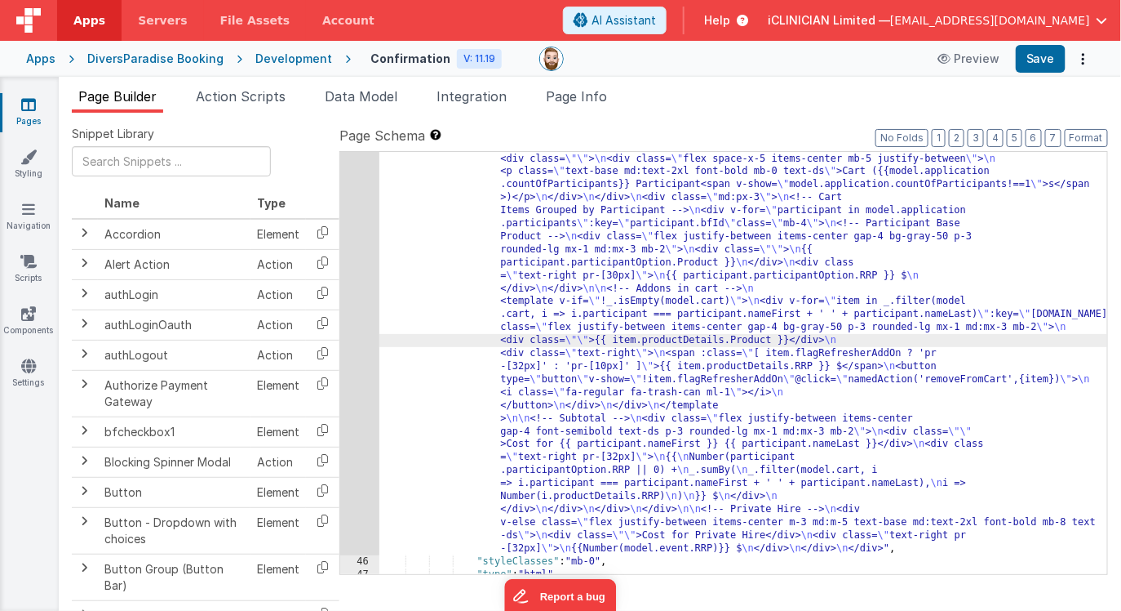
click at [363, 360] on div "45" at bounding box center [359, 341] width 39 height 429
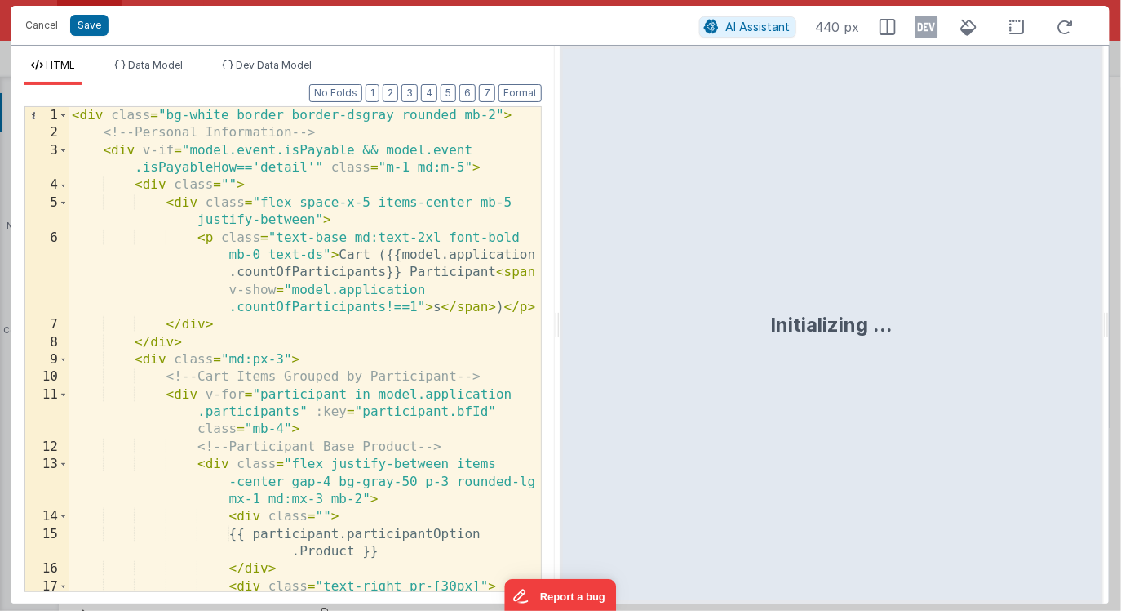
scroll to position [1189, 0]
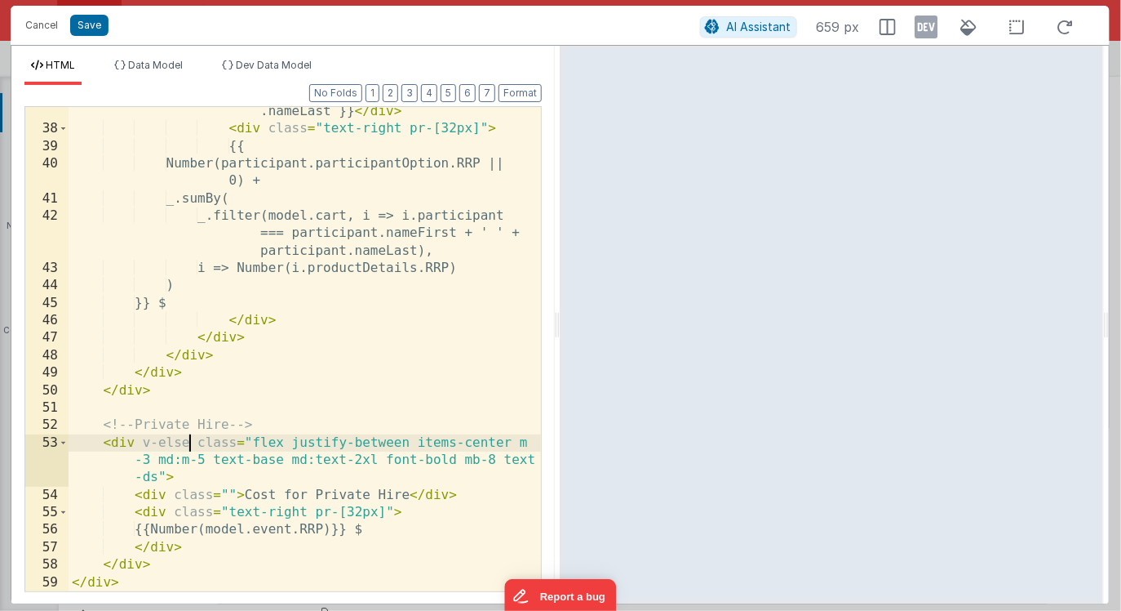
click at [189, 446] on div "< div class = "" > Cost for {{ participant .nameFirst }} {{ participant .nameLa…" at bounding box center [305, 344] width 473 height 553
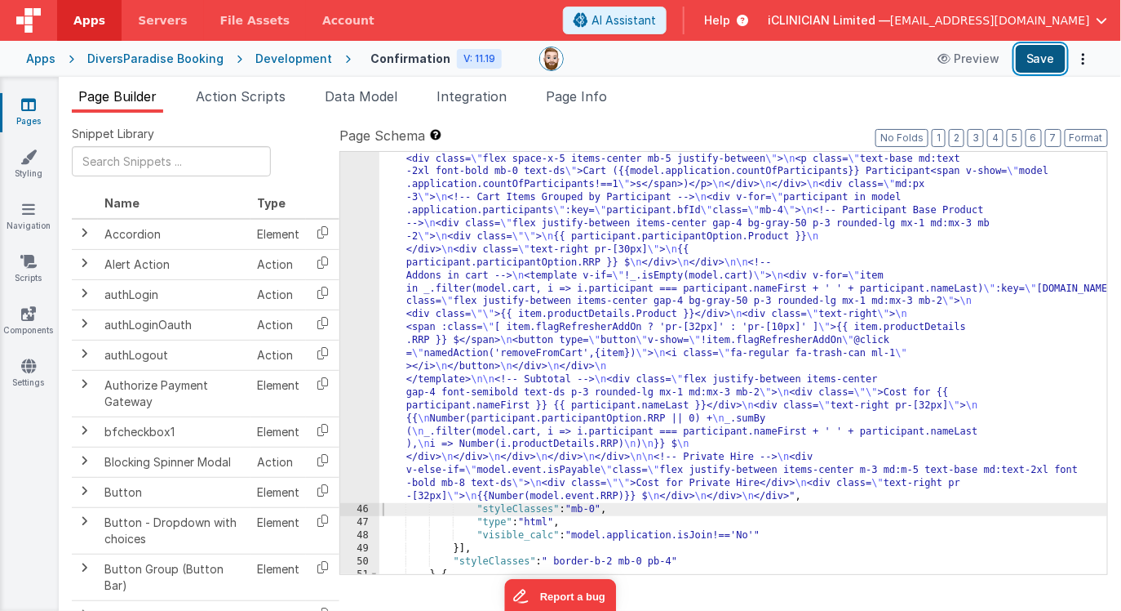
click at [1043, 56] on button "Save" at bounding box center [1041, 59] width 50 height 28
click at [926, 357] on div ""html" : "<div class= \" bg-white border border-dsgray rounded mb-2 \" > \n <!-…" at bounding box center [744, 532] width 729 height 811
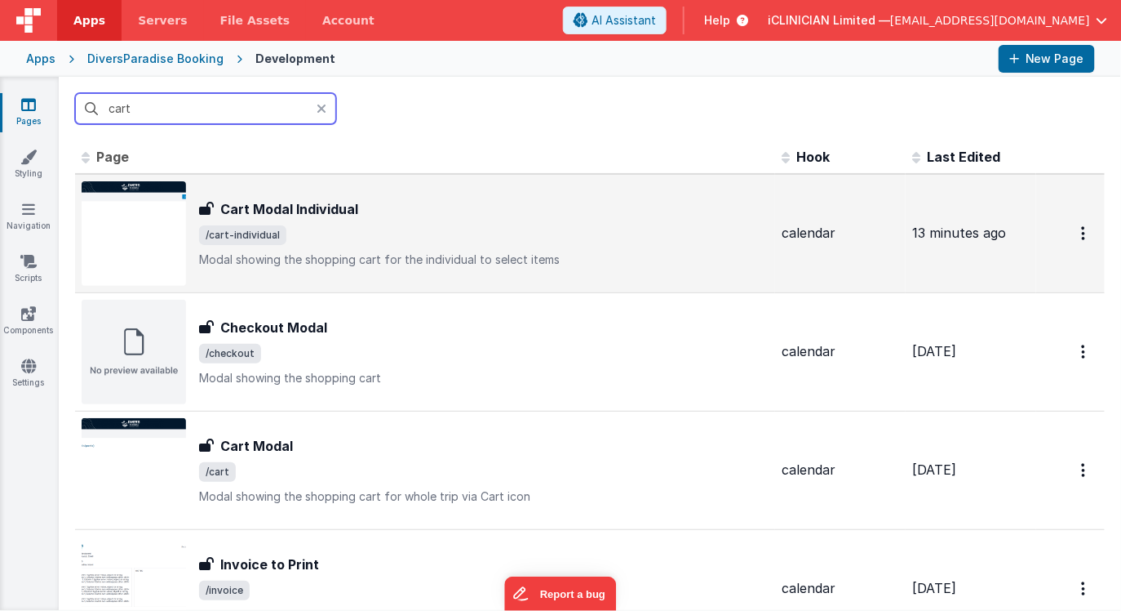
type input "cart"
click at [332, 246] on div "Cart Modal Individual Cart Modal Individual /cart-individual Modal showing the …" at bounding box center [484, 233] width 570 height 69
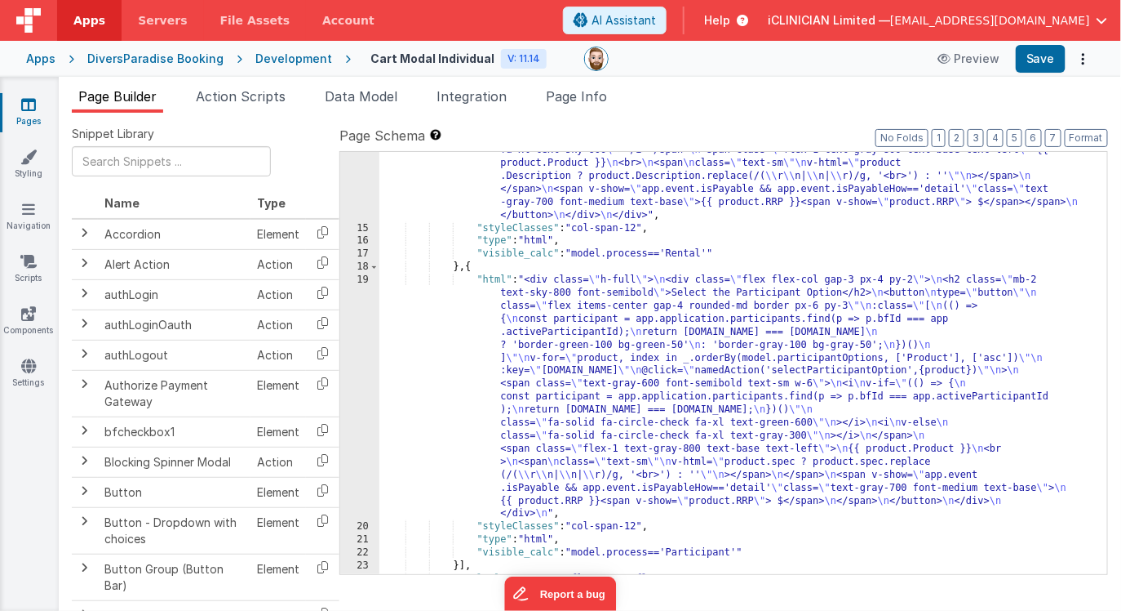
scroll to position [408, 0]
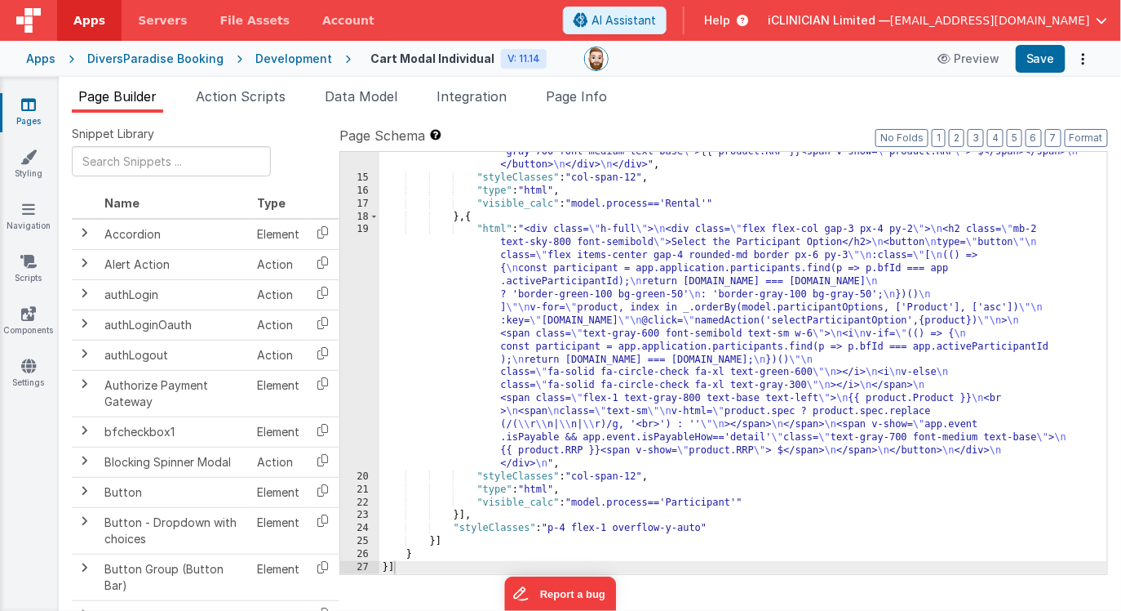
click at [31, 104] on icon at bounding box center [28, 104] width 15 height 16
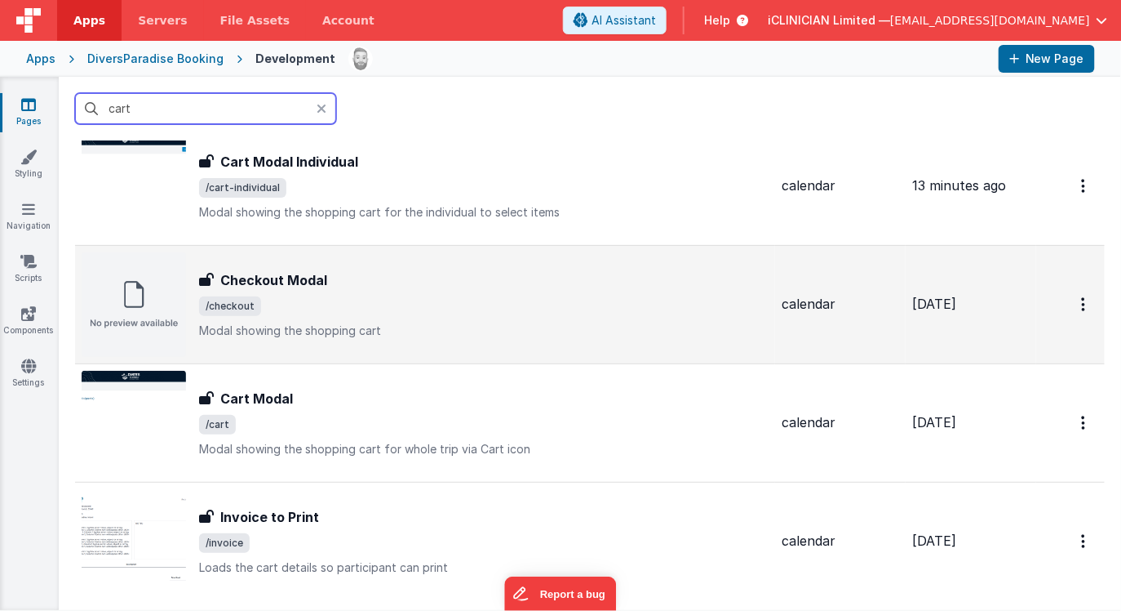
scroll to position [50, 0]
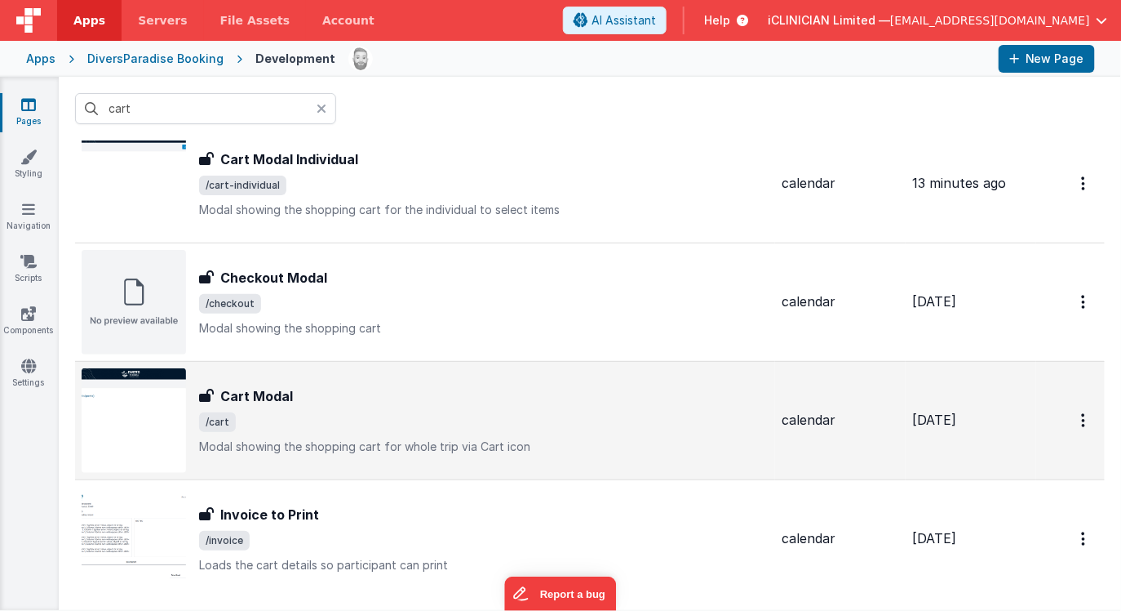
click at [328, 402] on div "Cart Modal" at bounding box center [484, 396] width 570 height 20
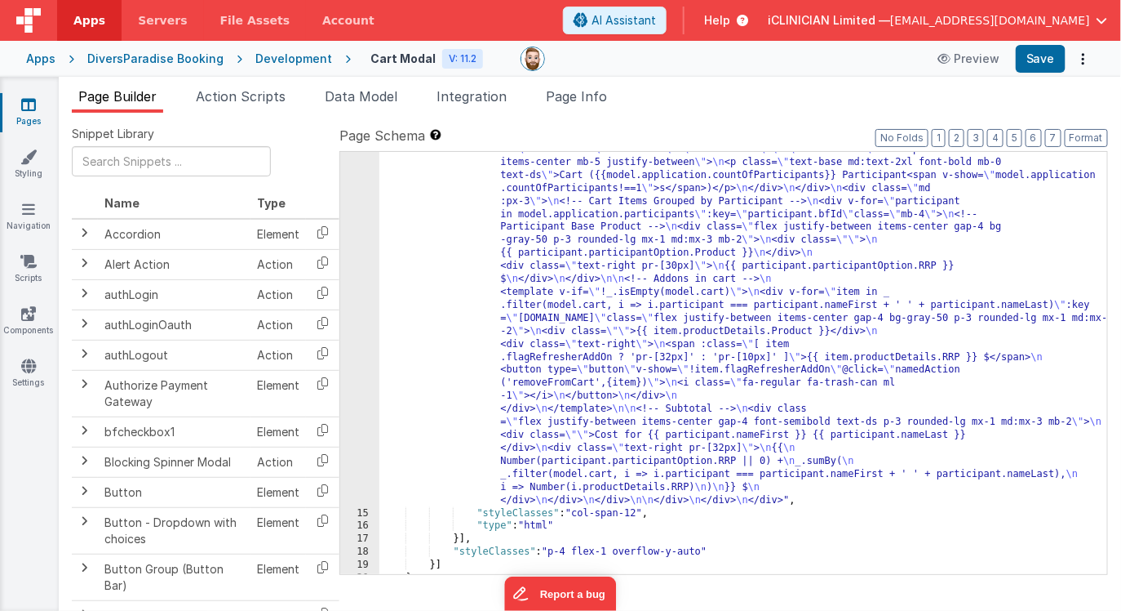
scroll to position [209, 0]
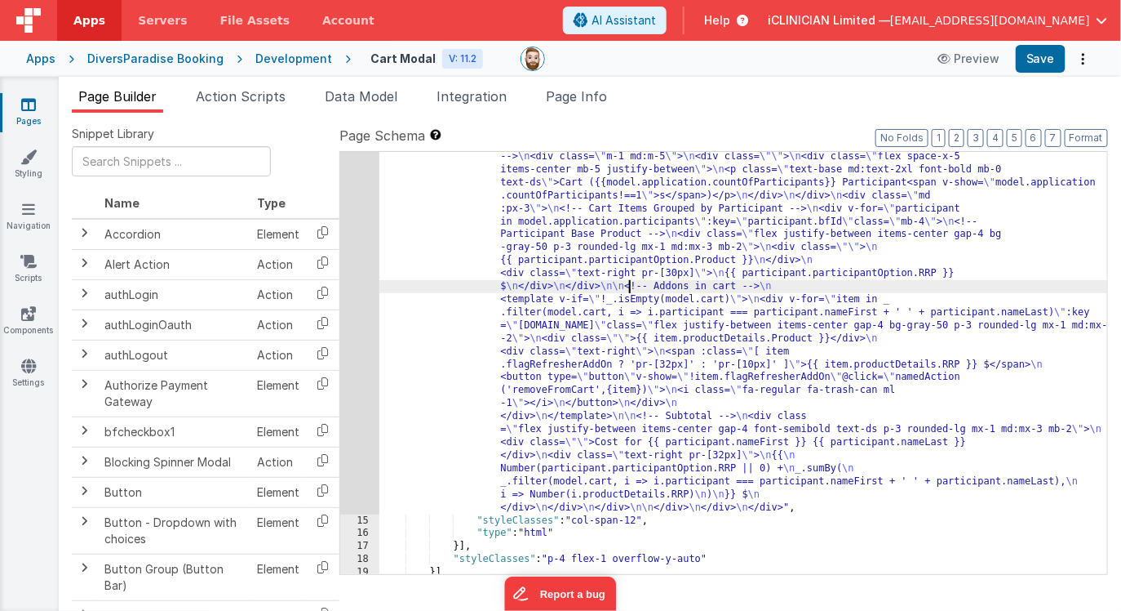
click at [632, 280] on div ""html" : "<div class= \" h-full bg-white border border-dsgray rounded mb-2 \" >…" at bounding box center [744, 542] width 729 height 811
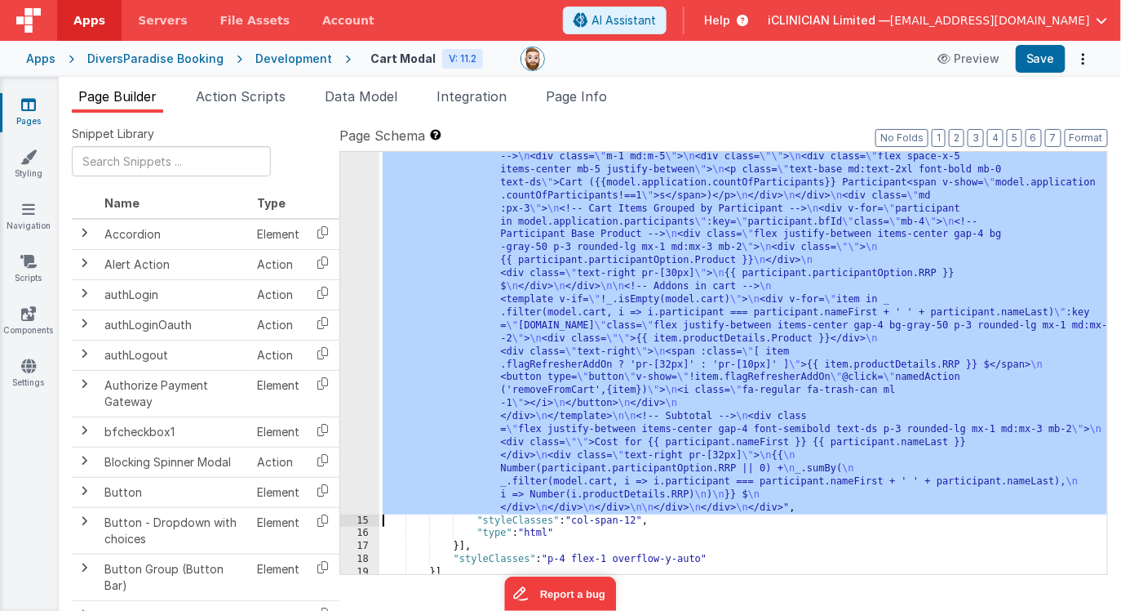
click at [355, 294] on div "14" at bounding box center [359, 325] width 39 height 376
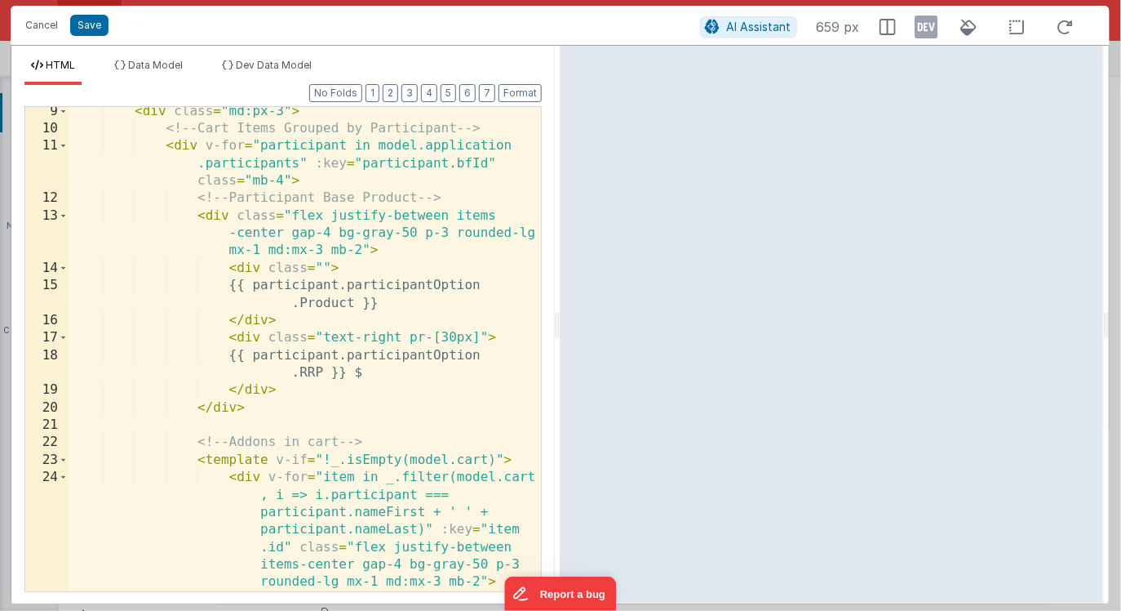
scroll to position [0, 0]
click at [260, 334] on div "< div class = "md:px-3" > <!-- Cart Items Grouped by Participant --> < div v-fo…" at bounding box center [305, 379] width 473 height 553
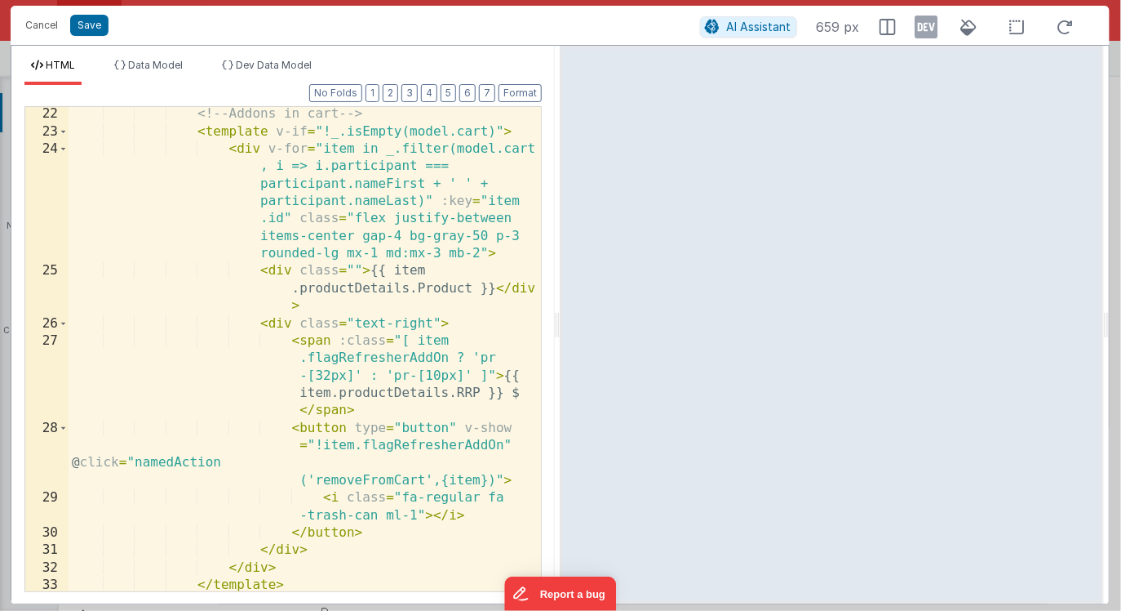
scroll to position [647, 0]
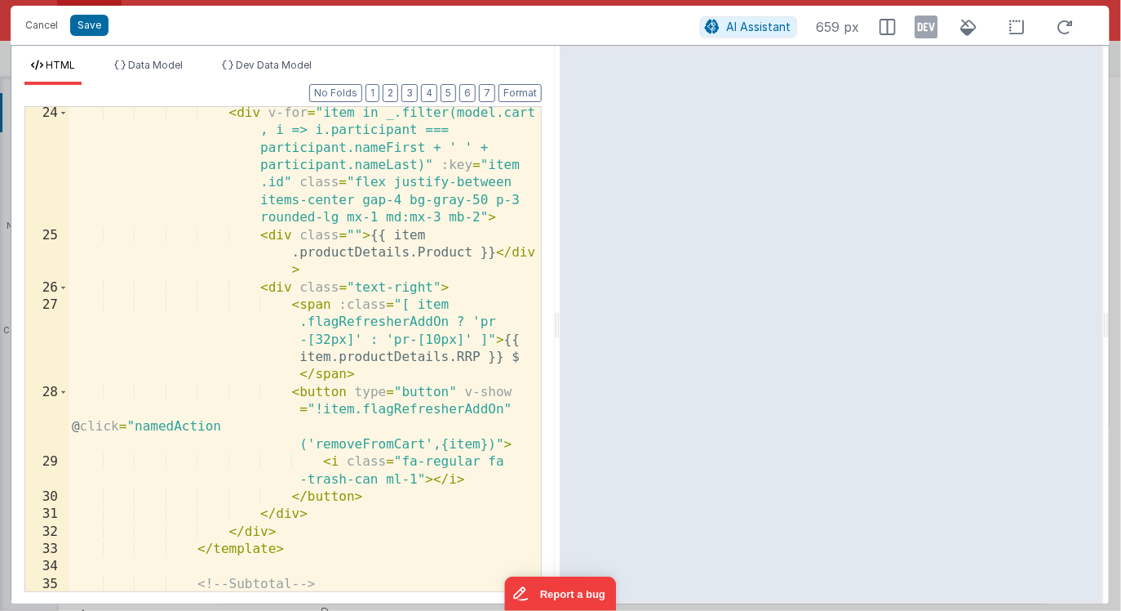
click at [293, 291] on div "< div v-for = "item in _.filter(model.cart , i => i.participant === participant…" at bounding box center [305, 433] width 473 height 659
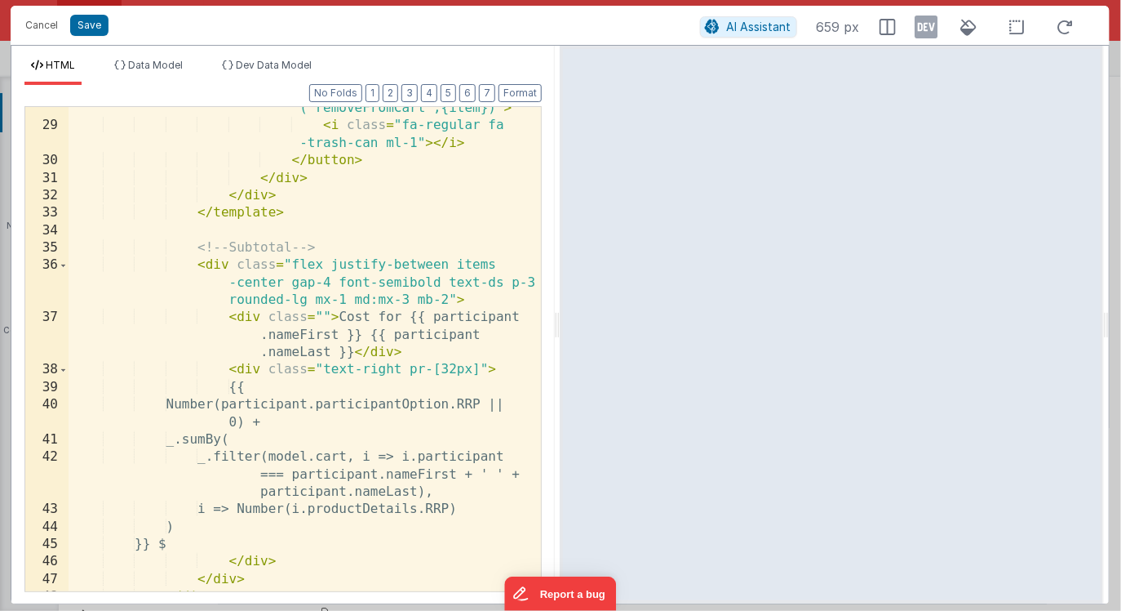
scroll to position [1028, 0]
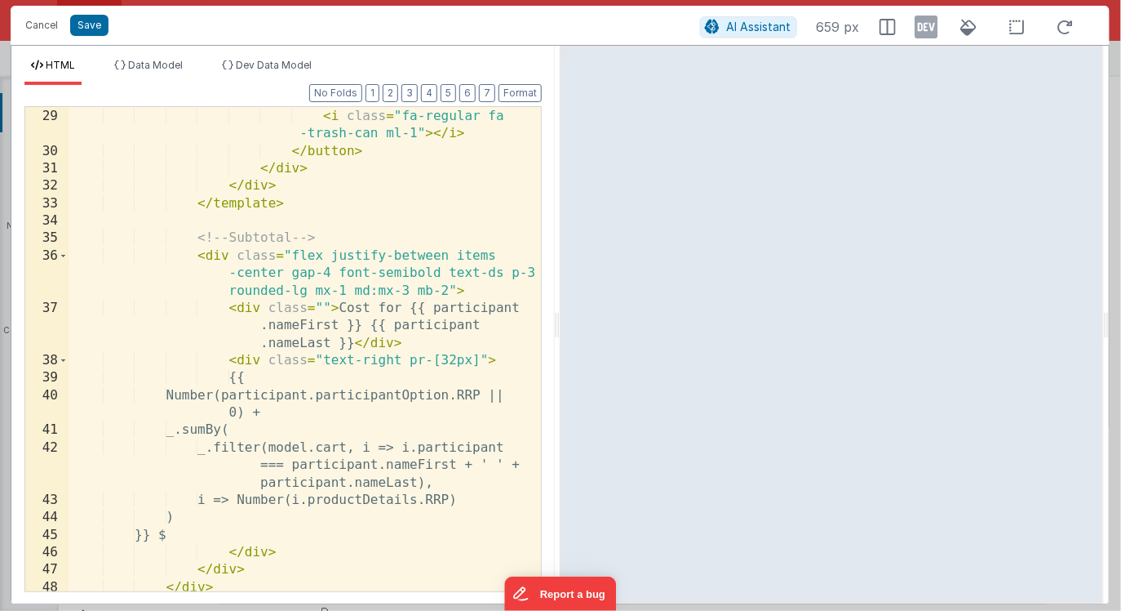
click at [229, 255] on div "< button type = "button" v-show = "!item.flagRefresherAddOn" @ click = "namedAc…" at bounding box center [305, 323] width 473 height 571
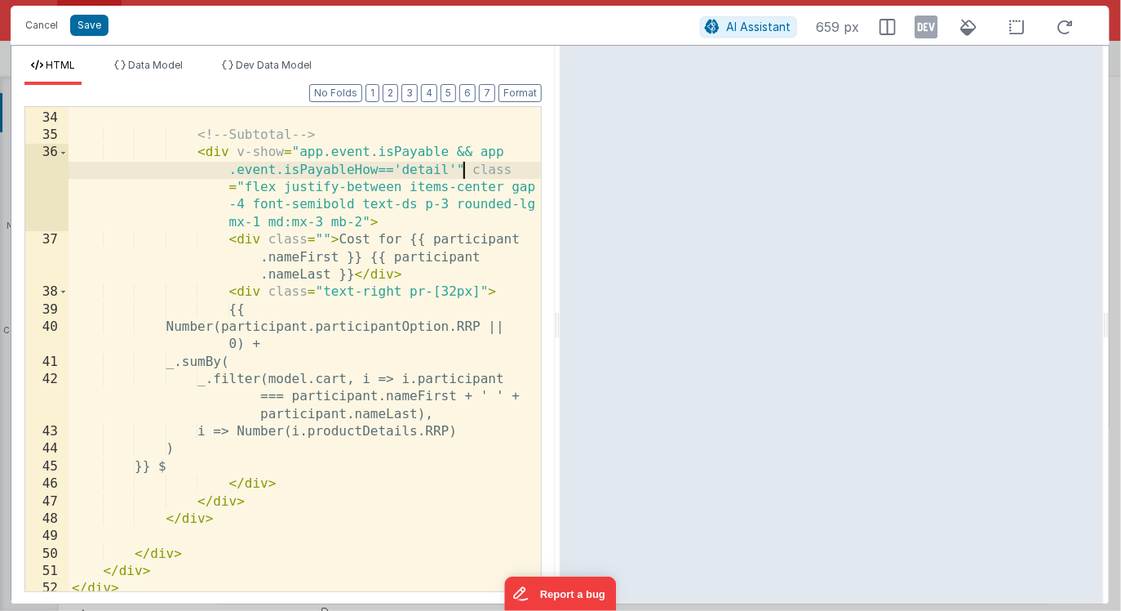
scroll to position [1137, 0]
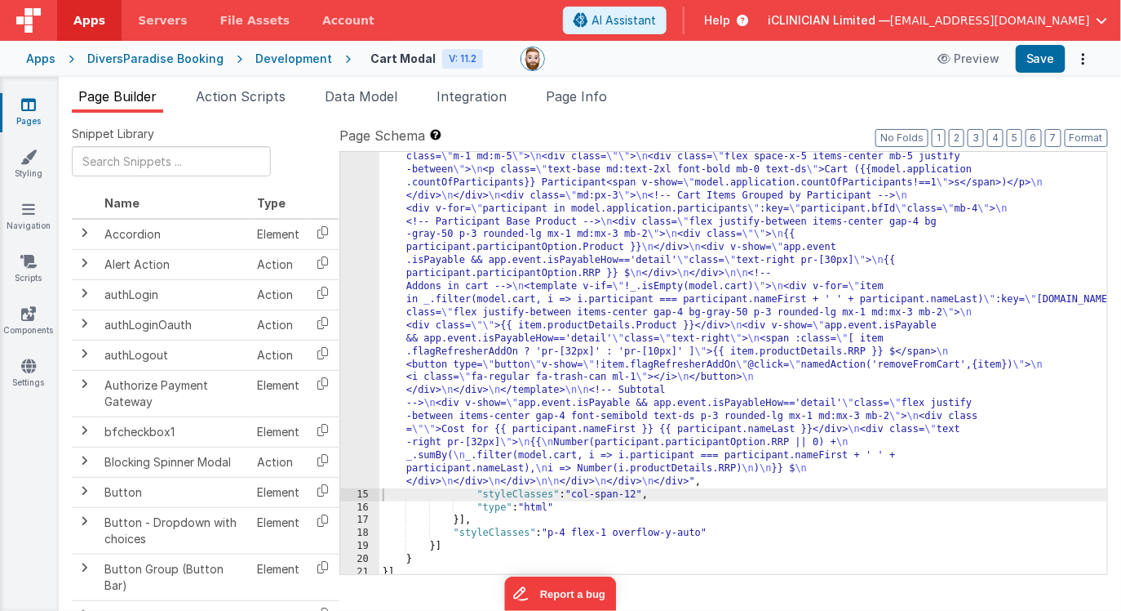
click at [29, 104] on icon at bounding box center [28, 104] width 15 height 16
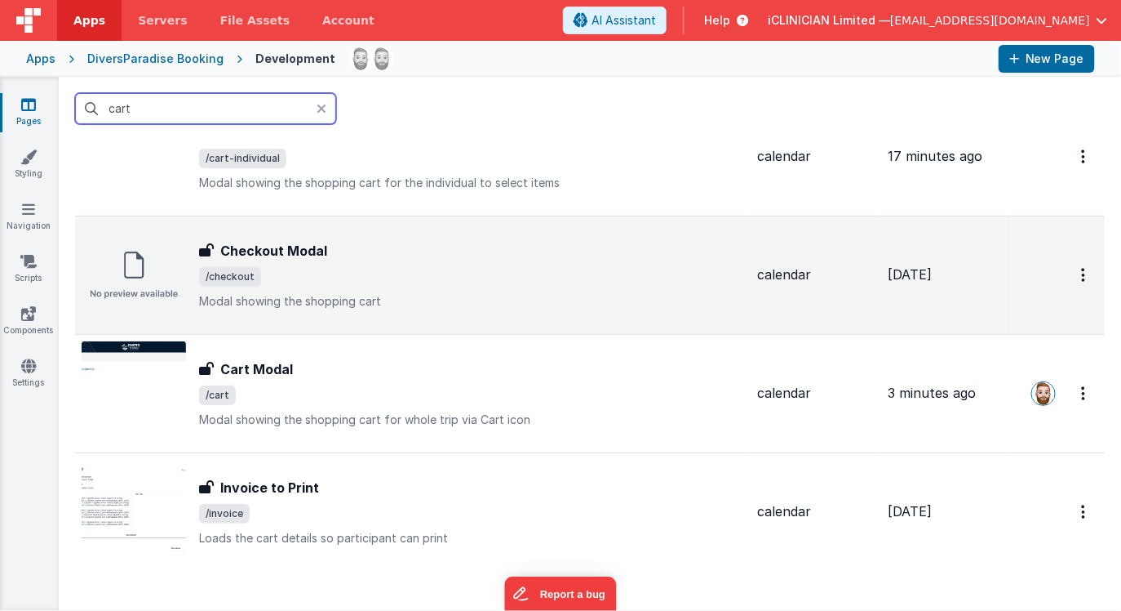
scroll to position [80, 0]
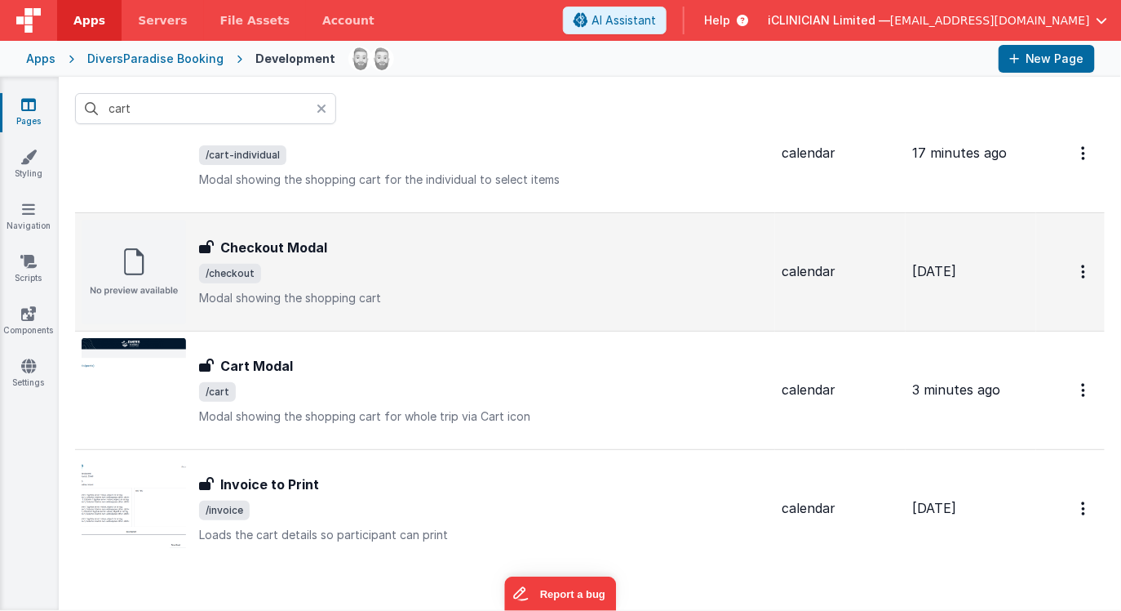
click at [375, 271] on span "/checkout" at bounding box center [484, 274] width 570 height 20
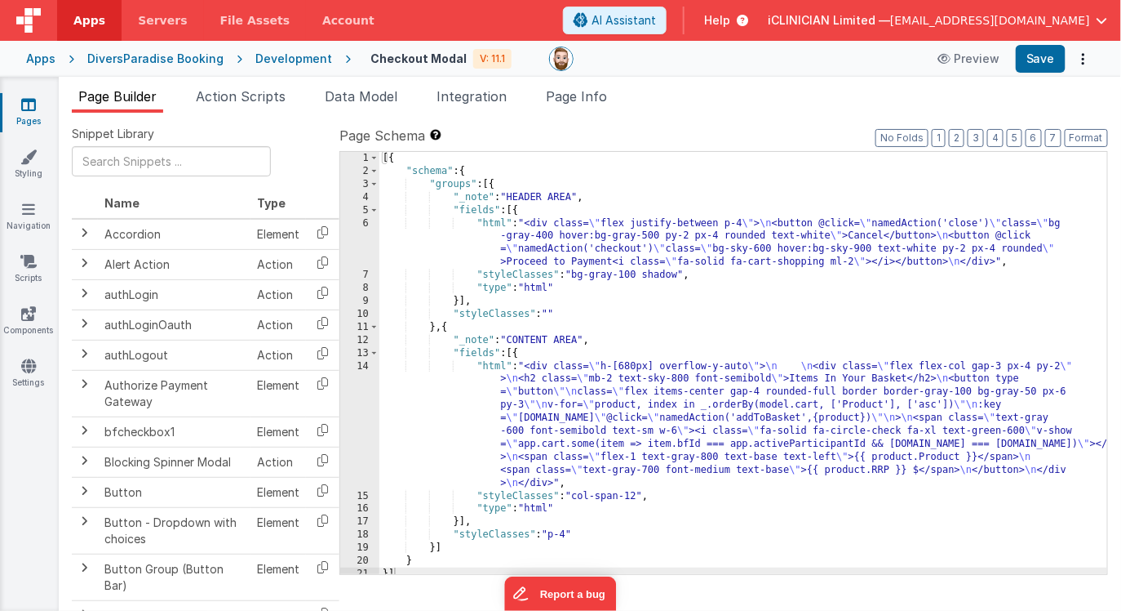
click at [600, 407] on div "[{ "schema" : { "groups" : [{ "_note" : "HEADER AREA" , "fields" : [{ "html" : …" at bounding box center [744, 376] width 729 height 448
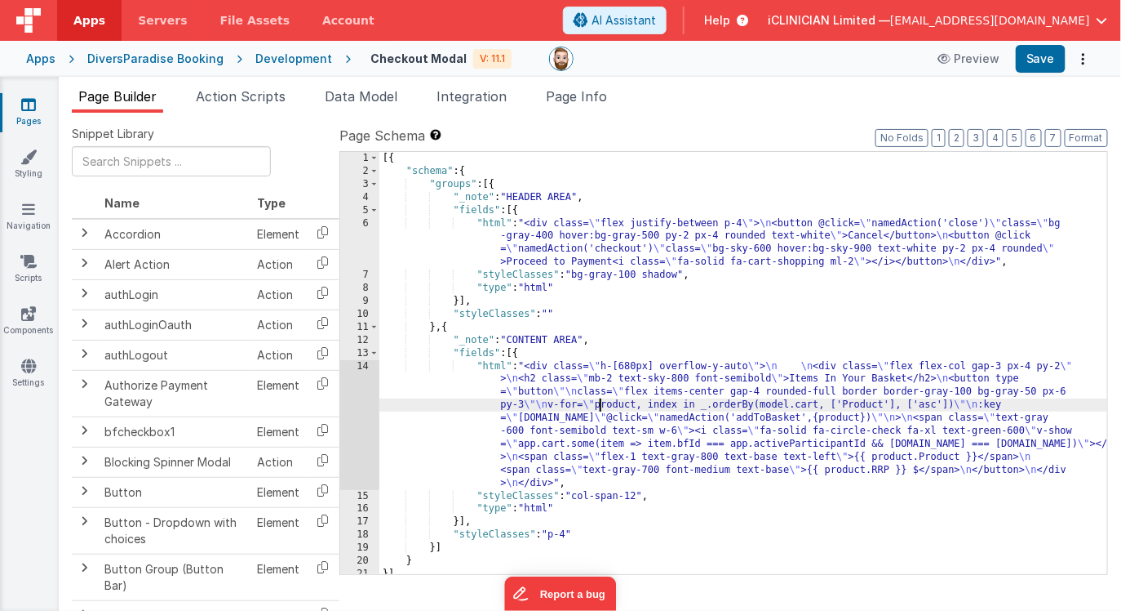
click at [357, 409] on div "14" at bounding box center [359, 425] width 39 height 130
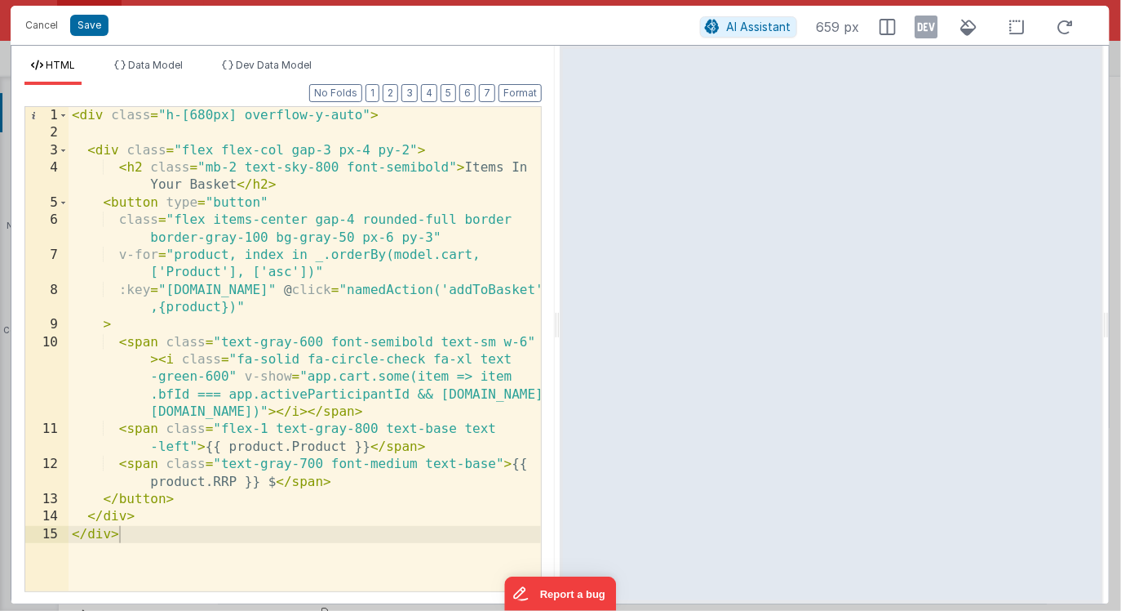
click at [158, 464] on div "< div class = "h-[680px] overflow-y-auto" > < div class = "flex flex-col gap-3 …" at bounding box center [305, 366] width 473 height 519
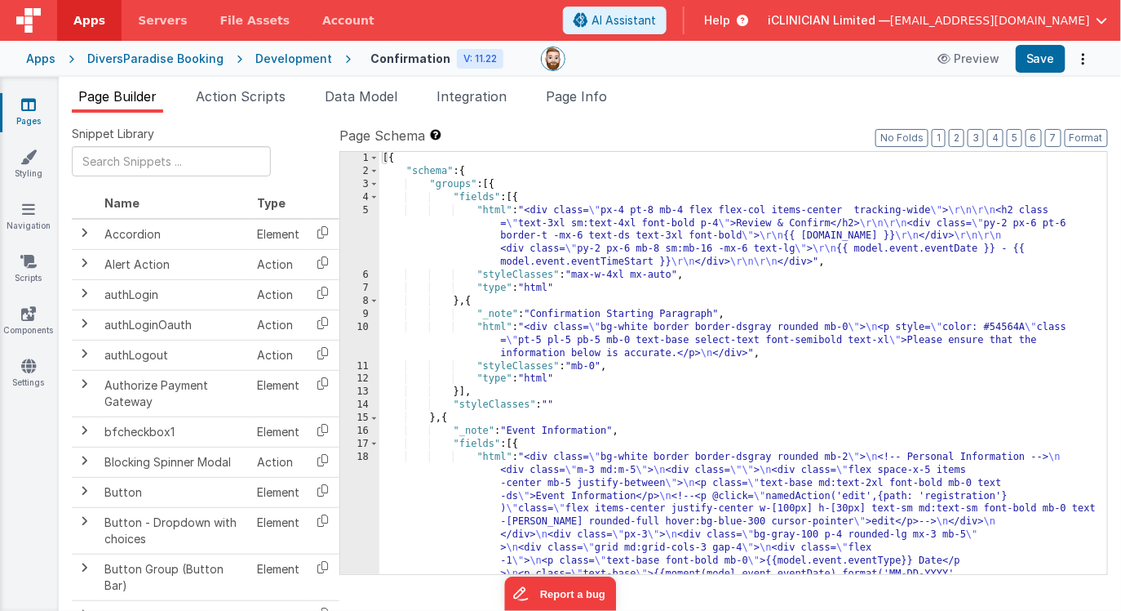
click at [918, 513] on div "[{ "schema" : { "groups" : [{ "fields" : [{ "html" : "<div class= \" px-4 pt-8 …" at bounding box center [744, 479] width 729 height 655
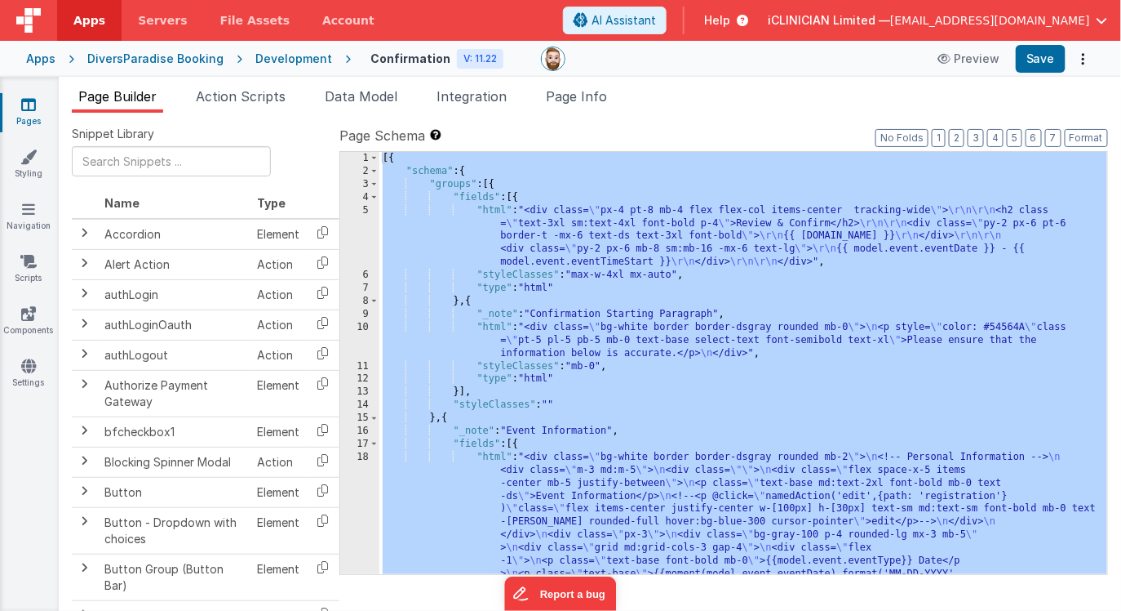
scroll to position [1473, 0]
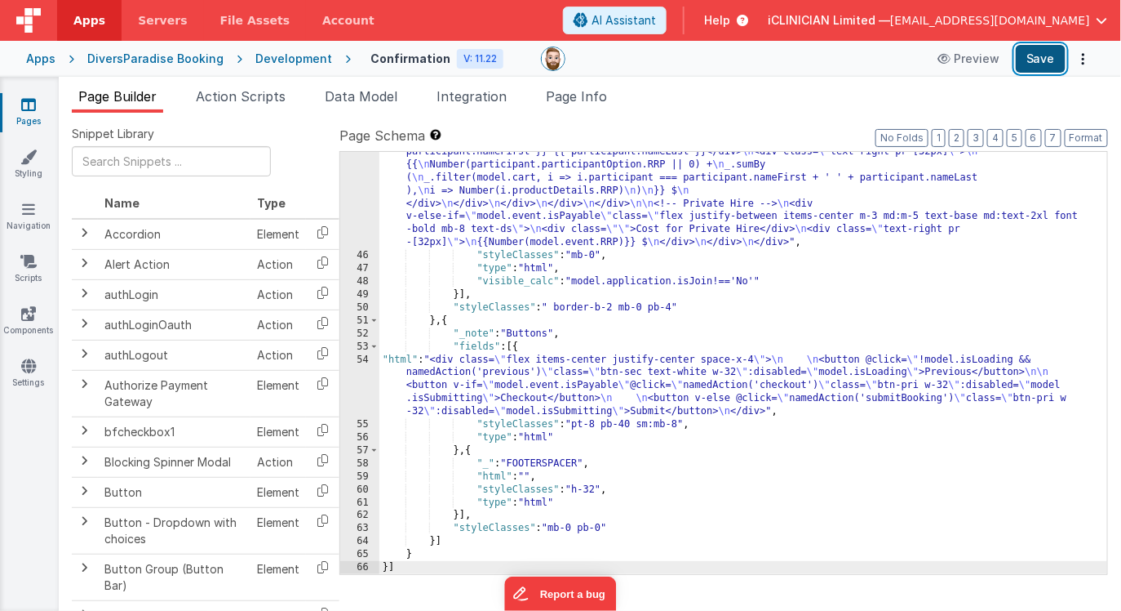
click at [1046, 54] on button "Save" at bounding box center [1041, 59] width 50 height 28
click at [593, 198] on div ""html" : "<div class= \" bg-white border border-dsgray rounded mb-2 \" > \n <!-…" at bounding box center [744, 278] width 729 height 811
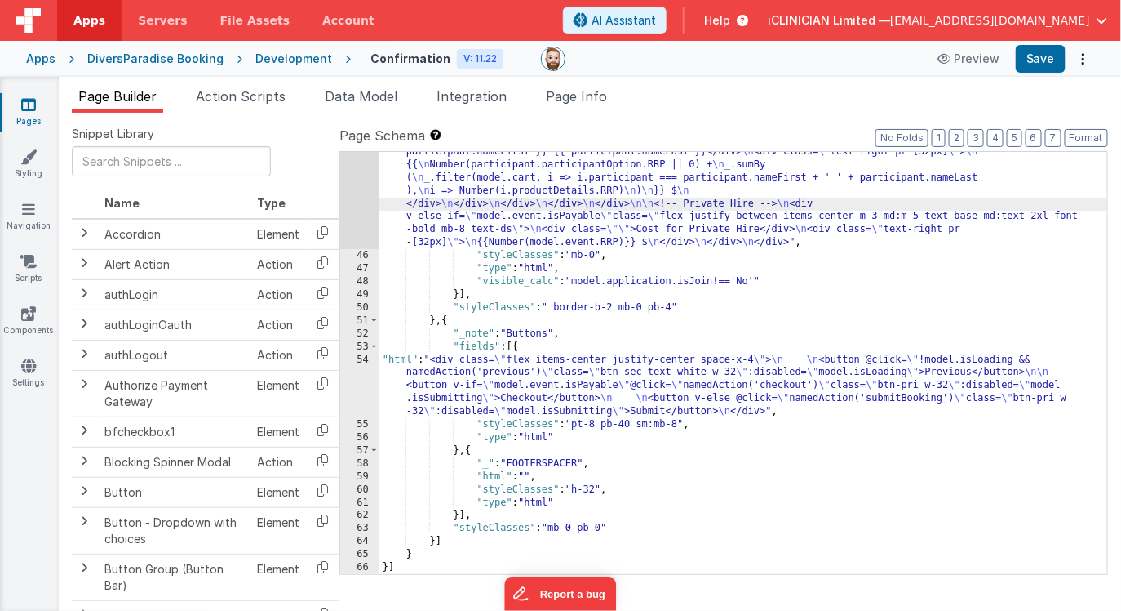
click at [362, 203] on div "45" at bounding box center [359, 61] width 39 height 376
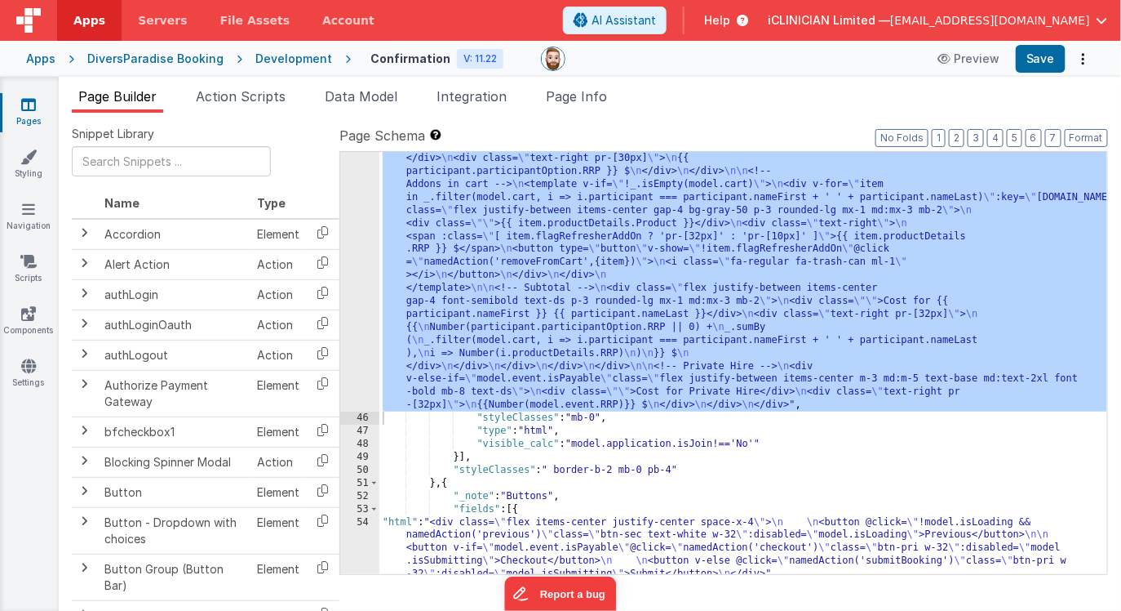
scroll to position [1297, 0]
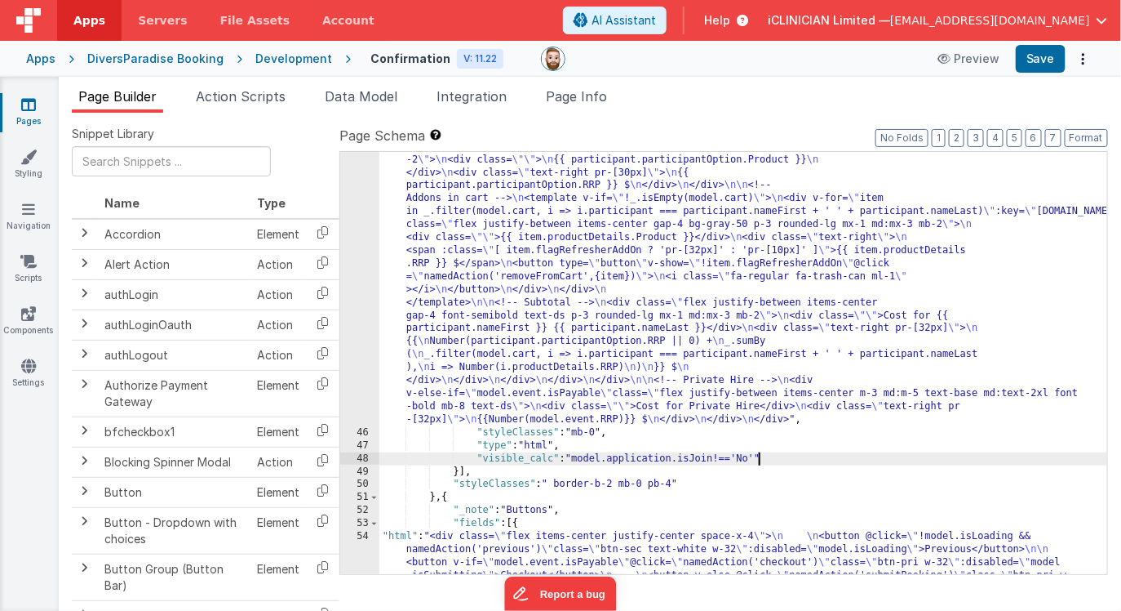
click at [758, 456] on div ""html" : "<div class= \" bg-white border border-dsgray rounded mb-2 \" > \n <!-…" at bounding box center [744, 481] width 729 height 864
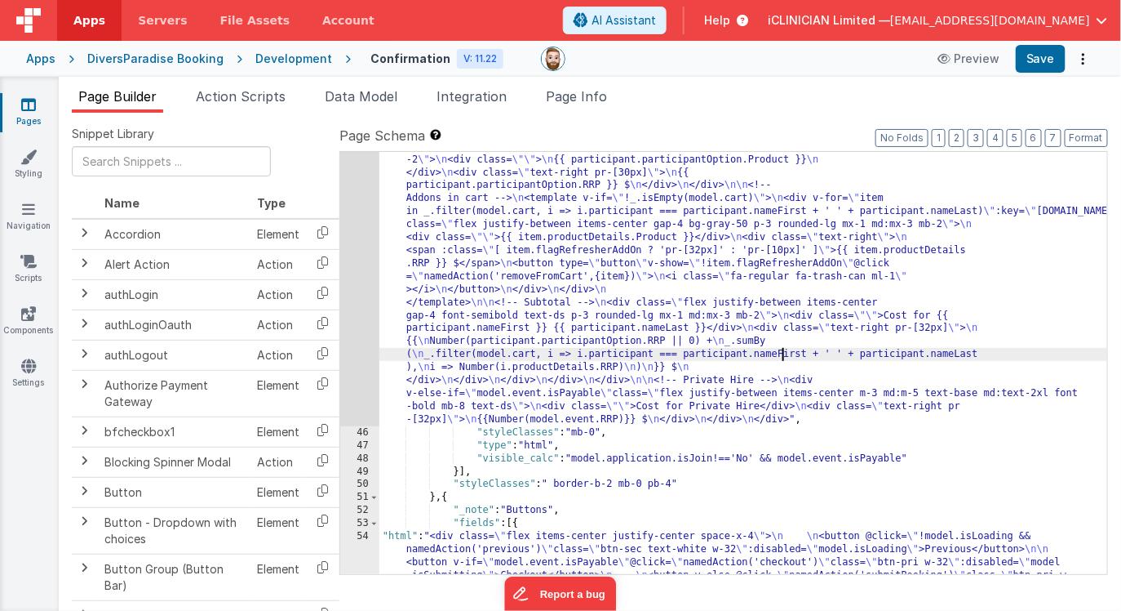
click at [779, 356] on div ""html" : "<div class= \" bg-white border border-dsgray rounded mb-2 \" > \n <!-…" at bounding box center [744, 481] width 729 height 864
click at [369, 339] on div "45" at bounding box center [359, 237] width 39 height 376
click at [359, 341] on div "45" at bounding box center [359, 237] width 39 height 376
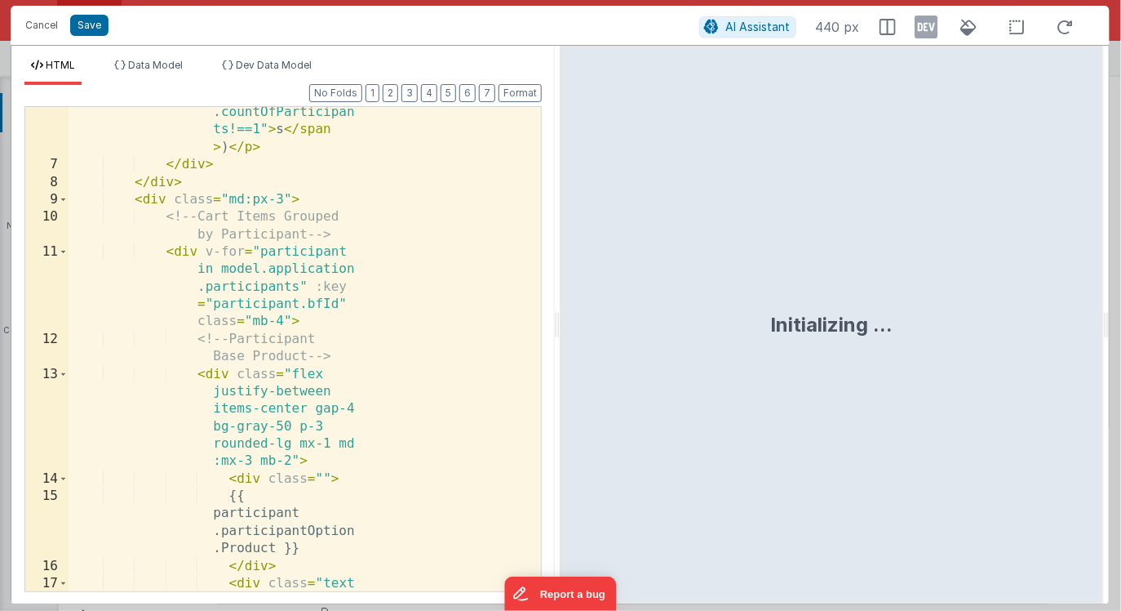
scroll to position [1189, 0]
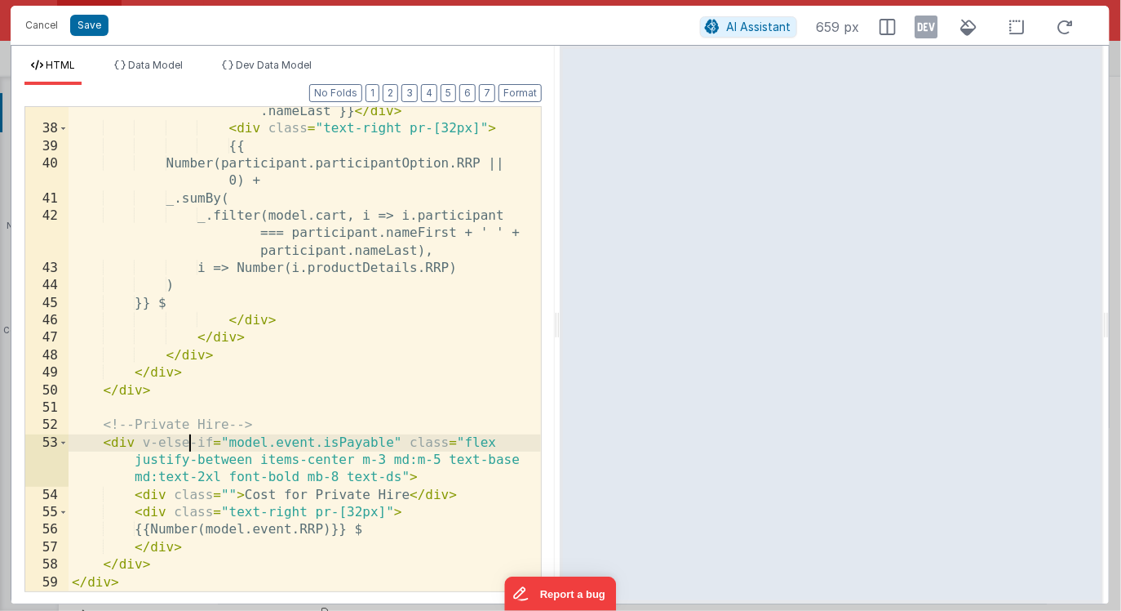
click at [191, 441] on div "< div class = "" > Cost for {{ participant .nameFirst }} {{ participant .nameLa…" at bounding box center [305, 344] width 473 height 553
click at [402, 443] on div "< div class = "" > Cost for {{ participant .nameFirst }} {{ participant .nameLa…" at bounding box center [305, 344] width 473 height 553
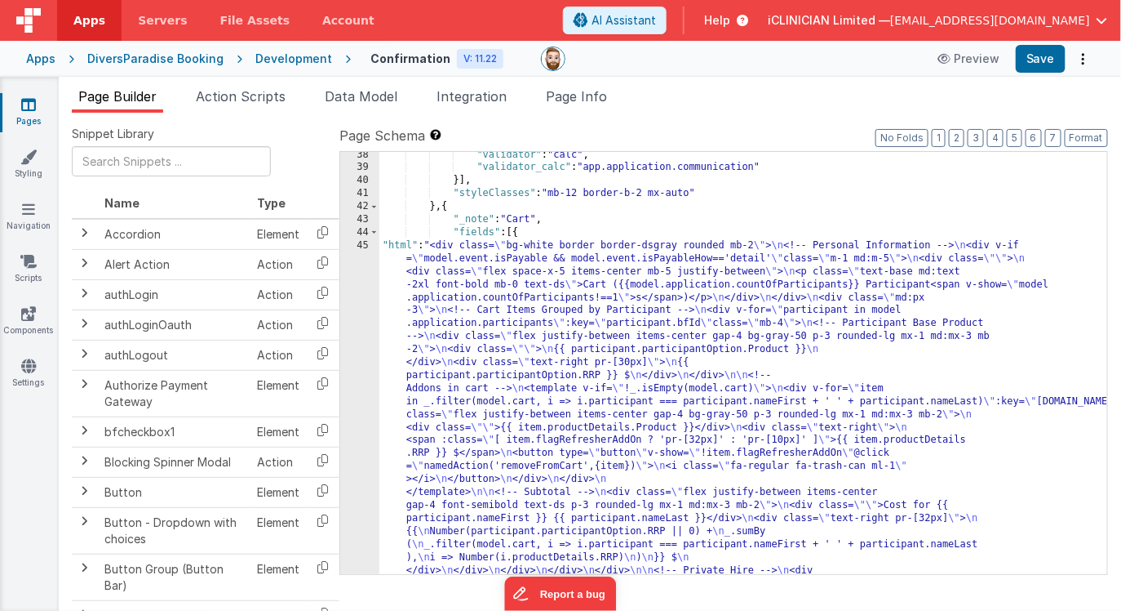
scroll to position [1075, 0]
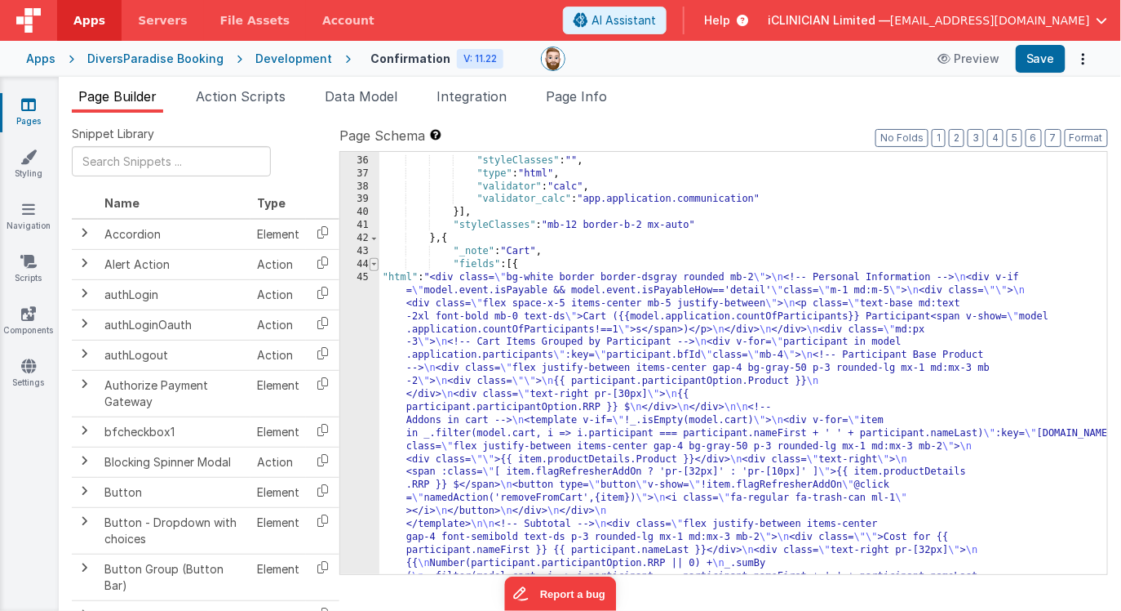
click at [375, 264] on span at bounding box center [374, 264] width 9 height 13
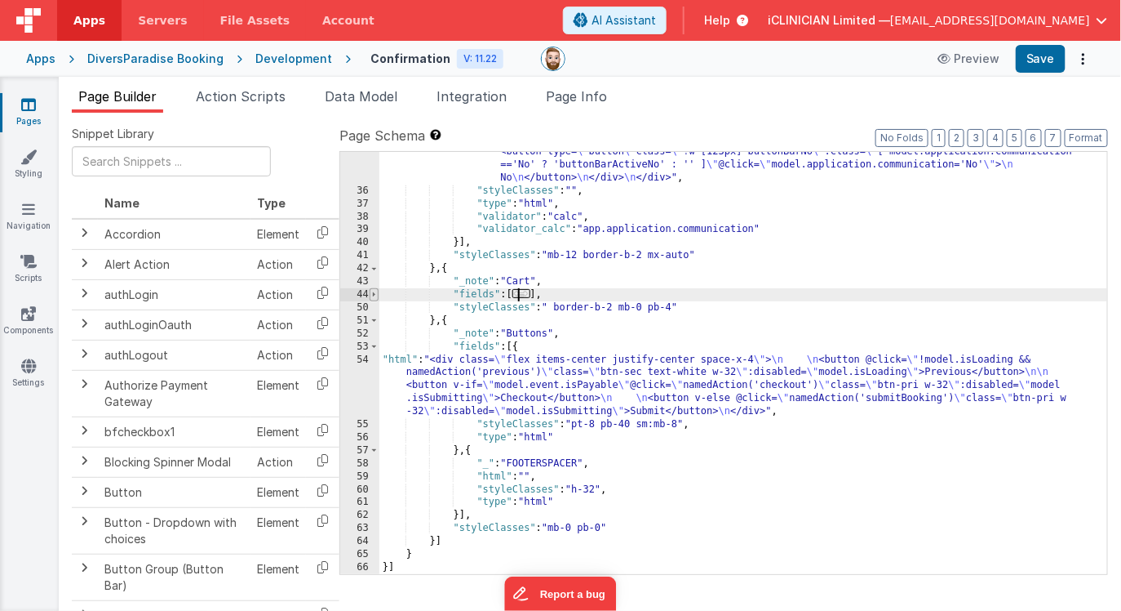
scroll to position [1045, 0]
click at [374, 291] on span at bounding box center [374, 294] width 9 height 13
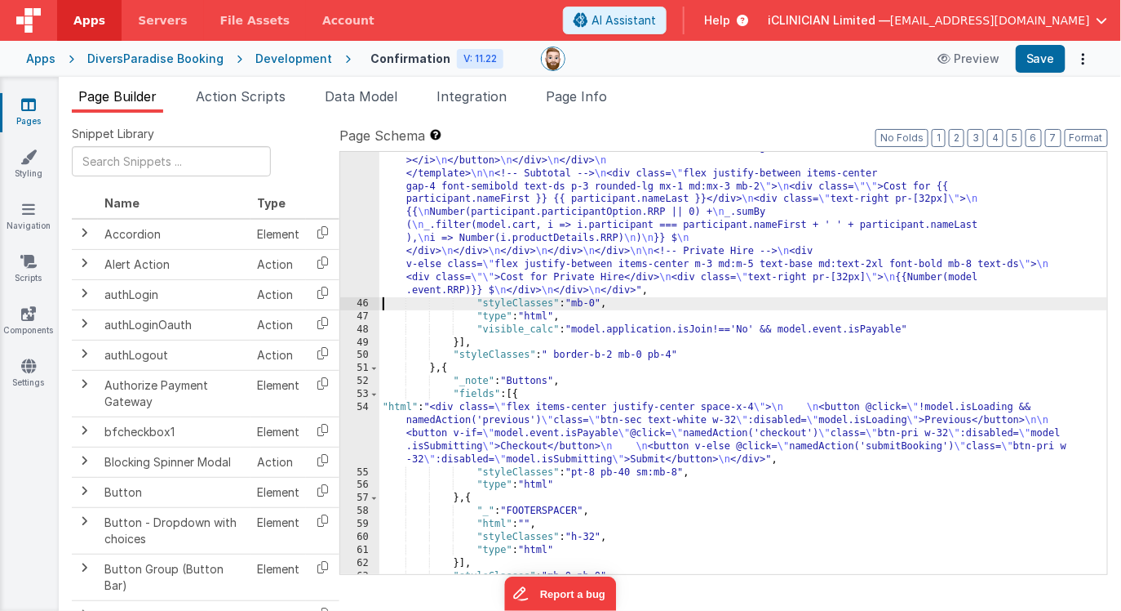
scroll to position [1473, 0]
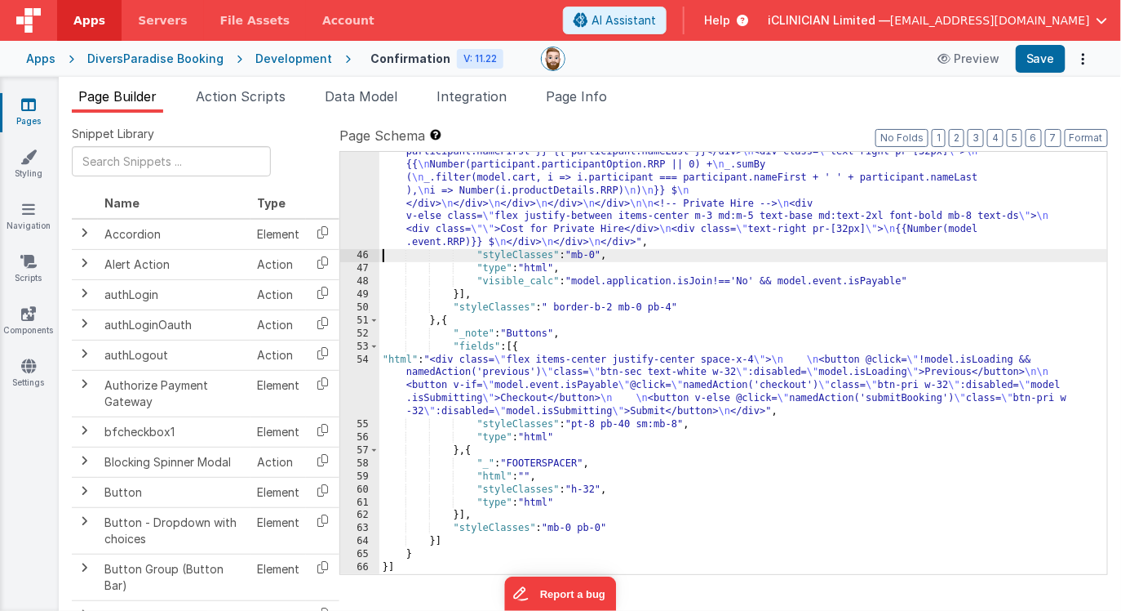
click at [478, 281] on div ""html" : "<div class= \" bg-white border border-dsgray rounded mb-2 \" > \n <!-…" at bounding box center [744, 278] width 729 height 811
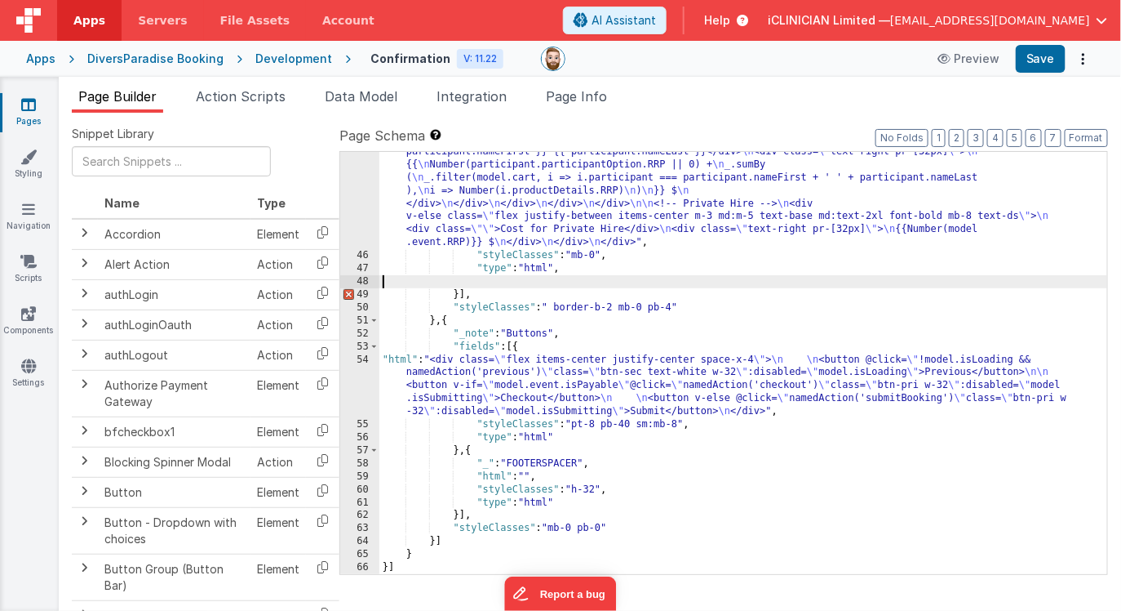
scroll to position [1460, 0]
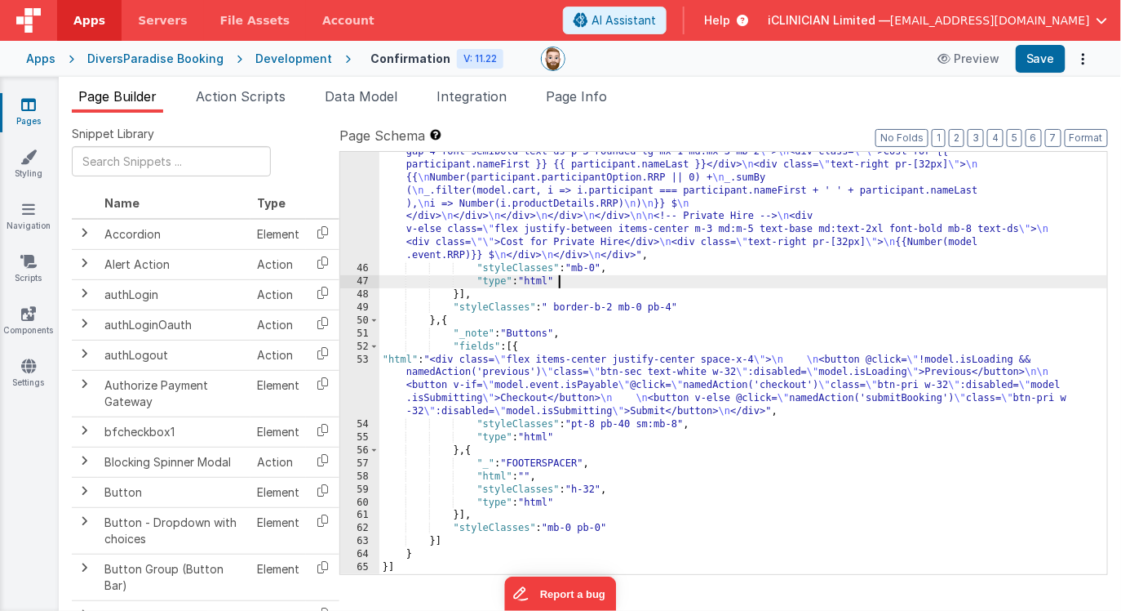
click at [686, 304] on div ""html" : "<div class= \" bg-white border border-dsgray rounded mb-2 \" > \n <!-…" at bounding box center [744, 291] width 729 height 811
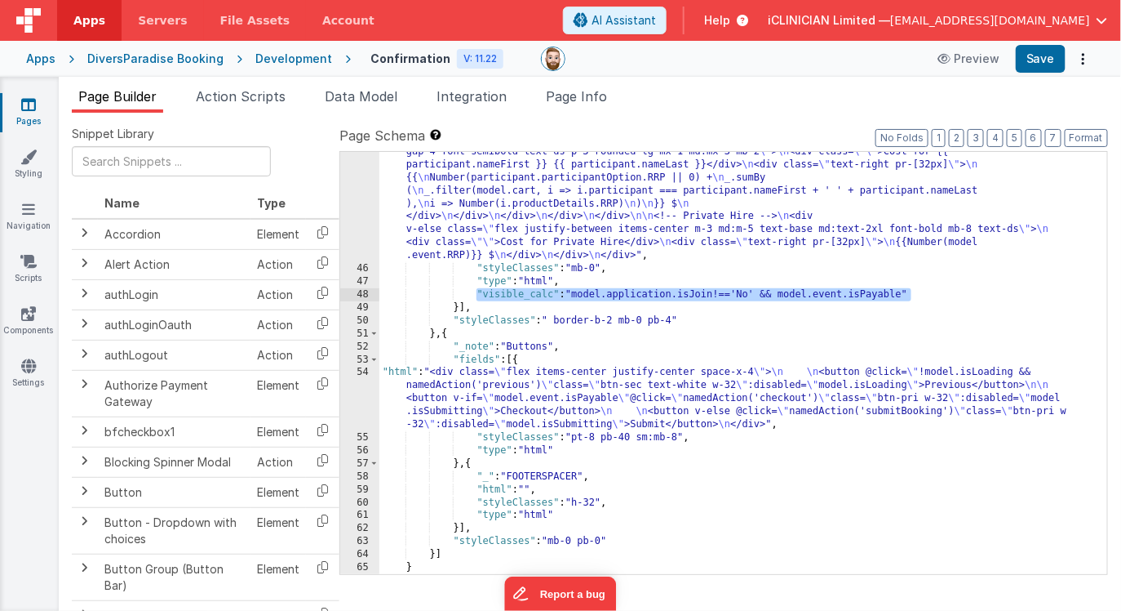
click at [688, 319] on div ""html" : "<div class= \" bg-white border border-dsgray rounded mb-2 \" > \n <!-…" at bounding box center [744, 291] width 729 height 811
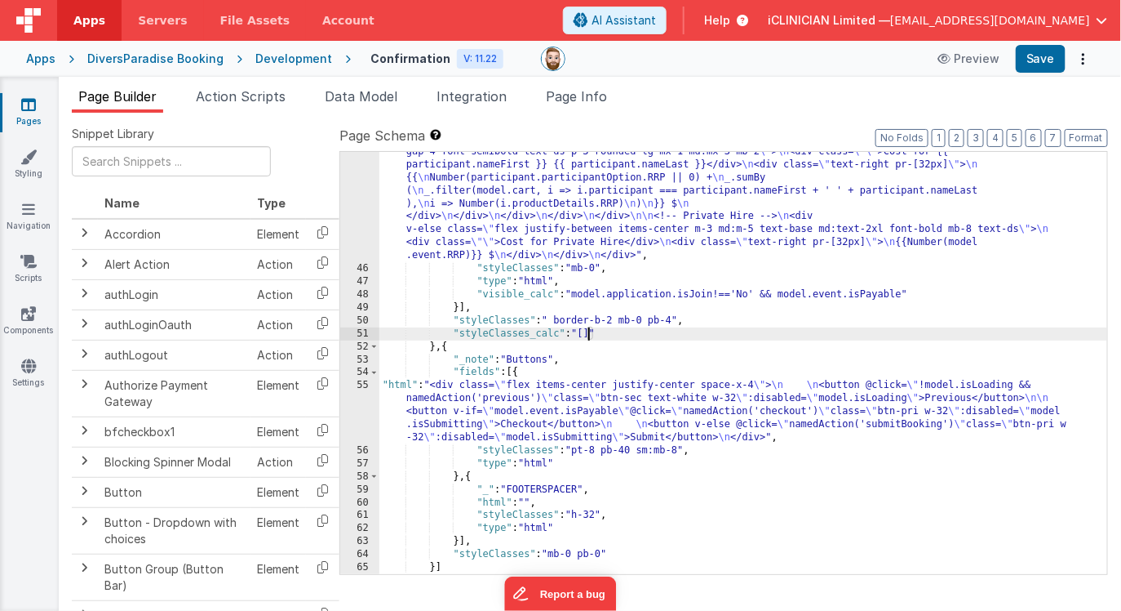
click at [781, 294] on div ""html" : "<div class= \" bg-white border border-dsgray rounded mb-2 \" > \n <!-…" at bounding box center [744, 291] width 729 height 811
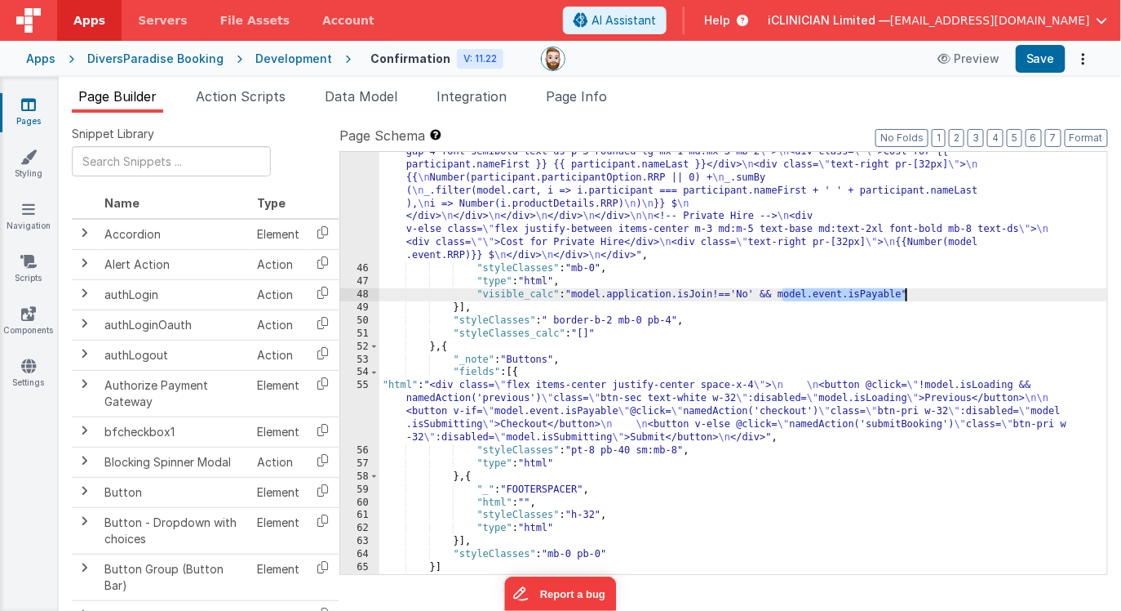
click at [906, 295] on div ""html" : "<div class= \" bg-white border border-dsgray rounded mb-2 \" > \n <!-…" at bounding box center [744, 291] width 729 height 811
click at [588, 334] on div ""html" : "<div class= \" bg-white border border-dsgray rounded mb-2 \" > \n <!-…" at bounding box center [744, 291] width 729 height 811
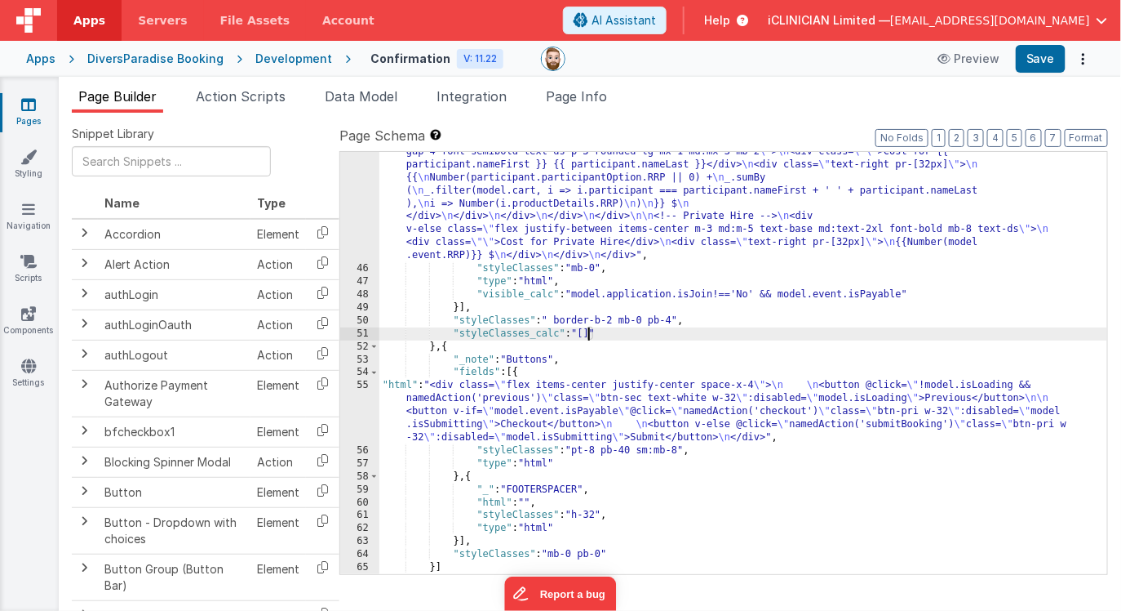
paste textarea
click at [558, 322] on div ""html" : "<div class= \" bg-white border border-dsgray rounded mb-2 \" > \n <!-…" at bounding box center [744, 291] width 729 height 811
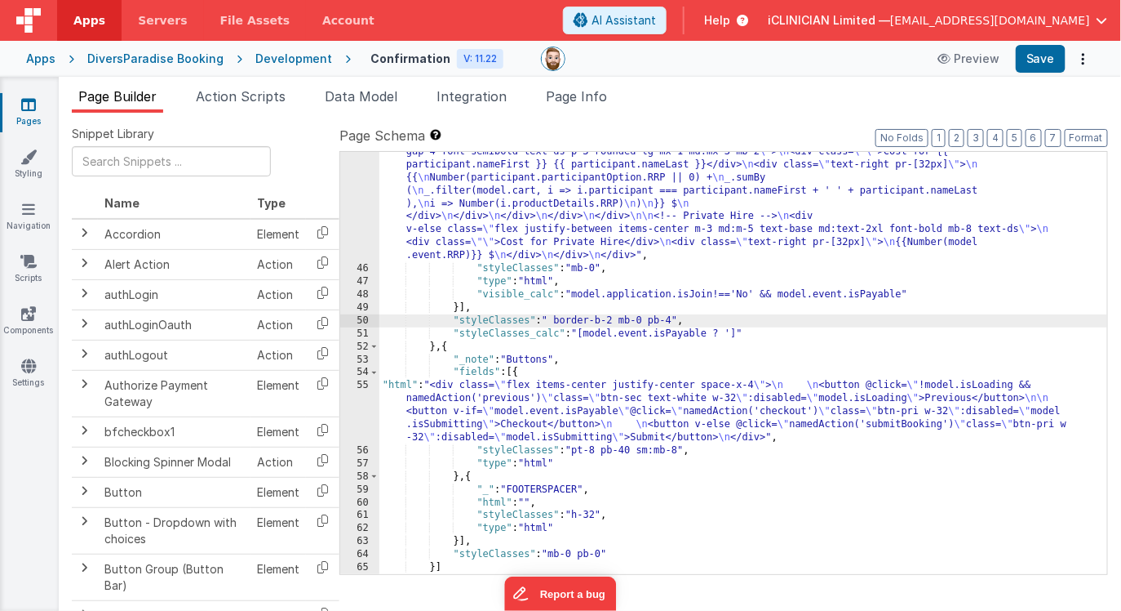
click at [677, 321] on div ""html" : "<div class= \" bg-white border border-dsgray rounded mb-2 \" > \n <!-…" at bounding box center [744, 291] width 729 height 811
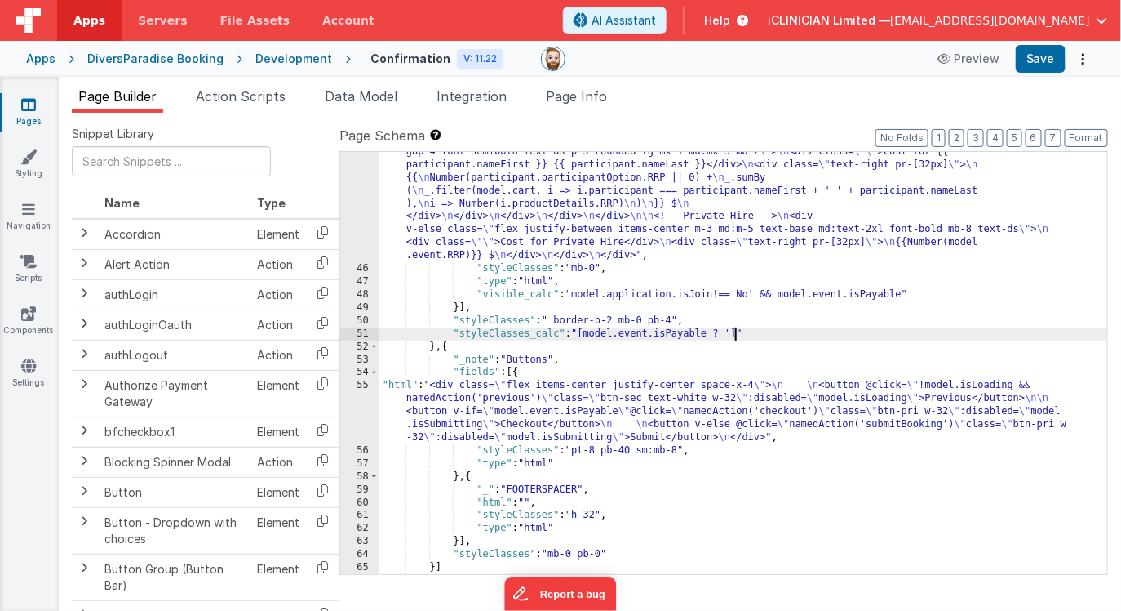
click at [735, 332] on div ""html" : "<div class= \" bg-white border border-dsgray rounded mb-2 \" > \n <!-…" at bounding box center [744, 291] width 729 height 811
paste textarea
click at [948, 333] on div ""html" : "<div class= \" bg-white border border-dsgray rounded mb-2 \" > \n <!-…" at bounding box center [744, 291] width 729 height 811
click at [884, 333] on div ""html" : "<div class= \" bg-white border border-dsgray rounded mb-2 \" > \n <!-…" at bounding box center [744, 291] width 729 height 811
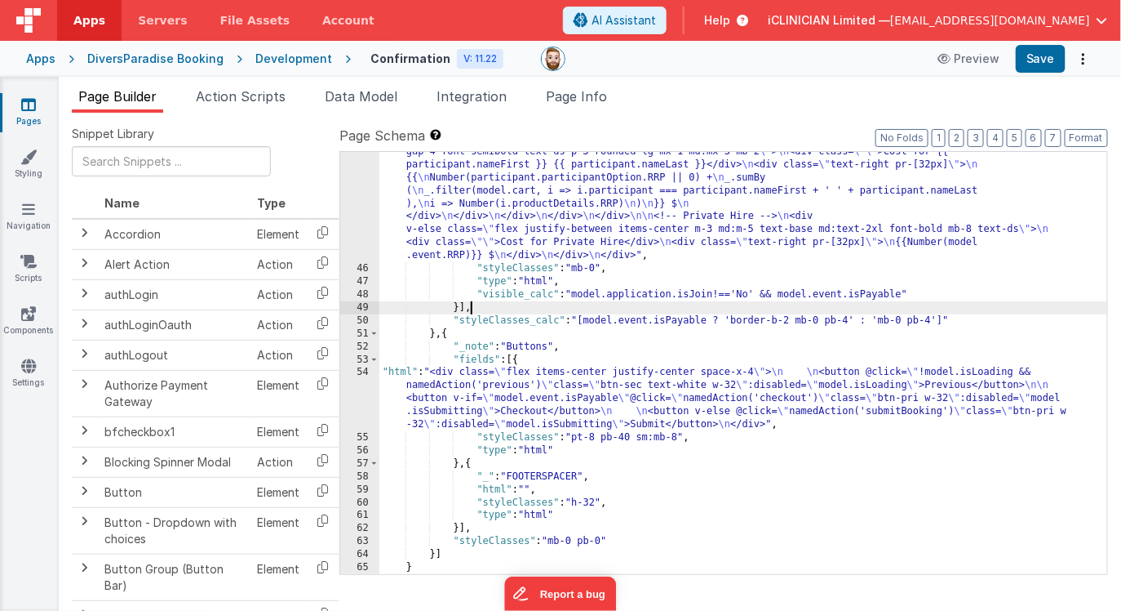
click at [37, 111] on link "Pages" at bounding box center [28, 112] width 59 height 33
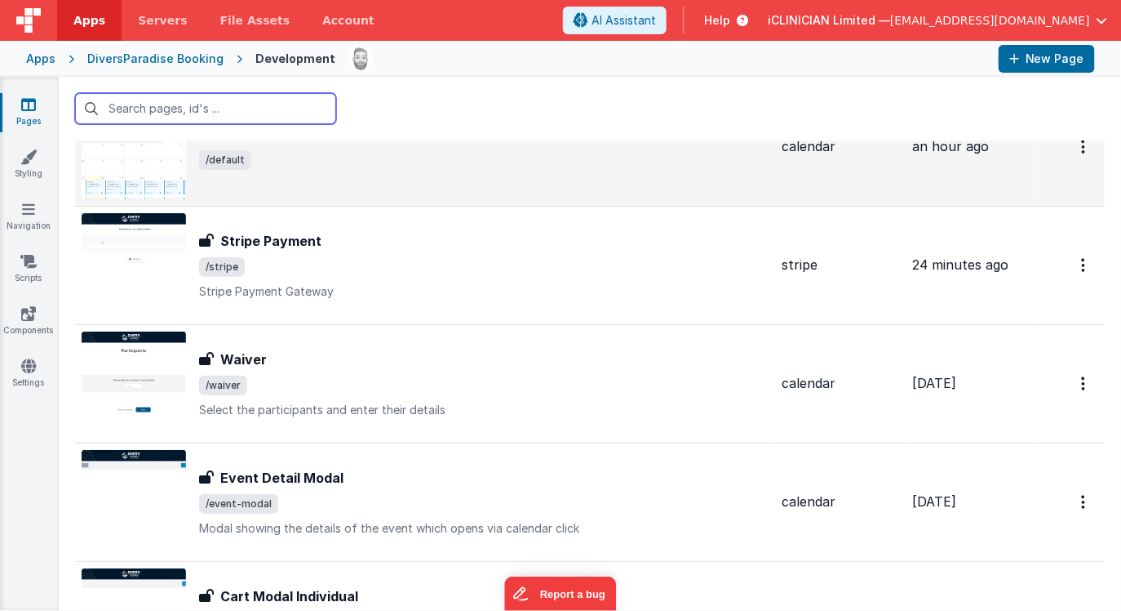
scroll to position [109, 0]
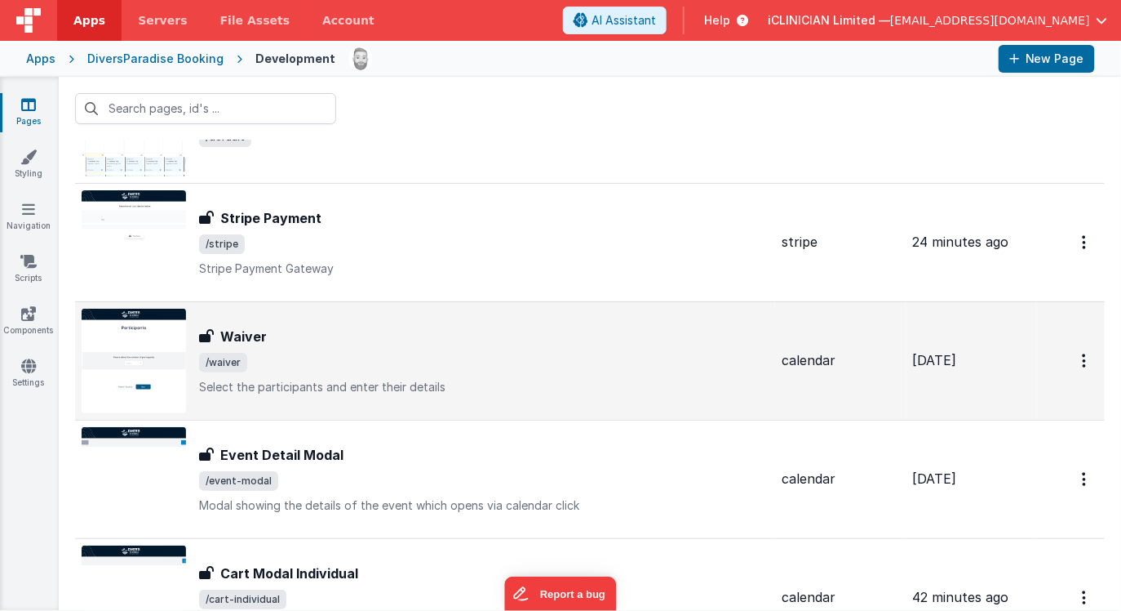
click at [292, 343] on div "Waiver" at bounding box center [484, 336] width 570 height 20
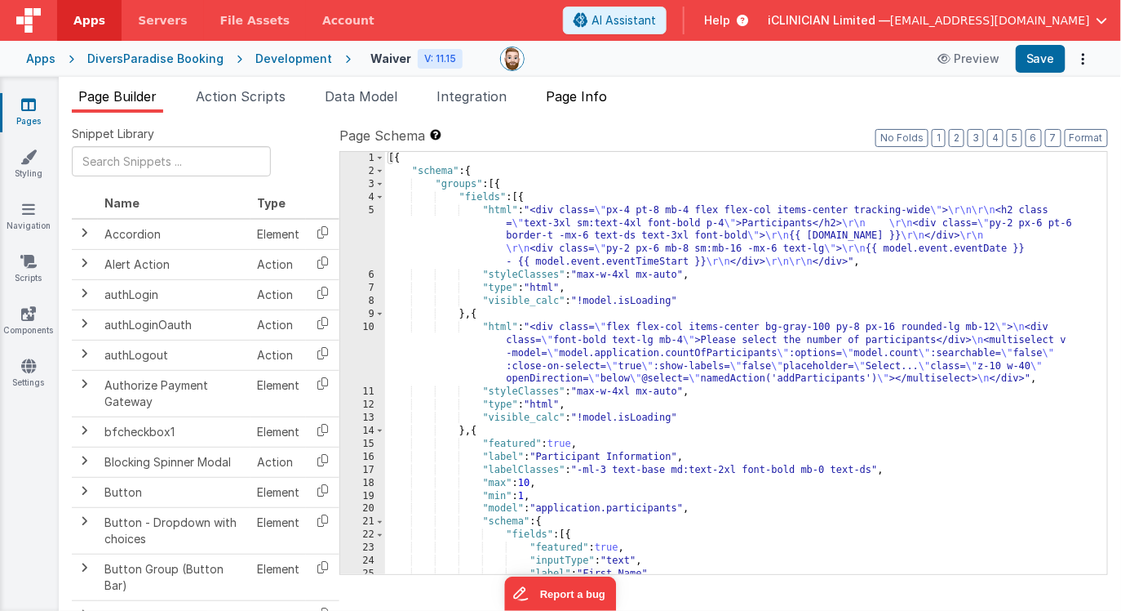
click at [556, 94] on span "Page Info" at bounding box center [576, 96] width 61 height 16
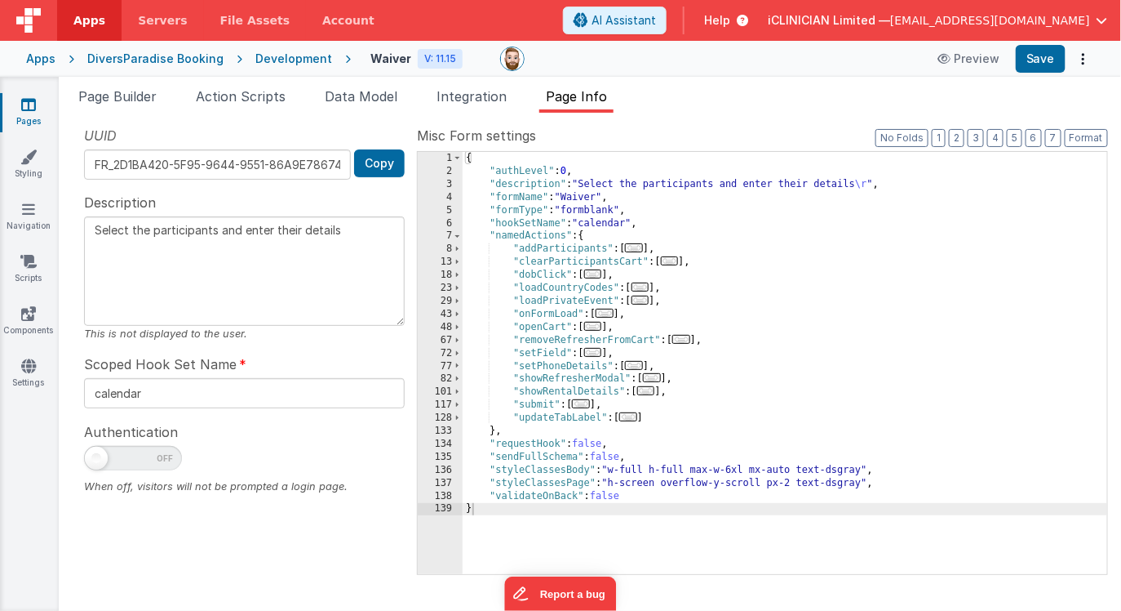
click at [590, 406] on span "..." at bounding box center [581, 403] width 18 height 9
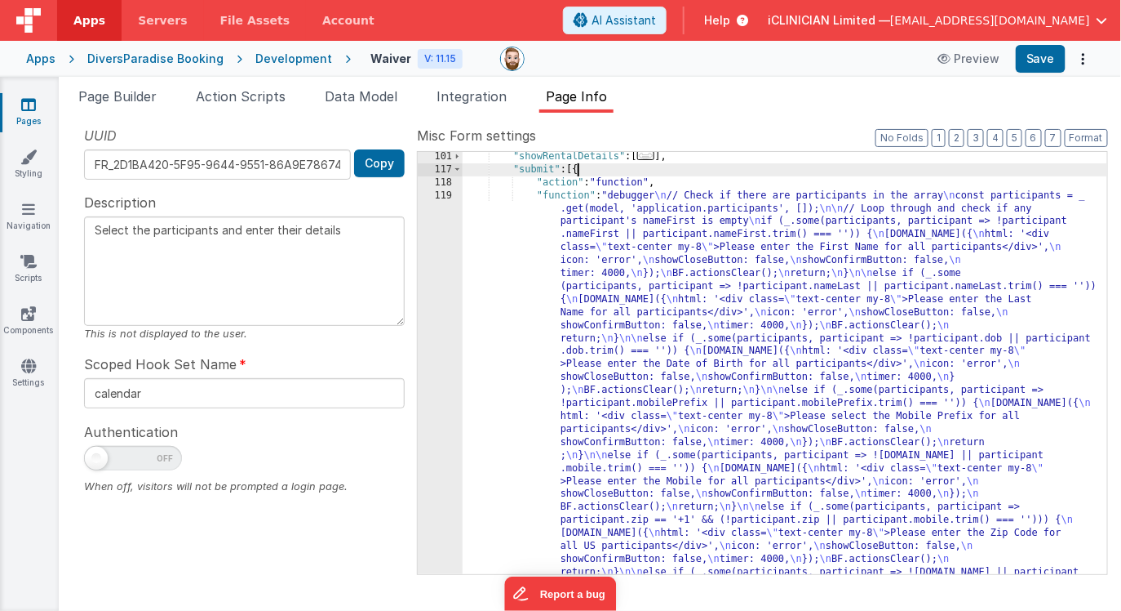
scroll to position [235, 0]
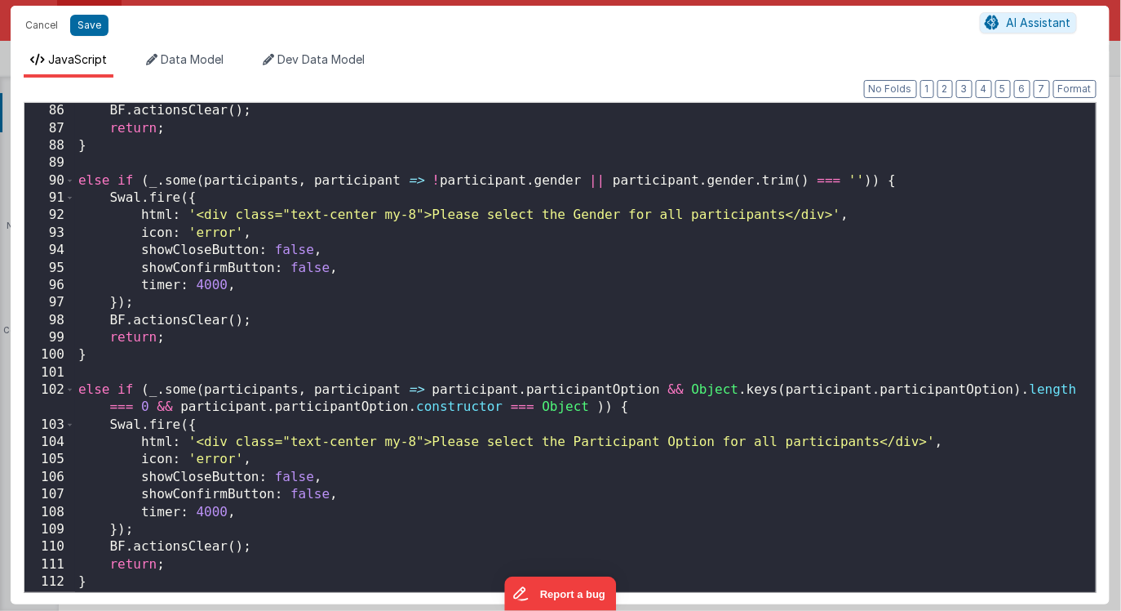
scroll to position [0, 0]
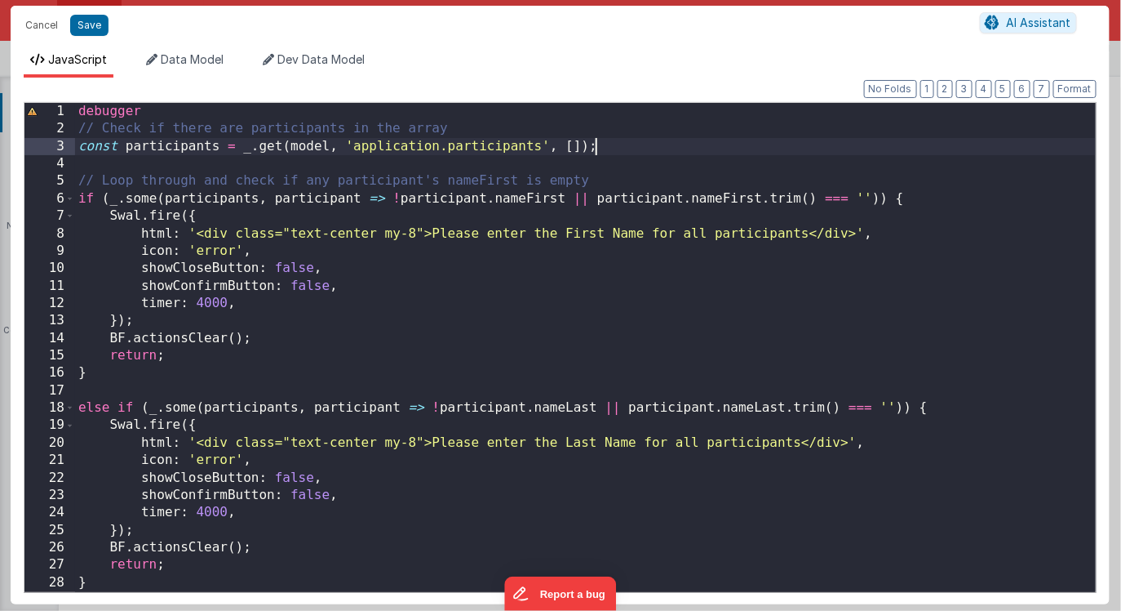
click at [607, 149] on div "debugger // Check if there are participants in the array const participants = _…" at bounding box center [585, 365] width 1021 height 524
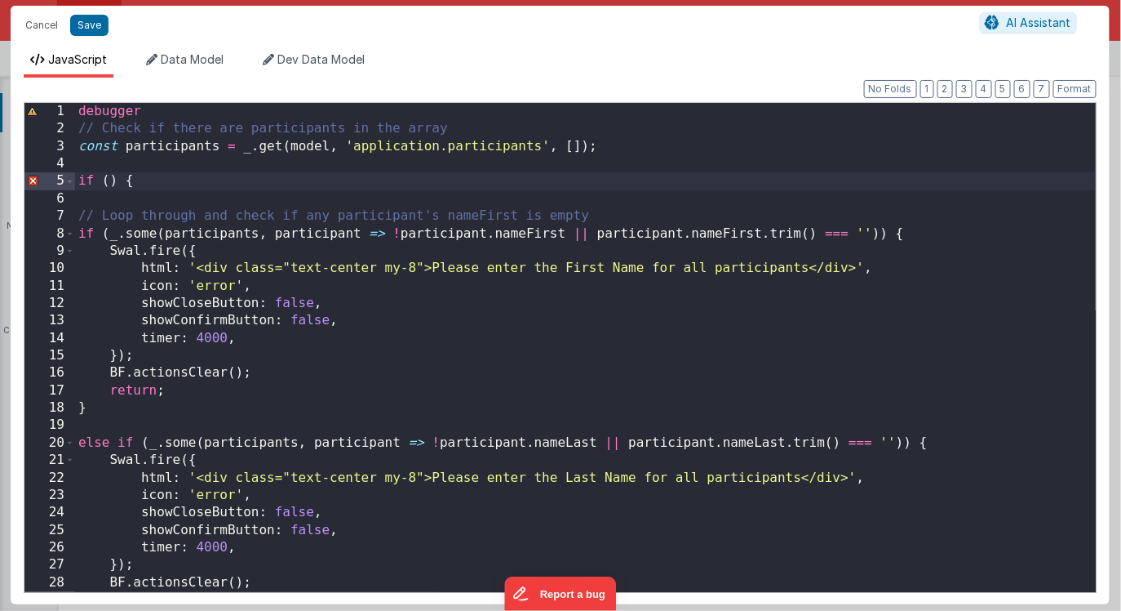
scroll to position [3992, 0]
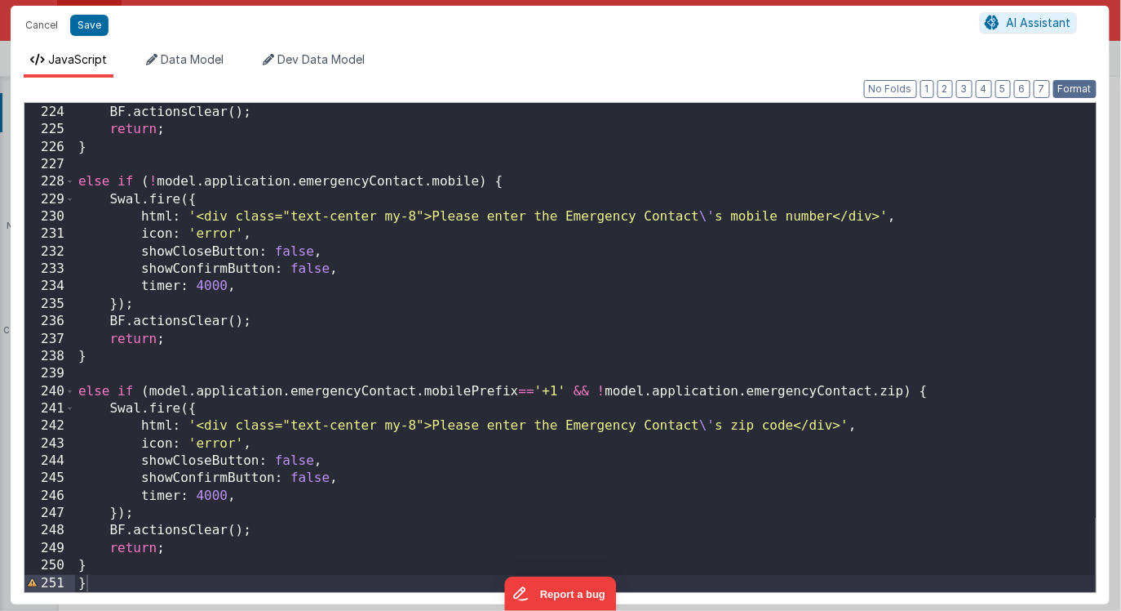
click at [1070, 88] on button "Format" at bounding box center [1075, 89] width 43 height 18
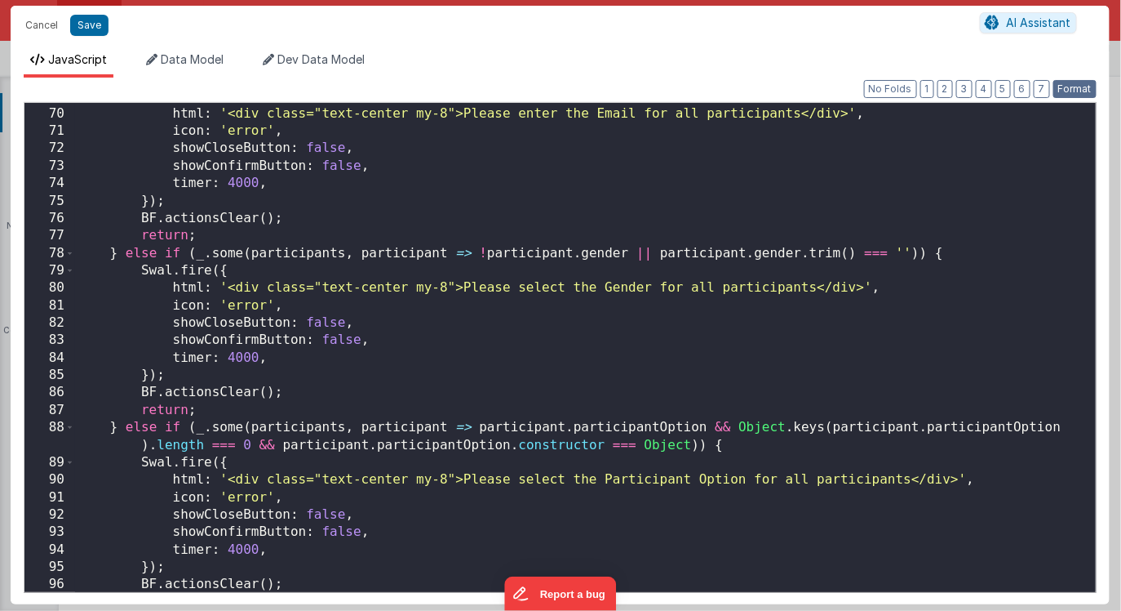
scroll to position [0, 0]
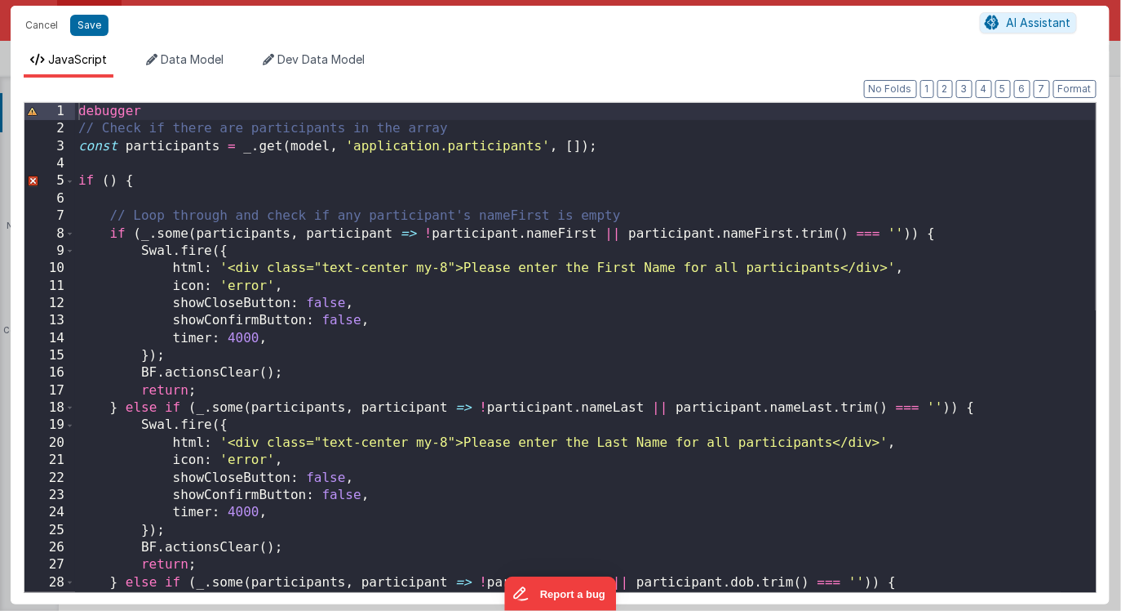
click at [109, 180] on div "debugger // Check if there are participants in the array const participants = _…" at bounding box center [585, 365] width 1021 height 524
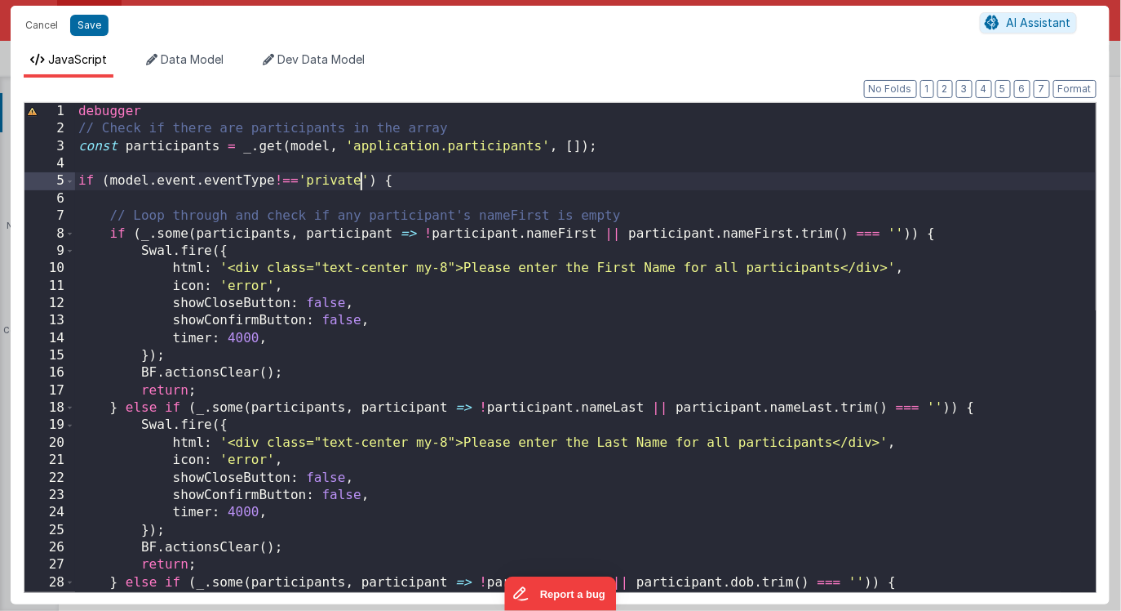
click at [308, 182] on div "debugger // Check if there are participants in the array const participants = _…" at bounding box center [585, 365] width 1021 height 524
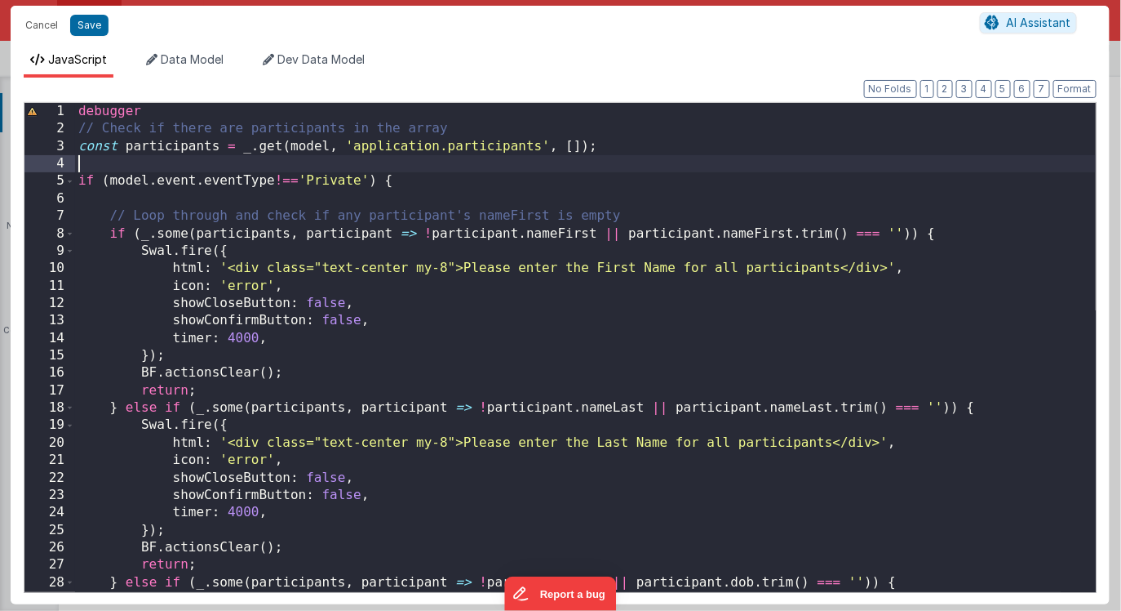
click at [303, 170] on div "debugger // Check if there are participants in the array const participants = _…" at bounding box center [585, 365] width 1021 height 524
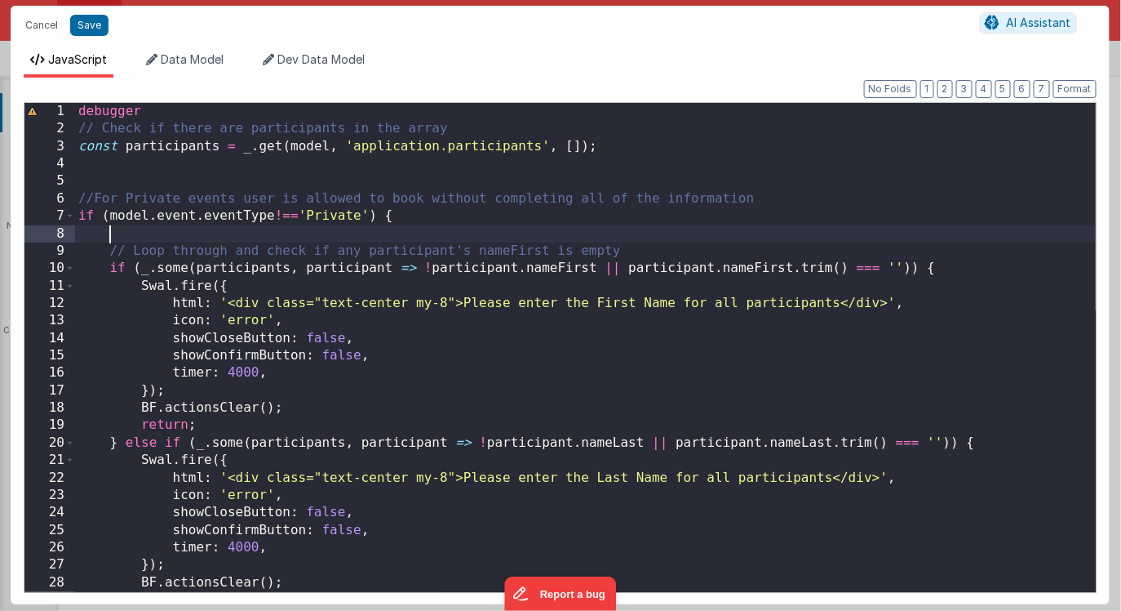
type textarea "Select the participants and enter their details"
